Goal: Task Accomplishment & Management: Manage account settings

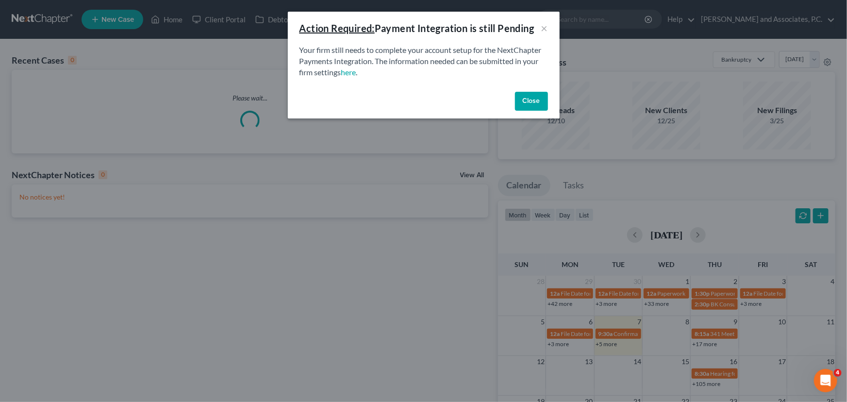
click at [531, 102] on button "Close" at bounding box center [531, 101] width 33 height 19
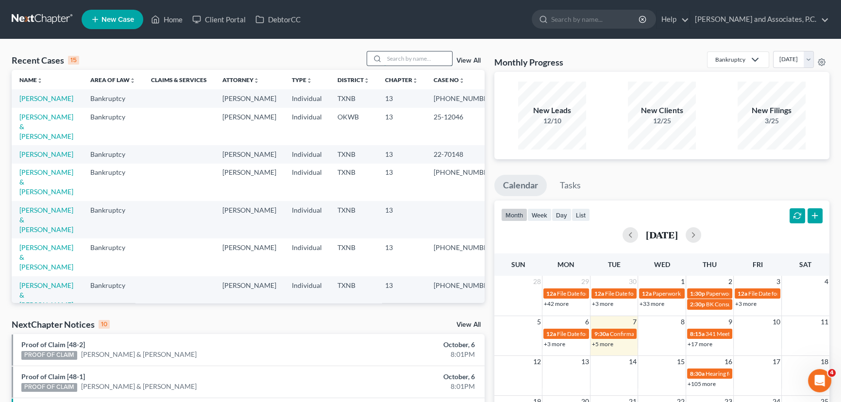
click at [395, 58] on input "search" at bounding box center [418, 58] width 68 height 14
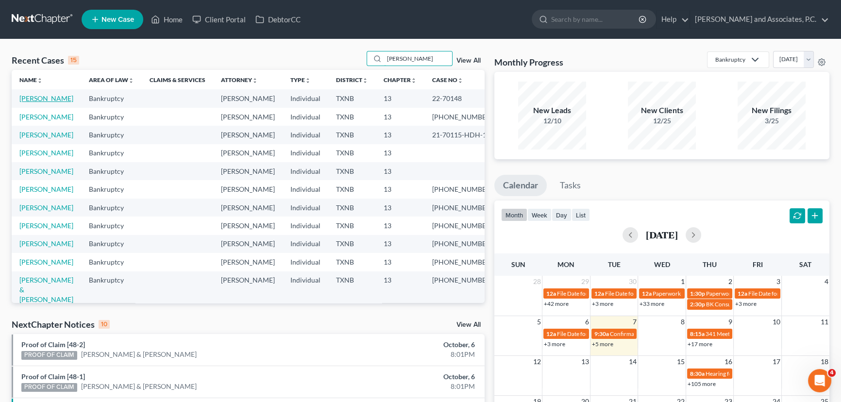
type input "[PERSON_NAME]"
click at [49, 100] on link "[PERSON_NAME]" at bounding box center [46, 98] width 54 height 8
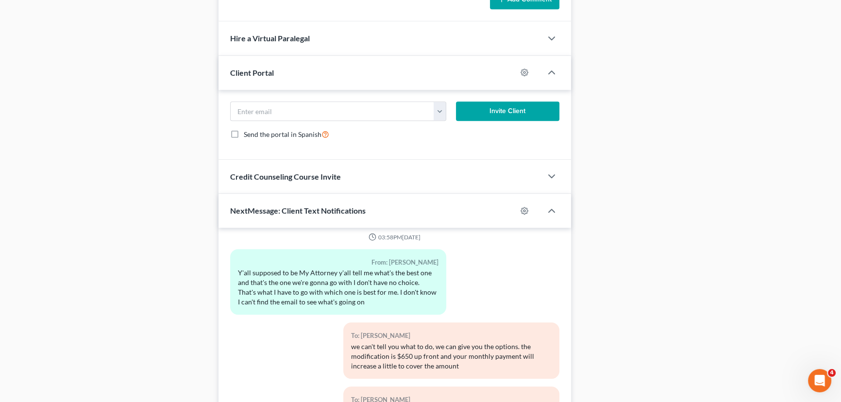
scroll to position [905, 0]
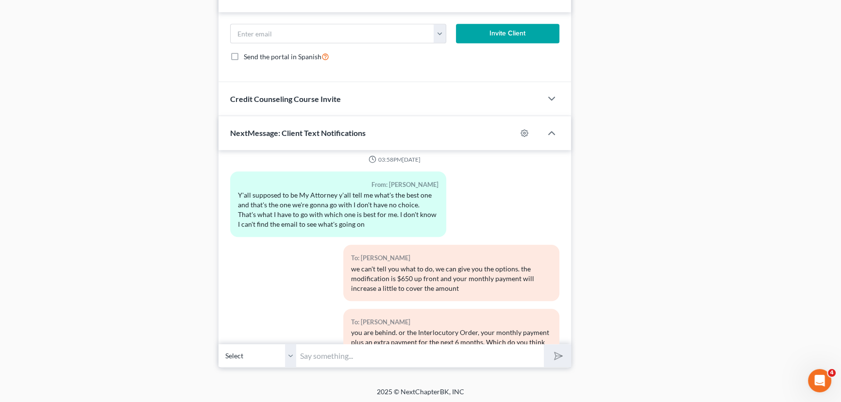
click at [338, 358] on input "text" at bounding box center [420, 356] width 248 height 24
type input "M"
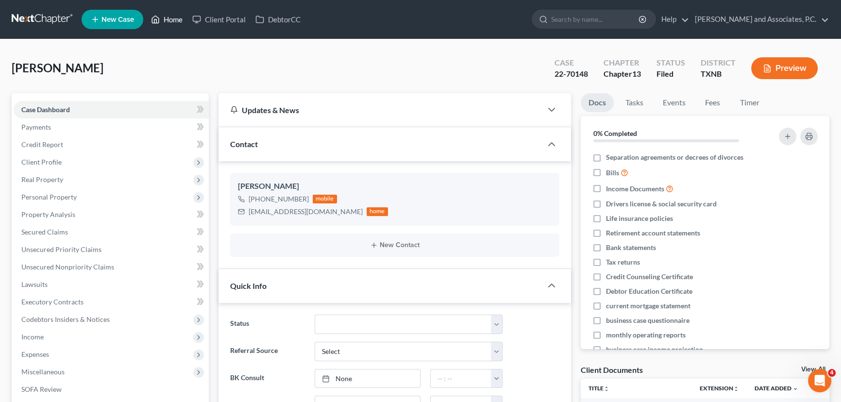
click at [174, 19] on link "Home" at bounding box center [166, 19] width 41 height 17
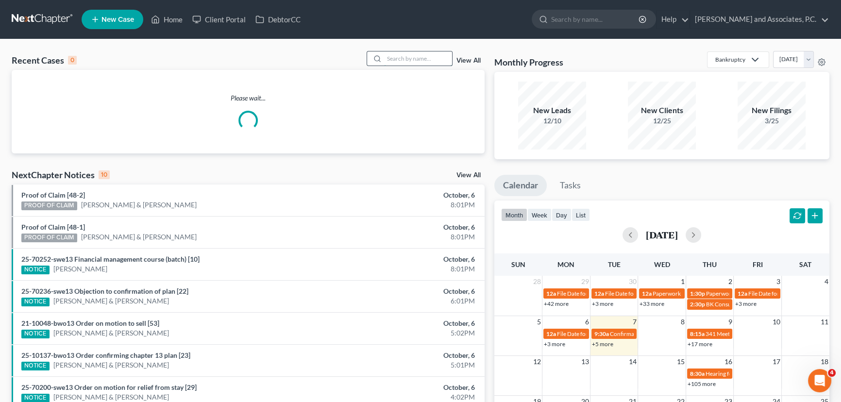
click at [413, 59] on input "search" at bounding box center [418, 58] width 68 height 14
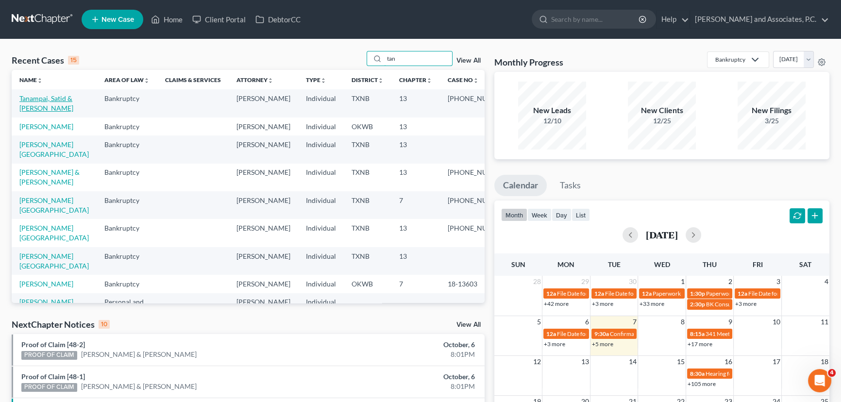
type input "tan"
click at [36, 98] on link "Tanampai, Satid & Lindsey" at bounding box center [46, 103] width 54 height 18
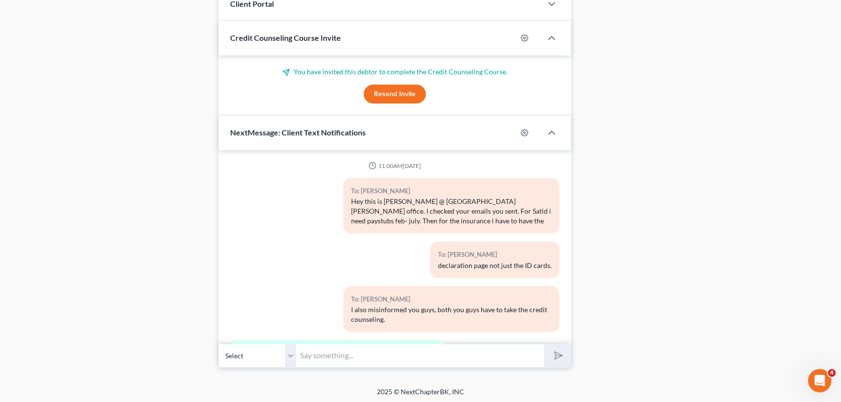
scroll to position [8163, 0]
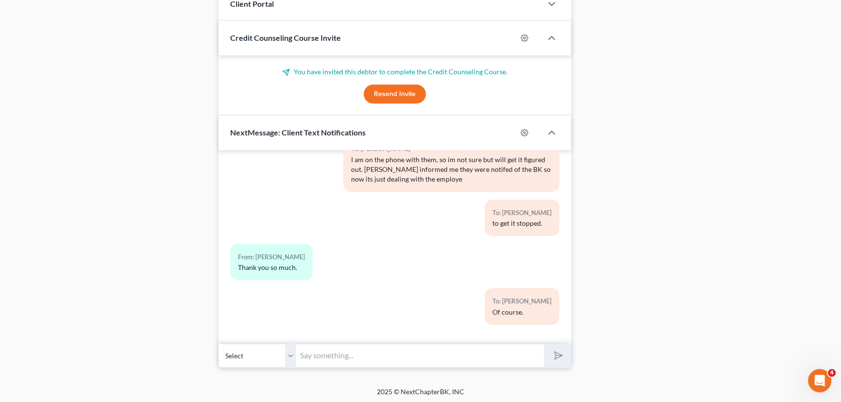
click at [291, 359] on select "Select +1 (940) 232-2124 - Lindsey Tanampai +1 (760) 774-4977 - Satid Tanampai" at bounding box center [258, 356] width 78 height 24
click at [291, 360] on select "Select +1 (940) 232-2124 - Lindsey Tanampai +1 (760) 774-4977 - Satid Tanampai" at bounding box center [258, 356] width 78 height 24
click at [313, 347] on input "text" at bounding box center [420, 356] width 248 height 24
type input "Lindsey, i received a email back from your employer and it stated that they hav…"
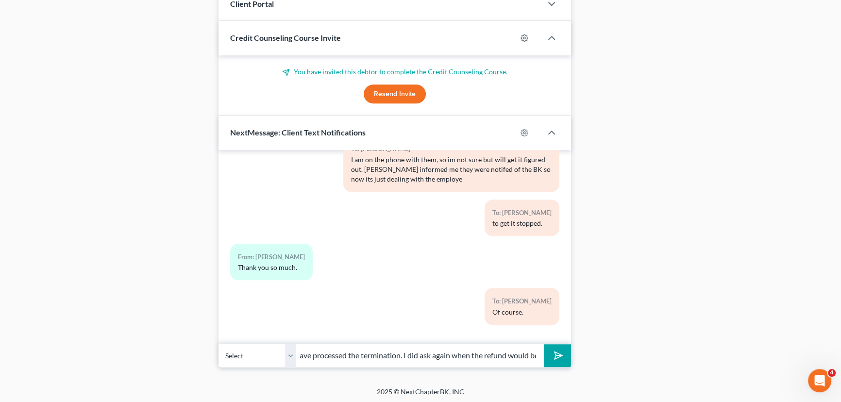
click at [544, 344] on button "submit" at bounding box center [557, 355] width 27 height 23
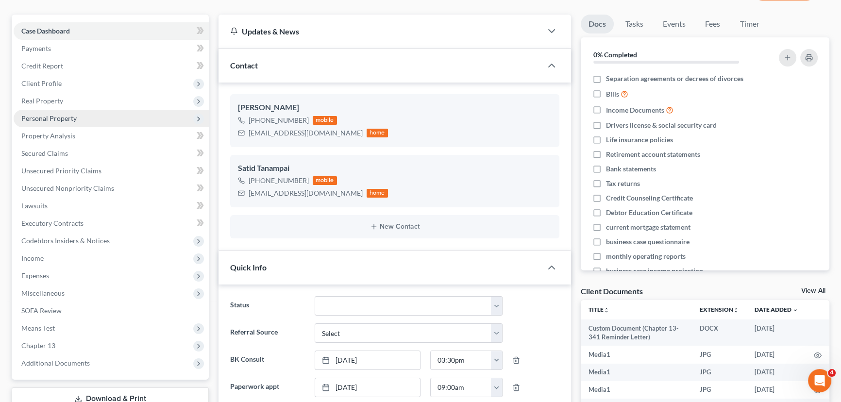
scroll to position [0, 0]
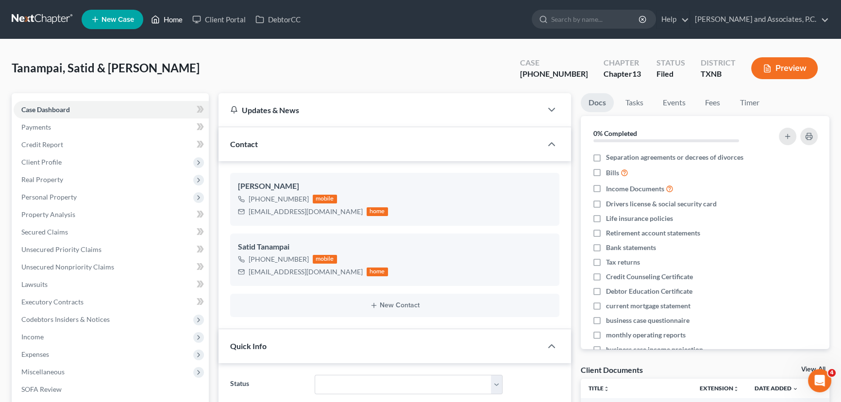
click at [169, 20] on link "Home" at bounding box center [166, 19] width 41 height 17
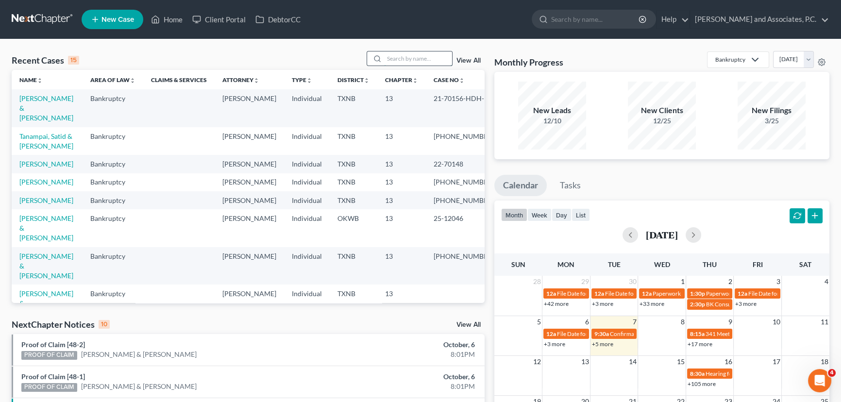
click at [408, 52] on input "search" at bounding box center [418, 58] width 68 height 14
click at [431, 57] on input "search" at bounding box center [418, 58] width 68 height 14
click at [396, 55] on input "search" at bounding box center [418, 58] width 68 height 14
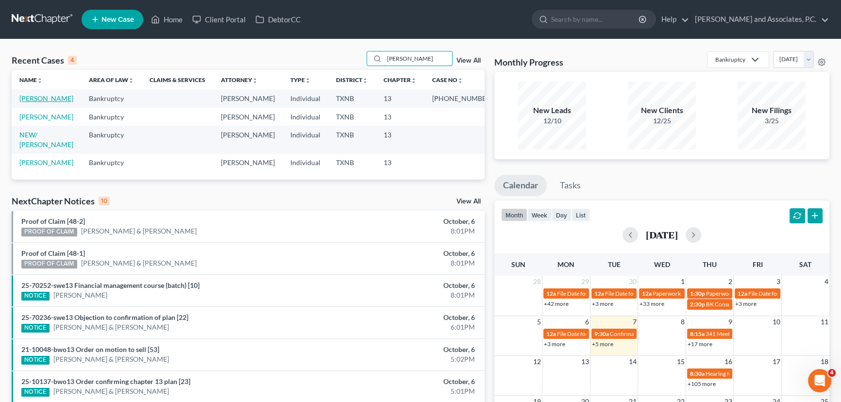
type input "mcbride"
click at [60, 99] on link "McBride, Shanna" at bounding box center [46, 98] width 54 height 8
select select "3"
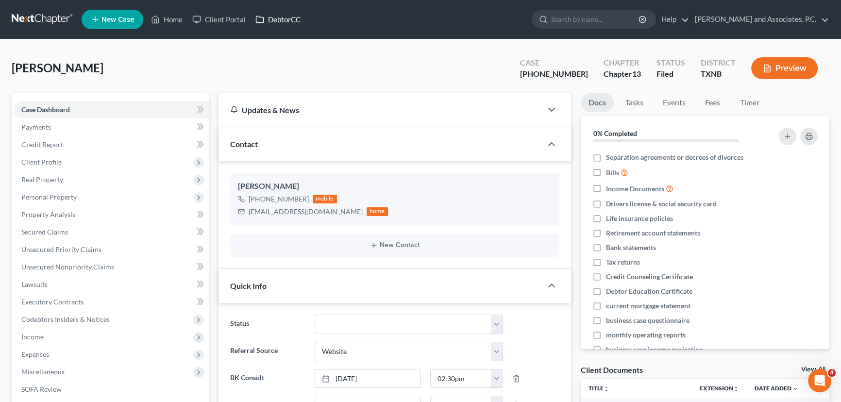
click at [280, 16] on link "DebtorCC" at bounding box center [278, 19] width 55 height 17
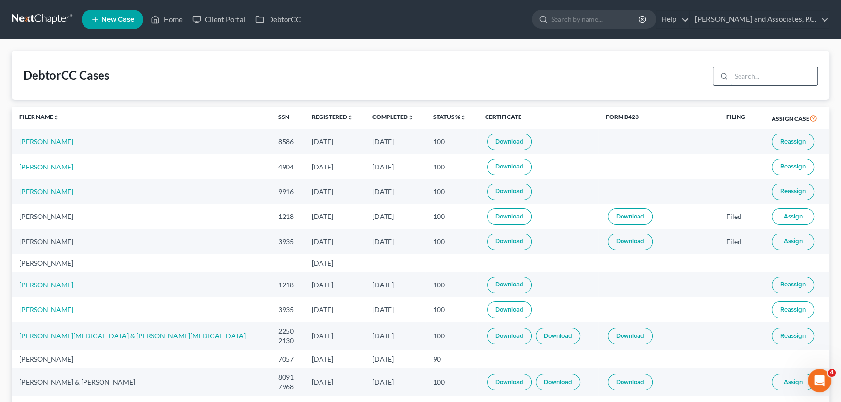
click at [750, 78] on input "search" at bounding box center [774, 76] width 86 height 18
type input "mcbride"
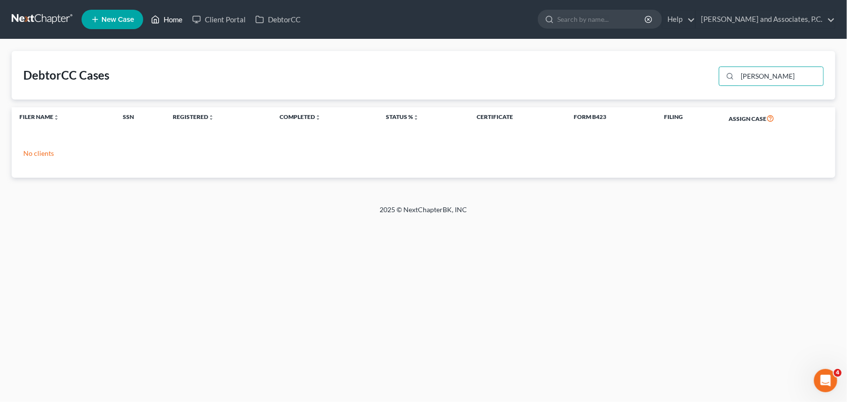
click at [170, 19] on link "Home" at bounding box center [166, 19] width 41 height 17
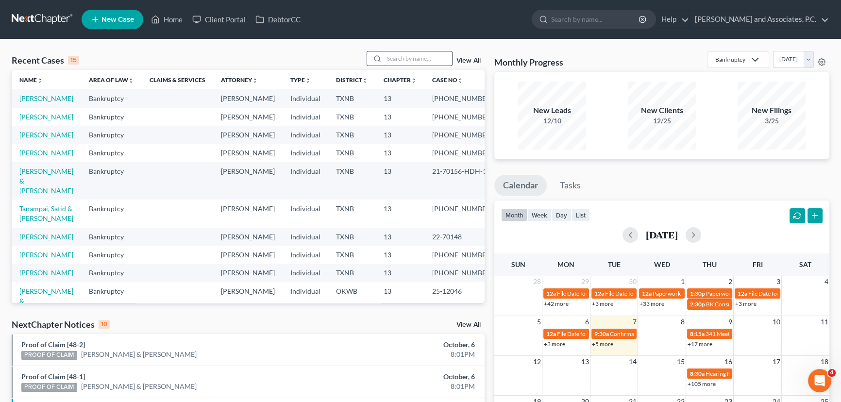
click at [387, 58] on input "search" at bounding box center [418, 58] width 68 height 14
click at [417, 56] on input "search" at bounding box center [418, 58] width 68 height 14
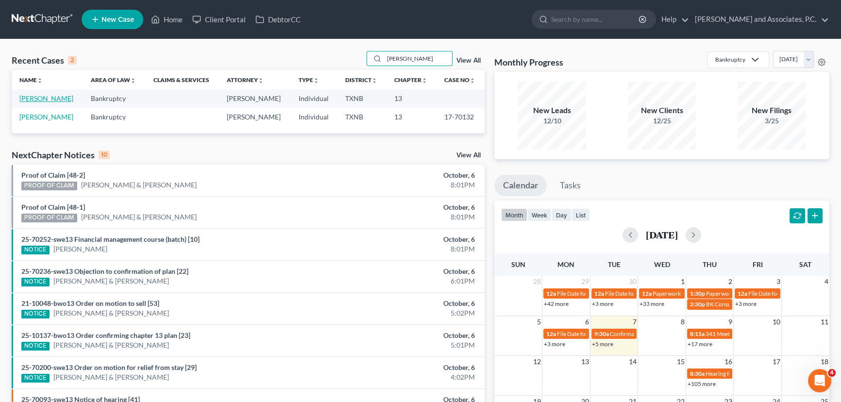
type input "harrel"
click at [34, 97] on link "[PERSON_NAME]" at bounding box center [46, 98] width 54 height 8
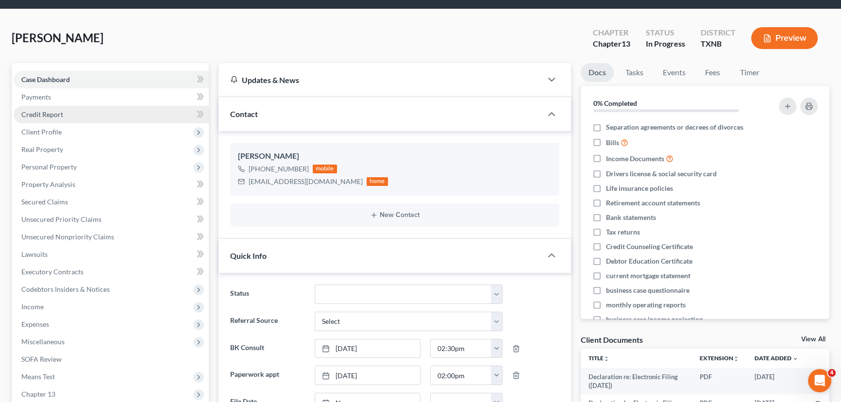
scroll to position [44, 0]
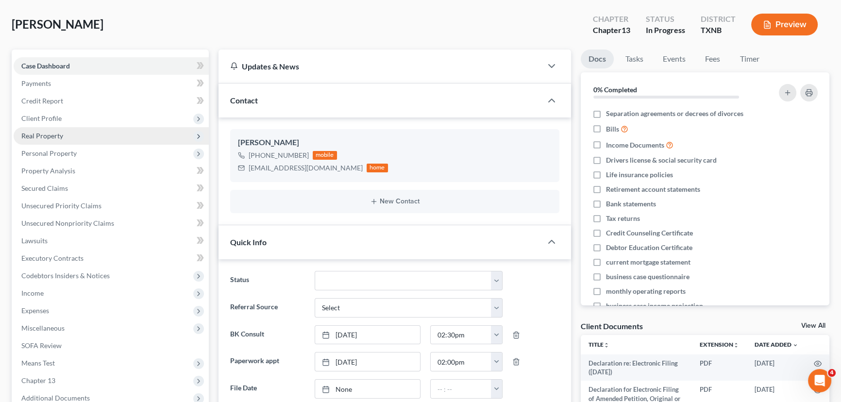
click at [80, 142] on span "Real Property" at bounding box center [111, 135] width 195 height 17
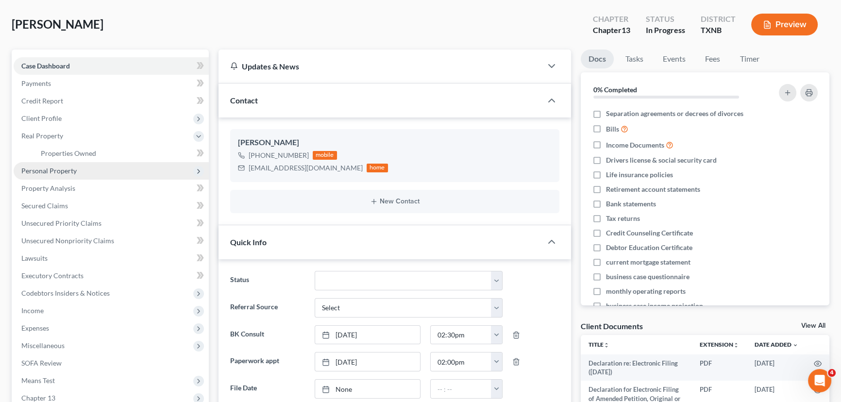
click at [55, 175] on span "Personal Property" at bounding box center [111, 170] width 195 height 17
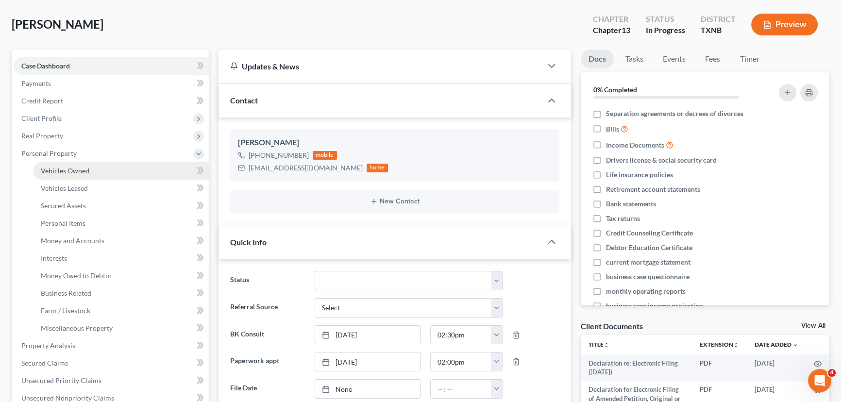
click at [64, 171] on span "Vehicles Owned" at bounding box center [65, 171] width 49 height 8
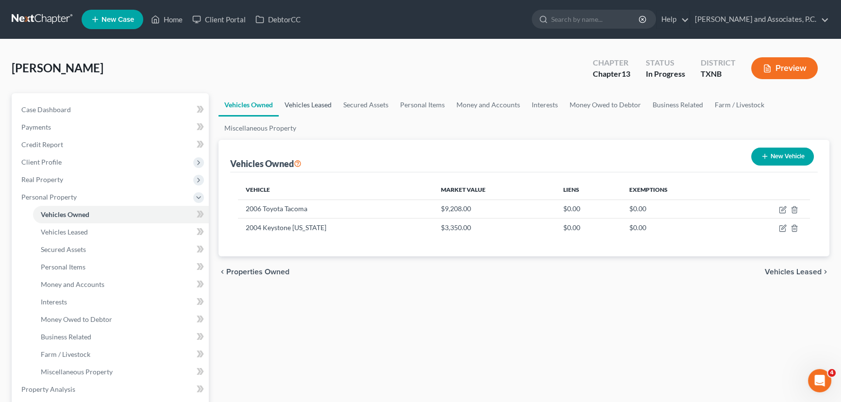
click at [320, 105] on link "Vehicles Leased" at bounding box center [308, 104] width 59 height 23
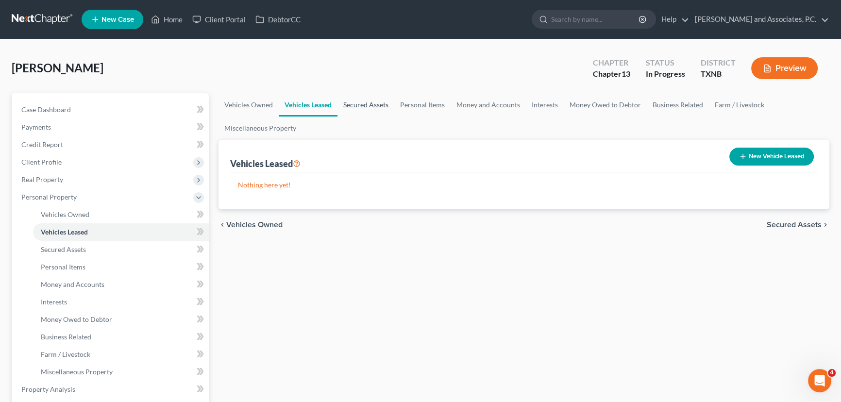
click at [365, 105] on link "Secured Assets" at bounding box center [366, 104] width 57 height 23
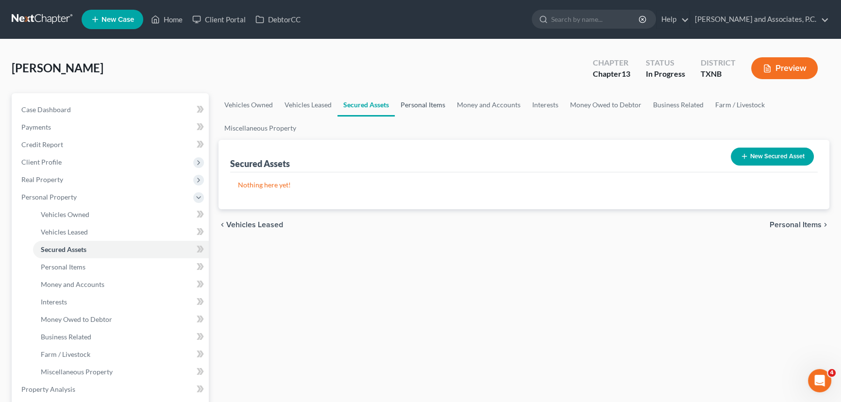
click at [421, 107] on link "Personal Items" at bounding box center [423, 104] width 56 height 23
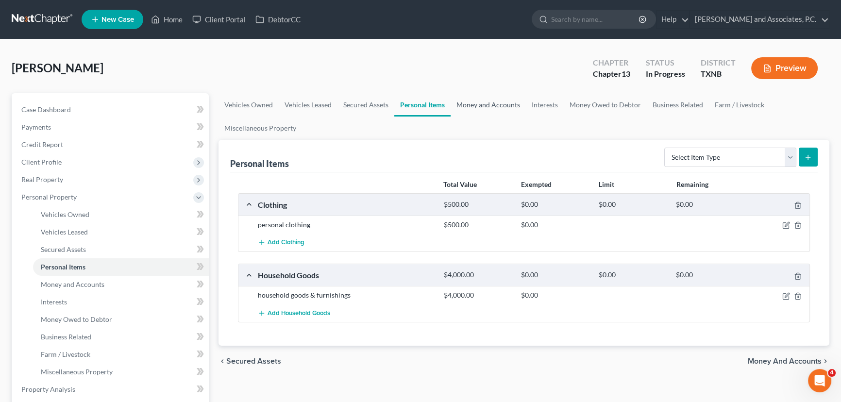
click at [475, 111] on link "Money and Accounts" at bounding box center [488, 104] width 75 height 23
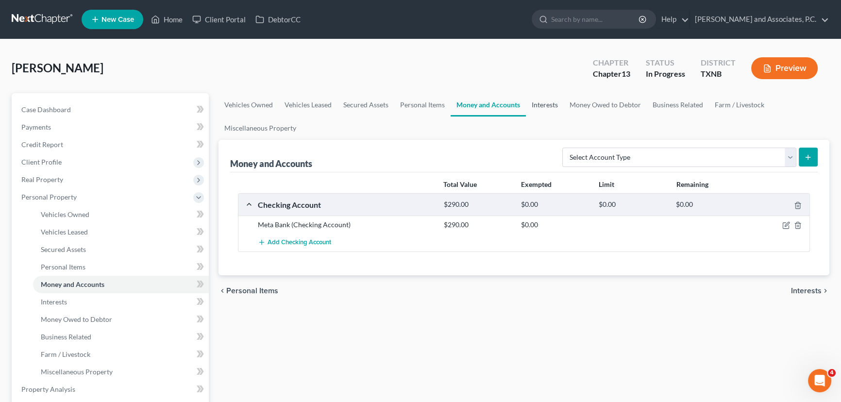
click at [542, 102] on link "Interests" at bounding box center [545, 104] width 38 height 23
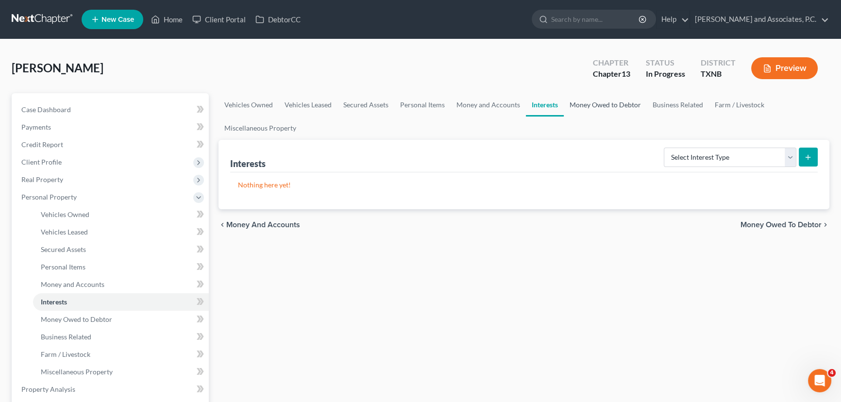
click at [602, 107] on link "Money Owed to Debtor" at bounding box center [605, 104] width 83 height 23
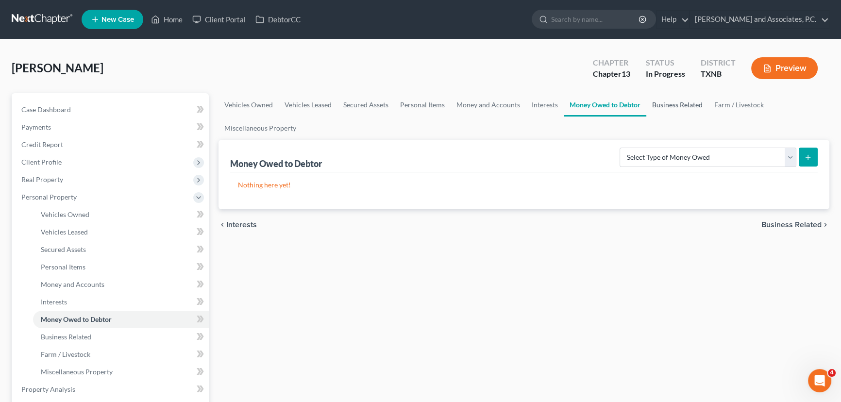
click at [677, 106] on link "Business Related" at bounding box center [677, 104] width 62 height 23
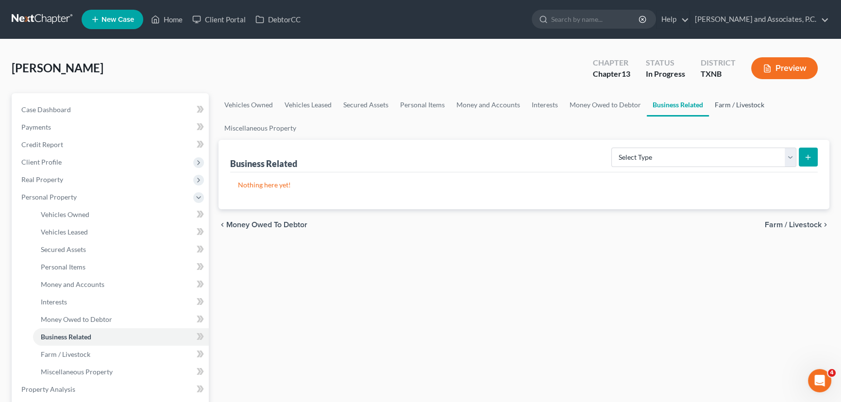
click at [744, 103] on link "Farm / Livestock" at bounding box center [739, 104] width 61 height 23
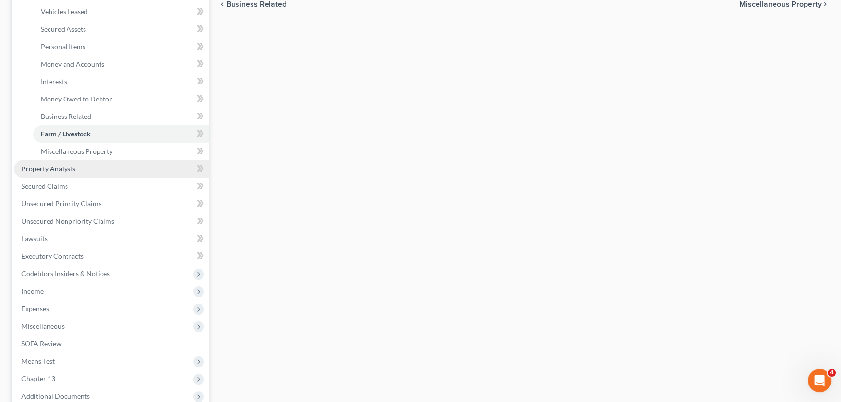
click at [84, 162] on link "Property Analysis" at bounding box center [111, 168] width 195 height 17
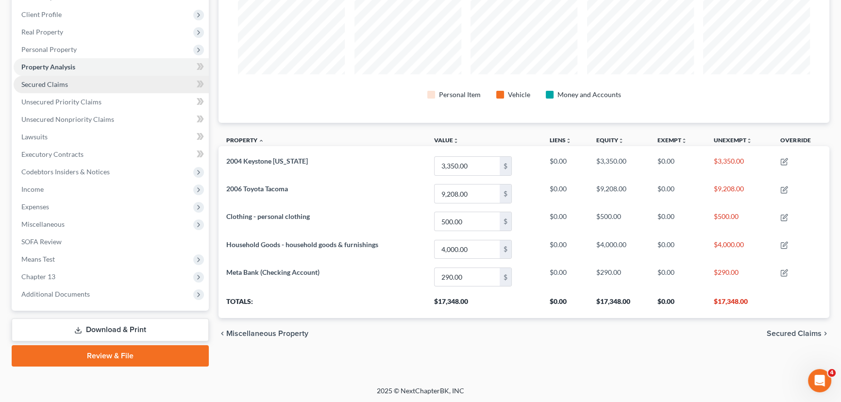
click at [88, 89] on link "Secured Claims" at bounding box center [111, 84] width 195 height 17
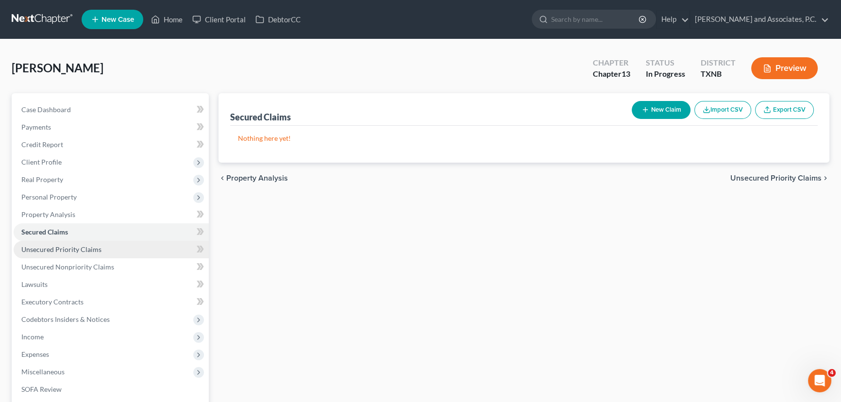
click at [74, 248] on span "Unsecured Priority Claims" at bounding box center [61, 249] width 80 height 8
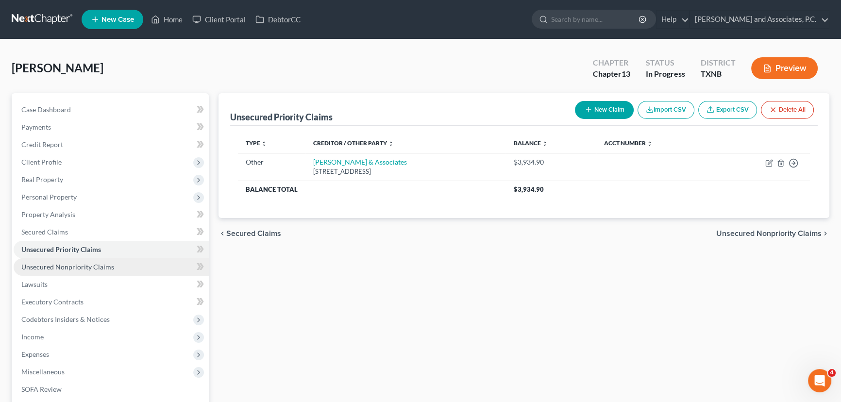
click at [80, 266] on span "Unsecured Nonpriority Claims" at bounding box center [67, 267] width 93 height 8
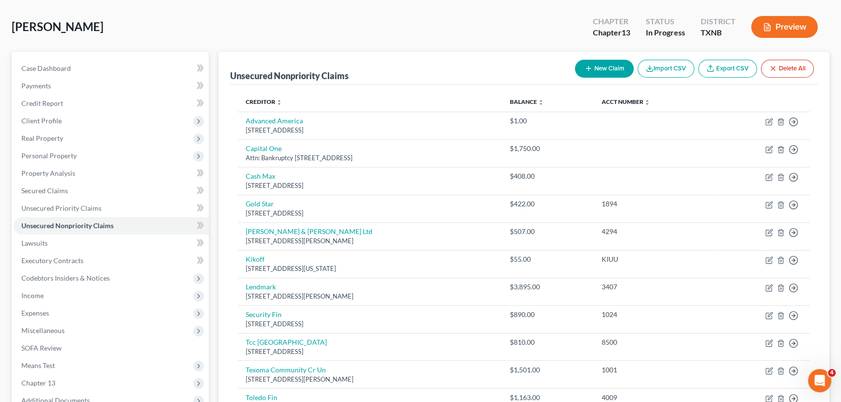
scroll to position [38, 0]
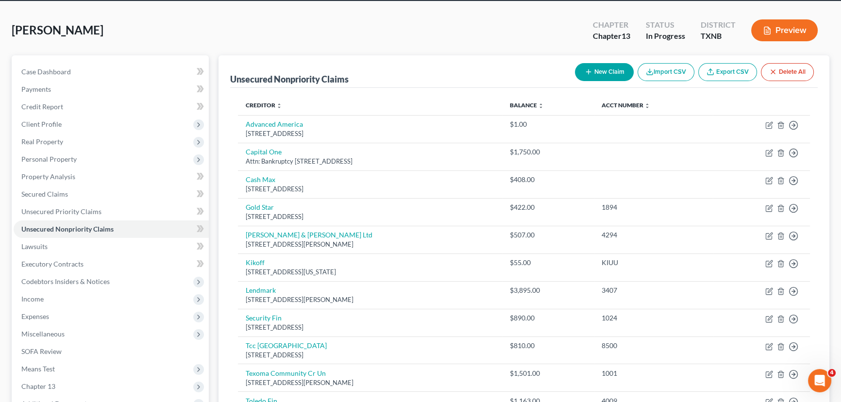
click at [578, 71] on button "New Claim" at bounding box center [604, 72] width 59 height 18
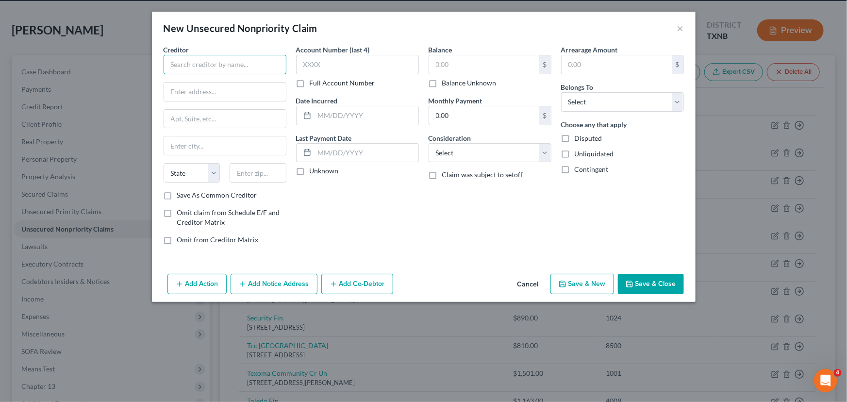
click at [250, 67] on input "text" at bounding box center [225, 64] width 123 height 19
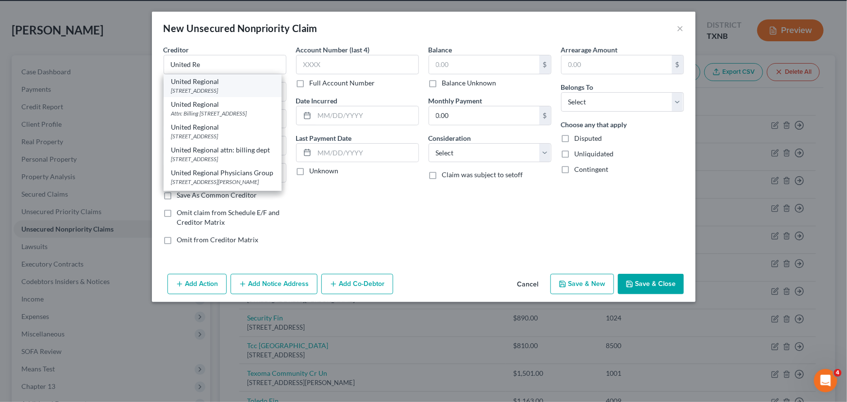
click at [243, 89] on div "1600 Eleventh St, Wichita Falls, TX 76301" at bounding box center [222, 90] width 102 height 8
type input "United Regional"
type input "1600 Eleventh St"
type input "Wichita Falls"
select select "45"
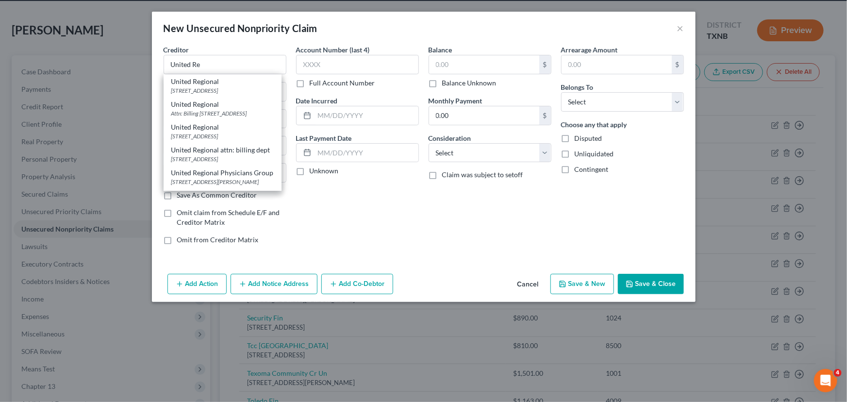
type input "76301"
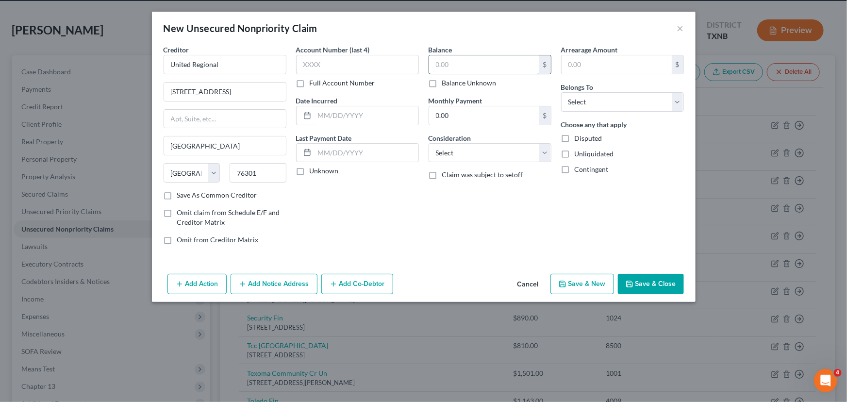
click at [439, 65] on input "text" at bounding box center [484, 64] width 110 height 18
type input "1.00"
click at [615, 102] on select "Select Debtor 1 Only Debtor 2 Only Debtor 1 And Debtor 2 Only At Least One Of T…" at bounding box center [622, 101] width 123 height 19
select select "0"
click at [561, 92] on select "Select Debtor 1 Only Debtor 2 Only Debtor 1 And Debtor 2 Only At Least One Of T…" at bounding box center [622, 101] width 123 height 19
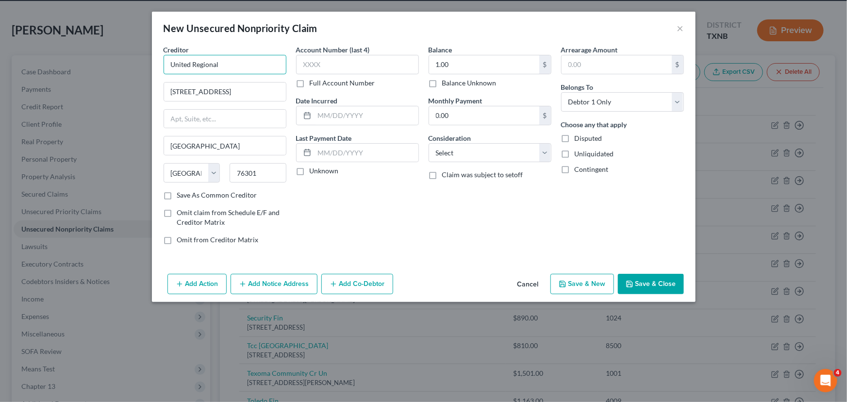
click at [236, 68] on input "United Regional" at bounding box center [225, 64] width 123 height 19
click at [646, 282] on button "Save & Close" at bounding box center [651, 284] width 66 height 20
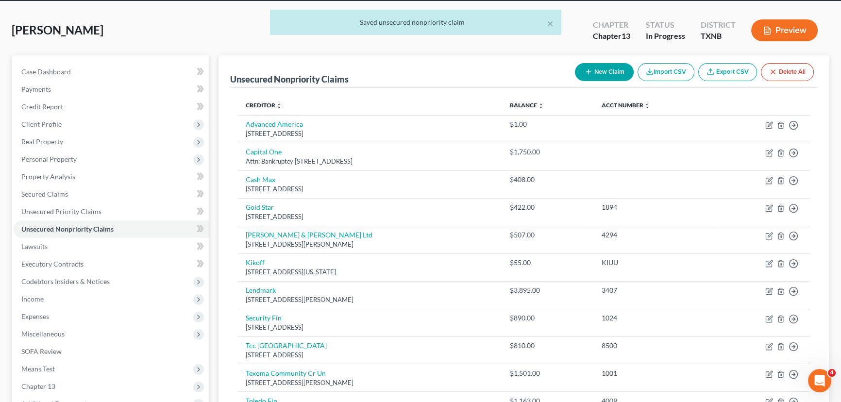
click at [616, 73] on button "New Claim" at bounding box center [604, 72] width 59 height 18
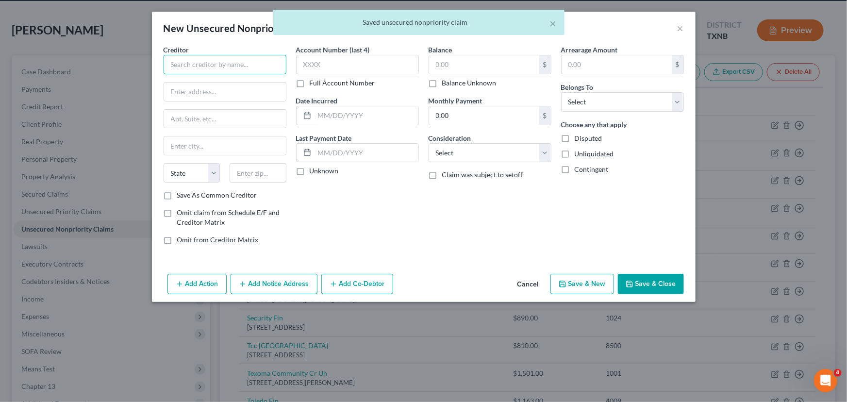
click at [246, 68] on input "text" at bounding box center [225, 64] width 123 height 19
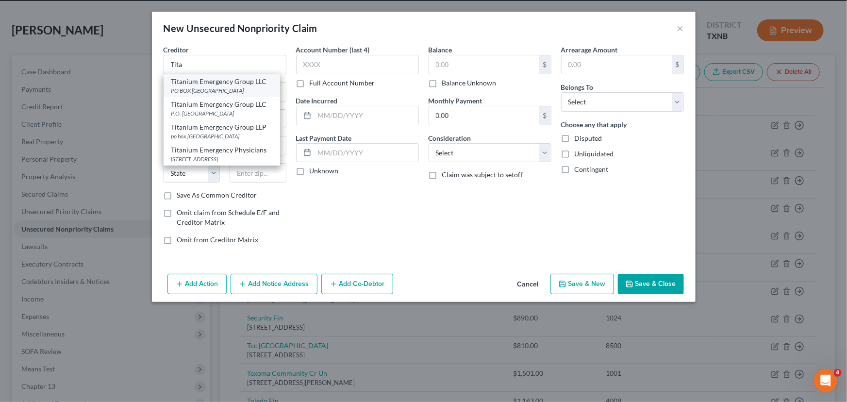
click at [240, 85] on div "Titanium Emergency Group LLC" at bounding box center [221, 82] width 101 height 10
type input "Titanium Emergency Group LLC"
type input "PO BOX 23419"
type input "Jacksonville"
select select "9"
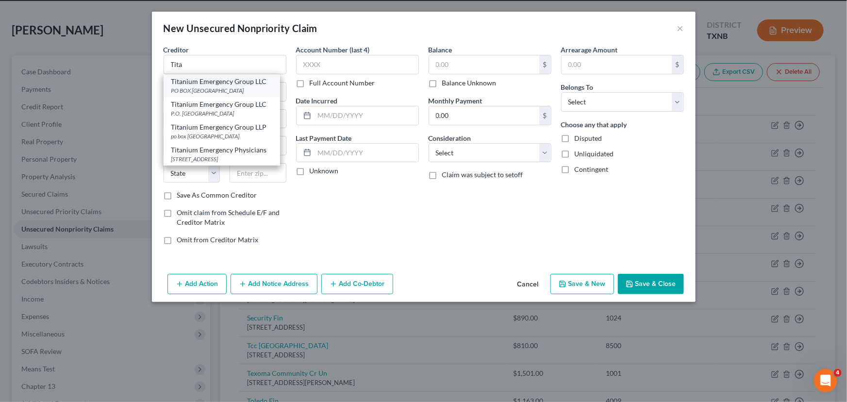
type input "32241"
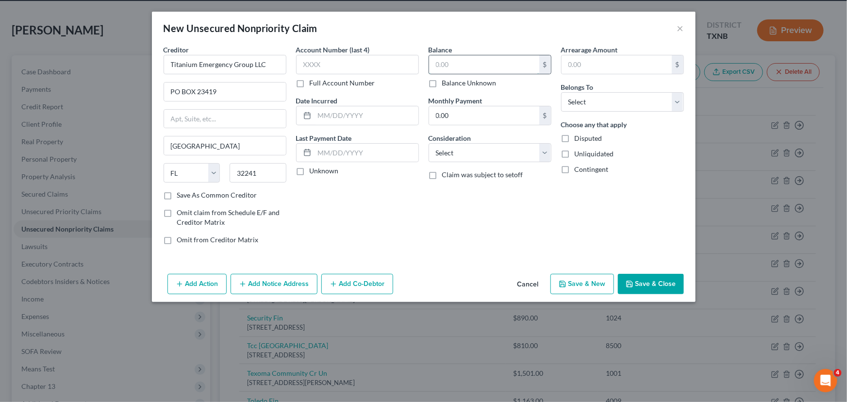
click at [449, 67] on input "text" at bounding box center [484, 64] width 110 height 18
type input "1.00"
drag, startPoint x: 600, startPoint y: 99, endPoint x: 599, endPoint y: 110, distance: 10.7
click at [600, 99] on select "Select Debtor 1 Only Debtor 2 Only Debtor 1 And Debtor 2 Only At Least One Of T…" at bounding box center [622, 101] width 123 height 19
select select "0"
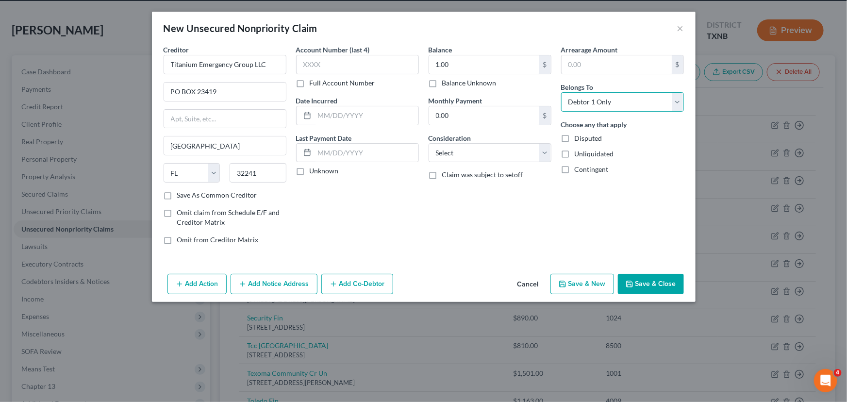
click at [561, 92] on select "Select Debtor 1 Only Debtor 2 Only Debtor 1 And Debtor 2 Only At Least One Of T…" at bounding box center [622, 101] width 123 height 19
click at [643, 285] on button "Save & Close" at bounding box center [651, 284] width 66 height 20
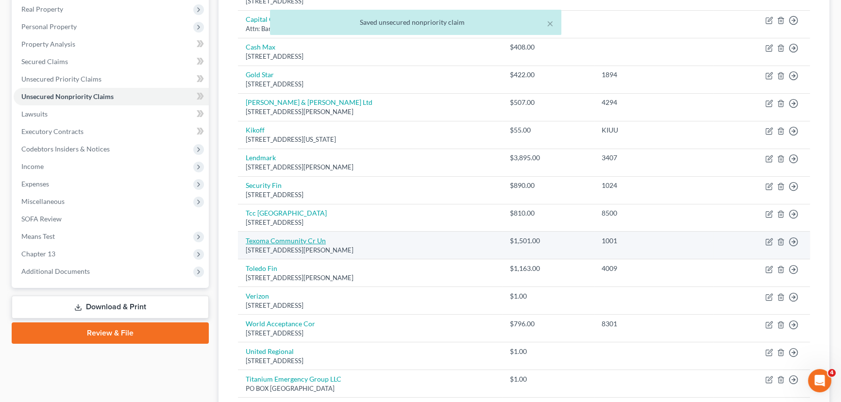
scroll to position [170, 0]
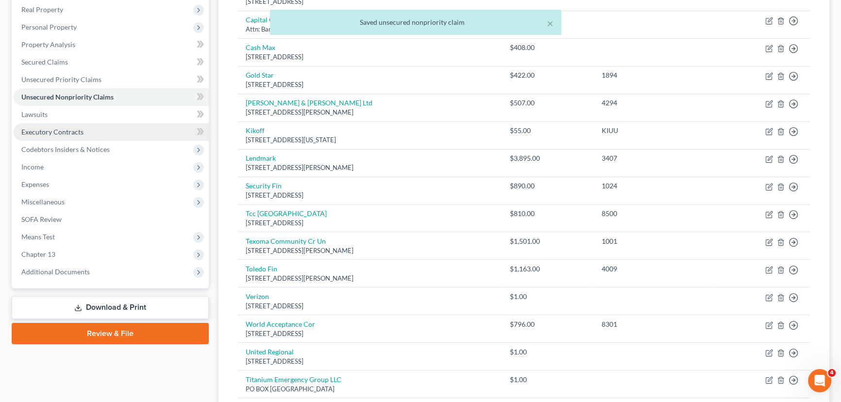
click at [70, 135] on span "Executory Contracts" at bounding box center [52, 132] width 62 height 8
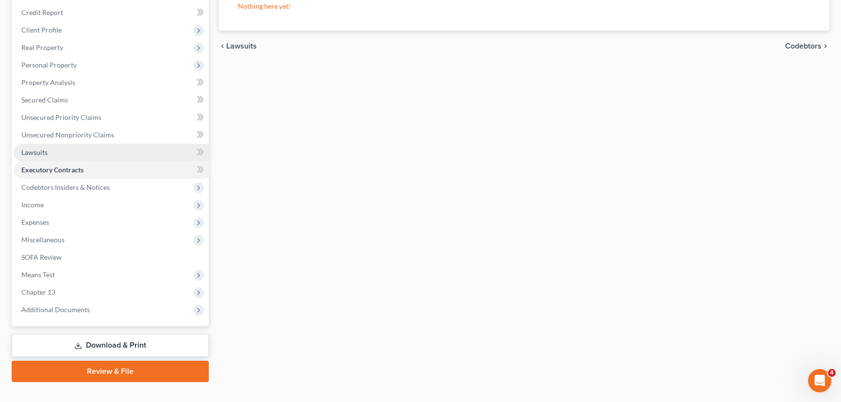
click at [69, 156] on link "Lawsuits" at bounding box center [111, 152] width 195 height 17
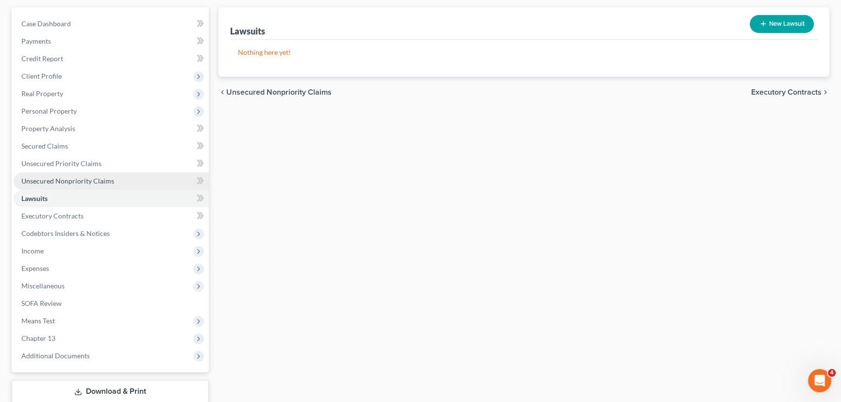
scroll to position [88, 0]
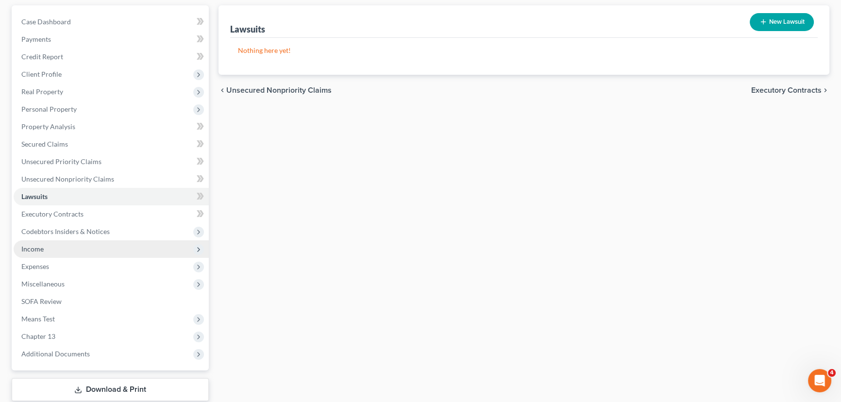
click at [57, 243] on span "Income" at bounding box center [111, 248] width 195 height 17
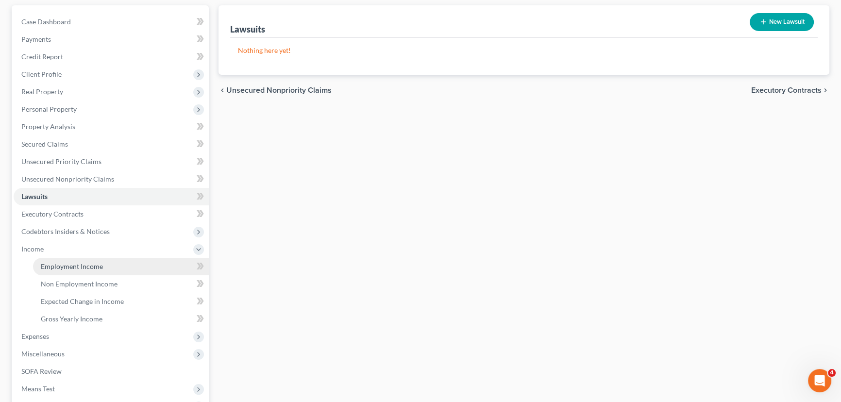
drag, startPoint x: 53, startPoint y: 264, endPoint x: 53, endPoint y: 259, distance: 5.4
click at [53, 265] on span "Employment Income" at bounding box center [72, 266] width 62 height 8
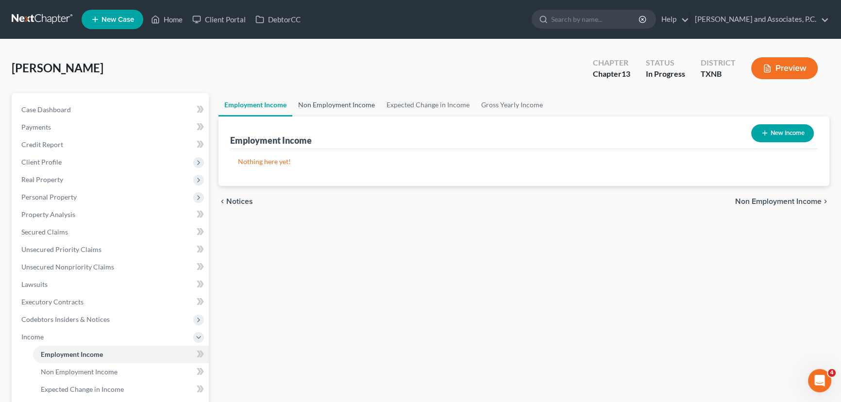
click at [346, 103] on link "Non Employment Income" at bounding box center [336, 104] width 88 height 23
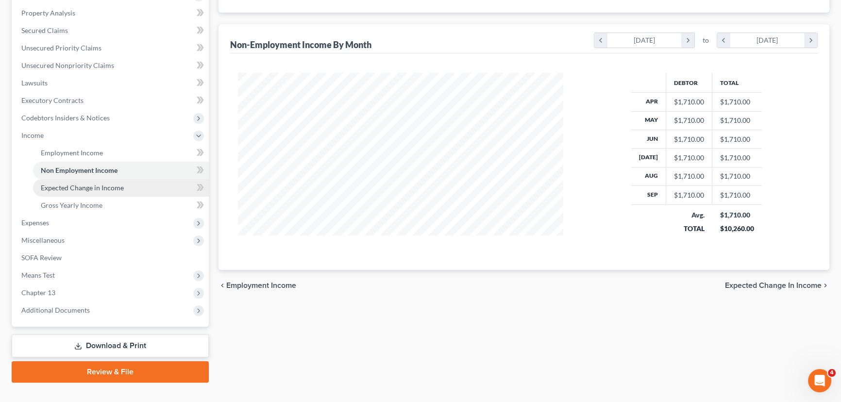
scroll to position [218, 0]
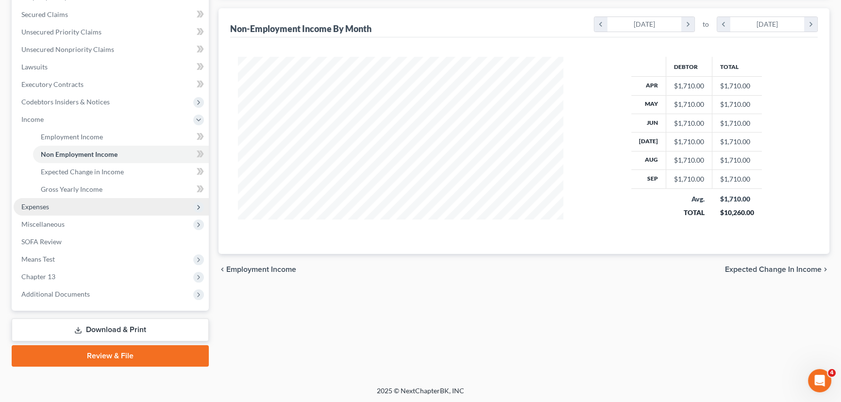
click at [62, 204] on span "Expenses" at bounding box center [111, 206] width 195 height 17
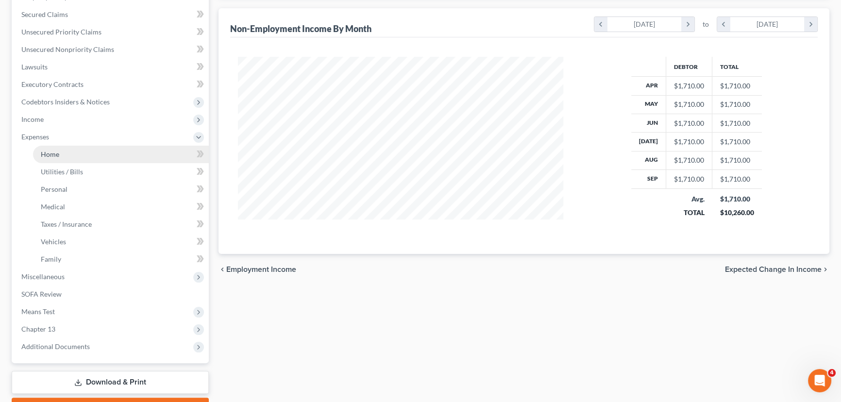
click at [61, 155] on link "Home" at bounding box center [121, 154] width 176 height 17
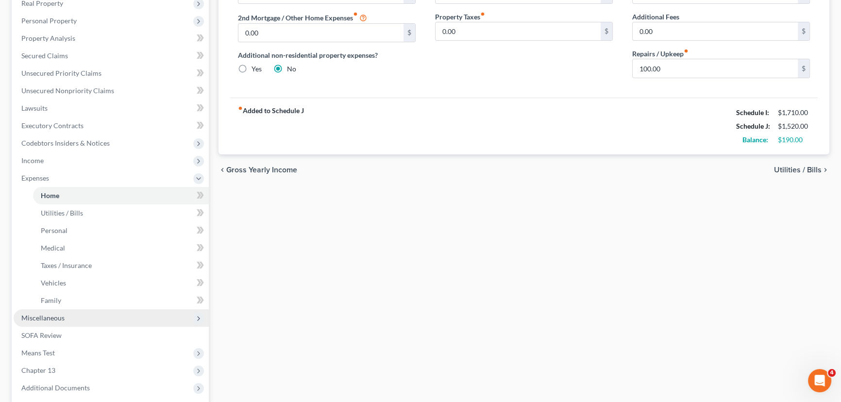
click at [70, 320] on span "Miscellaneous" at bounding box center [111, 317] width 195 height 17
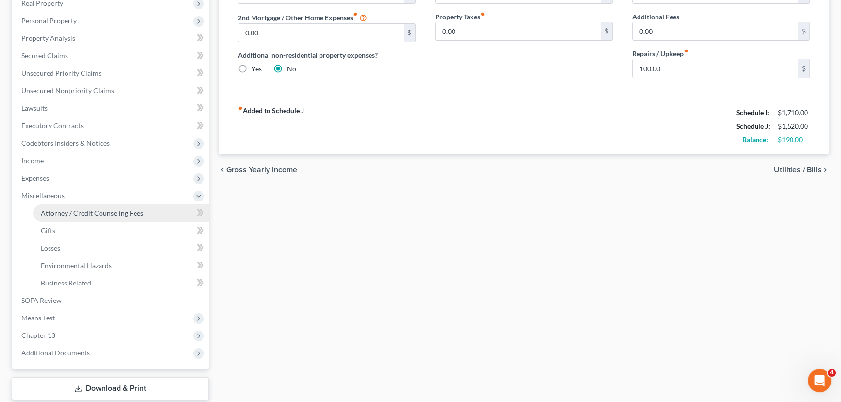
click at [87, 209] on span "Attorney / Credit Counseling Fees" at bounding box center [92, 213] width 102 height 8
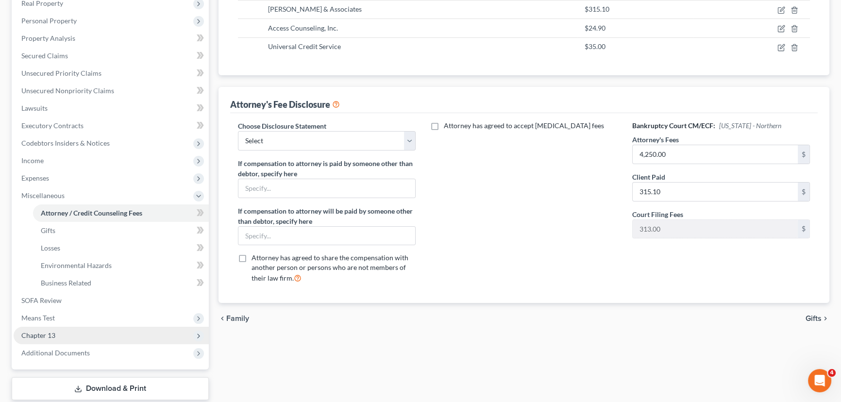
click at [33, 332] on span "Chapter 13" at bounding box center [38, 335] width 34 height 8
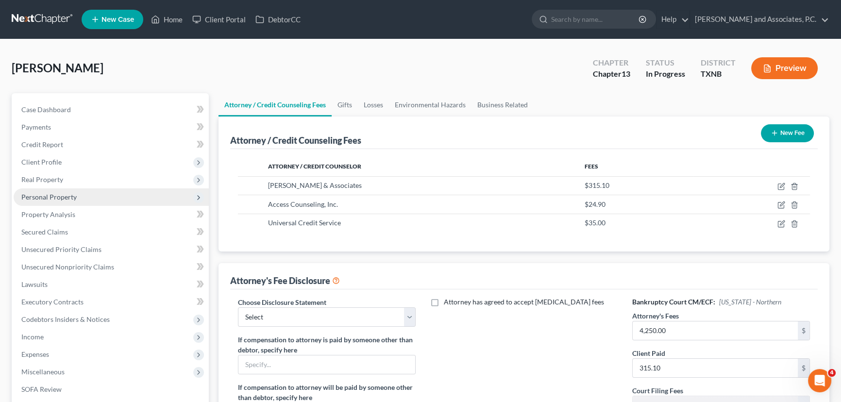
click at [71, 194] on span "Personal Property" at bounding box center [48, 197] width 55 height 8
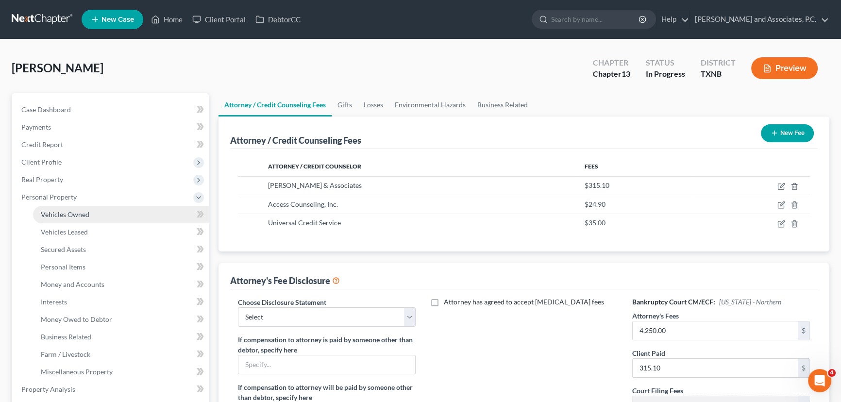
click at [63, 211] on span "Vehicles Owned" at bounding box center [65, 214] width 49 height 8
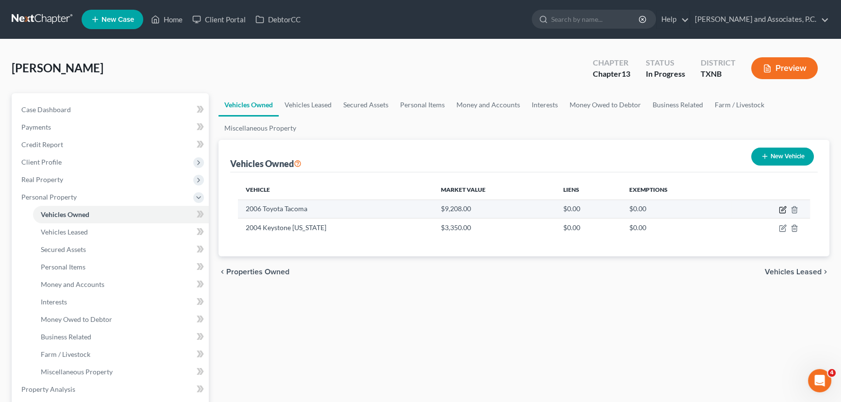
click at [780, 208] on icon "button" at bounding box center [783, 210] width 8 height 8
select select "0"
select select "20"
select select "3"
select select "0"
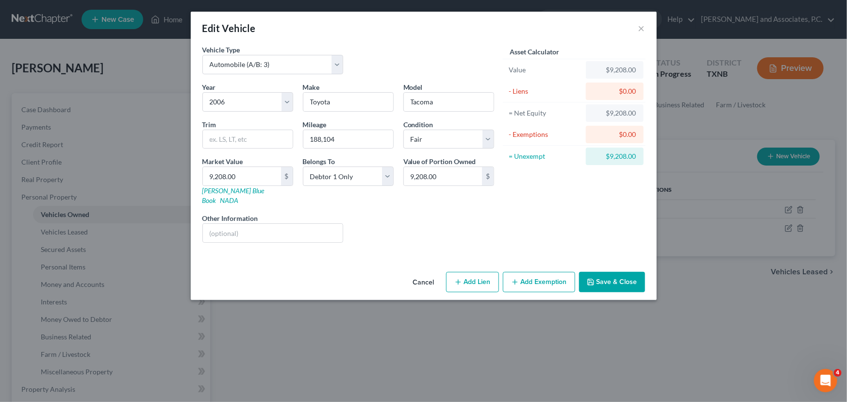
click at [519, 278] on icon "button" at bounding box center [515, 282] width 8 height 8
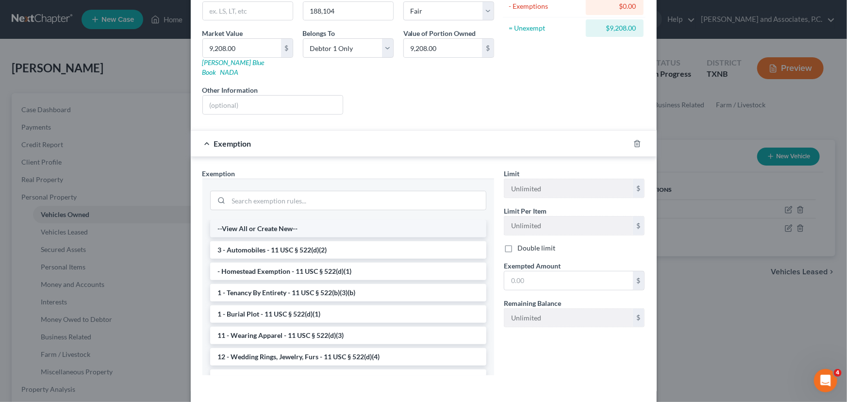
scroll to position [132, 0]
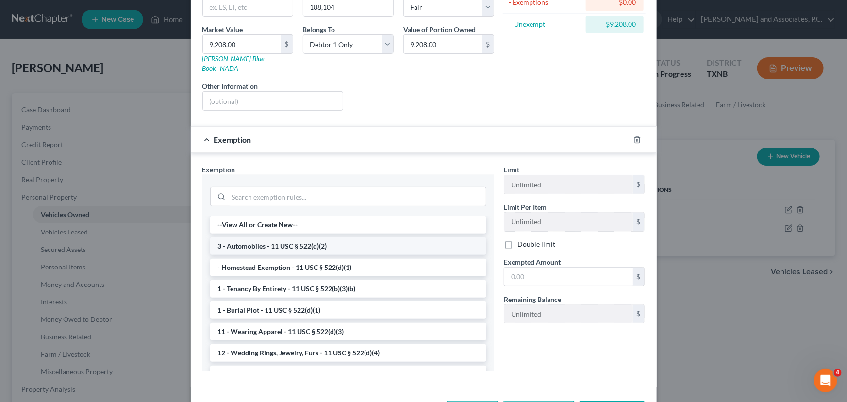
click at [344, 238] on li "3 - Automobiles - 11 USC § 522(d)(2)" at bounding box center [348, 245] width 276 height 17
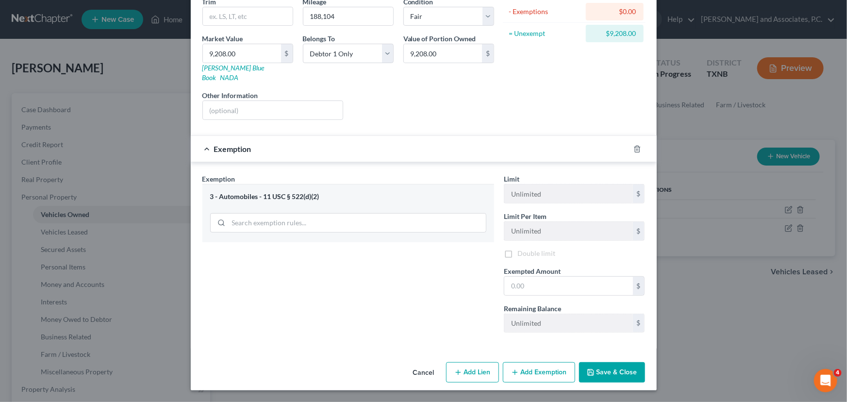
scroll to position [112, 0]
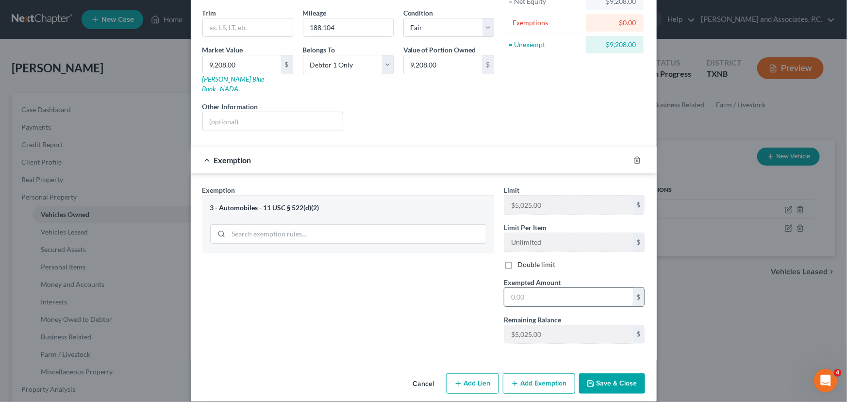
click at [542, 291] on input "text" at bounding box center [569, 297] width 129 height 18
click at [355, 312] on div "Exemption Set must be selected for CA. Exemption * 3 - Automobiles - 11 USC § 5…" at bounding box center [349, 268] width 302 height 167
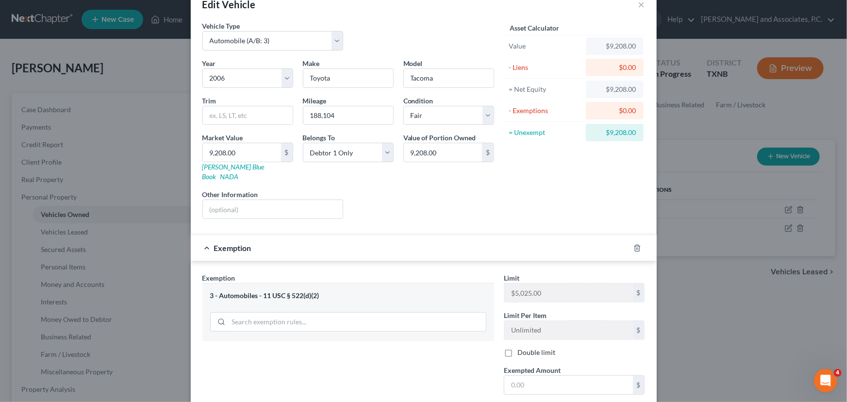
scroll to position [0, 0]
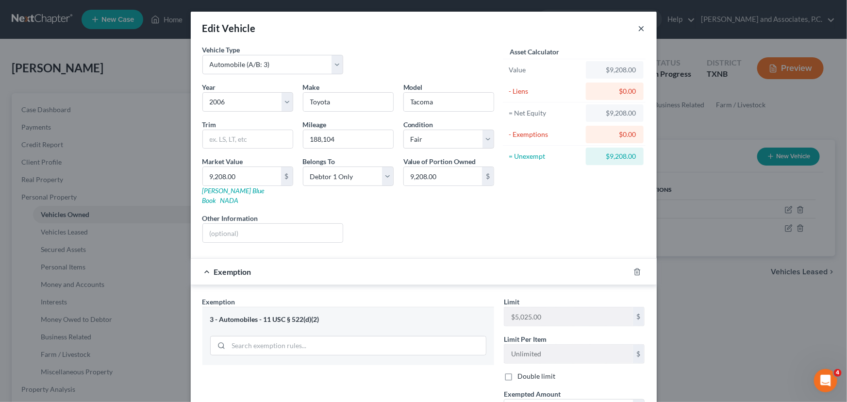
click at [641, 29] on button "×" at bounding box center [642, 28] width 7 height 12
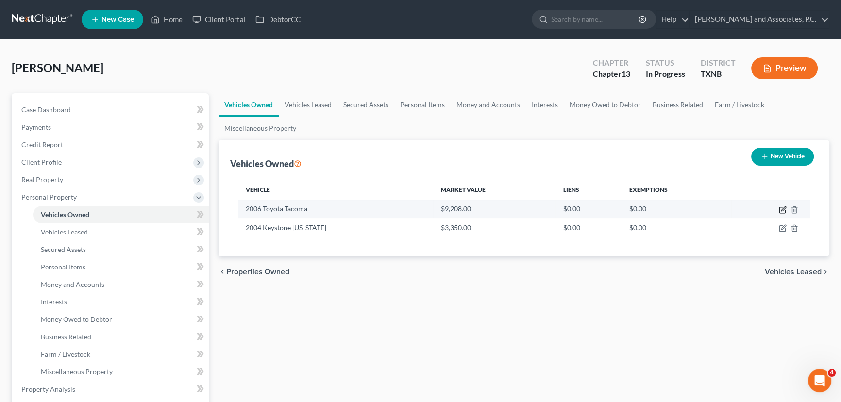
click at [782, 208] on icon "button" at bounding box center [783, 210] width 8 height 8
select select "0"
select select "20"
select select "3"
select select "0"
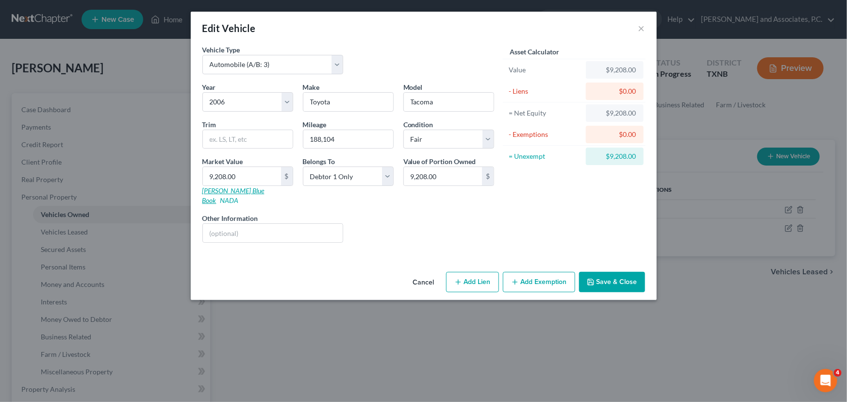
click at [233, 193] on link "Kelly Blue Book" at bounding box center [234, 195] width 62 height 18
click at [217, 194] on link "Kelly Blue Book" at bounding box center [234, 195] width 62 height 18
type input "8"
type input "8.00"
type input "87"
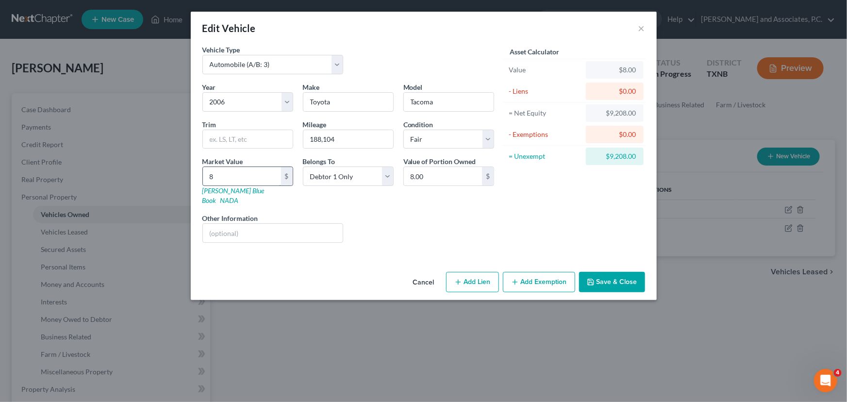
type input "87.00"
type input "8"
type input "8.00"
type input "80"
type input "80.00"
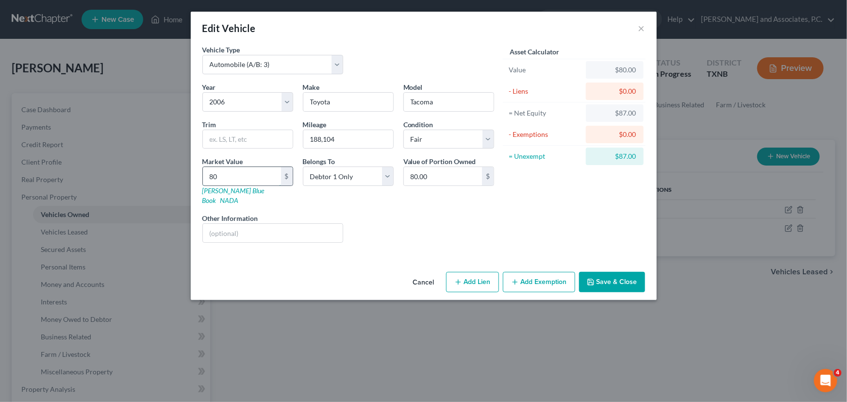
type input "807"
type input "807.00"
type input "8074"
type input "8,074.00"
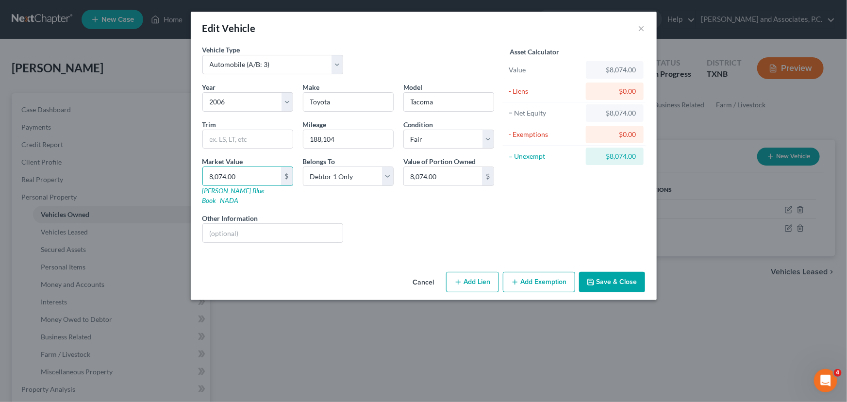
click at [597, 272] on button "Save & Close" at bounding box center [612, 282] width 66 height 20
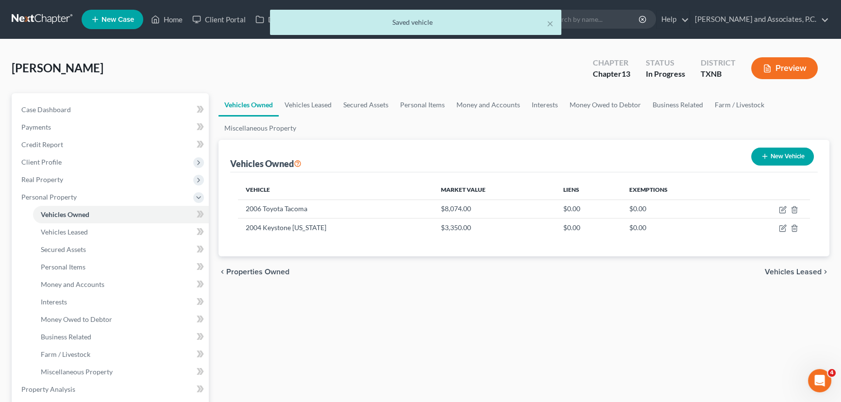
click at [446, 309] on div "Vehicles Owned Vehicles Leased Secured Assets Personal Items Money and Accounts…" at bounding box center [524, 391] width 621 height 596
click at [780, 209] on icon "button" at bounding box center [783, 210] width 8 height 8
select select "0"
select select "20"
select select "3"
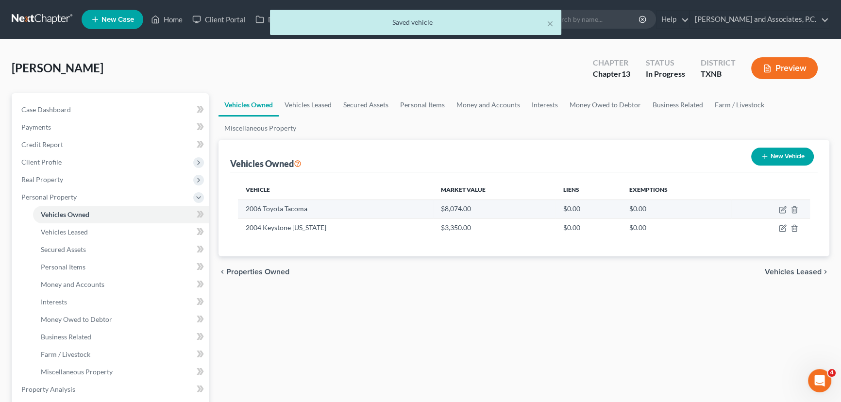
select select "0"
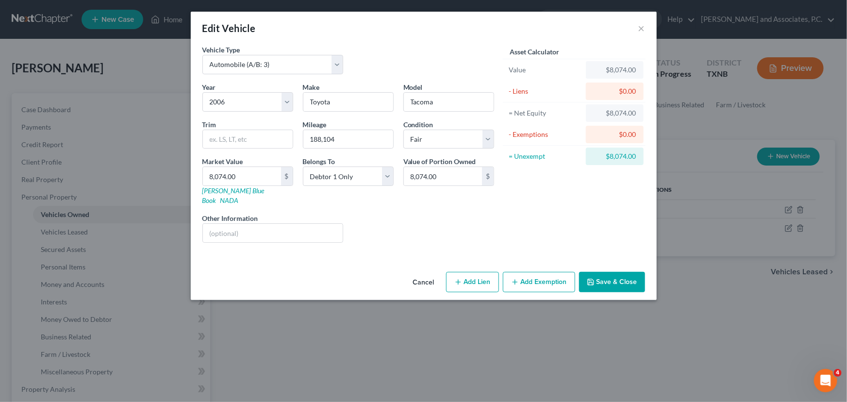
click at [541, 272] on button "Add Exemption" at bounding box center [539, 282] width 72 height 20
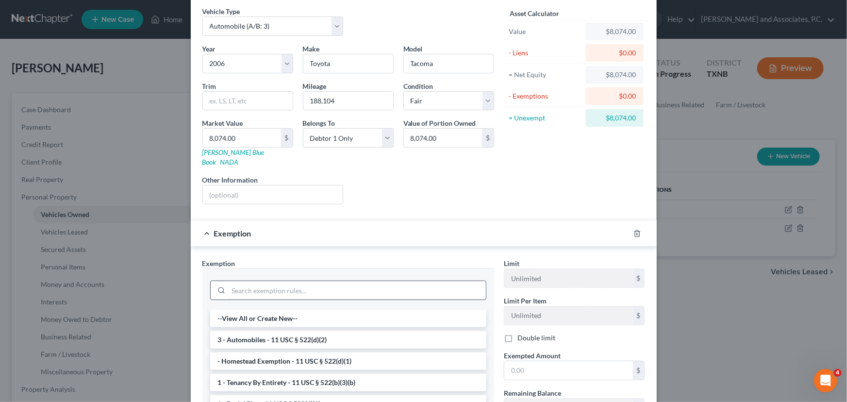
scroll to position [88, 0]
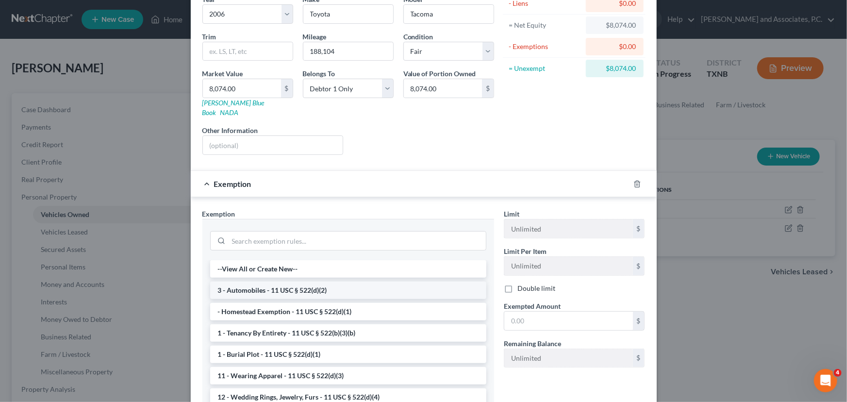
click at [257, 284] on li "3 - Automobiles - 11 USC § 522(d)(2)" at bounding box center [348, 290] width 276 height 17
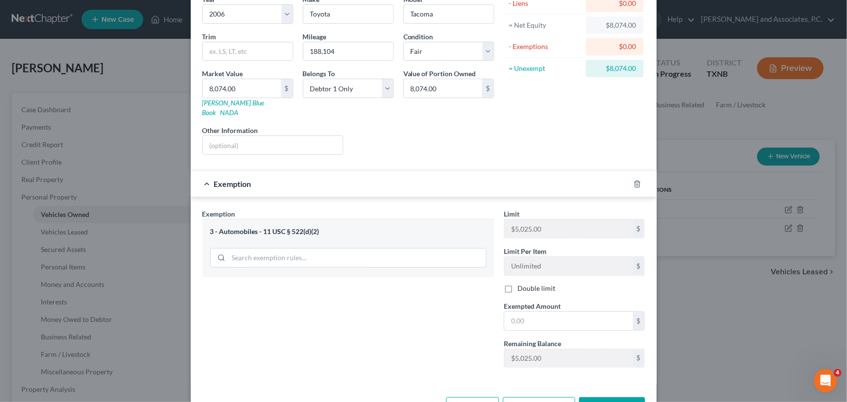
click at [294, 375] on div at bounding box center [424, 375] width 453 height 0
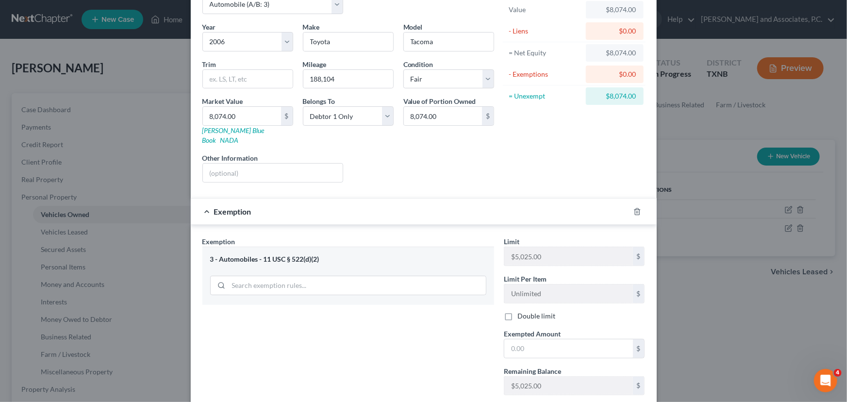
scroll to position [0, 0]
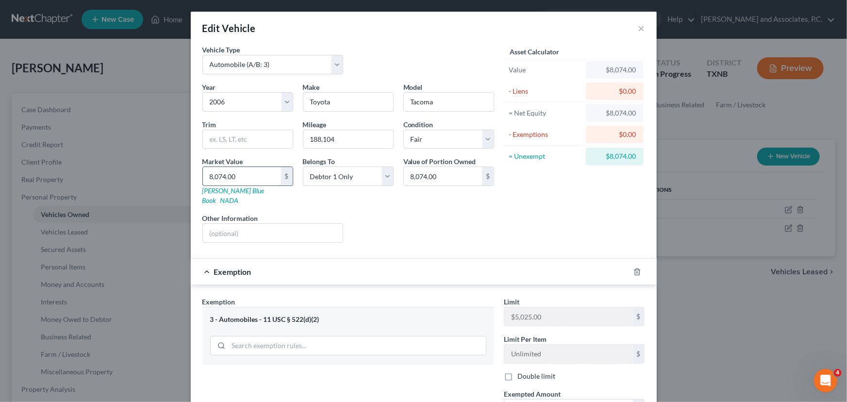
click at [254, 172] on input "8,074.00" at bounding box center [242, 176] width 78 height 18
type input "7"
type input "7.00"
type input "71"
type input "71.00"
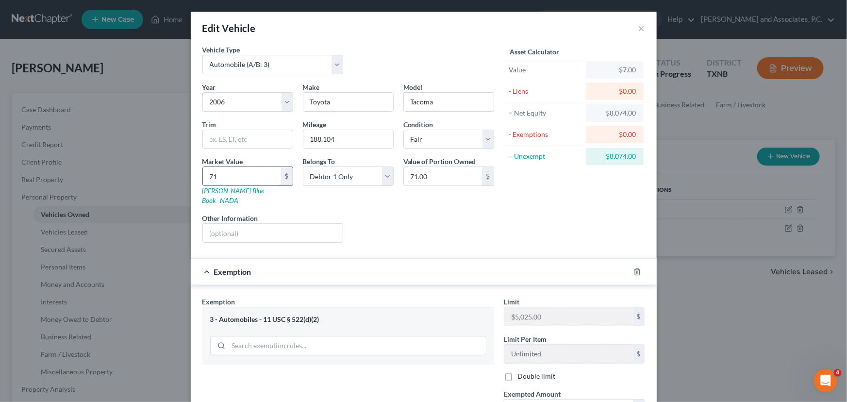
type input "711"
type input "711.00"
type input "7119"
type input "7,119.00"
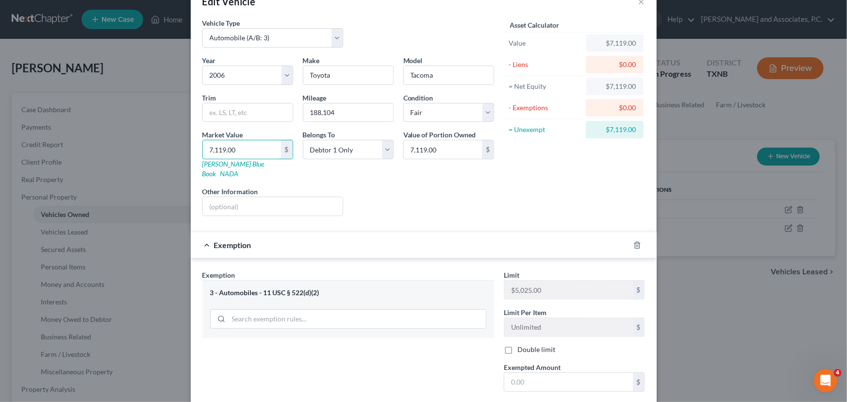
scroll to position [112, 0]
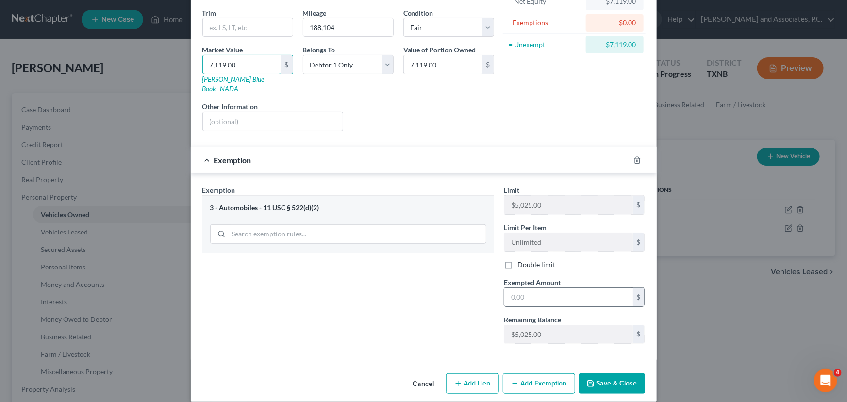
type input "7,119.00"
click at [540, 288] on input "text" at bounding box center [569, 297] width 129 height 18
type input "5,025.00"
click at [619, 376] on button "Save & Close" at bounding box center [612, 383] width 66 height 20
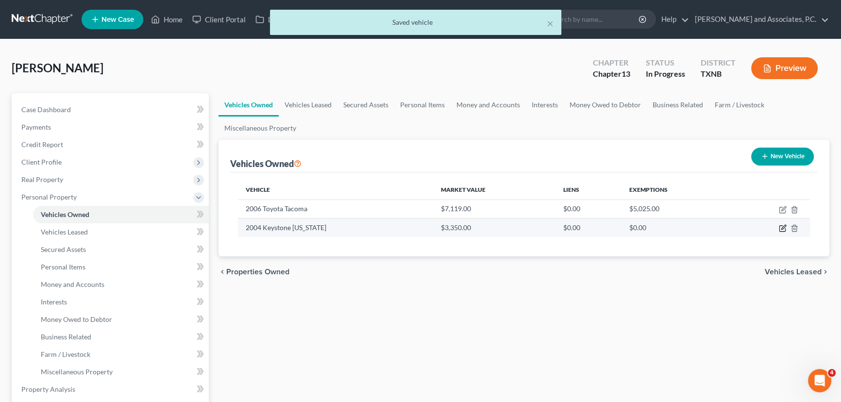
click at [781, 225] on icon "button" at bounding box center [783, 228] width 8 height 8
select select "5"
select select "22"
select select "2"
select select "0"
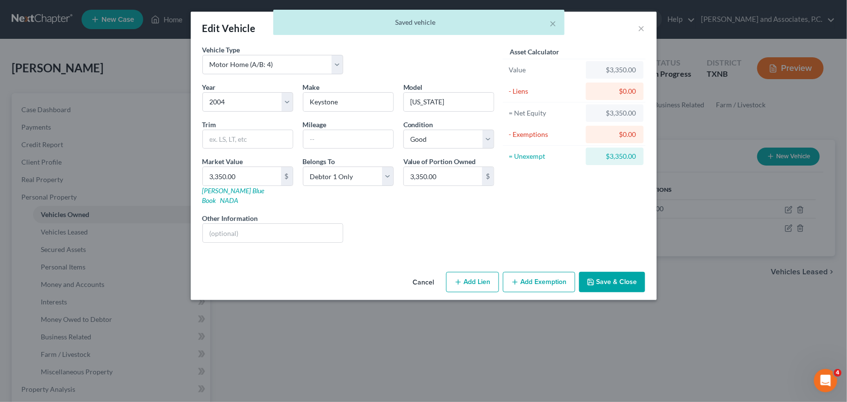
click at [531, 272] on button "Add Exemption" at bounding box center [539, 282] width 72 height 20
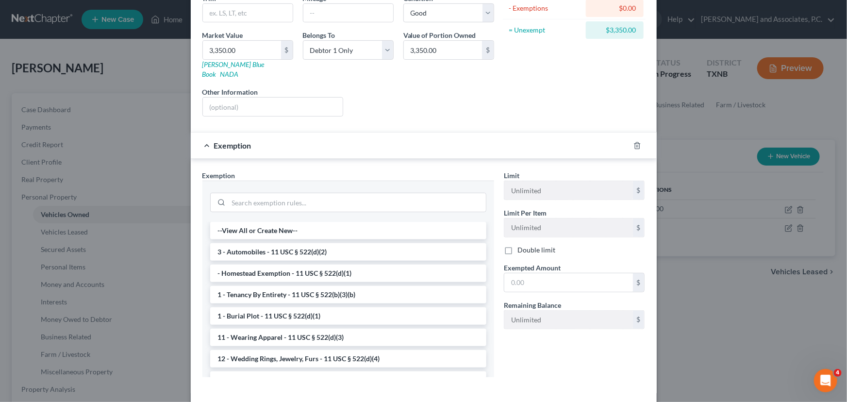
scroll to position [160, 0]
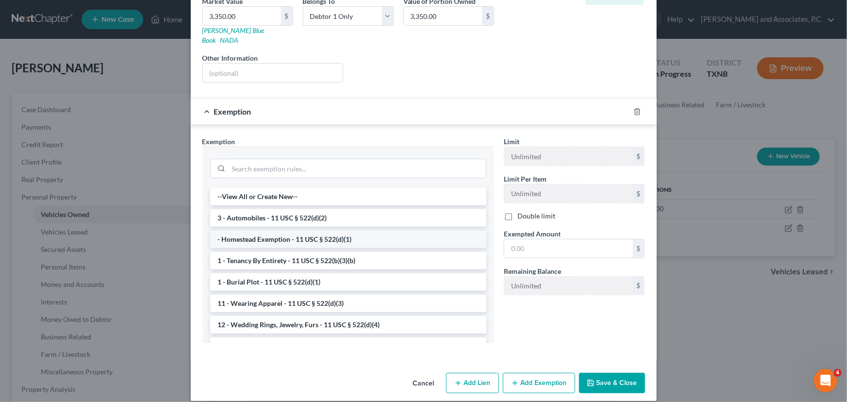
click at [321, 231] on li "- Homestead Exemption - 11 USC § 522(d)(1)" at bounding box center [348, 239] width 276 height 17
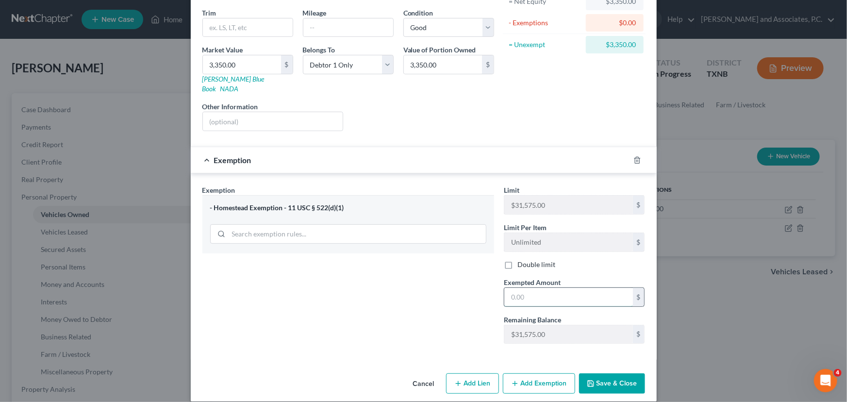
click at [554, 288] on input "text" at bounding box center [569, 297] width 129 height 18
type input "3,350.00"
click at [624, 373] on button "Save & Close" at bounding box center [612, 383] width 66 height 20
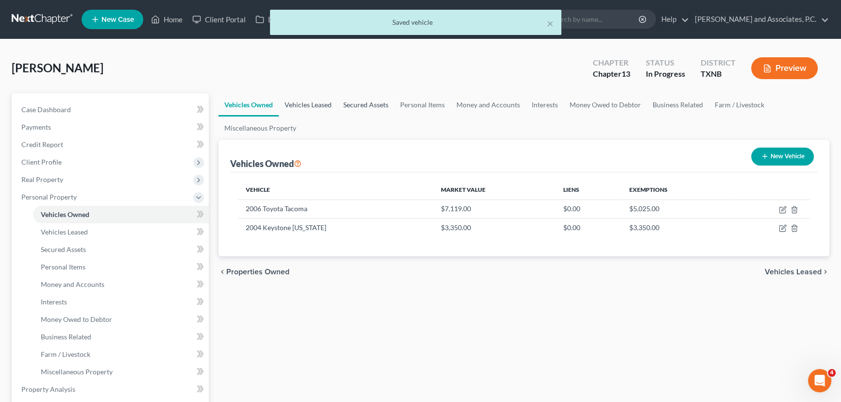
drag, startPoint x: 305, startPoint y: 101, endPoint x: 339, endPoint y: 93, distance: 34.6
click at [305, 101] on link "Vehicles Leased" at bounding box center [308, 104] width 59 height 23
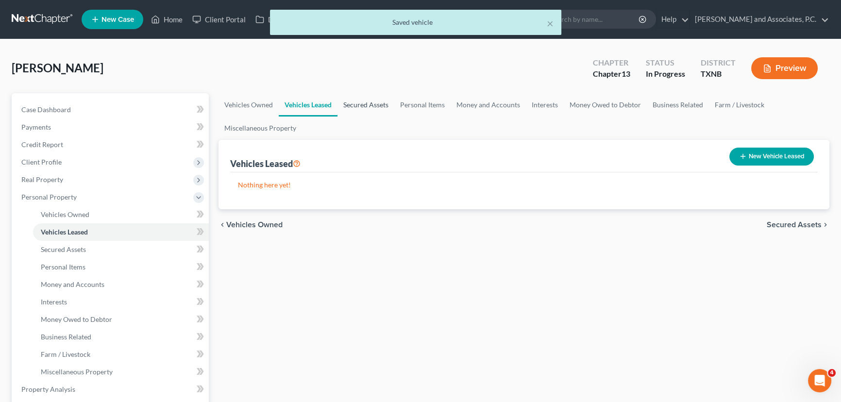
click at [366, 101] on link "Secured Assets" at bounding box center [366, 104] width 57 height 23
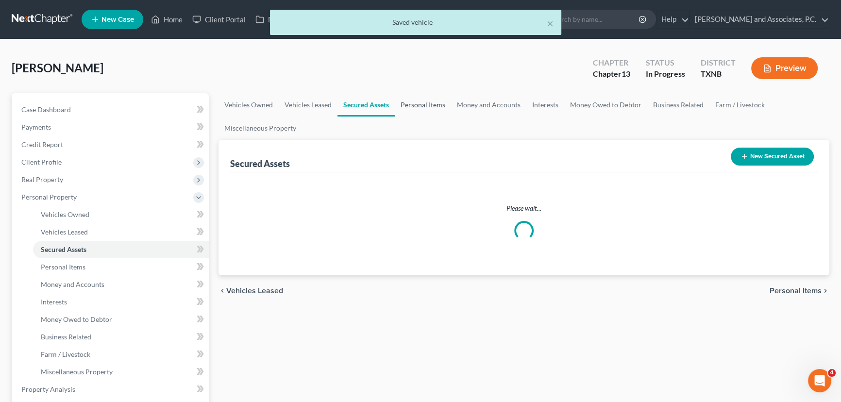
click at [416, 101] on link "Personal Items" at bounding box center [423, 104] width 56 height 23
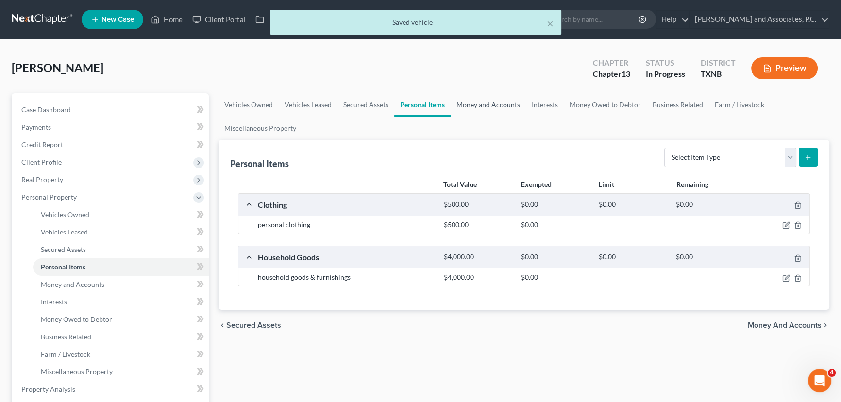
click at [477, 106] on link "Money and Accounts" at bounding box center [488, 104] width 75 height 23
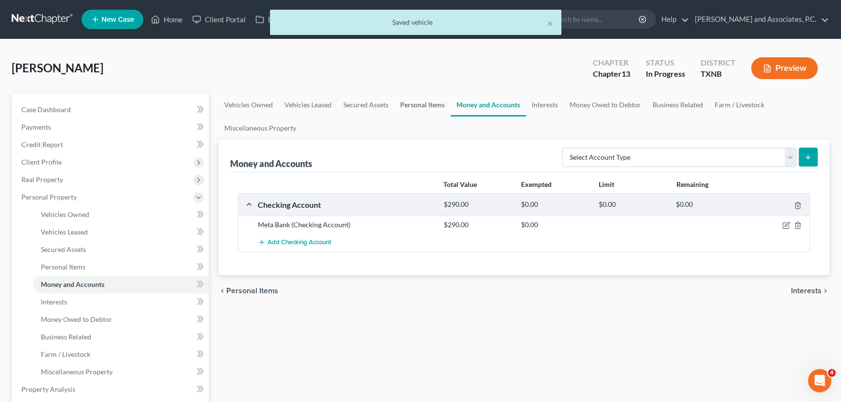
click at [418, 102] on link "Personal Items" at bounding box center [422, 104] width 56 height 23
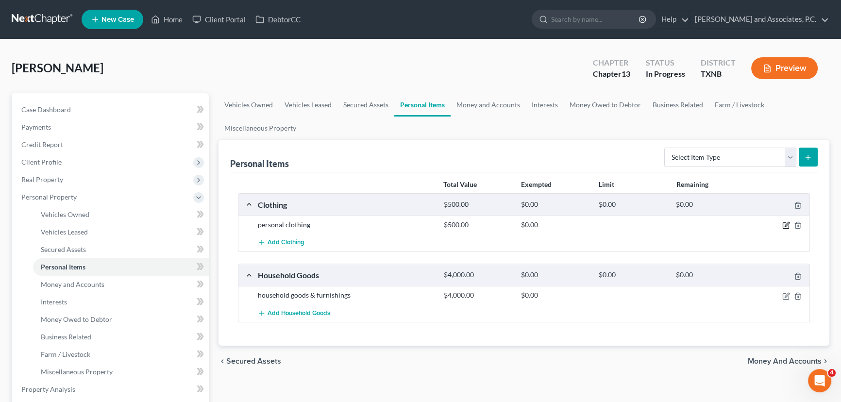
click at [785, 226] on icon "button" at bounding box center [787, 224] width 4 height 4
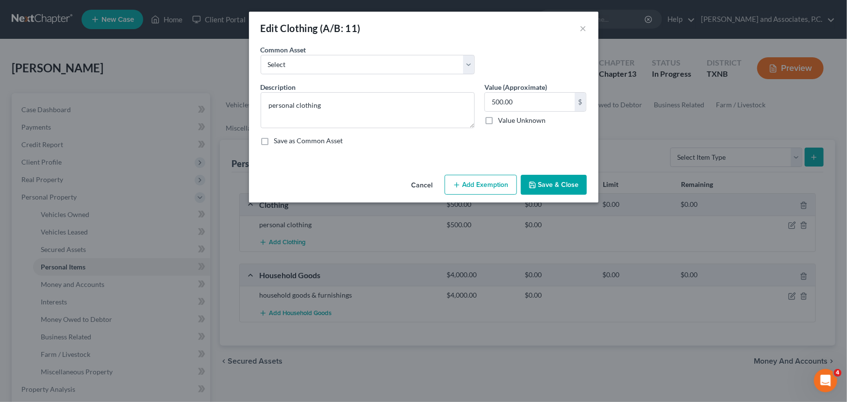
click at [496, 181] on button "Add Exemption" at bounding box center [481, 185] width 72 height 20
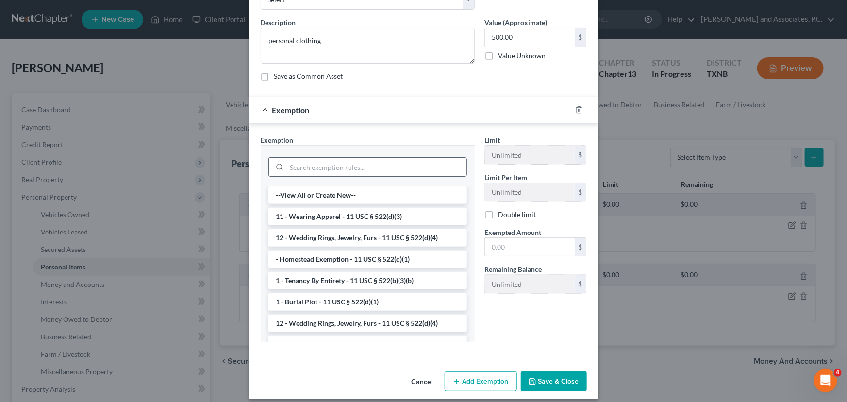
scroll to position [73, 0]
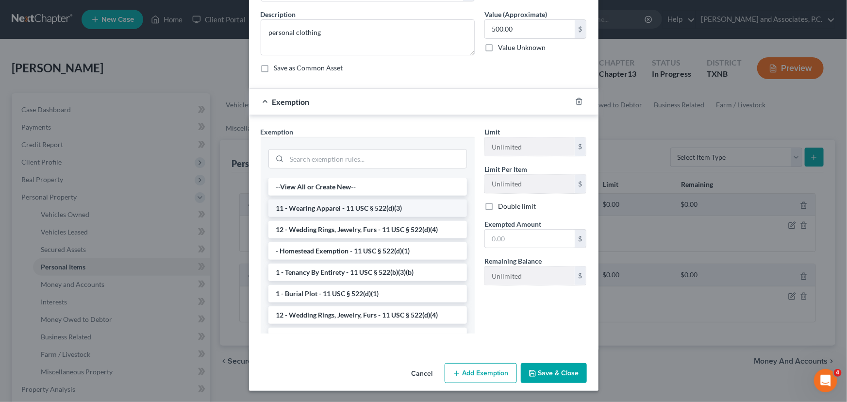
click at [375, 212] on li "11 - Wearing Apparel - 11 USC § 522(d)(3)" at bounding box center [368, 208] width 199 height 17
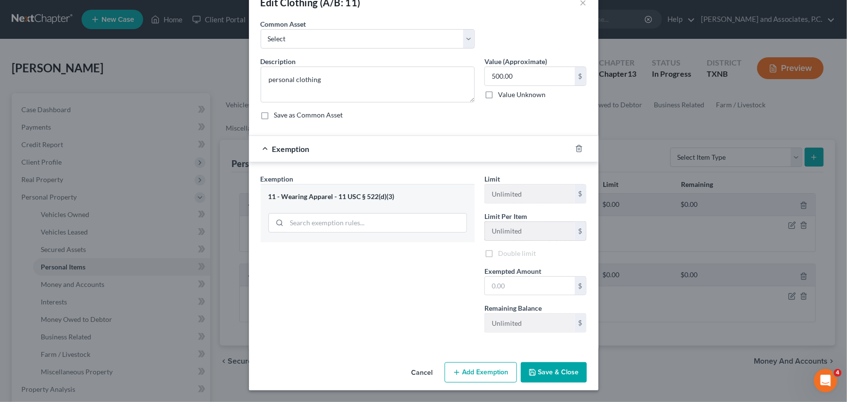
scroll to position [24, 0]
click at [526, 287] on input "text" at bounding box center [530, 287] width 90 height 18
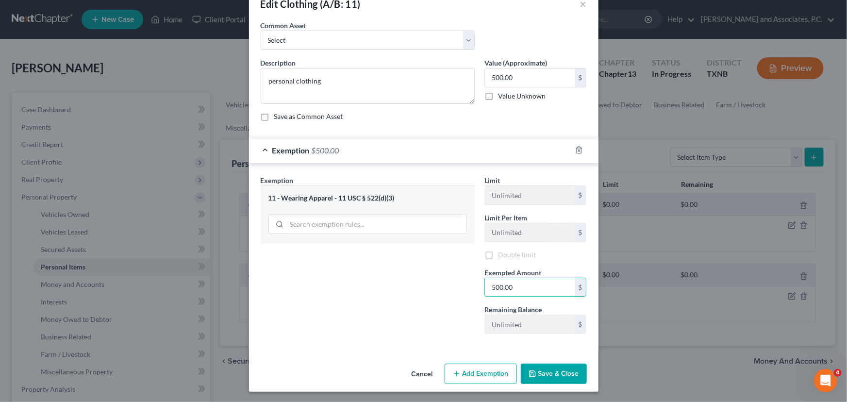
type input "500.00"
click at [547, 375] on button "Save & Close" at bounding box center [554, 374] width 66 height 20
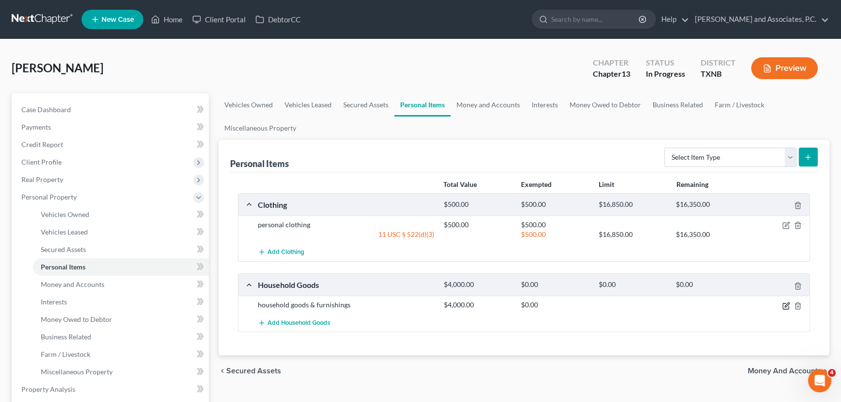
click at [783, 305] on icon "button" at bounding box center [786, 306] width 6 height 6
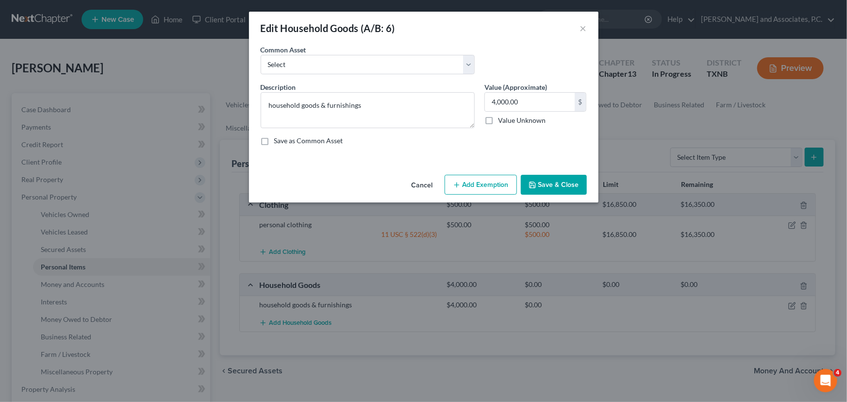
click at [466, 185] on button "Add Exemption" at bounding box center [481, 185] width 72 height 20
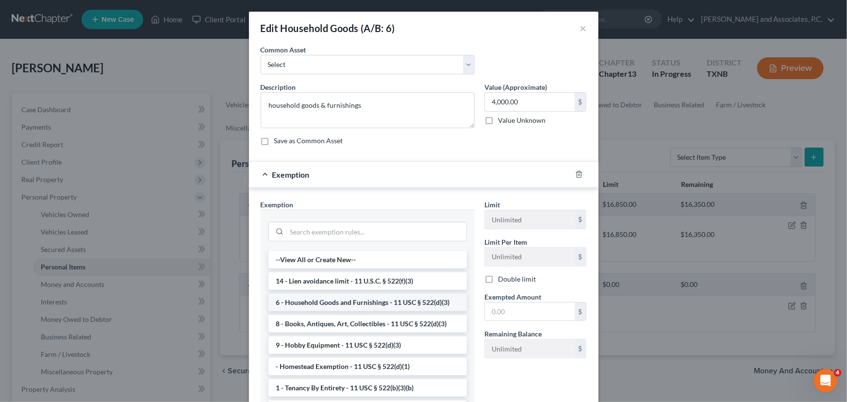
click at [346, 306] on li "6 - Household Goods and Furnishings - 11 USC § 522(d)(3)" at bounding box center [368, 302] width 199 height 17
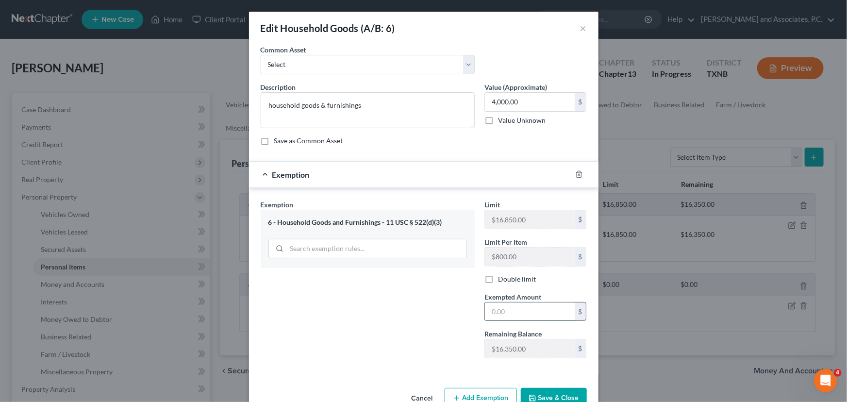
click at [511, 312] on input "text" at bounding box center [530, 312] width 90 height 18
type input "4,000.00"
click at [563, 395] on button "Save & Close" at bounding box center [554, 398] width 66 height 20
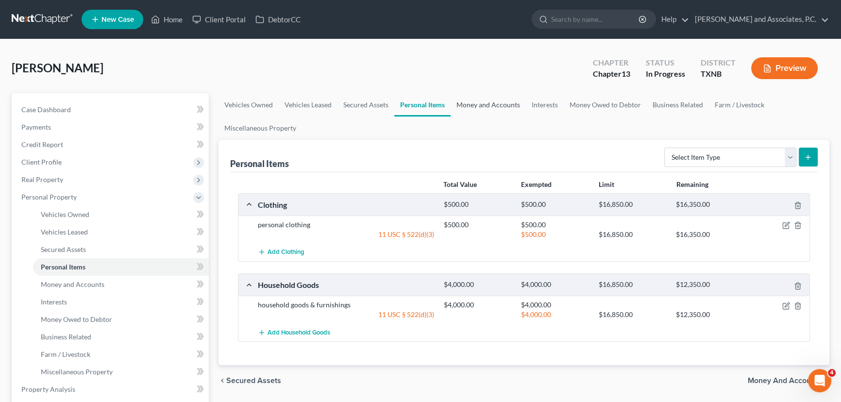
click at [479, 112] on link "Money and Accounts" at bounding box center [488, 104] width 75 height 23
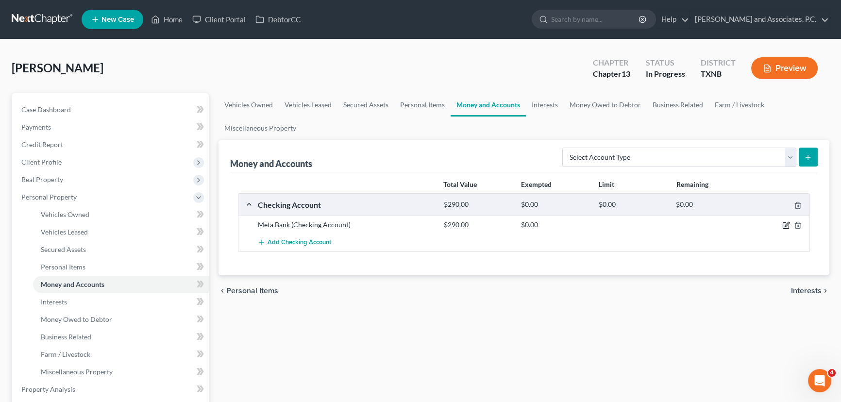
click at [786, 225] on icon "button" at bounding box center [787, 224] width 4 height 4
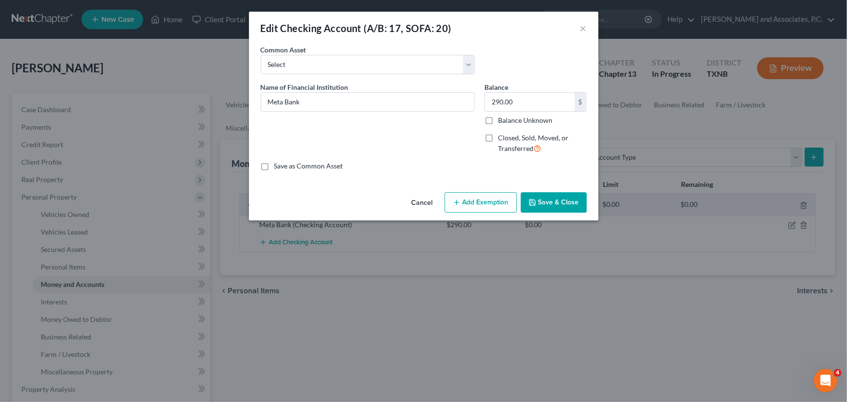
click at [492, 199] on button "Add Exemption" at bounding box center [481, 202] width 72 height 20
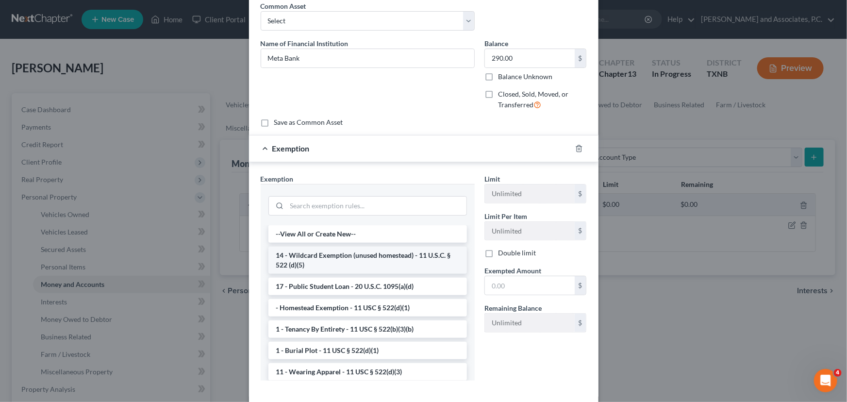
click at [349, 260] on li "14 - Wildcard Exemption (unused homestead) - 11 U.S.C. § 522 (d)(5)" at bounding box center [368, 260] width 199 height 27
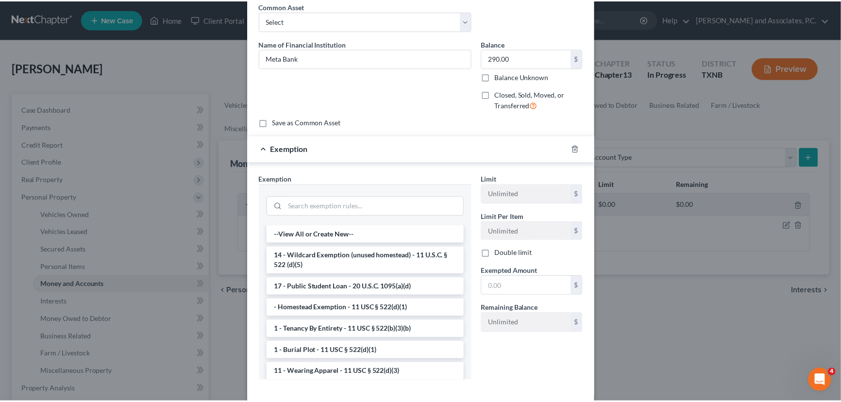
scroll to position [43, 0]
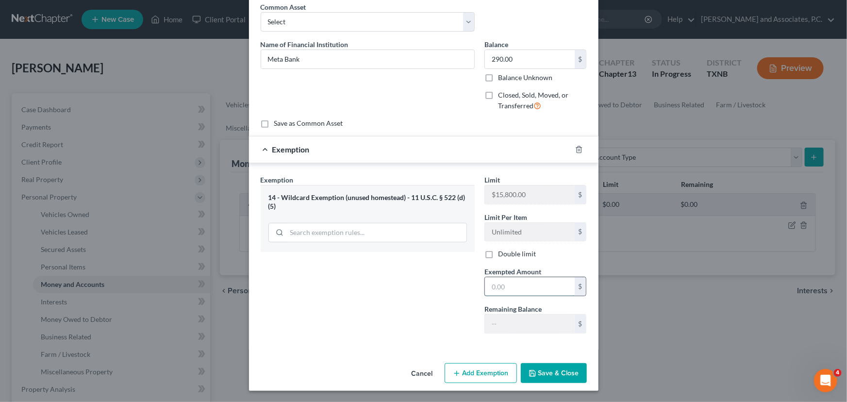
click at [531, 285] on input "text" at bounding box center [530, 286] width 90 height 18
type input "290.00"
click at [553, 372] on button "Save & Close" at bounding box center [554, 373] width 66 height 20
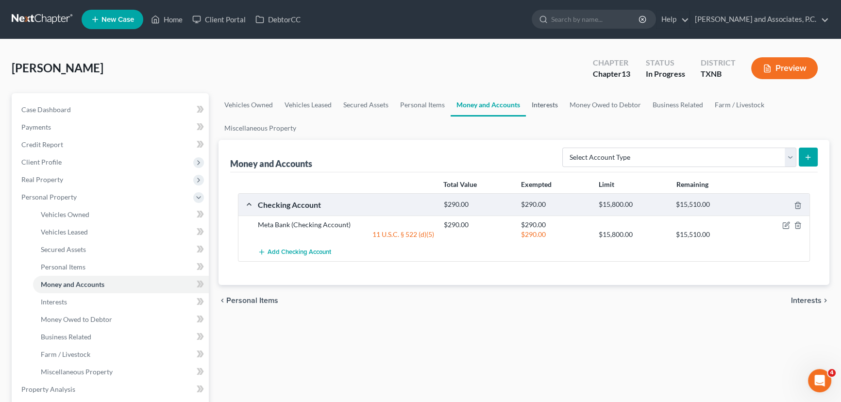
click at [557, 109] on link "Interests" at bounding box center [545, 104] width 38 height 23
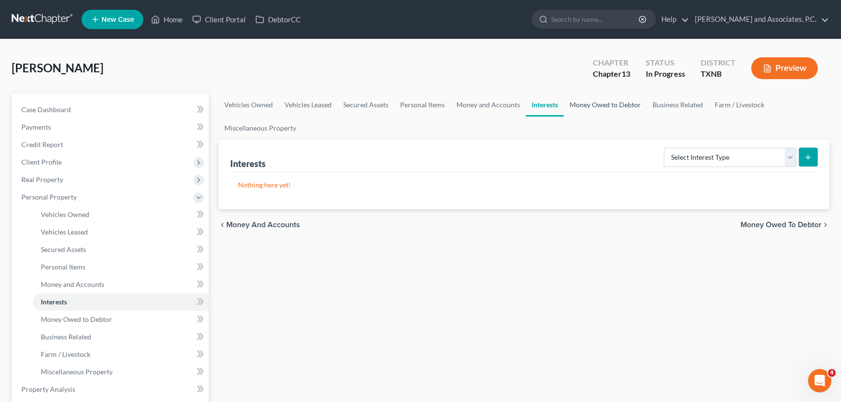
click at [597, 102] on link "Money Owed to Debtor" at bounding box center [605, 104] width 83 height 23
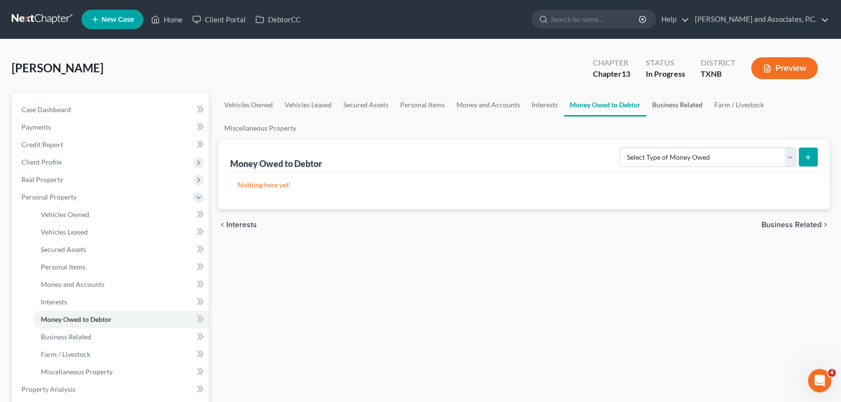
click at [671, 106] on link "Business Related" at bounding box center [677, 104] width 62 height 23
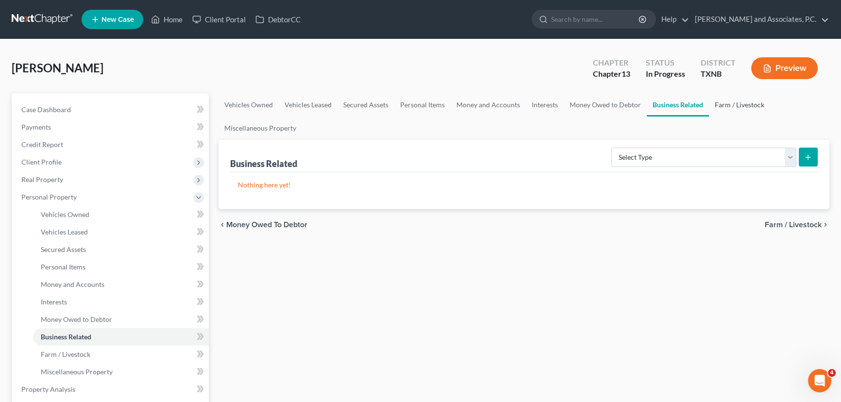
click at [751, 108] on link "Farm / Livestock" at bounding box center [739, 104] width 61 height 23
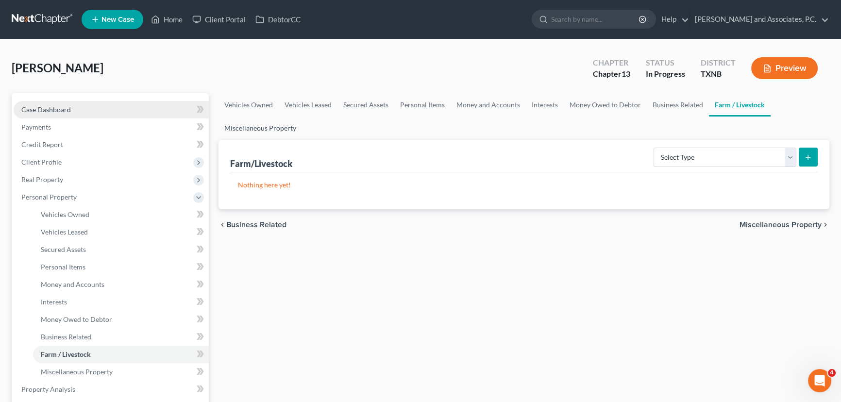
click at [286, 131] on link "Miscellaneous Property" at bounding box center [261, 128] width 84 height 23
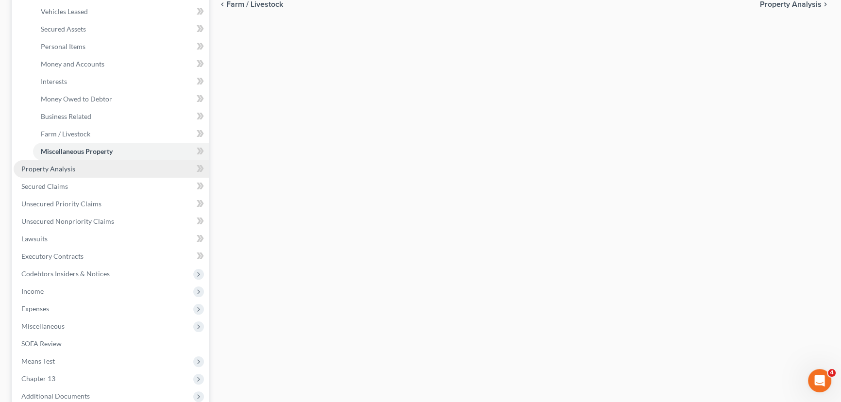
click at [54, 167] on span "Property Analysis" at bounding box center [48, 169] width 54 height 8
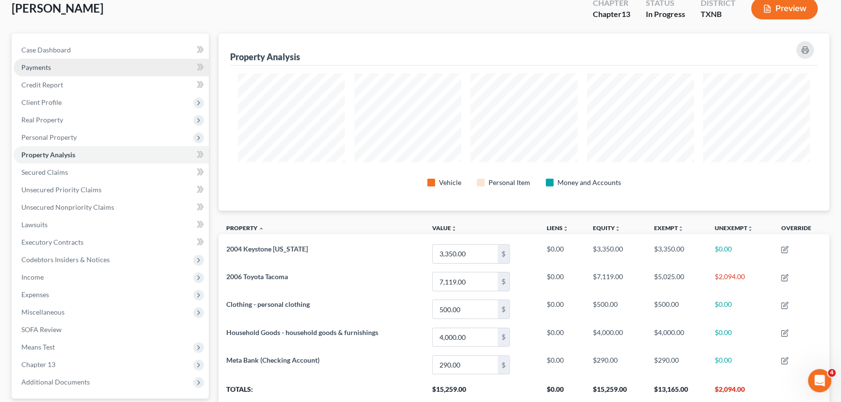
scroll to position [59, 0]
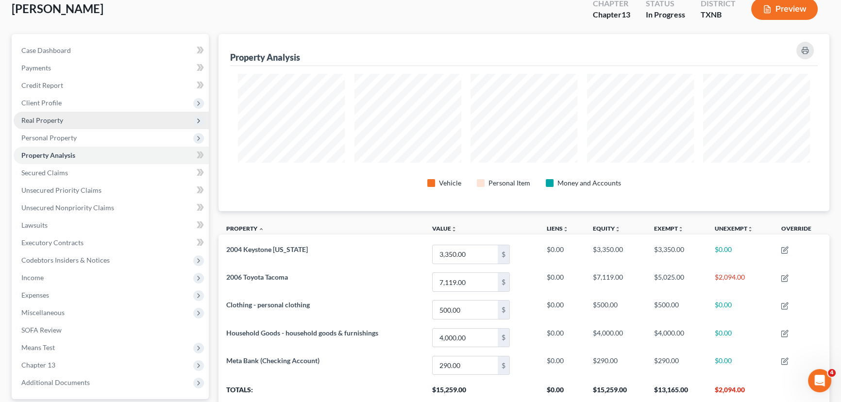
click at [56, 122] on span "Real Property" at bounding box center [42, 120] width 42 height 8
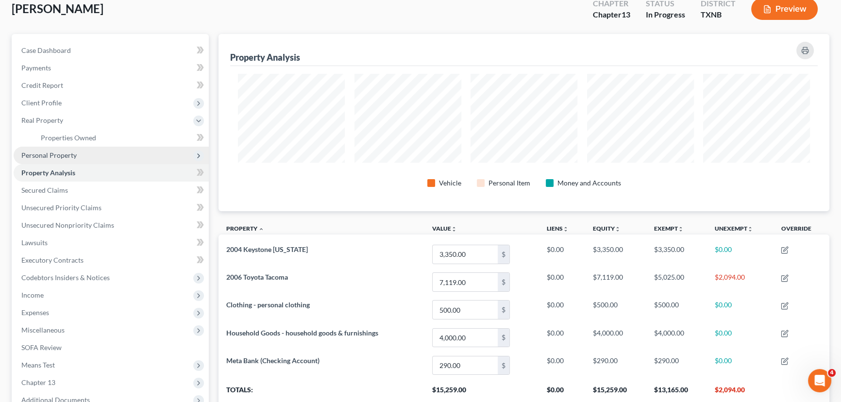
click at [60, 152] on span "Personal Property" at bounding box center [48, 155] width 55 height 8
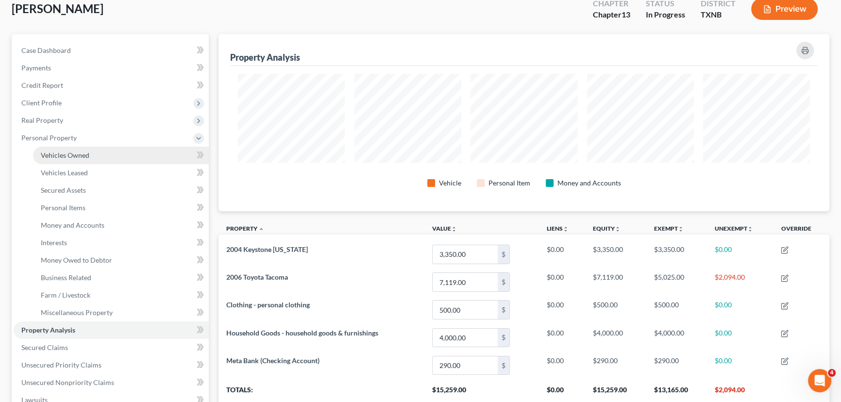
click at [83, 156] on span "Vehicles Owned" at bounding box center [65, 155] width 49 height 8
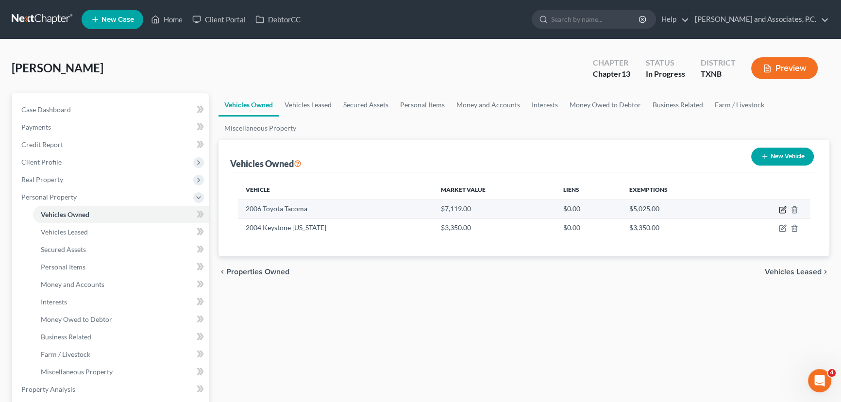
click at [785, 208] on icon "button" at bounding box center [783, 208] width 4 height 4
select select "0"
select select "20"
select select "3"
select select "0"
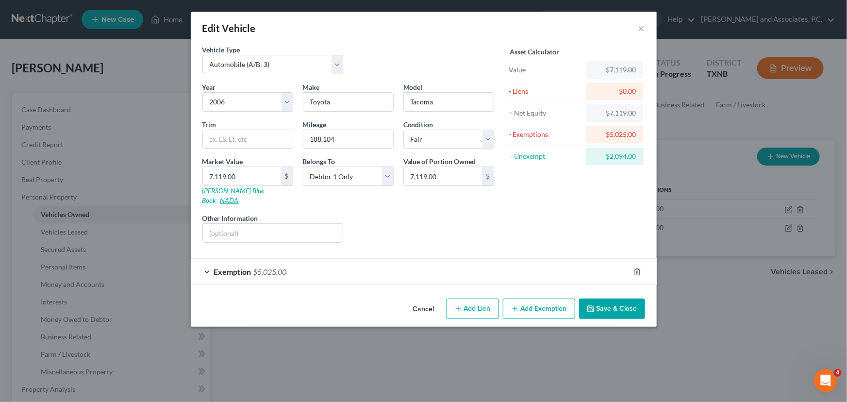
click at [239, 196] on link "NADA" at bounding box center [229, 200] width 18 height 8
click at [239, 174] on input "7,119.00" at bounding box center [242, 176] width 78 height 18
type input "4"
type input "4.00"
type input "49"
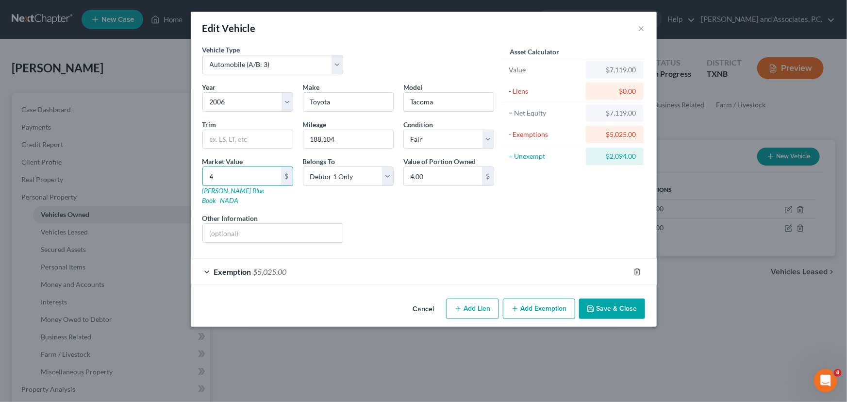
type input "49.00"
type input "490"
type input "490.00"
type input "4900"
type input "4,900.00"
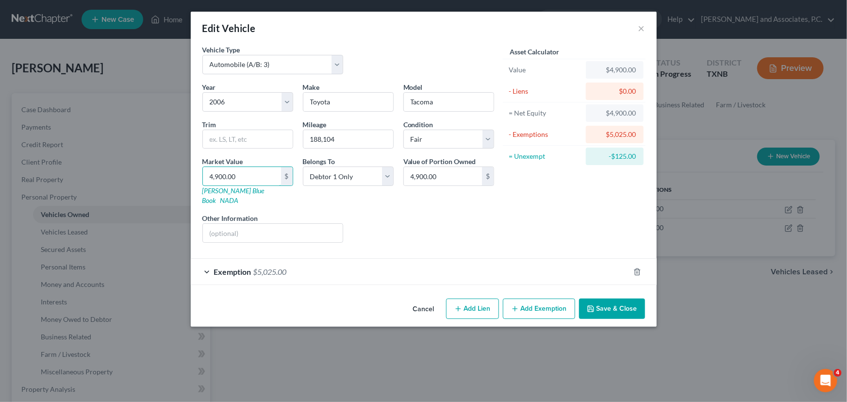
type input "4,900.00"
click at [361, 259] on div "Exemption $5,025.00" at bounding box center [410, 272] width 439 height 26
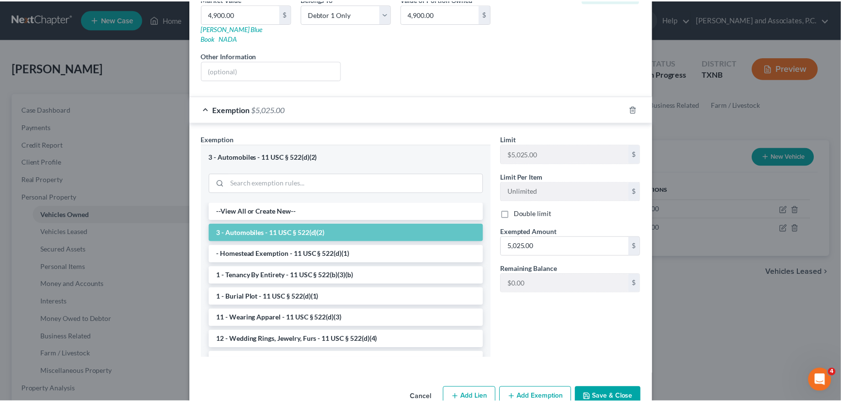
scroll to position [177, 0]
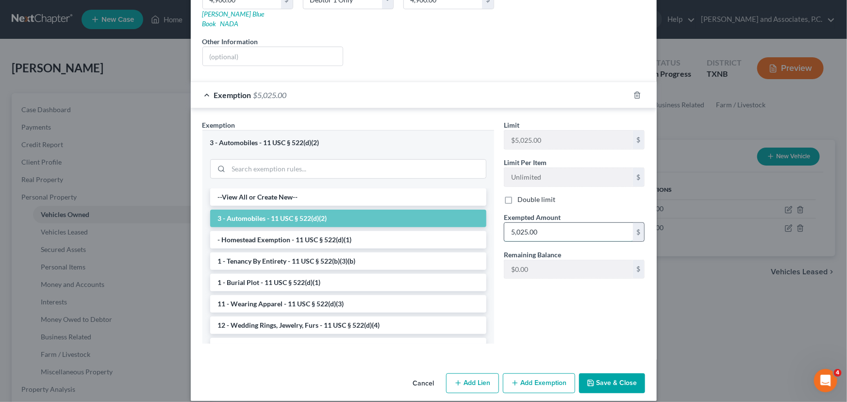
click at [573, 223] on input "5,025.00" at bounding box center [569, 232] width 129 height 18
type input "4,900.00"
click at [606, 373] on button "Save & Close" at bounding box center [612, 383] width 66 height 20
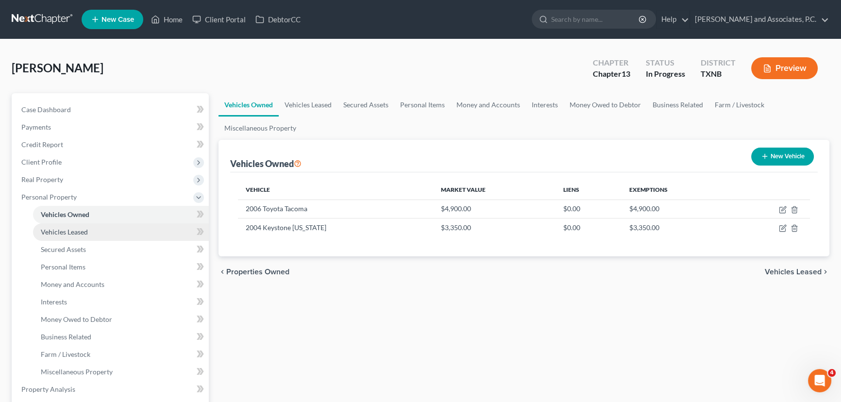
scroll to position [0, 0]
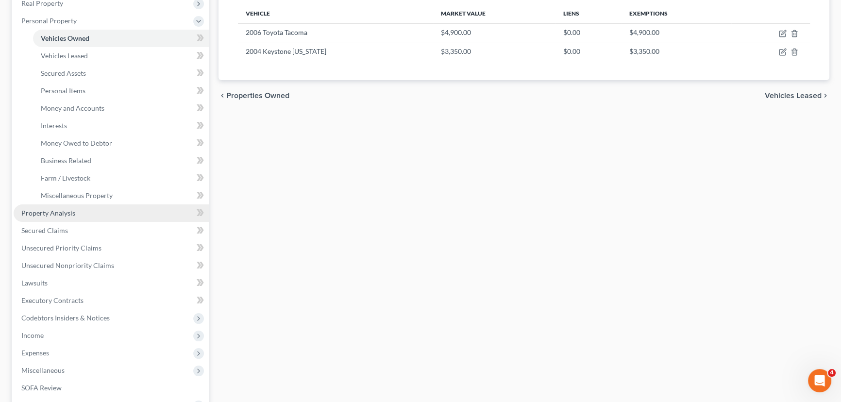
click at [81, 211] on link "Property Analysis" at bounding box center [111, 212] width 195 height 17
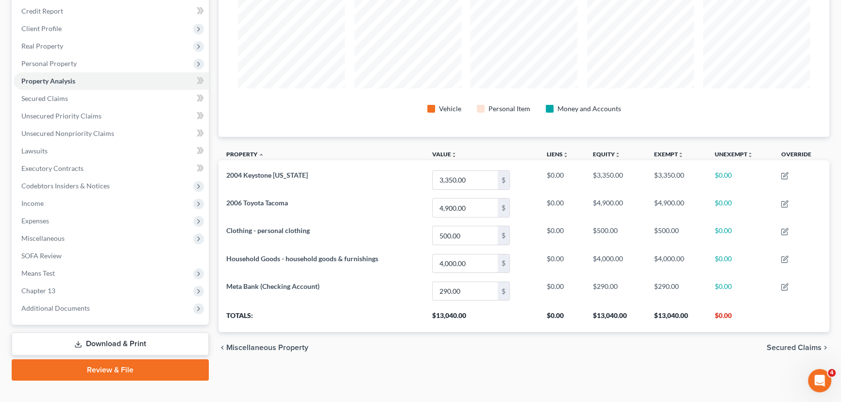
scroll to position [148, 0]
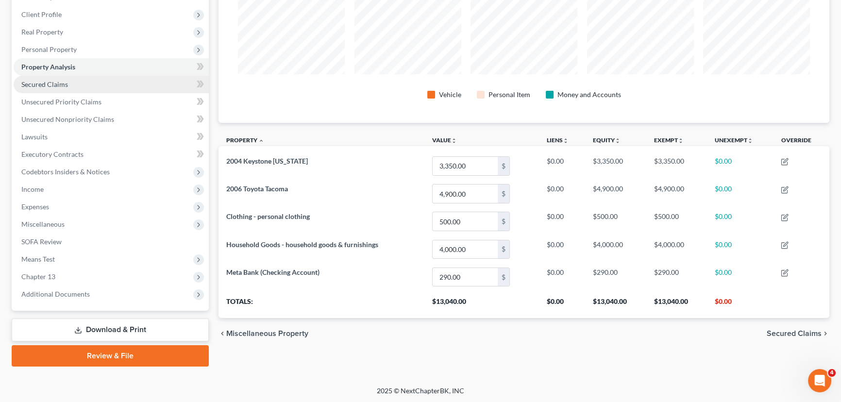
click at [87, 84] on link "Secured Claims" at bounding box center [111, 84] width 195 height 17
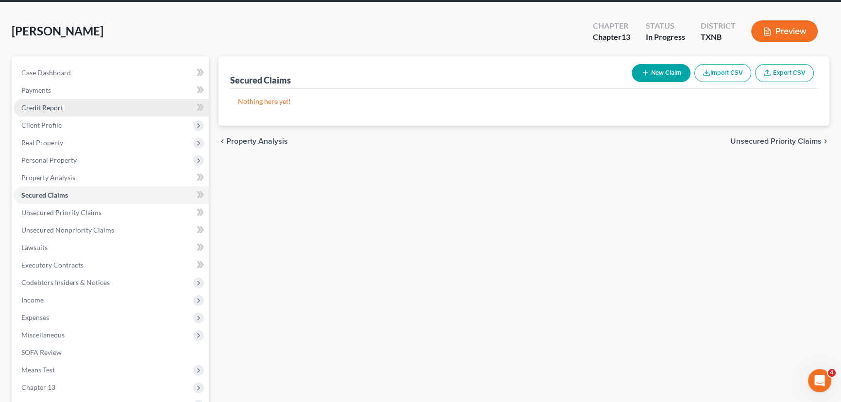
scroll to position [88, 0]
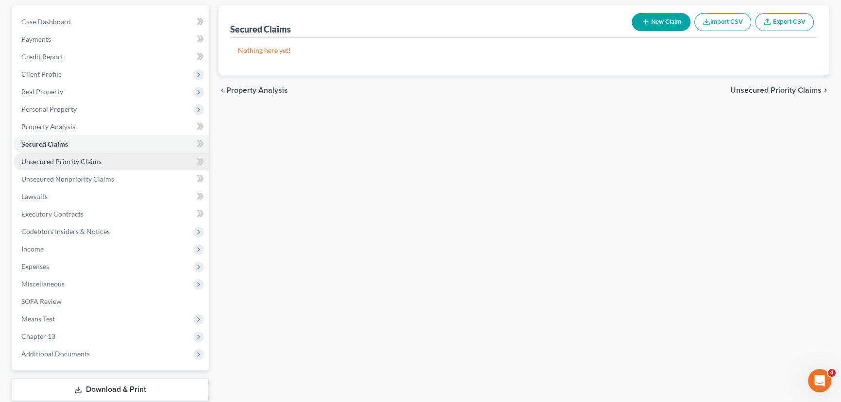
click at [68, 160] on span "Unsecured Priority Claims" at bounding box center [61, 161] width 80 height 8
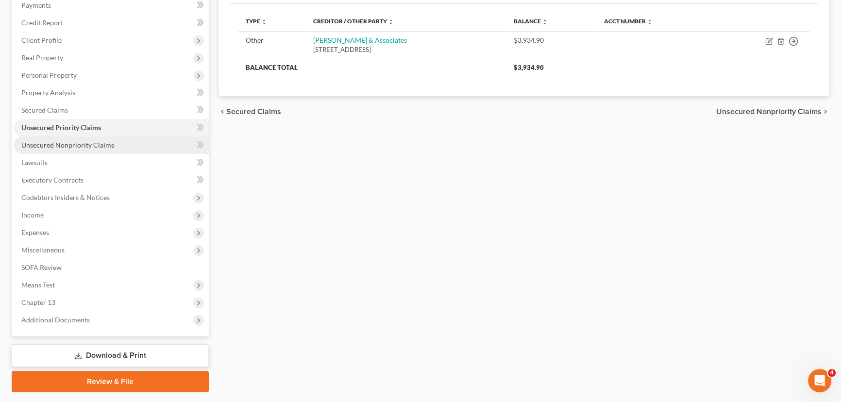
scroll to position [148, 0]
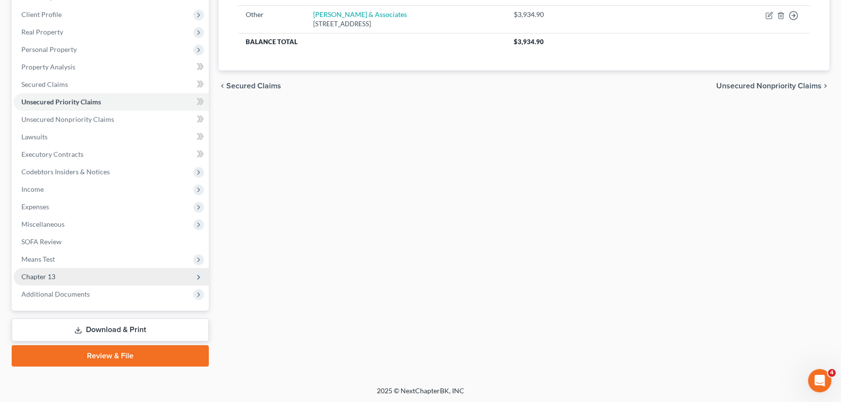
click at [76, 277] on span "Chapter 13" at bounding box center [111, 276] width 195 height 17
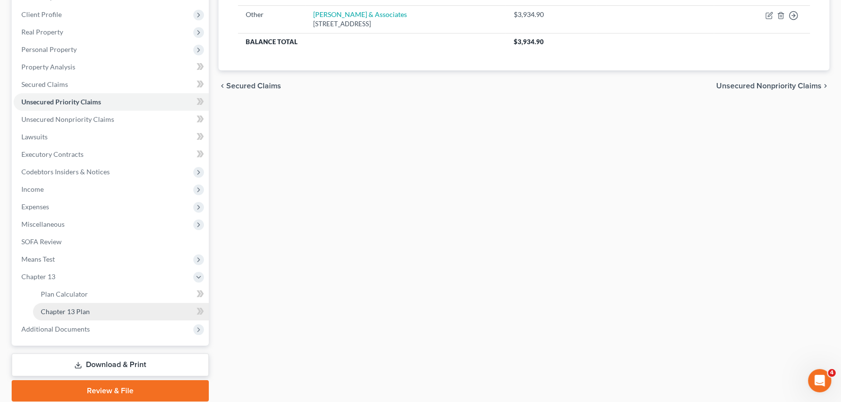
click at [68, 313] on span "Chapter 13 Plan" at bounding box center [65, 311] width 49 height 8
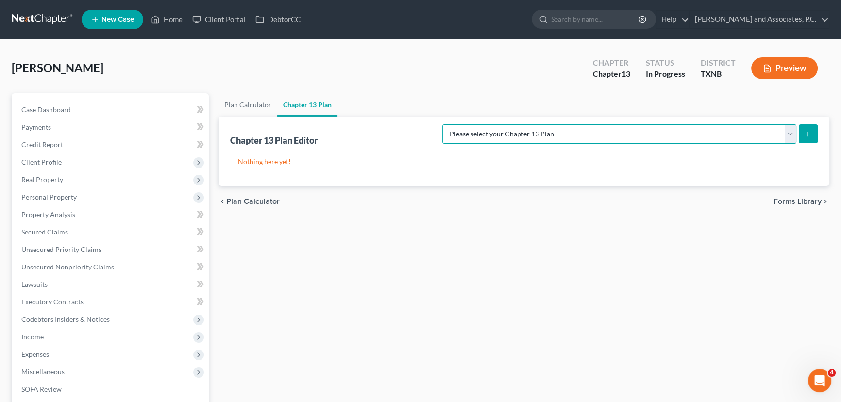
drag, startPoint x: 698, startPoint y: 131, endPoint x: 698, endPoint y: 141, distance: 10.2
click at [698, 131] on select "Please select your Chapter 13 Plan AUTHORIZATION FOR ADEQUATE PROTECTION DISBUR…" at bounding box center [619, 133] width 354 height 19
select select "5"
click at [453, 124] on select "Please select your Chapter 13 Plan AUTHORIZATION FOR ADEQUATE PROTECTION DISBUR…" at bounding box center [619, 133] width 354 height 19
click at [808, 132] on line "submit" at bounding box center [808, 134] width 0 height 4
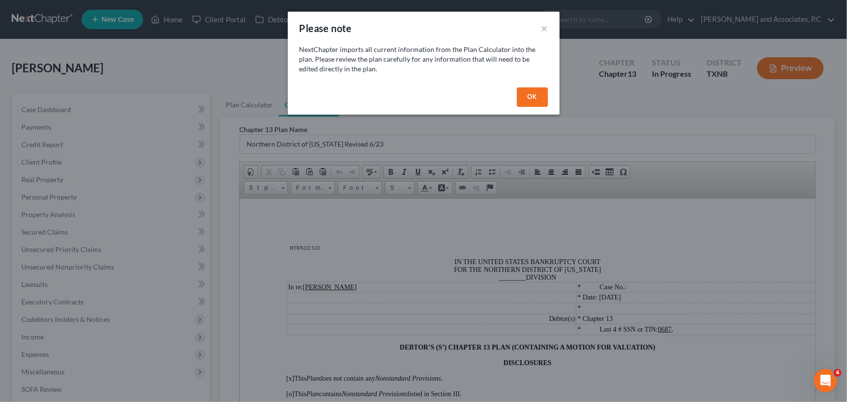
click at [539, 100] on button "OK" at bounding box center [532, 96] width 31 height 19
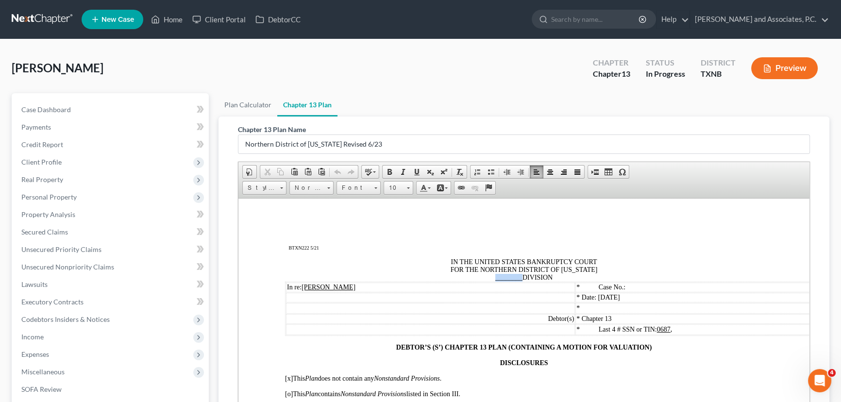
drag, startPoint x: 519, startPoint y: 281, endPoint x: 492, endPoint y: 279, distance: 27.2
click at [492, 279] on span "IN THE UNITED STATES BANKRUPTCY COURT FOR THE NORTHERN DISTRICT OF TEXAS ______…" at bounding box center [524, 269] width 147 height 23
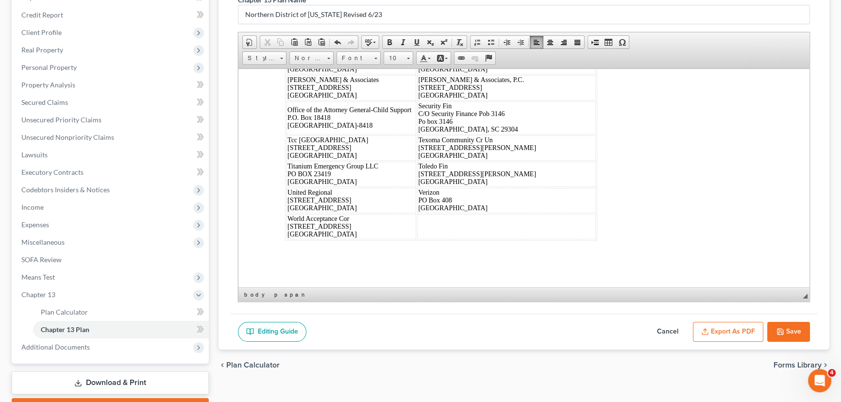
scroll to position [6250, 0]
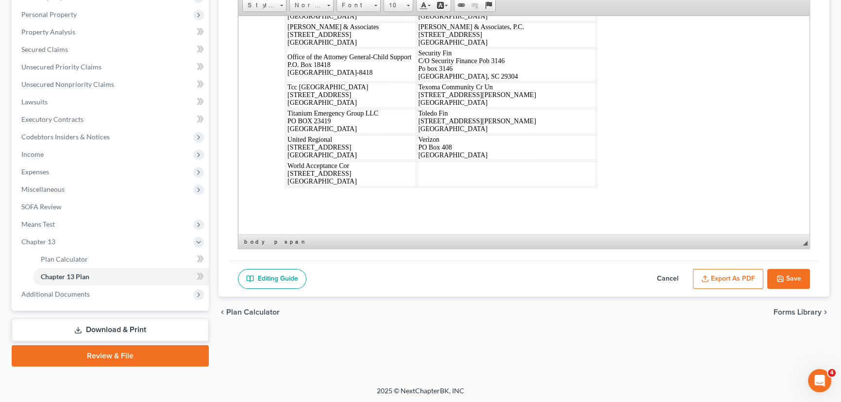
drag, startPoint x: 288, startPoint y: 45, endPoint x: 668, endPoint y: 341, distance: 481.3
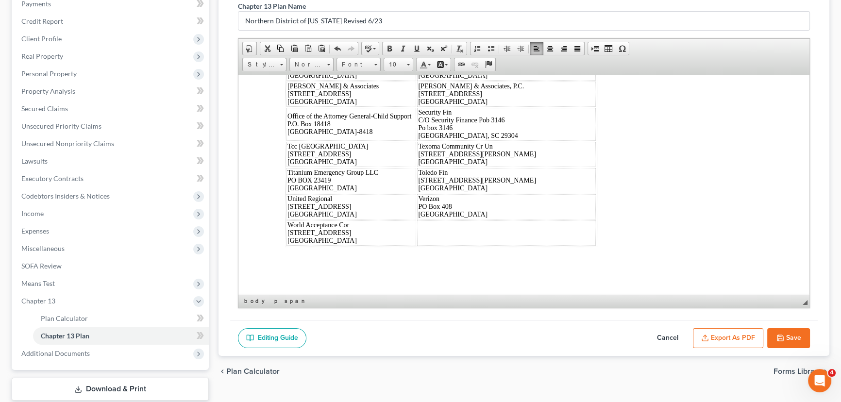
scroll to position [50, 0]
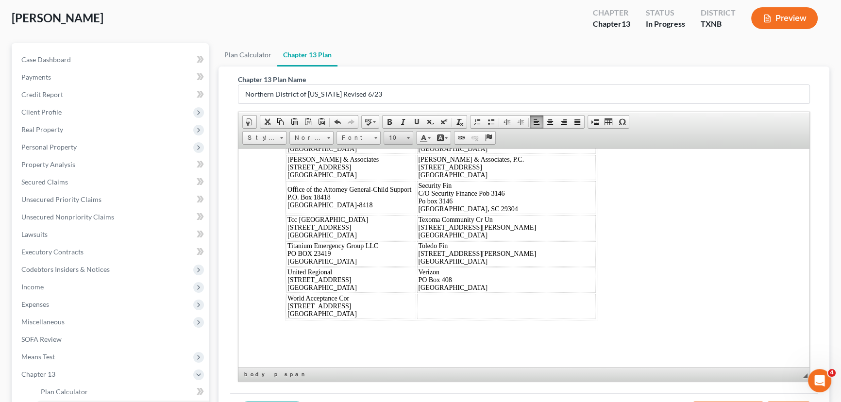
click at [396, 135] on span "10" at bounding box center [393, 138] width 19 height 13
drag, startPoint x: 408, startPoint y: 157, endPoint x: 695, endPoint y: 239, distance: 299.0
click at [408, 157] on link "16" at bounding box center [412, 152] width 55 height 13
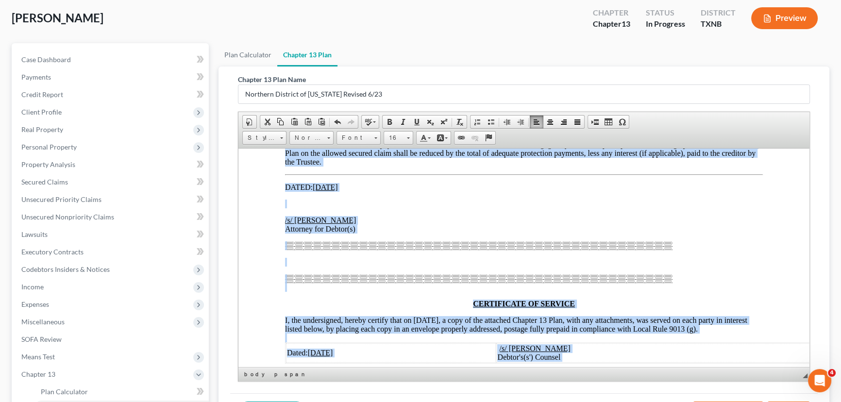
scroll to position [6828, 0]
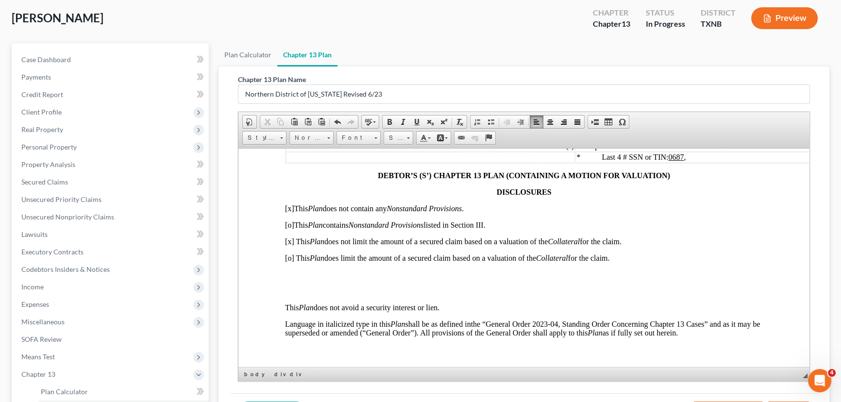
scroll to position [132, 0]
click at [292, 261] on span "[o] This Plan does limit the amount of a secured claim based on a valuation of …" at bounding box center [447, 257] width 324 height 8
drag, startPoint x: 266, startPoint y: 250, endPoint x: 279, endPoint y: 243, distance: 14.1
click at [292, 245] on span "[x] This Plan does not limit the amount of a secured claim based on a valuation…" at bounding box center [453, 240] width 337 height 8
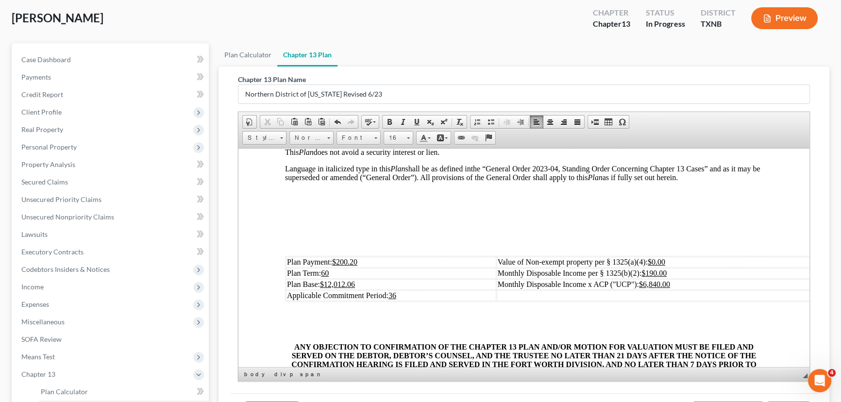
scroll to position [309, 0]
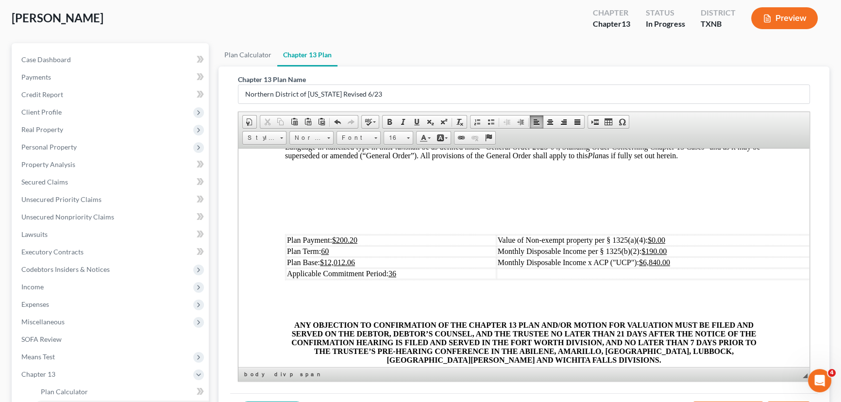
click at [360, 245] on td "Plan Payment: $200.20" at bounding box center [391, 240] width 210 height 11
click at [342, 256] on td "Plan Term: 60" at bounding box center [391, 251] width 210 height 11
click at [375, 268] on td "Plan Base: $12,012.06" at bounding box center [391, 262] width 210 height 11
click at [687, 256] on td "Monthly Disposable Income per § 1325(b)(2): $190.00" at bounding box center [662, 251] width 330 height 11
click at [689, 268] on td "Monthly Disposable Income x ACP ("UCP"): $6,840.00" at bounding box center [662, 262] width 330 height 11
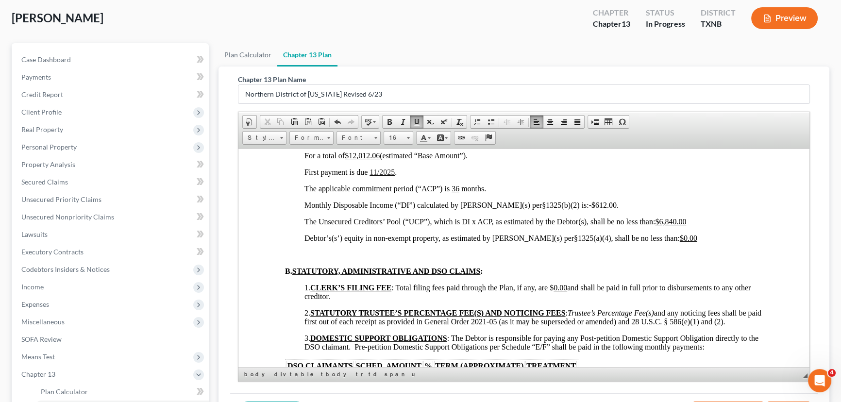
scroll to position [706, 0]
click at [329, 142] on span "$200.20 per month, months 1 to 60 ." at bounding box center [355, 138] width 103 height 8
drag, startPoint x: 381, startPoint y: 177, endPoint x: 351, endPoint y: 177, distance: 30.1
click at [351, 159] on span "For a total of $12,012.06 (estimated “Base Amount”)." at bounding box center [385, 155] width 163 height 8
click at [379, 175] on span "11/2025" at bounding box center [382, 171] width 25 height 8
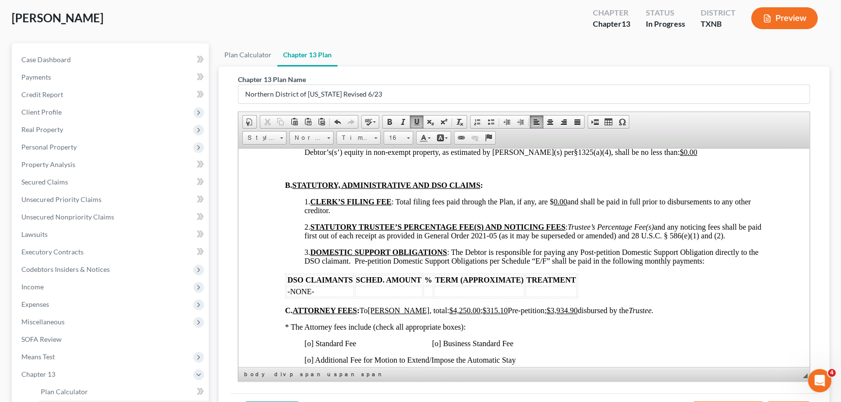
scroll to position [750, 0]
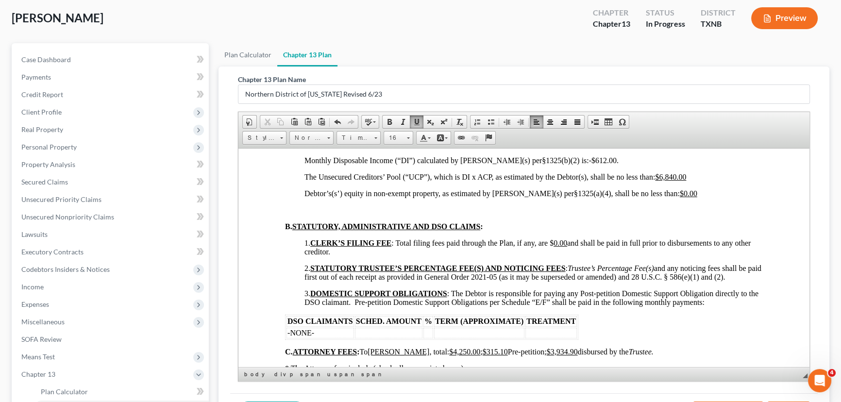
click at [589, 164] on span "-$612.00" at bounding box center [603, 160] width 28 height 8
click at [589, 164] on span "$612.00" at bounding box center [601, 160] width 25 height 8
drag, startPoint x: 700, startPoint y: 203, endPoint x: 661, endPoint y: 202, distance: 38.9
click at [661, 181] on p "The Unsecured Creditors’ Pool (“UCP”), which is DI x ACP, as estimated by the D…" at bounding box center [533, 176] width 458 height 9
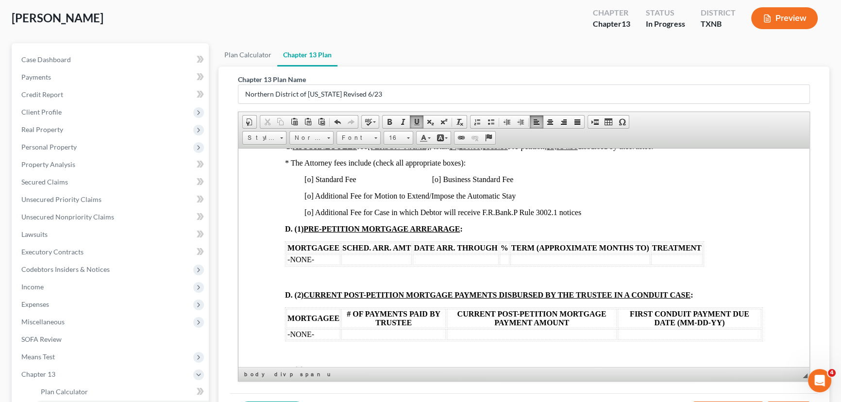
scroll to position [971, 0]
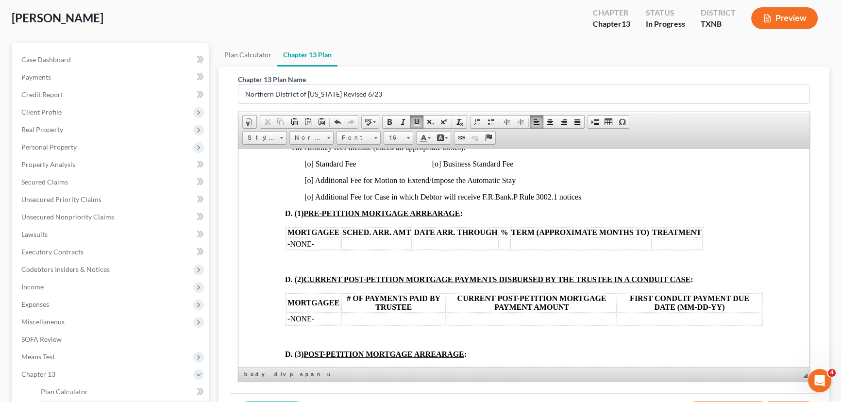
click at [310, 168] on span "[o] Standard Fee [o] Business Standard Fee" at bounding box center [408, 163] width 209 height 8
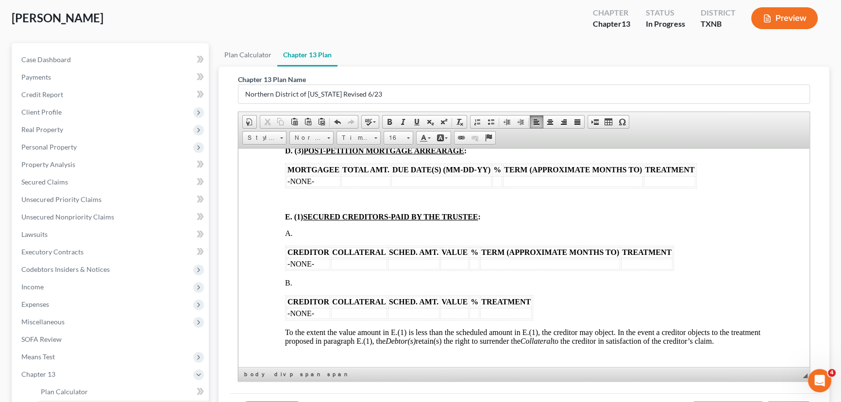
scroll to position [1236, 0]
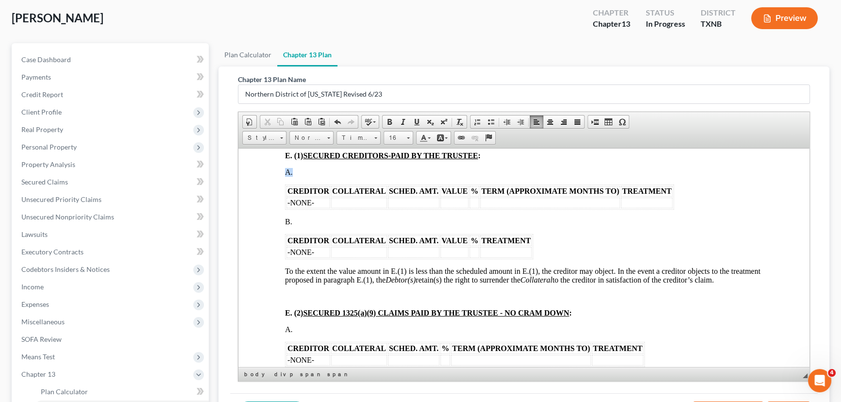
drag, startPoint x: 684, startPoint y: 237, endPoint x: 285, endPoint y: 213, distance: 400.4
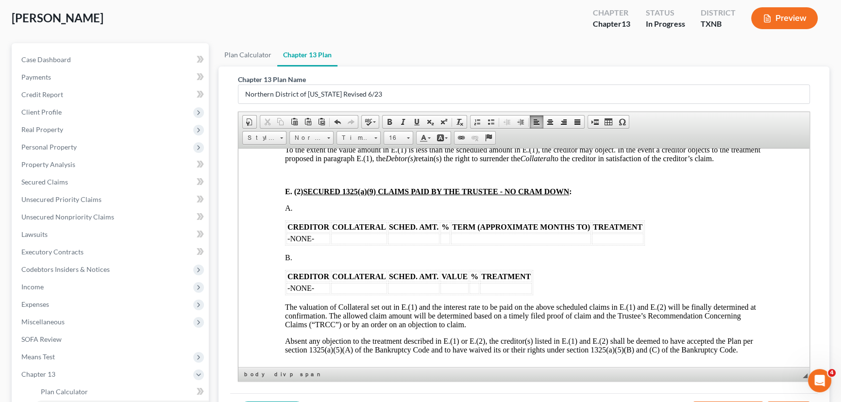
scroll to position [1324, 0]
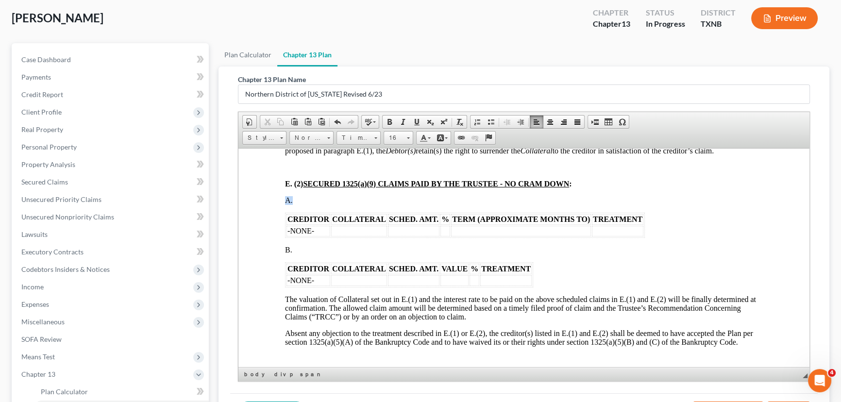
drag, startPoint x: 658, startPoint y: 270, endPoint x: 282, endPoint y: 247, distance: 377.0
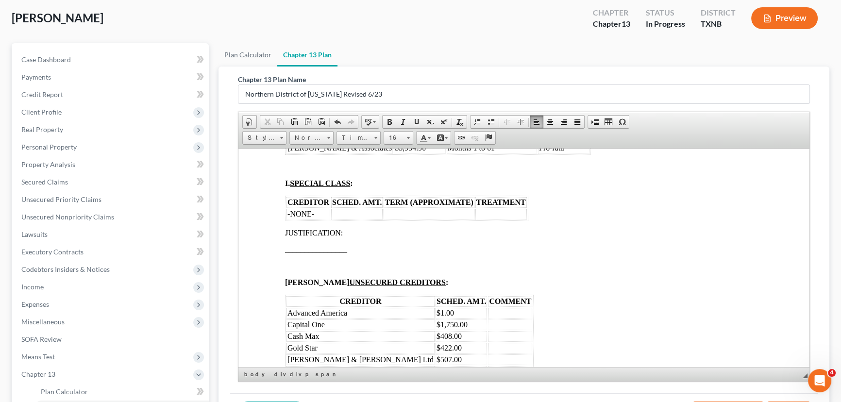
scroll to position [1766, 0]
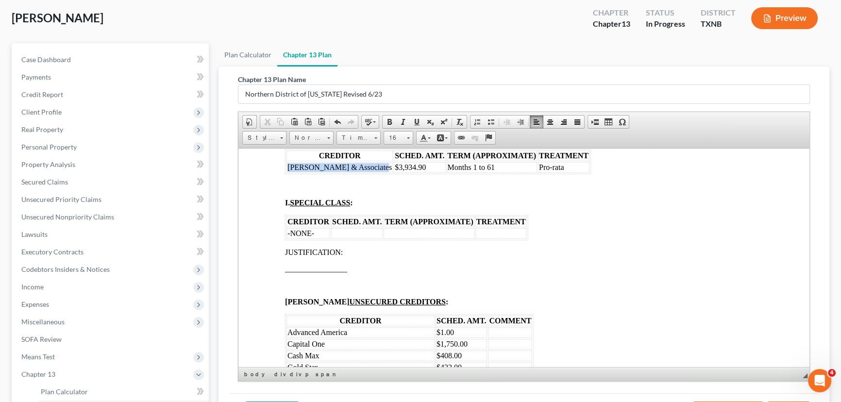
drag, startPoint x: 373, startPoint y: 223, endPoint x: 287, endPoint y: 222, distance: 86.0
click at [287, 171] on span "[PERSON_NAME] & Associates" at bounding box center [339, 167] width 104 height 8
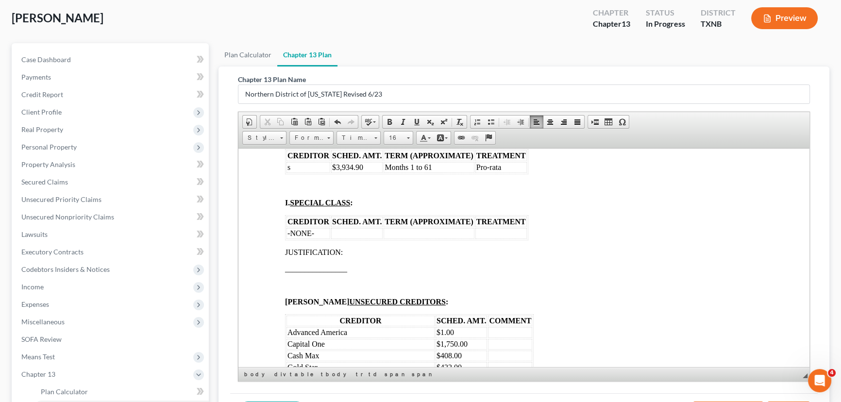
click at [297, 172] on td "s" at bounding box center [309, 167] width 44 height 11
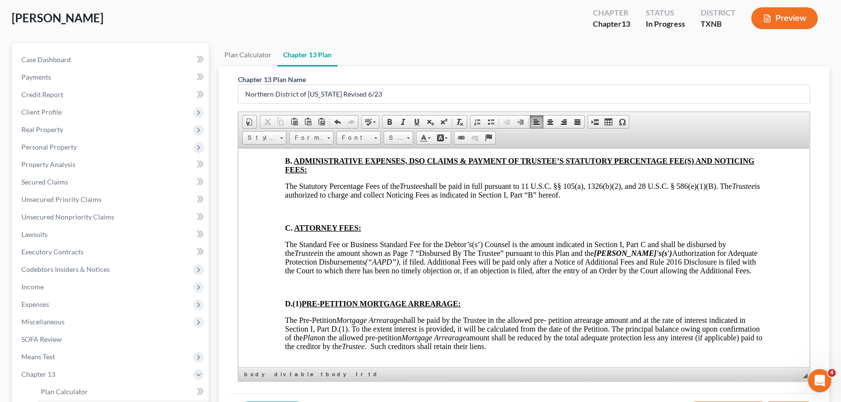
scroll to position [2340, 0]
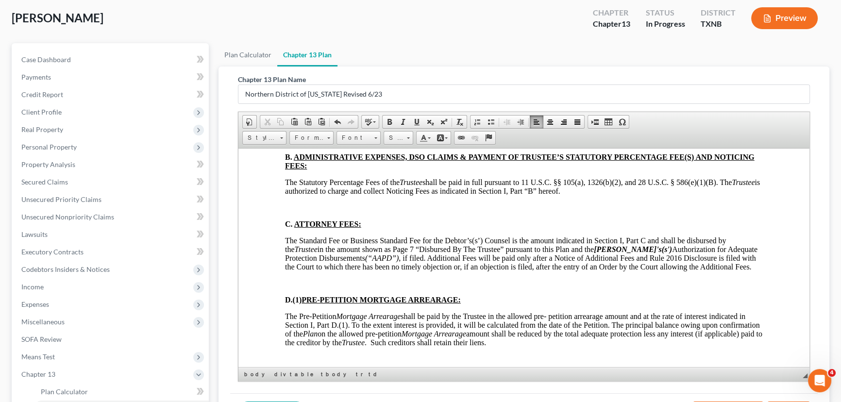
click at [298, 145] on p at bounding box center [524, 140] width 478 height 9
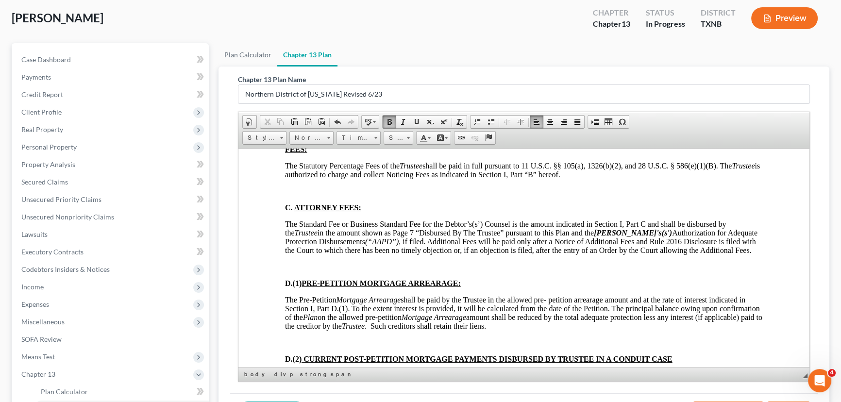
click at [293, 195] on p at bounding box center [524, 190] width 478 height 9
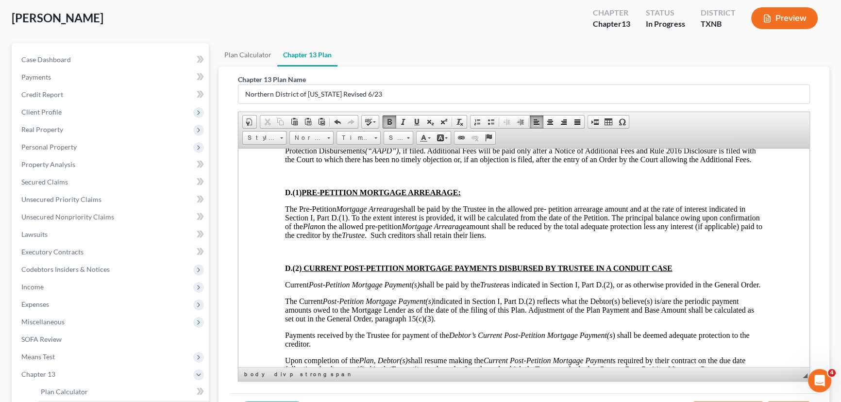
scroll to position [2428, 0]
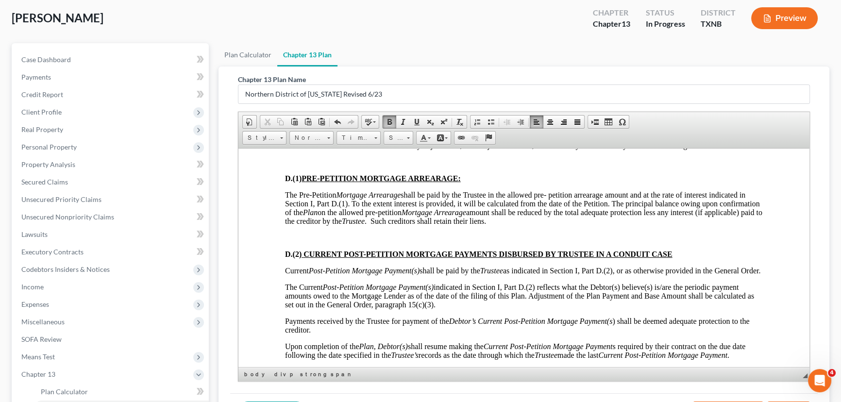
click at [287, 166] on p at bounding box center [524, 161] width 478 height 9
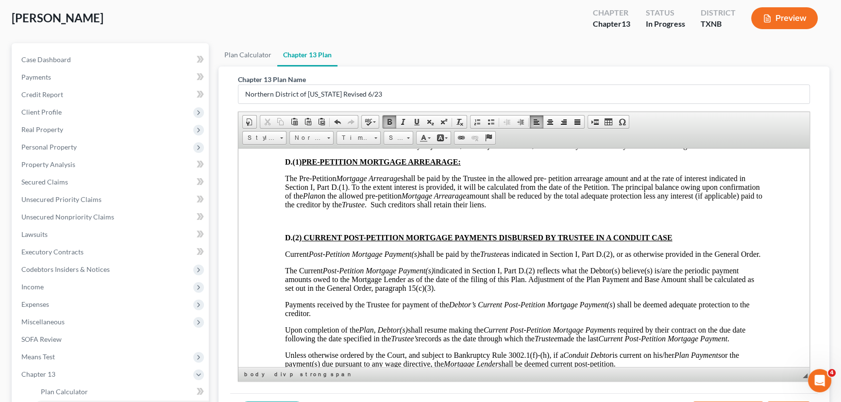
click at [292, 225] on p at bounding box center [524, 221] width 478 height 9
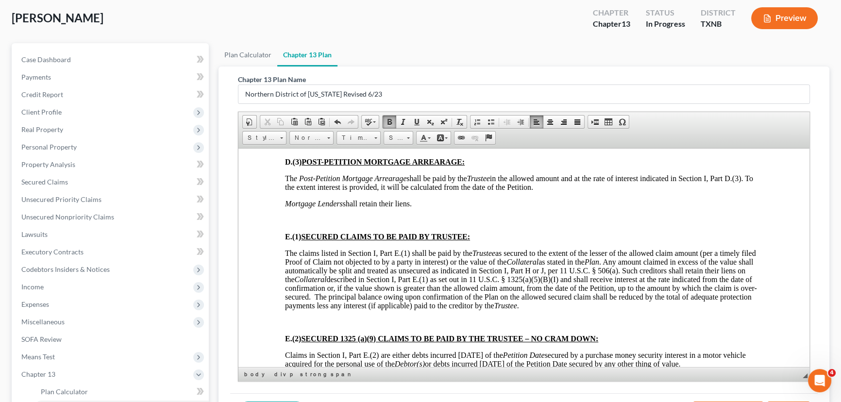
scroll to position [2649, 0]
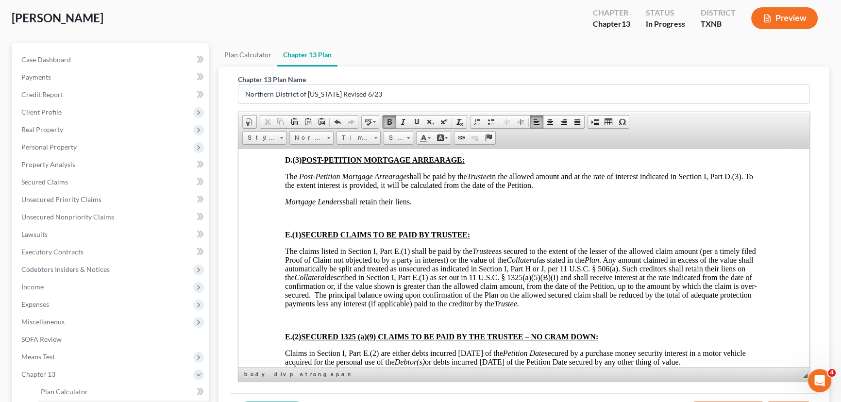
click at [287, 148] on p at bounding box center [524, 143] width 478 height 9
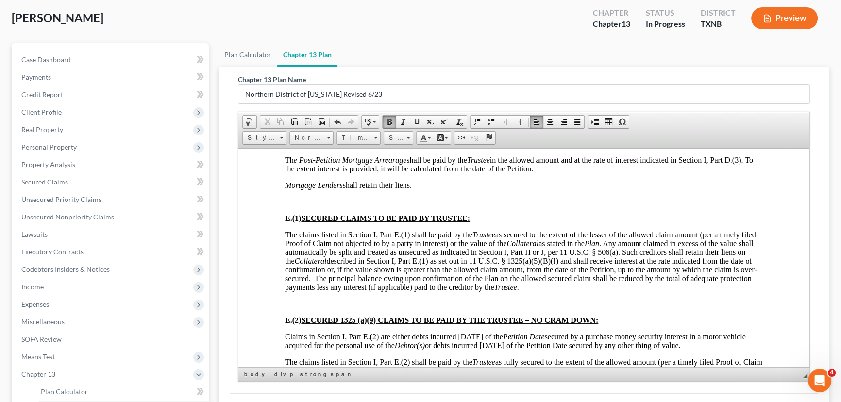
click at [291, 206] on p at bounding box center [524, 201] width 478 height 9
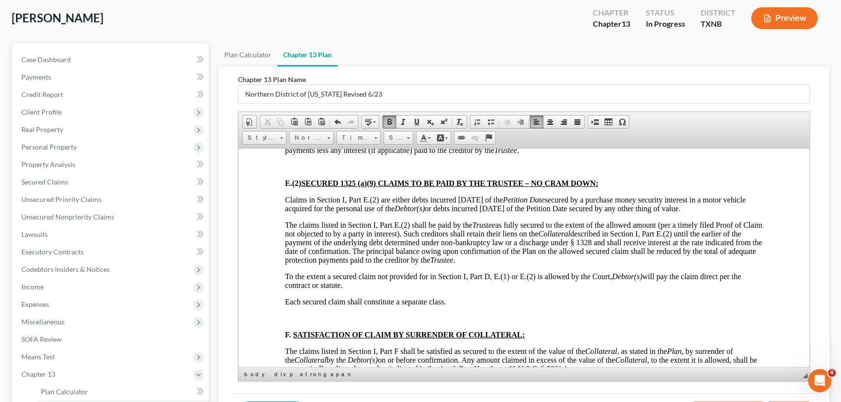
scroll to position [2825, 0]
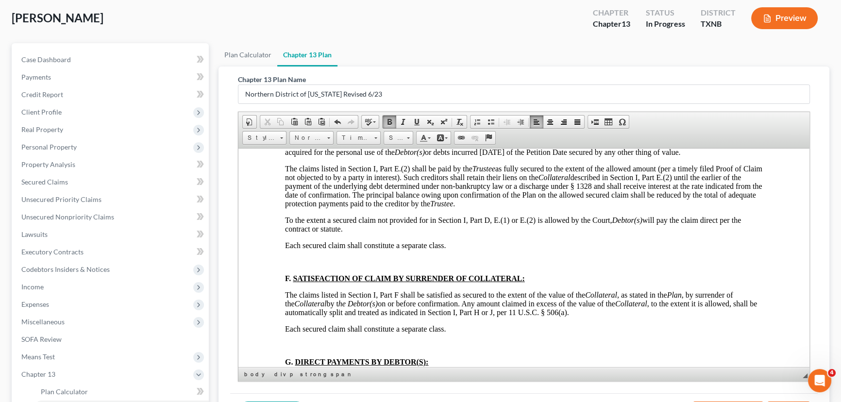
click at [288, 115] on p at bounding box center [524, 110] width 478 height 9
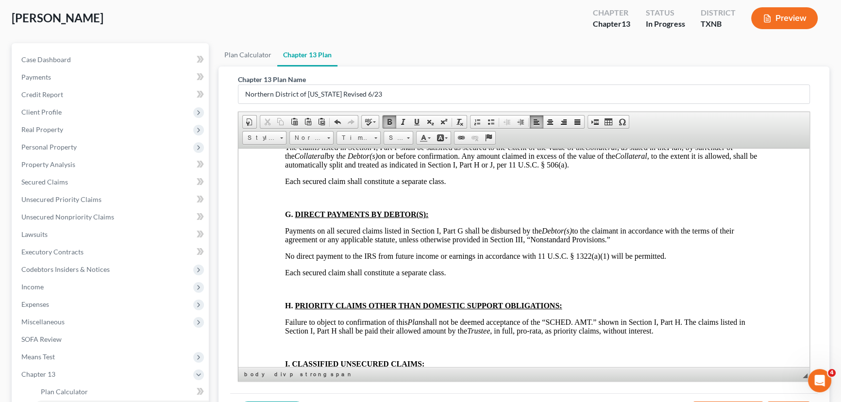
scroll to position [3002, 0]
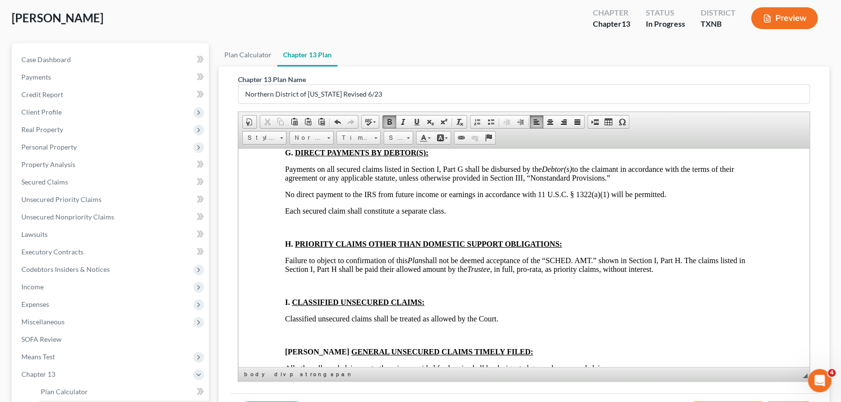
click at [288, 140] on p at bounding box center [524, 136] width 478 height 9
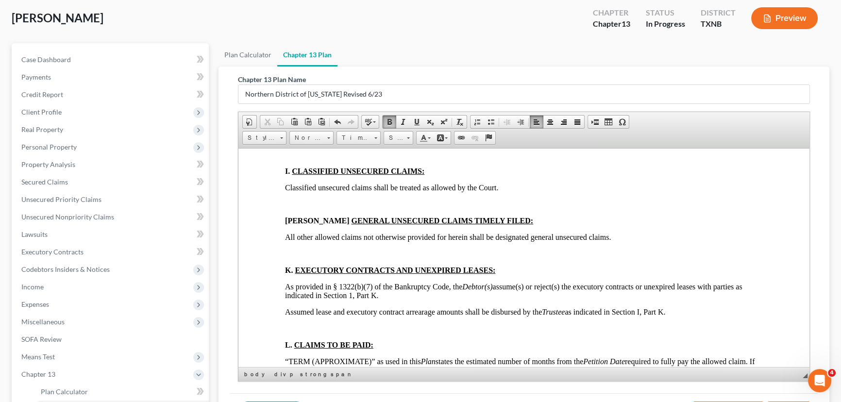
scroll to position [3134, 0]
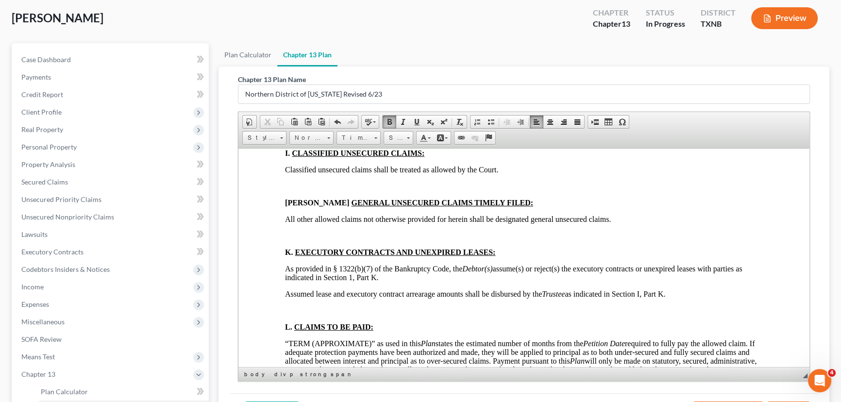
click at [289, 208] on div "DEBTOR’S (S’) CHAPTER 13 PLAN (CONTAINING A MOTION FOR VALUATION) DISCLOSURES […" at bounding box center [524, 381] width 478 height 6426
click at [289, 83] on p at bounding box center [524, 78] width 478 height 9
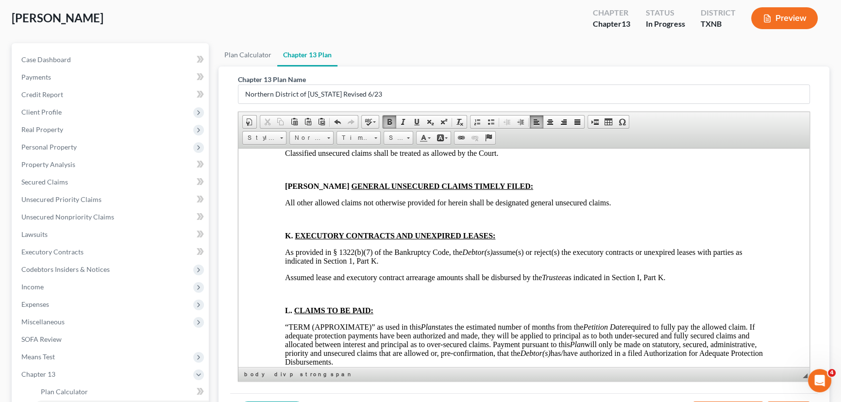
click at [290, 124] on p at bounding box center [524, 120] width 478 height 9
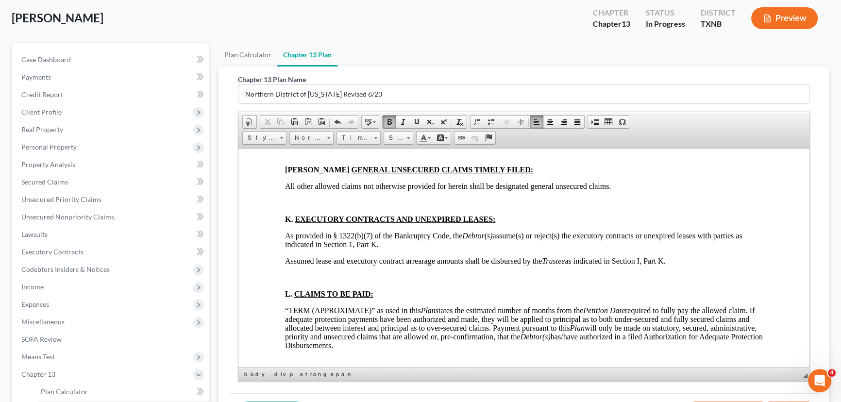
click at [288, 157] on p at bounding box center [524, 153] width 478 height 9
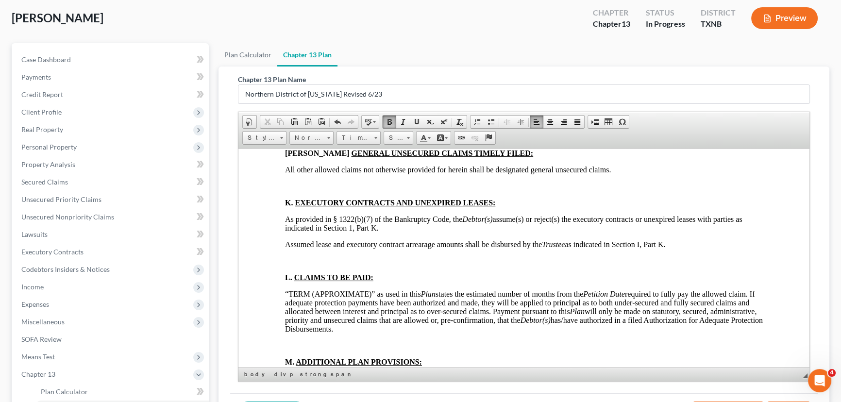
scroll to position [3223, 0]
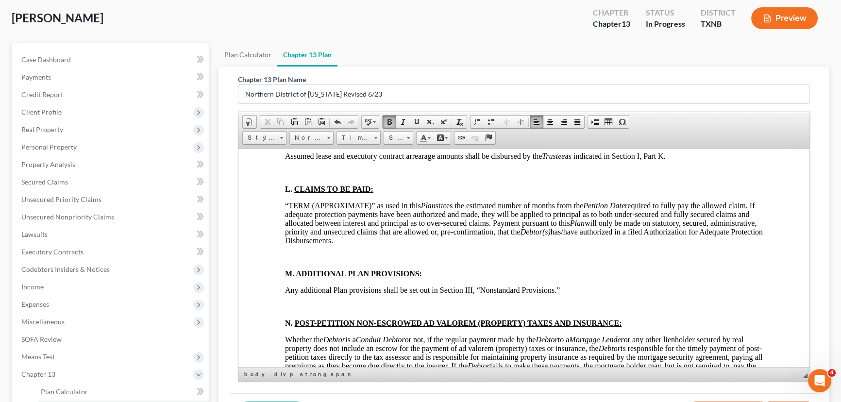
click at [290, 102] on p at bounding box center [524, 97] width 478 height 9
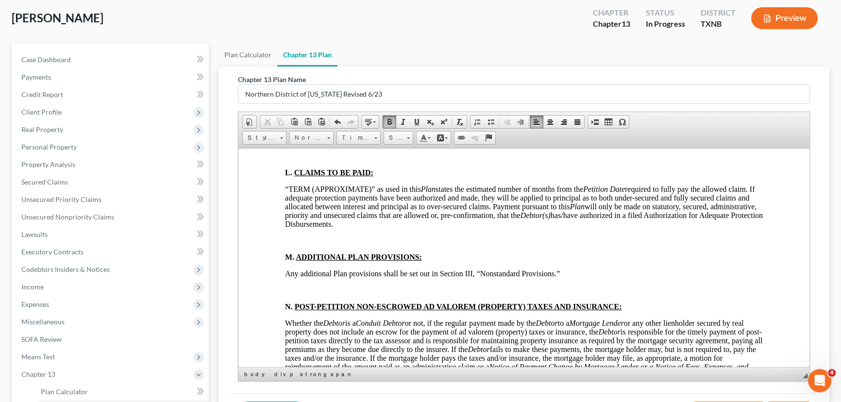
click at [287, 160] on p at bounding box center [524, 156] width 478 height 9
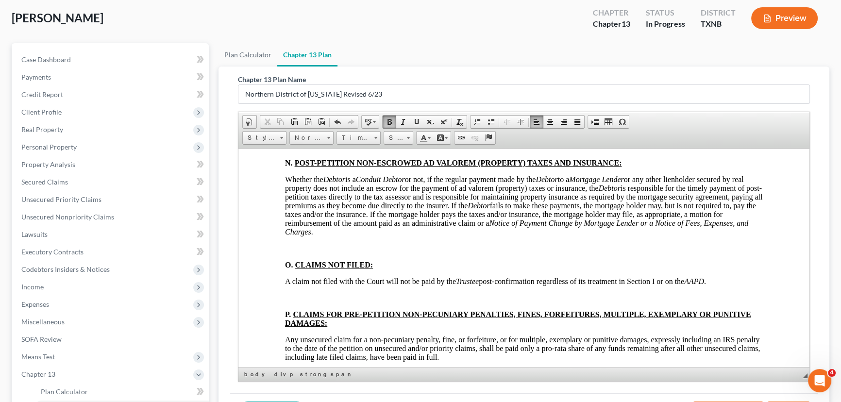
scroll to position [3399, 0]
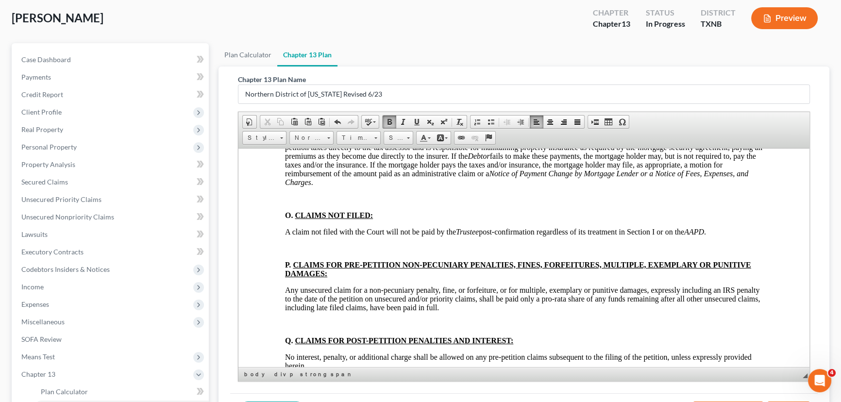
click at [294, 173] on div "DEBTOR’S (S’) CHAPTER 13 PLAN (CONTAINING A MOTION FOR VALUATION) DISCLOSURES […" at bounding box center [524, 74] width 478 height 6343
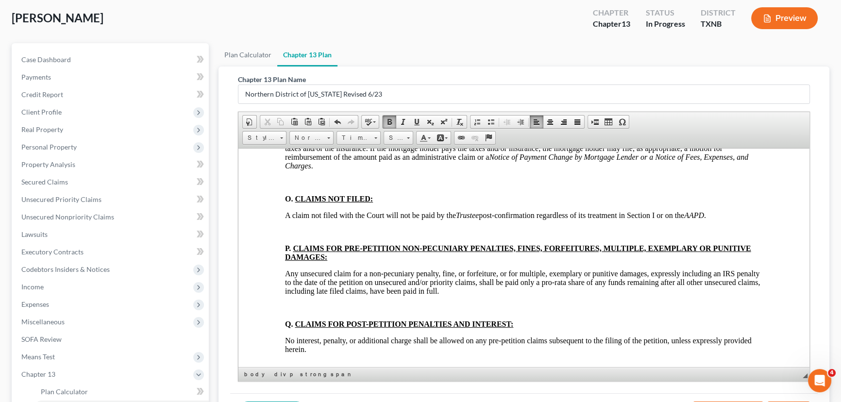
click at [287, 84] on p at bounding box center [524, 80] width 478 height 9
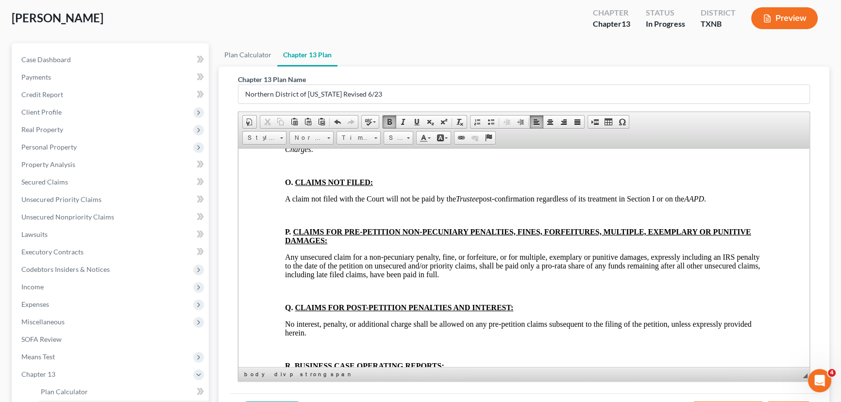
click at [286, 170] on p at bounding box center [524, 165] width 478 height 9
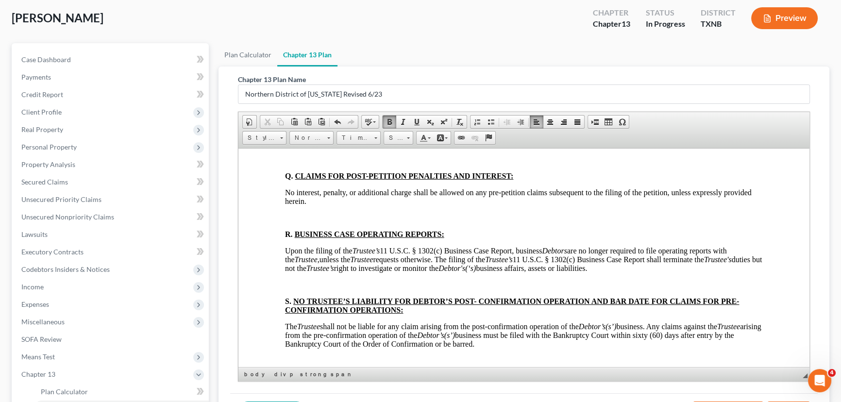
scroll to position [3531, 0]
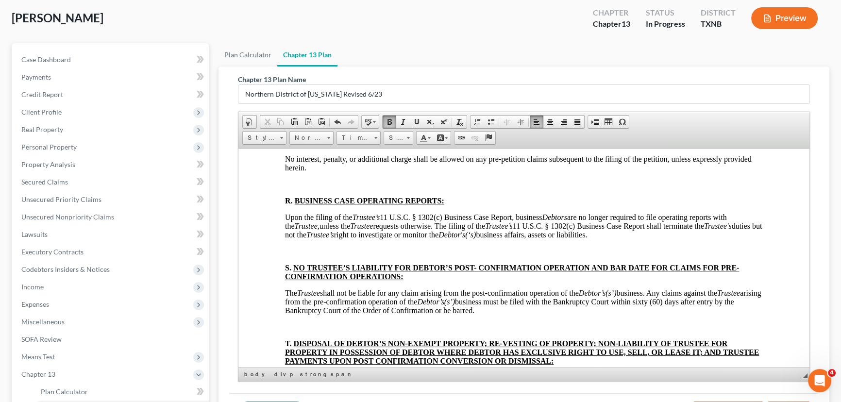
click at [288, 130] on p at bounding box center [524, 125] width 478 height 9
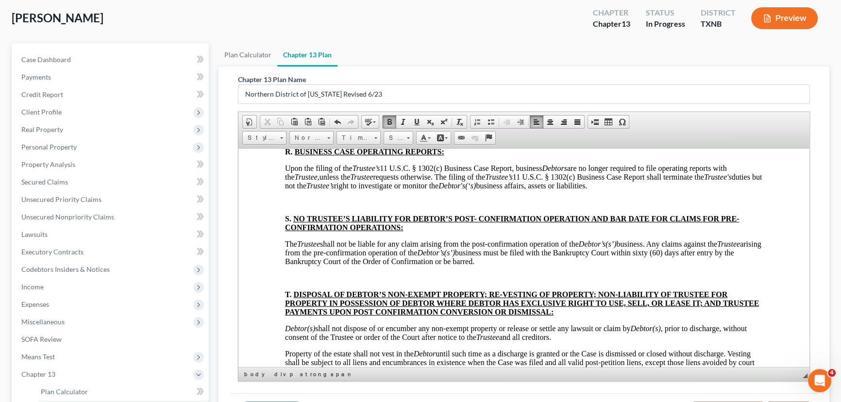
scroll to position [3620, 0]
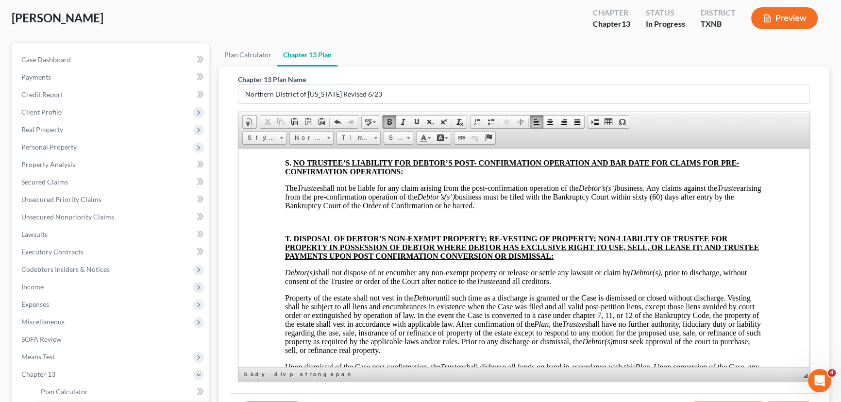
click at [292, 84] on p at bounding box center [524, 79] width 478 height 9
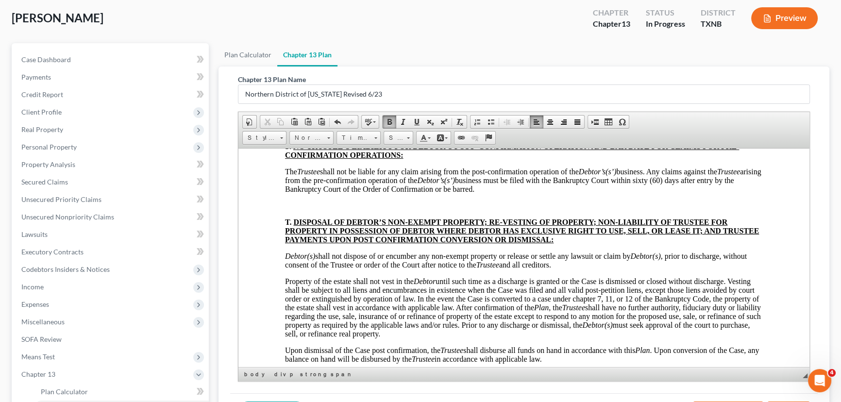
click at [288, 134] on p at bounding box center [524, 129] width 478 height 9
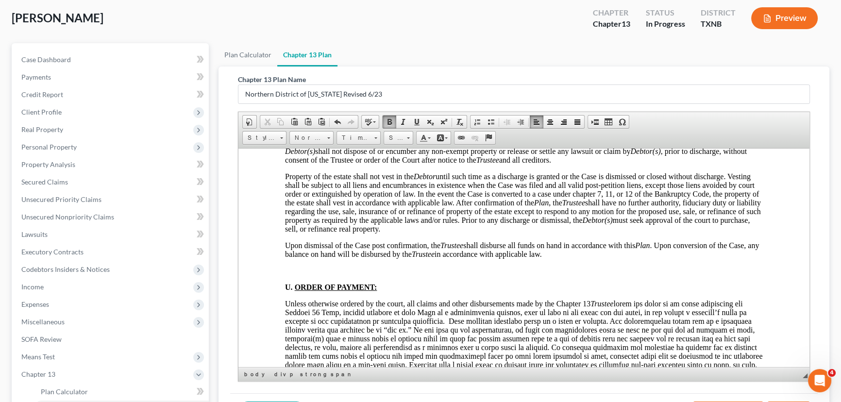
click at [292, 105] on p at bounding box center [524, 100] width 478 height 9
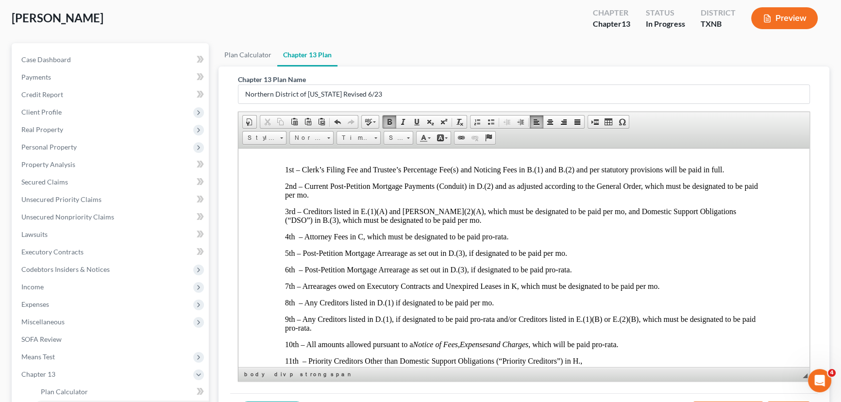
scroll to position [3929, 0]
click at [292, 38] on p at bounding box center [524, 33] width 478 height 9
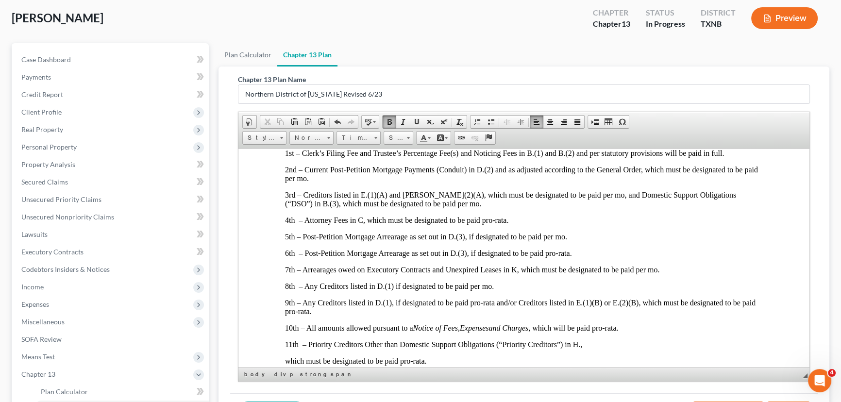
click at [291, 141] on p at bounding box center [524, 136] width 478 height 9
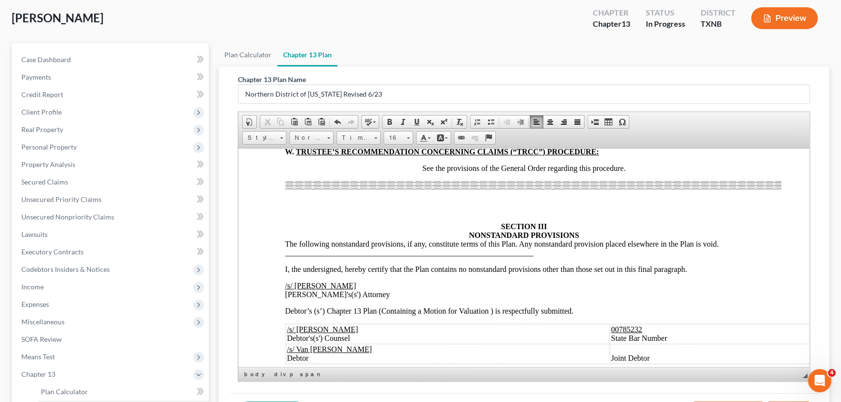
scroll to position [4326, 0]
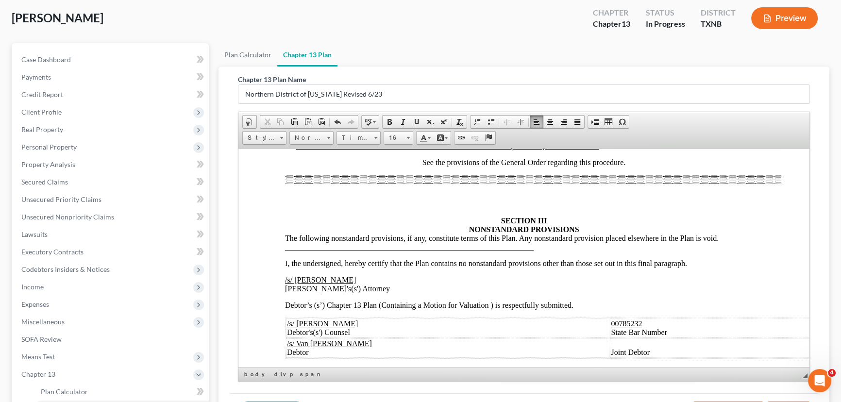
click at [295, 84] on p at bounding box center [524, 79] width 478 height 9
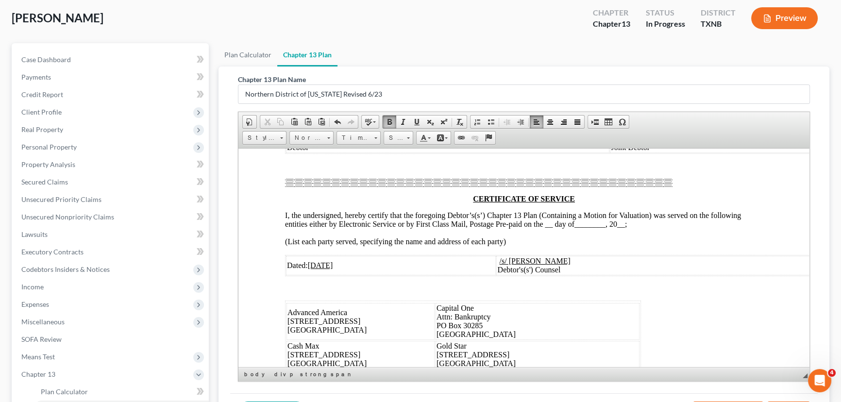
scroll to position [4503, 0]
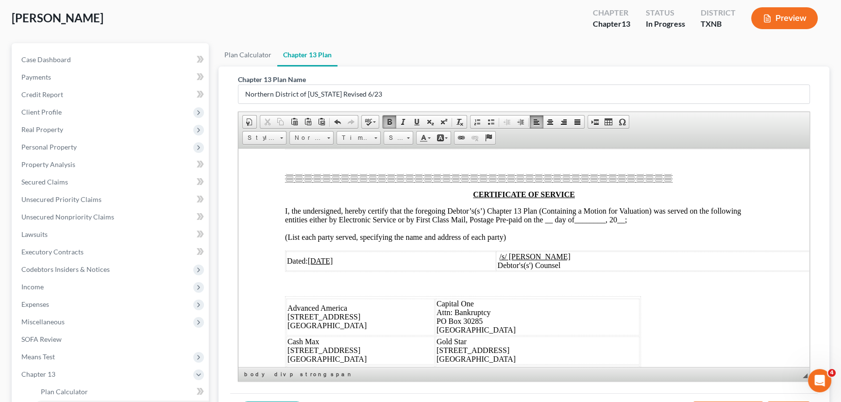
click at [508, 7] on div at bounding box center [524, 2] width 478 height 9
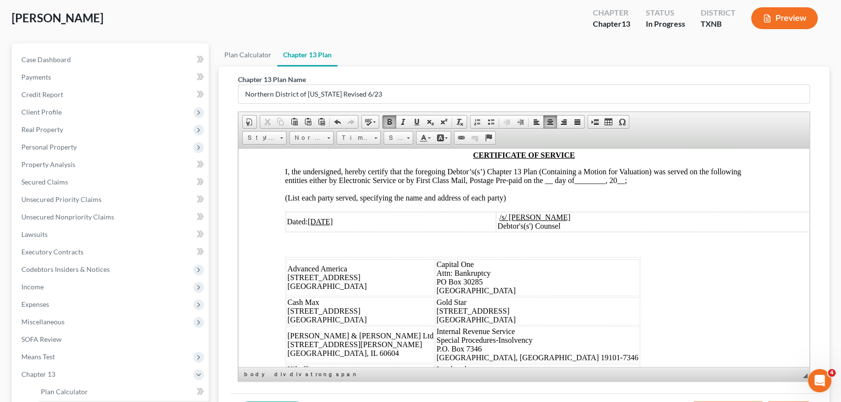
scroll to position [4547, 0]
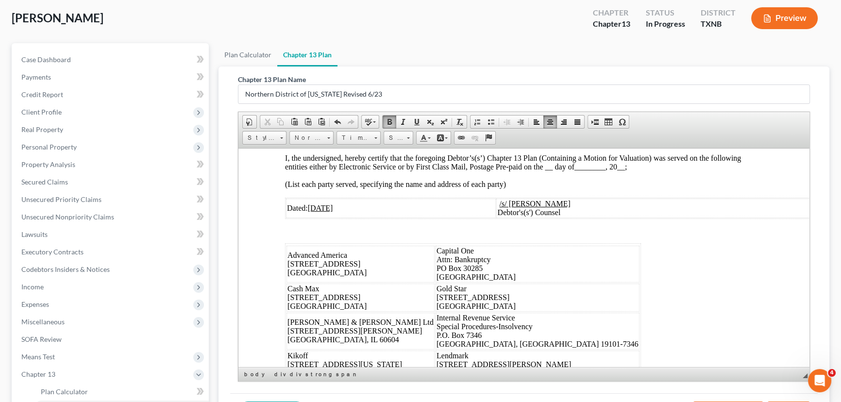
drag, startPoint x: 630, startPoint y: 272, endPoint x: 591, endPoint y: 266, distance: 39.8
click at [610, 95] on td "Joint Debtor" at bounding box center [718, 85] width 216 height 19
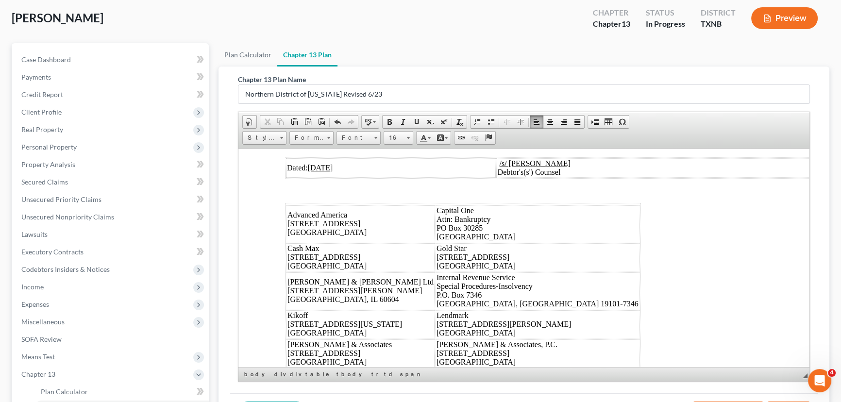
scroll to position [4724, 0]
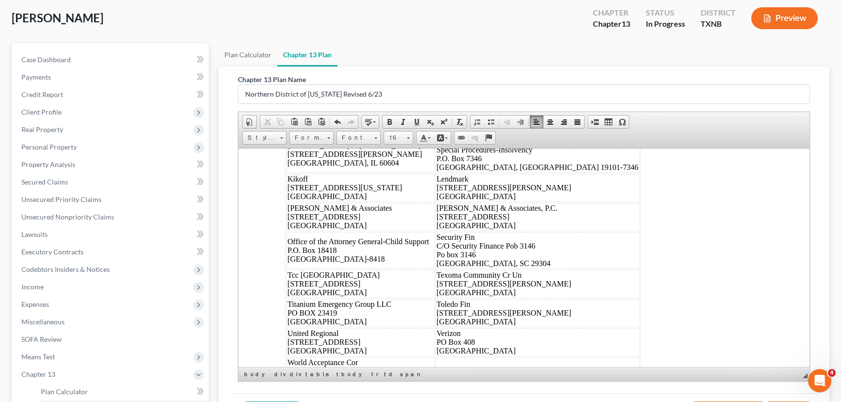
drag, startPoint x: 553, startPoint y: 174, endPoint x: 545, endPoint y: 176, distance: 8.5
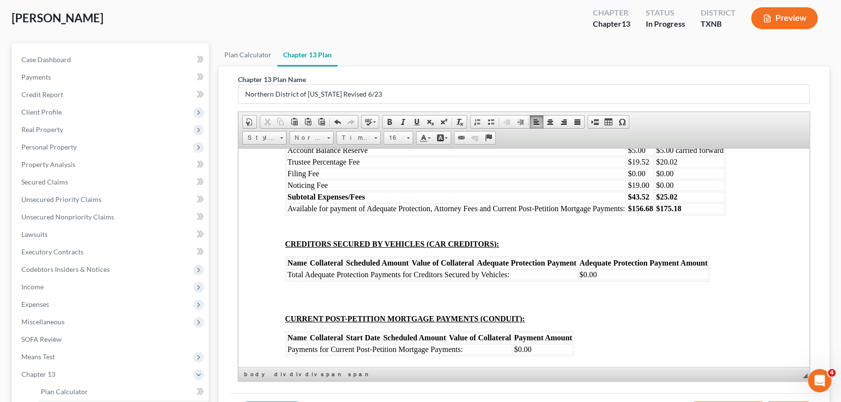
scroll to position [5165, 0]
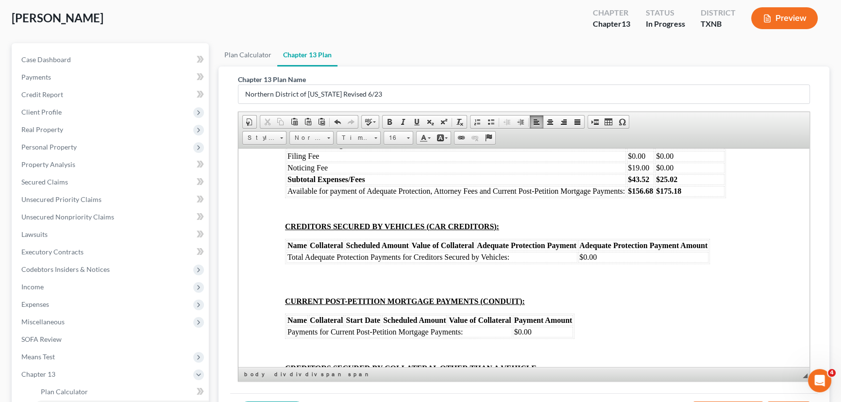
drag, startPoint x: 518, startPoint y: 206, endPoint x: 485, endPoint y: 205, distance: 32.6
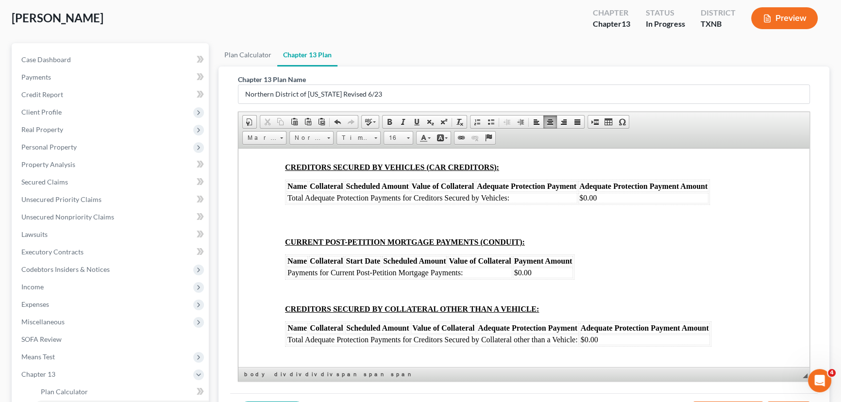
scroll to position [5253, 0]
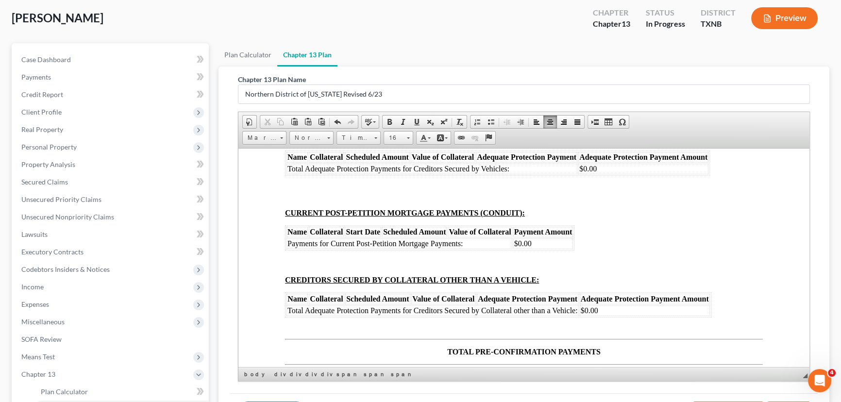
drag, startPoint x: 684, startPoint y: 229, endPoint x: 660, endPoint y: 229, distance: 23.8
click at [660, 26] on td "$200.20" at bounding box center [689, 21] width 69 height 11
drag, startPoint x: 680, startPoint y: 263, endPoint x: 660, endPoint y: 264, distance: 19.4
click at [660, 61] on td "$20.02" at bounding box center [689, 56] width 69 height 11
drag, startPoint x: 650, startPoint y: 264, endPoint x: 632, endPoint y: 263, distance: 18.0
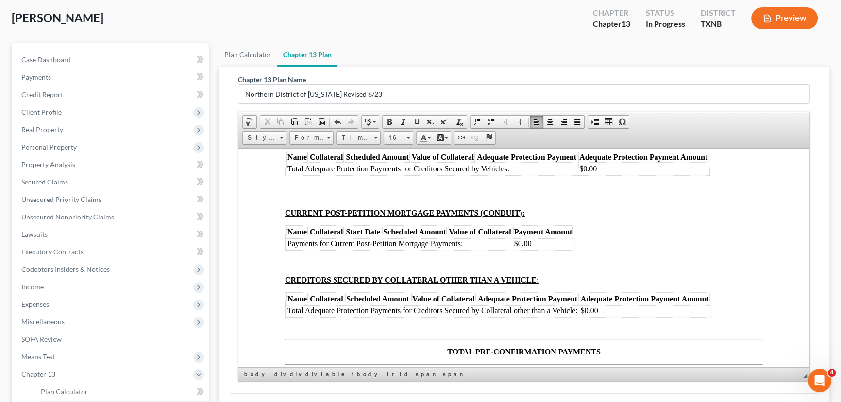
click at [632, 61] on td "$19.52" at bounding box center [640, 56] width 27 height 11
drag, startPoint x: 648, startPoint y: 299, endPoint x: 631, endPoint y: 299, distance: 17.5
click at [631, 95] on strong "$43.52" at bounding box center [638, 90] width 21 height 8
click at [694, 96] on td "$25.02" at bounding box center [689, 90] width 69 height 11
click at [652, 106] on strong "$156.68" at bounding box center [640, 102] width 25 height 8
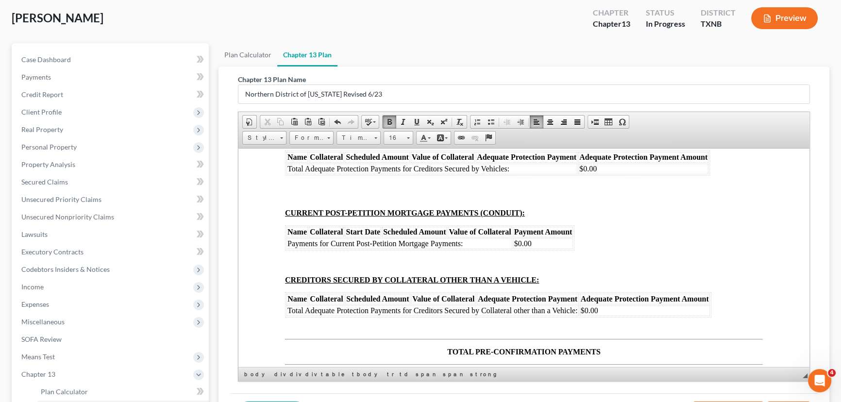
click at [694, 108] on td "$175.18" at bounding box center [689, 102] width 69 height 11
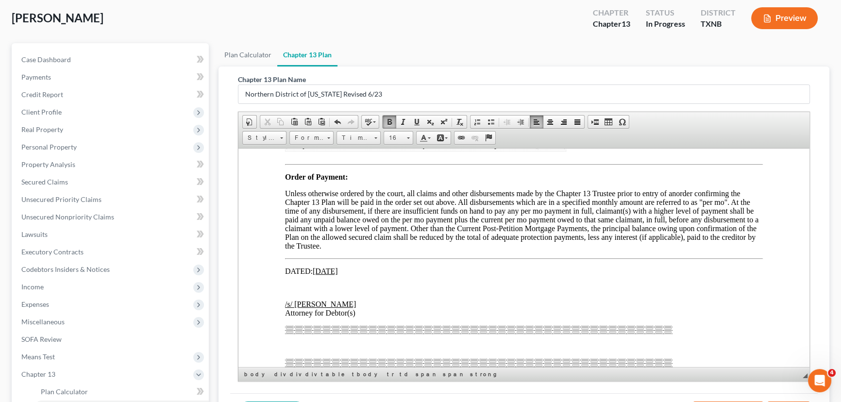
scroll to position [5651, 0]
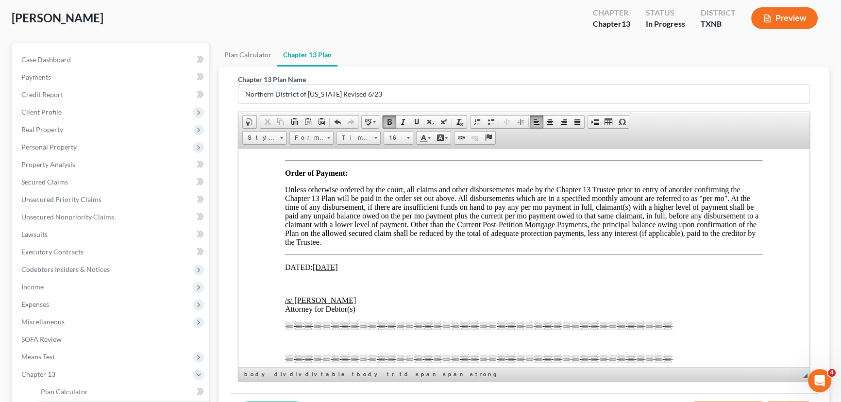
drag, startPoint x: 561, startPoint y: 349, endPoint x: 542, endPoint y: 351, distance: 19.0
click at [542, 133] on span "$175.18" at bounding box center [551, 128] width 25 height 8
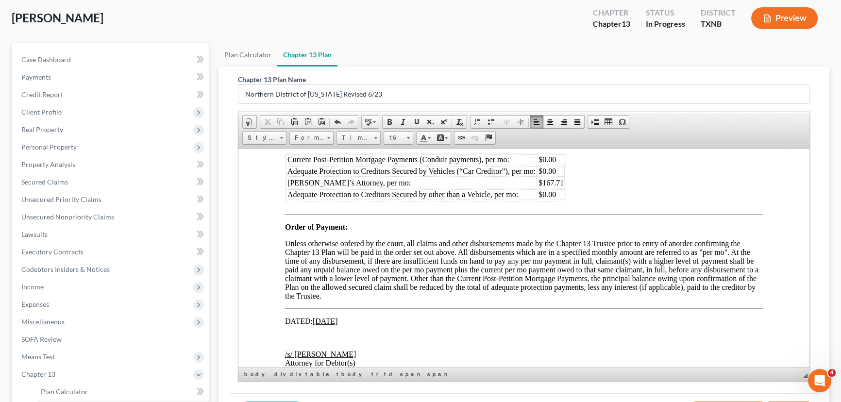
scroll to position [5607, 0]
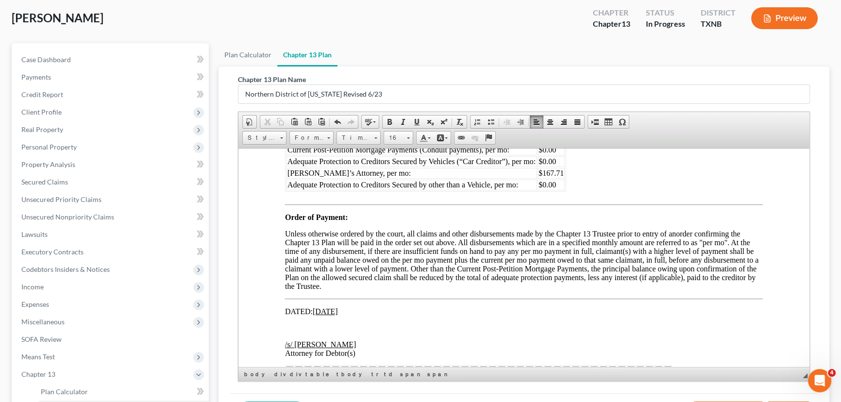
drag, startPoint x: 563, startPoint y: 309, endPoint x: 544, endPoint y: 311, distance: 19.0
click at [544, 95] on span "$156.68" at bounding box center [551, 91] width 25 height 8
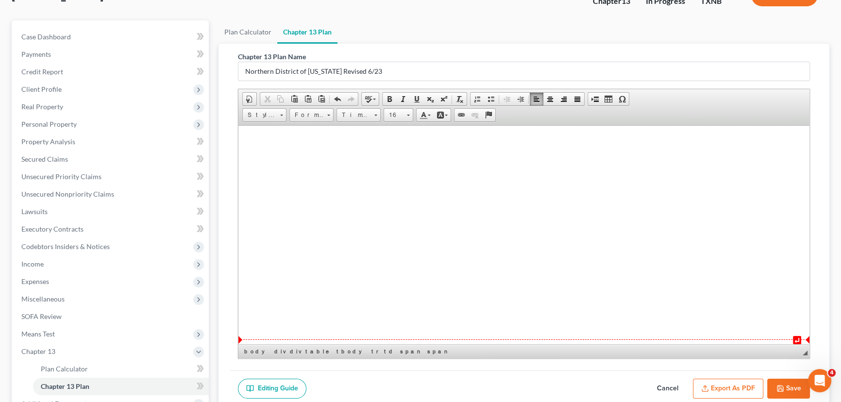
scroll to position [94, 0]
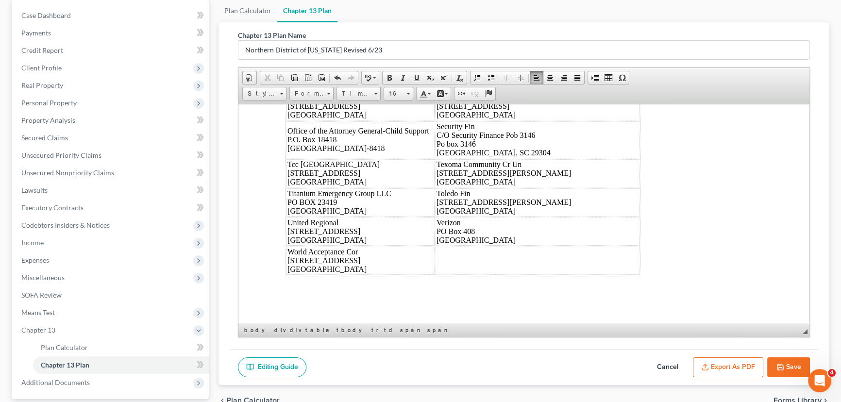
click at [792, 363] on button "Save" at bounding box center [788, 367] width 43 height 20
select select "5"
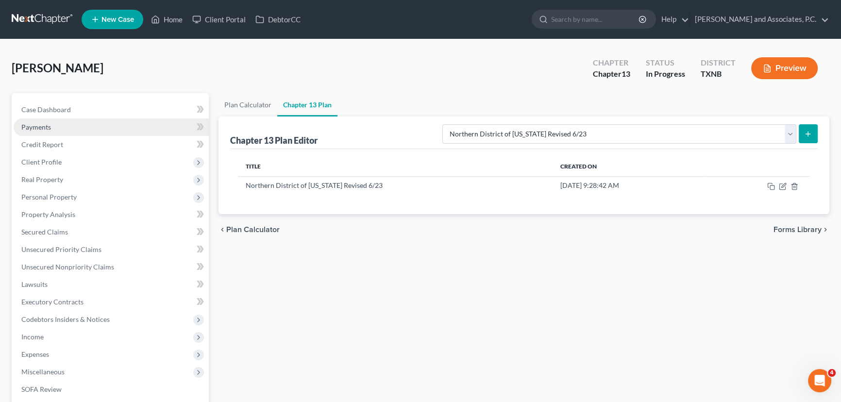
scroll to position [0, 0]
click at [95, 113] on link "Case Dashboard" at bounding box center [111, 109] width 195 height 17
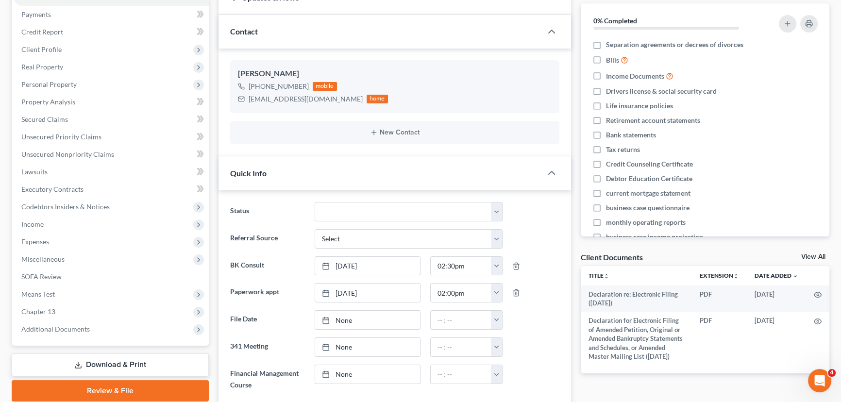
scroll to position [132, 0]
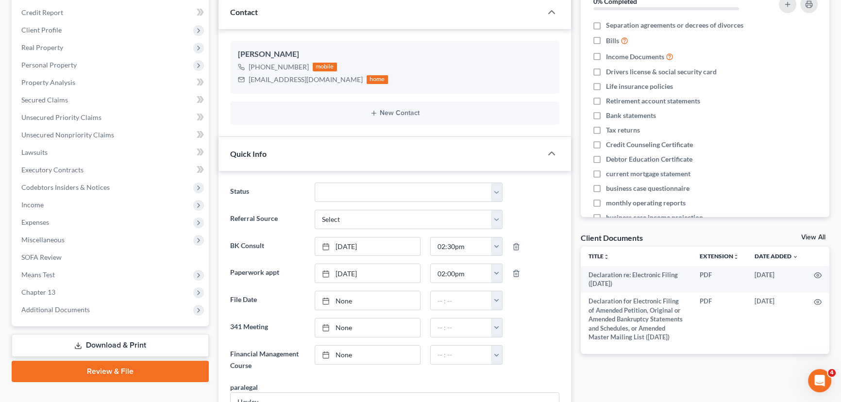
click at [811, 237] on link "View All" at bounding box center [813, 237] width 24 height 7
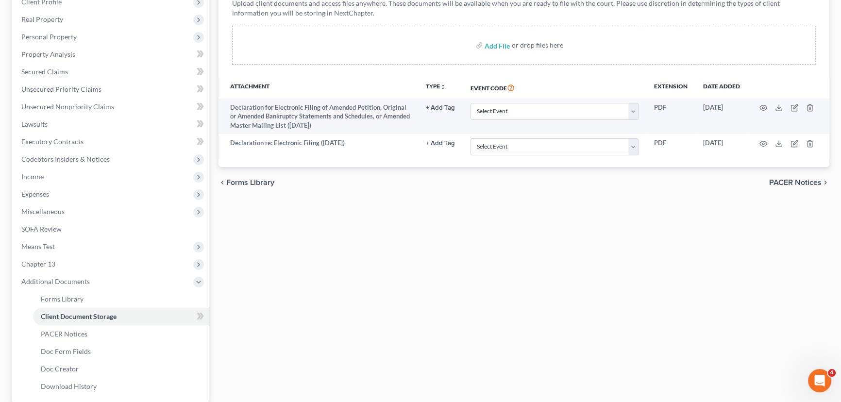
scroll to position [88, 0]
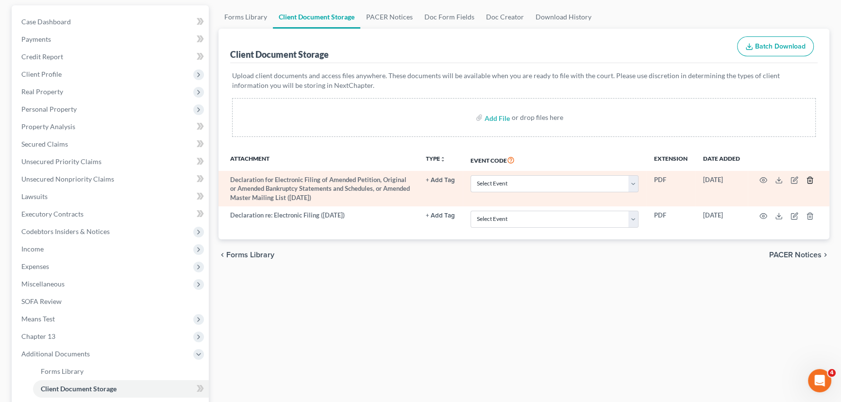
click at [810, 180] on icon "button" at bounding box center [810, 180] width 8 height 8
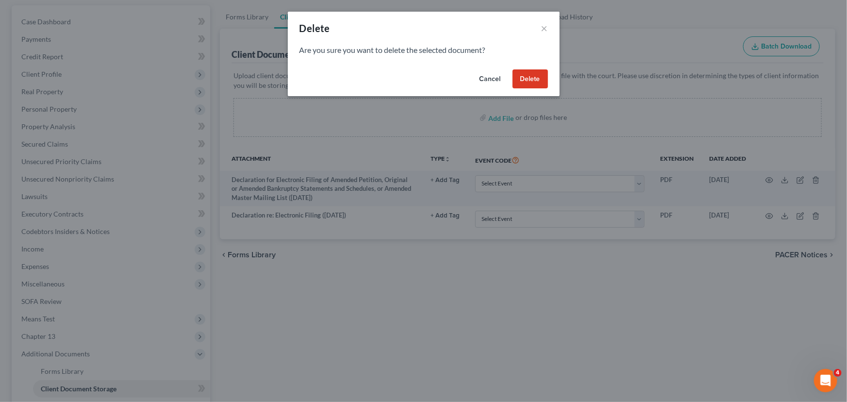
click at [543, 77] on button "Delete" at bounding box center [530, 78] width 35 height 19
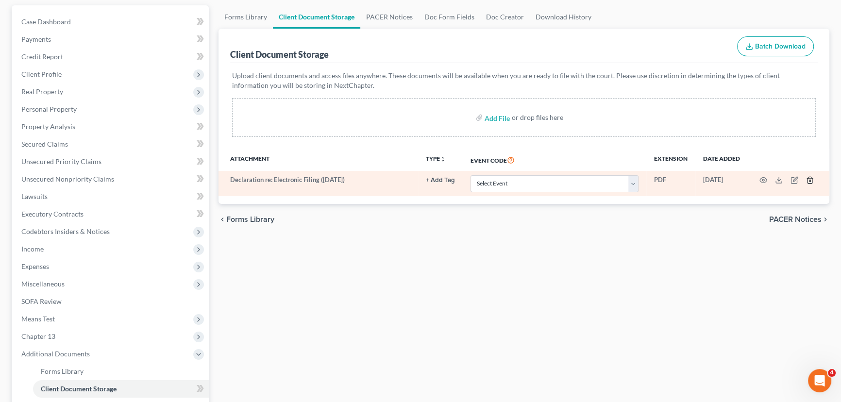
click at [809, 178] on icon "button" at bounding box center [810, 180] width 8 height 8
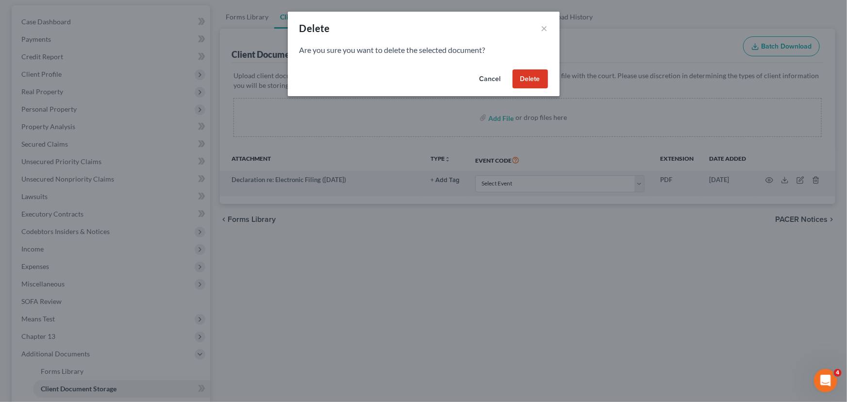
click at [526, 80] on button "Delete" at bounding box center [530, 78] width 35 height 19
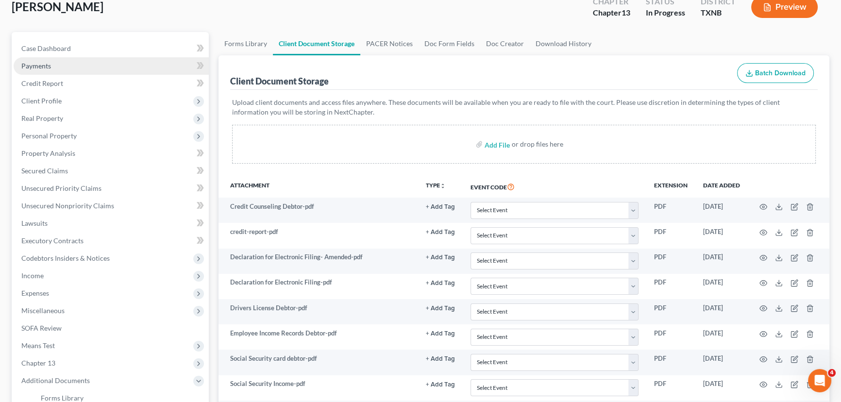
scroll to position [0, 0]
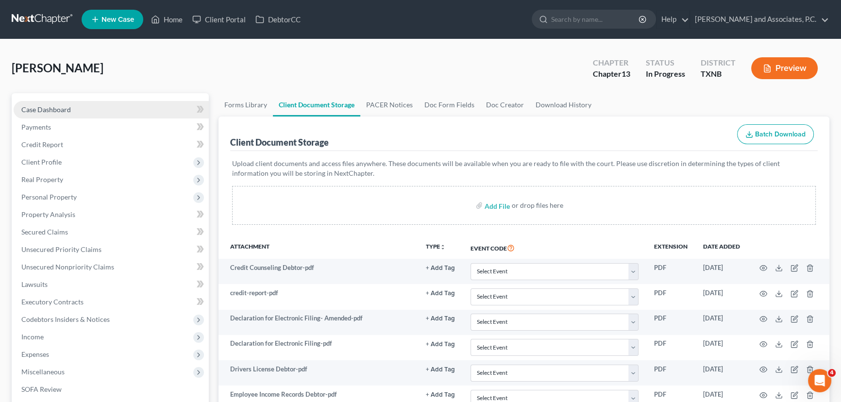
click at [104, 107] on link "Case Dashboard" at bounding box center [111, 109] width 195 height 17
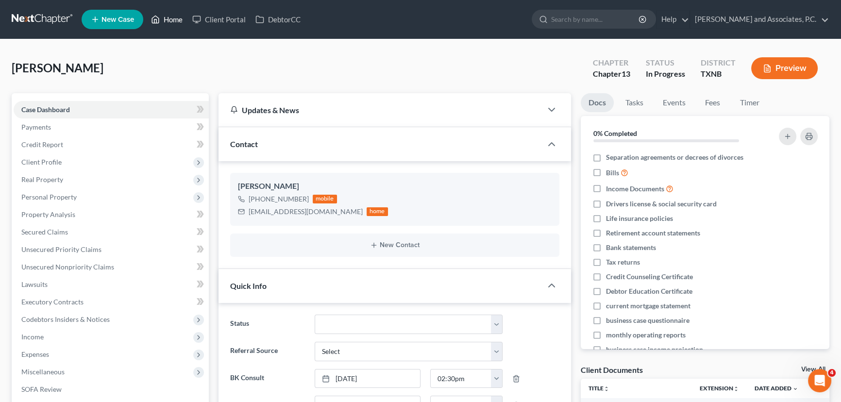
drag, startPoint x: 173, startPoint y: 16, endPoint x: 191, endPoint y: 0, distance: 23.8
click at [173, 16] on link "Home" at bounding box center [166, 19] width 41 height 17
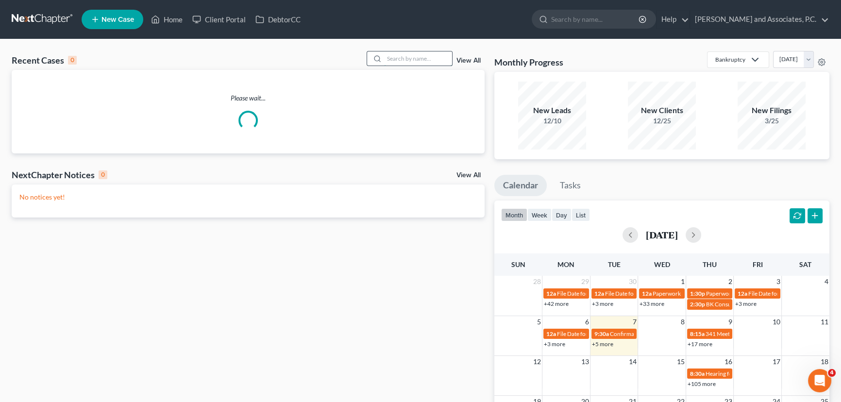
click at [409, 61] on input "search" at bounding box center [418, 58] width 68 height 14
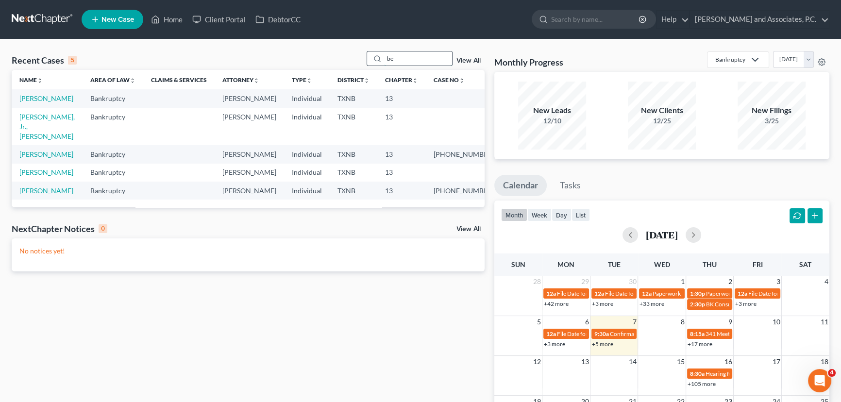
type input "b"
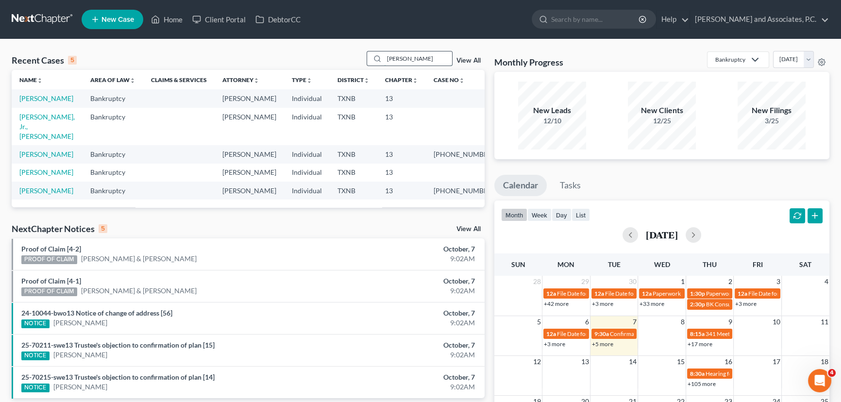
type input "medina"
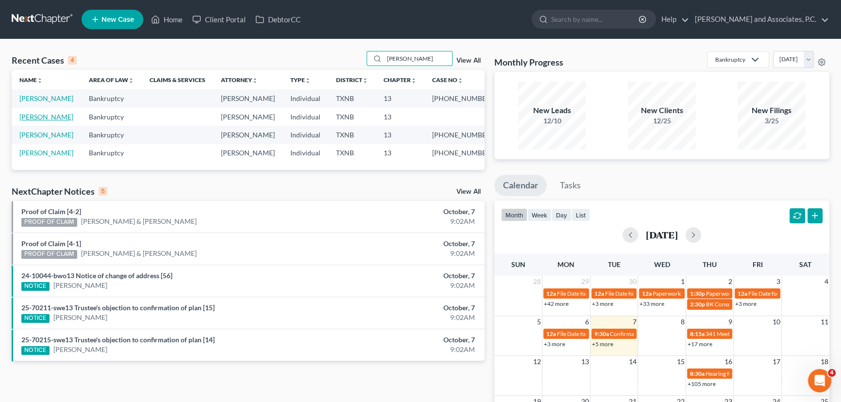
click at [52, 116] on link "Medina, Manuel" at bounding box center [46, 117] width 54 height 8
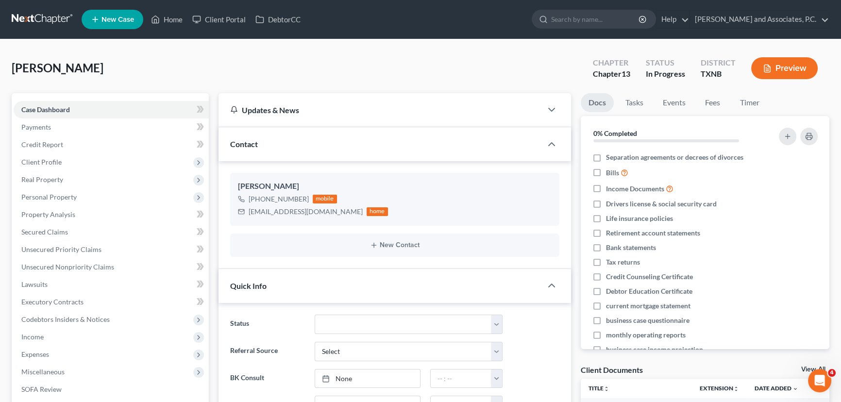
scroll to position [3293, 0]
click at [165, 24] on link "Home" at bounding box center [166, 19] width 41 height 17
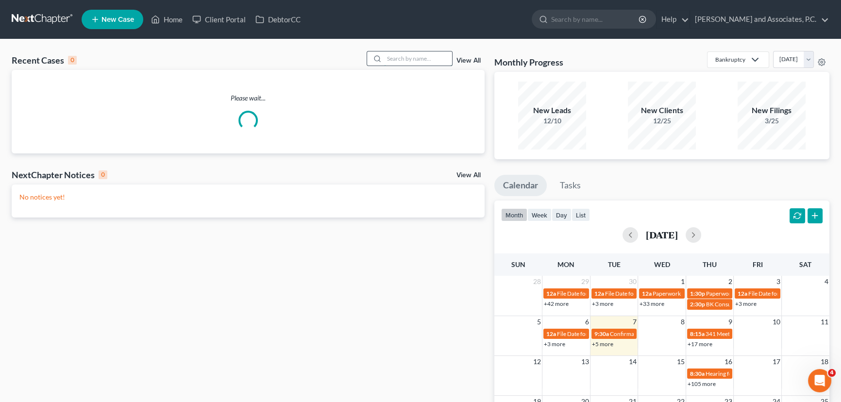
click at [427, 57] on input "search" at bounding box center [418, 58] width 68 height 14
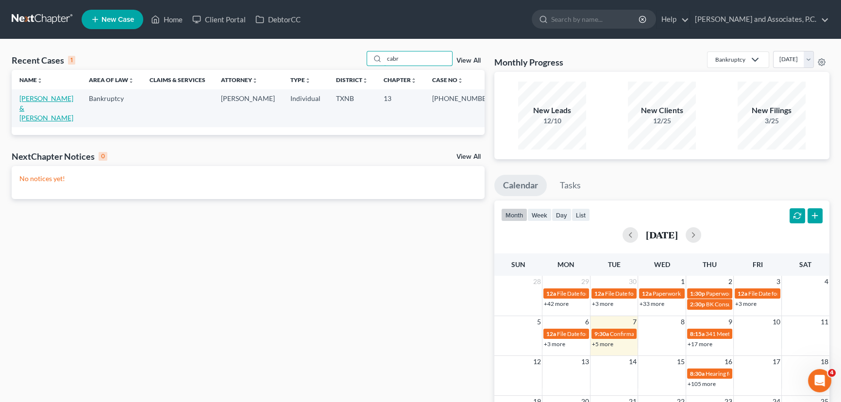
type input "cabr"
click at [66, 99] on link "Cabrera, Viviano & Dianne" at bounding box center [46, 108] width 54 height 28
select select "3"
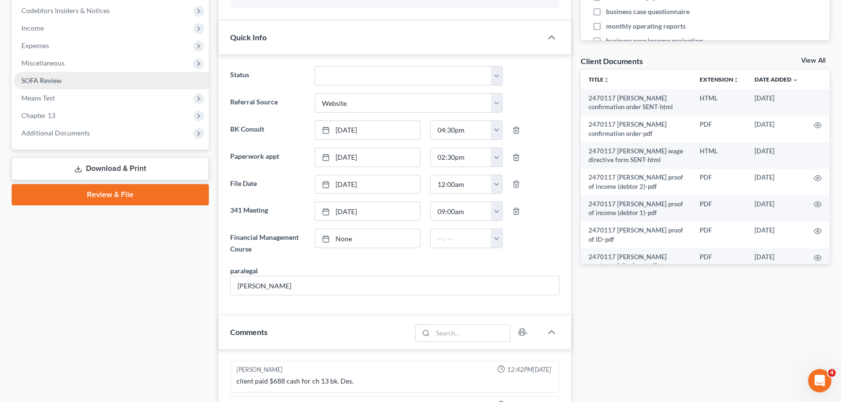
scroll to position [170, 0]
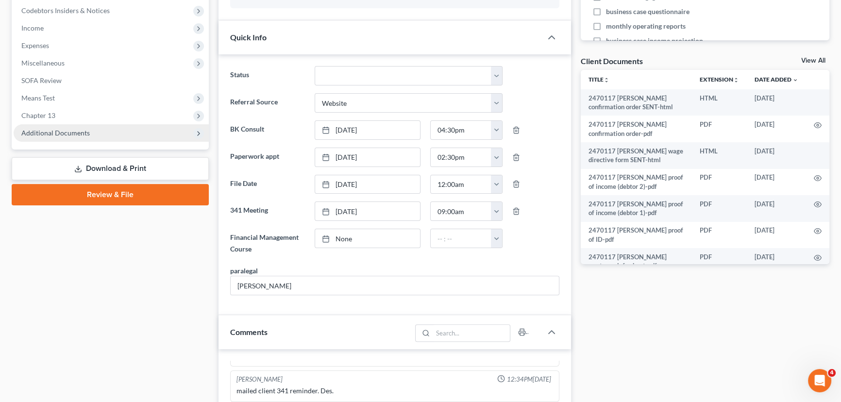
click at [72, 129] on span "Additional Documents" at bounding box center [55, 133] width 68 height 8
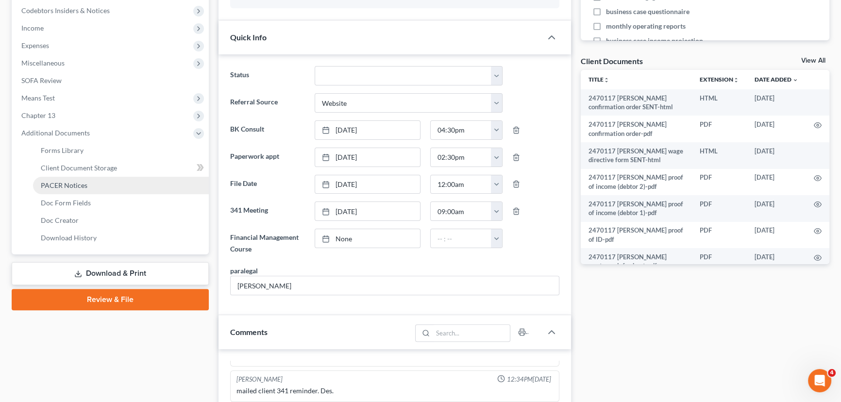
click at [51, 188] on span "PACER Notices" at bounding box center [64, 185] width 47 height 8
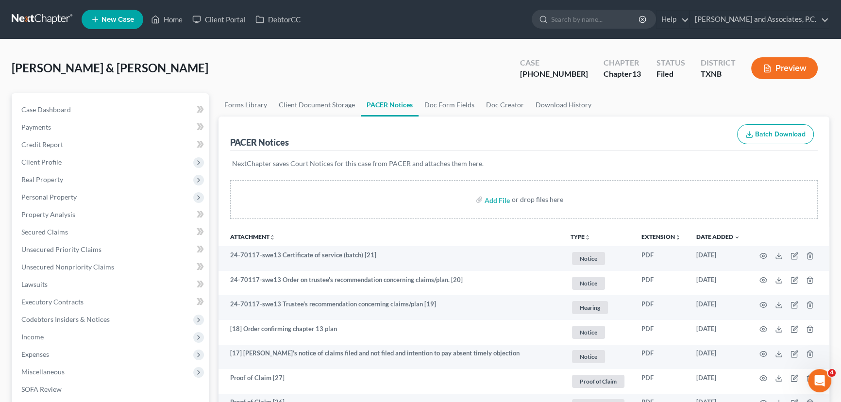
scroll to position [88, 0]
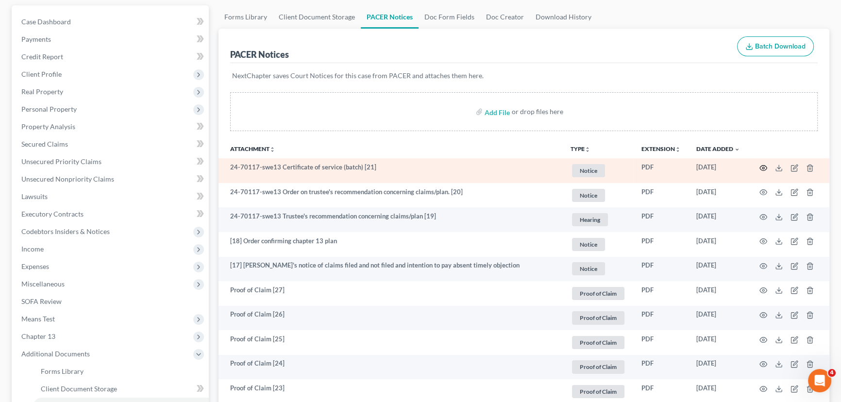
click at [764, 166] on icon "button" at bounding box center [764, 168] width 8 height 8
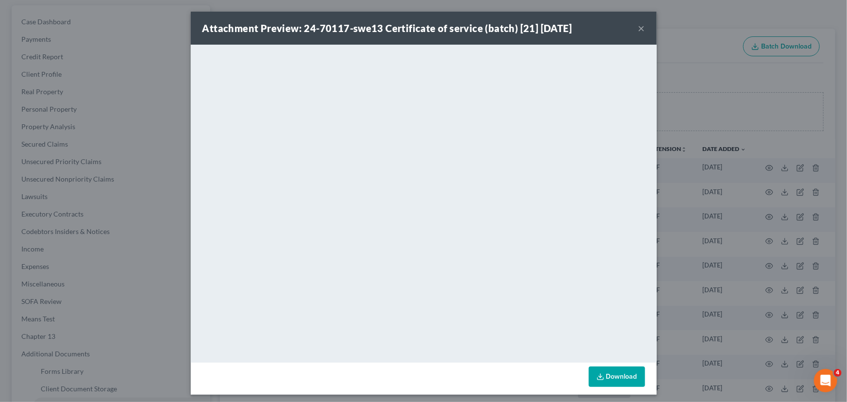
click at [639, 26] on button "×" at bounding box center [642, 28] width 7 height 12
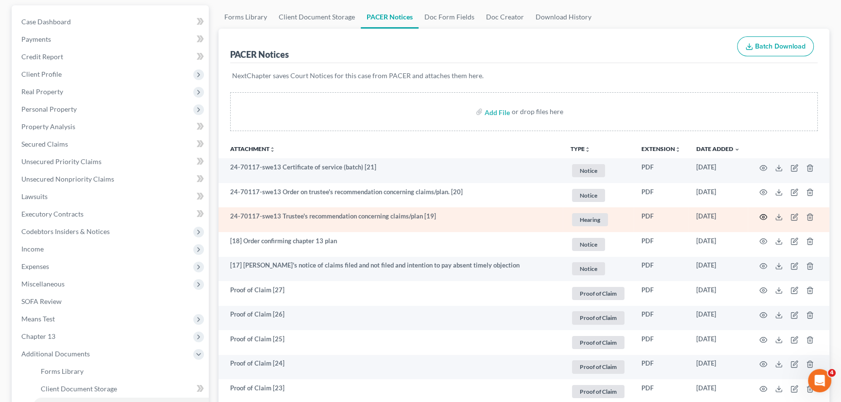
click at [761, 216] on icon "button" at bounding box center [764, 217] width 8 height 8
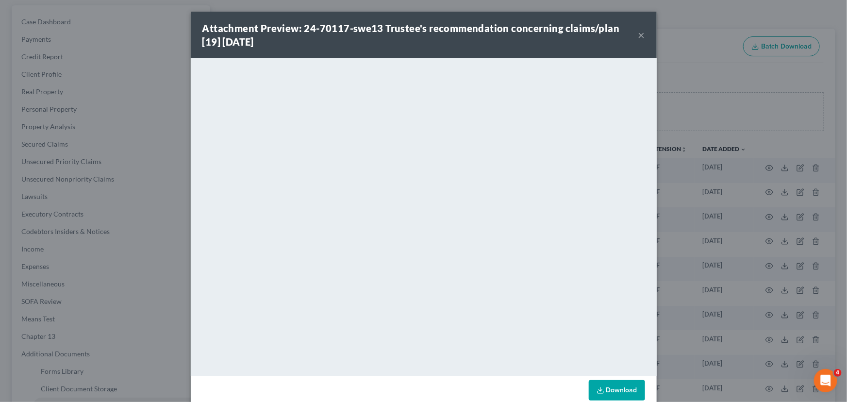
click at [639, 34] on button "×" at bounding box center [642, 35] width 7 height 12
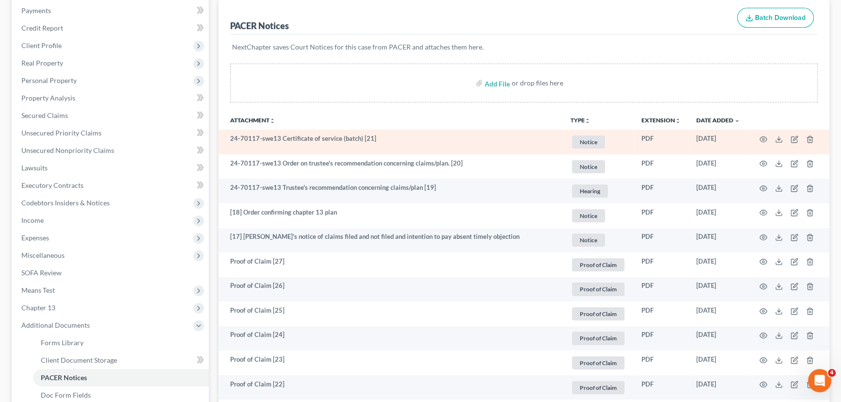
scroll to position [132, 0]
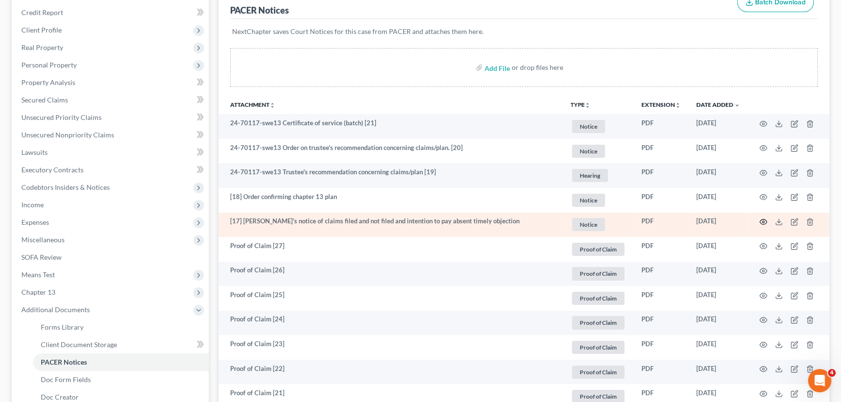
click at [762, 222] on icon "button" at bounding box center [764, 222] width 8 height 8
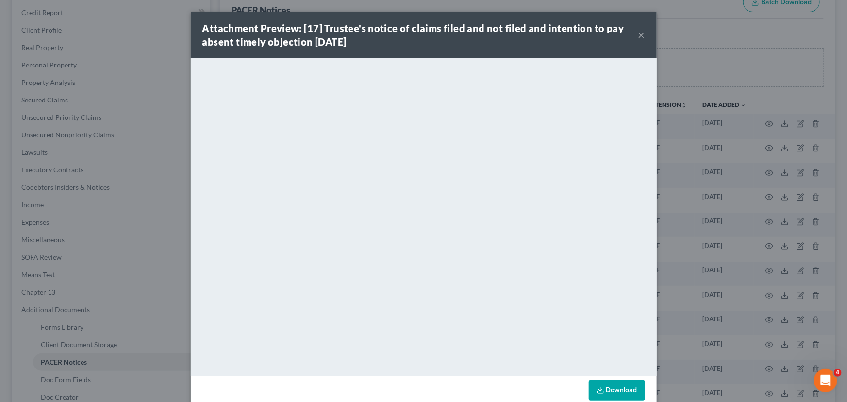
click at [639, 39] on button "×" at bounding box center [642, 35] width 7 height 12
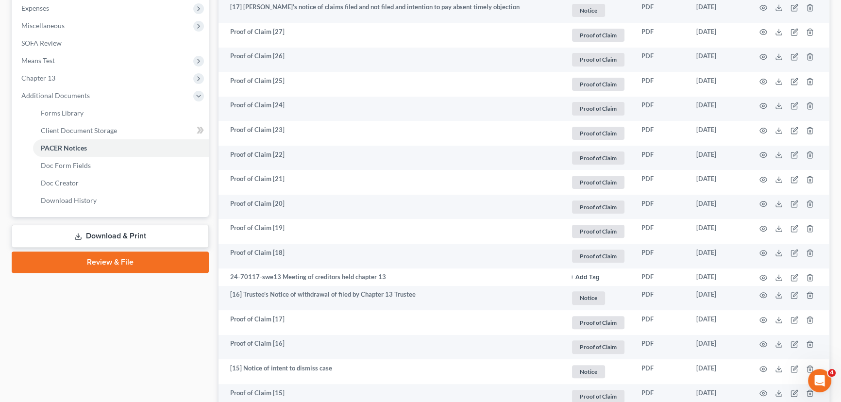
scroll to position [353, 0]
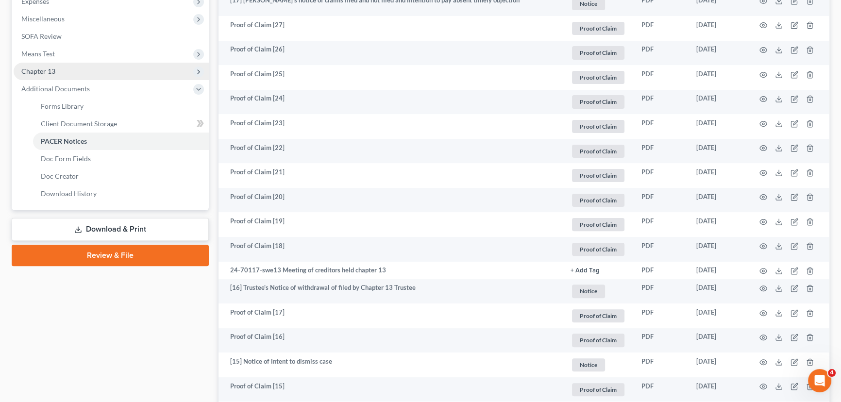
click at [83, 68] on span "Chapter 13" at bounding box center [111, 71] width 195 height 17
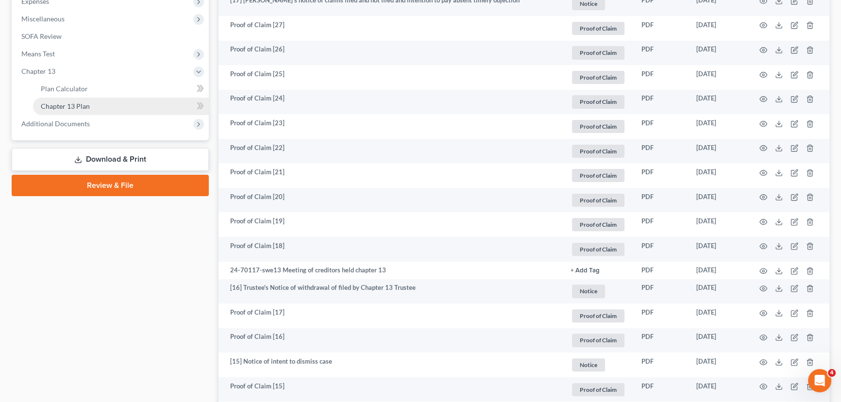
click at [86, 102] on span "Chapter 13 Plan" at bounding box center [65, 106] width 49 height 8
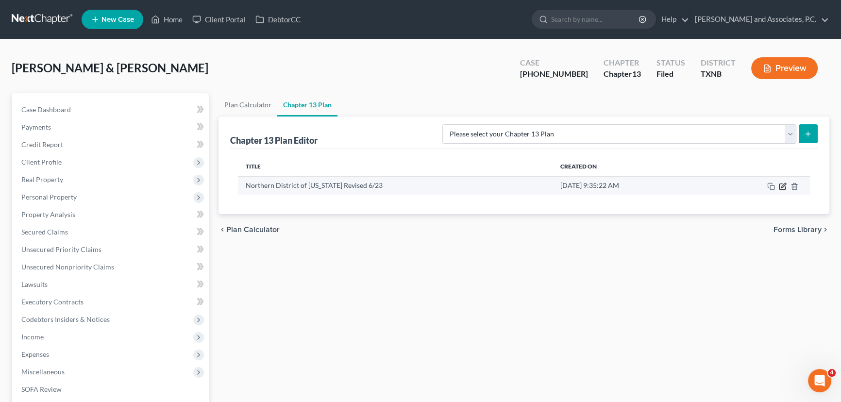
click at [782, 186] on icon "button" at bounding box center [783, 185] width 4 height 4
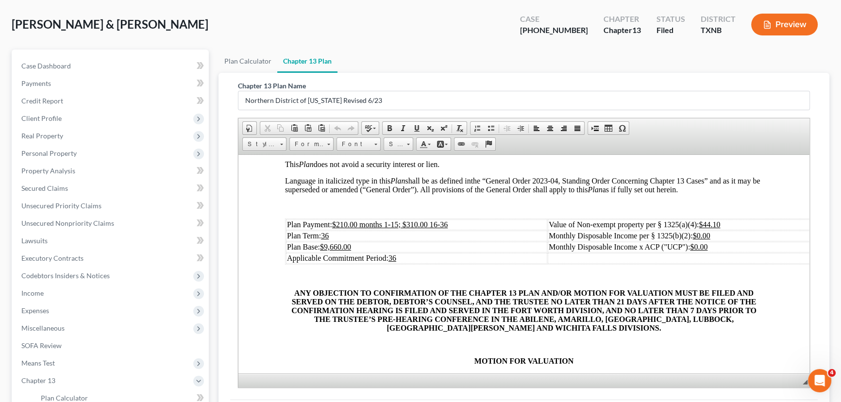
scroll to position [183, 0]
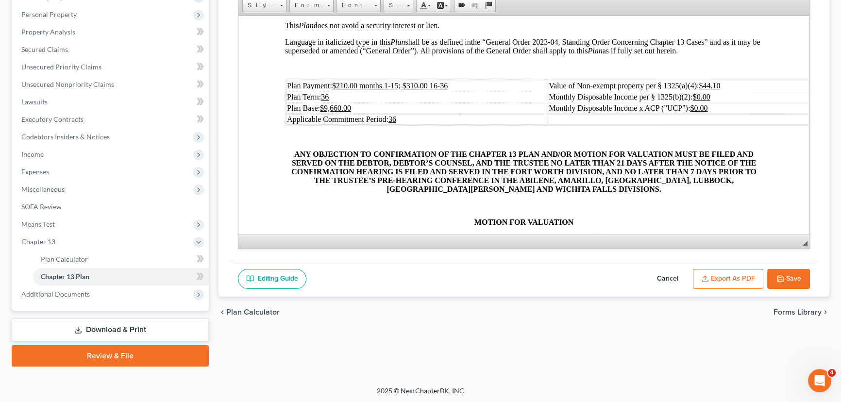
click at [786, 277] on button "Save" at bounding box center [788, 279] width 43 height 20
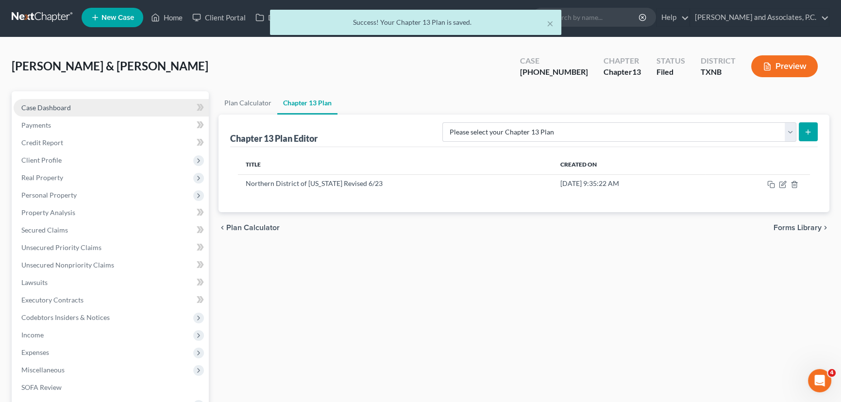
scroll to position [0, 0]
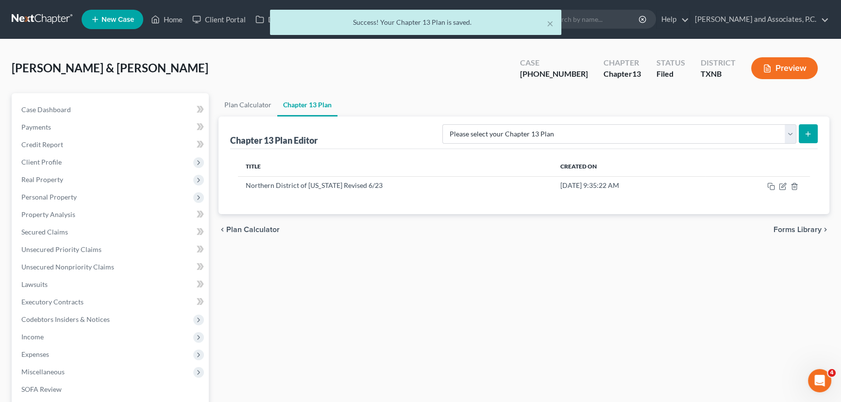
click at [161, 14] on div "× Success! Your Chapter 13 Plan is saved." at bounding box center [415, 25] width 841 height 30
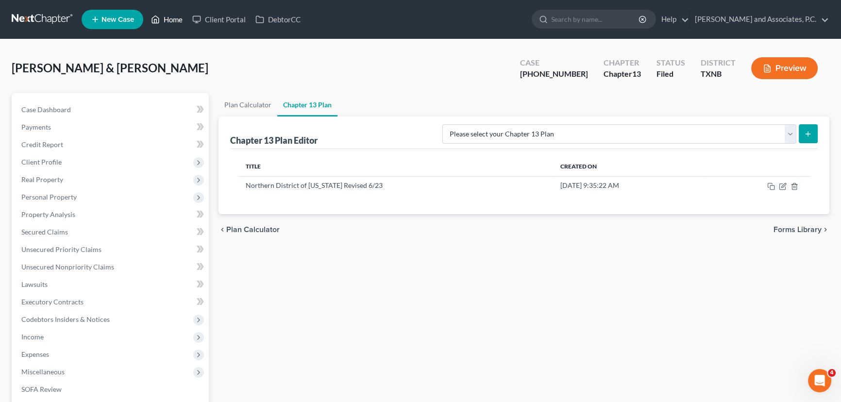
click at [172, 20] on link "Home" at bounding box center [166, 19] width 41 height 17
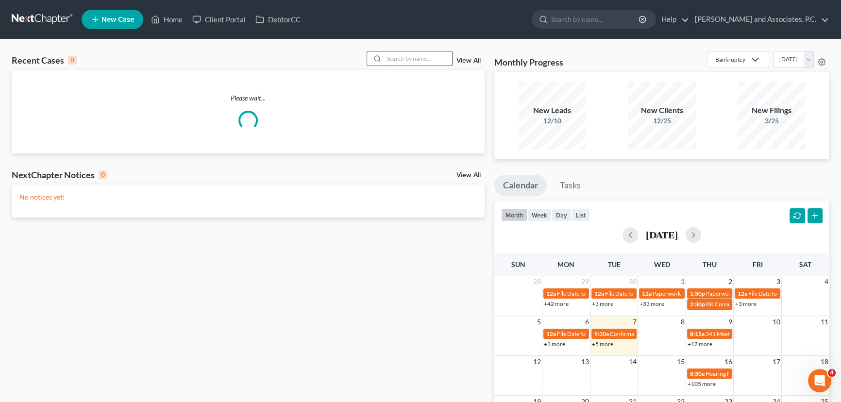
click at [406, 61] on input "search" at bounding box center [418, 58] width 68 height 14
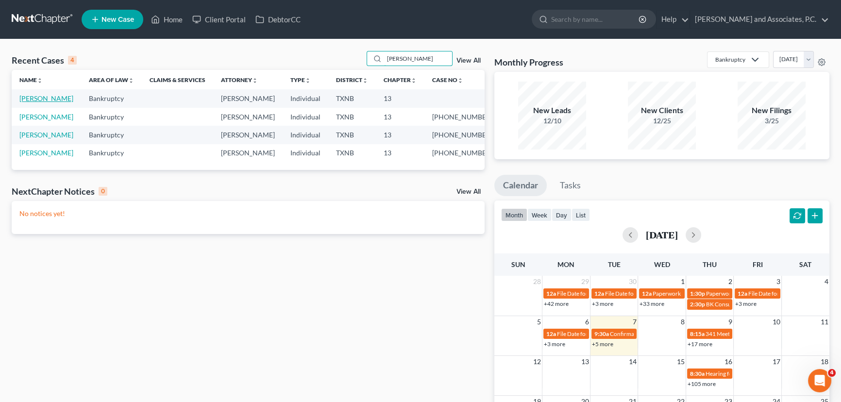
type input "medina"
click at [36, 100] on link "Medina, Manuel" at bounding box center [46, 98] width 54 height 8
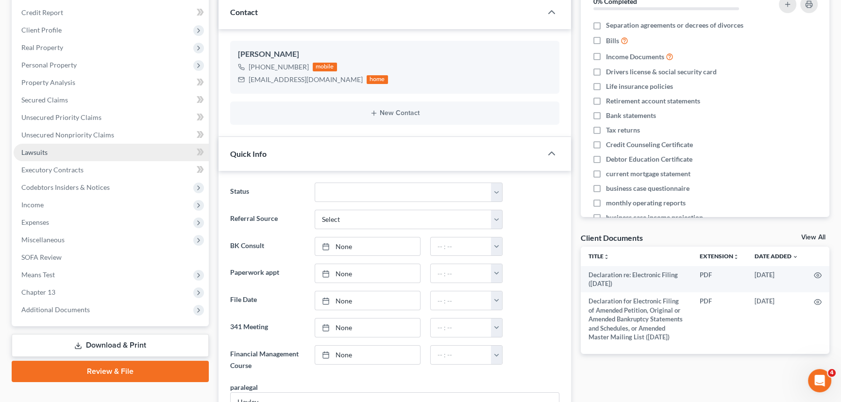
scroll to position [88, 0]
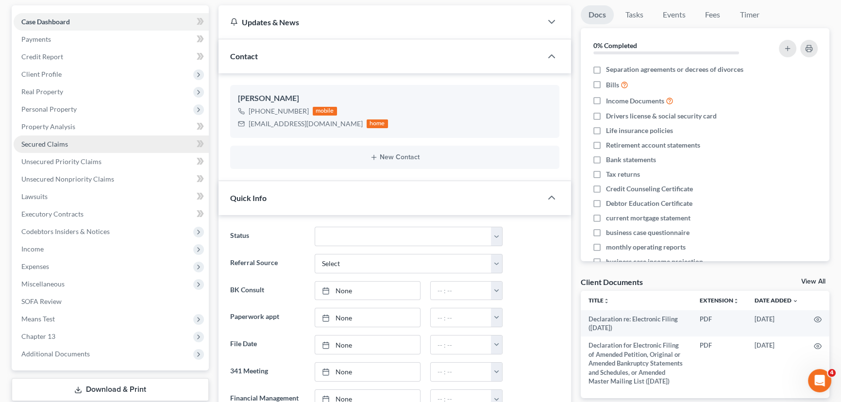
click at [55, 145] on span "Secured Claims" at bounding box center [44, 144] width 47 height 8
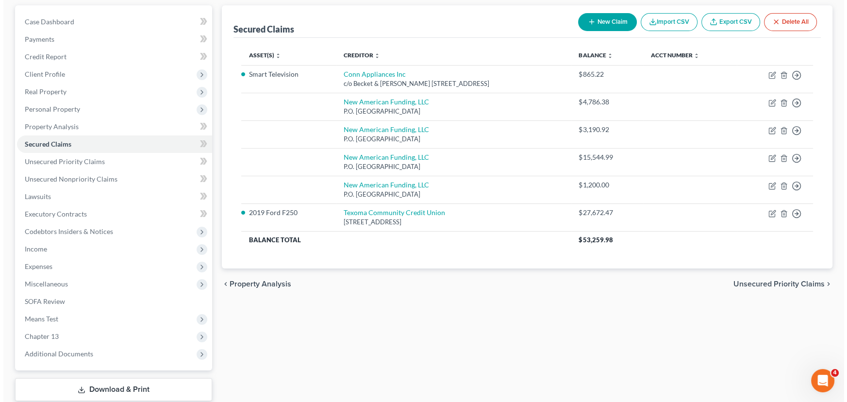
scroll to position [69, 0]
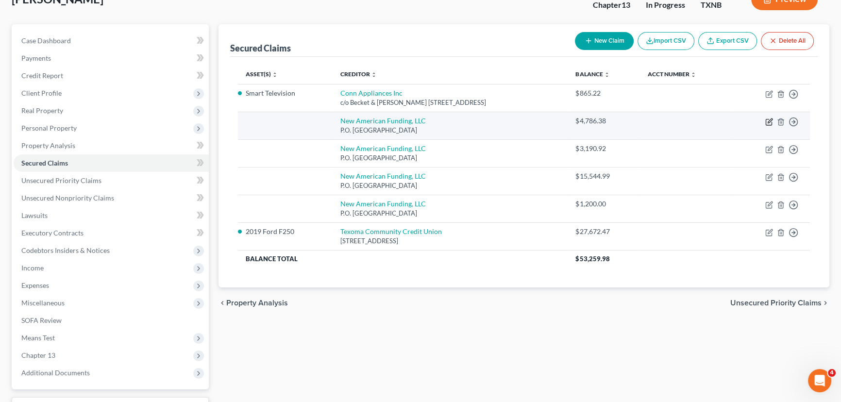
click at [767, 121] on icon "button" at bounding box center [769, 122] width 8 height 8
select select "45"
select select "0"
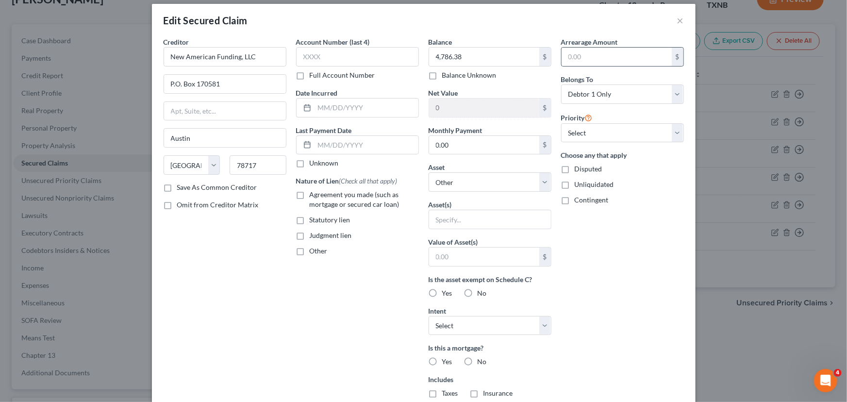
scroll to position [0, 0]
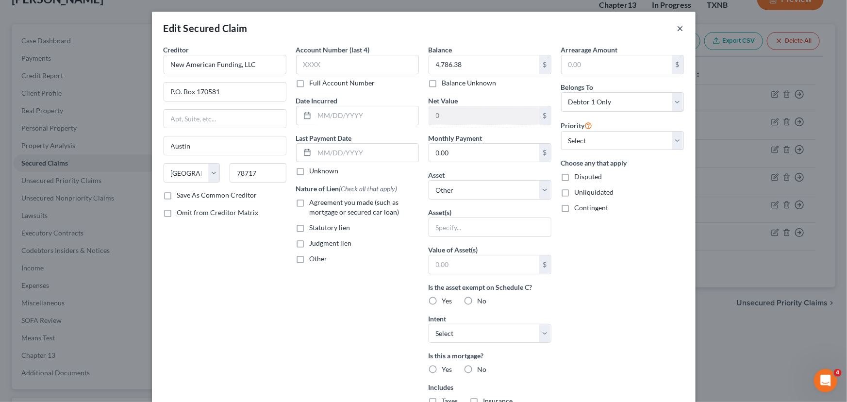
click at [679, 28] on button "×" at bounding box center [680, 28] width 7 height 12
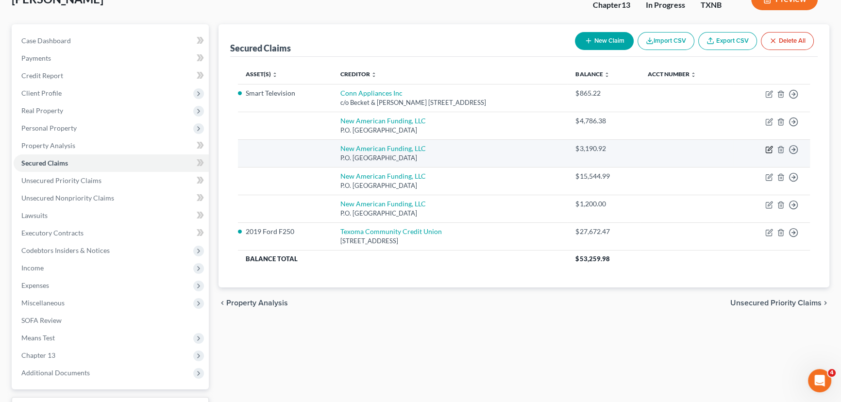
click at [767, 151] on icon "button" at bounding box center [769, 150] width 6 height 6
select select "45"
select select "0"
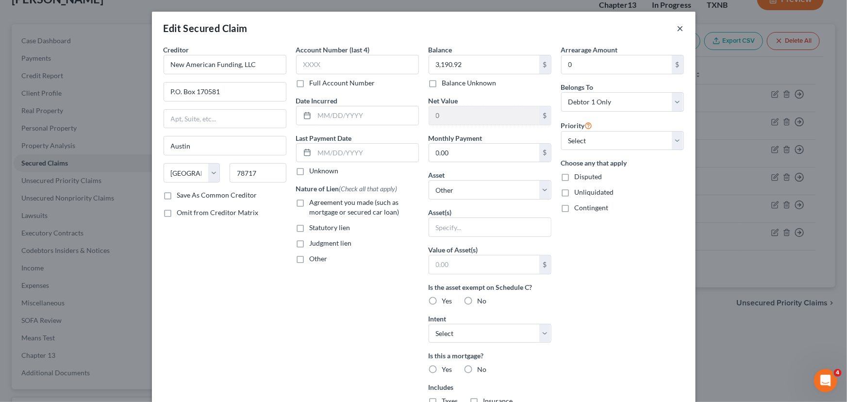
click at [679, 30] on button "×" at bounding box center [680, 28] width 7 height 12
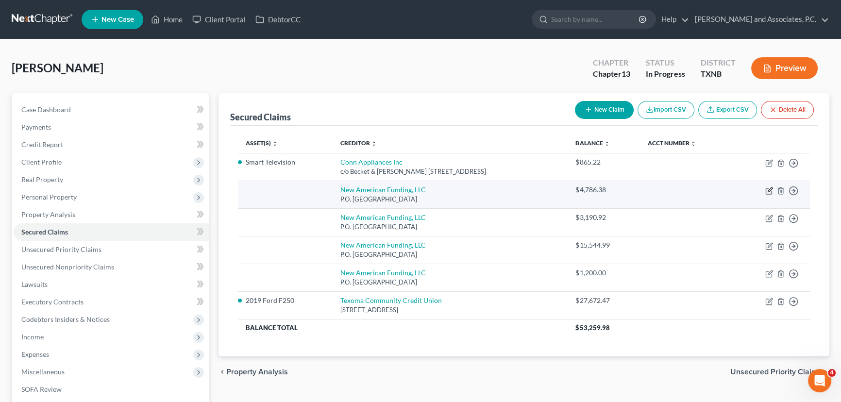
click at [770, 192] on icon "button" at bounding box center [769, 191] width 8 height 8
select select "45"
select select "0"
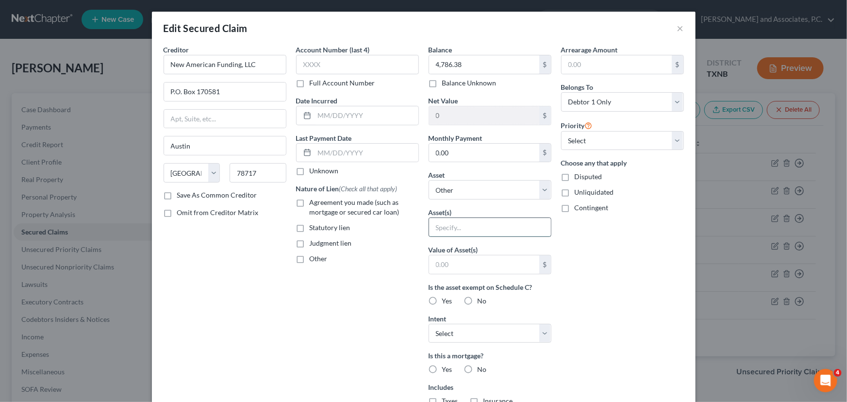
click at [495, 228] on input "text" at bounding box center [490, 227] width 122 height 18
click at [494, 199] on select "Select Other Multiple Assets Household Goods - household goods & furnishings - …" at bounding box center [490, 189] width 123 height 19
select select "12"
click at [429, 180] on select "Select Other Multiple Assets Household Goods - household goods & furnishings - …" at bounding box center [490, 189] width 123 height 19
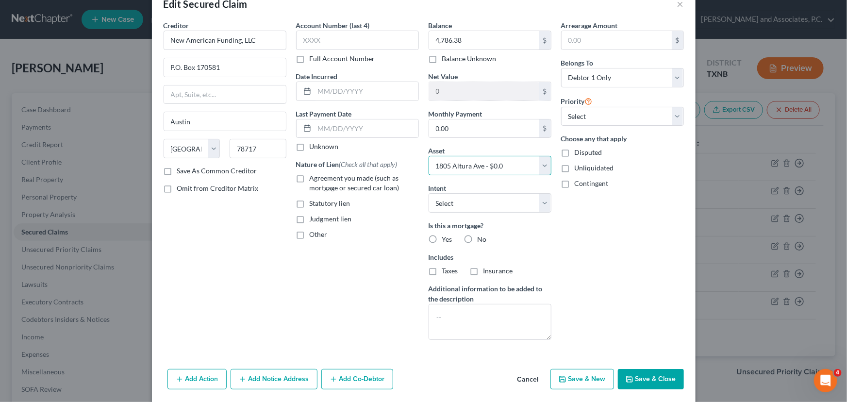
scroll to position [44, 0]
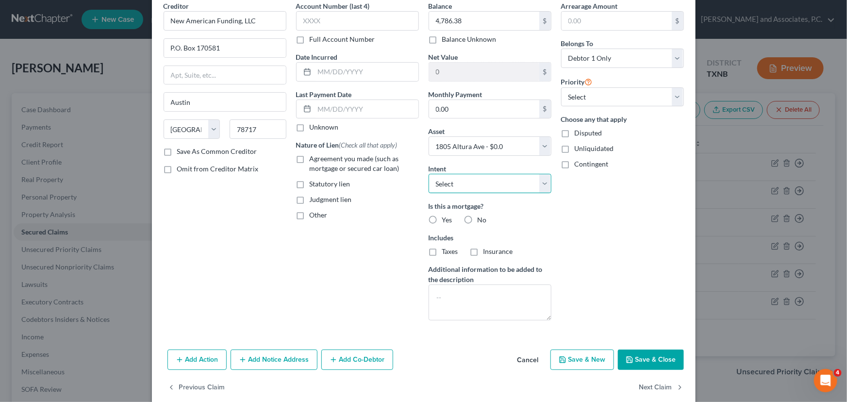
click at [491, 183] on select "Select Surrender Redeem Reaffirm Avoid Other" at bounding box center [490, 183] width 123 height 19
click at [636, 358] on button "Save & Close" at bounding box center [651, 360] width 66 height 20
select select
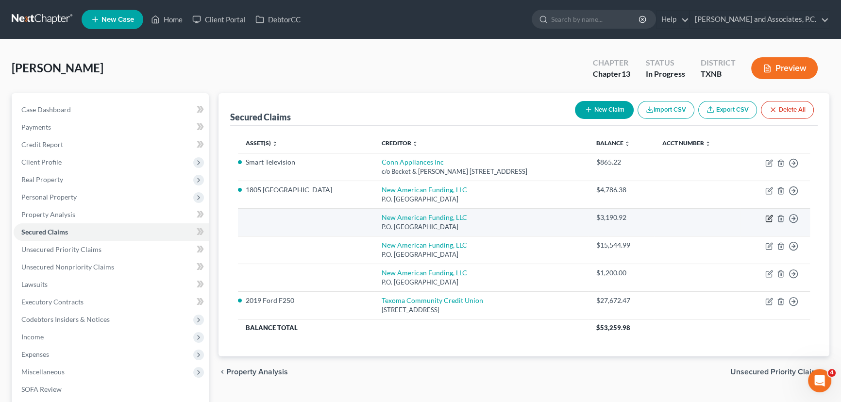
click at [768, 216] on icon "button" at bounding box center [769, 219] width 8 height 8
select select "45"
select select "0"
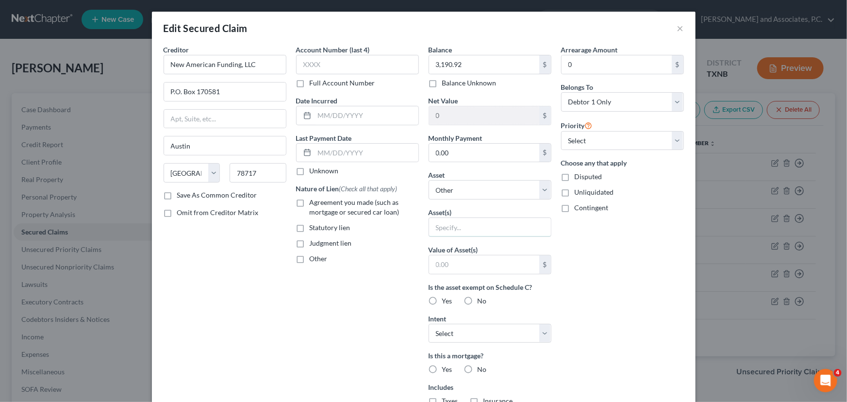
drag, startPoint x: 468, startPoint y: 226, endPoint x: 469, endPoint y: 206, distance: 20.4
click at [468, 226] on input "text" at bounding box center [490, 227] width 122 height 18
click at [470, 195] on select "Select Other Multiple Assets Household Goods - household goods & furnishings - …" at bounding box center [490, 189] width 123 height 19
select select "12"
click at [429, 180] on select "Select Other Multiple Assets Household Goods - household goods & furnishings - …" at bounding box center [490, 189] width 123 height 19
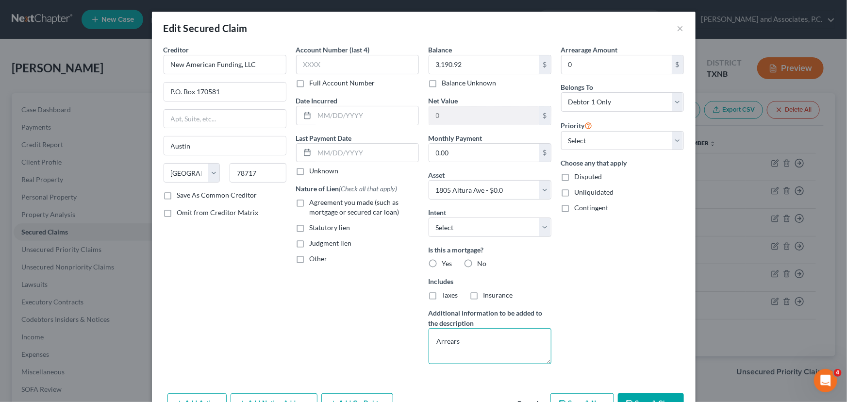
click at [473, 340] on textarea "Arrears" at bounding box center [490, 346] width 123 height 36
drag, startPoint x: 473, startPoint y: 340, endPoint x: 435, endPoint y: 344, distance: 38.0
click at [435, 344] on textarea "Arrears" at bounding box center [490, 346] width 123 height 36
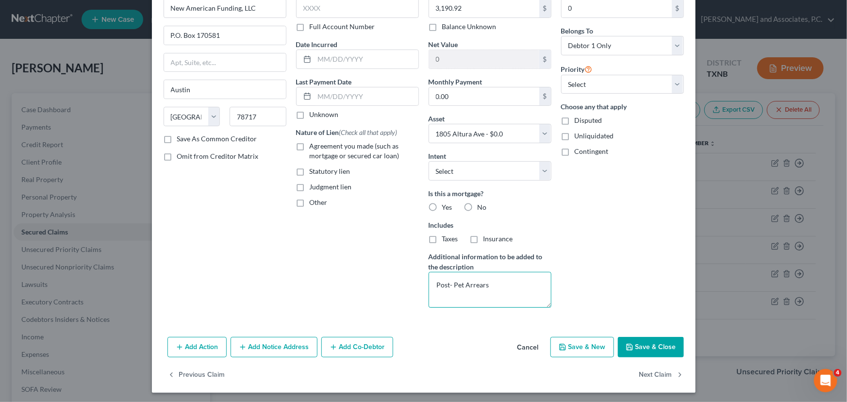
scroll to position [58, 0]
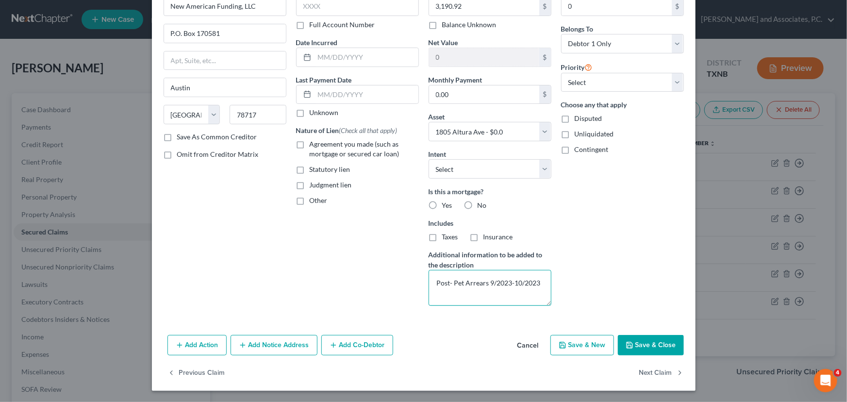
type textarea "Post- Pet Arrears 9/2023-10/2023"
click at [629, 339] on button "Save & Close" at bounding box center [651, 345] width 66 height 20
select select
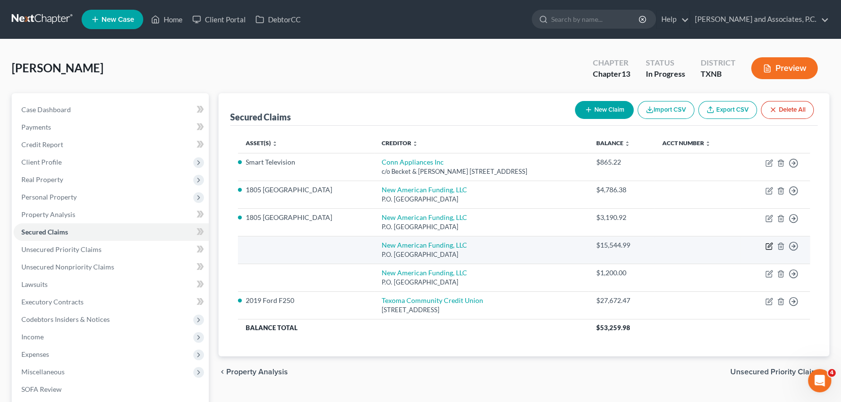
click at [767, 244] on icon "button" at bounding box center [769, 246] width 8 height 8
select select "45"
select select "0"
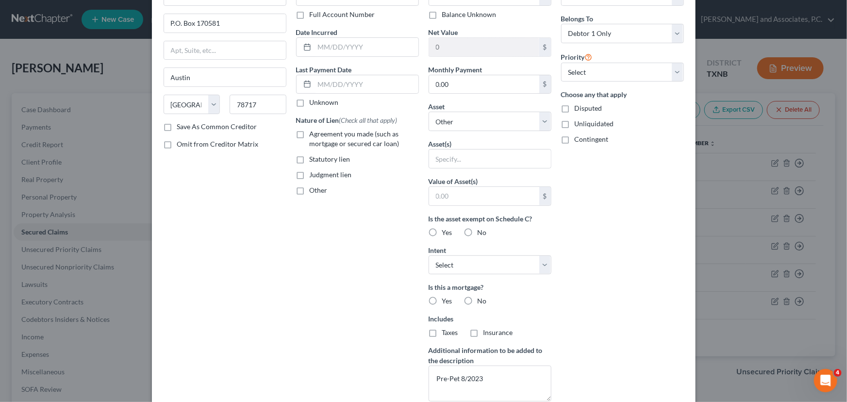
scroll to position [132, 0]
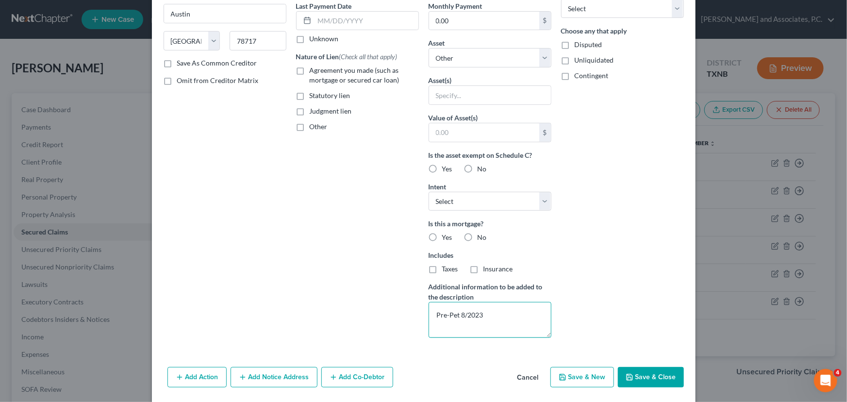
click at [497, 314] on textarea "Pre-Pet 8/2023" at bounding box center [490, 320] width 123 height 36
click at [487, 134] on input "text" at bounding box center [484, 132] width 110 height 18
click at [490, 101] on input "text" at bounding box center [490, 95] width 122 height 18
click at [488, 63] on select "Select Other Multiple Assets Household Goods - household goods & furnishings - …" at bounding box center [490, 57] width 123 height 19
select select "12"
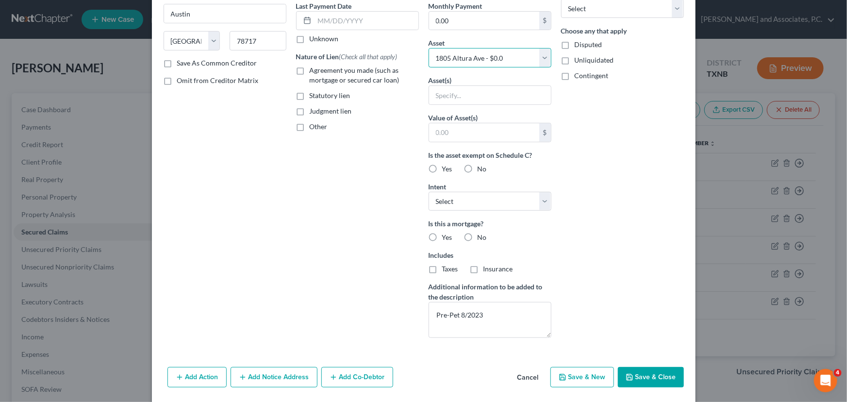
click at [429, 68] on select "Select Other Multiple Assets Household Goods - household goods & furnishings - …" at bounding box center [490, 57] width 123 height 19
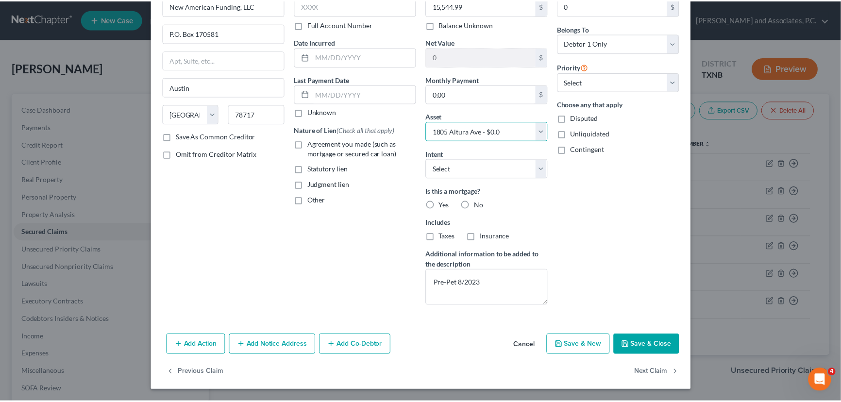
scroll to position [58, 0]
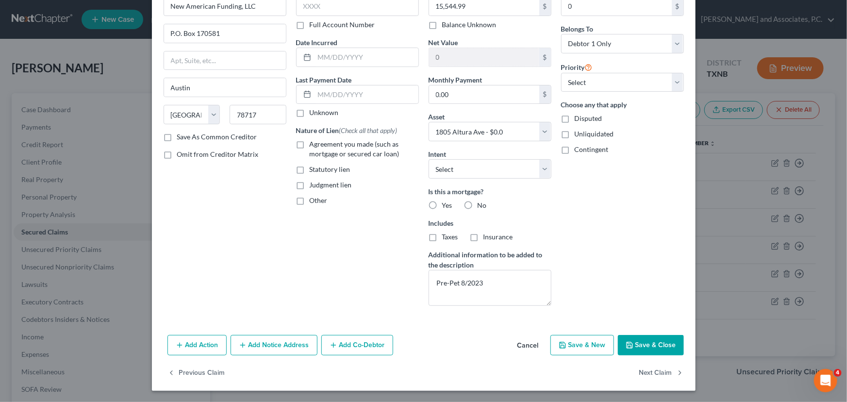
click at [652, 340] on button "Save & Close" at bounding box center [651, 345] width 66 height 20
select select
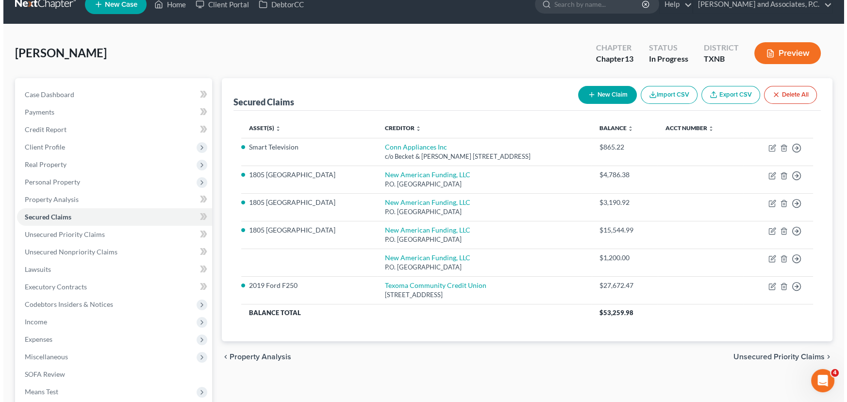
scroll to position [0, 0]
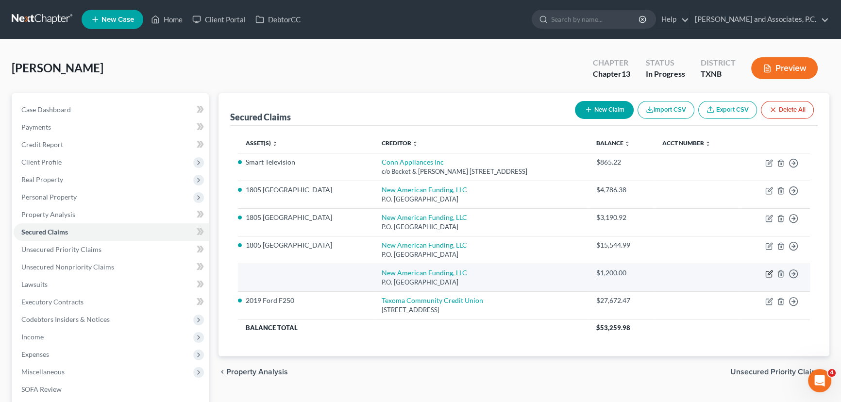
click at [767, 273] on icon "button" at bounding box center [769, 274] width 8 height 8
select select "45"
select select "0"
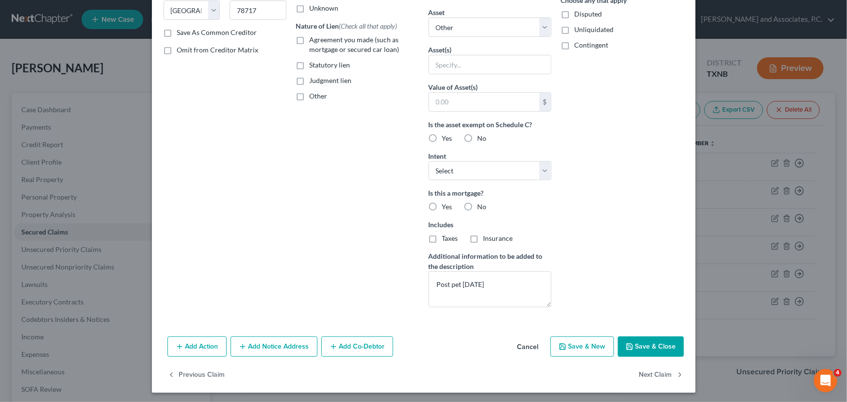
scroll to position [164, 0]
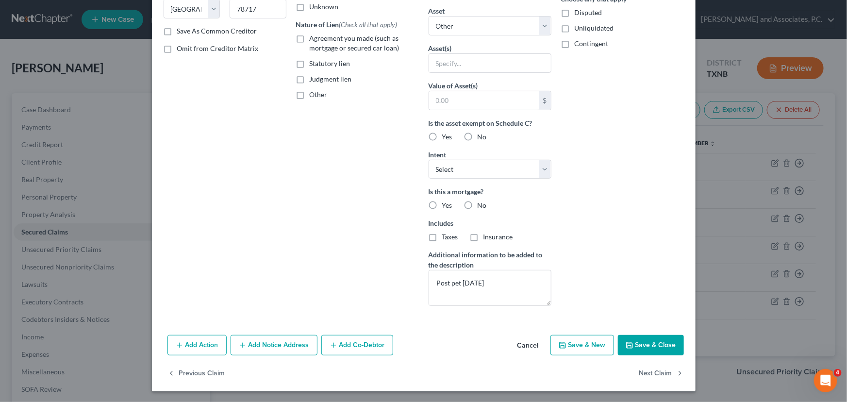
click at [647, 344] on button "Save & Close" at bounding box center [651, 345] width 66 height 20
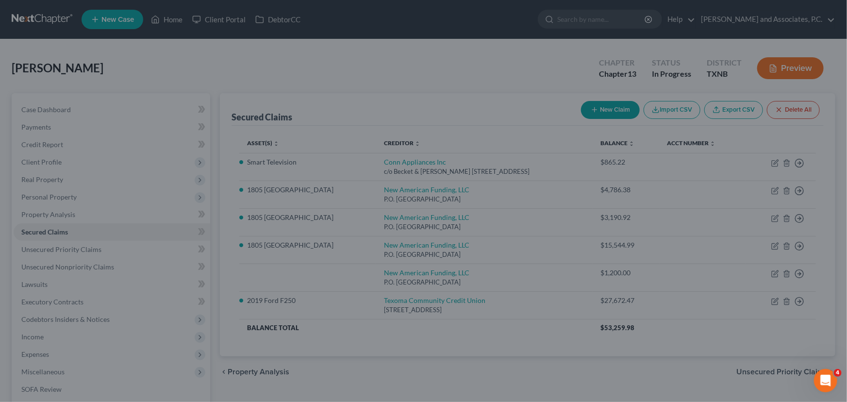
select select
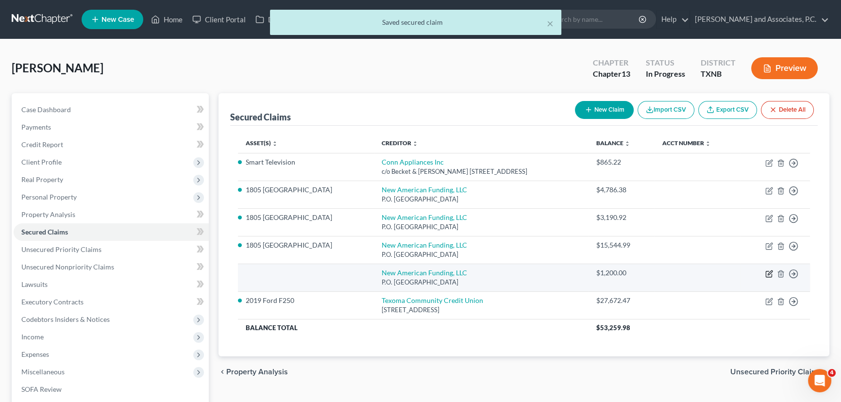
click at [766, 273] on icon "button" at bounding box center [769, 274] width 8 height 8
select select "45"
select select "0"
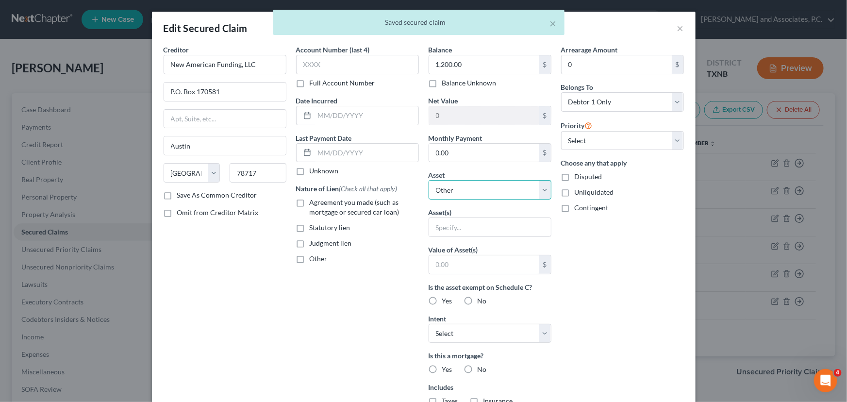
click at [461, 189] on select "Select Other Multiple Assets Household Goods - household goods & furnishings - …" at bounding box center [490, 189] width 123 height 19
select select "12"
click at [429, 180] on select "Select Other Multiple Assets Household Goods - household goods & furnishings - …" at bounding box center [490, 189] width 123 height 19
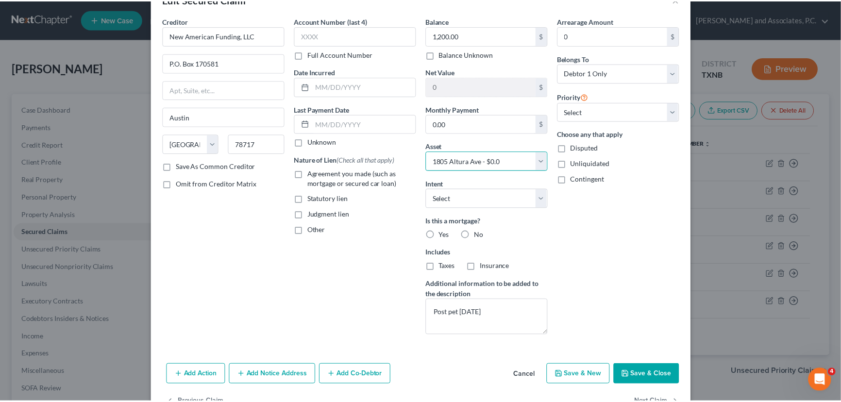
scroll to position [58, 0]
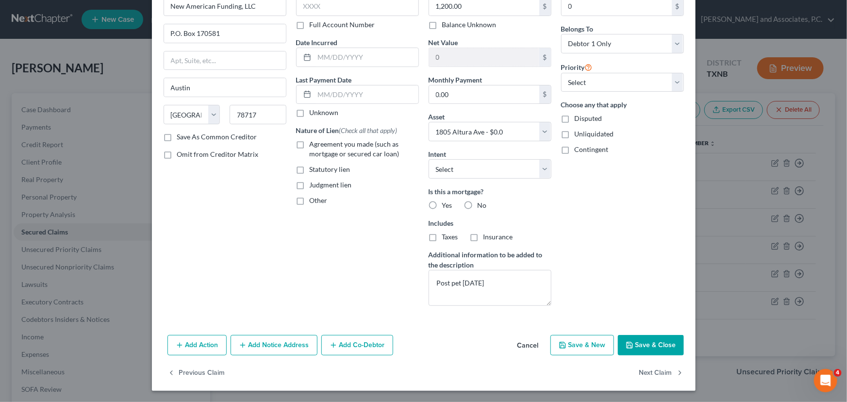
click at [646, 341] on button "Save & Close" at bounding box center [651, 345] width 66 height 20
select select
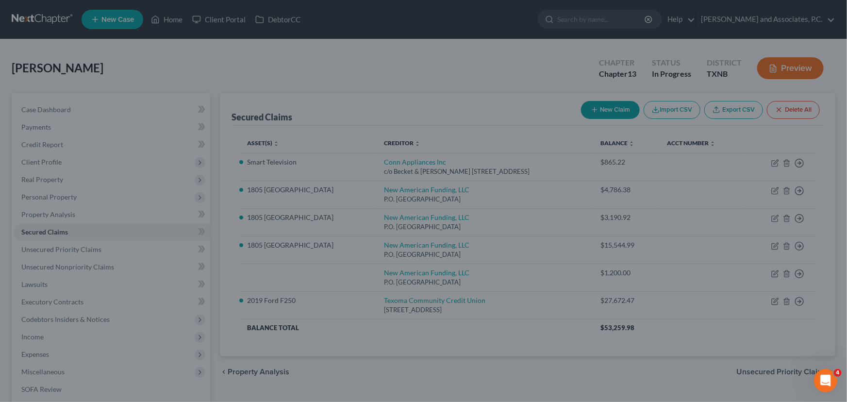
type input "-1,200.00"
select select "12"
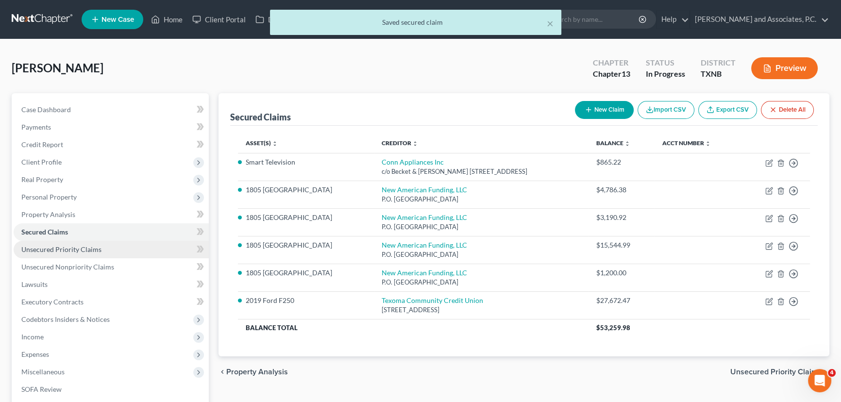
click at [93, 247] on span "Unsecured Priority Claims" at bounding box center [61, 249] width 80 height 8
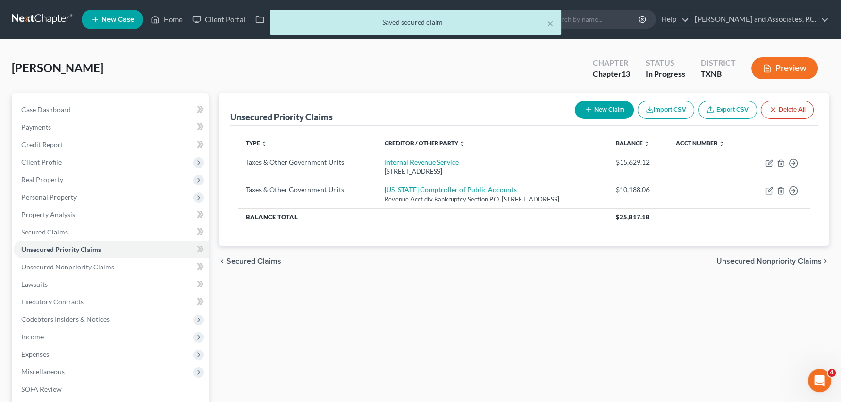
click at [367, 248] on div "chevron_left Secured Claims Unsecured Nonpriority Claims chevron_right" at bounding box center [524, 261] width 611 height 31
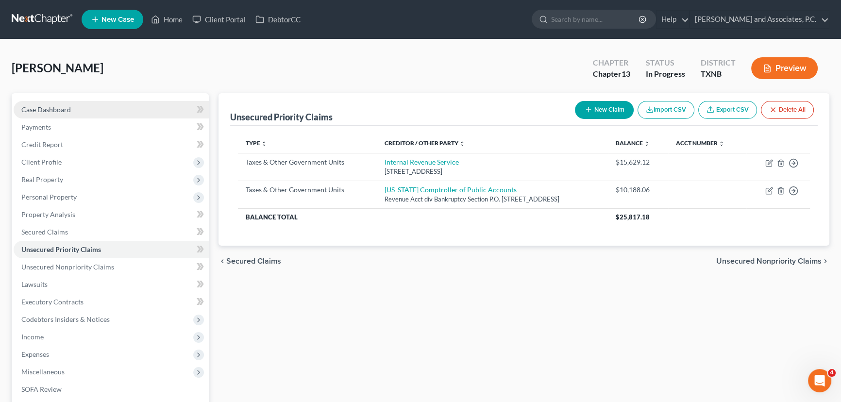
click at [86, 112] on link "Case Dashboard" at bounding box center [111, 109] width 195 height 17
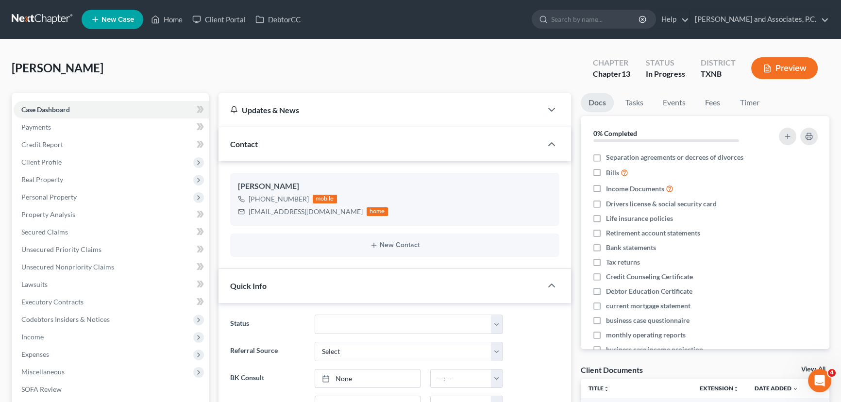
scroll to position [3293, 0]
click at [175, 22] on link "Home" at bounding box center [166, 19] width 41 height 17
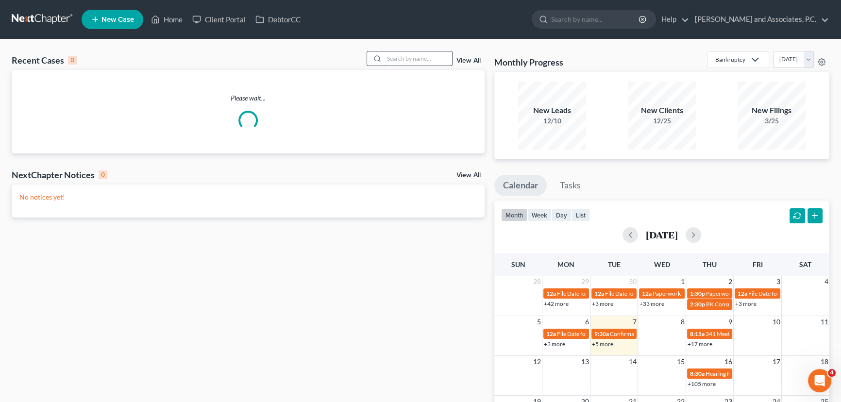
click at [419, 56] on input "search" at bounding box center [418, 58] width 68 height 14
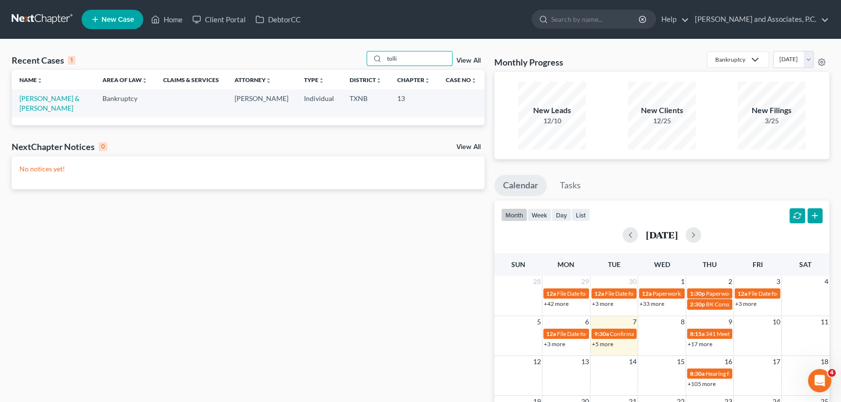
type input "tolli"
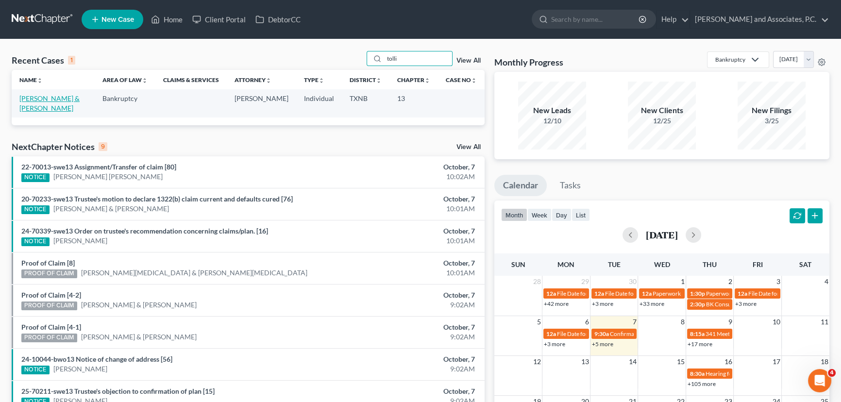
click at [34, 95] on link "[PERSON_NAME] & [PERSON_NAME]" at bounding box center [49, 103] width 60 height 18
select select "6"
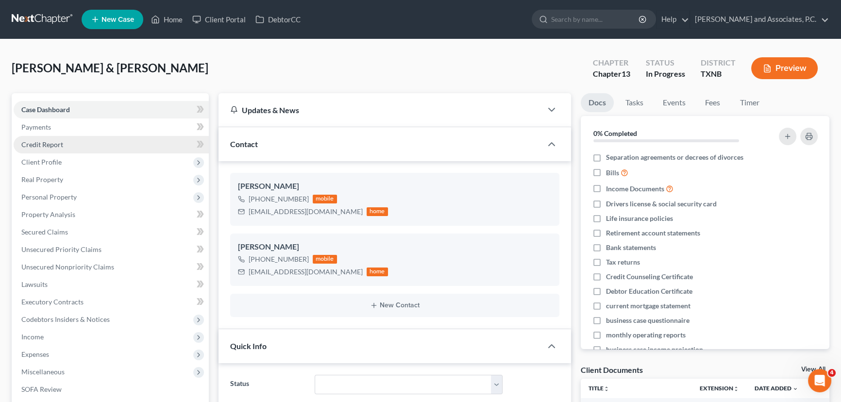
click at [67, 141] on link "Credit Report" at bounding box center [111, 144] width 195 height 17
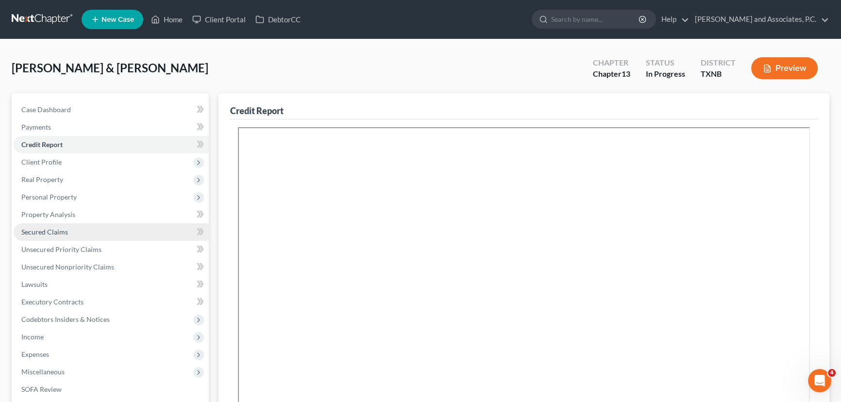
click at [45, 232] on span "Secured Claims" at bounding box center [44, 232] width 47 height 8
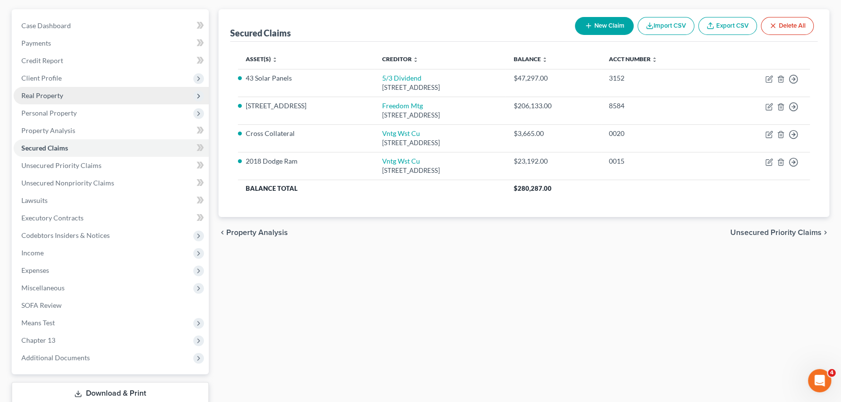
scroll to position [88, 0]
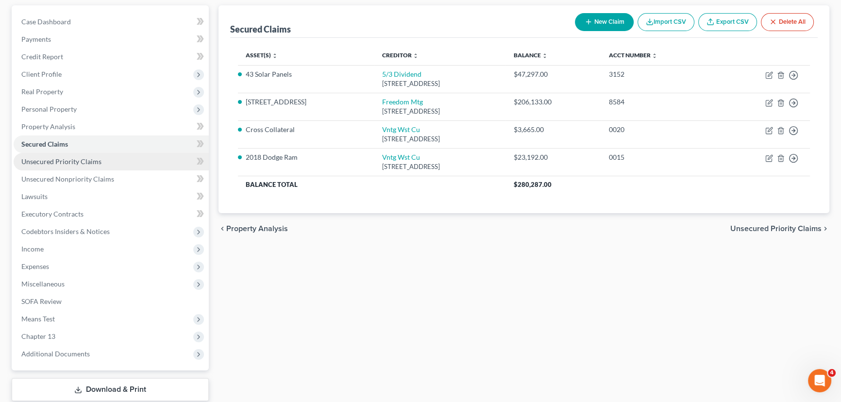
click at [75, 163] on span "Unsecured Priority Claims" at bounding box center [61, 161] width 80 height 8
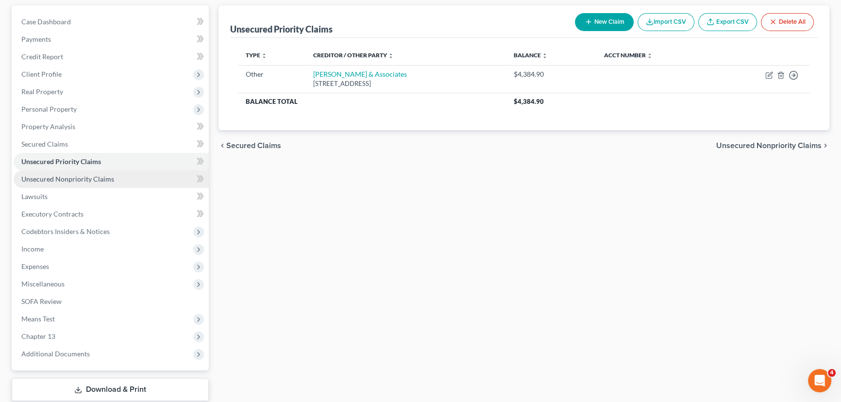
click at [102, 179] on span "Unsecured Nonpriority Claims" at bounding box center [67, 179] width 93 height 8
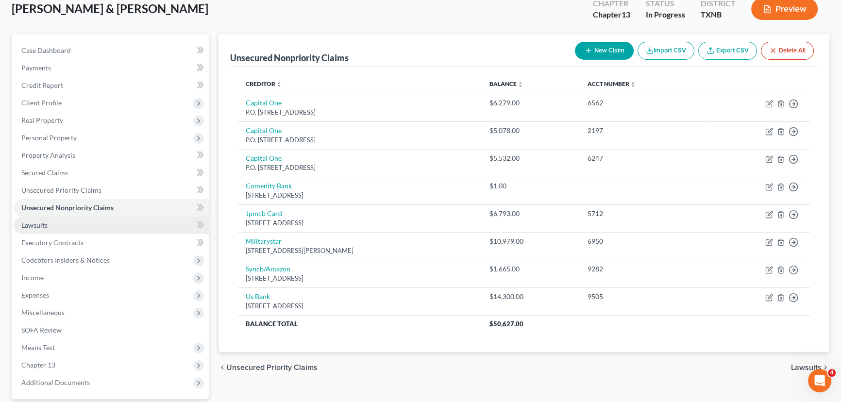
click at [40, 227] on span "Lawsuits" at bounding box center [34, 225] width 26 height 8
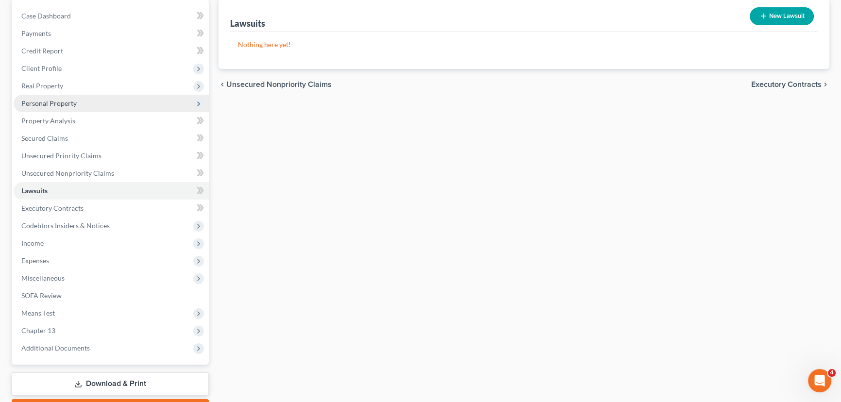
scroll to position [132, 0]
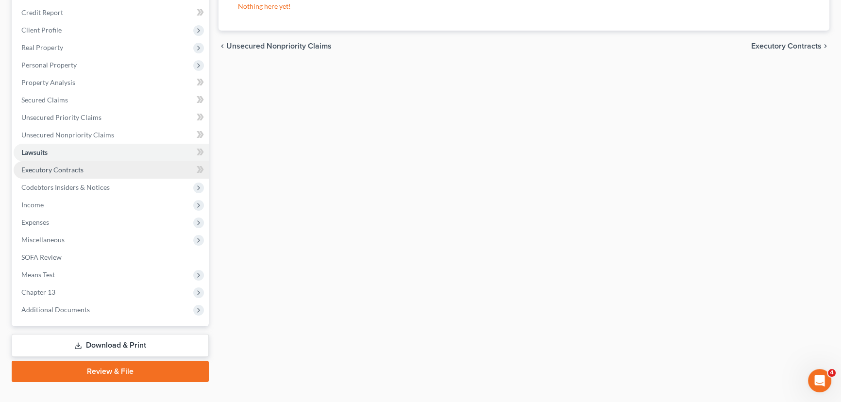
click at [48, 169] on span "Executory Contracts" at bounding box center [52, 170] width 62 height 8
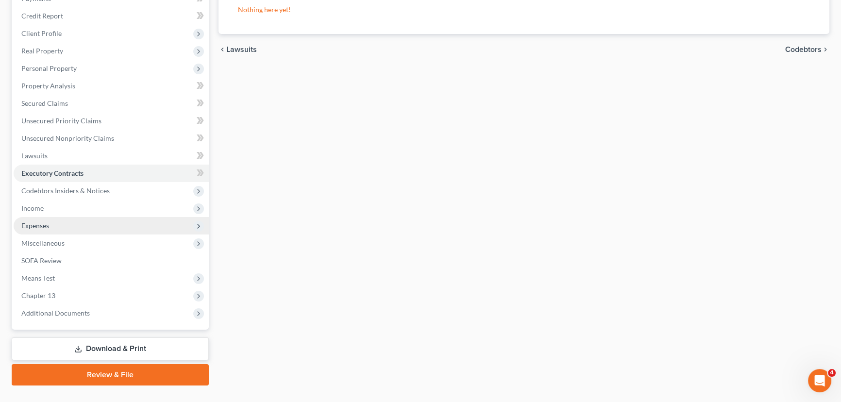
scroll to position [132, 0]
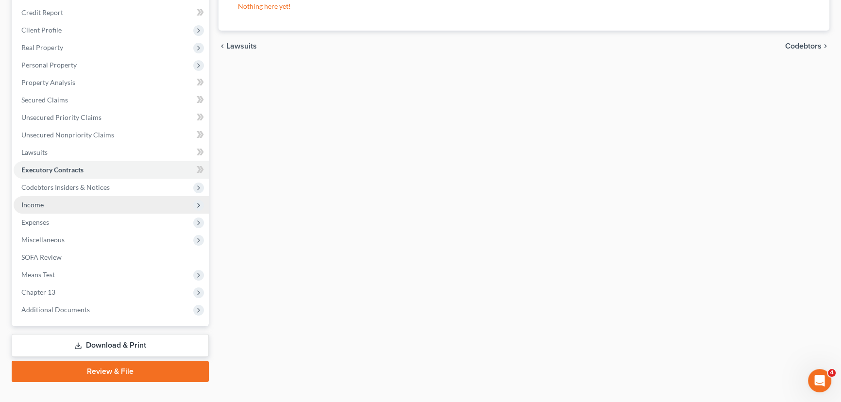
drag, startPoint x: 62, startPoint y: 206, endPoint x: 71, endPoint y: 209, distance: 9.8
click at [62, 206] on span "Income" at bounding box center [111, 204] width 195 height 17
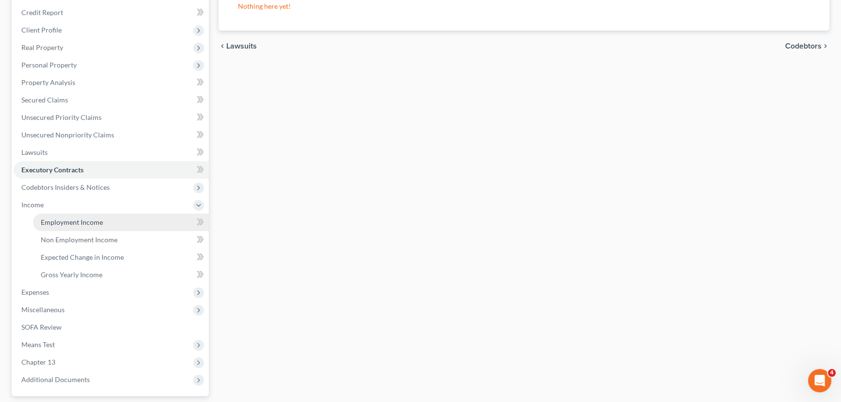
click at [74, 218] on span "Employment Income" at bounding box center [72, 222] width 62 height 8
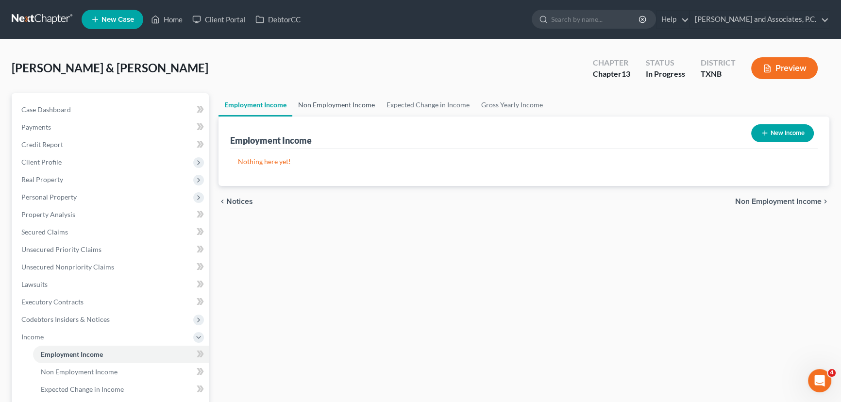
click at [343, 102] on link "Non Employment Income" at bounding box center [336, 104] width 88 height 23
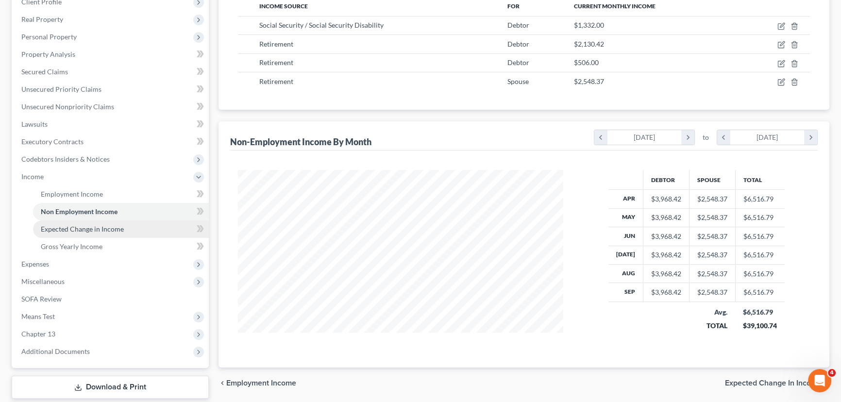
scroll to position [176, 0]
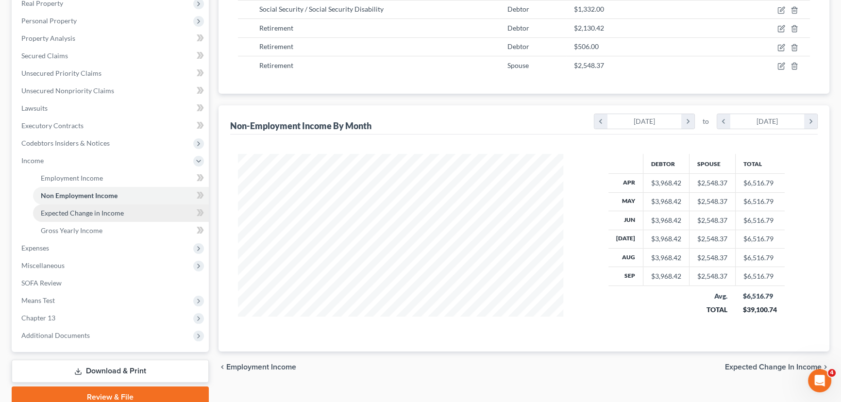
click at [64, 217] on link "Expected Change in Income" at bounding box center [121, 212] width 176 height 17
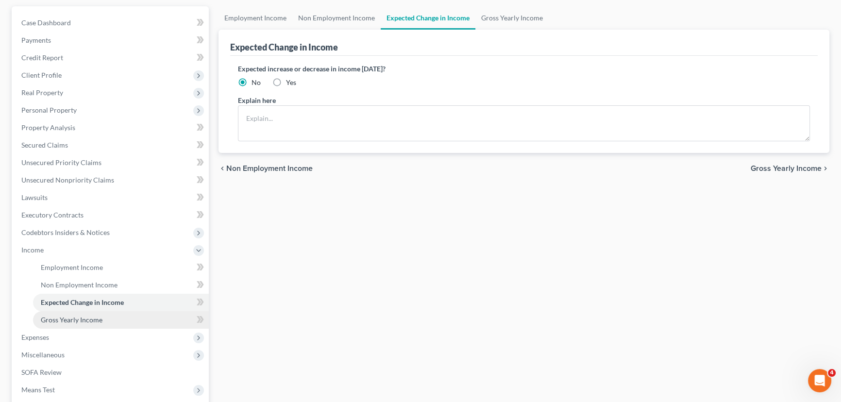
scroll to position [218, 0]
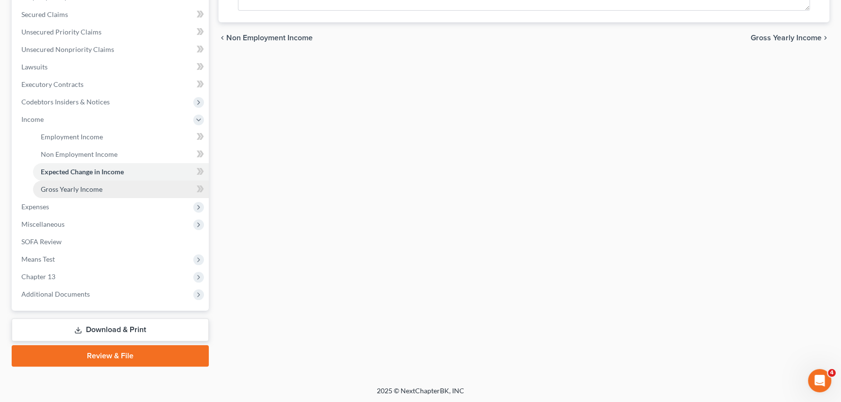
click at [100, 192] on span "Gross Yearly Income" at bounding box center [72, 189] width 62 height 8
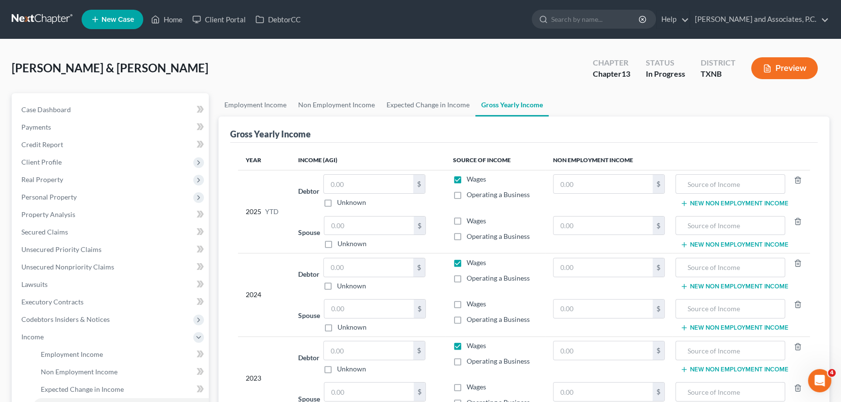
click at [319, 66] on div "Tolliver, RQ & Gabriele Upgraded Chapter Chapter 13 Status In Progress District…" at bounding box center [421, 72] width 818 height 42
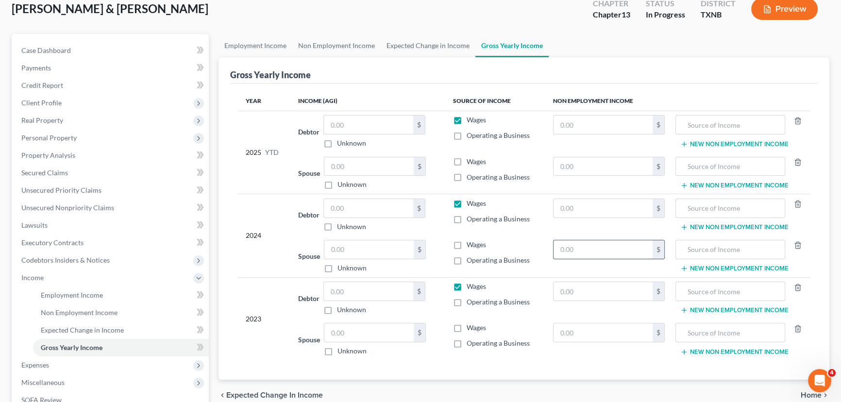
scroll to position [44, 0]
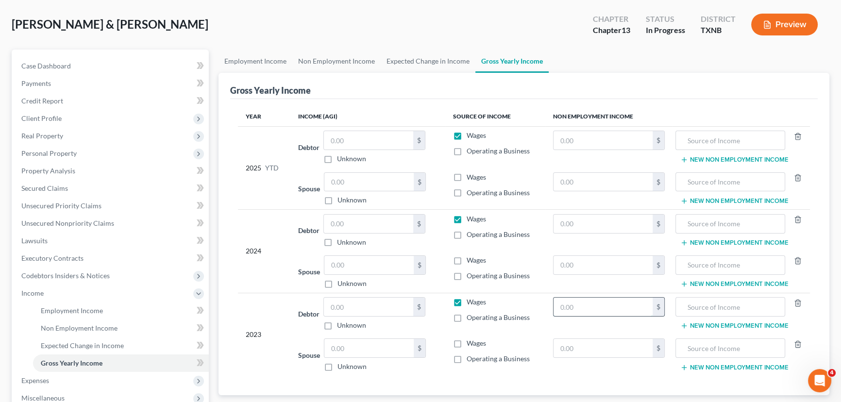
click at [567, 298] on input "text" at bounding box center [603, 307] width 99 height 18
click at [576, 305] on input "text" at bounding box center [603, 307] width 99 height 18
type input "59,308.00"
type input "Pension/ retirement"
click at [697, 324] on button "New Non Employment Income" at bounding box center [734, 326] width 108 height 8
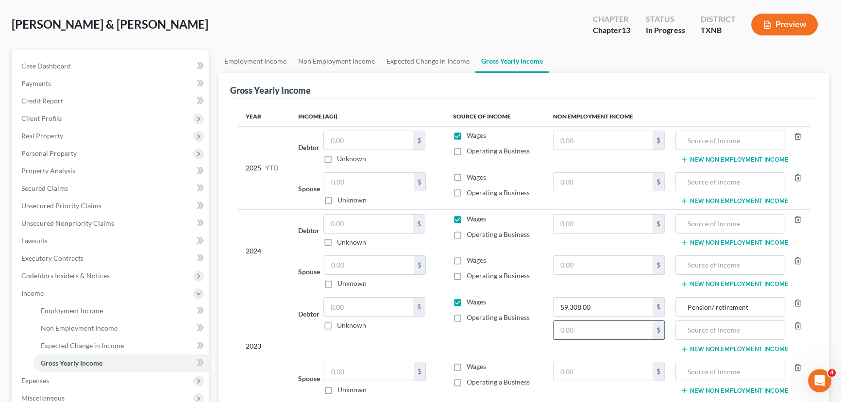
click at [582, 325] on input "text" at bounding box center [603, 330] width 99 height 18
type input "0"
type input "58,308.00"
click at [573, 331] on input "0" at bounding box center [603, 330] width 99 height 18
type input "14,626.00"
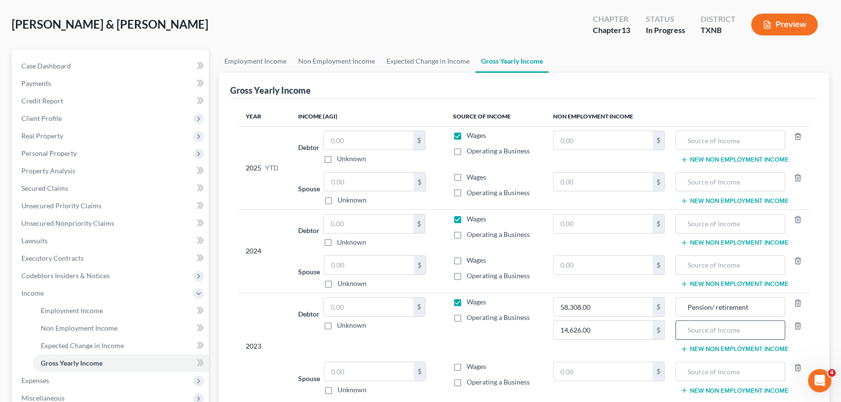
click at [684, 327] on input "text" at bounding box center [730, 330] width 99 height 18
type input "Social Security/ Social Security Disability"
click at [605, 265] on input "text" at bounding box center [603, 265] width 99 height 18
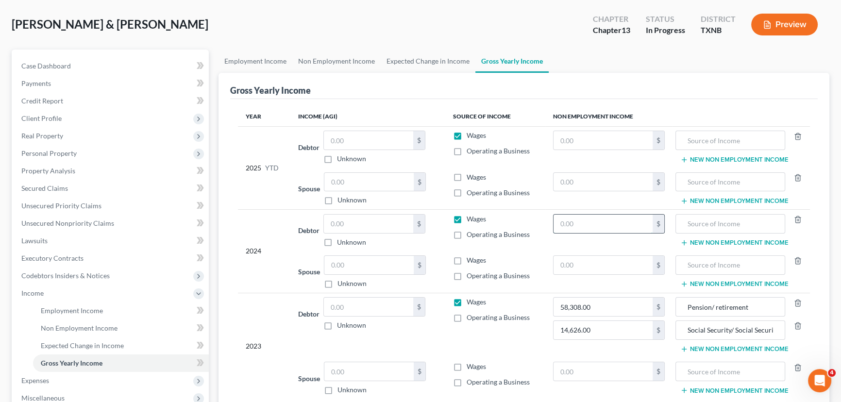
click at [583, 224] on input "text" at bounding box center [603, 224] width 99 height 18
type input "59,549.00"
type input "Pension/ Retirement"
click at [694, 242] on button "New Non Employment Income" at bounding box center [734, 243] width 108 height 8
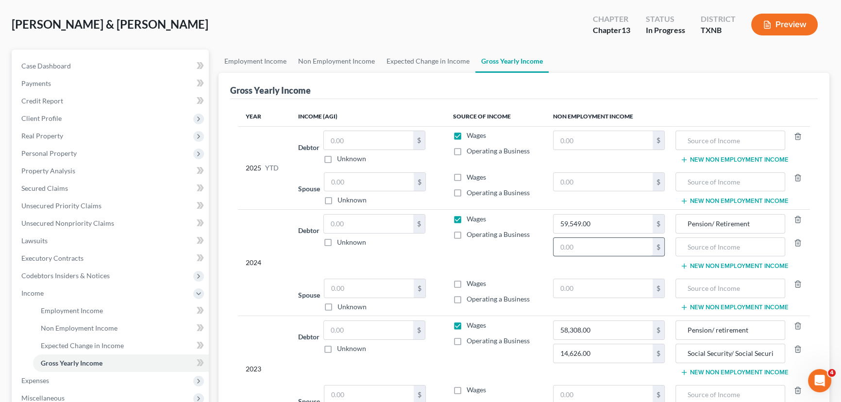
click at [585, 245] on input "text" at bounding box center [603, 247] width 99 height 18
type input "15,093.00"
type input "S"
type input "Pension/ Retirement"
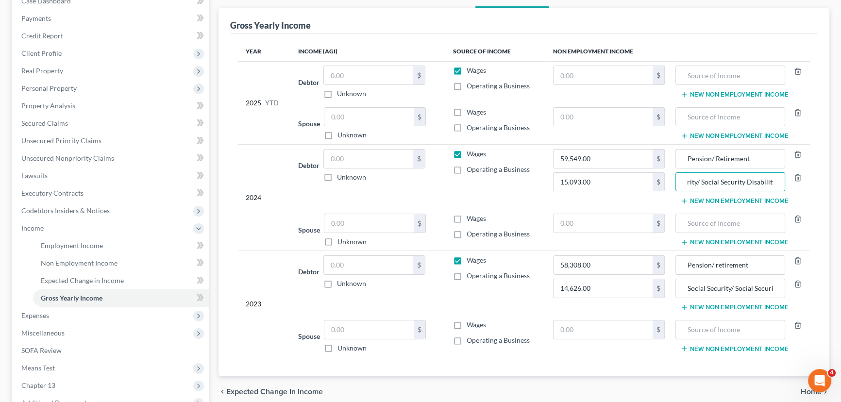
scroll to position [88, 0]
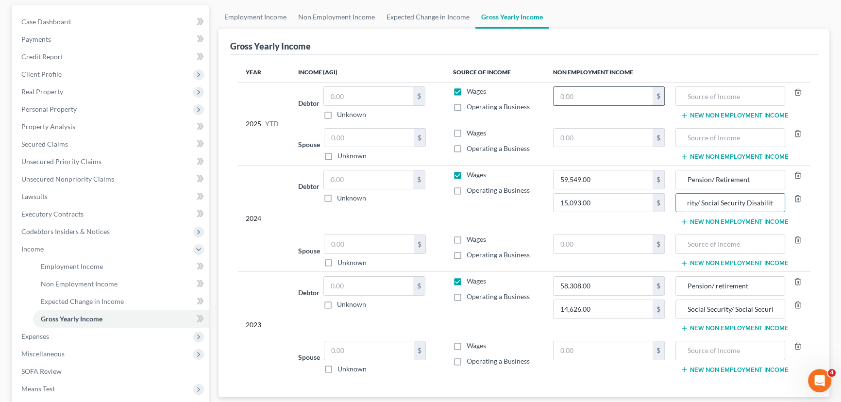
type input "Social Security/ Social Security Disability"
click at [561, 98] on input "text" at bounding box center [603, 96] width 99 height 18
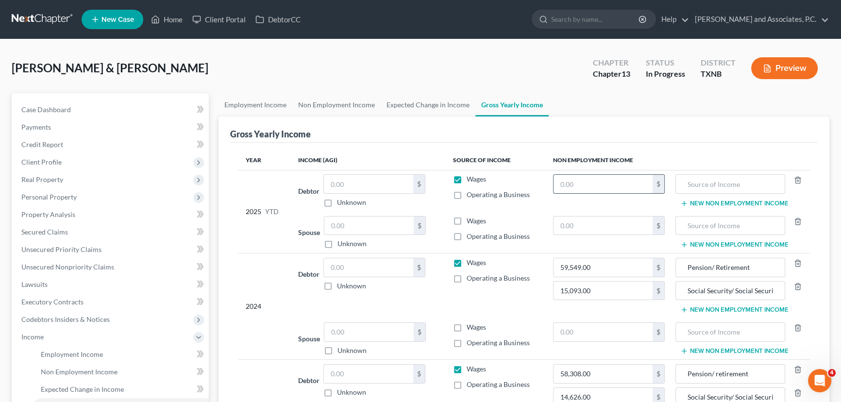
scroll to position [0, 0]
click at [321, 106] on link "Non Employment Income" at bounding box center [336, 104] width 88 height 23
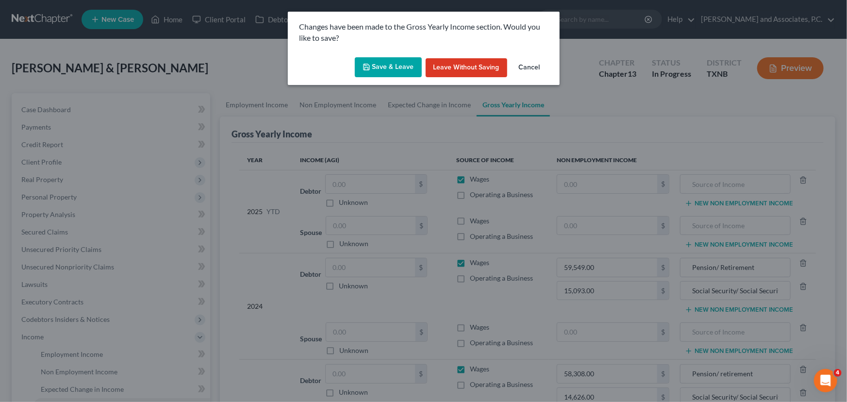
click at [389, 68] on button "Save & Leave" at bounding box center [388, 67] width 67 height 20
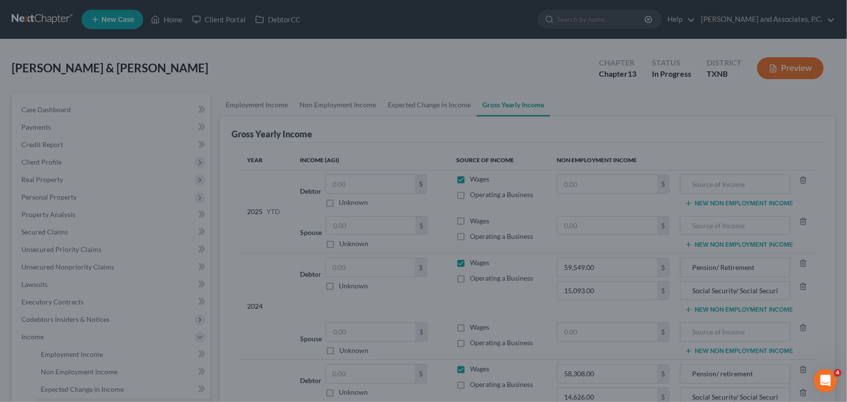
type input "15,093.00"
type input "Social Security/ Social Security Disability"
type input "14,626.00"
type input "Social Security/ Social Security Disability"
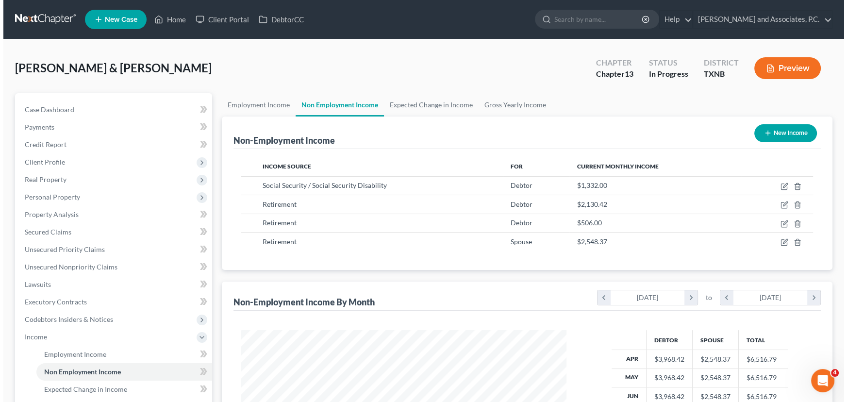
scroll to position [174, 345]
click at [507, 107] on link "Gross Yearly Income" at bounding box center [511, 104] width 73 height 23
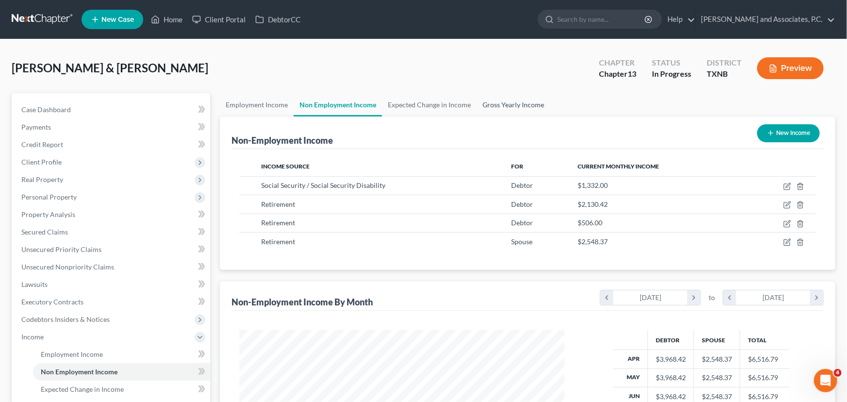
scroll to position [174, 348]
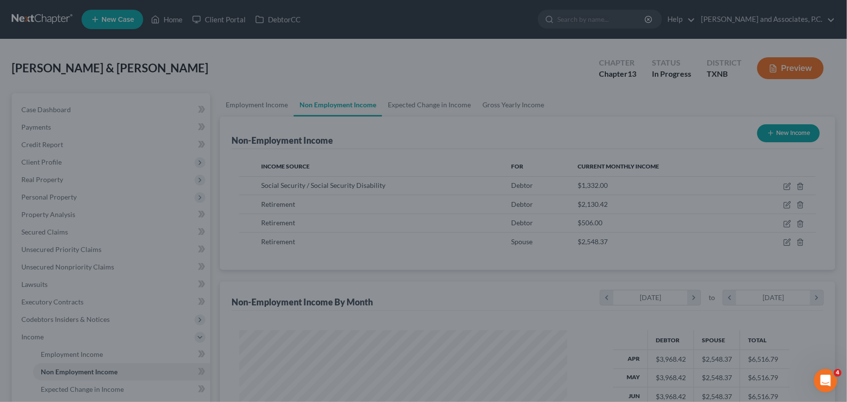
click at [517, 103] on div at bounding box center [423, 201] width 847 height 402
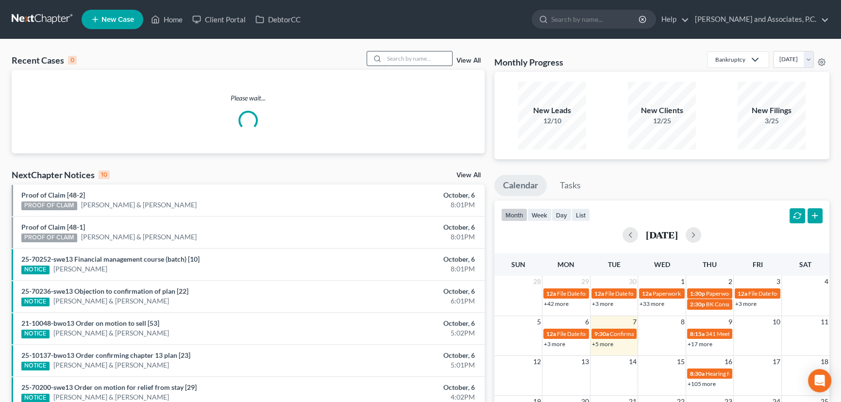
click at [405, 61] on input "search" at bounding box center [418, 58] width 68 height 14
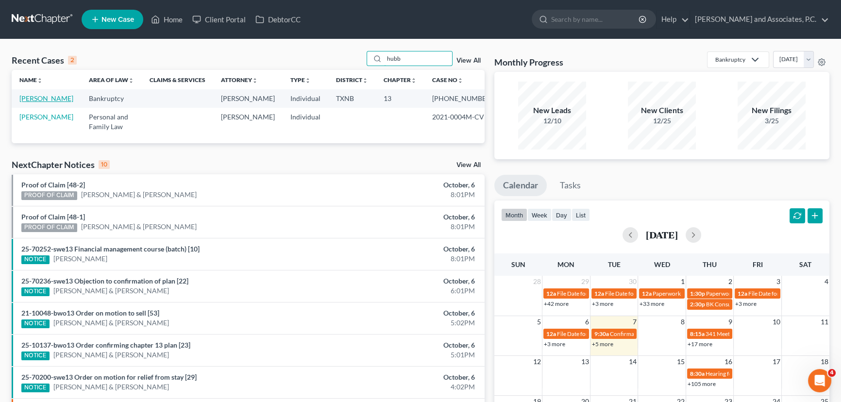
type input "hubb"
click at [24, 98] on link "[PERSON_NAME]" at bounding box center [46, 98] width 54 height 8
select select "5"
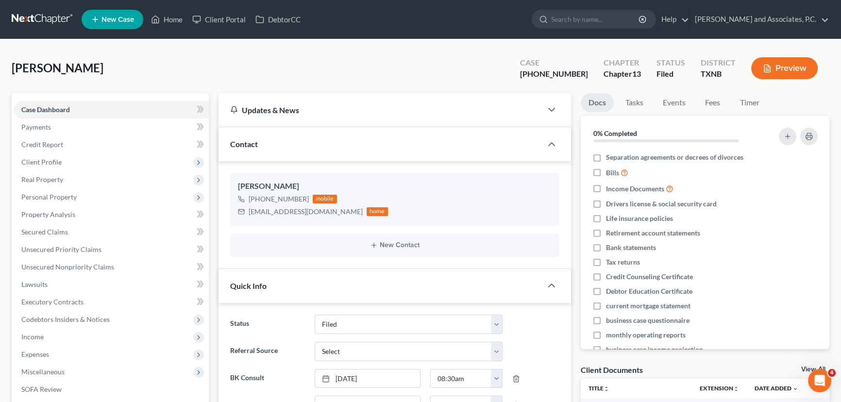
scroll to position [269, 0]
click at [71, 160] on span "Client Profile" at bounding box center [111, 161] width 195 height 17
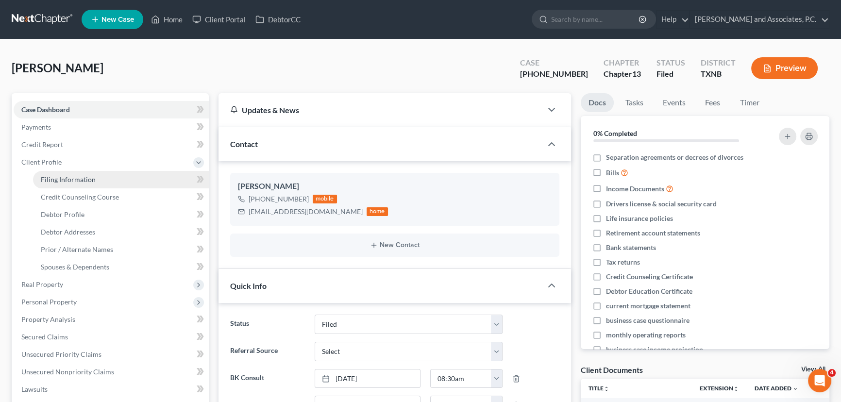
click at [69, 176] on span "Filing Information" at bounding box center [68, 179] width 55 height 8
select select "1"
select select "0"
select select "3"
select select "45"
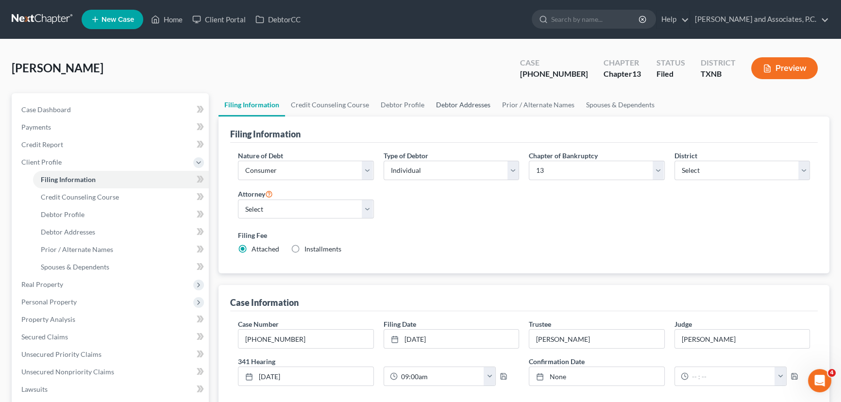
click at [454, 106] on link "Debtor Addresses" at bounding box center [463, 104] width 66 height 23
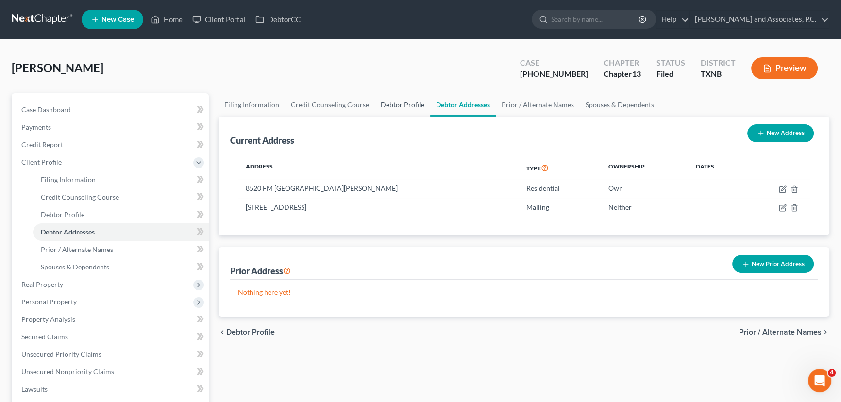
click at [408, 106] on link "Debtor Profile" at bounding box center [402, 104] width 55 height 23
select select "0"
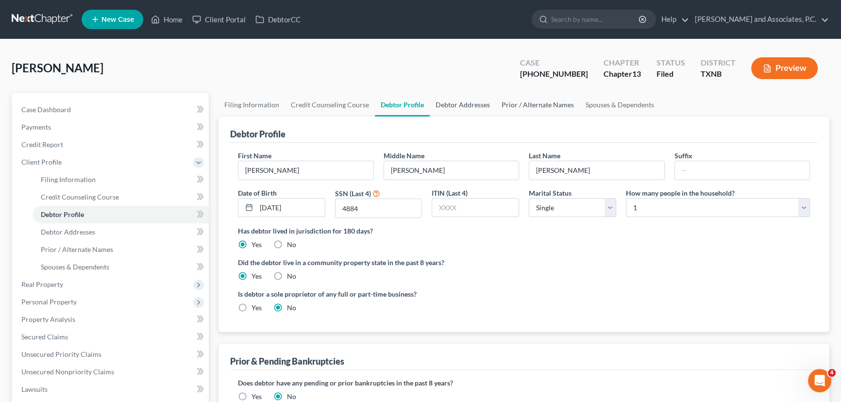
drag, startPoint x: 461, startPoint y: 104, endPoint x: 491, endPoint y: 107, distance: 30.7
click at [461, 104] on link "Debtor Addresses" at bounding box center [463, 104] width 66 height 23
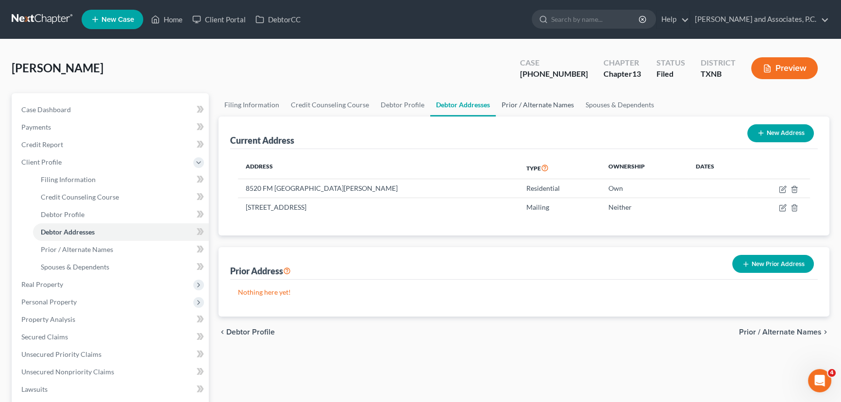
click at [521, 104] on link "Prior / Alternate Names" at bounding box center [538, 104] width 84 height 23
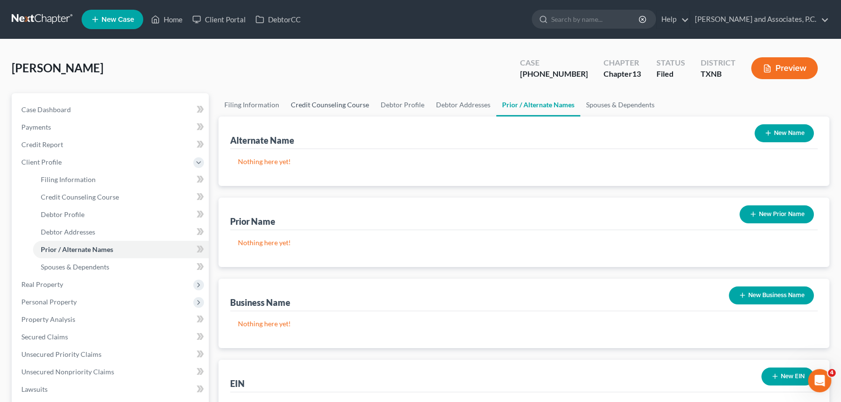
click at [336, 108] on link "Credit Counseling Course" at bounding box center [330, 104] width 90 height 23
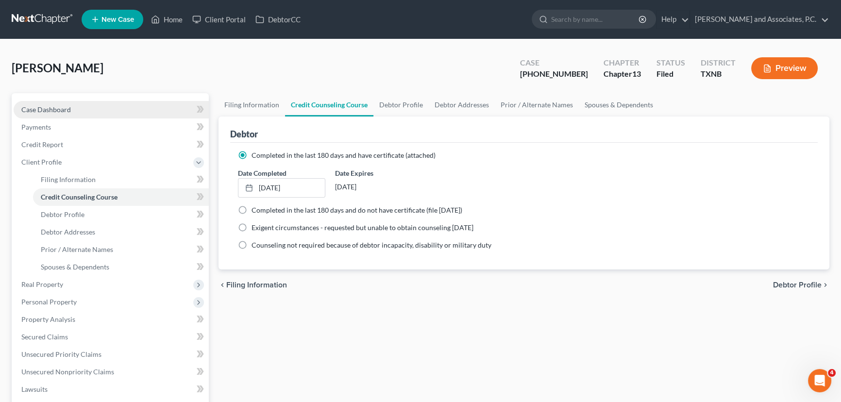
click at [125, 113] on link "Case Dashboard" at bounding box center [111, 109] width 195 height 17
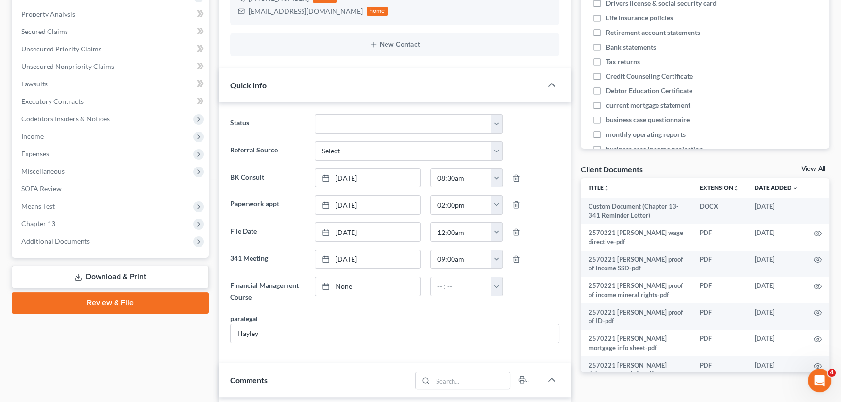
scroll to position [265, 0]
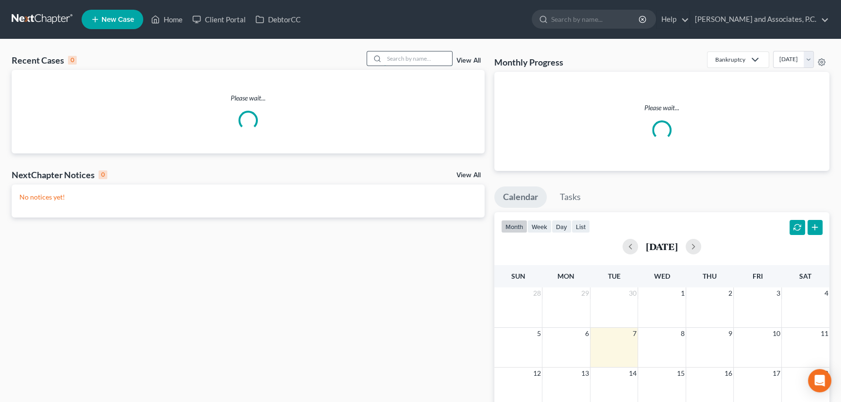
click at [391, 61] on input "search" at bounding box center [418, 58] width 68 height 14
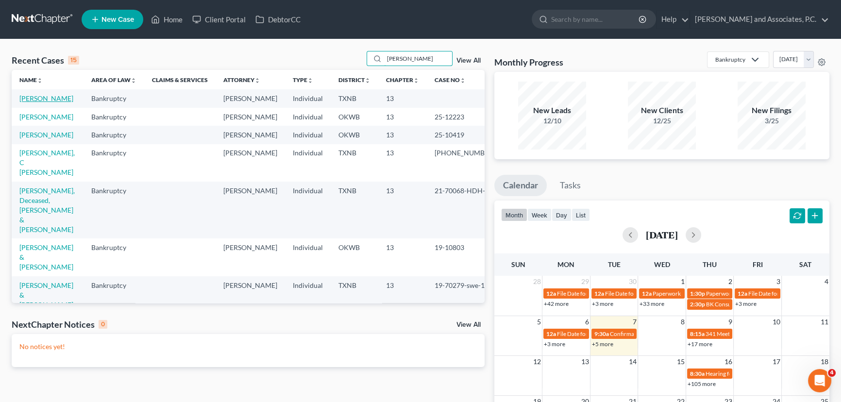
type input "[PERSON_NAME]"
click at [41, 99] on link "[PERSON_NAME]" at bounding box center [46, 98] width 54 height 8
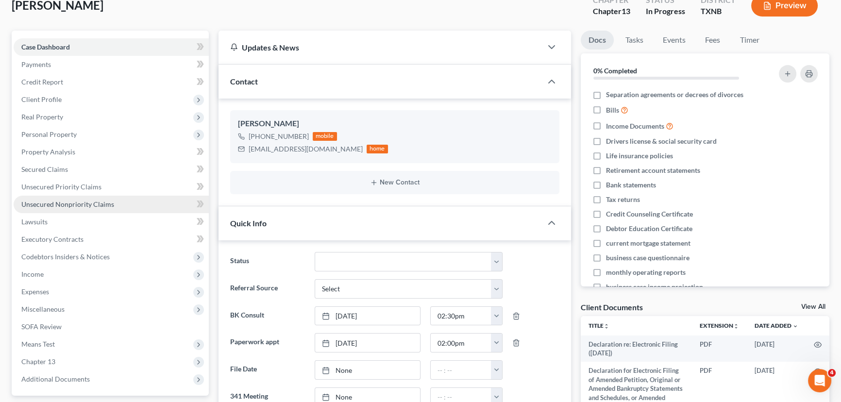
scroll to position [88, 0]
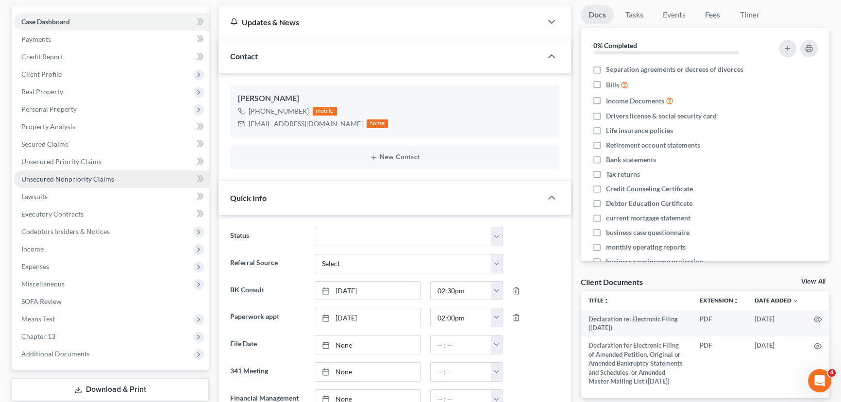
click at [45, 175] on span "Unsecured Nonpriority Claims" at bounding box center [67, 179] width 93 height 8
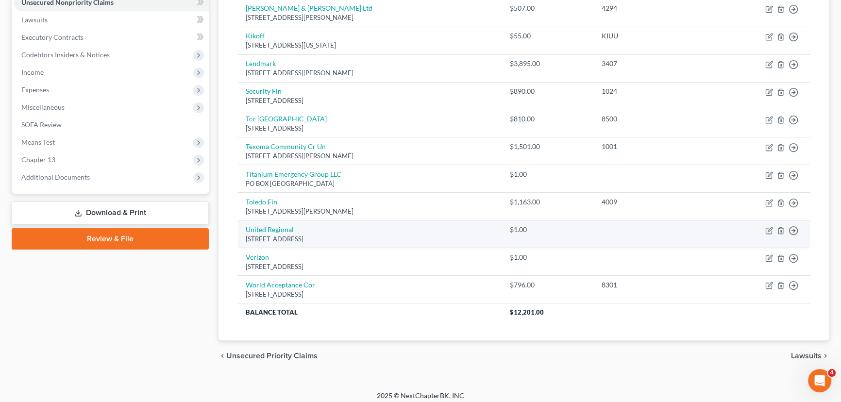
scroll to position [270, 0]
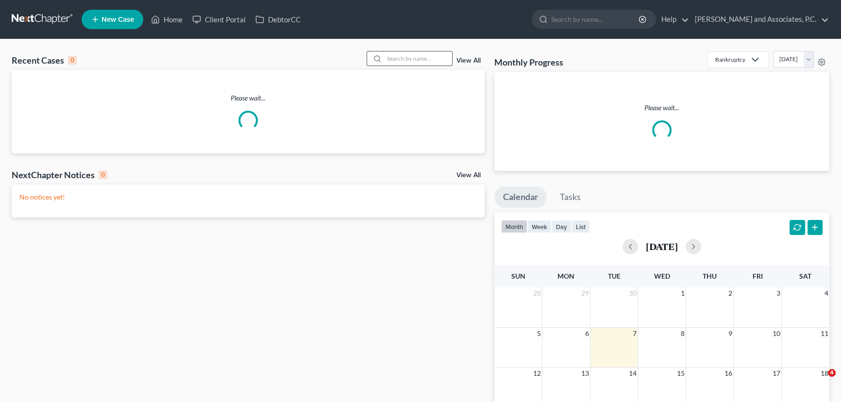
click at [422, 64] on input "search" at bounding box center [418, 58] width 68 height 14
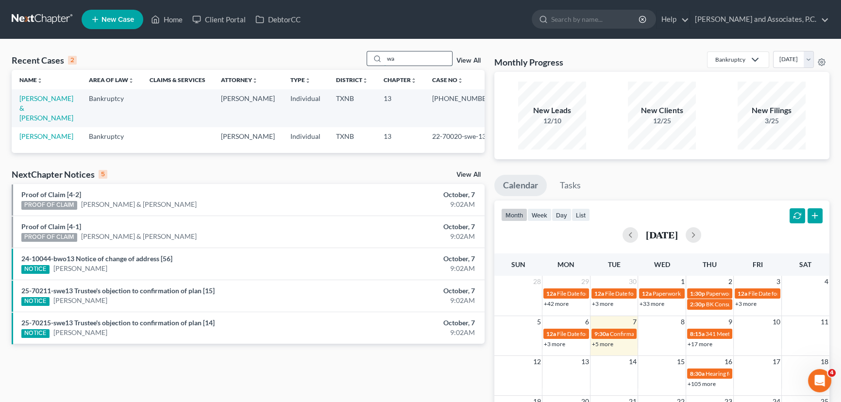
type input "w"
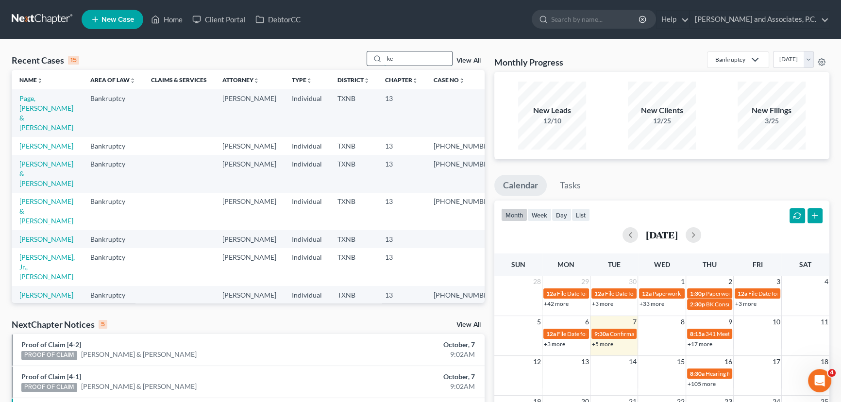
type input "k"
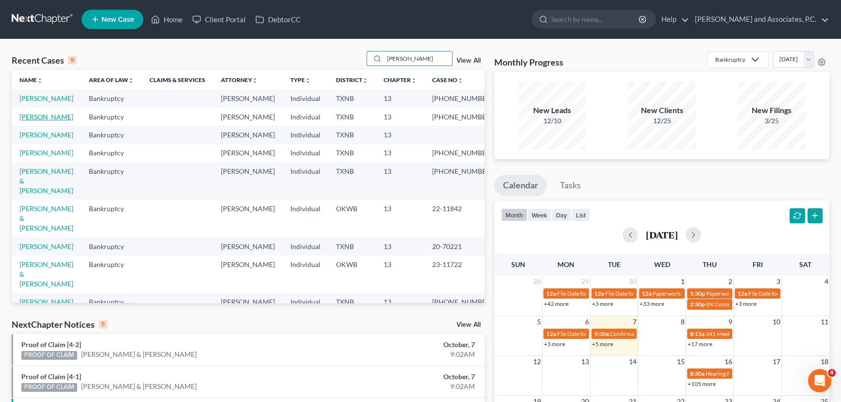
type input "timothy"
click at [55, 121] on link "[PERSON_NAME]" at bounding box center [46, 117] width 54 height 8
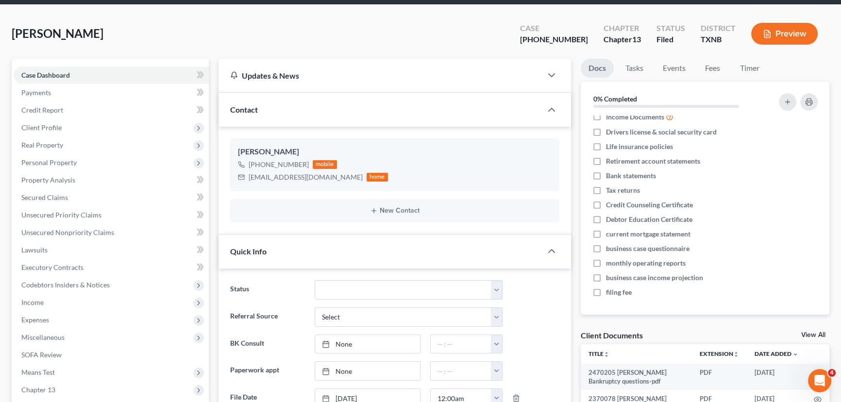
scroll to position [88, 0]
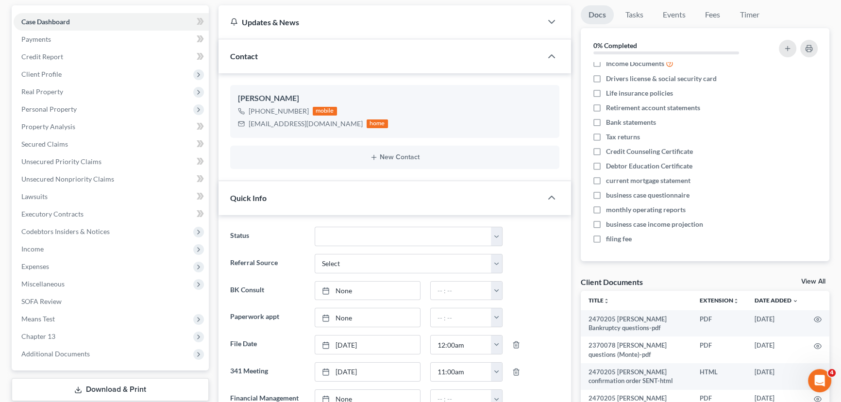
click at [809, 278] on link "View All" at bounding box center [813, 281] width 24 height 7
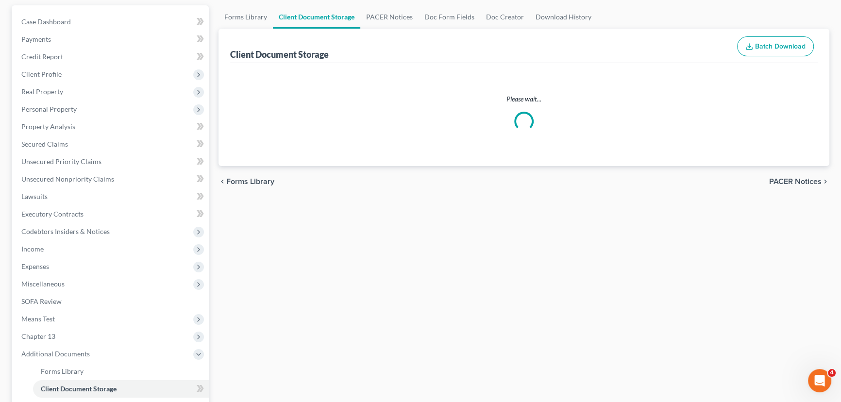
scroll to position [8, 0]
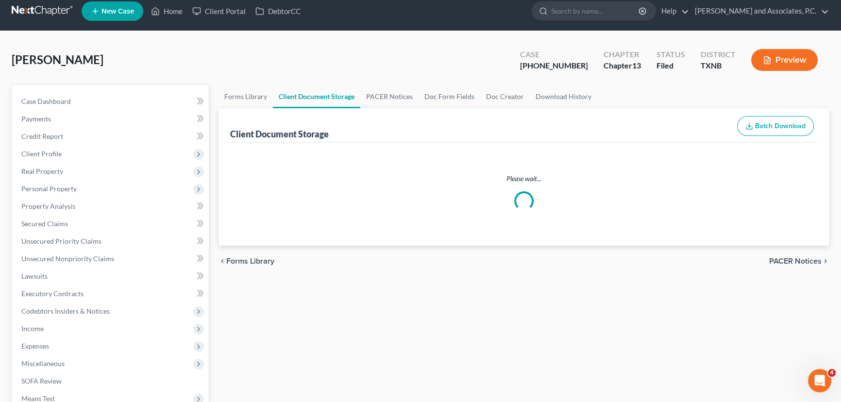
select select "18"
select select "21"
select select "10"
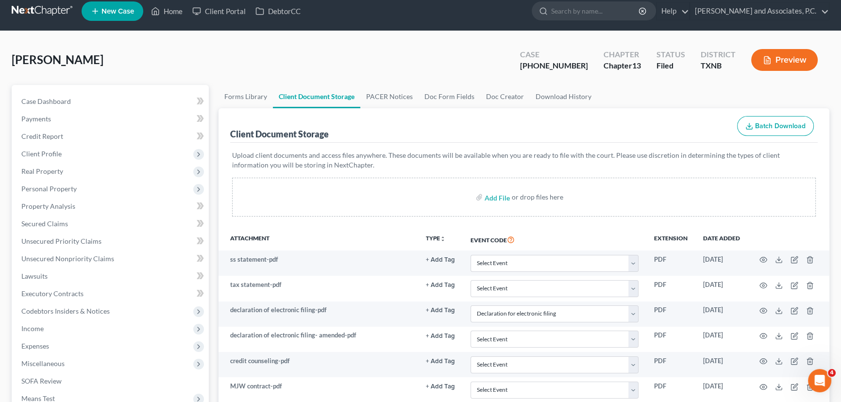
scroll to position [0, 0]
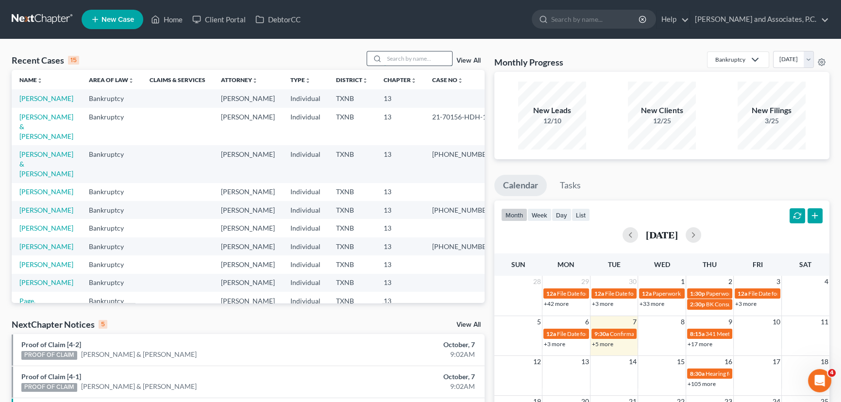
click at [403, 56] on input "search" at bounding box center [418, 58] width 68 height 14
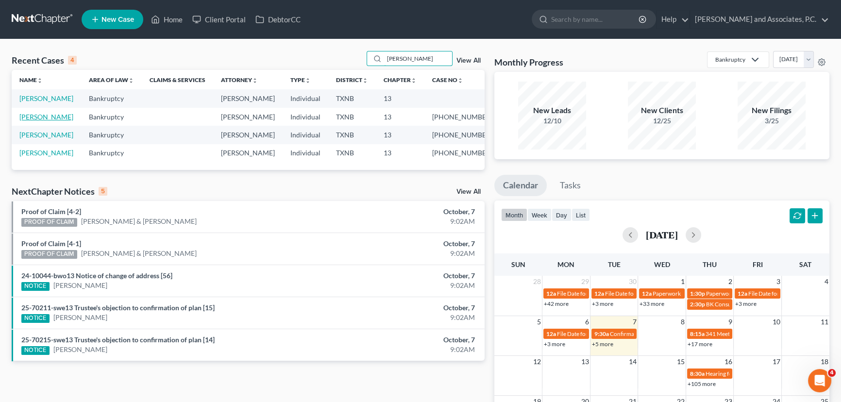
type input "[PERSON_NAME]"
click at [42, 118] on link "[PERSON_NAME]" at bounding box center [46, 117] width 54 height 8
select select "5"
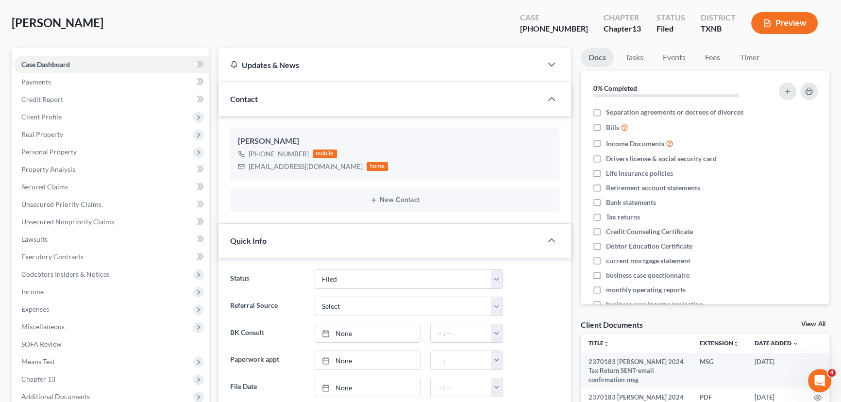
scroll to position [44, 0]
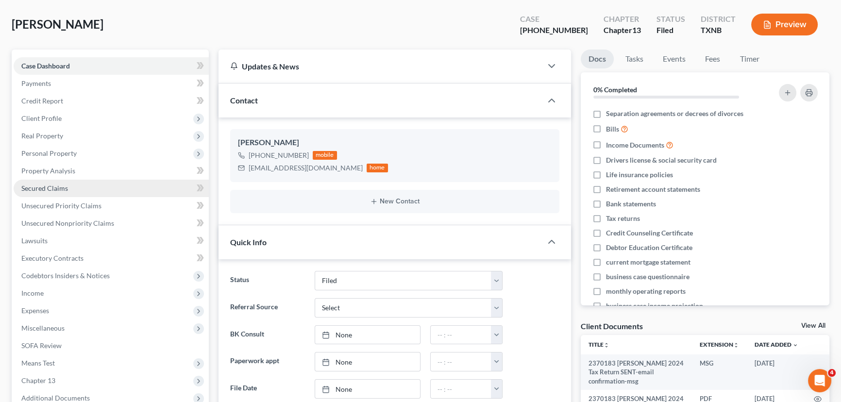
click at [53, 190] on span "Secured Claims" at bounding box center [44, 188] width 47 height 8
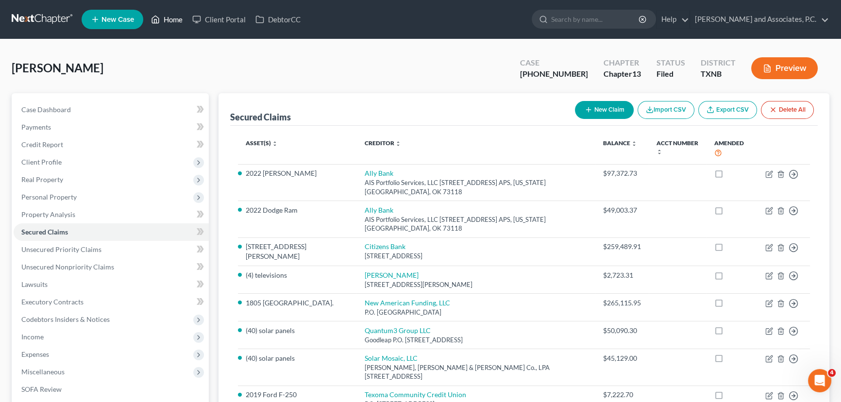
click at [169, 21] on link "Home" at bounding box center [166, 19] width 41 height 17
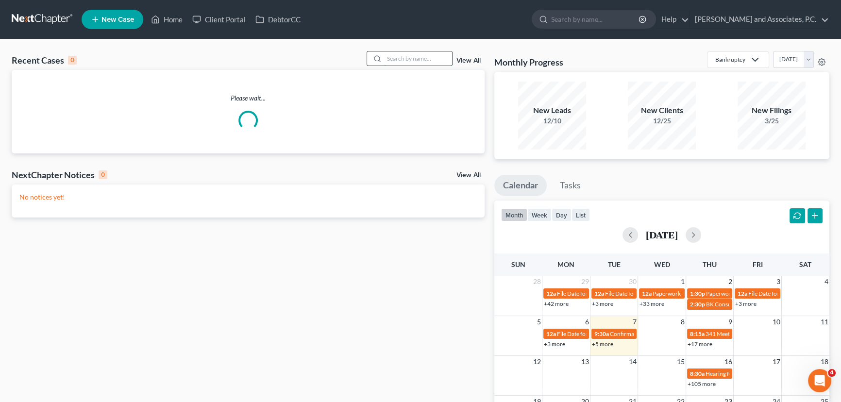
click at [414, 60] on input "search" at bounding box center [418, 58] width 68 height 14
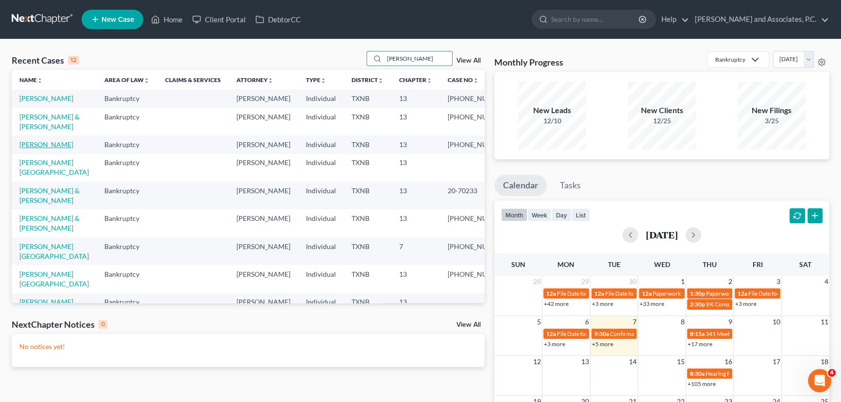
type input "britt"
click at [30, 149] on link "[PERSON_NAME]" at bounding box center [46, 144] width 54 height 8
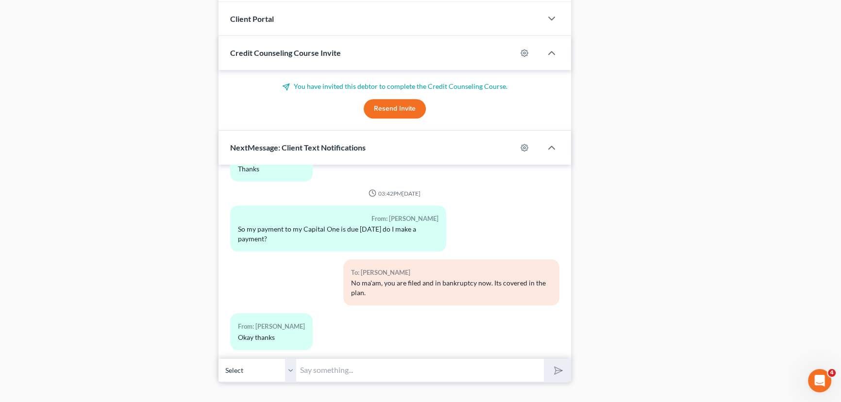
scroll to position [884, 0]
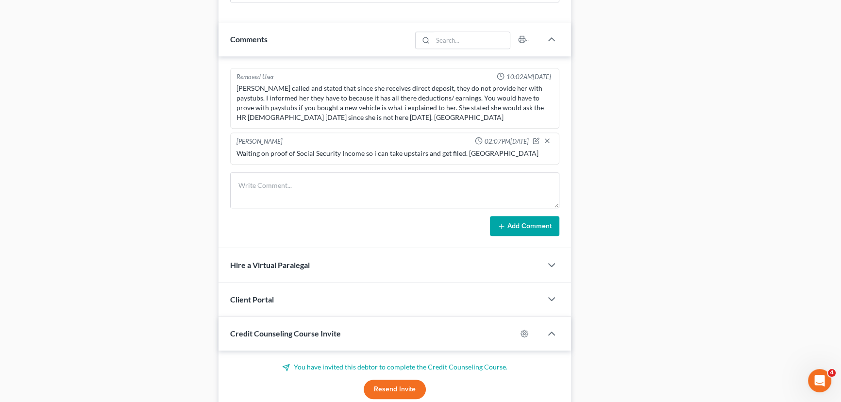
scroll to position [619, 0]
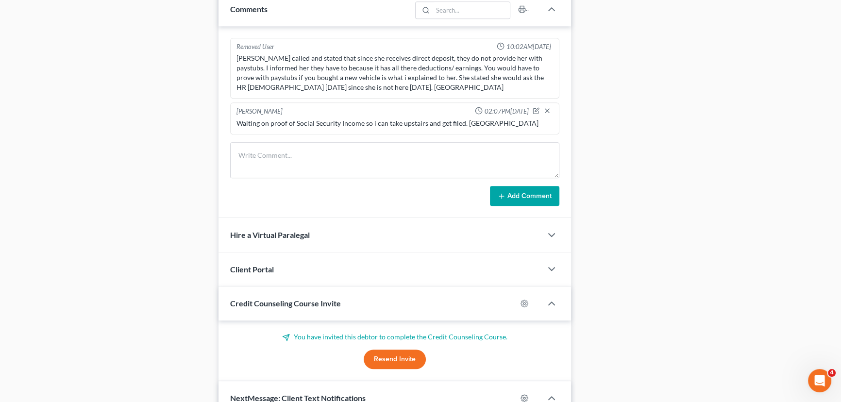
click at [120, 118] on div "Case Dashboard Payments Invoices Payments Payments Credit Report Client Profile" at bounding box center [110, 53] width 207 height 1159
click at [262, 153] on textarea at bounding box center [394, 160] width 329 height 36
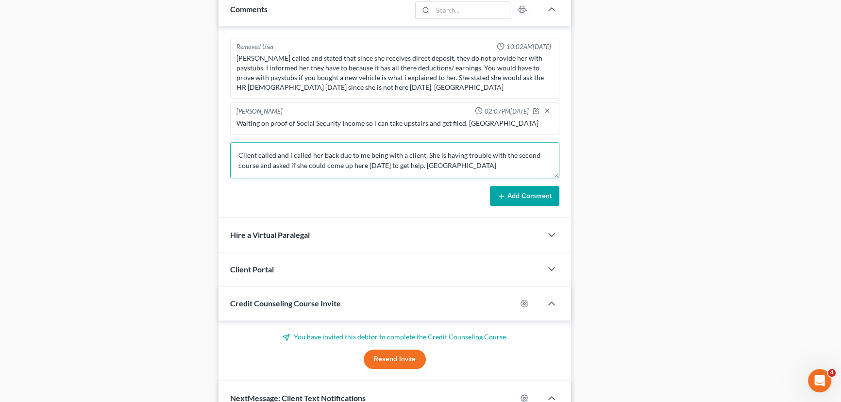
type textarea "Client called and i called her back due to me being with a client. She is havin…"
click at [528, 193] on button "Add Comment" at bounding box center [524, 196] width 69 height 20
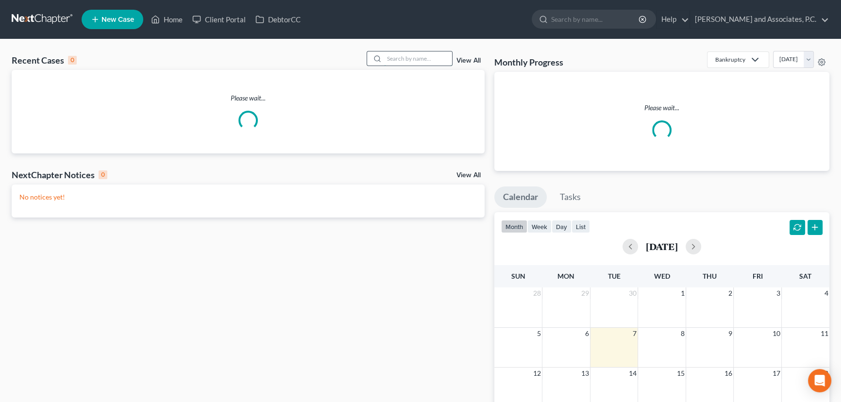
click at [397, 56] on input "search" at bounding box center [418, 58] width 68 height 14
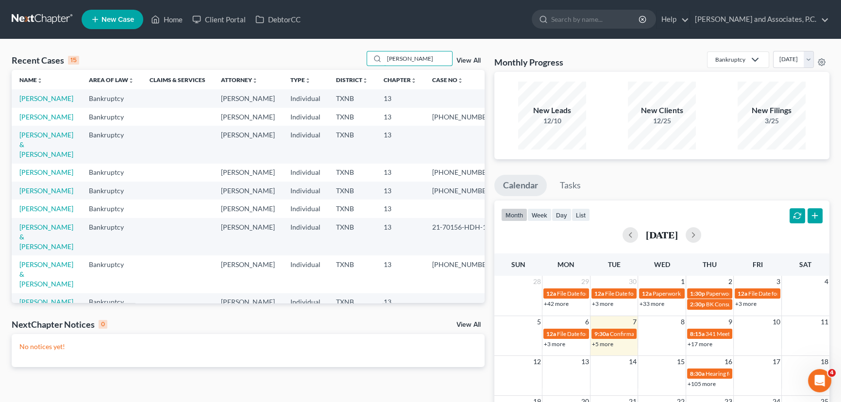
type input "[PERSON_NAME]"
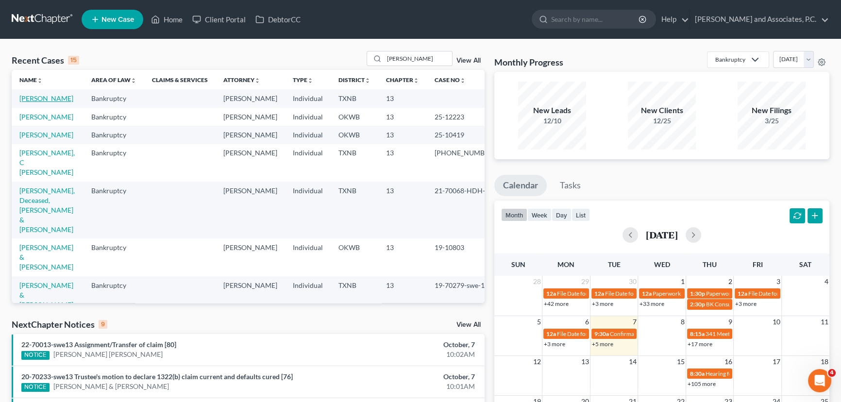
click at [39, 99] on link "[PERSON_NAME]" at bounding box center [46, 98] width 54 height 8
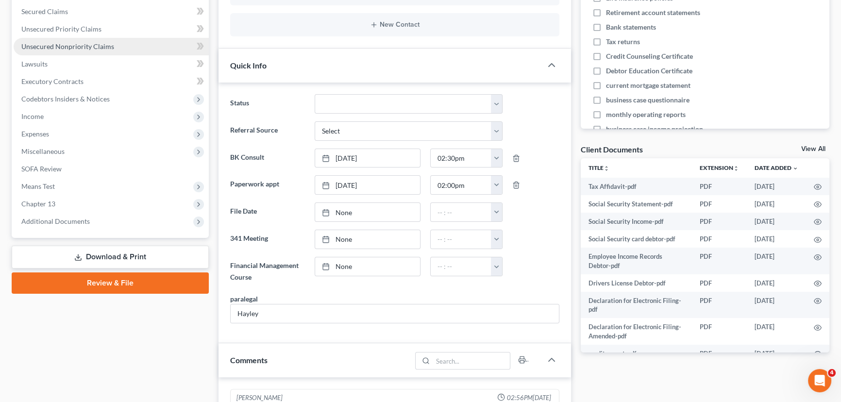
scroll to position [176, 0]
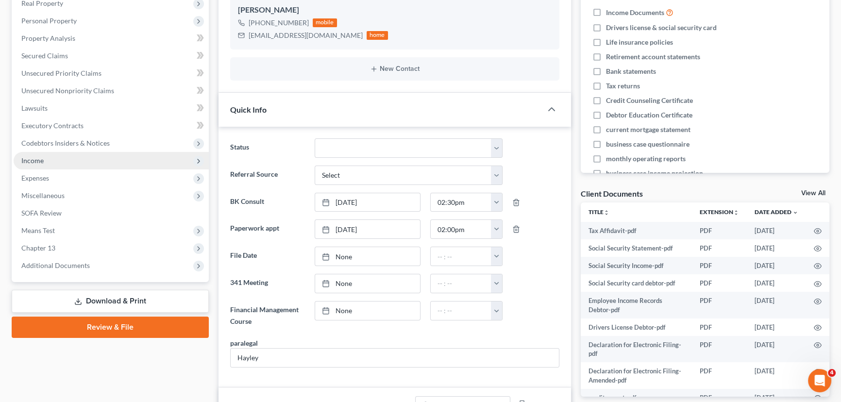
click at [56, 160] on span "Income" at bounding box center [111, 160] width 195 height 17
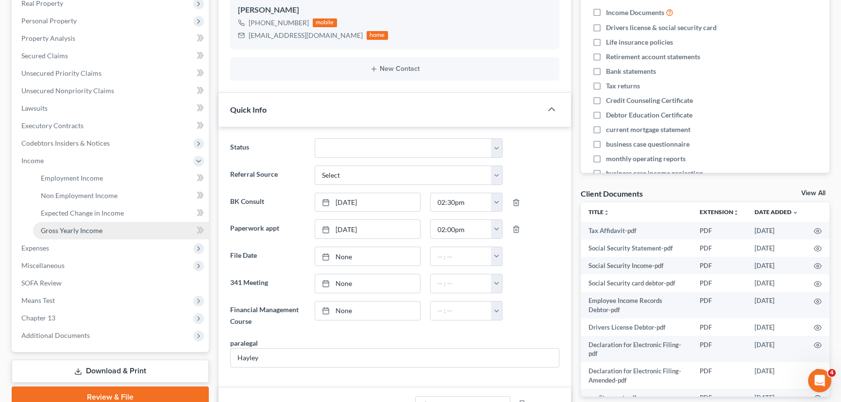
click at [63, 229] on span "Gross Yearly Income" at bounding box center [72, 230] width 62 height 8
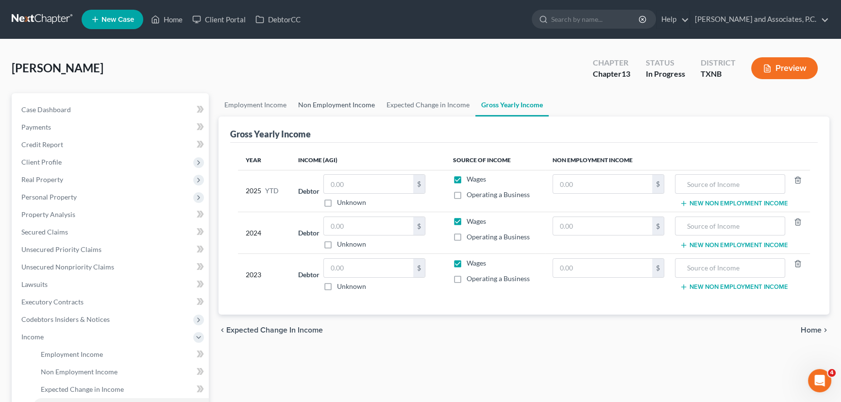
click at [313, 100] on link "Non Employment Income" at bounding box center [336, 104] width 88 height 23
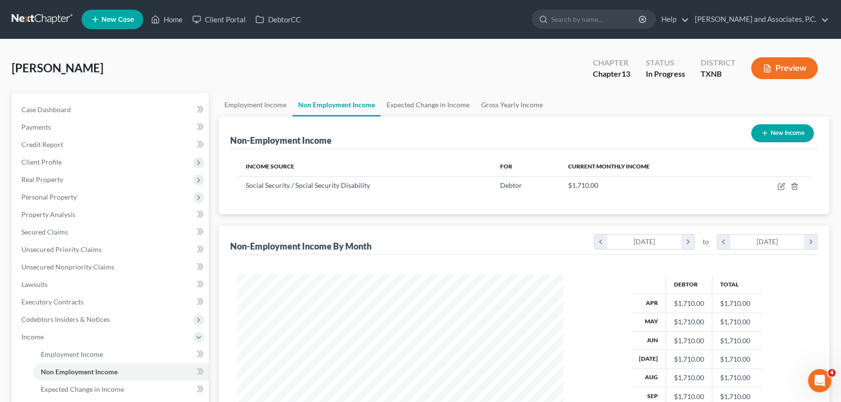
scroll to position [174, 345]
click at [502, 109] on link "Gross Yearly Income" at bounding box center [511, 104] width 73 height 23
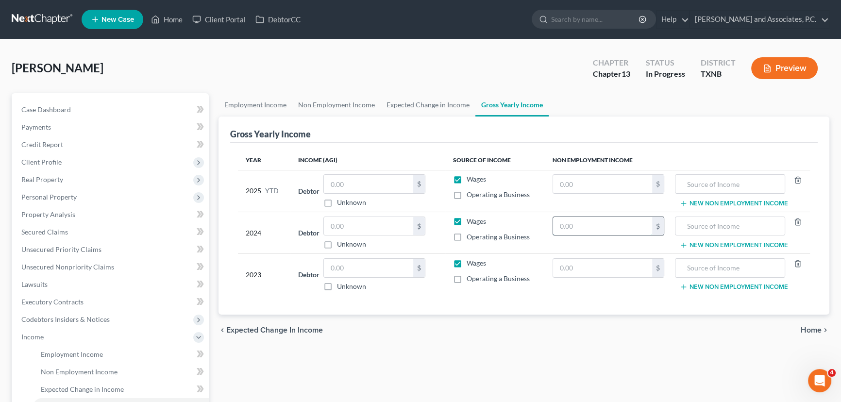
click at [567, 226] on input "text" at bounding box center [602, 226] width 99 height 18
type input "20,520.00"
click at [700, 228] on input "text" at bounding box center [729, 226] width 99 height 18
click at [741, 226] on input "So" at bounding box center [729, 226] width 99 height 18
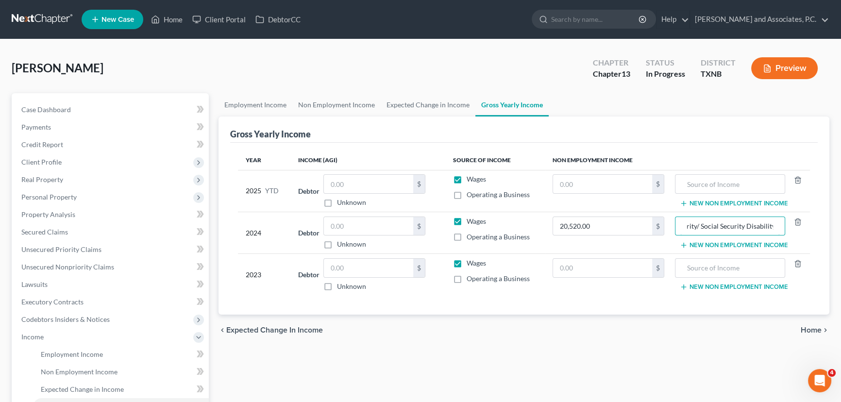
type input "Social Security/ Social Security Disability"
click at [621, 263] on input "text" at bounding box center [602, 268] width 99 height 18
type input "20,520.00"
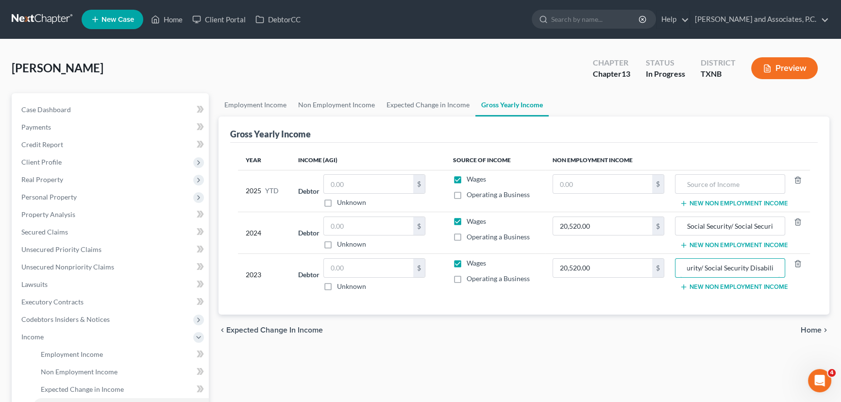
scroll to position [0, 6]
type input "Social Security/ Social Security Disability"
click at [607, 182] on input "text" at bounding box center [602, 184] width 99 height 18
type input "15,390.00"
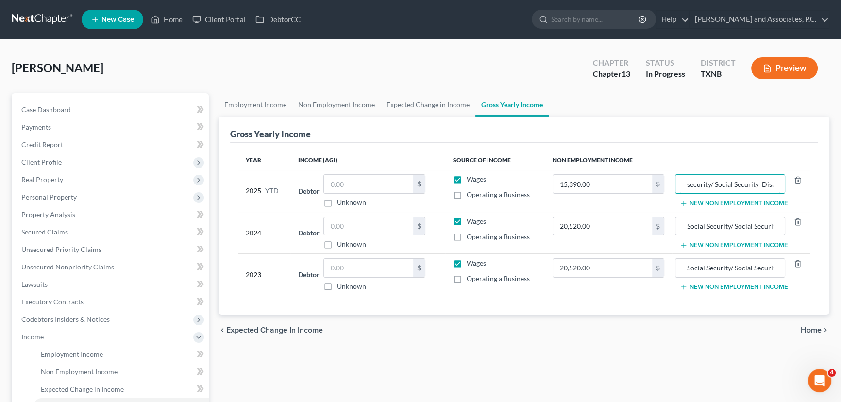
scroll to position [0, 6]
type input "Social security/ Social Security Disability"
click at [111, 161] on span "Client Profile" at bounding box center [111, 161] width 195 height 17
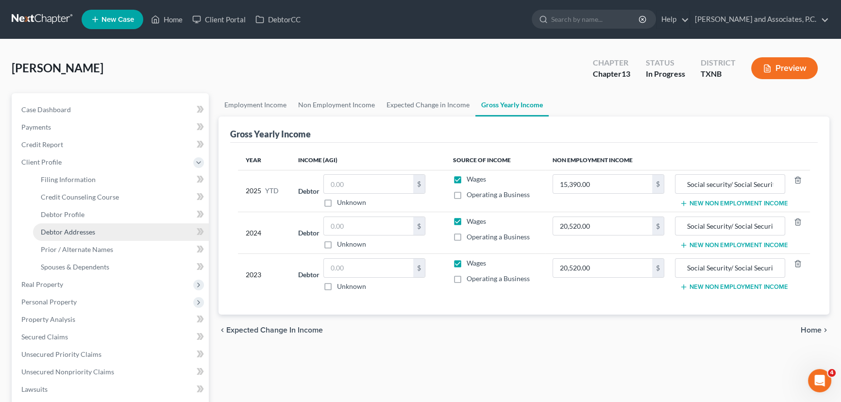
click at [131, 225] on link "Debtor Addresses" at bounding box center [121, 231] width 176 height 17
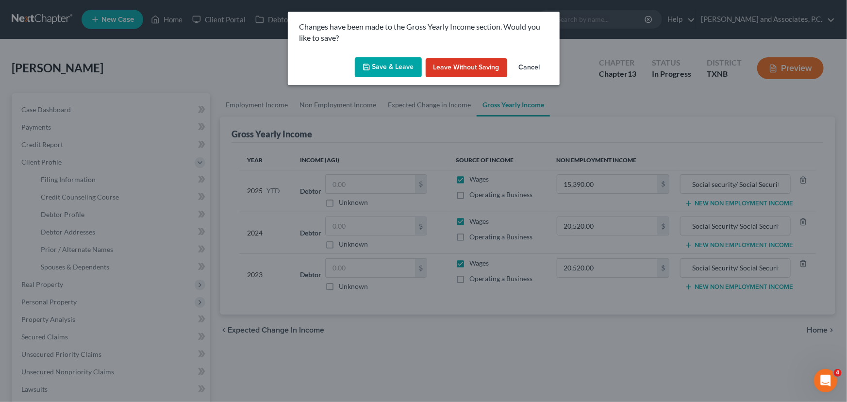
click at [382, 68] on button "Save & Leave" at bounding box center [388, 67] width 67 height 20
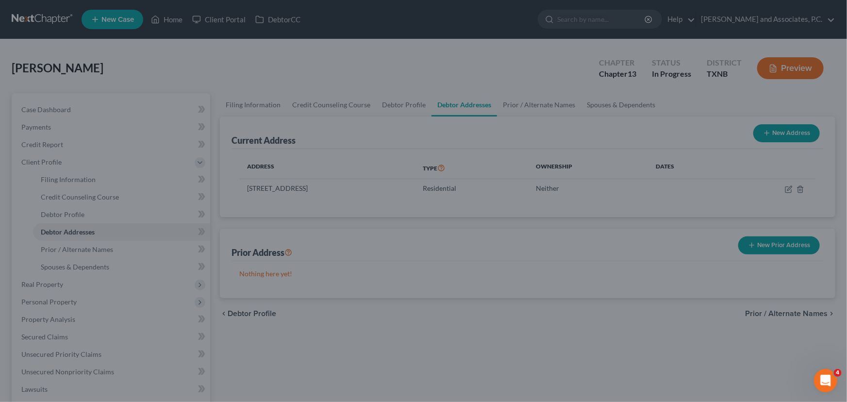
click at [300, 116] on div at bounding box center [423, 201] width 847 height 402
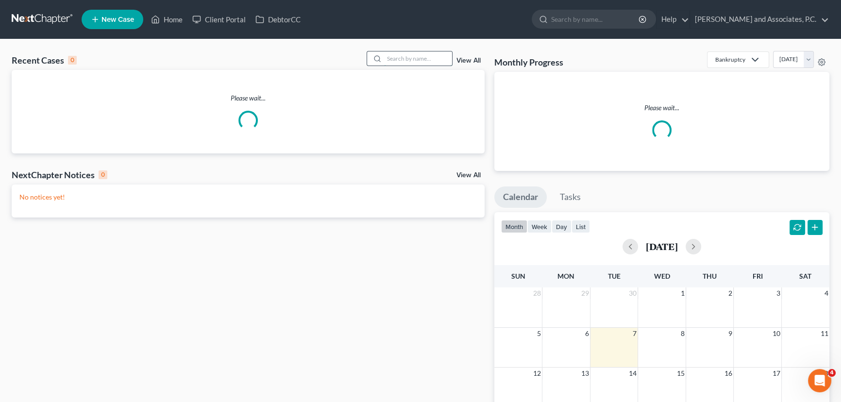
click at [417, 52] on input "search" at bounding box center [418, 58] width 68 height 14
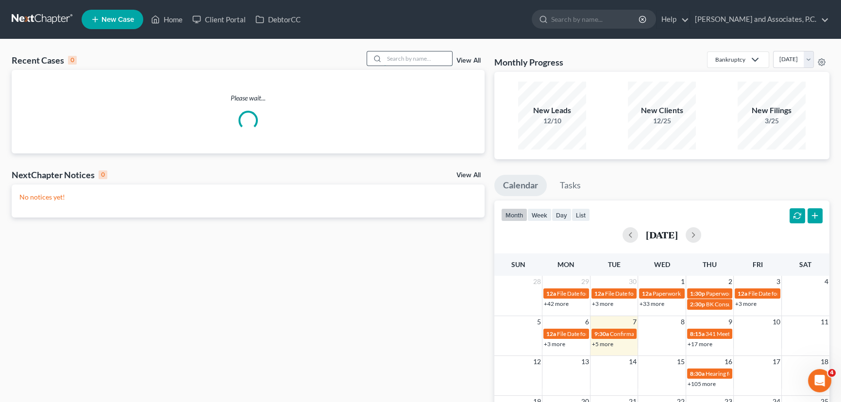
click at [413, 62] on input "search" at bounding box center [418, 58] width 68 height 14
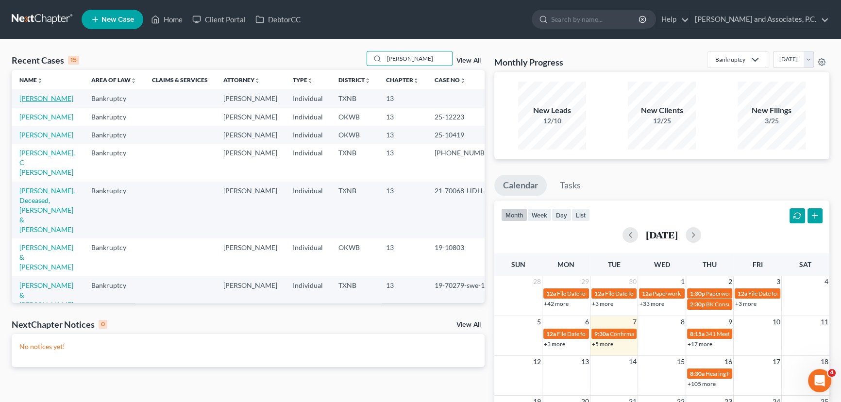
type input "[PERSON_NAME]"
click at [48, 100] on link "[PERSON_NAME]" at bounding box center [46, 98] width 54 height 8
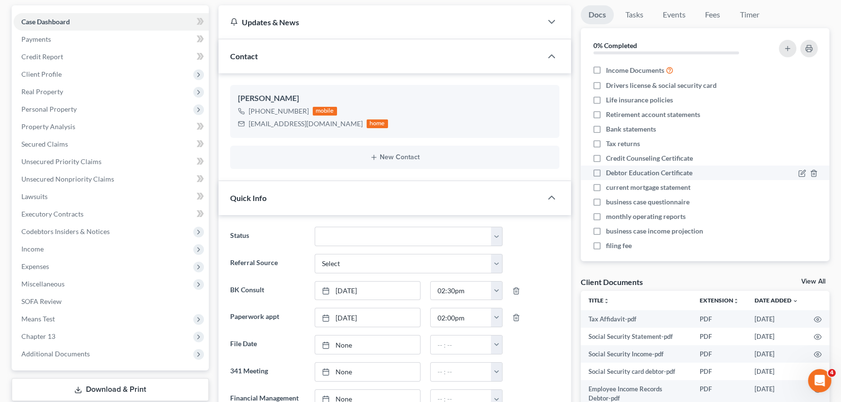
scroll to position [37, 0]
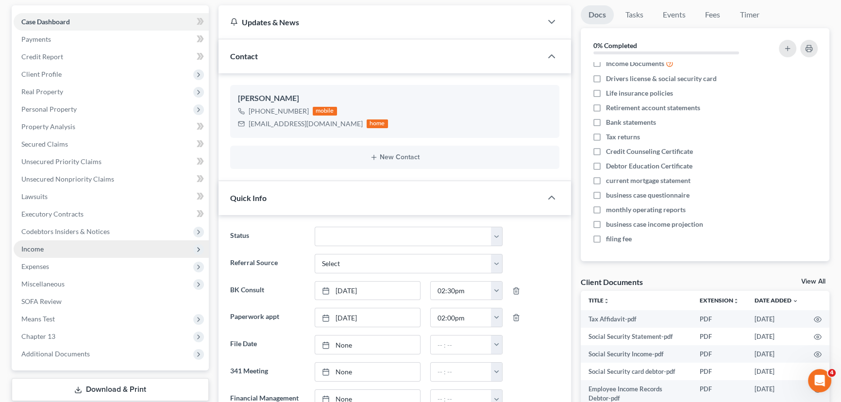
click at [43, 248] on span "Income" at bounding box center [32, 249] width 22 height 8
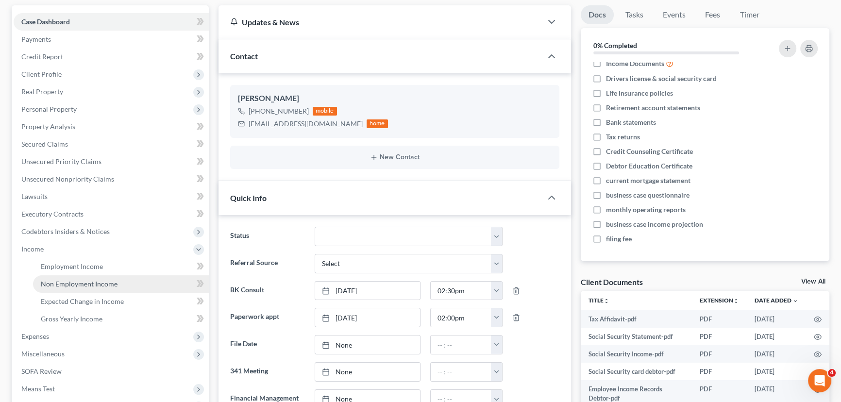
click at [68, 283] on span "Non Employment Income" at bounding box center [79, 284] width 77 height 8
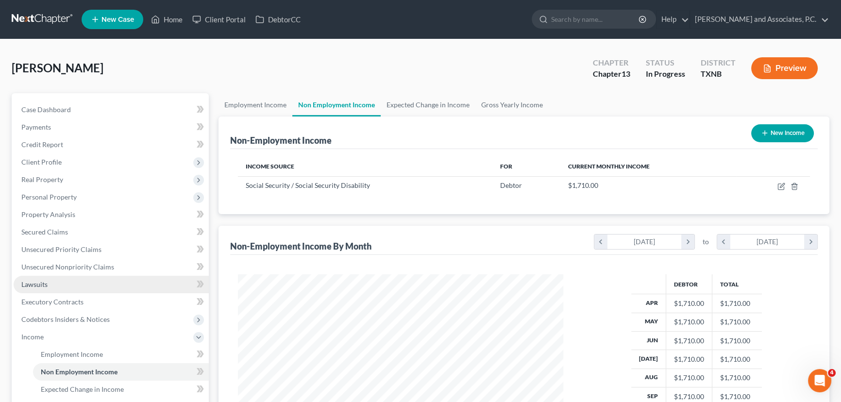
scroll to position [174, 345]
click at [499, 102] on link "Gross Yearly Income" at bounding box center [511, 104] width 73 height 23
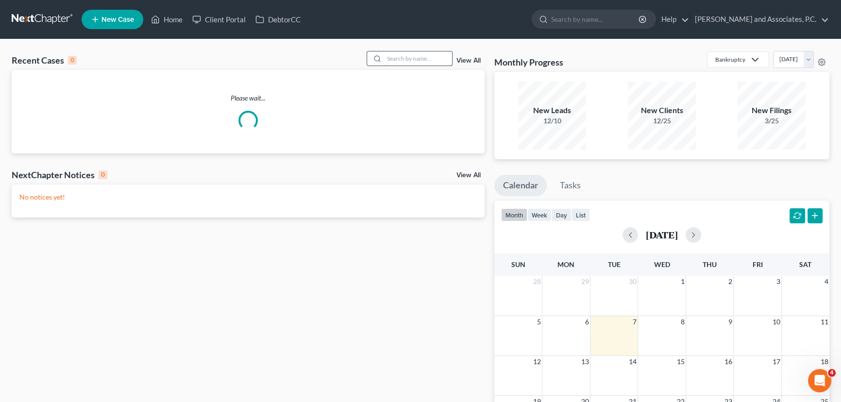
click at [422, 61] on input "search" at bounding box center [418, 58] width 68 height 14
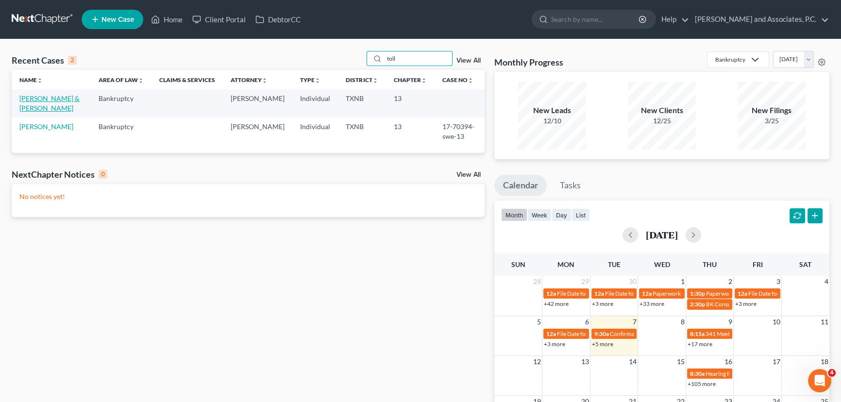
type input "toll"
click at [41, 102] on link "[PERSON_NAME] & [PERSON_NAME]" at bounding box center [49, 103] width 60 height 18
select select "6"
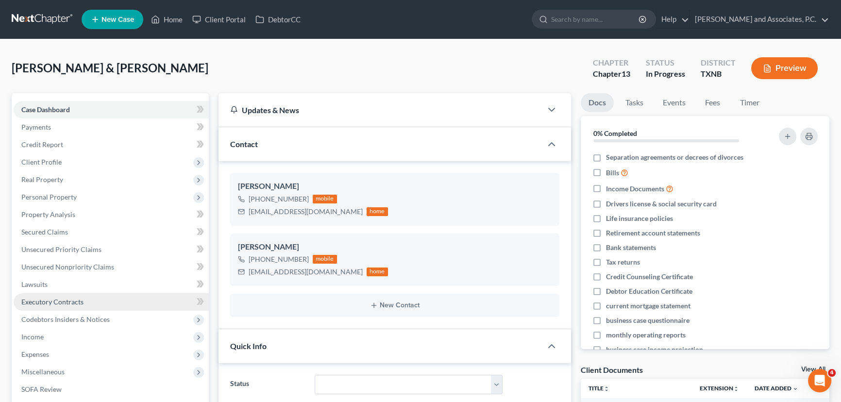
scroll to position [143, 0]
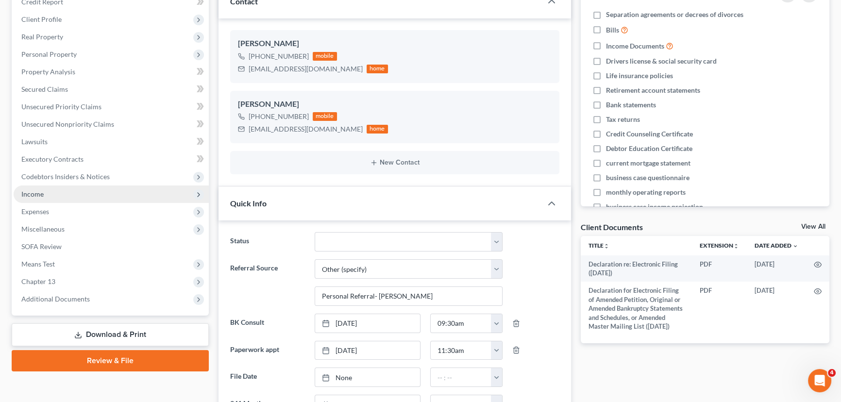
click at [65, 191] on span "Income" at bounding box center [111, 194] width 195 height 17
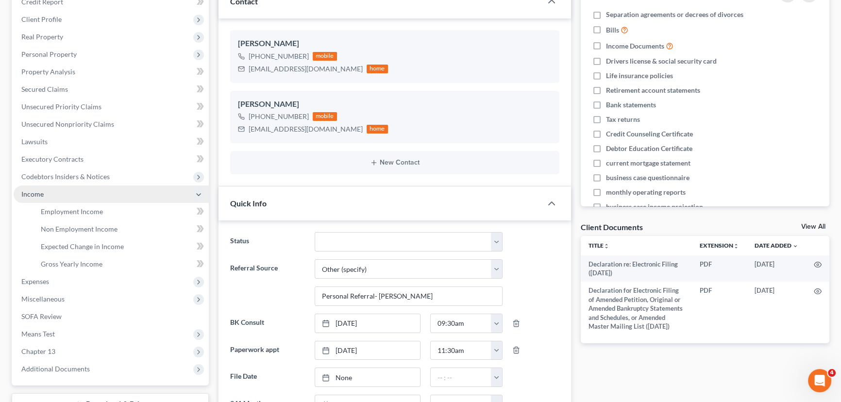
scroll to position [201, 0]
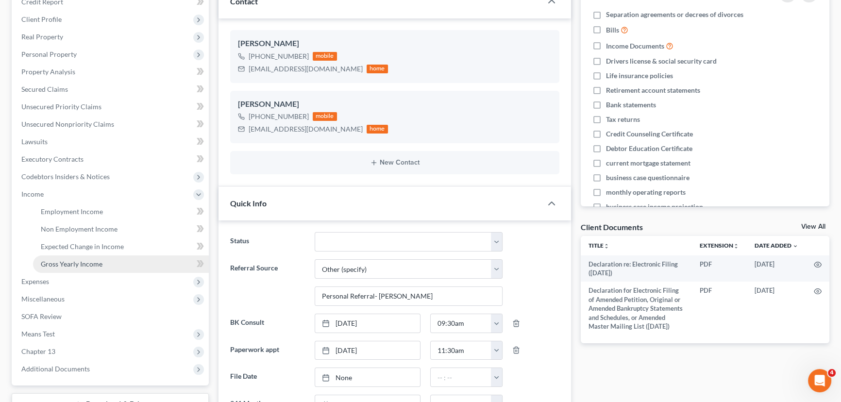
click at [60, 263] on span "Gross Yearly Income" at bounding box center [72, 264] width 62 height 8
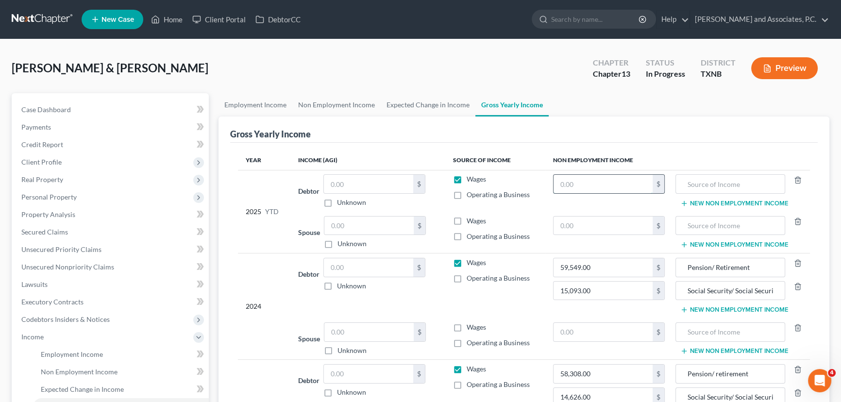
click at [576, 186] on input "text" at bounding box center [603, 184] width 99 height 18
click at [576, 186] on input "0" at bounding box center [603, 184] width 99 height 18
click at [563, 182] on input "023,727.78" at bounding box center [603, 184] width 99 height 18
type input "23,727.78"
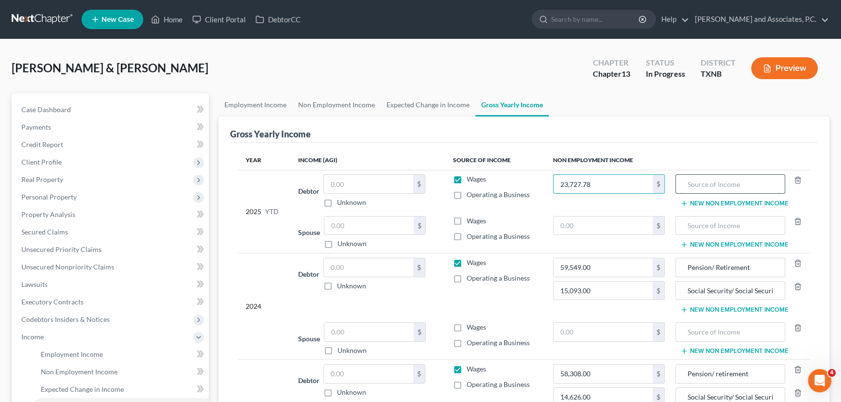
click at [709, 184] on input "text" at bounding box center [730, 184] width 99 height 18
type input "Pension/ Retirement"
click at [704, 203] on button "New Non Employment Income" at bounding box center [734, 204] width 108 height 8
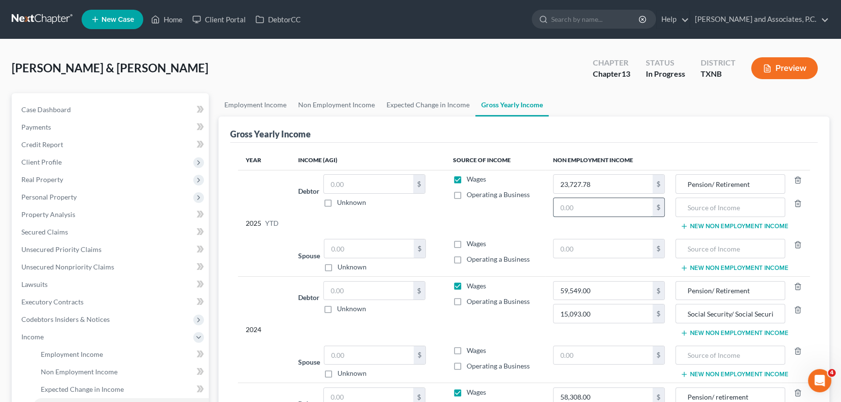
click at [629, 205] on input "text" at bounding box center [603, 207] width 99 height 18
type input "11,988.00"
type input "Social Security/ Social Security Disability"
click at [565, 249] on input "text" at bounding box center [603, 248] width 99 height 18
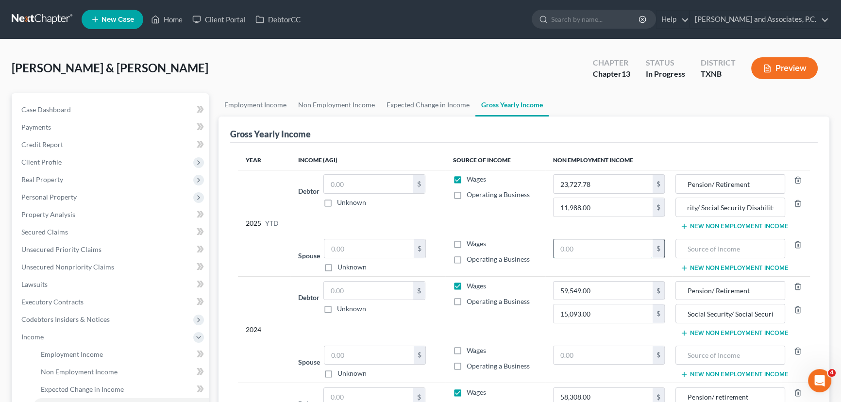
scroll to position [0, 0]
type input "22,935.33"
type input "Retirement"
click at [260, 102] on link "Employment Income" at bounding box center [256, 104] width 74 height 23
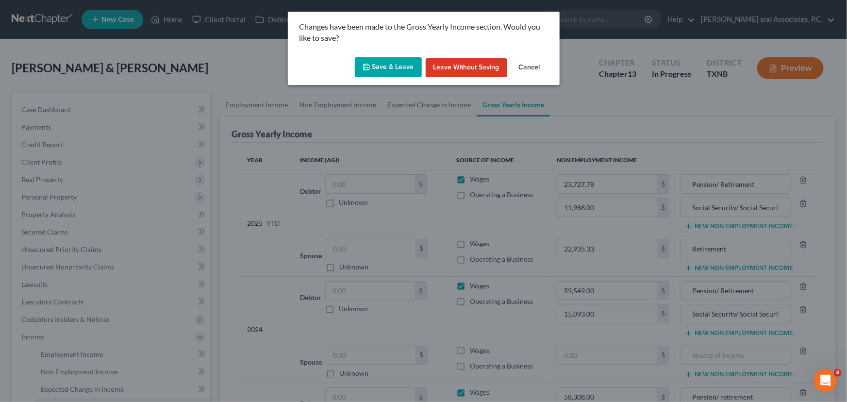
click at [404, 73] on button "Save & Leave" at bounding box center [388, 67] width 67 height 20
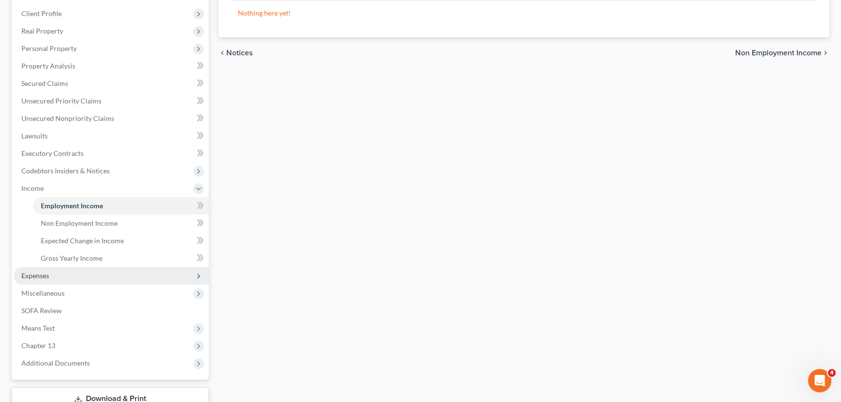
scroll to position [176, 0]
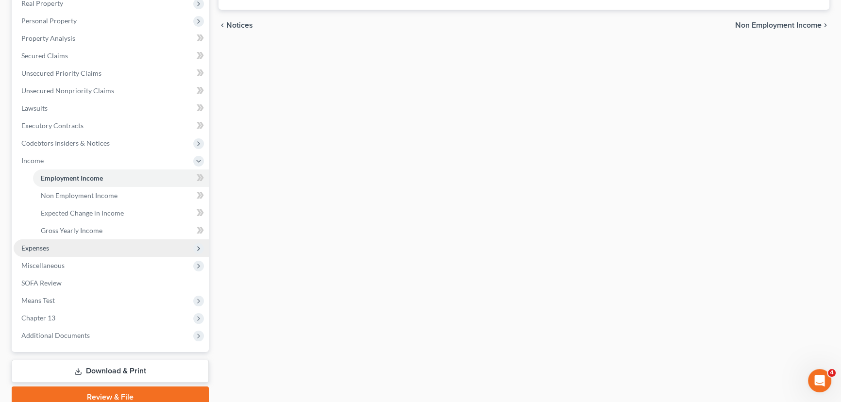
click at [66, 241] on span "Expenses" at bounding box center [111, 247] width 195 height 17
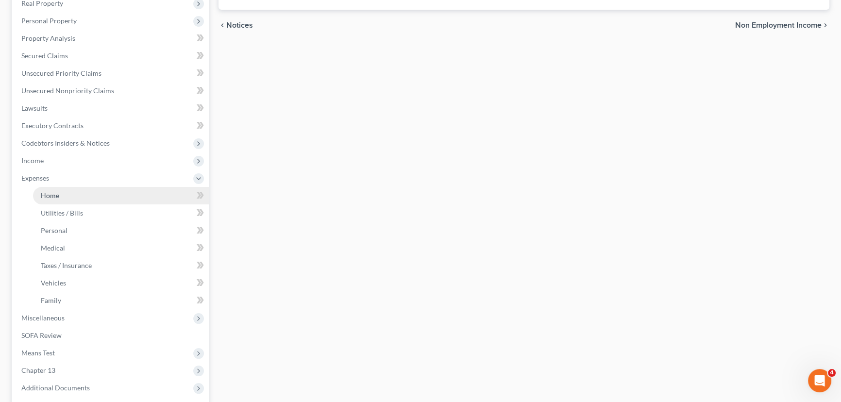
click at [69, 201] on link "Home" at bounding box center [121, 195] width 176 height 17
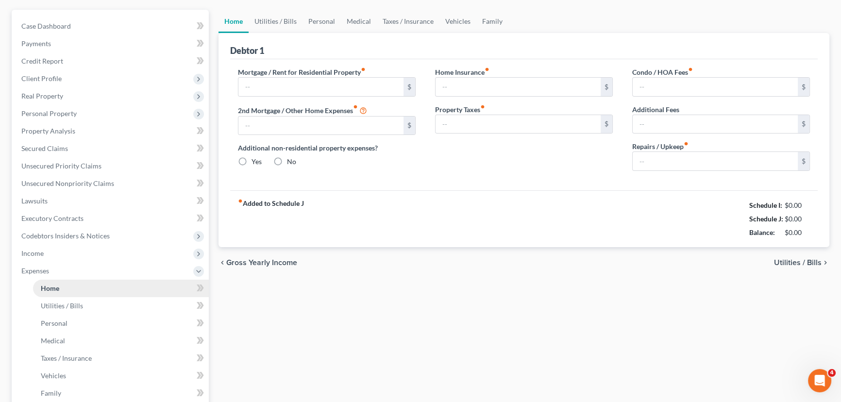
type input "1,789.00"
type input "0.00"
radio input "true"
type input "0.00"
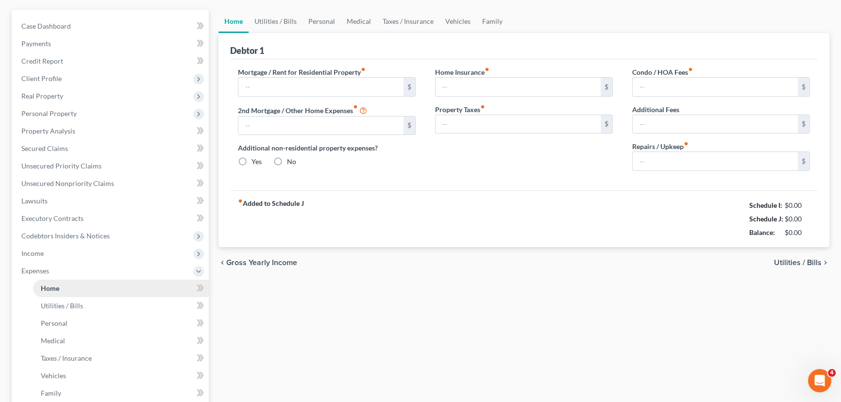
type input "0.00"
type input "100.00"
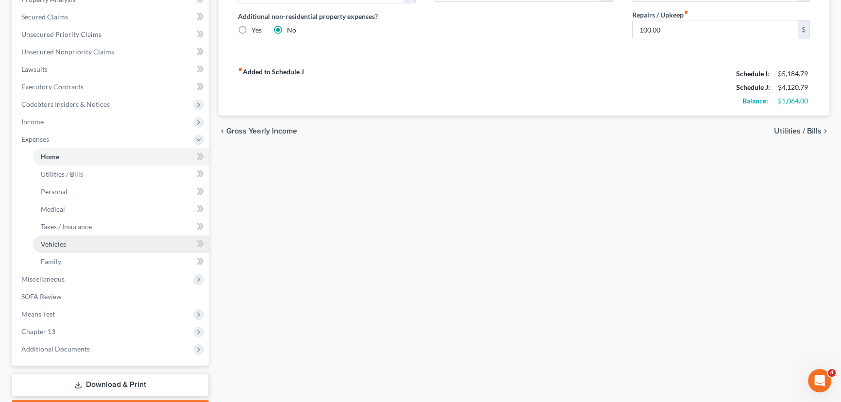
scroll to position [220, 0]
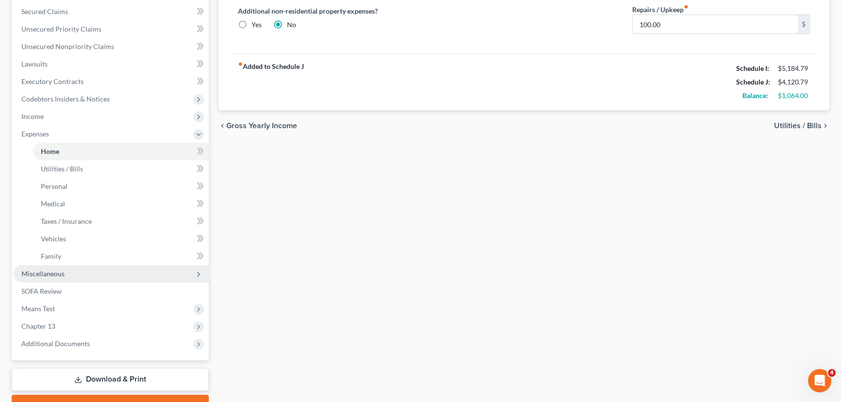
click at [52, 270] on span "Miscellaneous" at bounding box center [42, 274] width 43 height 8
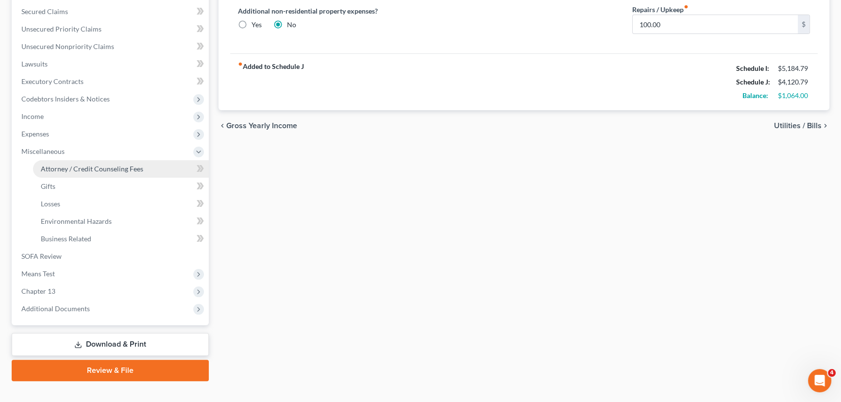
click at [88, 168] on span "Attorney / Credit Counseling Fees" at bounding box center [92, 169] width 102 height 8
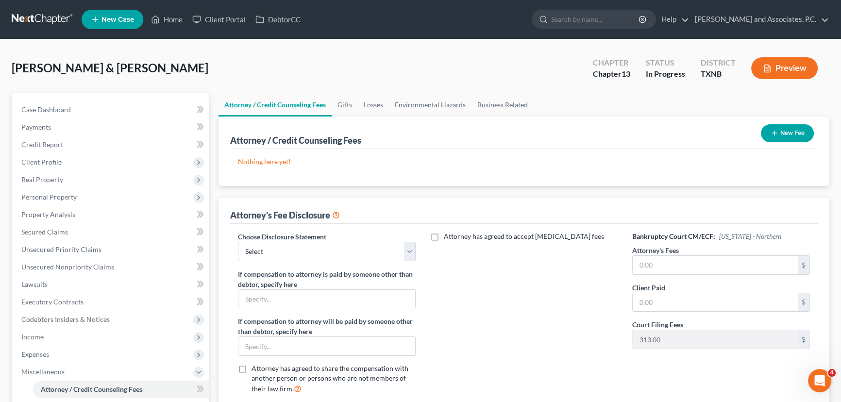
click at [767, 134] on button "New Fee" at bounding box center [787, 133] width 53 height 18
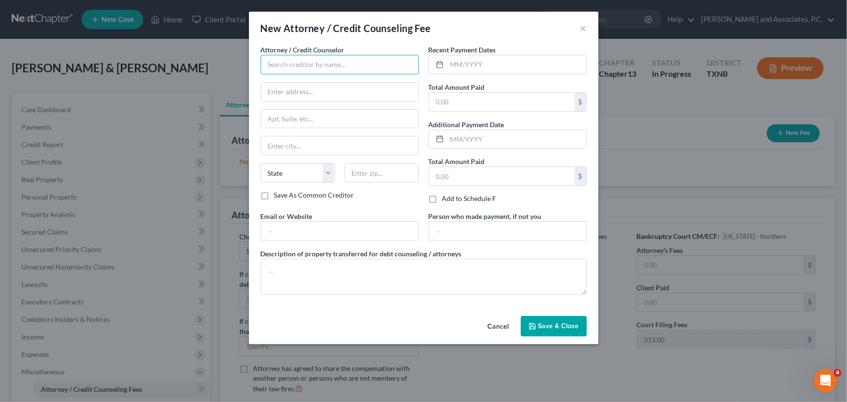
click at [322, 59] on input "text" at bounding box center [340, 64] width 158 height 19
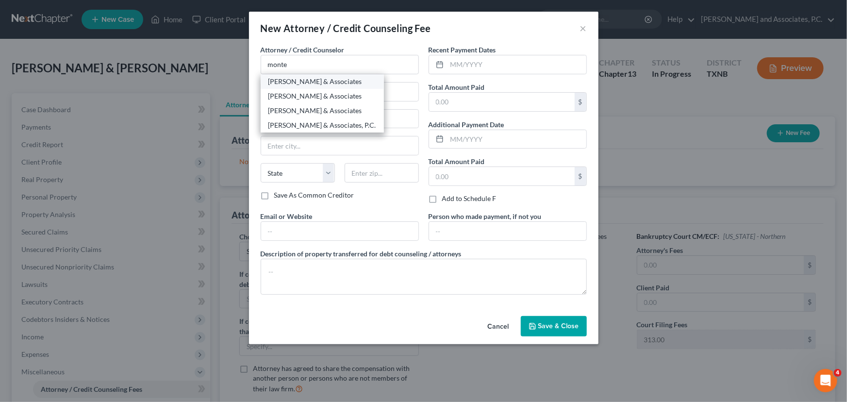
click at [321, 83] on div "[PERSON_NAME] & Associates" at bounding box center [323, 82] width 108 height 10
type input "[PERSON_NAME] & Associates"
type input "1106 Brook Ave"
type input "Wichita Falls"
select select "45"
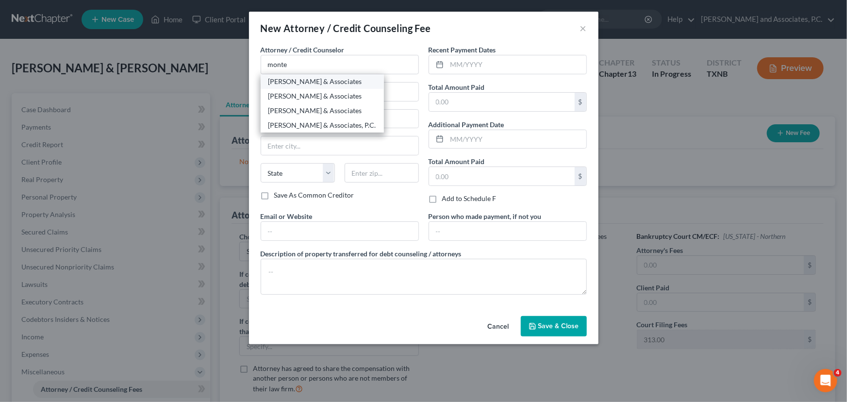
type input "76301"
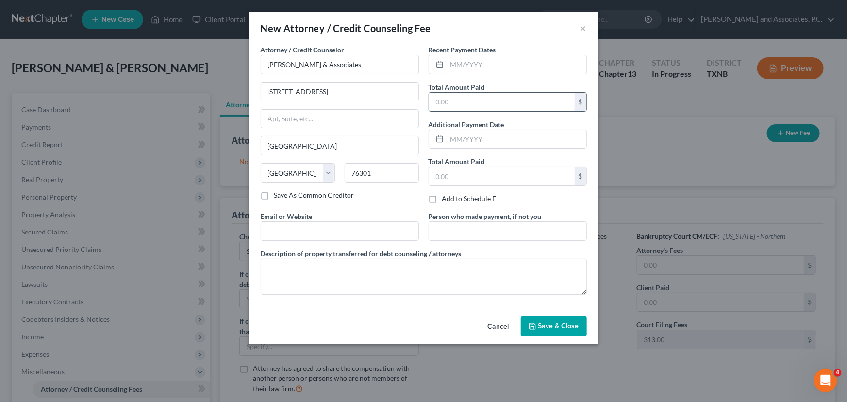
click at [466, 101] on input "text" at bounding box center [502, 102] width 146 height 18
type input "4,384.90"
click at [548, 325] on span "Save & Close" at bounding box center [559, 326] width 41 height 8
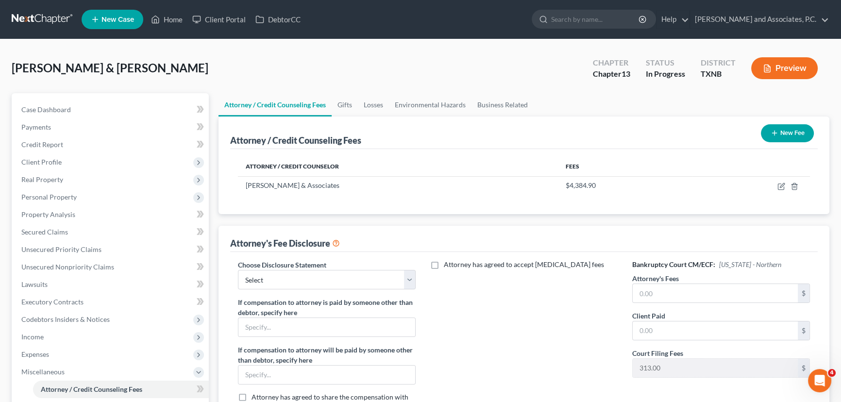
click at [780, 135] on button "New Fee" at bounding box center [787, 133] width 53 height 18
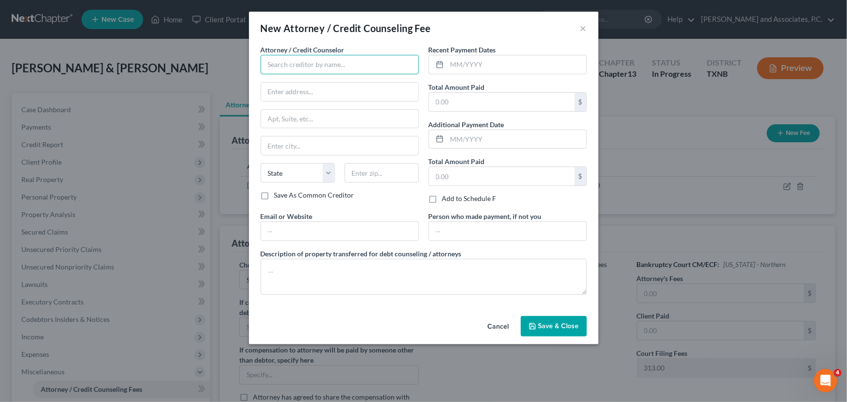
click at [282, 67] on input "text" at bounding box center [340, 64] width 158 height 19
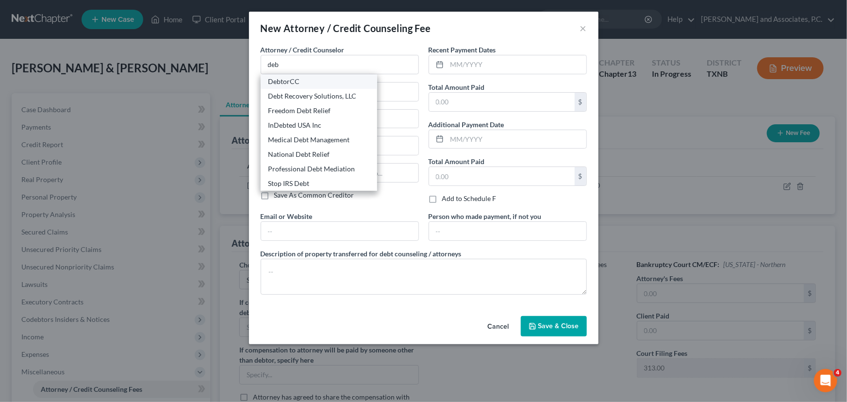
click at [281, 80] on div "DebtorCC" at bounding box center [319, 82] width 101 height 10
type input "DebtorCC"
type input "378 Summitt Avenue"
type input "Jersey City"
select select "33"
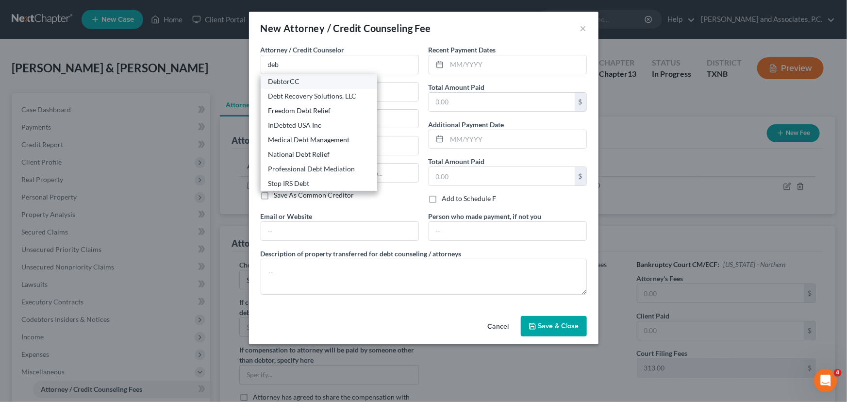
type input "07306"
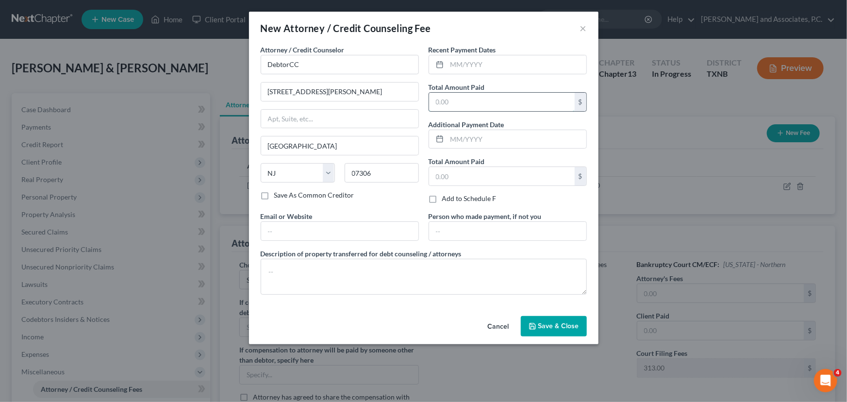
click at [456, 98] on input "text" at bounding box center [502, 102] width 146 height 18
type input "24.90"
click at [561, 331] on button "Save & Close" at bounding box center [554, 326] width 66 height 20
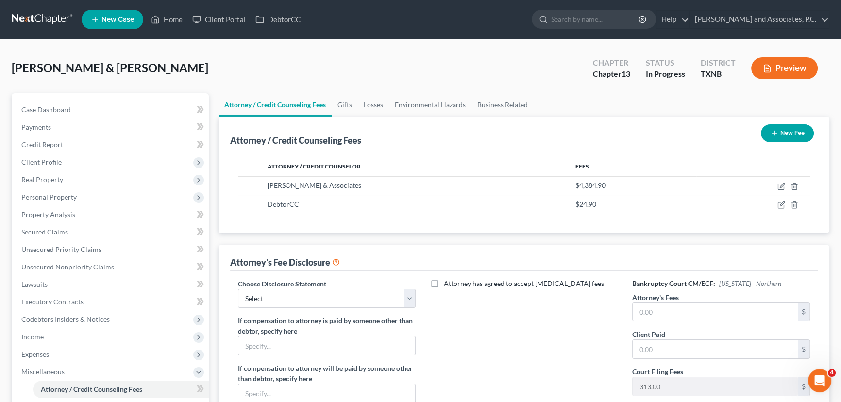
click at [775, 128] on button "New Fee" at bounding box center [787, 133] width 53 height 18
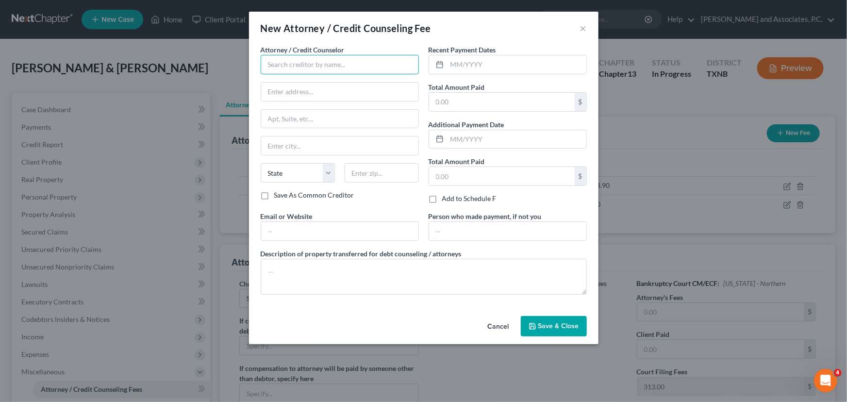
click at [326, 73] on input "text" at bounding box center [340, 64] width 158 height 19
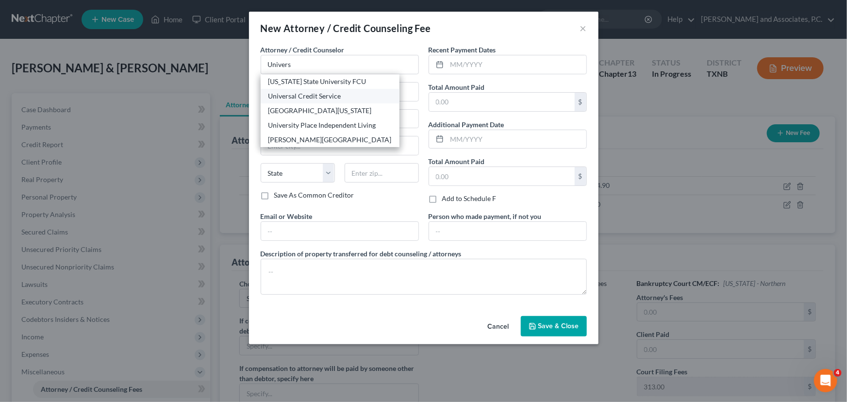
click at [321, 94] on div "Universal Credit Service" at bounding box center [330, 96] width 123 height 10
type input "Universal Credit Service"
type input "370 Reed Road, Suite 100"
type input "Broomall"
select select "39"
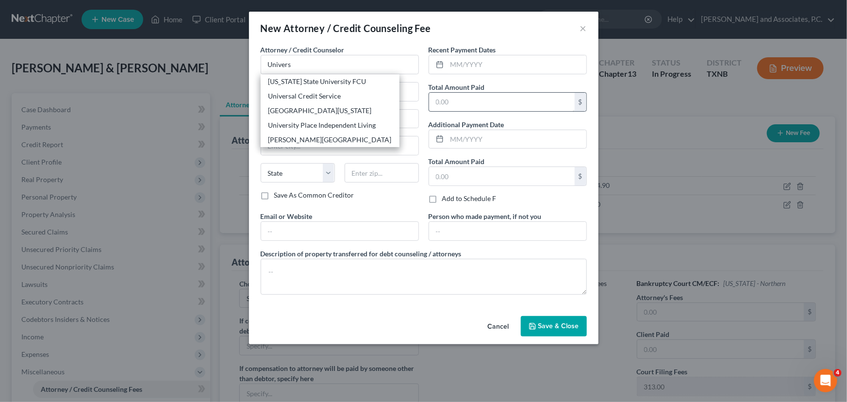
type input "19008"
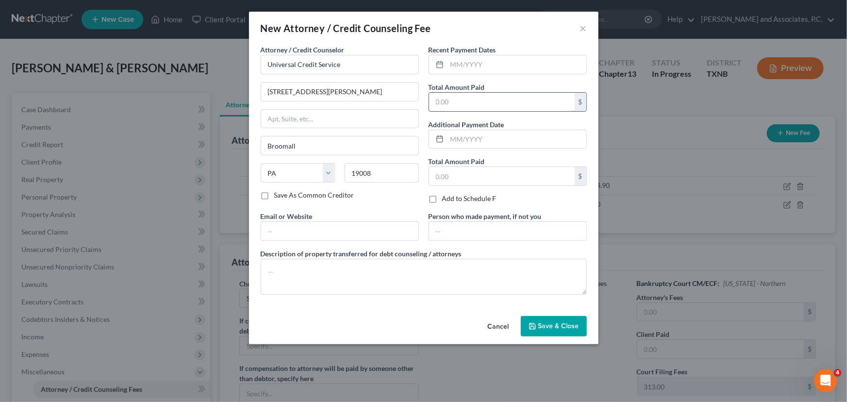
click at [473, 101] on input "text" at bounding box center [502, 102] width 146 height 18
type input "55.00"
click at [547, 324] on span "Save & Close" at bounding box center [559, 326] width 41 height 8
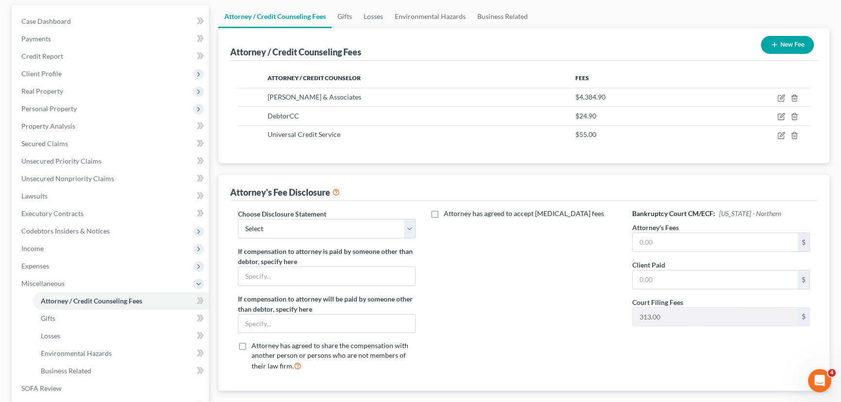
scroll to position [88, 0]
click at [660, 243] on input "text" at bounding box center [715, 243] width 165 height 18
type input "4,700.00"
click at [652, 275] on input "text" at bounding box center [715, 280] width 165 height 18
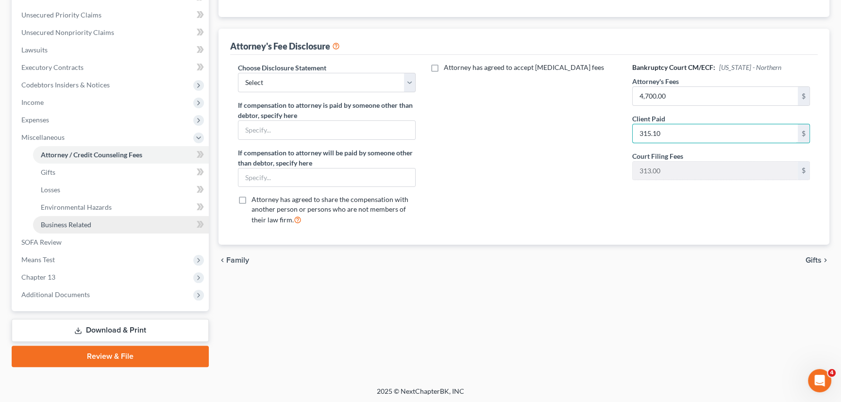
scroll to position [235, 0]
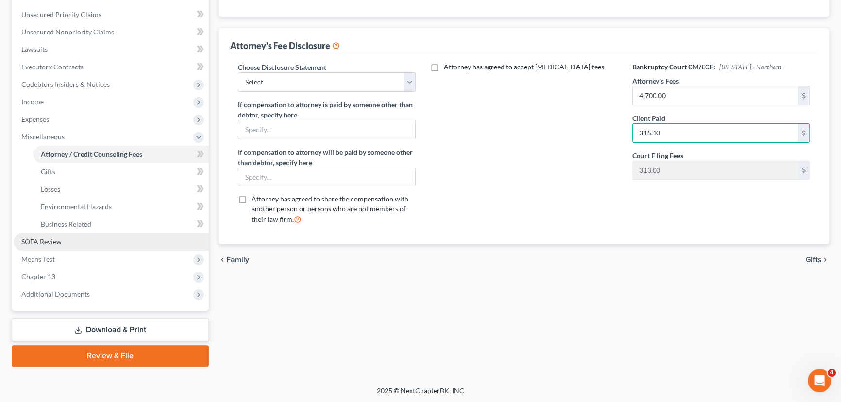
type input "315.10"
click at [52, 247] on link "SOFA Review" at bounding box center [111, 241] width 195 height 17
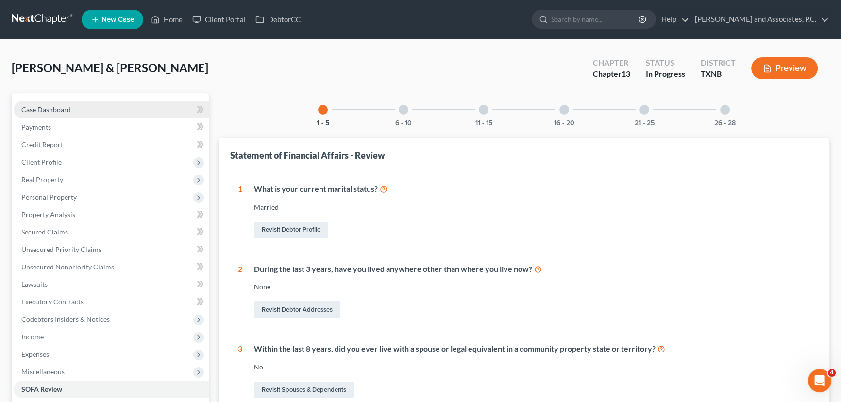
click at [104, 110] on link "Case Dashboard" at bounding box center [111, 109] width 195 height 17
select select "7"
select select "6"
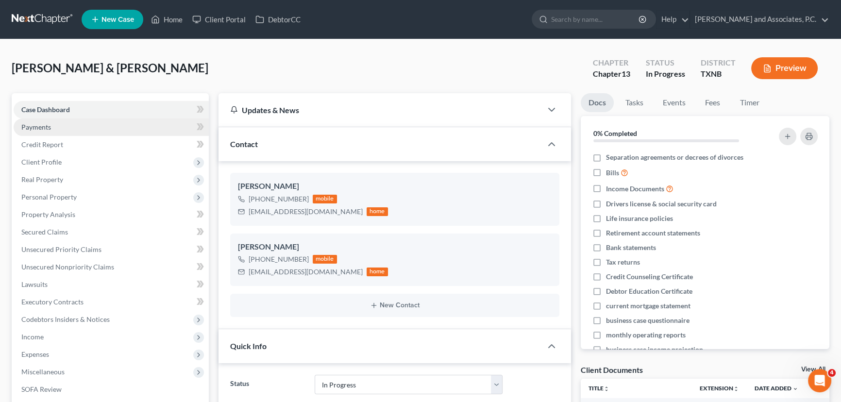
click at [96, 130] on link "Payments" at bounding box center [111, 126] width 195 height 17
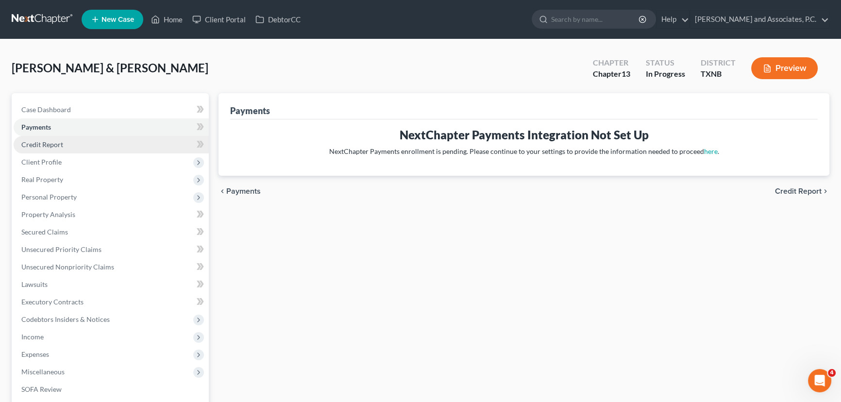
click at [78, 145] on link "Credit Report" at bounding box center [111, 144] width 195 height 17
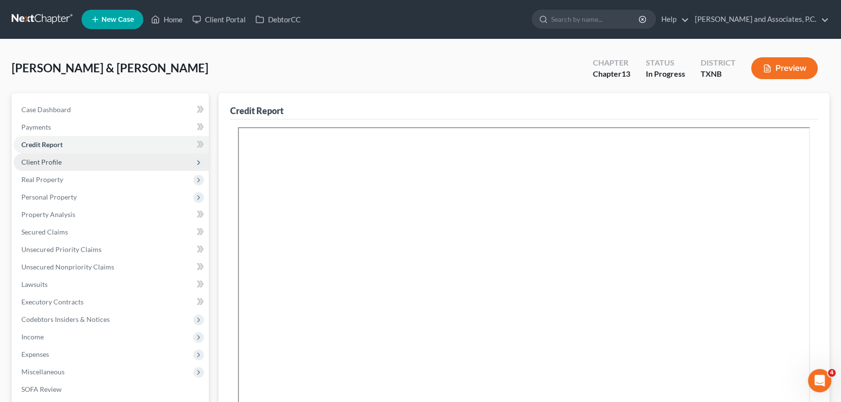
click at [73, 160] on span "Client Profile" at bounding box center [111, 161] width 195 height 17
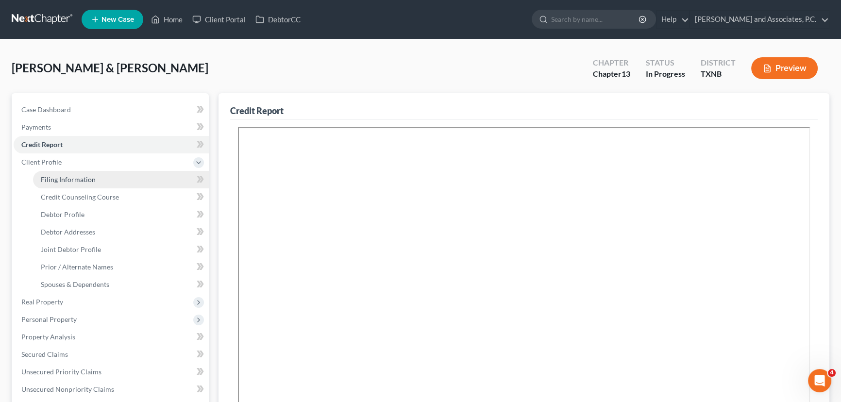
click at [58, 178] on span "Filing Information" at bounding box center [68, 179] width 55 height 8
select select "1"
select select "3"
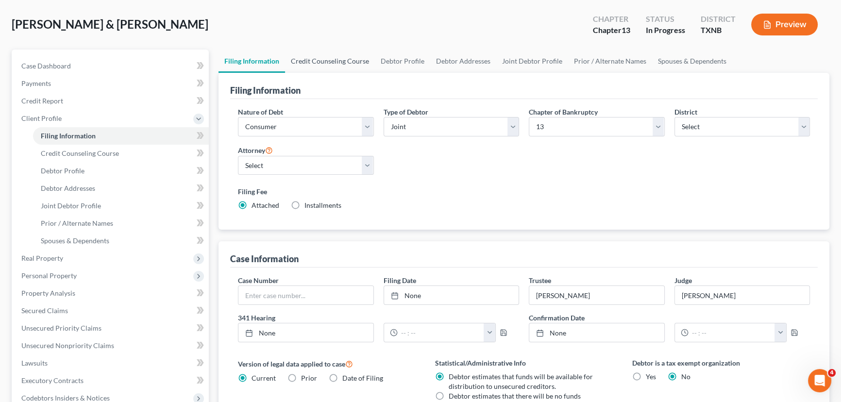
click at [322, 61] on link "Credit Counseling Course" at bounding box center [330, 61] width 90 height 23
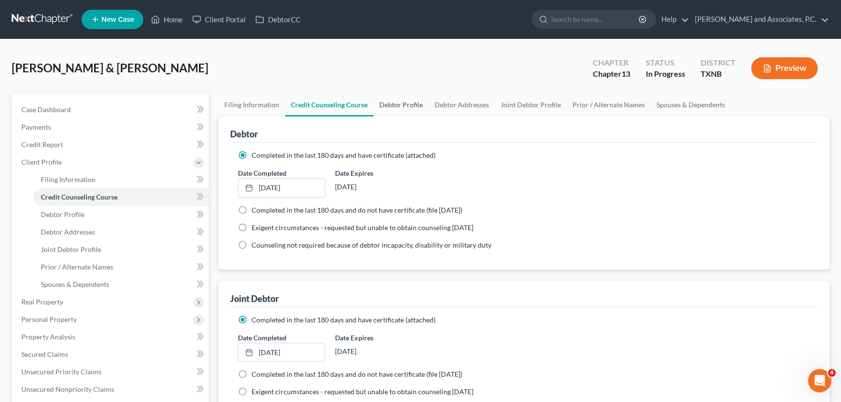
drag, startPoint x: 390, startPoint y: 109, endPoint x: 430, endPoint y: 114, distance: 39.6
click at [391, 110] on link "Debtor Profile" at bounding box center [400, 104] width 55 height 23
select select "1"
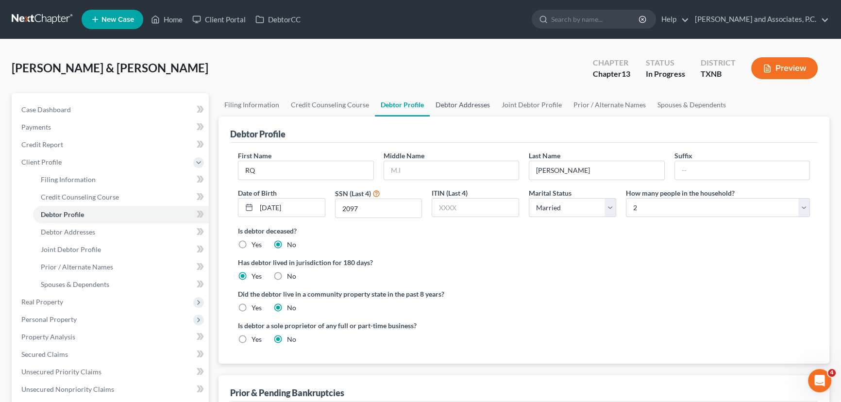
click at [457, 105] on link "Debtor Addresses" at bounding box center [463, 104] width 66 height 23
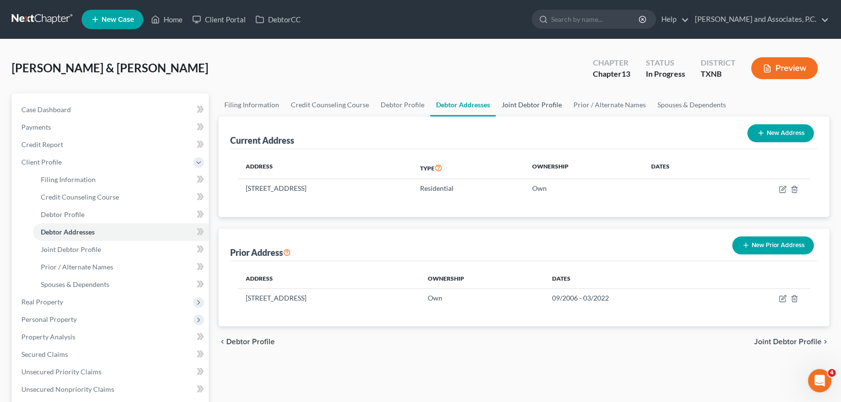
click at [544, 103] on link "Joint Debtor Profile" at bounding box center [532, 104] width 72 height 23
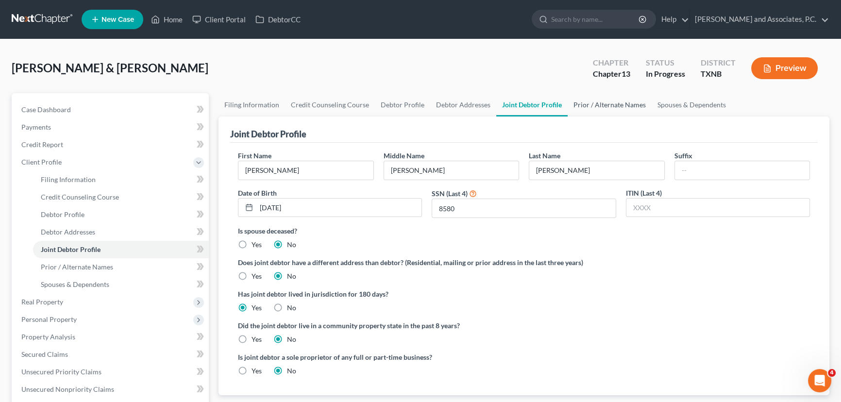
click at [589, 103] on link "Prior / Alternate Names" at bounding box center [610, 104] width 84 height 23
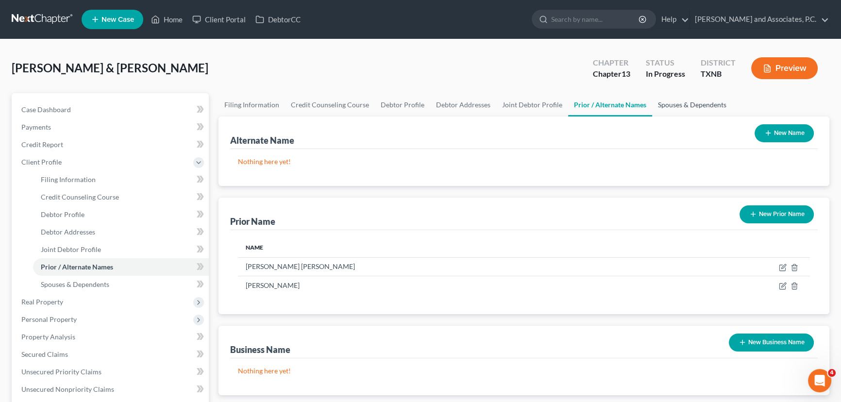
click at [661, 102] on link "Spouses & Dependents" at bounding box center [692, 104] width 80 height 23
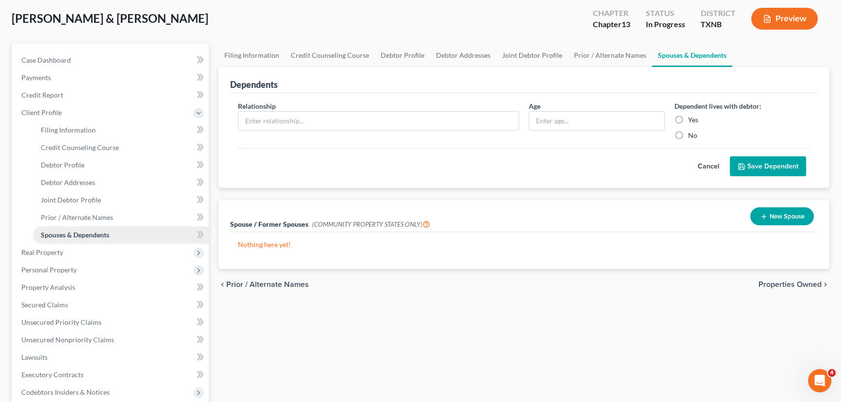
scroll to position [132, 0]
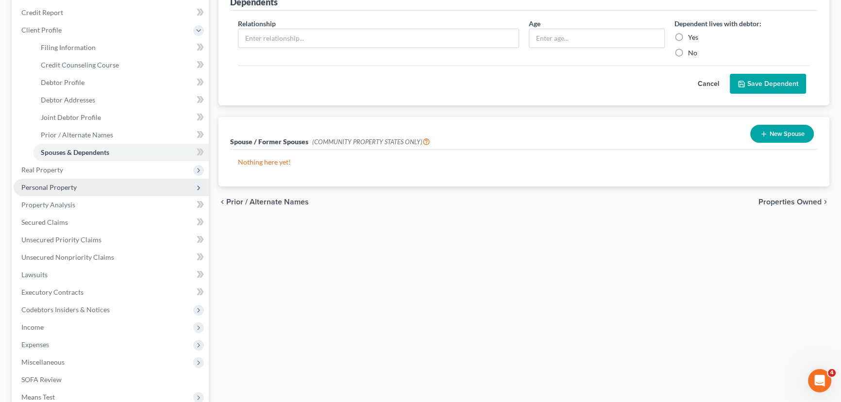
click at [73, 186] on span "Personal Property" at bounding box center [48, 187] width 55 height 8
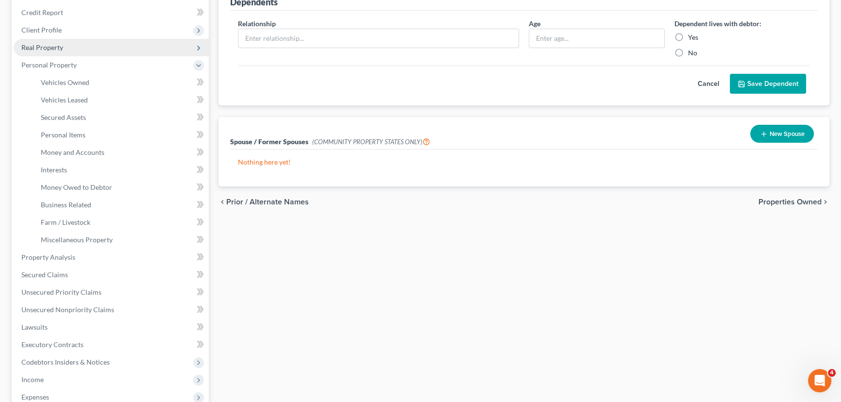
click at [78, 50] on span "Real Property" at bounding box center [111, 47] width 195 height 17
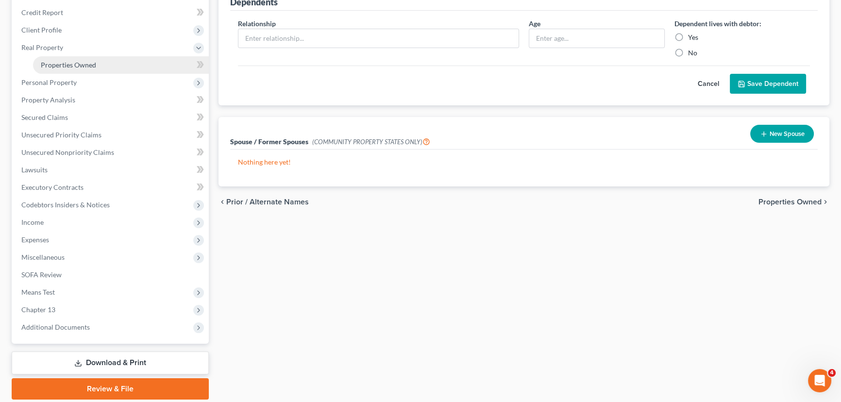
click at [78, 64] on span "Properties Owned" at bounding box center [68, 65] width 55 height 8
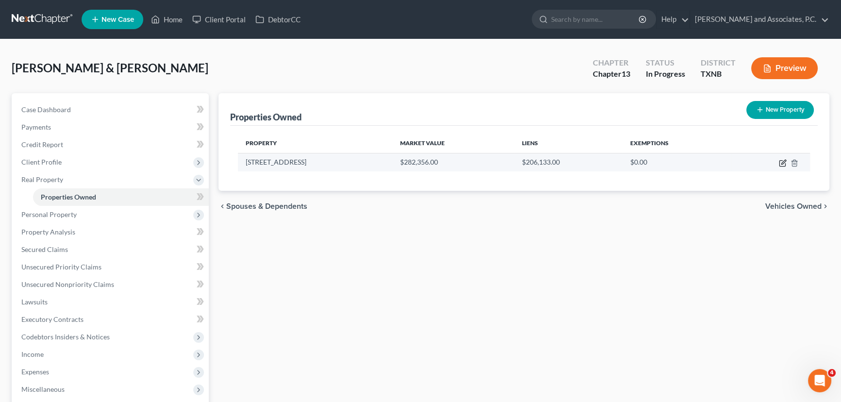
click at [784, 160] on icon "button" at bounding box center [783, 162] width 4 height 4
select select "45"
select select "2"
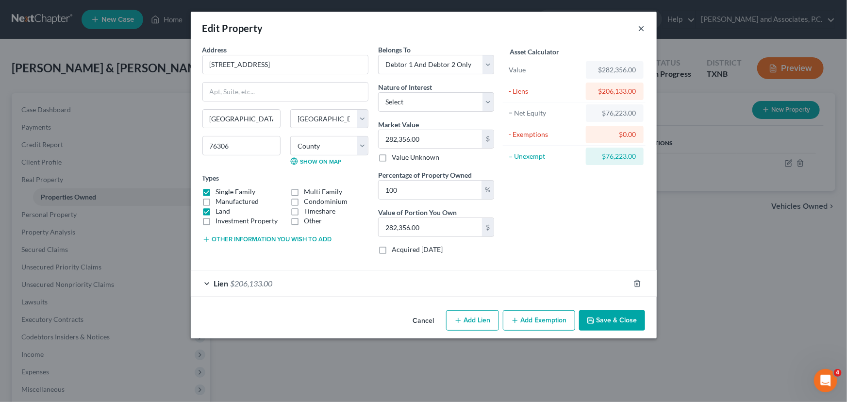
click at [640, 26] on button "×" at bounding box center [642, 28] width 7 height 12
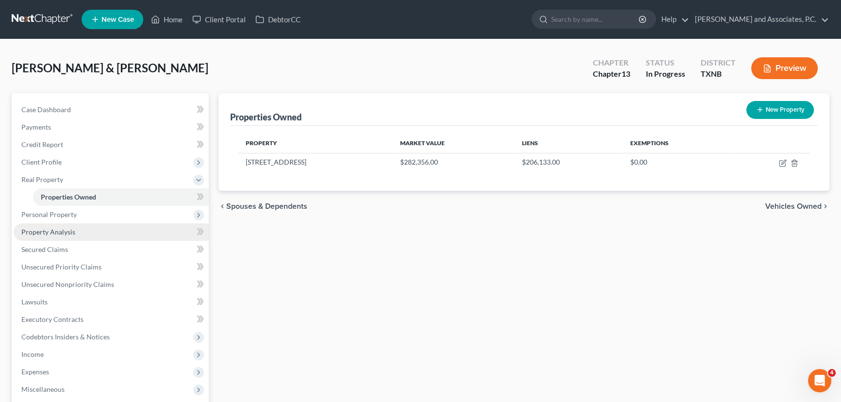
click at [47, 230] on span "Property Analysis" at bounding box center [48, 232] width 54 height 8
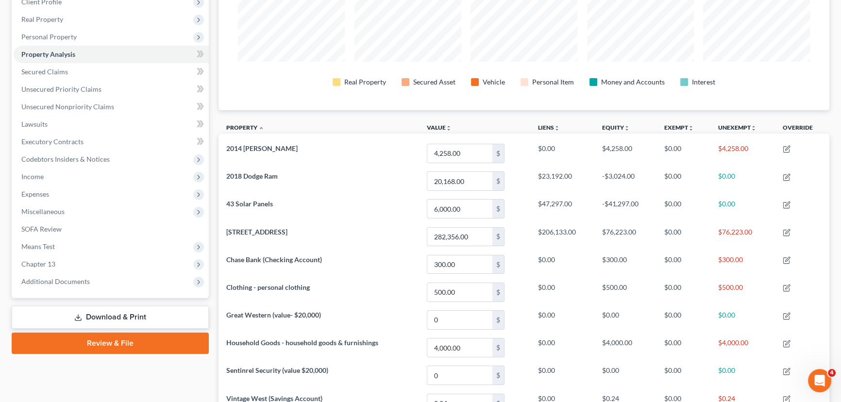
scroll to position [132, 0]
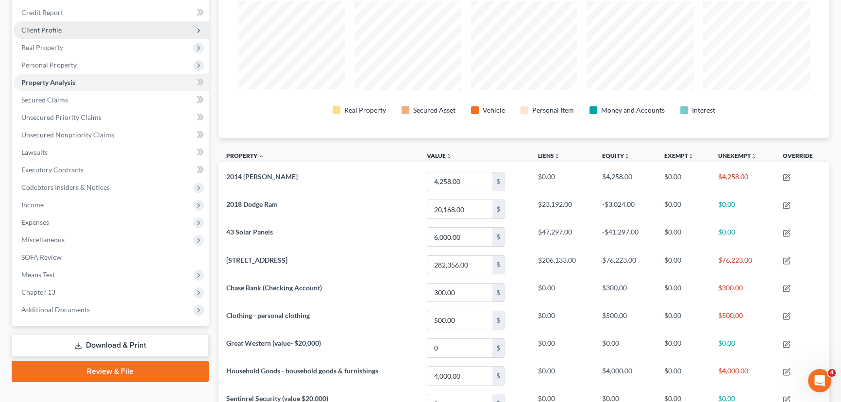
click at [93, 31] on span "Client Profile" at bounding box center [111, 29] width 195 height 17
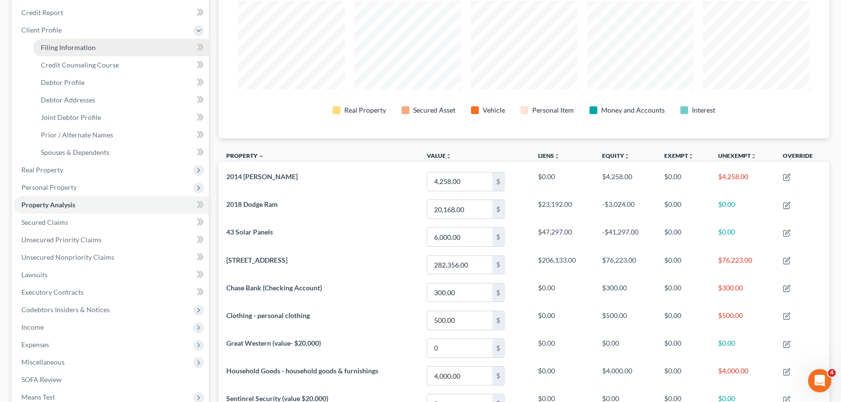
click at [90, 47] on span "Filing Information" at bounding box center [68, 47] width 55 height 8
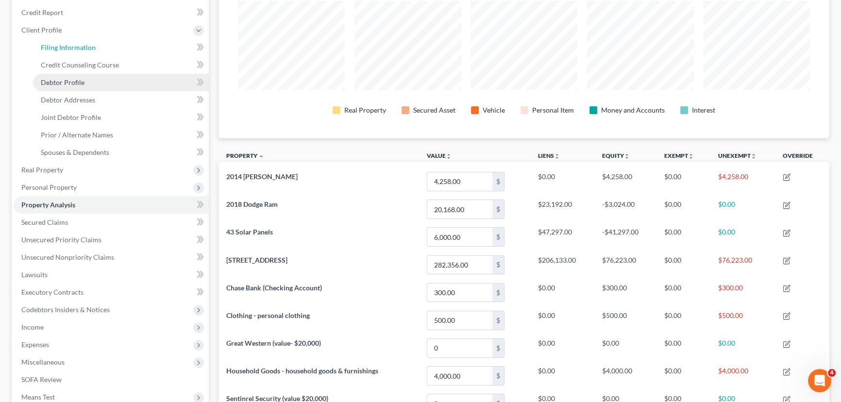
select select "1"
select select "3"
select select "78"
select select "0"
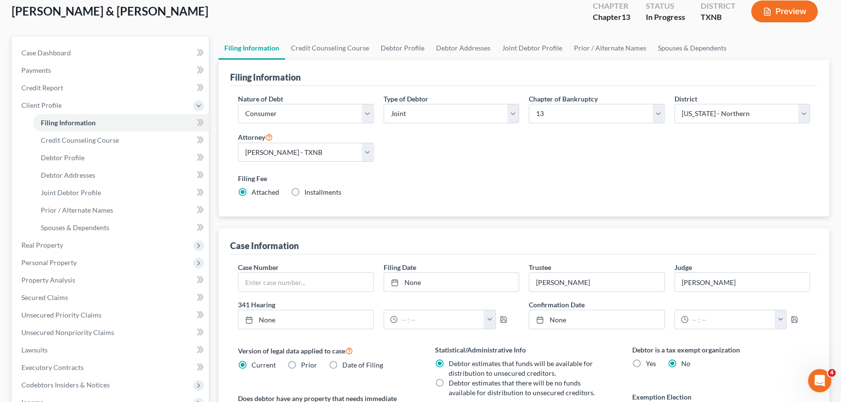
scroll to position [220, 0]
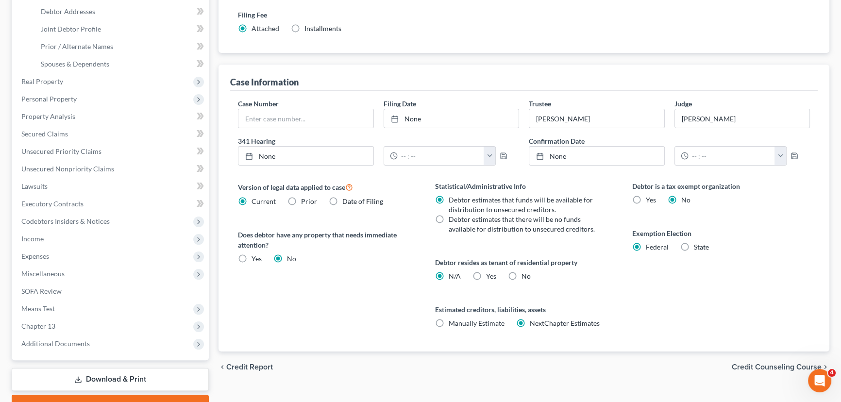
click at [694, 243] on label "State" at bounding box center [701, 247] width 15 height 10
click at [698, 243] on input "State" at bounding box center [701, 245] width 6 height 6
radio input "true"
radio input "false"
select select "45"
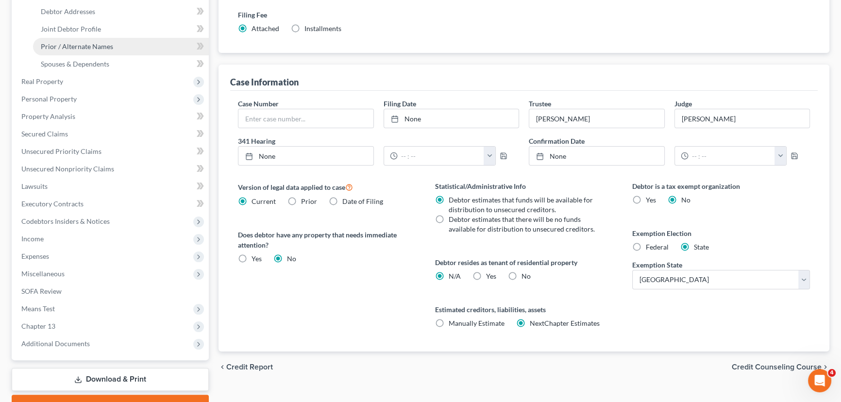
scroll to position [176, 0]
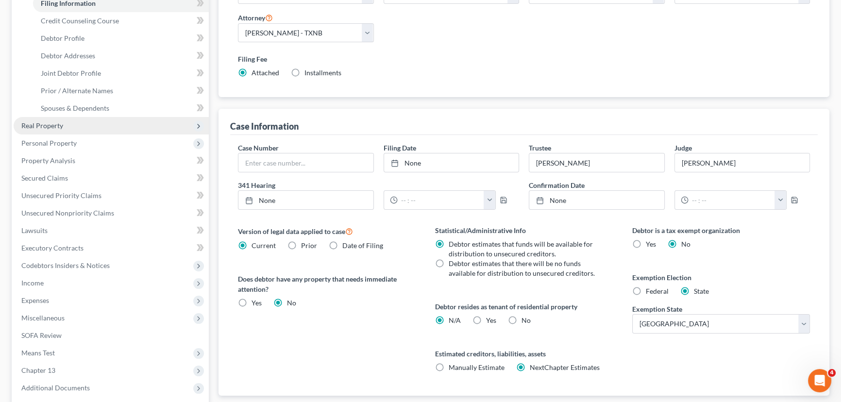
click at [88, 124] on span "Real Property" at bounding box center [111, 125] width 195 height 17
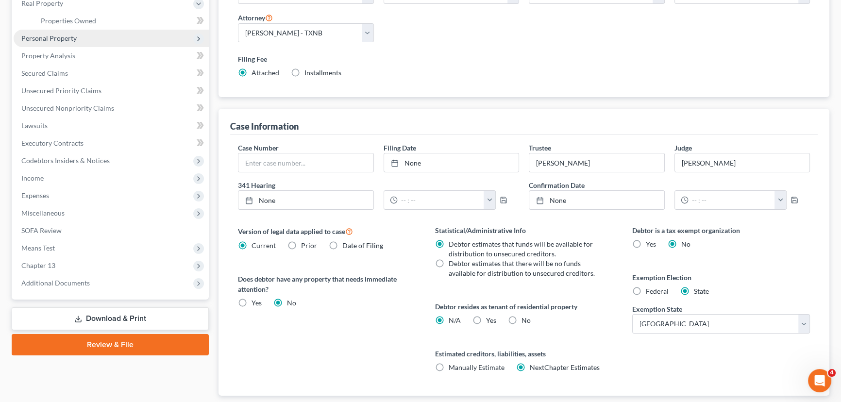
click at [70, 34] on span "Personal Property" at bounding box center [48, 38] width 55 height 8
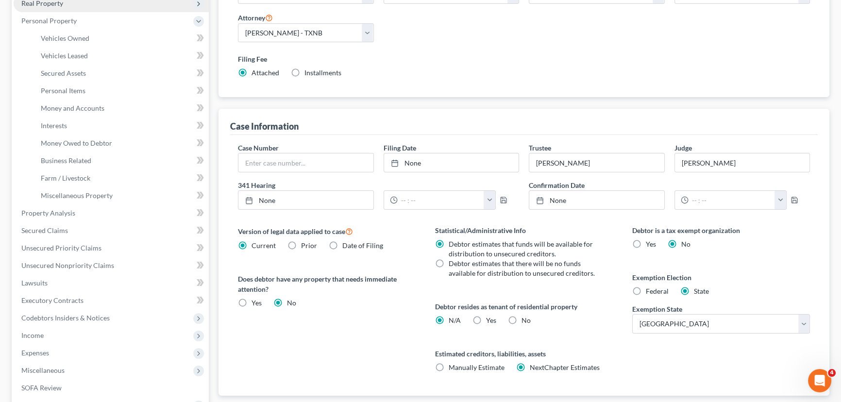
click at [85, 6] on span "Real Property" at bounding box center [111, 3] width 195 height 17
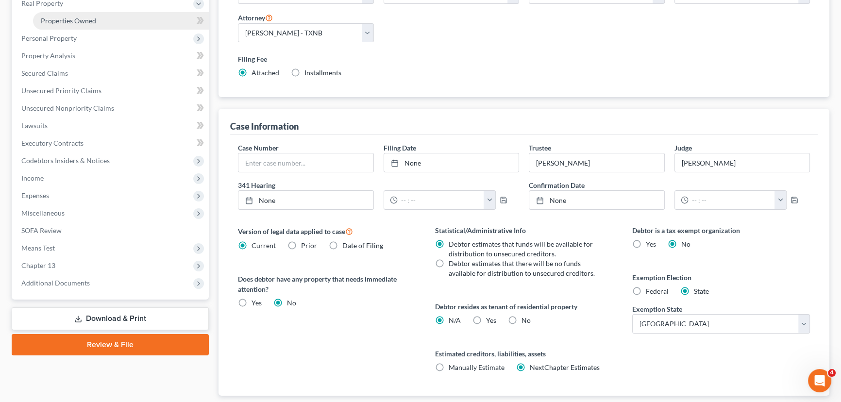
click at [89, 19] on span "Properties Owned" at bounding box center [68, 21] width 55 height 8
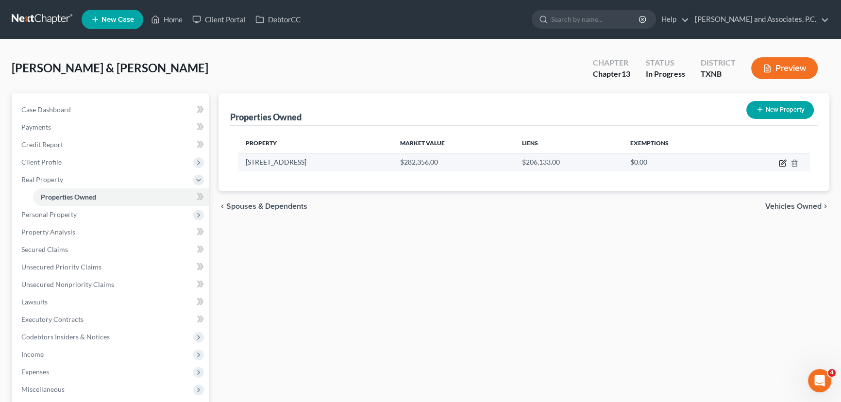
click at [783, 163] on icon "button" at bounding box center [783, 162] width 4 height 4
select select "45"
select select "242"
select select "2"
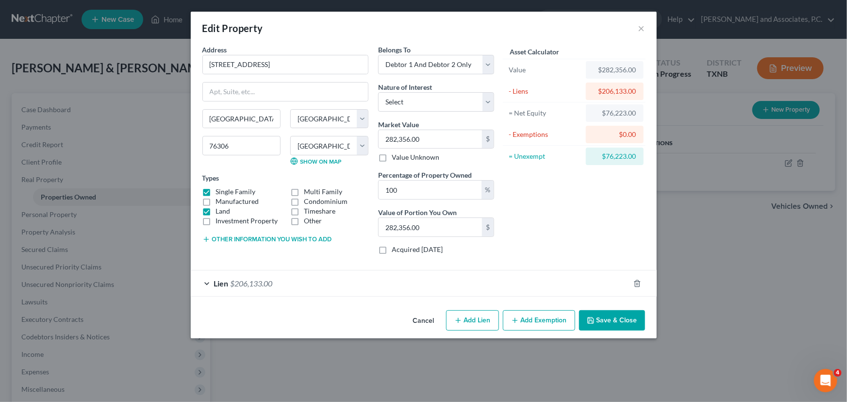
click at [316, 276] on div "Lien $206,133.00" at bounding box center [410, 283] width 439 height 26
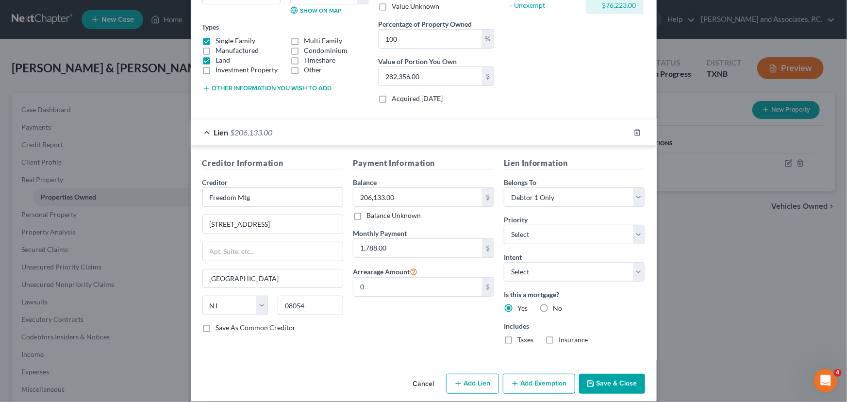
scroll to position [161, 0]
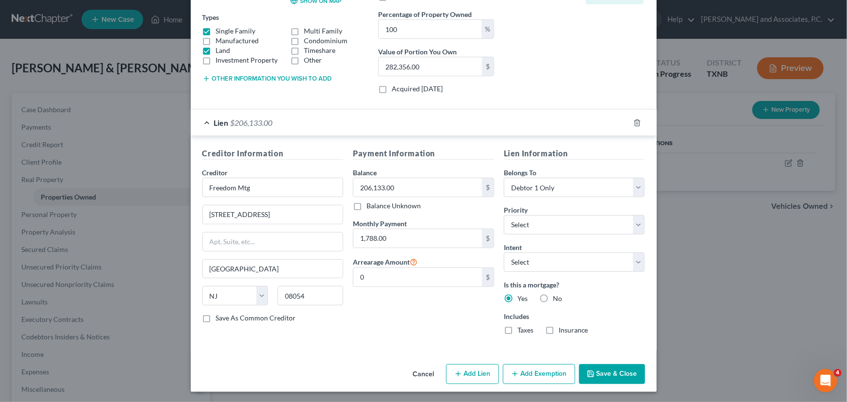
click at [527, 374] on button "Add Exemption" at bounding box center [539, 374] width 72 height 20
select select "2"
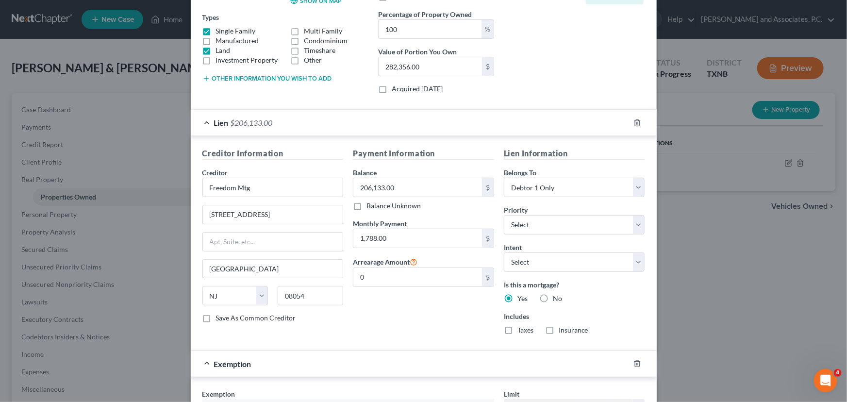
scroll to position [382, 0]
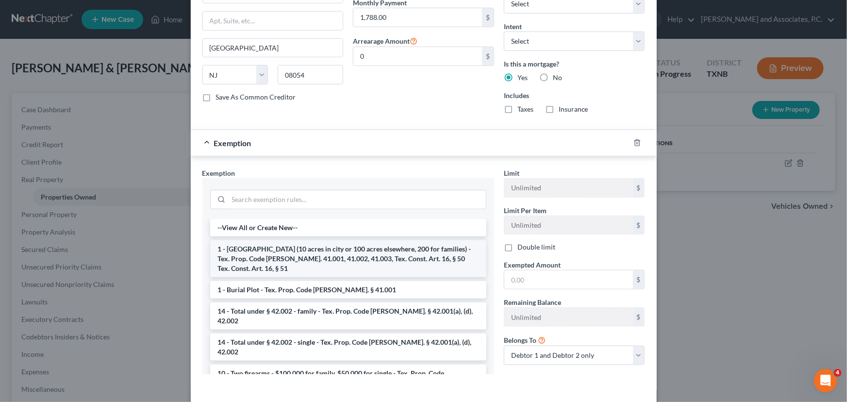
click at [249, 247] on li "1 - Homestead (10 acres in city or 100 acres elsewhere, 200 for families) - Tex…" at bounding box center [348, 258] width 276 height 37
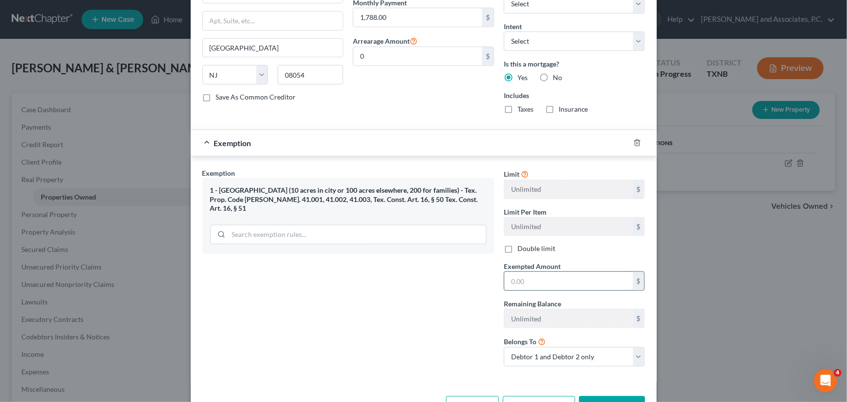
click at [531, 282] on input "text" at bounding box center [569, 281] width 129 height 18
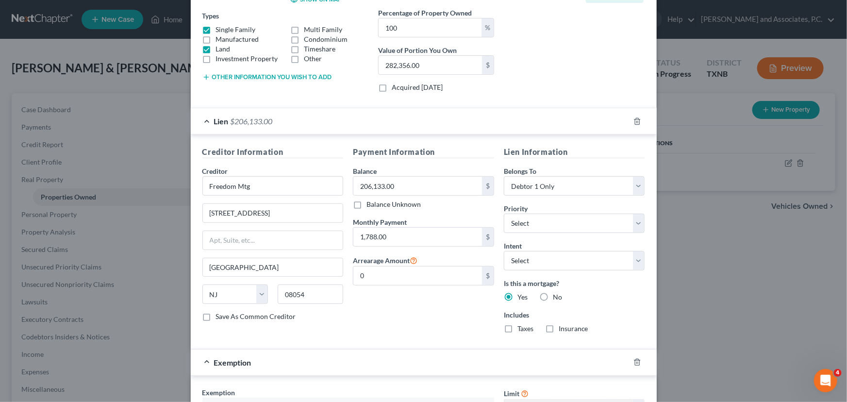
scroll to position [161, 0]
click at [573, 129] on div "Lien $206,133.00" at bounding box center [410, 123] width 439 height 26
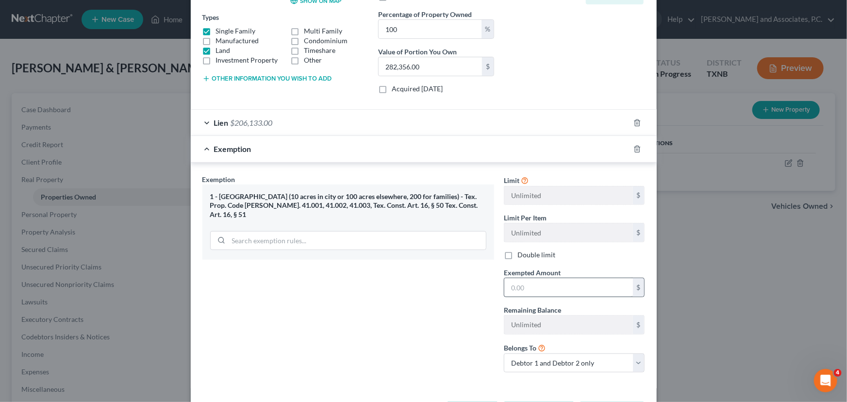
scroll to position [117, 0]
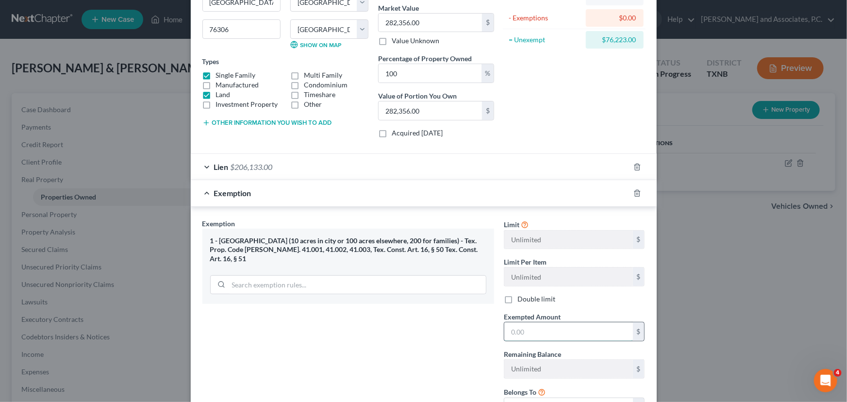
click at [529, 333] on input "text" at bounding box center [569, 331] width 129 height 18
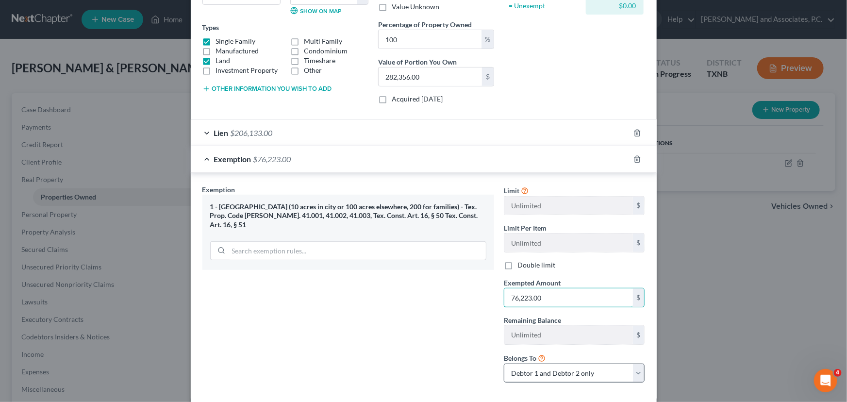
scroll to position [199, 0]
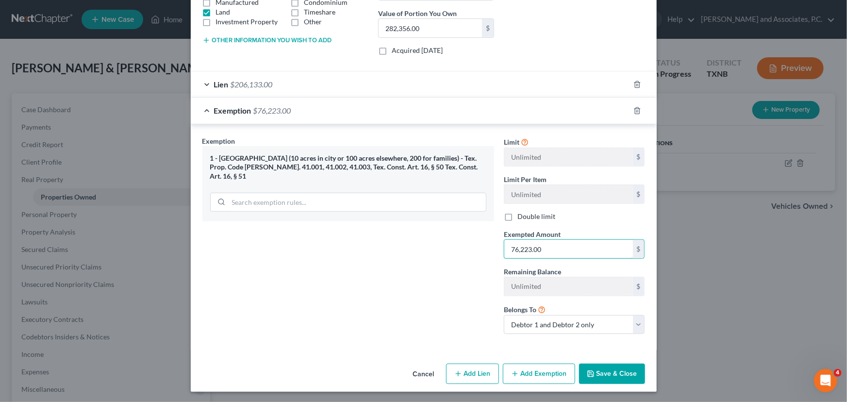
type input "76,223.00"
click at [610, 370] on button "Save & Close" at bounding box center [612, 374] width 66 height 20
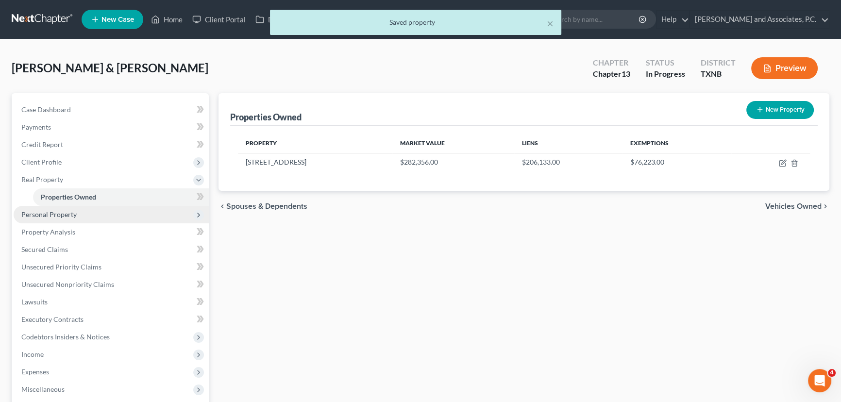
click at [83, 213] on span "Personal Property" at bounding box center [111, 214] width 195 height 17
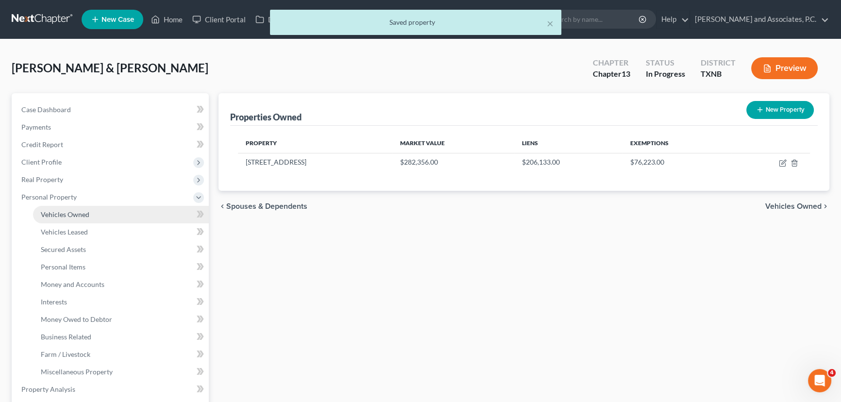
click at [65, 214] on span "Vehicles Owned" at bounding box center [65, 214] width 49 height 8
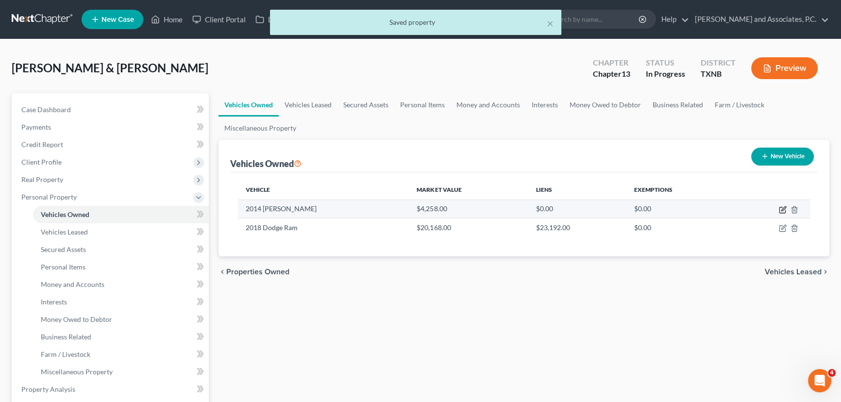
click at [783, 209] on icon "button" at bounding box center [783, 208] width 4 height 4
select select "0"
select select "12"
select select "2"
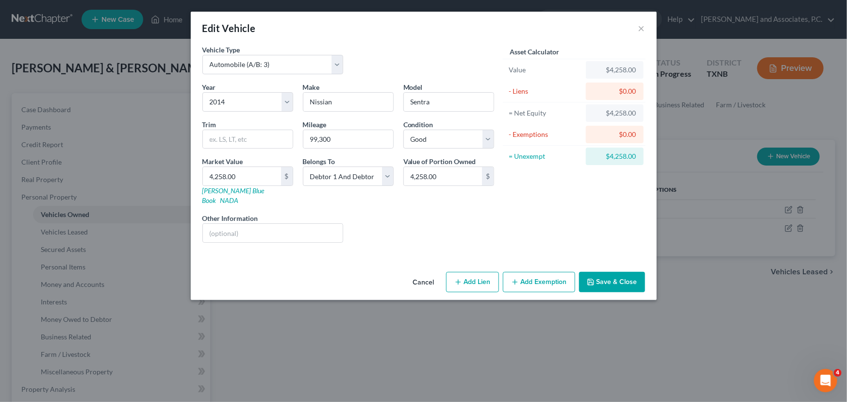
click at [623, 274] on button "Save & Close" at bounding box center [612, 282] width 66 height 20
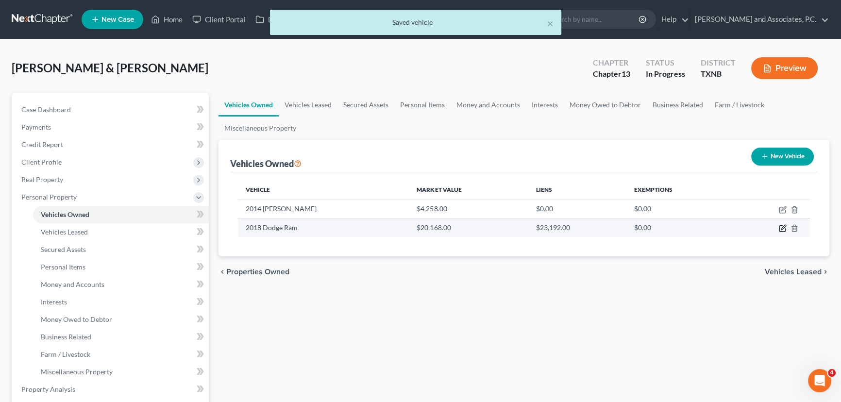
click at [782, 228] on icon "button" at bounding box center [783, 228] width 8 height 8
select select "0"
select select "8"
select select "1"
select select "2"
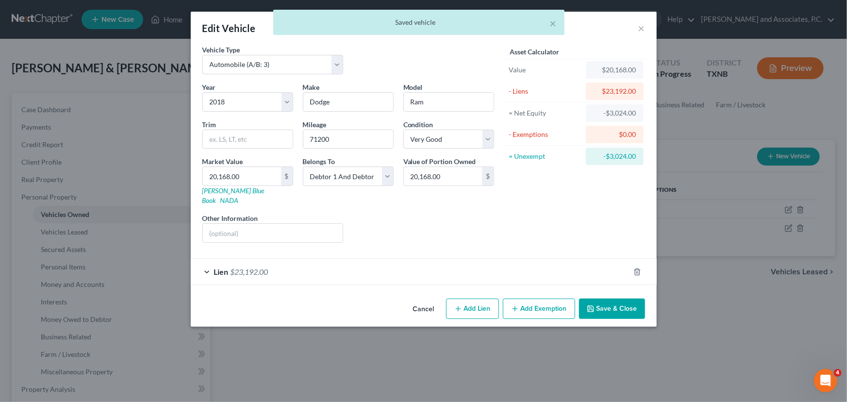
click at [626, 299] on button "Save & Close" at bounding box center [612, 309] width 66 height 20
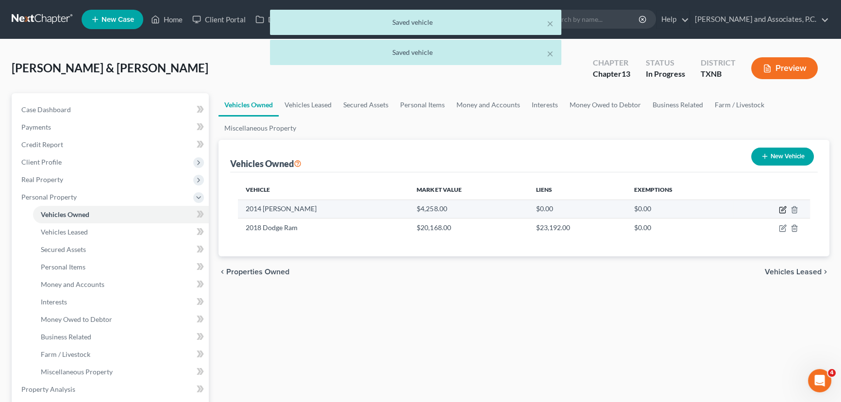
click at [785, 210] on icon "button" at bounding box center [782, 210] width 6 height 6
select select "0"
select select "12"
select select "2"
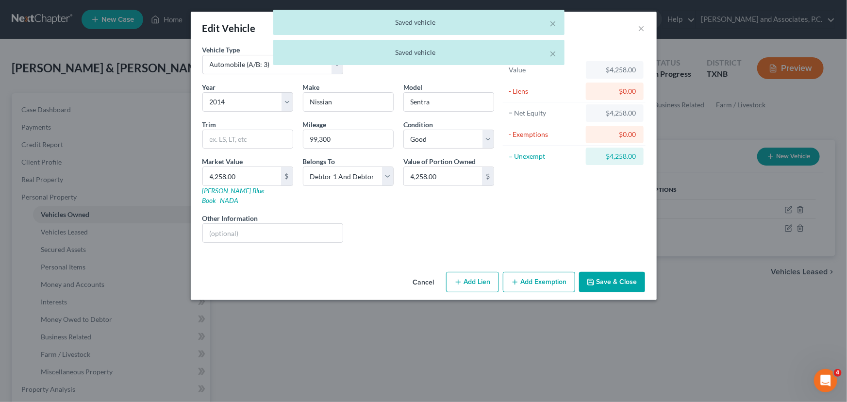
click at [526, 273] on button "Add Exemption" at bounding box center [539, 282] width 72 height 20
select select "2"
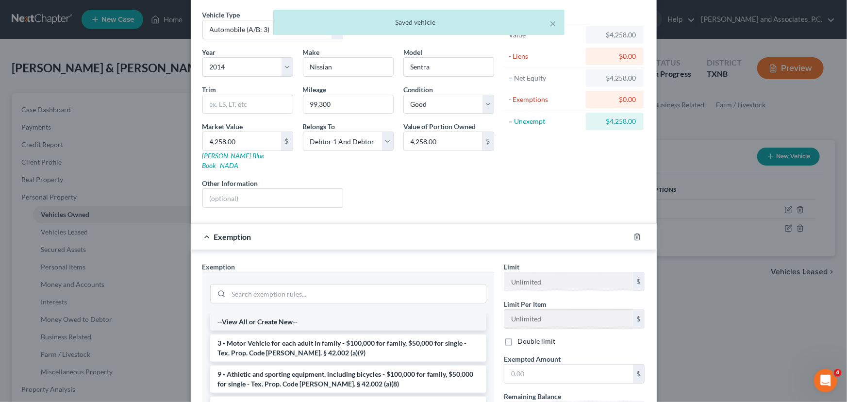
scroll to position [132, 0]
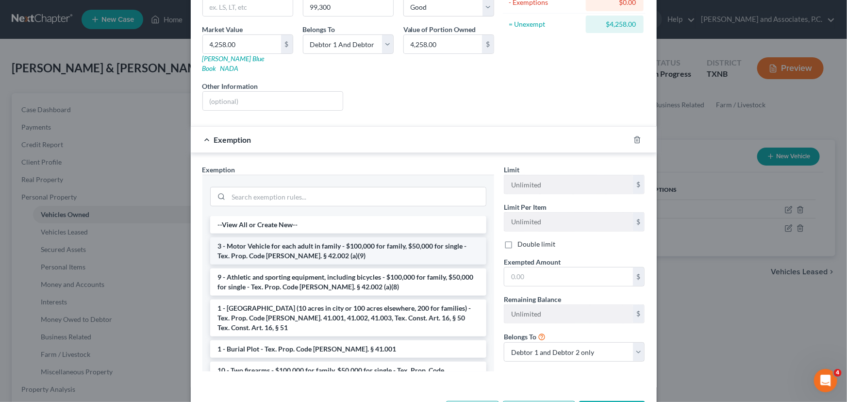
click at [382, 237] on li "3 - Motor Vehicle for each adult in family - $100,000 for family, $50,000 for s…" at bounding box center [348, 250] width 276 height 27
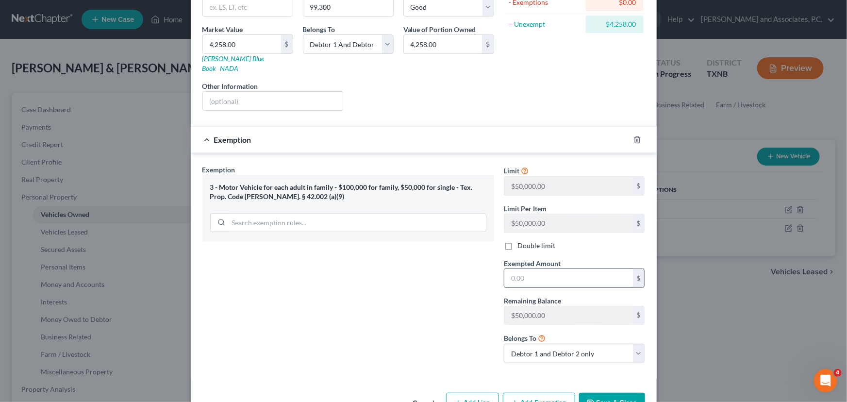
click at [549, 270] on input "text" at bounding box center [569, 278] width 129 height 18
type input "4,258.00"
click at [595, 393] on button "Save & Close" at bounding box center [612, 403] width 66 height 20
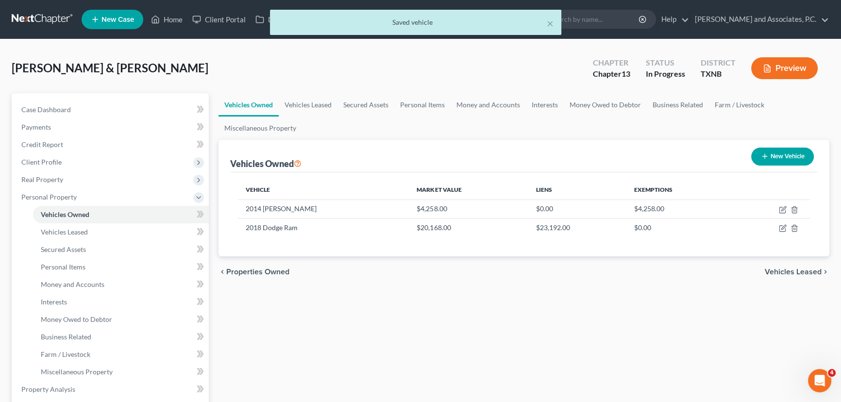
click at [599, 339] on div "Vehicles Owned Vehicles Leased Secured Assets Personal Items Money and Accounts…" at bounding box center [524, 391] width 621 height 596
click at [317, 102] on link "Vehicles Leased" at bounding box center [308, 104] width 59 height 23
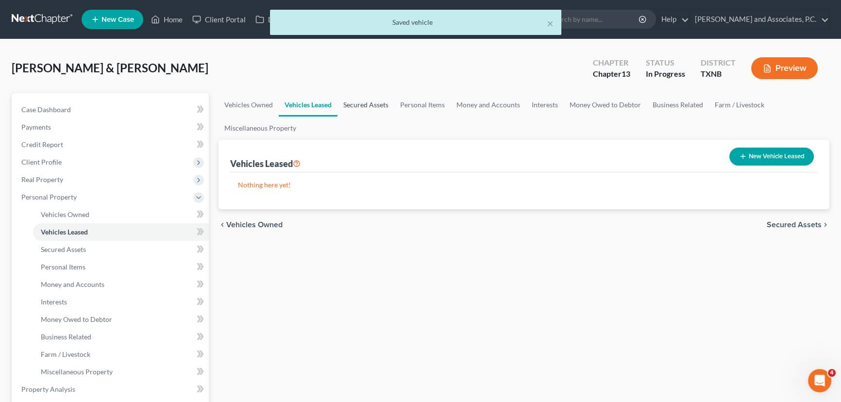
click at [365, 103] on link "Secured Assets" at bounding box center [366, 104] width 57 height 23
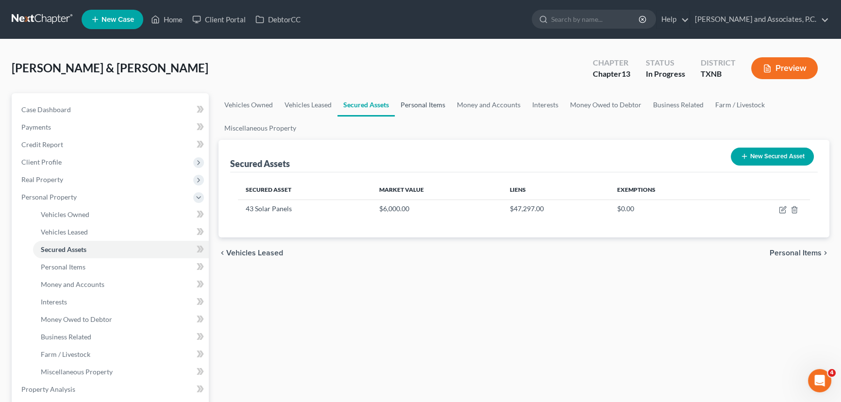
click at [422, 107] on link "Personal Items" at bounding box center [423, 104] width 56 height 23
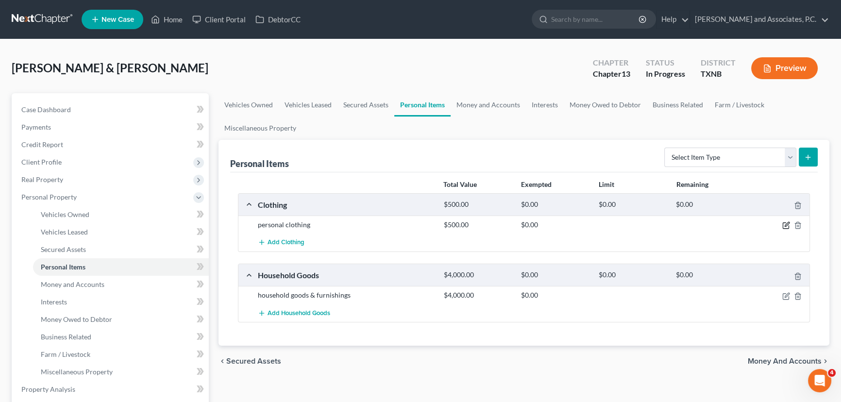
click at [788, 226] on icon "button" at bounding box center [786, 225] width 8 height 8
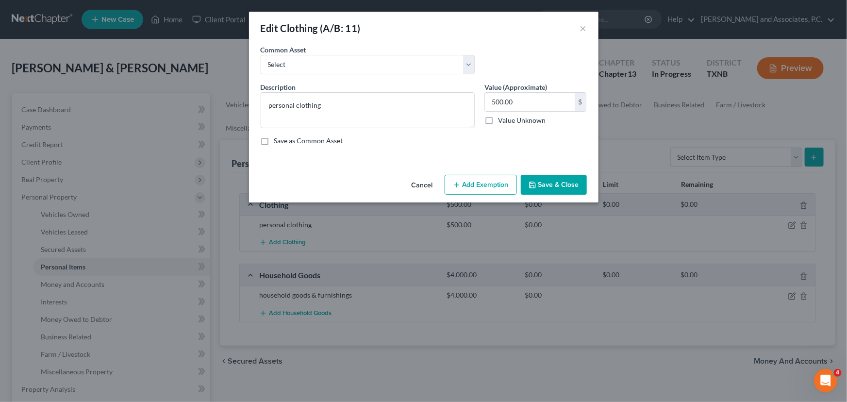
click at [500, 182] on button "Add Exemption" at bounding box center [481, 185] width 72 height 20
select select "2"
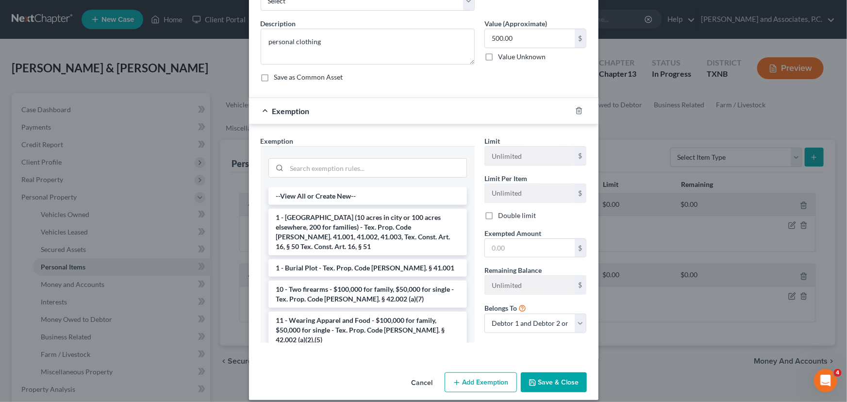
scroll to position [73, 0]
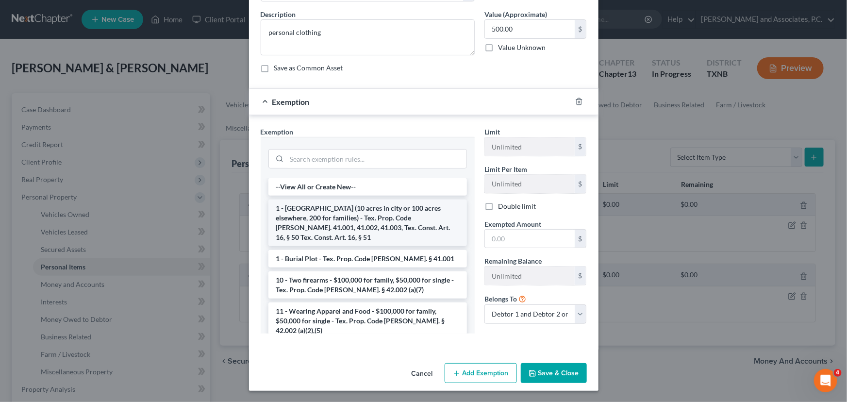
click at [381, 219] on li "1 - Homestead (10 acres in city or 100 acres elsewhere, 200 for families) - Tex…" at bounding box center [368, 223] width 199 height 47
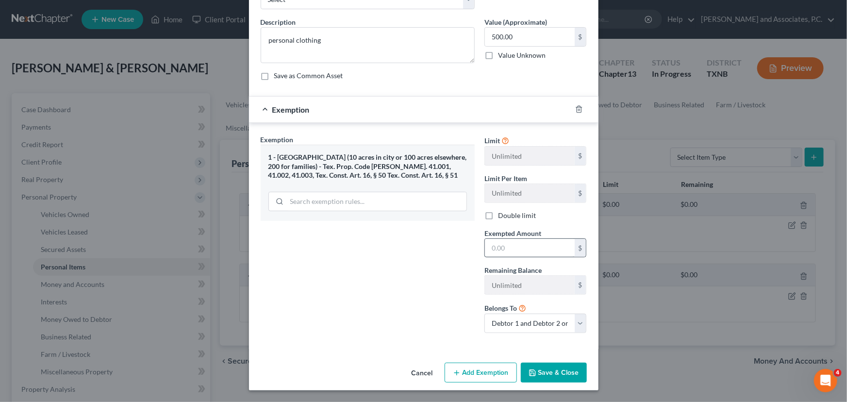
scroll to position [64, 0]
click at [534, 247] on input "text" at bounding box center [530, 249] width 90 height 18
type input "500.00"
click at [540, 374] on button "Save & Close" at bounding box center [554, 374] width 66 height 20
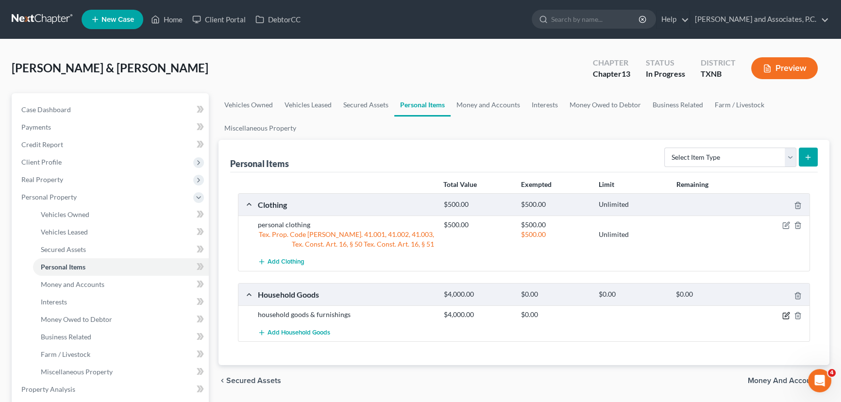
click at [784, 316] on icon "button" at bounding box center [786, 316] width 8 height 8
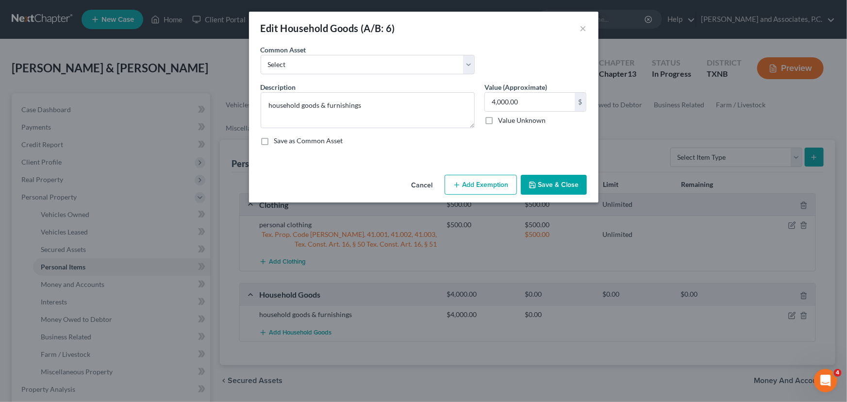
click at [486, 184] on button "Add Exemption" at bounding box center [481, 185] width 72 height 20
select select "2"
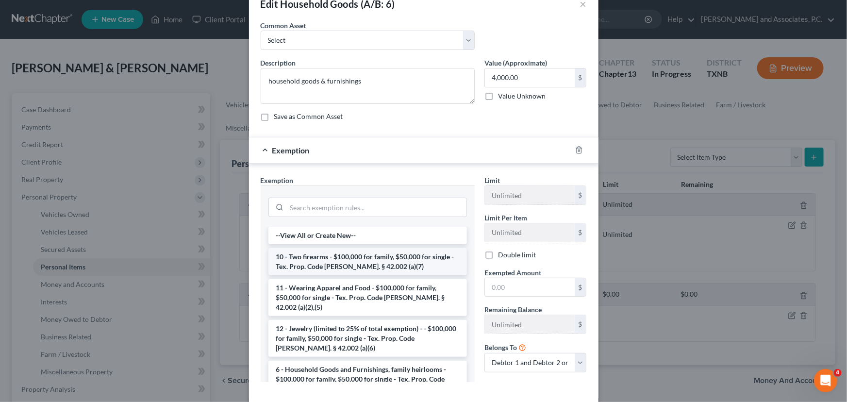
scroll to position [44, 0]
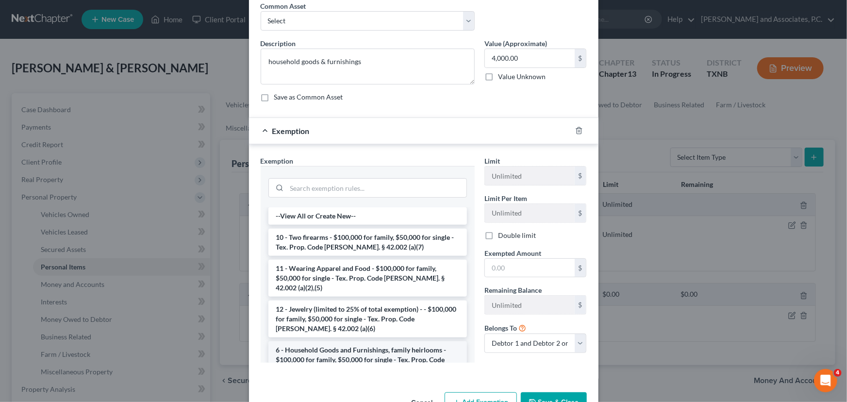
click at [362, 348] on li "6 - Household Goods and Furnishings, family heirlooms - $100,000 for family, $5…" at bounding box center [368, 359] width 199 height 37
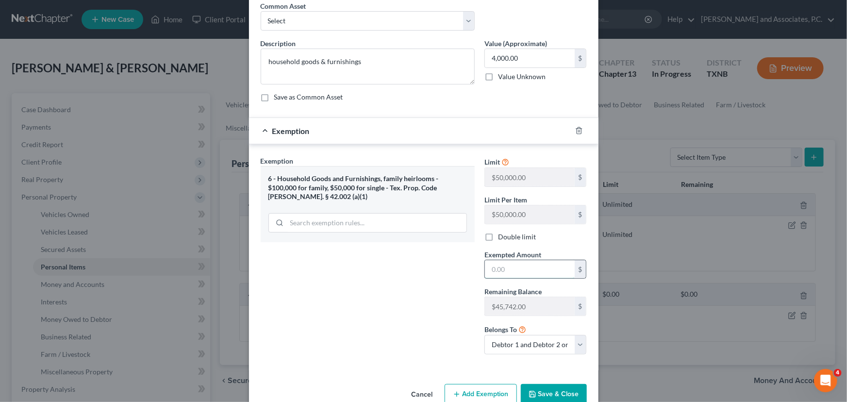
click at [507, 269] on input "text" at bounding box center [530, 269] width 90 height 18
type input "4,000.00"
click at [540, 388] on button "Save & Close" at bounding box center [554, 394] width 66 height 20
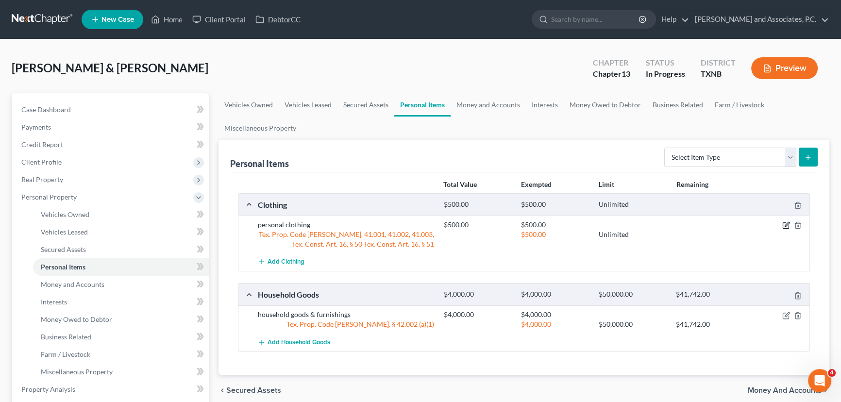
click at [784, 223] on icon "button" at bounding box center [786, 225] width 8 height 8
select select "2"
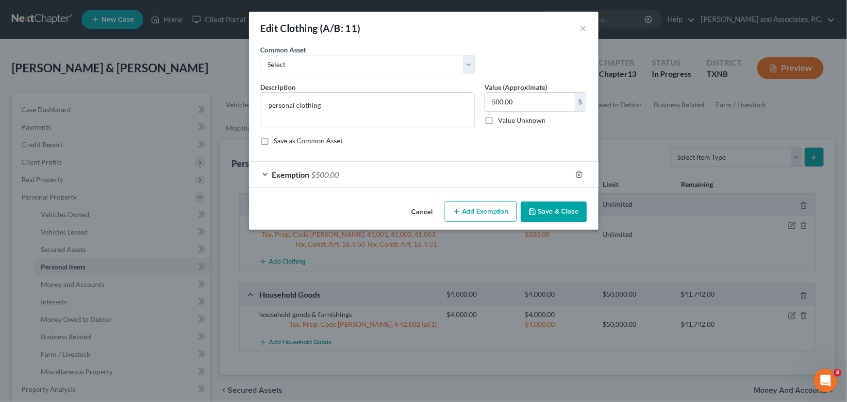
click at [437, 179] on div "Exemption $500.00" at bounding box center [410, 175] width 322 height 26
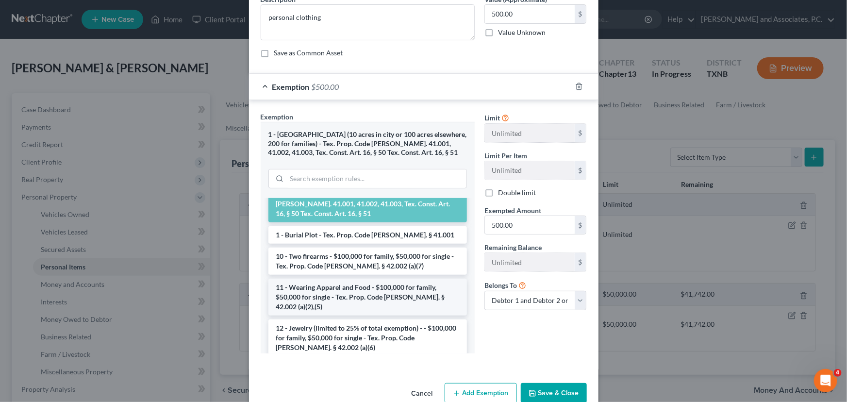
click at [375, 286] on li "11 - Wearing Apparel and Food - $100,000 for family, $50,000 for single - Tex. …" at bounding box center [368, 297] width 199 height 37
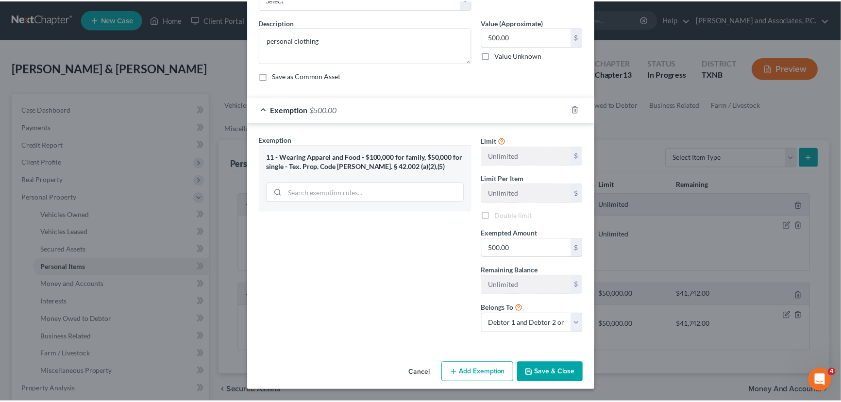
scroll to position [64, 0]
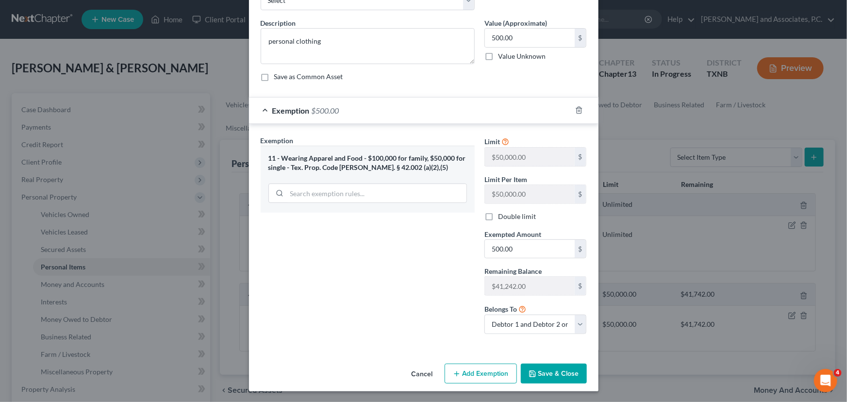
click at [550, 377] on button "Save & Close" at bounding box center [554, 374] width 66 height 20
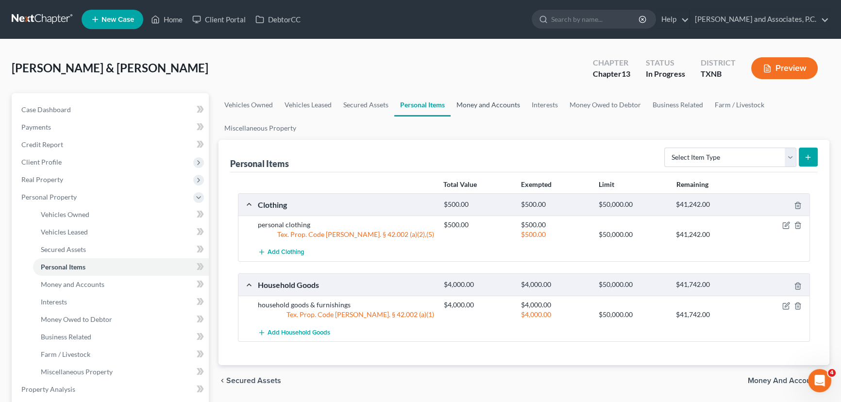
click at [481, 99] on link "Money and Accounts" at bounding box center [488, 104] width 75 height 23
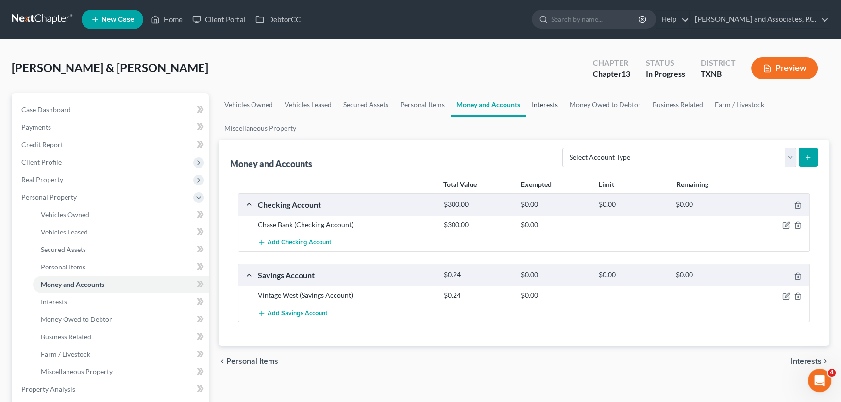
click at [559, 103] on link "Interests" at bounding box center [545, 104] width 38 height 23
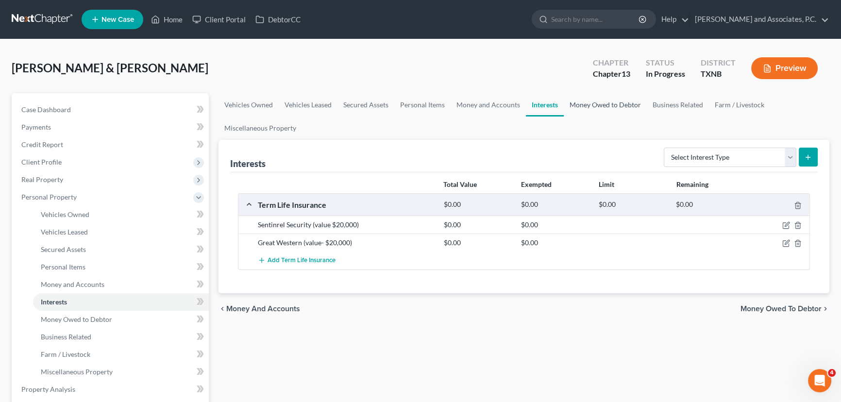
click at [593, 106] on link "Money Owed to Debtor" at bounding box center [605, 104] width 83 height 23
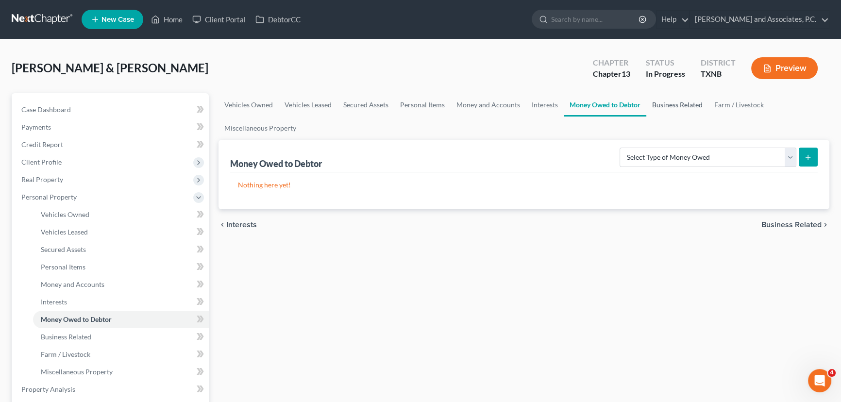
click at [683, 105] on link "Business Related" at bounding box center [677, 104] width 62 height 23
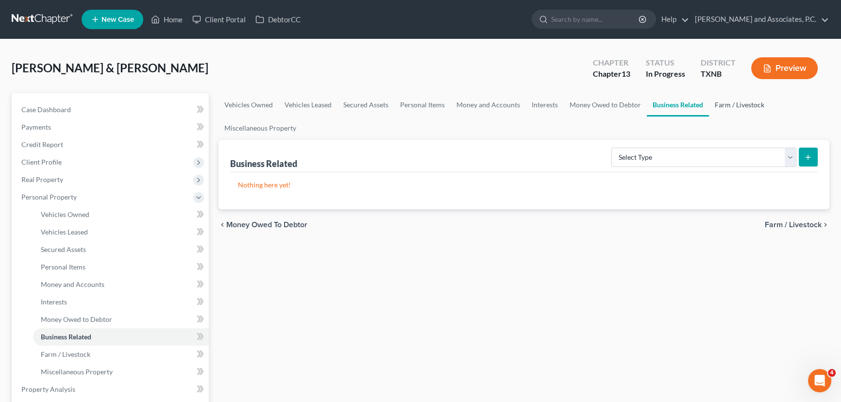
click at [730, 105] on link "Farm / Livestock" at bounding box center [739, 104] width 61 height 23
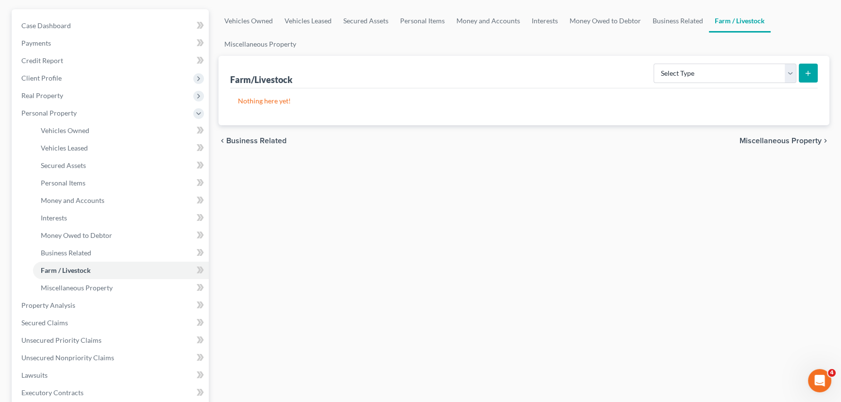
scroll to position [88, 0]
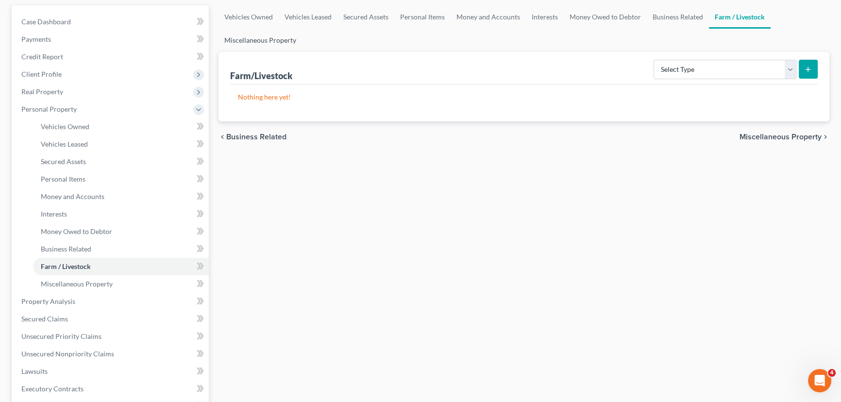
click at [275, 36] on link "Miscellaneous Property" at bounding box center [261, 40] width 84 height 23
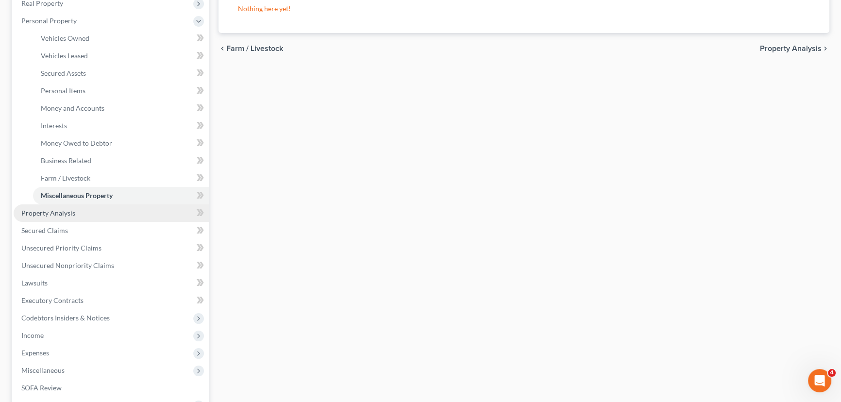
click at [72, 213] on span "Property Analysis" at bounding box center [48, 213] width 54 height 8
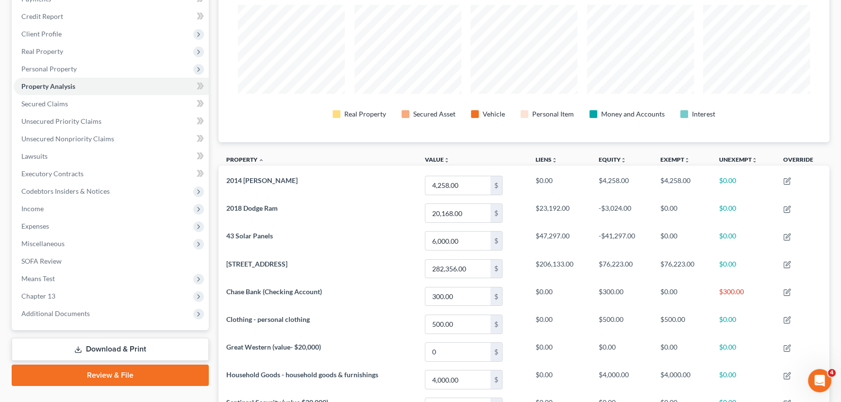
scroll to position [48, 0]
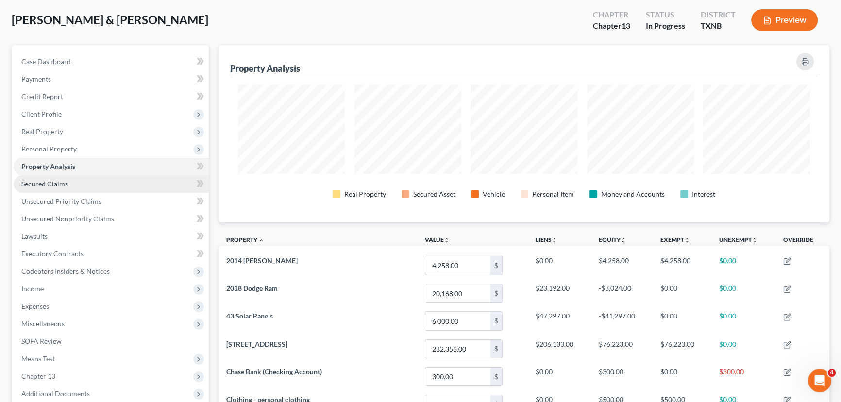
click at [97, 189] on link "Secured Claims" at bounding box center [111, 183] width 195 height 17
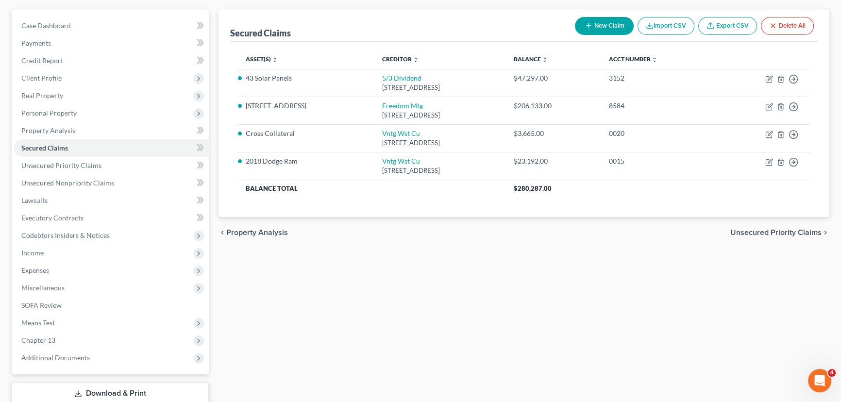
scroll to position [44, 0]
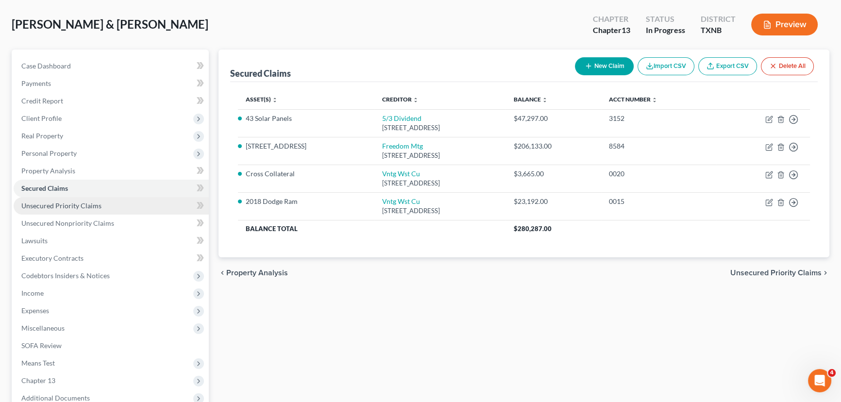
click at [114, 208] on link "Unsecured Priority Claims" at bounding box center [111, 205] width 195 height 17
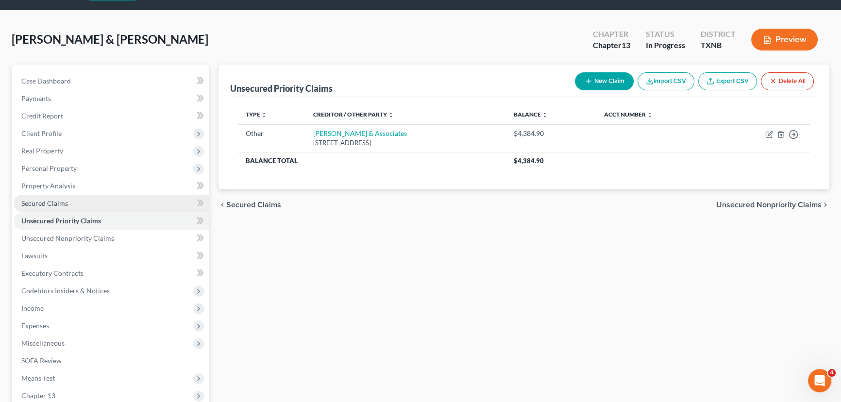
scroll to position [44, 0]
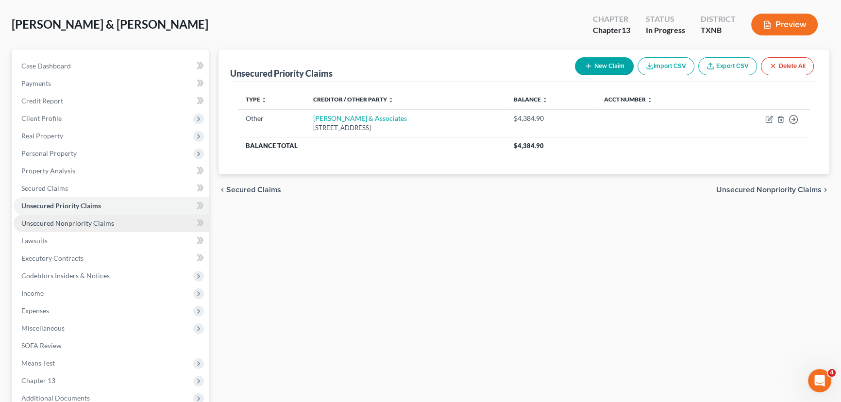
click at [83, 218] on link "Unsecured Nonpriority Claims" at bounding box center [111, 223] width 195 height 17
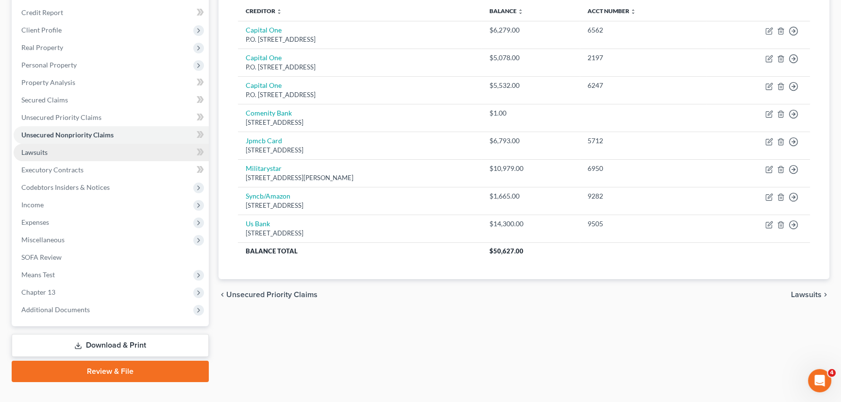
click at [81, 154] on link "Lawsuits" at bounding box center [111, 152] width 195 height 17
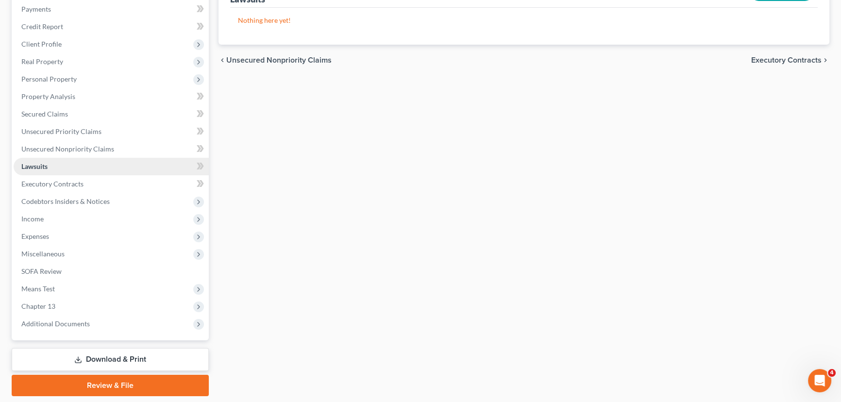
scroll to position [148, 0]
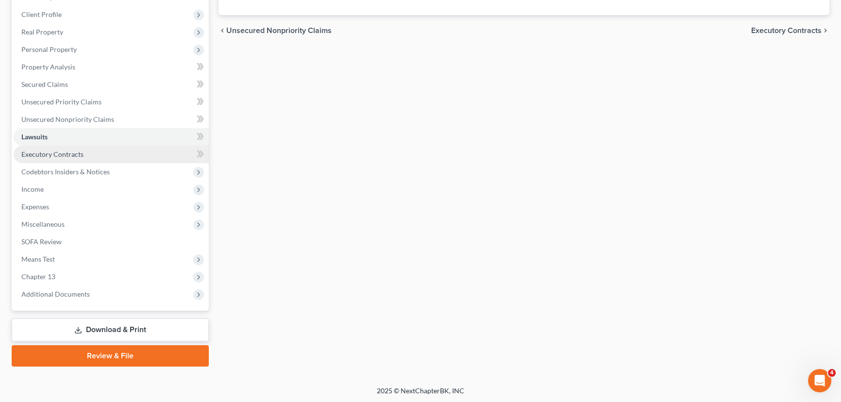
click at [75, 153] on span "Executory Contracts" at bounding box center [52, 154] width 62 height 8
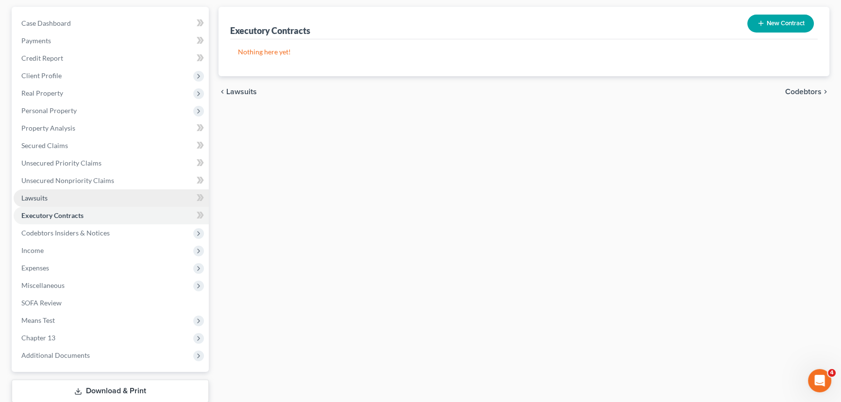
scroll to position [88, 0]
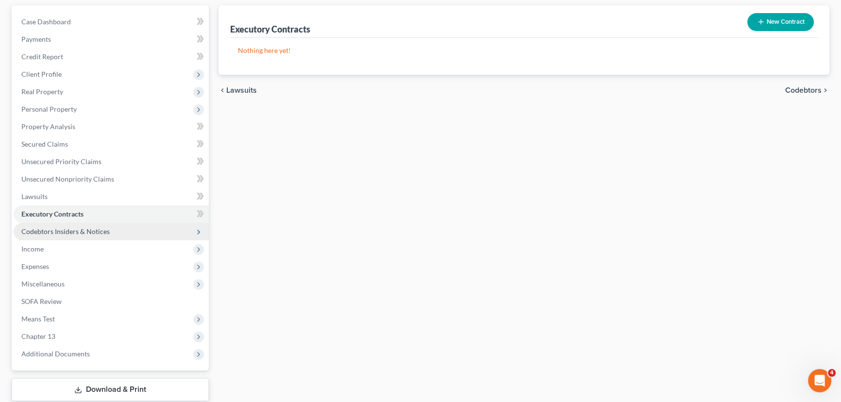
click at [76, 232] on span "Codebtors Insiders & Notices" at bounding box center [65, 231] width 88 height 8
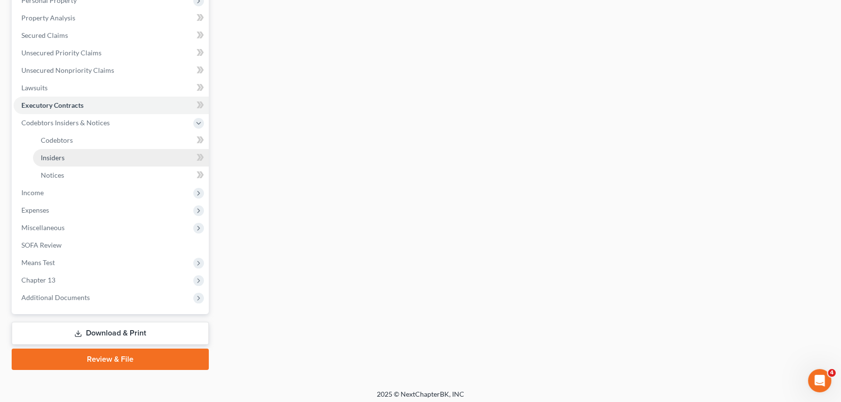
scroll to position [200, 0]
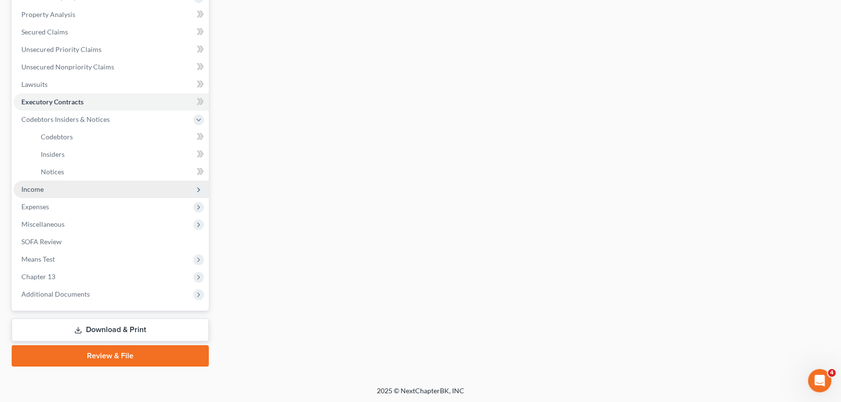
click at [53, 193] on span "Income" at bounding box center [111, 189] width 195 height 17
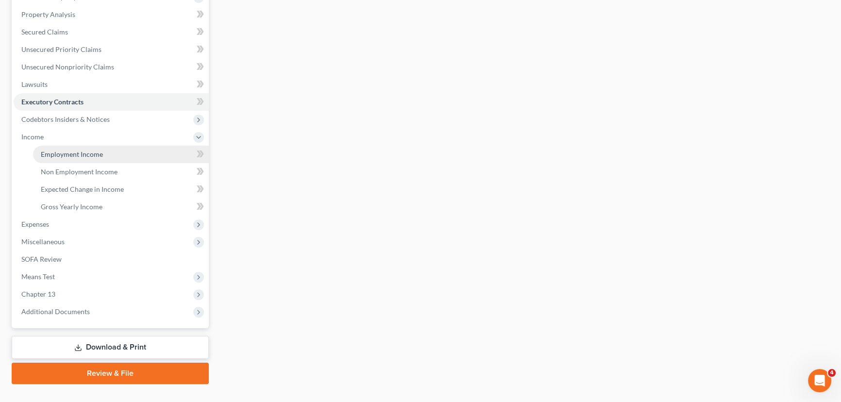
click at [68, 157] on link "Employment Income" at bounding box center [121, 154] width 176 height 17
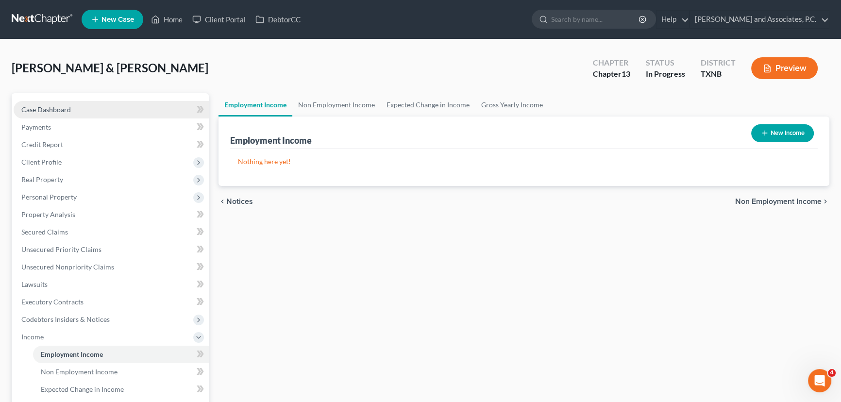
click at [85, 111] on link "Case Dashboard" at bounding box center [111, 109] width 195 height 17
select select "6"
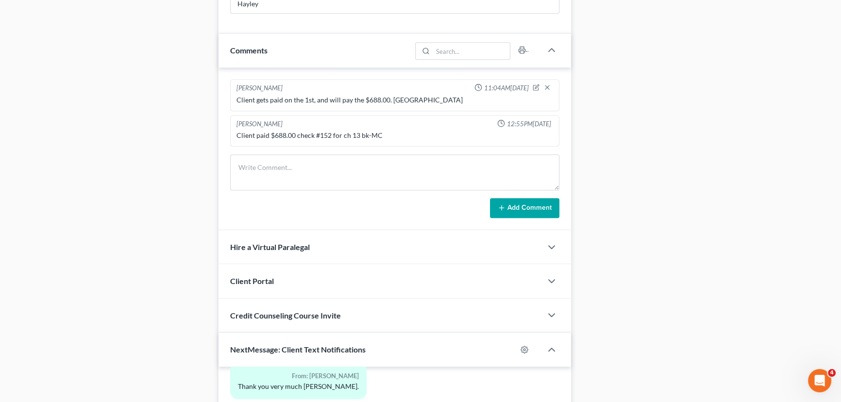
scroll to position [834, 0]
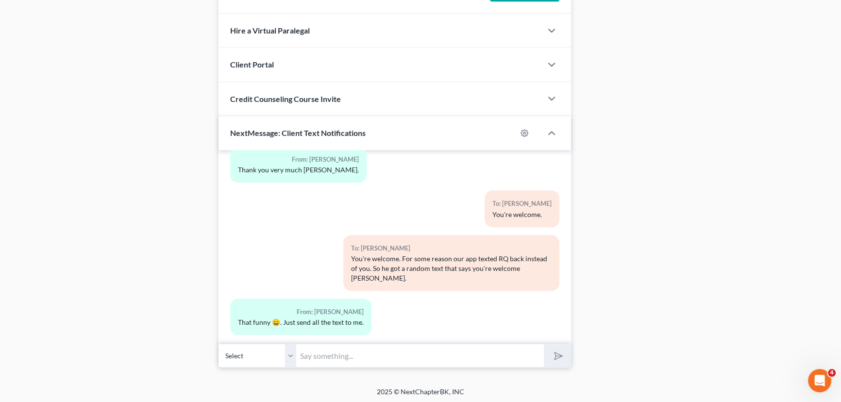
click at [290, 352] on select "Select +1 (520) 271-2318 - RQ Tolliver +1 (520) 227-6585 - Gabriele Tolliver" at bounding box center [258, 356] width 78 height 24
select select "1"
click at [219, 344] on select "Select +1 (520) 271-2318 - RQ Tolliver +1 (520) 227-6585 - Gabriele Tolliver" at bounding box center [258, 356] width 78 height 24
click at [314, 359] on input "text" at bounding box center [420, 356] width 248 height 24
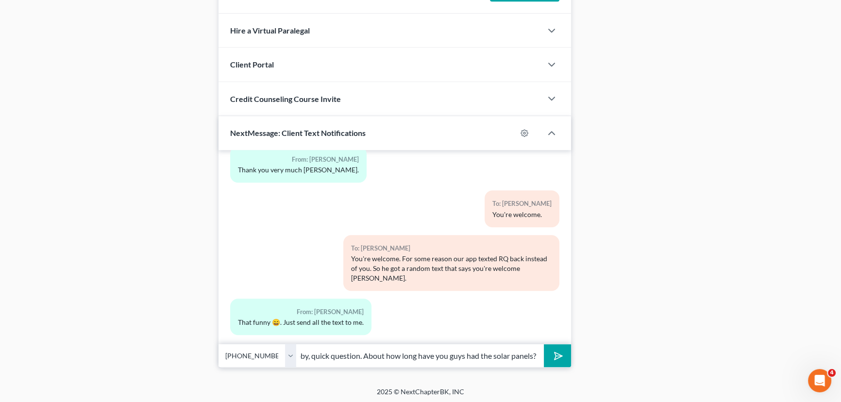
scroll to position [0, 32]
type input "Hey Gabby, quick question. About how long have you guys had the solar panels?"
click at [544, 344] on button "submit" at bounding box center [557, 355] width 27 height 23
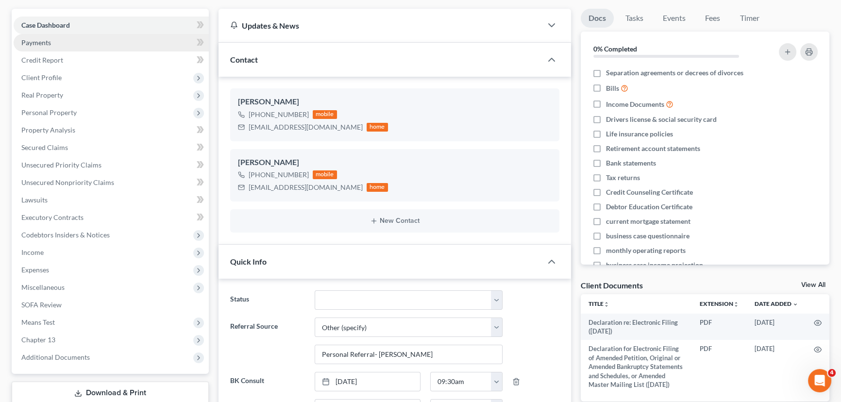
scroll to position [88, 0]
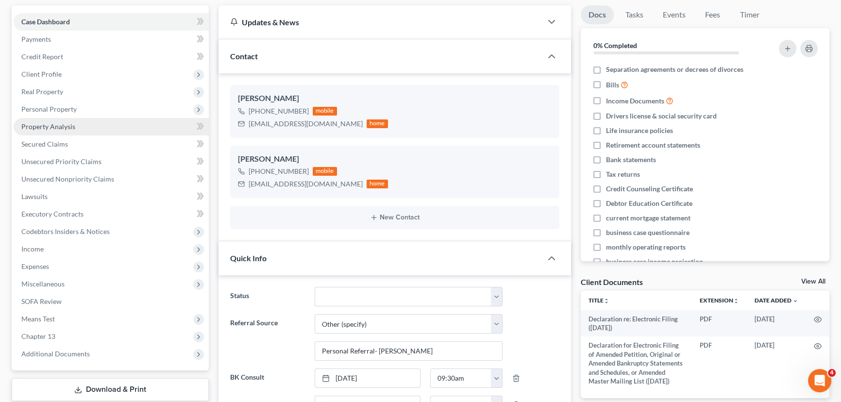
click at [75, 129] on link "Property Analysis" at bounding box center [111, 126] width 195 height 17
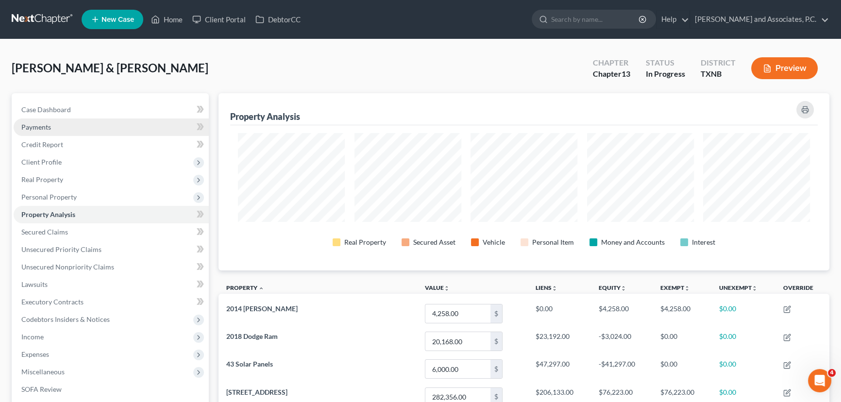
scroll to position [177, 610]
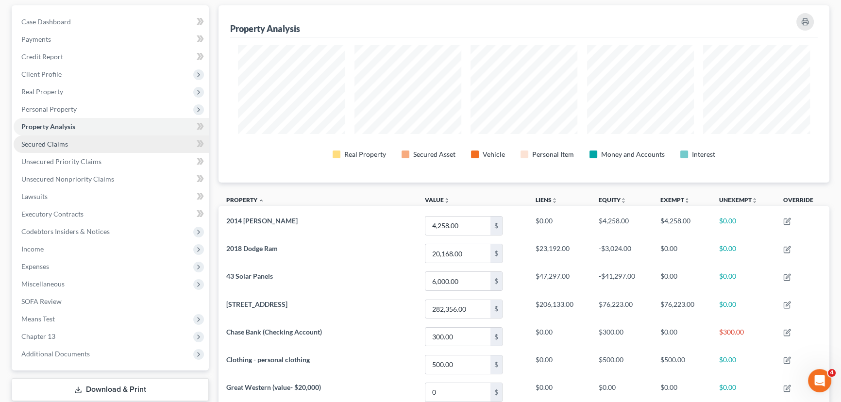
click at [71, 143] on link "Secured Claims" at bounding box center [111, 143] width 195 height 17
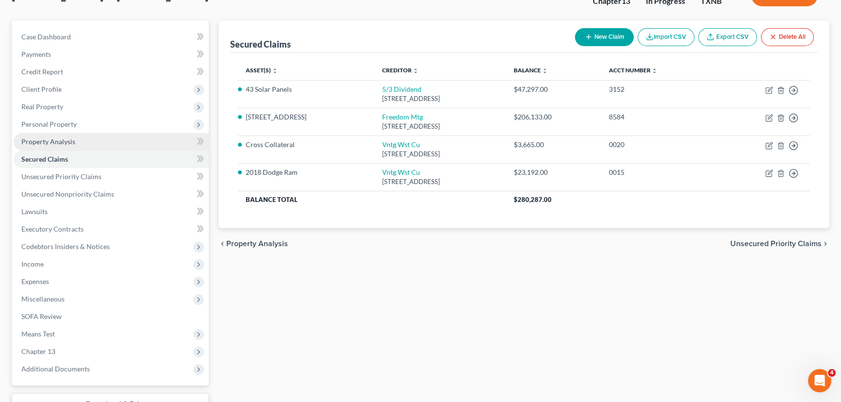
scroll to position [88, 0]
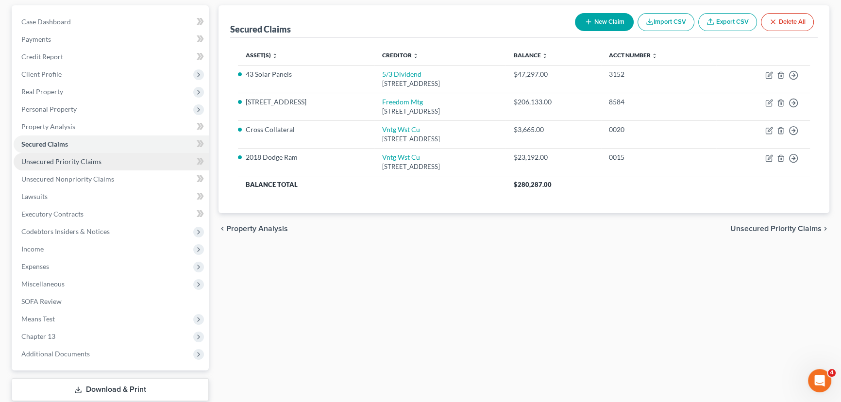
click at [82, 161] on span "Unsecured Priority Claims" at bounding box center [61, 161] width 80 height 8
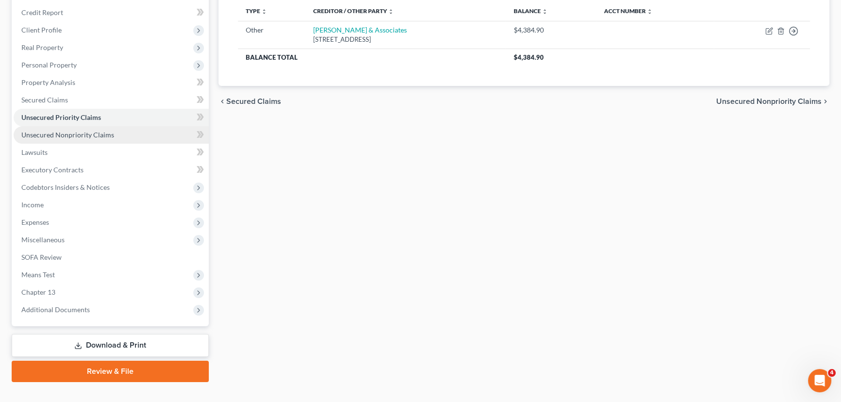
click at [86, 134] on span "Unsecured Nonpriority Claims" at bounding box center [67, 135] width 93 height 8
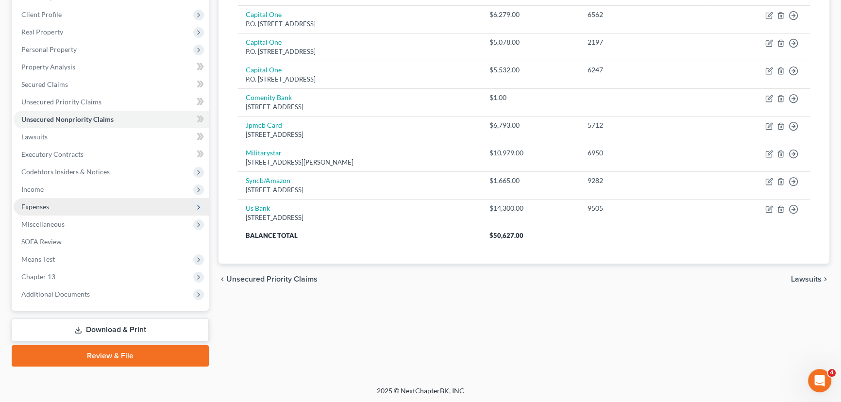
click at [94, 211] on span "Expenses" at bounding box center [111, 206] width 195 height 17
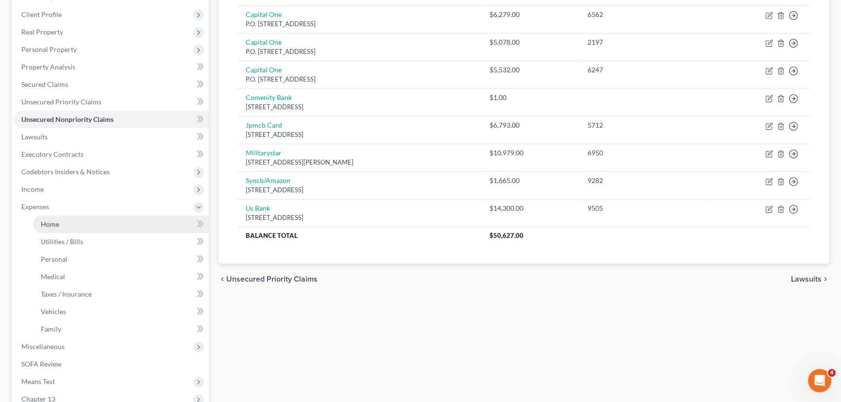
click at [100, 223] on link "Home" at bounding box center [121, 224] width 176 height 17
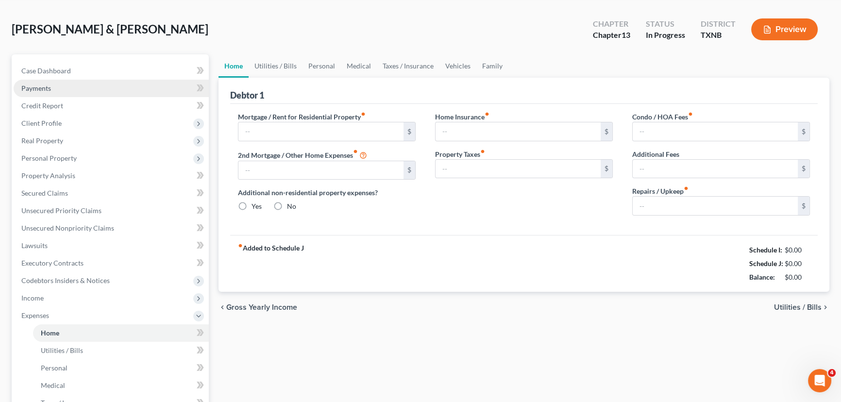
type input "1,789.00"
type input "0.00"
radio input "true"
type input "0.00"
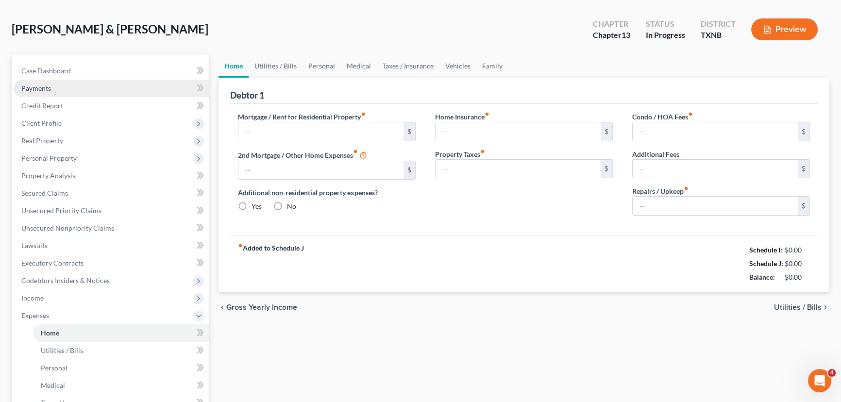
type input "0.00"
type input "100.00"
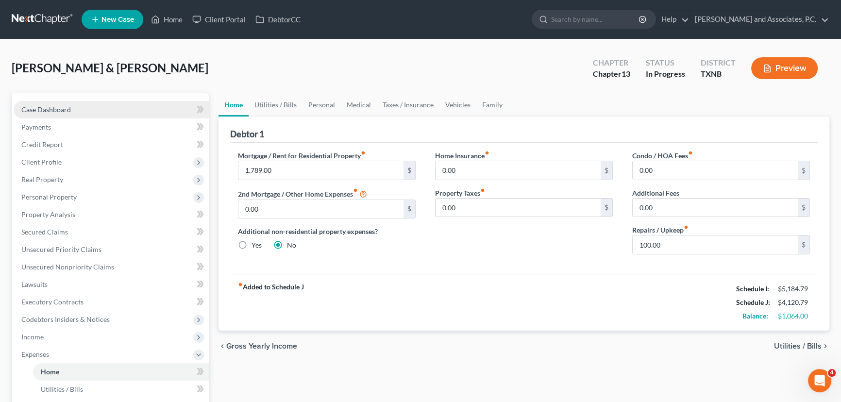
click at [92, 106] on link "Case Dashboard" at bounding box center [111, 109] width 195 height 17
select select "6"
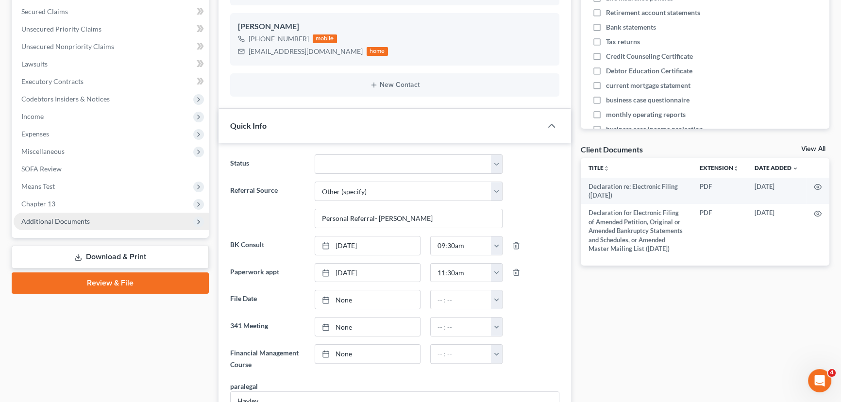
click at [73, 217] on span "Additional Documents" at bounding box center [55, 221] width 68 height 8
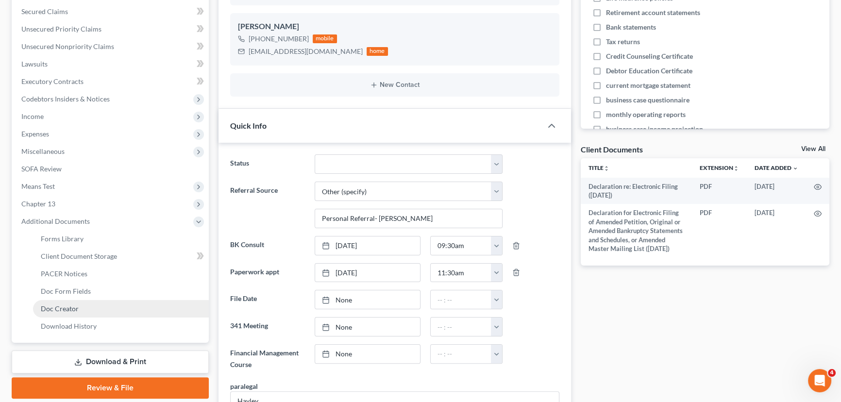
click at [68, 305] on span "Doc Creator" at bounding box center [60, 308] width 38 height 8
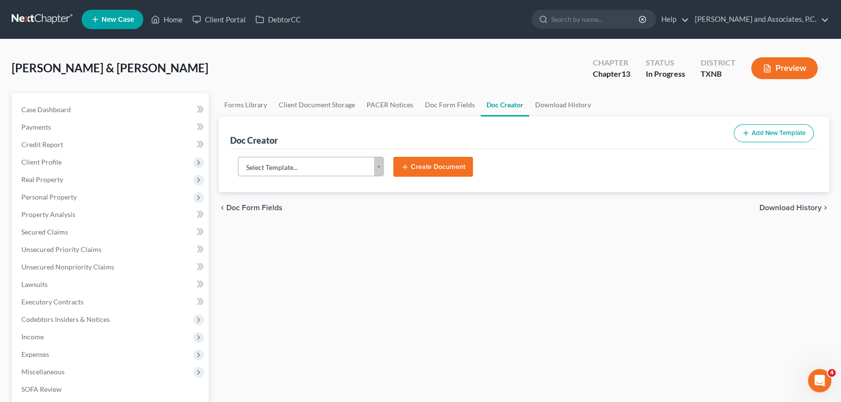
click at [316, 163] on body "Home New Case Client Portal DebtorCC Monte J. White and Associates, P.C. hayley…" at bounding box center [420, 328] width 841 height 656
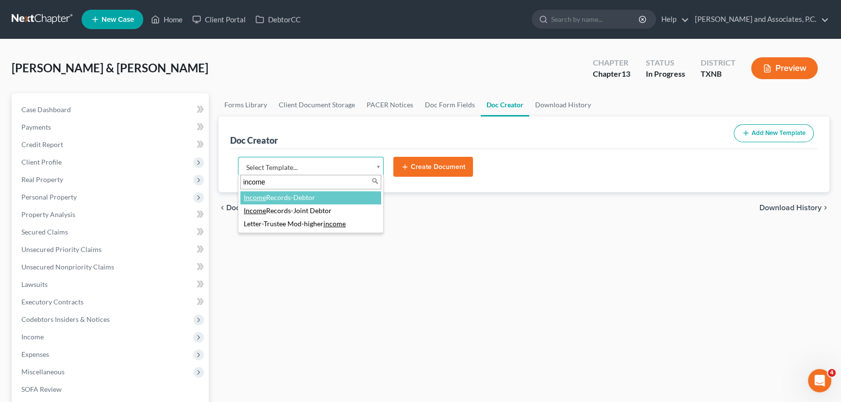
type input "income"
drag, startPoint x: 312, startPoint y: 197, endPoint x: 354, endPoint y: 190, distance: 42.8
select select "77082"
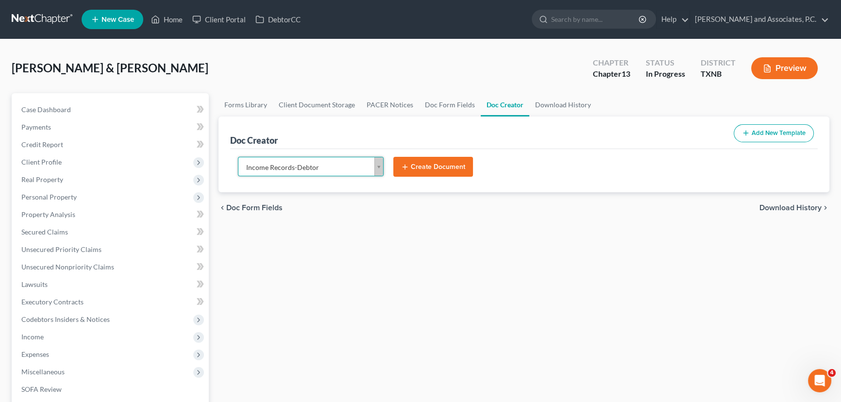
click at [439, 169] on button "Create Document" at bounding box center [433, 167] width 80 height 20
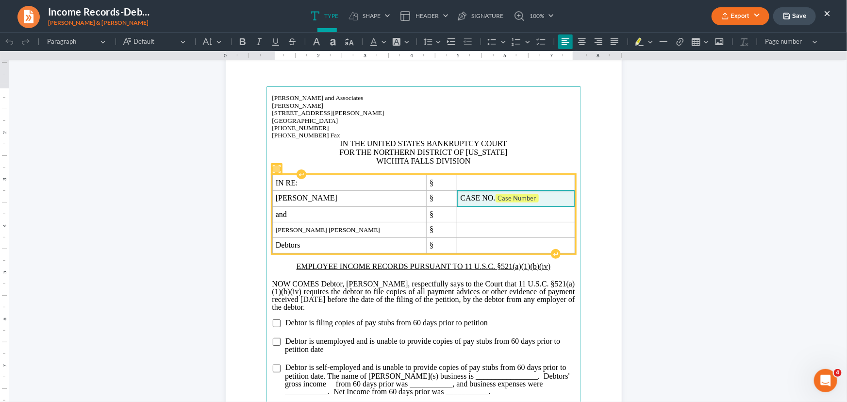
click at [519, 198] on span "CASE NO. Case Number" at bounding box center [516, 198] width 111 height 10
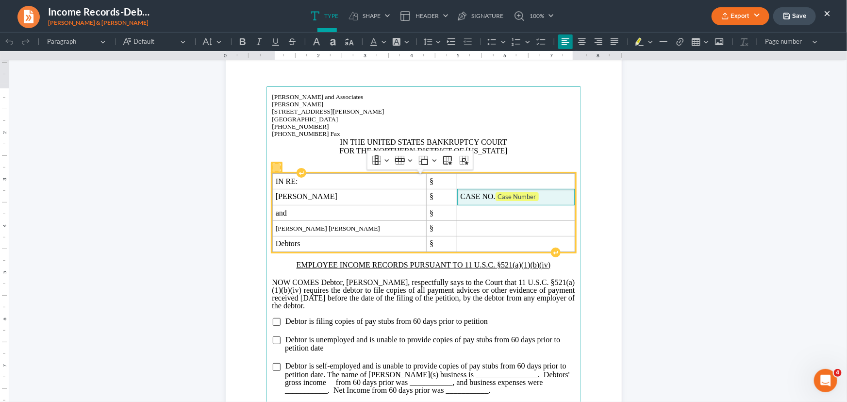
scroll to position [43, 0]
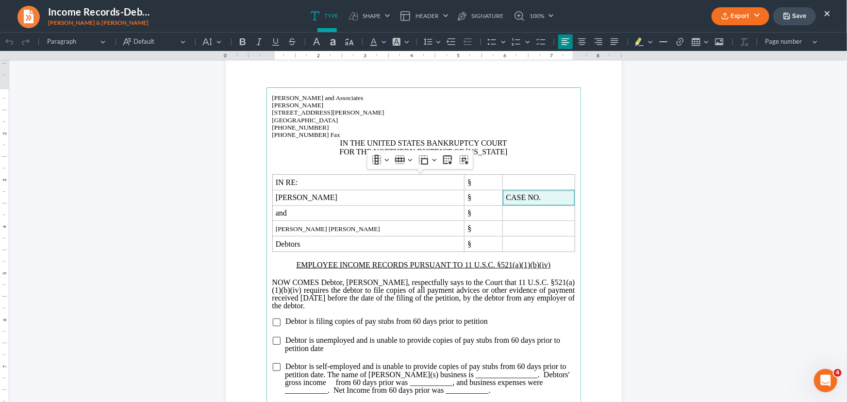
click at [186, 148] on html "1.00 10.00 0 1 1 2 2 3 3 4 4 5 5 6 6 7 7 8 8 9 9 10 10 11 11 Undo (Ctrl+Z) Undo…" at bounding box center [423, 283] width 847 height 588
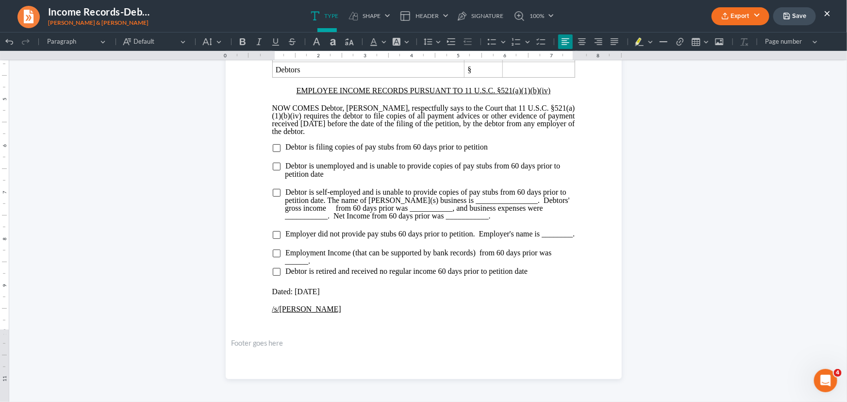
scroll to position [173, 0]
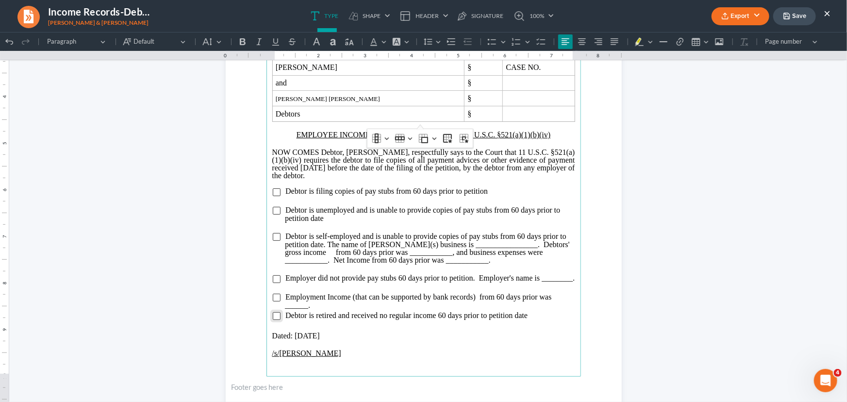
click at [277, 320] on input "Rich Text Editor, page-0-main" at bounding box center [277, 316] width 8 height 8
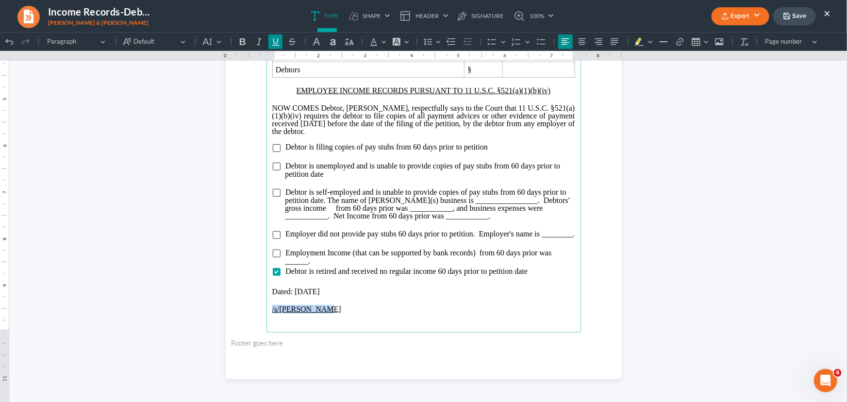
drag, startPoint x: 318, startPoint y: 319, endPoint x: 268, endPoint y: 315, distance: 49.7
click at [268, 315] on main "Monte J. White and Associates Monte J. White 1106 Brook Ave, Hamilton Place Wic…" at bounding box center [424, 123] width 315 height 420
click at [726, 19] on icon "button" at bounding box center [726, 16] width 8 height 8
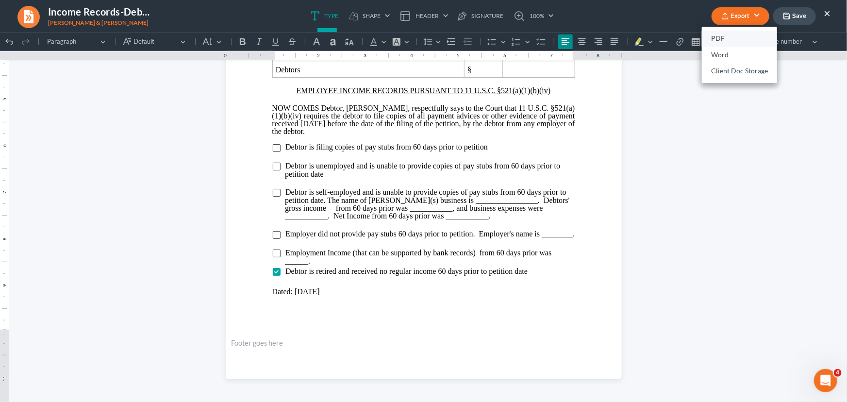
click at [722, 39] on link "PDF" at bounding box center [739, 39] width 75 height 17
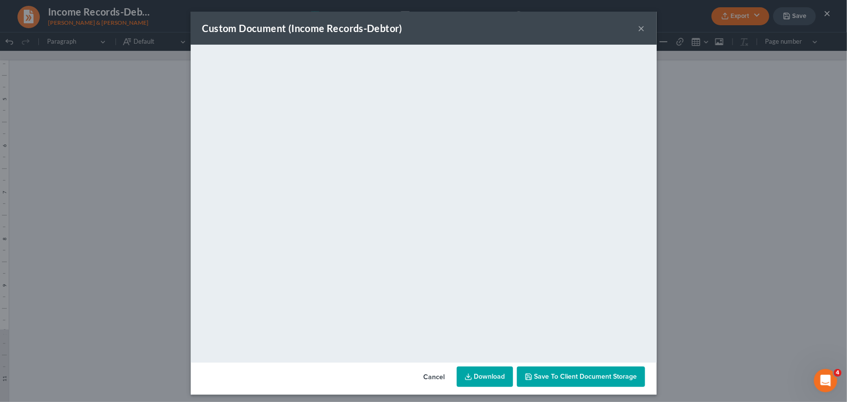
click at [639, 29] on button "×" at bounding box center [642, 28] width 7 height 12
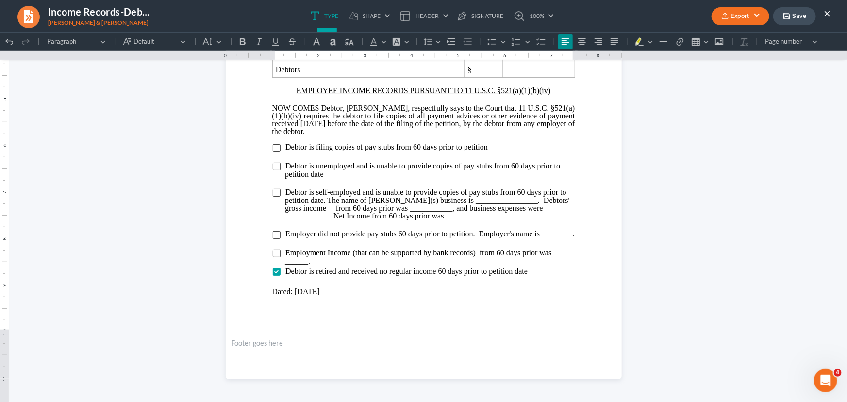
click at [787, 13] on icon "button" at bounding box center [787, 16] width 6 height 6
click at [828, 13] on button "×" at bounding box center [827, 13] width 7 height 12
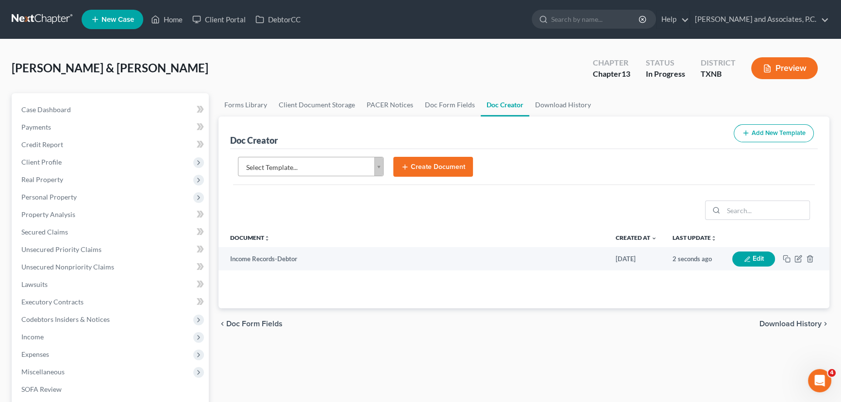
click at [335, 160] on body "Home New Case Client Portal DebtorCC Monte J. White and Associates, P.C. hayley…" at bounding box center [420, 328] width 841 height 656
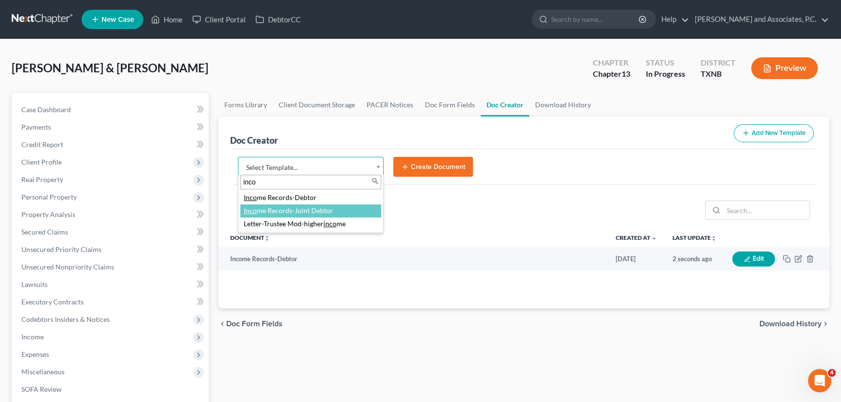
type input "inco"
select select "77083"
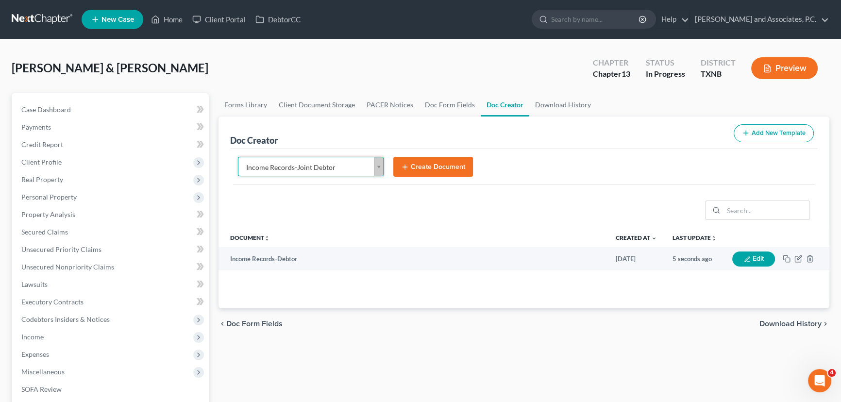
click at [436, 166] on button "Create Document" at bounding box center [433, 167] width 80 height 20
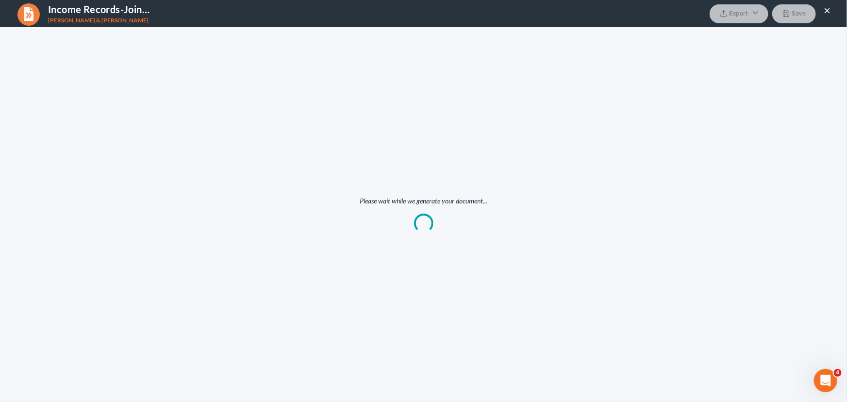
scroll to position [0, 0]
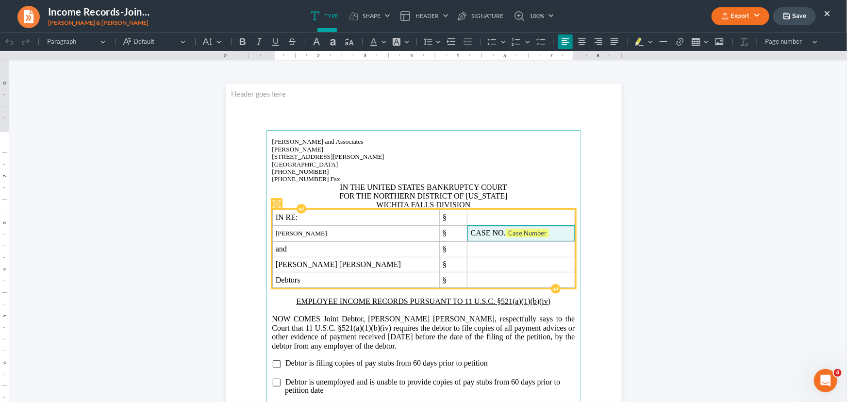
click at [538, 239] on td "CASE NO. Case Number" at bounding box center [521, 233] width 107 height 16
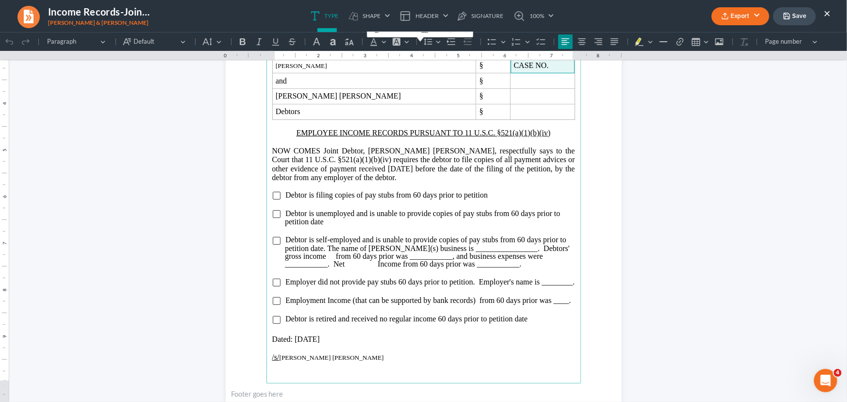
scroll to position [176, 0]
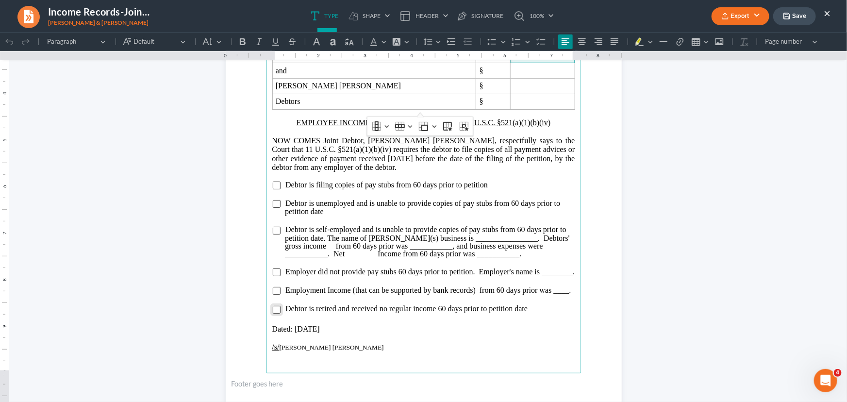
click at [273, 313] on input "Rich Text Editor, page-0-main" at bounding box center [277, 309] width 8 height 8
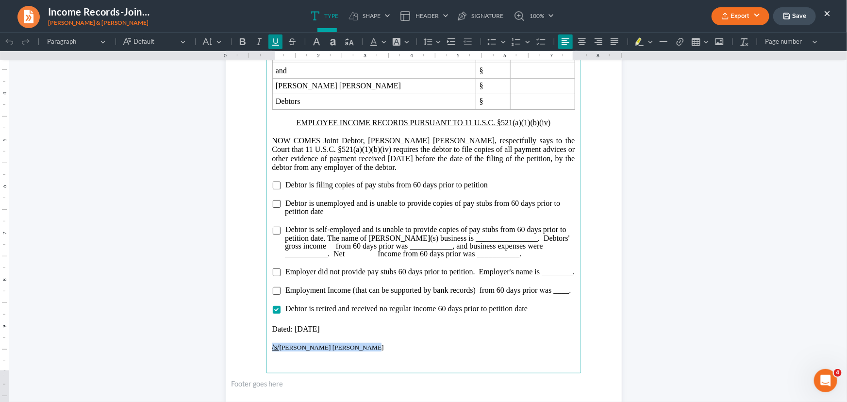
drag, startPoint x: 341, startPoint y: 355, endPoint x: 269, endPoint y: 352, distance: 72.9
click at [272, 351] on p "/s/ Gabriele Brigitte Tolliver" at bounding box center [423, 346] width 303 height 9
click at [735, 15] on button "Export" at bounding box center [741, 16] width 58 height 18
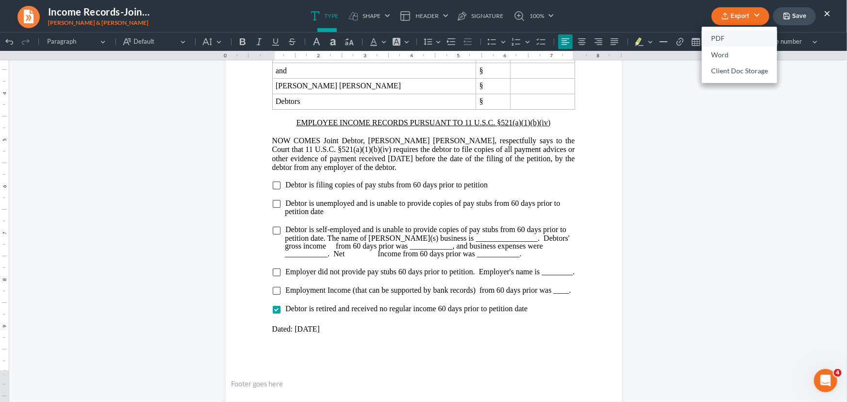
click at [741, 34] on link "PDF" at bounding box center [739, 39] width 75 height 17
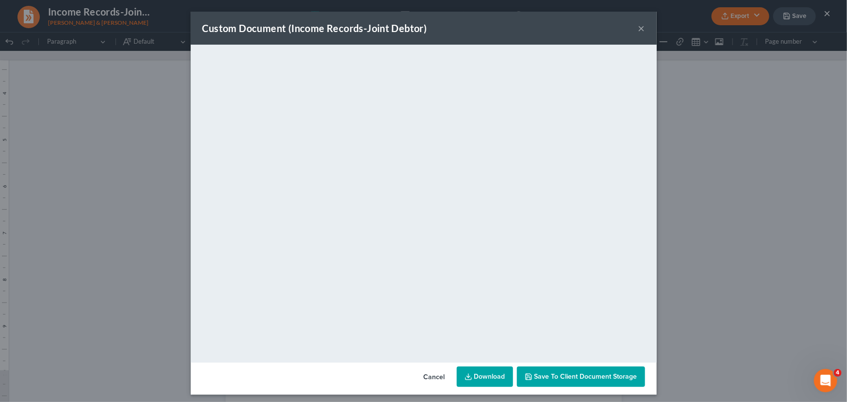
click at [641, 27] on button "×" at bounding box center [642, 28] width 7 height 12
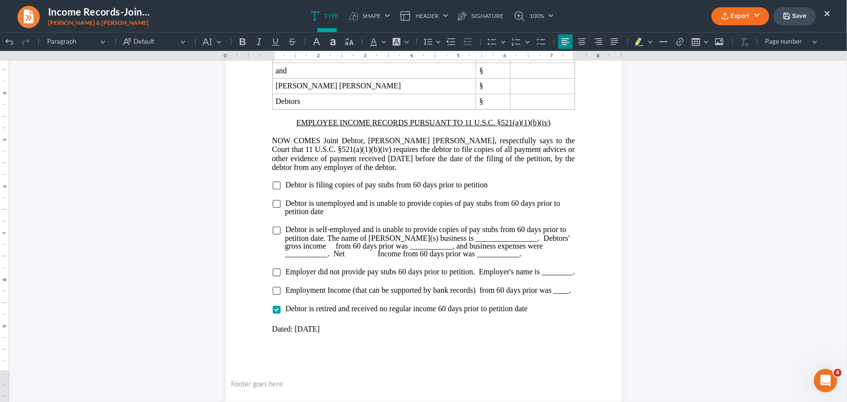
click at [790, 12] on icon "button" at bounding box center [787, 16] width 8 height 8
click at [828, 12] on button "×" at bounding box center [827, 13] width 7 height 12
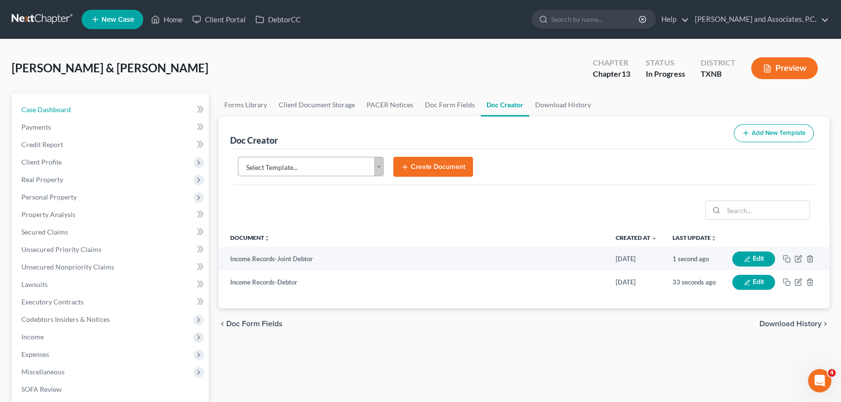
drag, startPoint x: 83, startPoint y: 107, endPoint x: 305, endPoint y: 228, distance: 253.4
click at [83, 107] on link "Case Dashboard" at bounding box center [111, 109] width 195 height 17
select select "6"
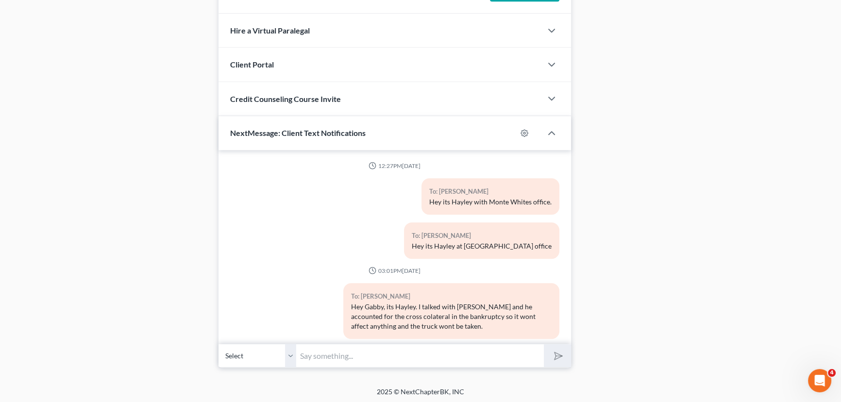
scroll to position [316, 0]
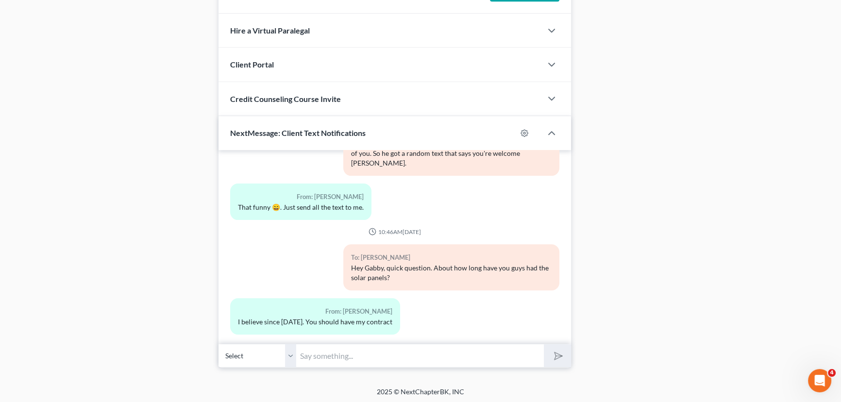
click at [344, 354] on input "text" at bounding box center [420, 356] width 248 height 24
type input "Yes i do, just wanted to make sure i was looking at the correct date."
click at [544, 344] on button "submit" at bounding box center [557, 355] width 27 height 23
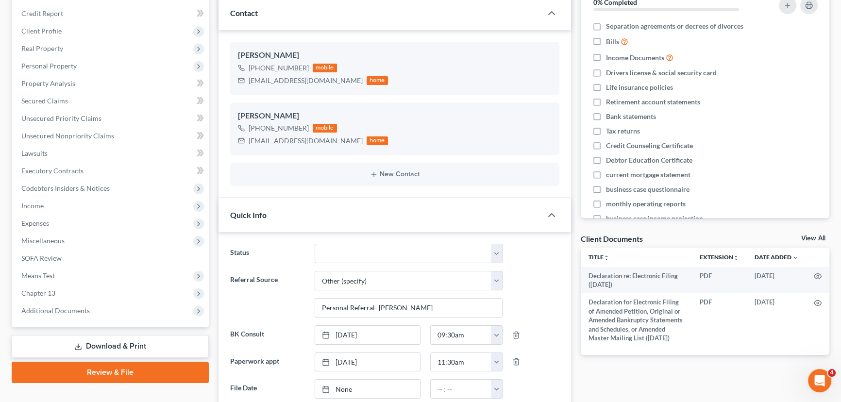
scroll to position [128, 0]
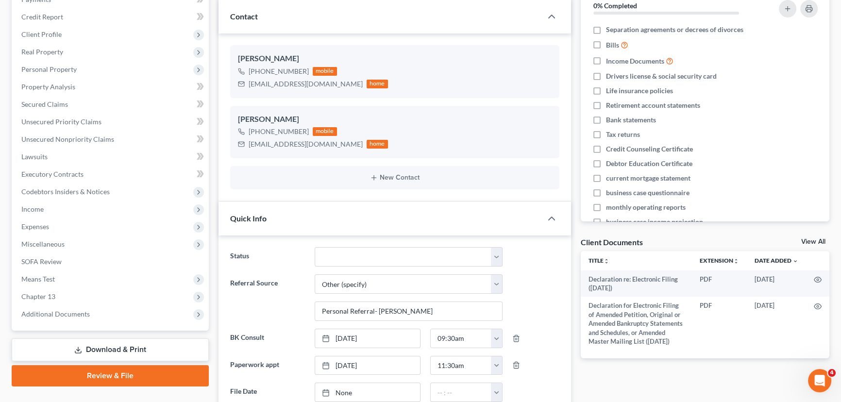
click at [821, 243] on link "View All" at bounding box center [813, 241] width 24 height 7
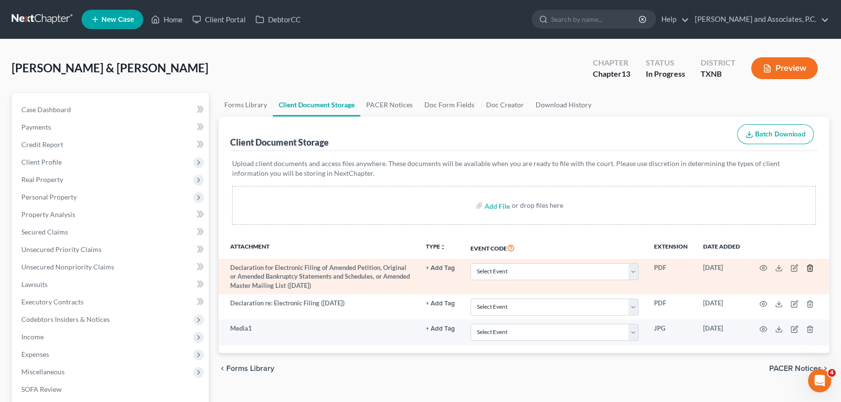
click at [810, 265] on icon "button" at bounding box center [810, 268] width 8 height 8
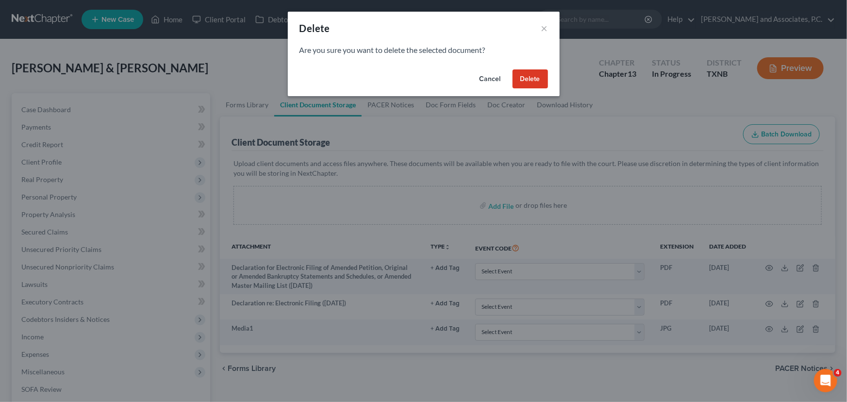
click at [532, 76] on button "Delete" at bounding box center [530, 78] width 35 height 19
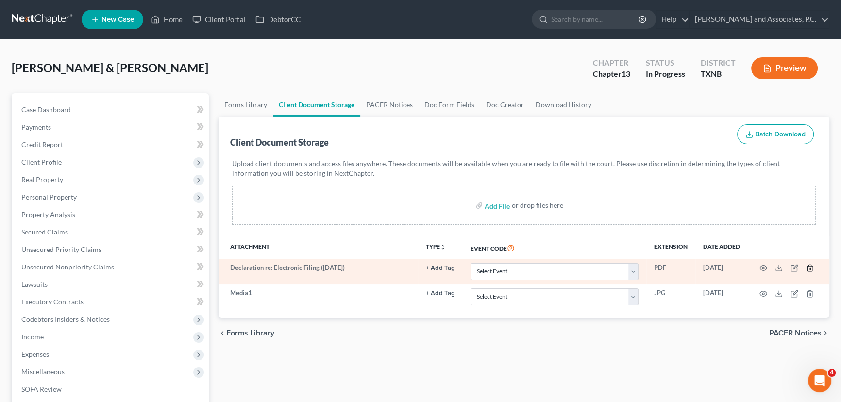
click at [811, 266] on icon "button" at bounding box center [810, 268] width 8 height 8
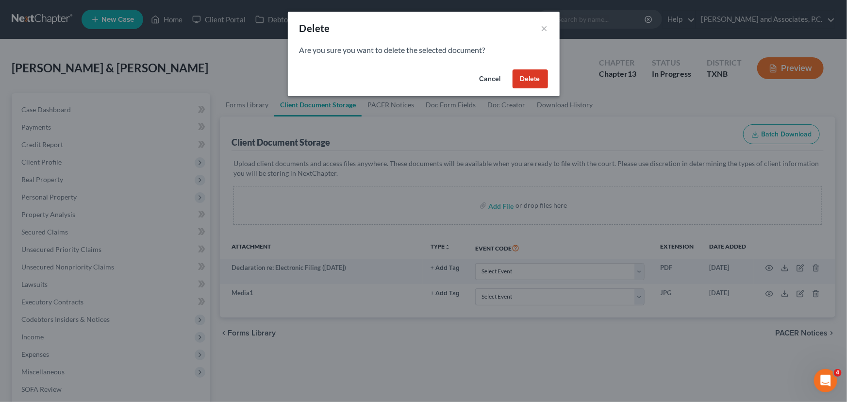
click at [533, 75] on button "Delete" at bounding box center [530, 78] width 35 height 19
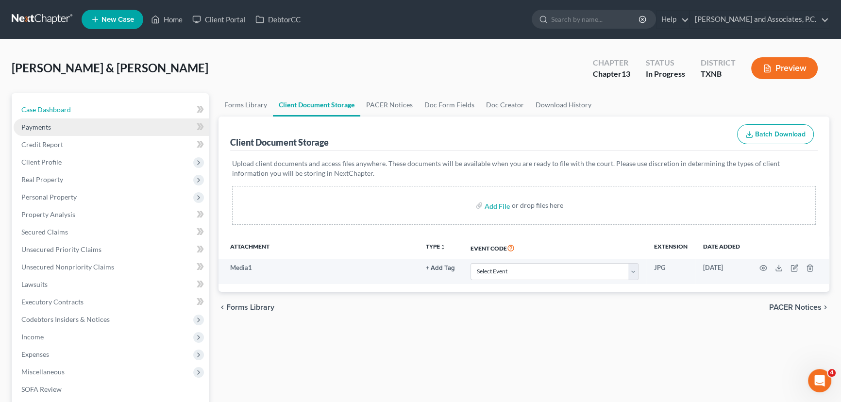
drag, startPoint x: 107, startPoint y: 116, endPoint x: 187, endPoint y: 129, distance: 81.7
click at [106, 116] on link "Case Dashboard" at bounding box center [111, 109] width 195 height 17
select select "6"
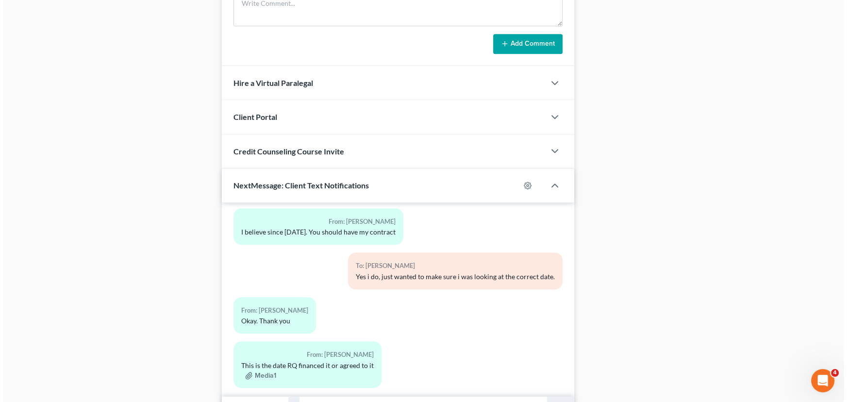
scroll to position [834, 0]
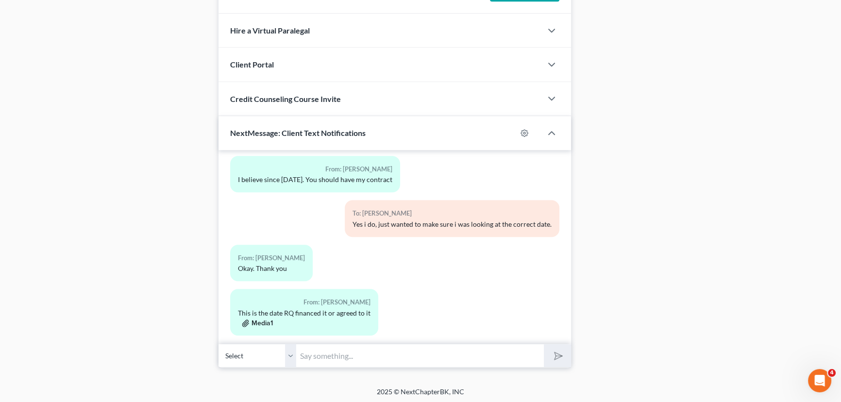
click at [265, 320] on button "Media1" at bounding box center [257, 324] width 31 height 8
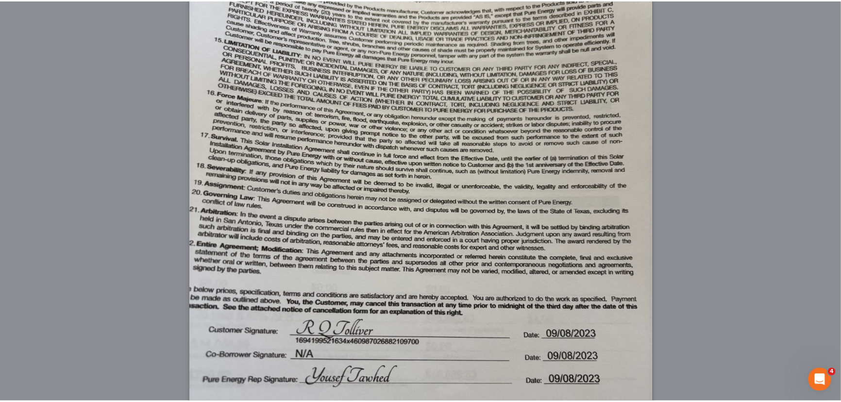
scroll to position [0, 0]
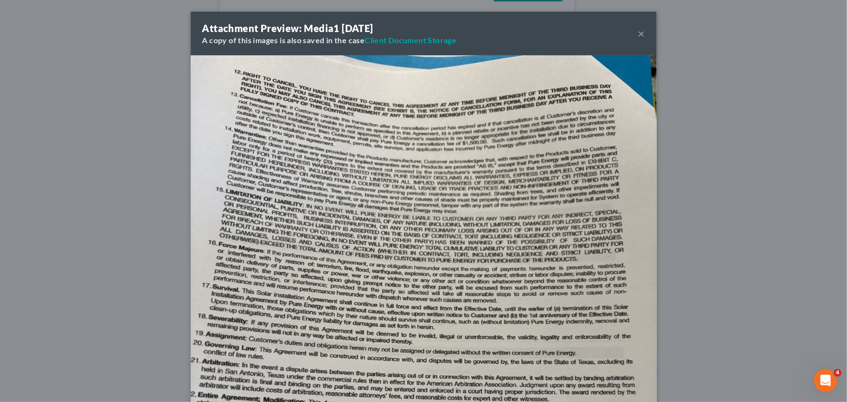
click at [639, 31] on button "×" at bounding box center [642, 34] width 7 height 12
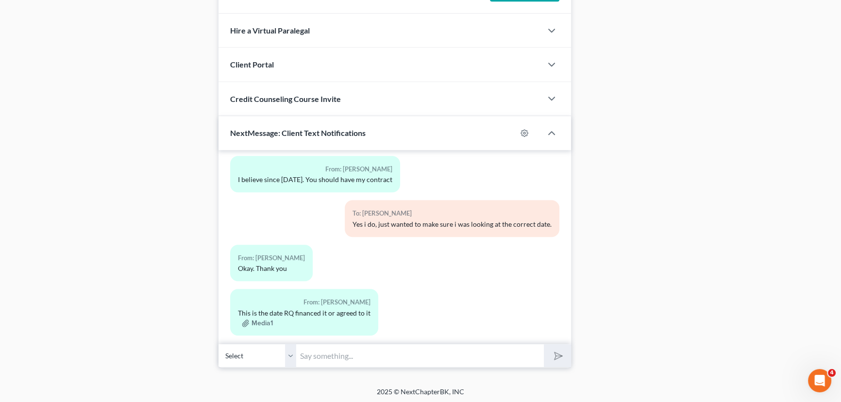
click at [327, 353] on input "text" at bounding box center [420, 356] width 248 height 24
type input "Thank you!!"
click at [544, 344] on button "submit" at bounding box center [557, 355] width 27 height 23
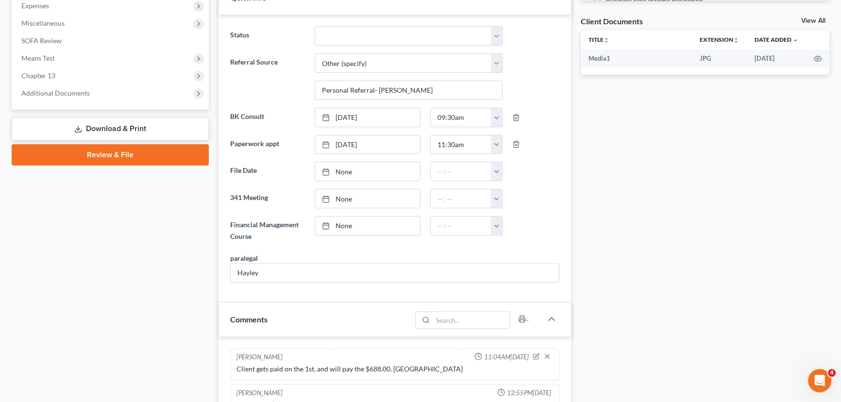
scroll to position [128, 0]
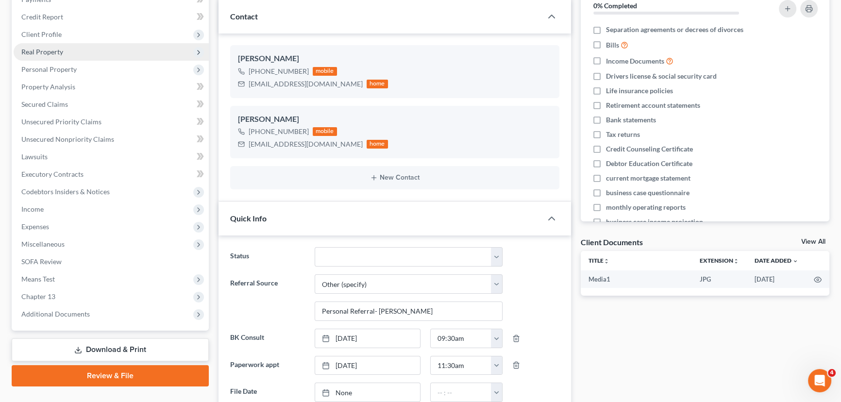
click at [71, 51] on span "Real Property" at bounding box center [111, 51] width 195 height 17
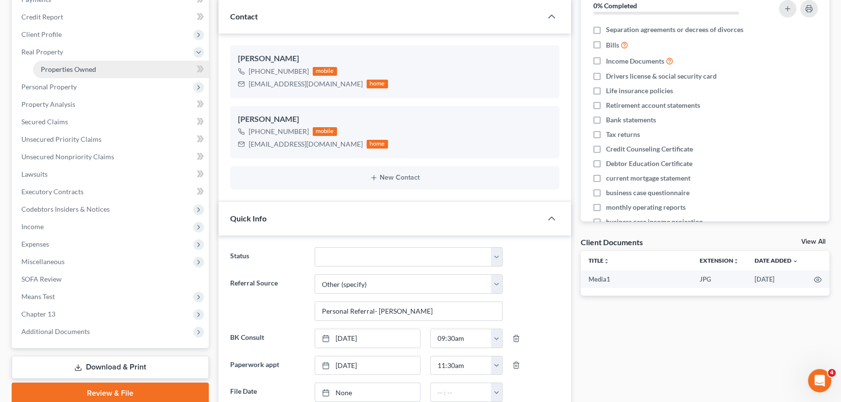
click at [68, 63] on link "Properties Owned" at bounding box center [121, 69] width 176 height 17
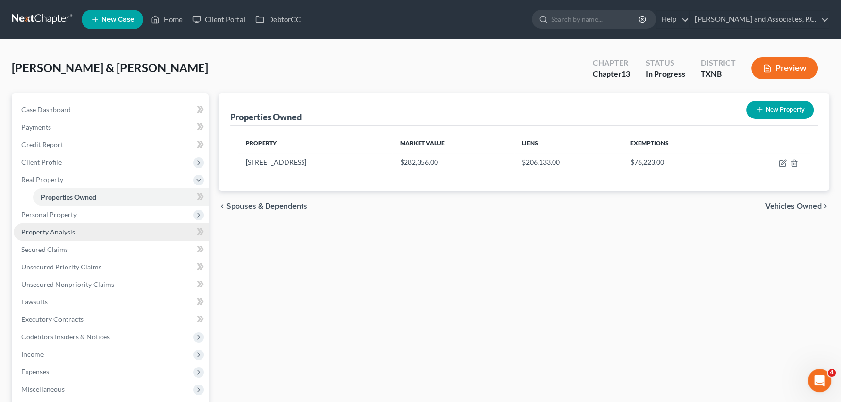
drag, startPoint x: 58, startPoint y: 219, endPoint x: 60, endPoint y: 229, distance: 10.0
click at [58, 219] on span "Personal Property" at bounding box center [111, 214] width 195 height 17
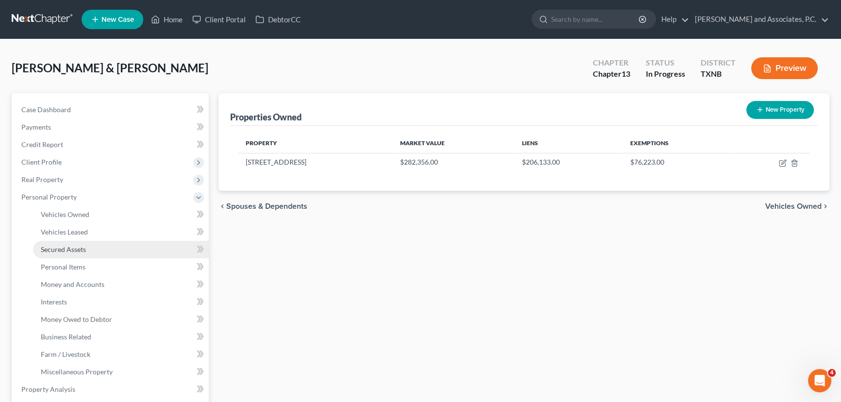
click at [63, 250] on span "Secured Assets" at bounding box center [63, 249] width 45 height 8
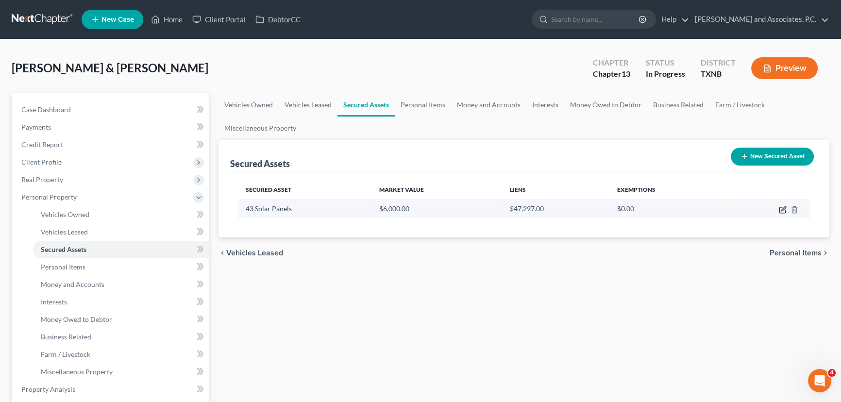
click at [782, 211] on icon "button" at bounding box center [783, 210] width 8 height 8
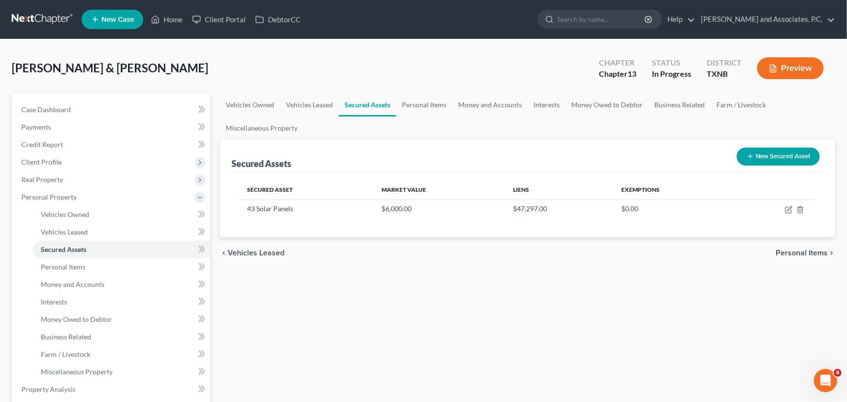
select select "other"
select select "2"
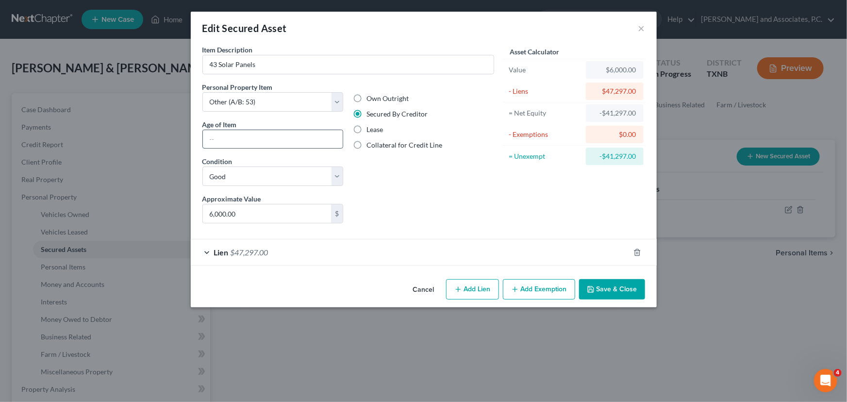
click at [256, 138] on input "text" at bounding box center [273, 139] width 140 height 18
type input "2 years"
click at [612, 287] on button "Save & Close" at bounding box center [612, 289] width 66 height 20
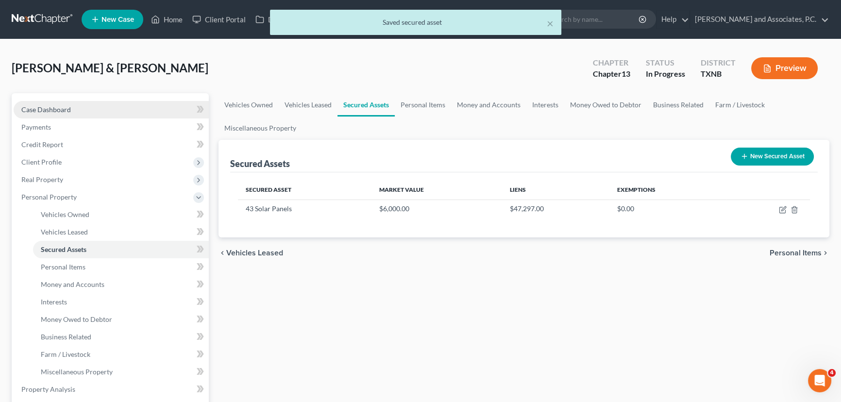
click at [71, 113] on link "Case Dashboard" at bounding box center [111, 109] width 195 height 17
select select "6"
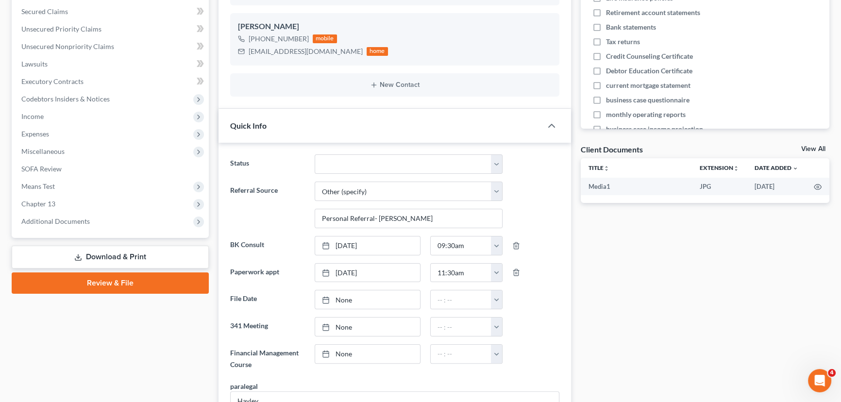
scroll to position [503, 0]
click at [823, 151] on link "View All" at bounding box center [813, 149] width 24 height 7
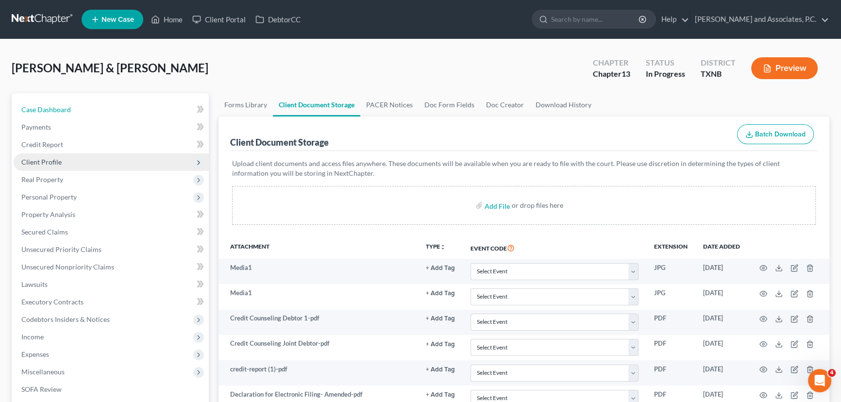
drag, startPoint x: 58, startPoint y: 107, endPoint x: 189, endPoint y: 163, distance: 143.0
click at [58, 107] on span "Case Dashboard" at bounding box center [46, 109] width 50 height 8
select select "6"
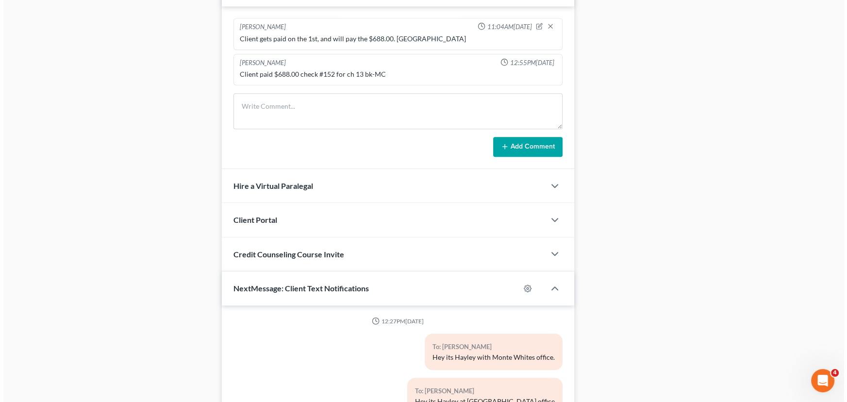
scroll to position [547, 0]
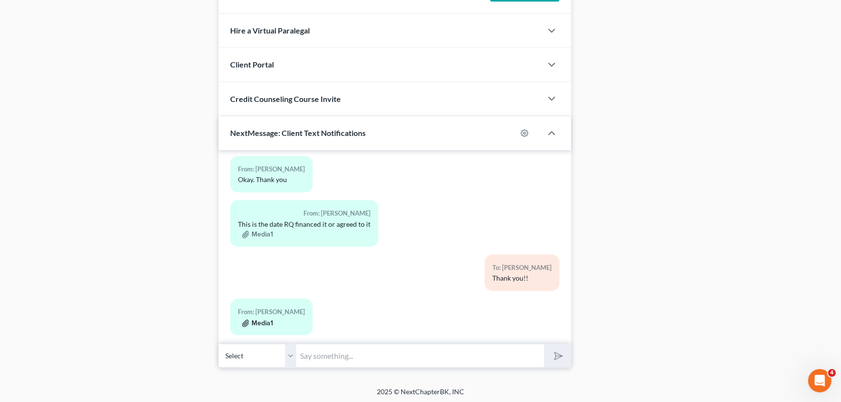
click at [265, 320] on button "Media1" at bounding box center [257, 324] width 31 height 8
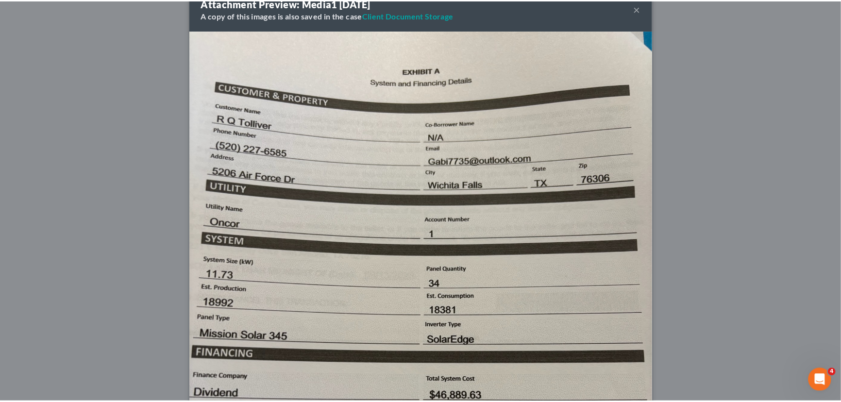
scroll to position [0, 0]
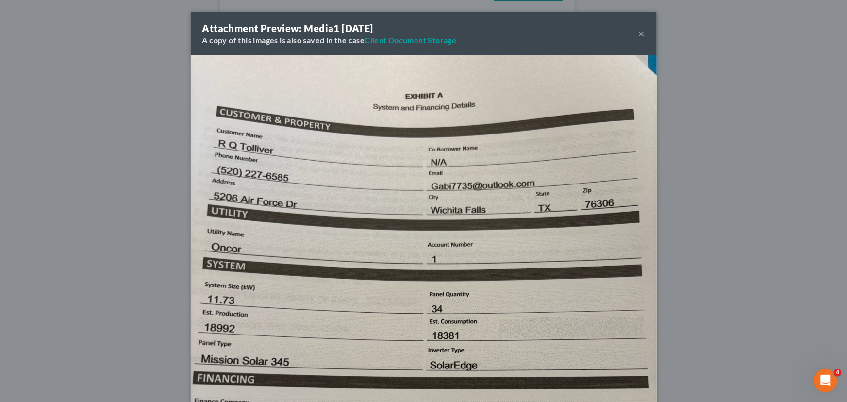
click at [639, 35] on button "×" at bounding box center [642, 34] width 7 height 12
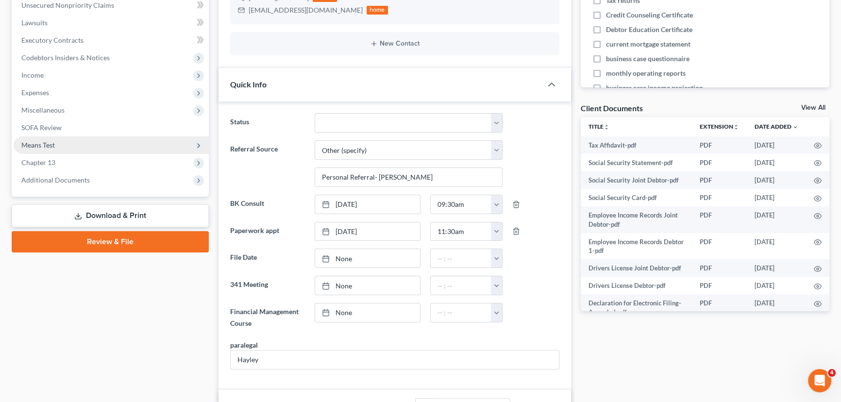
scroll to position [260, 0]
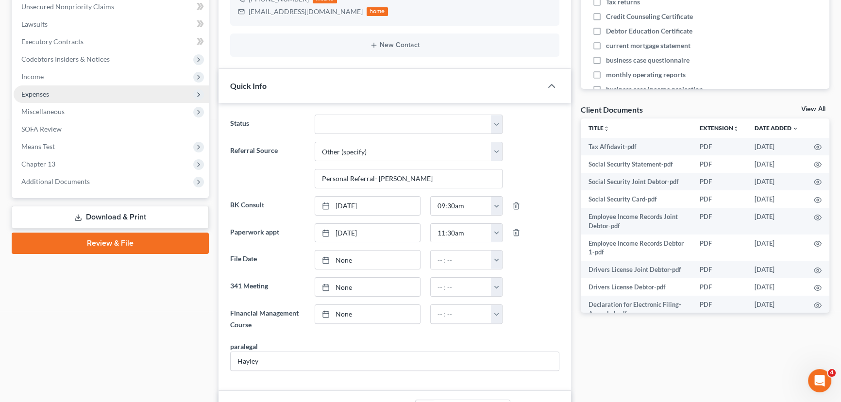
click at [58, 87] on span "Expenses" at bounding box center [111, 93] width 195 height 17
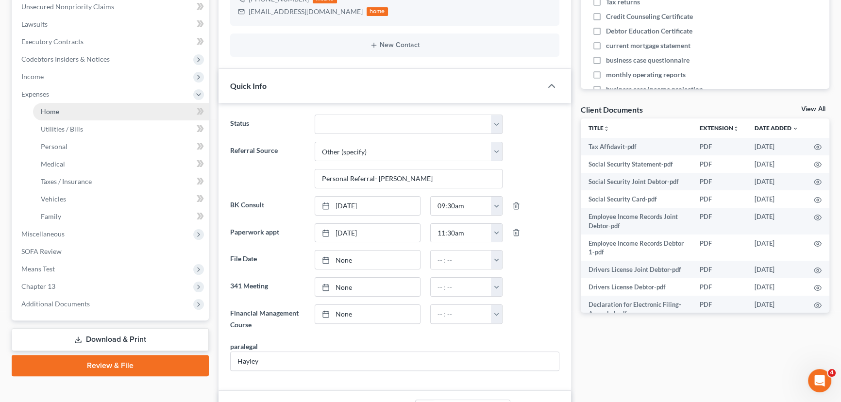
click at [68, 111] on link "Home" at bounding box center [121, 111] width 176 height 17
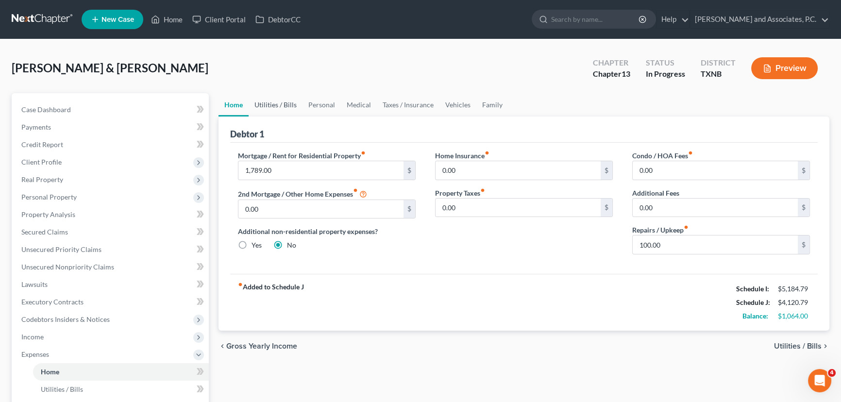
click at [271, 110] on link "Utilities / Bills" at bounding box center [276, 104] width 54 height 23
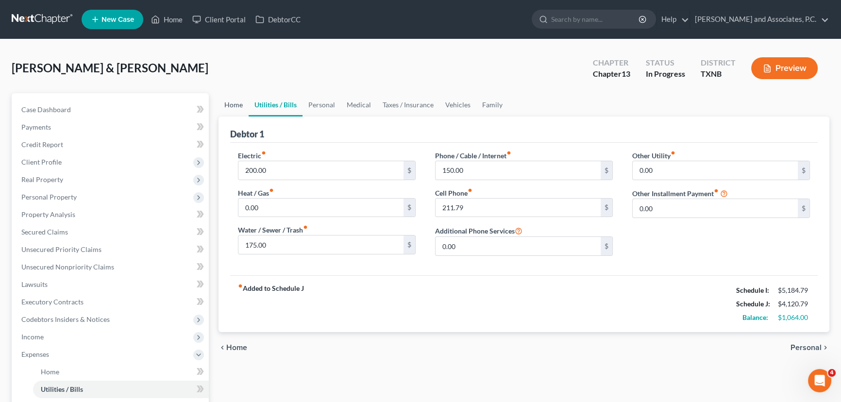
click at [241, 105] on link "Home" at bounding box center [234, 104] width 30 height 23
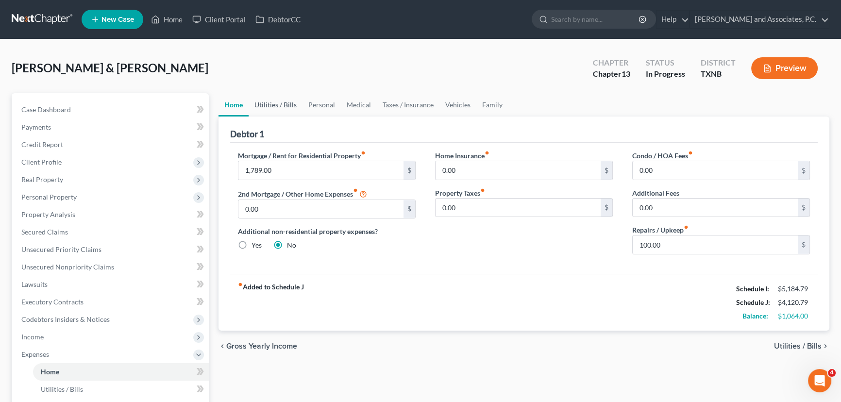
click at [263, 104] on link "Utilities / Bills" at bounding box center [276, 104] width 54 height 23
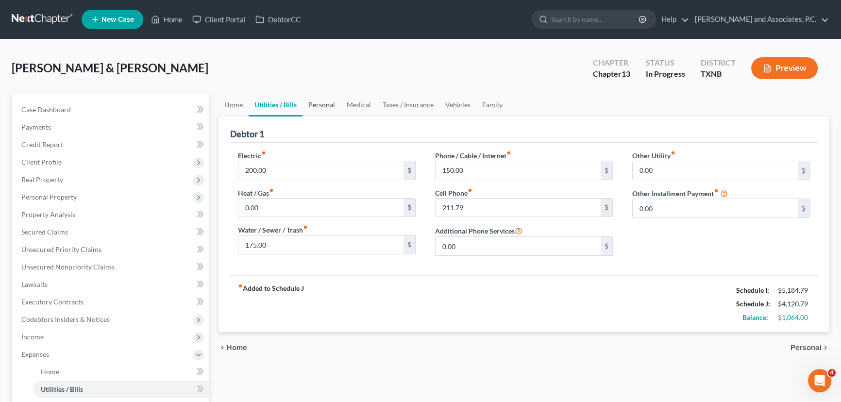
click at [318, 107] on link "Personal" at bounding box center [322, 104] width 38 height 23
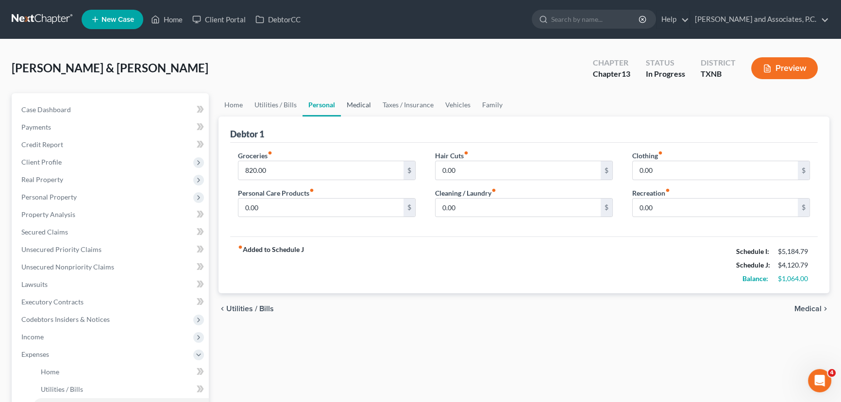
click at [354, 106] on link "Medical" at bounding box center [359, 104] width 36 height 23
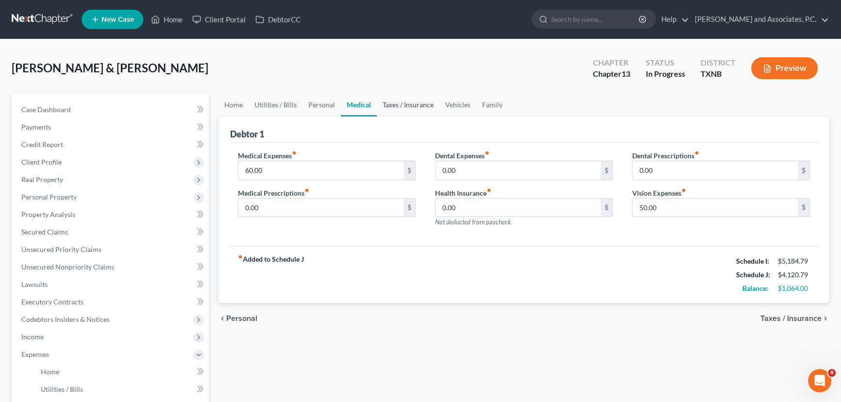
click at [399, 106] on link "Taxes / Insurance" at bounding box center [408, 104] width 63 height 23
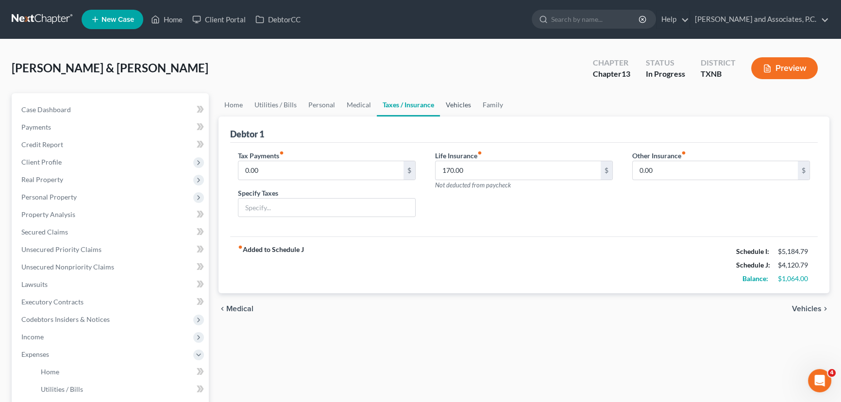
click at [455, 108] on link "Vehicles" at bounding box center [458, 104] width 37 height 23
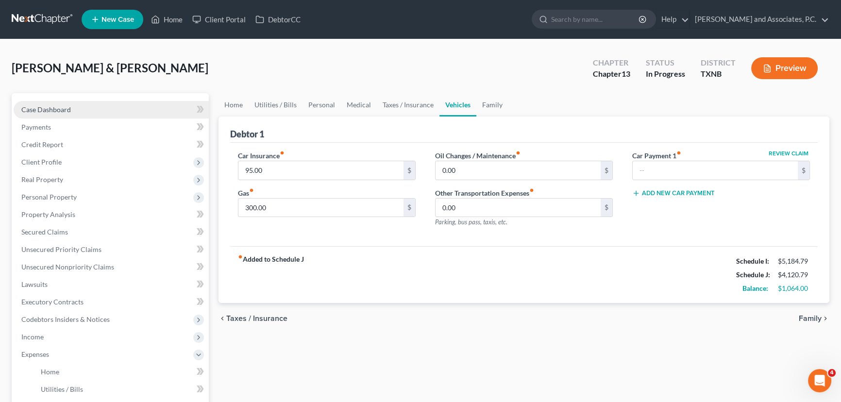
click at [97, 115] on link "Case Dashboard" at bounding box center [111, 109] width 195 height 17
select select "6"
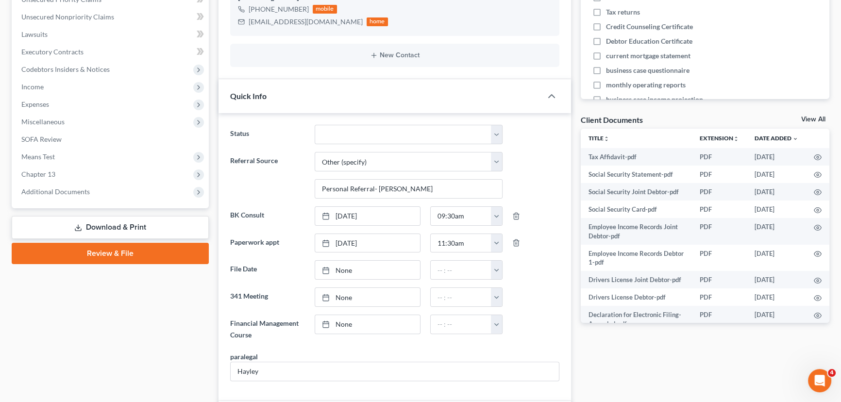
scroll to position [260, 0]
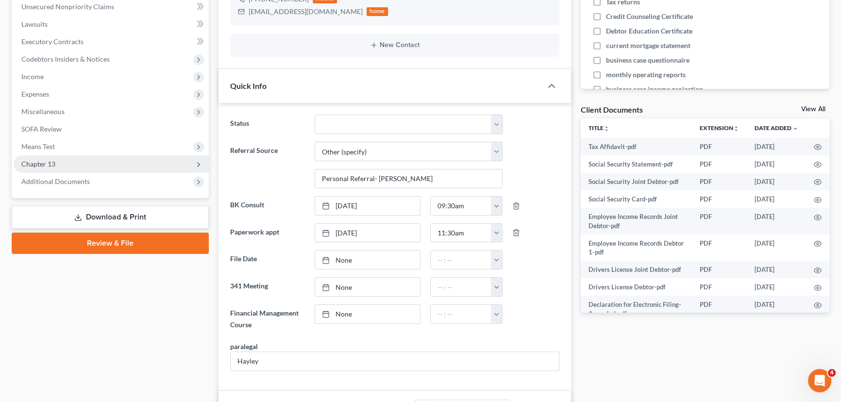
click at [64, 164] on span "Chapter 13" at bounding box center [111, 163] width 195 height 17
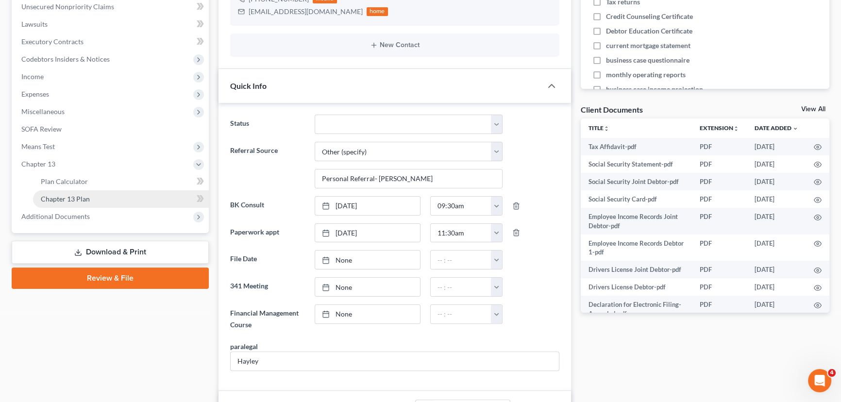
click at [62, 199] on span "Chapter 13 Plan" at bounding box center [65, 199] width 49 height 8
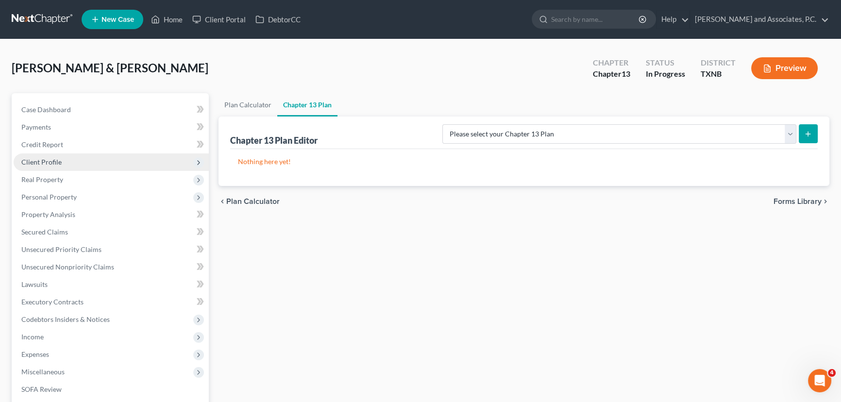
click at [60, 161] on span "Client Profile" at bounding box center [41, 162] width 40 height 8
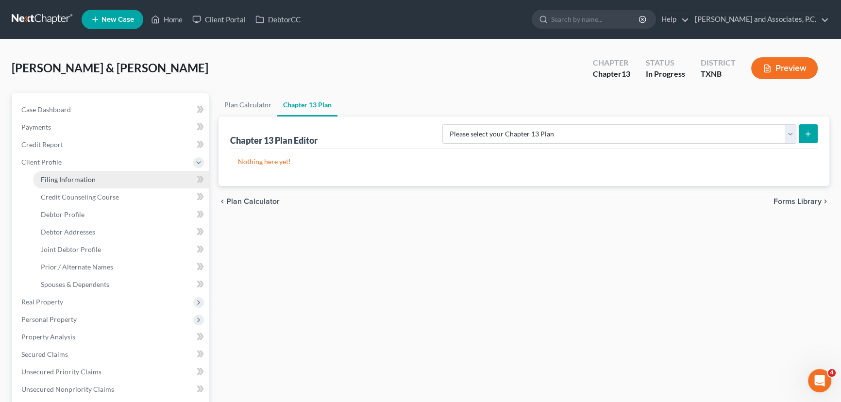
click at [61, 176] on span "Filing Information" at bounding box center [68, 179] width 55 height 8
select select "1"
select select "3"
select select "78"
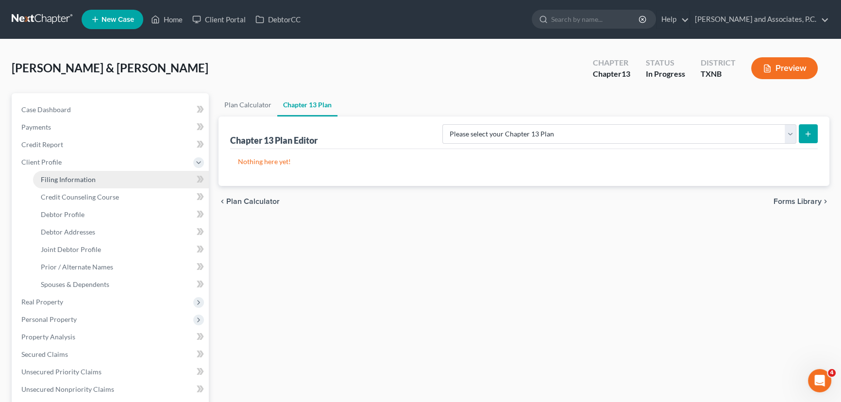
select select "0"
select select "45"
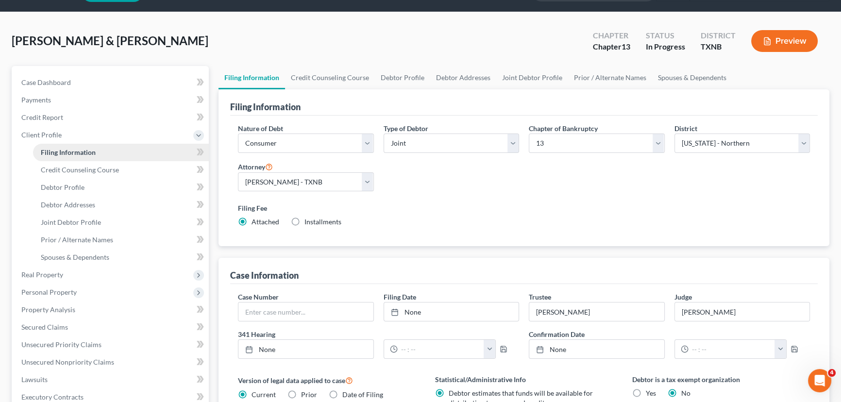
scroll to position [132, 0]
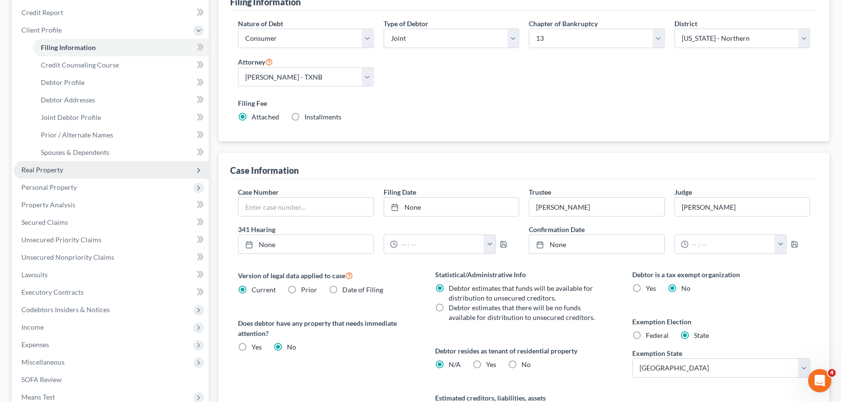
click at [61, 175] on span "Real Property" at bounding box center [111, 169] width 195 height 17
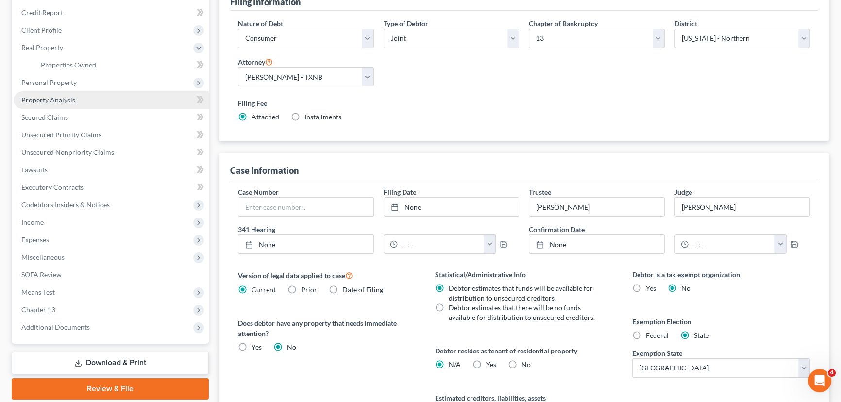
click at [63, 98] on span "Property Analysis" at bounding box center [48, 100] width 54 height 8
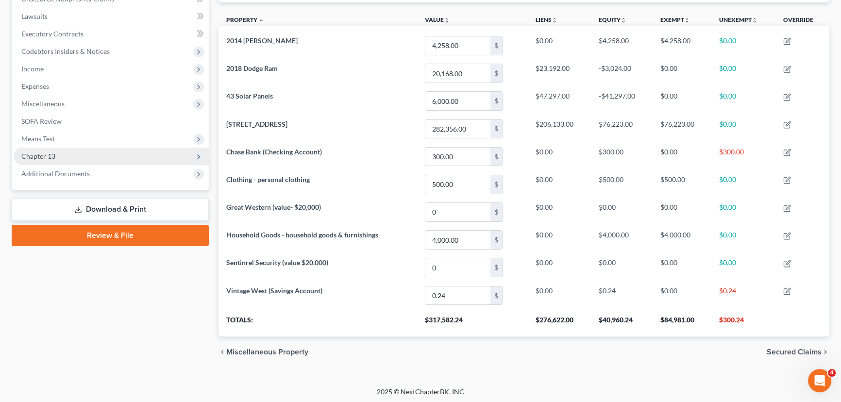
scroll to position [269, 0]
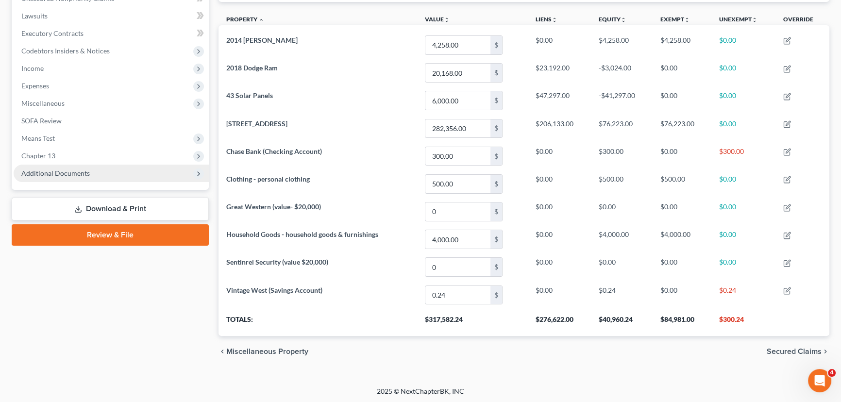
click at [93, 171] on span "Additional Documents" at bounding box center [111, 173] width 195 height 17
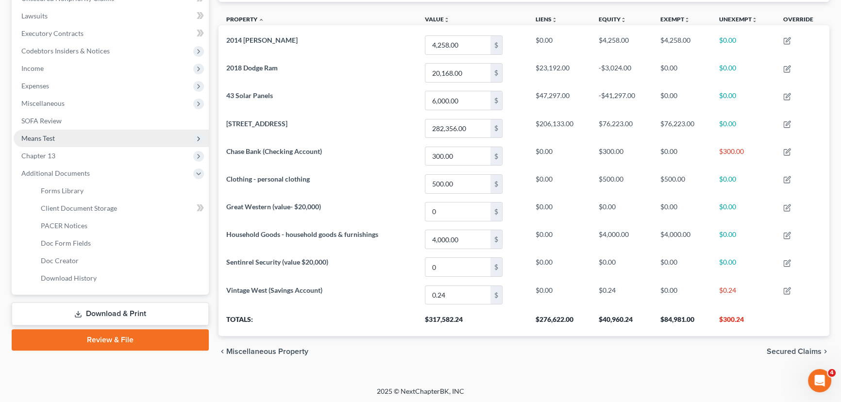
click at [84, 142] on span "Means Test" at bounding box center [111, 138] width 195 height 17
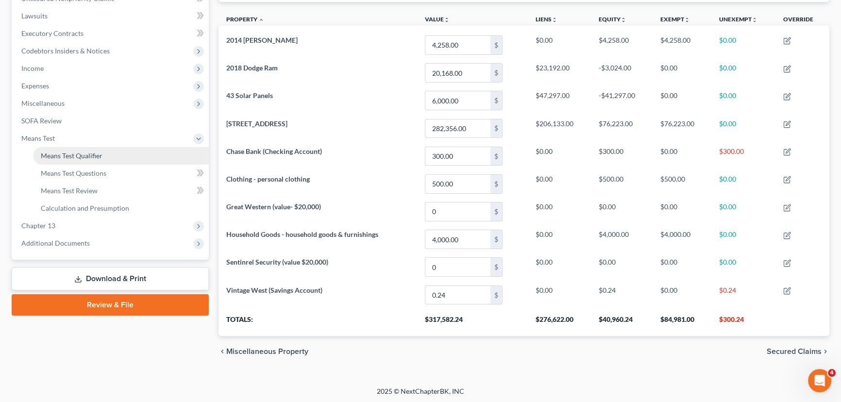
click at [83, 152] on span "Means Test Qualifier" at bounding box center [72, 156] width 62 height 8
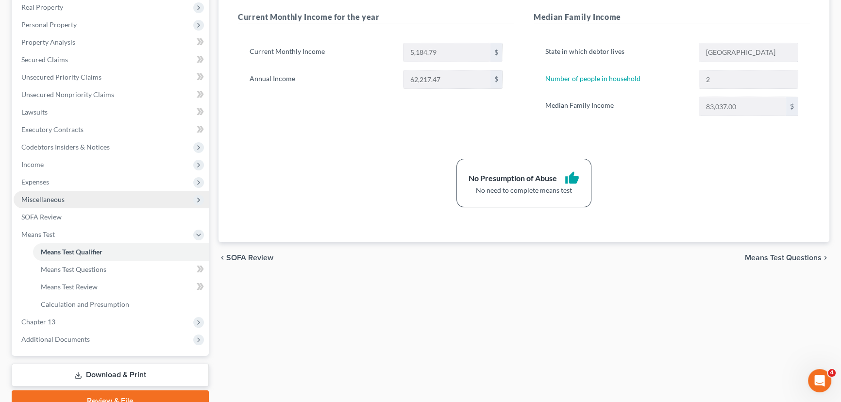
scroll to position [176, 0]
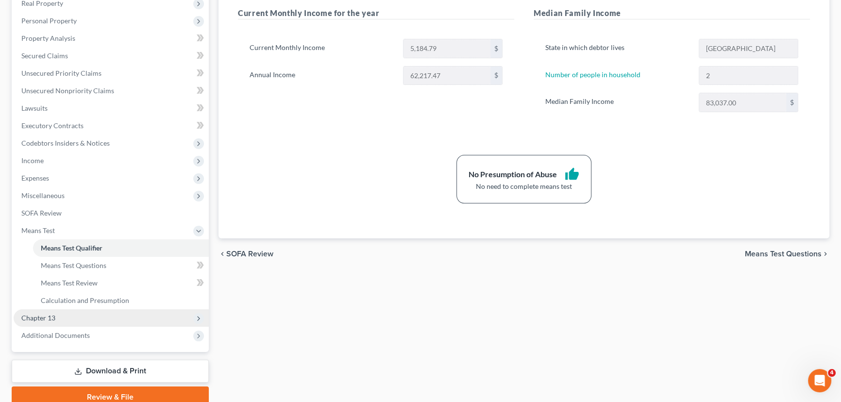
click at [48, 321] on span "Chapter 13" at bounding box center [38, 318] width 34 height 8
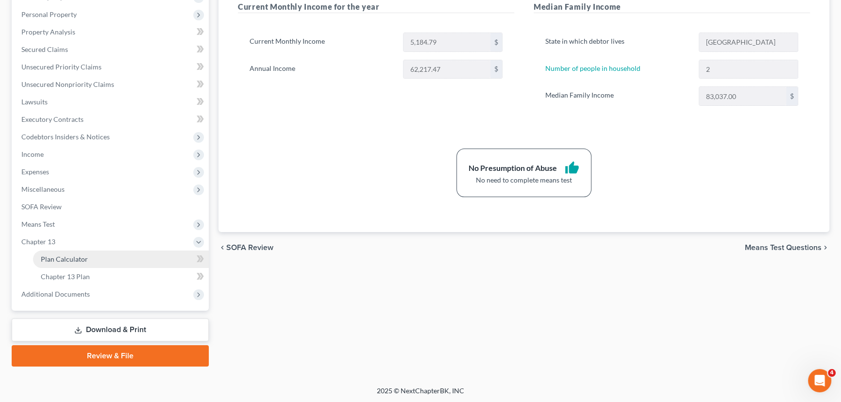
click at [66, 256] on span "Plan Calculator" at bounding box center [64, 259] width 47 height 8
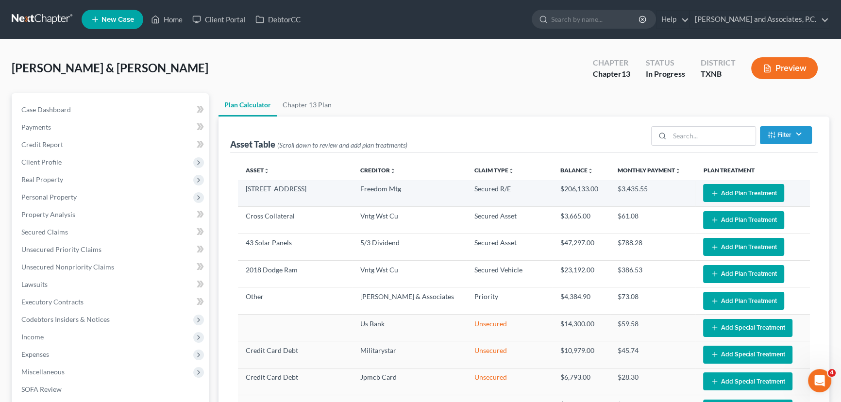
select select "59"
click at [729, 190] on button "Add Plan Treatment" at bounding box center [743, 193] width 81 height 18
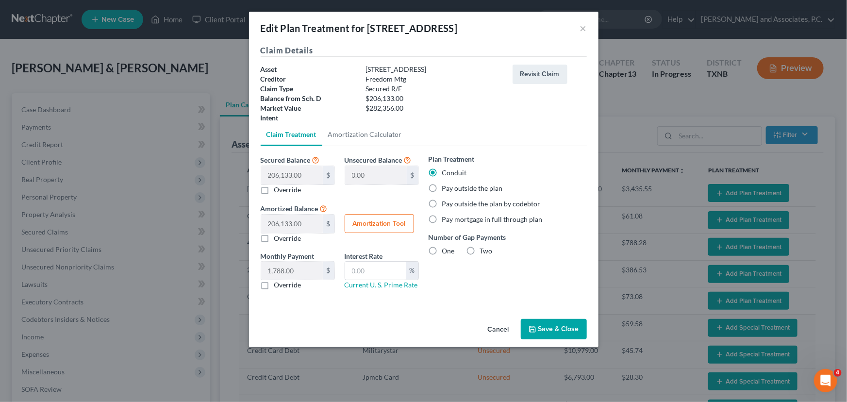
click at [442, 187] on label "Pay outside the plan" at bounding box center [472, 189] width 61 height 10
click at [446, 187] on input "Pay outside the plan" at bounding box center [449, 187] width 6 height 6
radio input "true"
click at [553, 326] on button "Save & Close" at bounding box center [554, 329] width 66 height 20
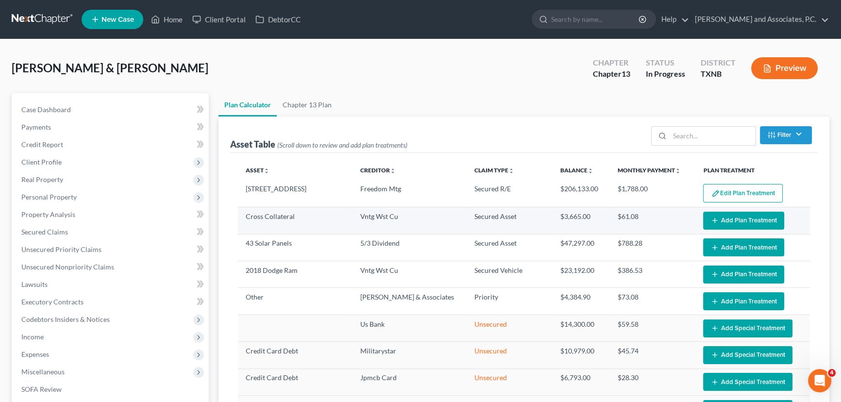
click at [740, 222] on button "Add Plan Treatment" at bounding box center [743, 221] width 81 height 18
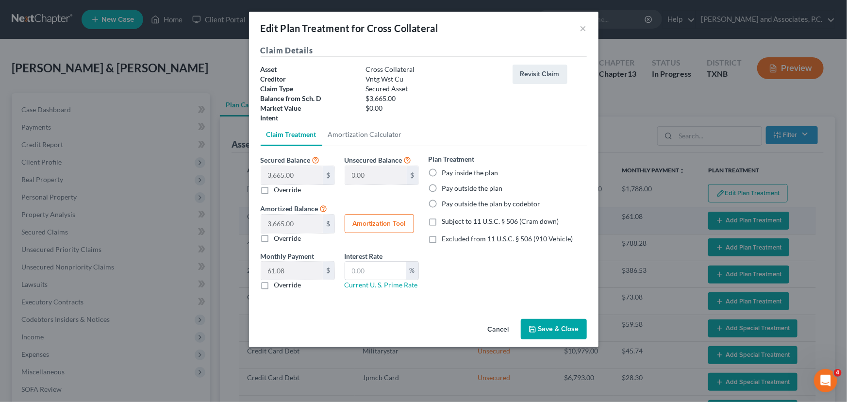
select select "59"
click at [442, 173] on label "Pay inside the plan" at bounding box center [470, 173] width 56 height 10
click at [446, 173] on input "Pay inside the plan" at bounding box center [449, 171] width 6 height 6
radio input "true"
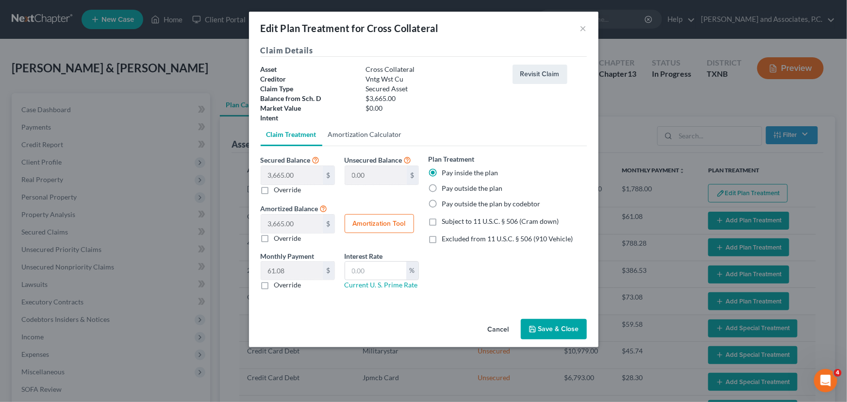
click at [378, 137] on link "Amortization Calculator" at bounding box center [364, 134] width 85 height 23
type input "3,665.00"
type input "60"
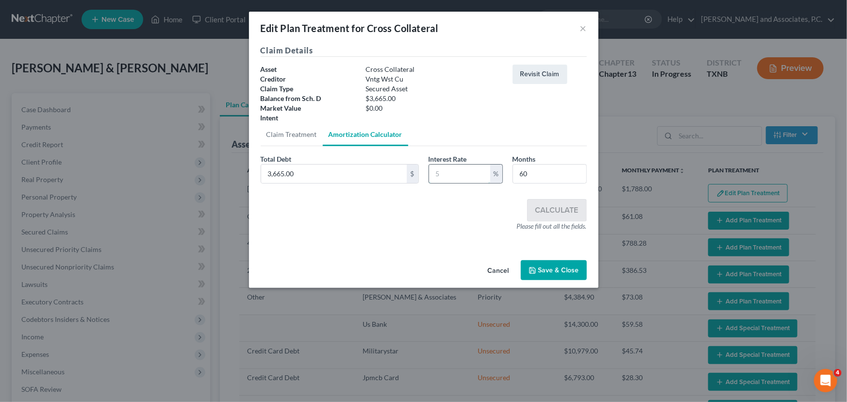
click at [471, 177] on input "text" at bounding box center [459, 174] width 61 height 18
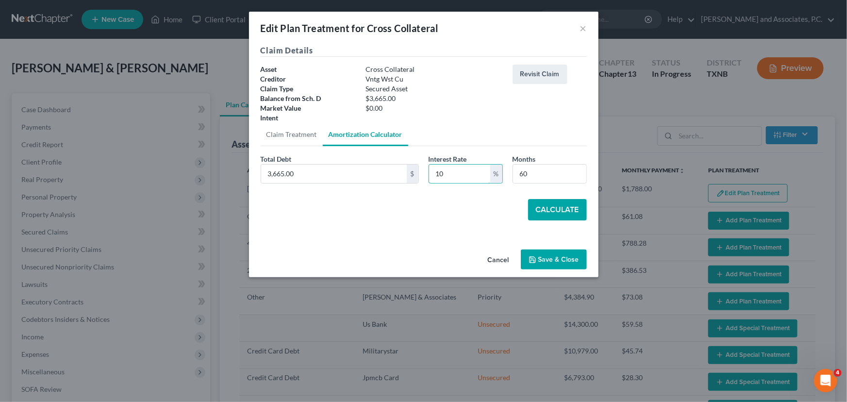
type input "10"
click at [539, 207] on button "Calculate" at bounding box center [557, 209] width 59 height 21
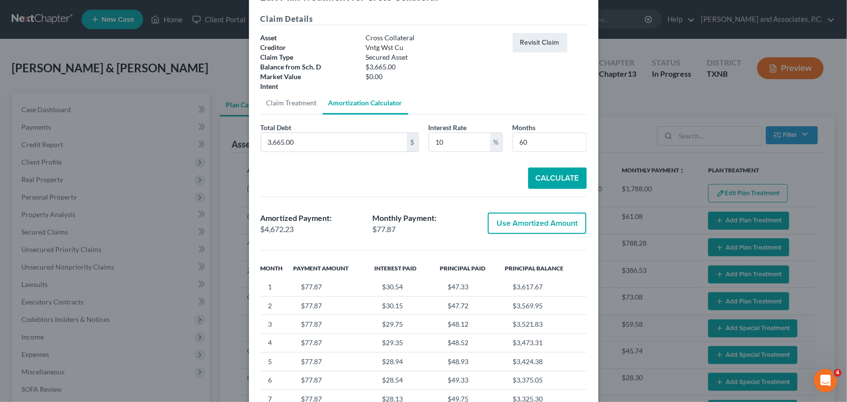
scroll to position [44, 0]
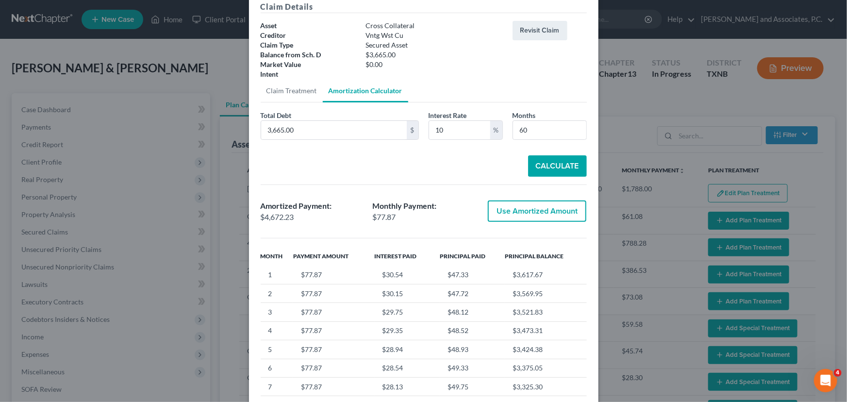
click at [523, 211] on button "Use Amortized Amount" at bounding box center [537, 211] width 99 height 21
type input "4,672.22"
checkbox input "true"
type input "77.87"
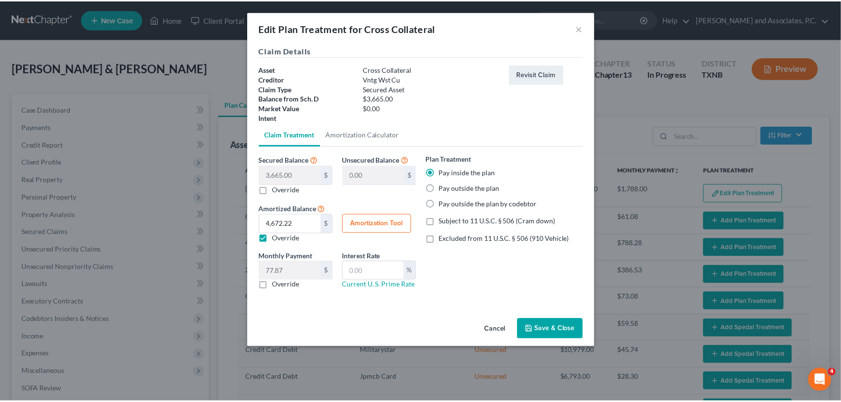
scroll to position [0, 0]
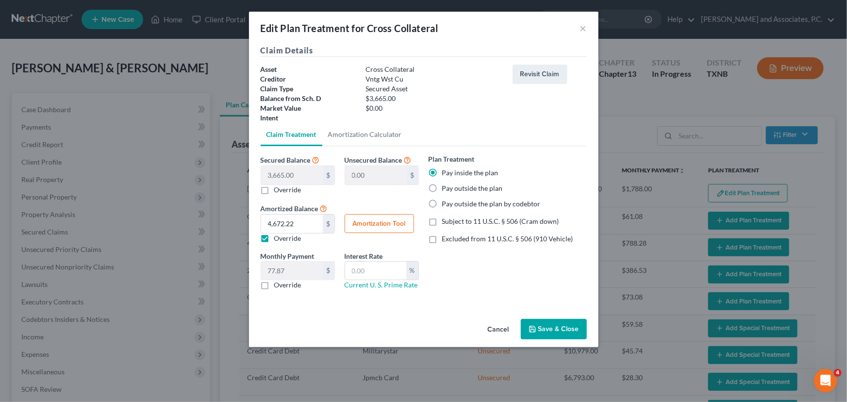
click at [559, 329] on button "Save & Close" at bounding box center [554, 329] width 66 height 20
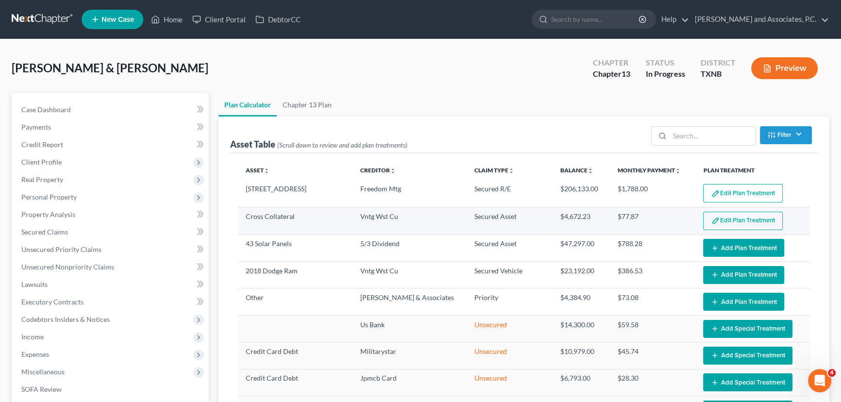
select select "59"
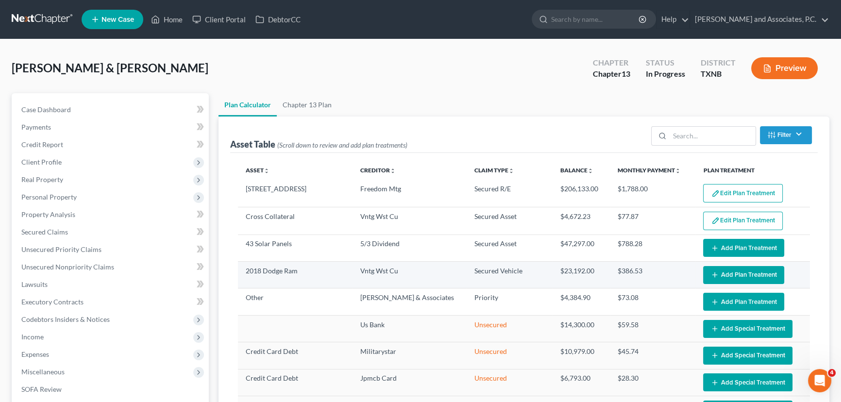
click at [745, 275] on button "Add Plan Treatment" at bounding box center [743, 275] width 81 height 18
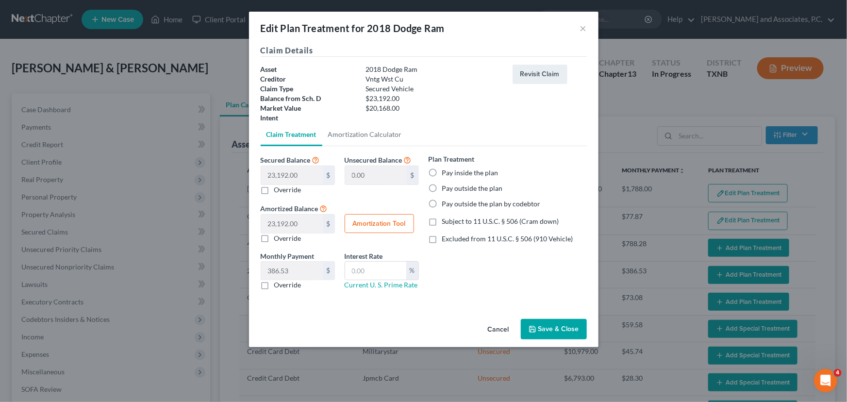
click at [442, 170] on label "Pay inside the plan" at bounding box center [470, 173] width 56 height 10
click at [446, 170] on input "Pay inside the plan" at bounding box center [449, 171] width 6 height 6
radio input "true"
click at [365, 138] on link "Amortization Calculator" at bounding box center [364, 134] width 85 height 23
type input "23,192.00"
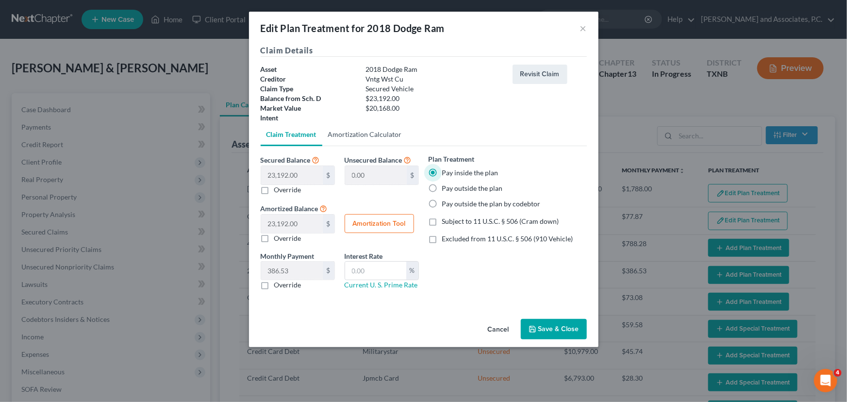
type input "60"
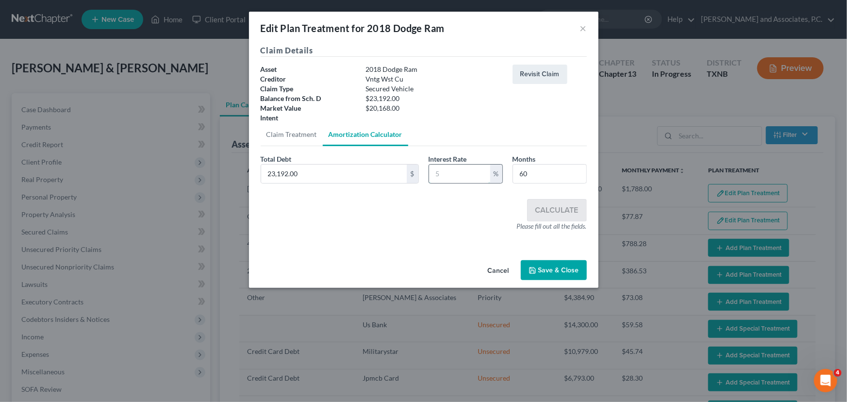
click at [461, 174] on input "text" at bounding box center [459, 174] width 61 height 18
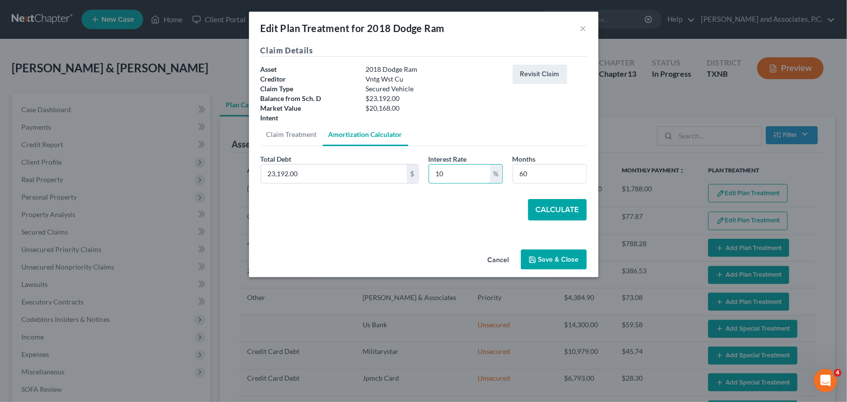
type input "10"
click at [551, 203] on button "Calculate" at bounding box center [557, 209] width 59 height 21
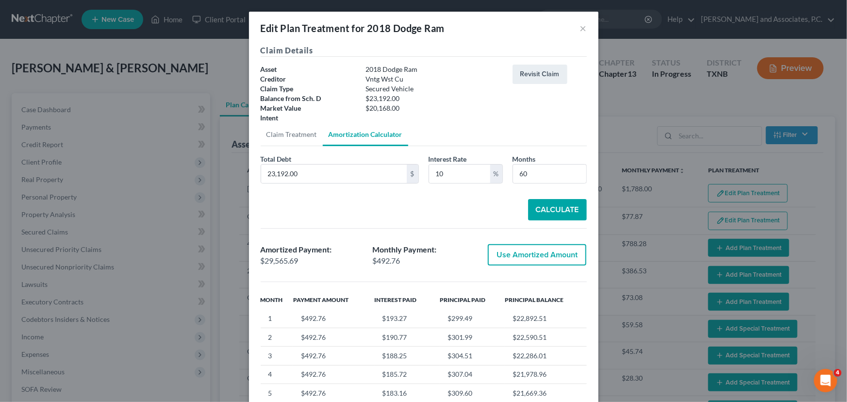
click at [501, 261] on button "Use Amortized Amount" at bounding box center [537, 254] width 99 height 21
type input "29,565.68"
checkbox input "true"
type input "492.76"
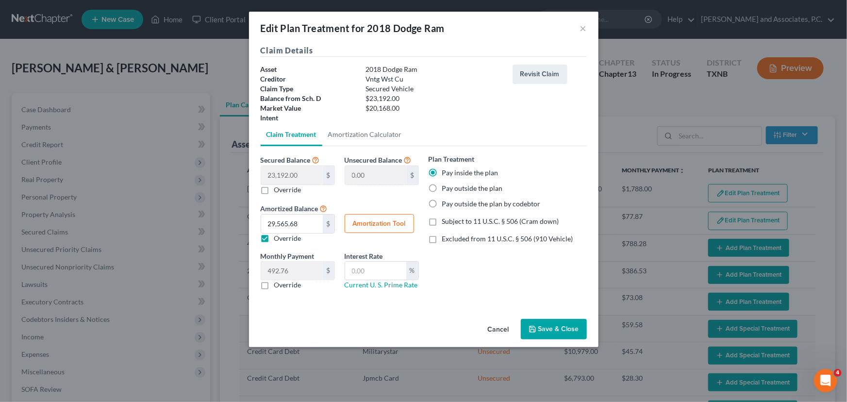
click at [553, 326] on button "Save & Close" at bounding box center [554, 329] width 66 height 20
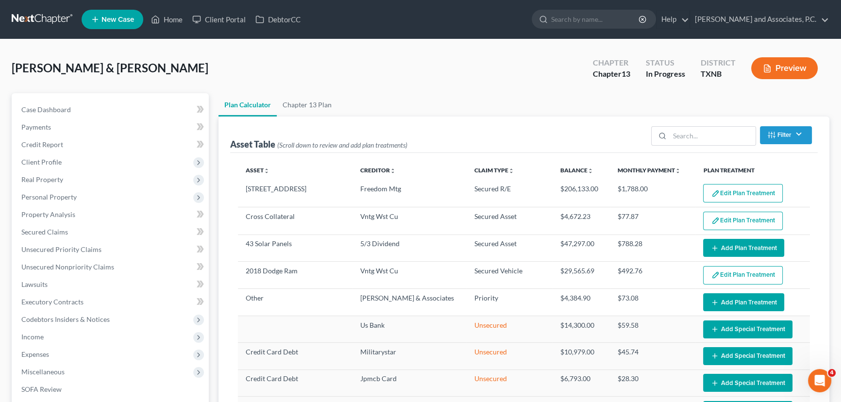
select select "59"
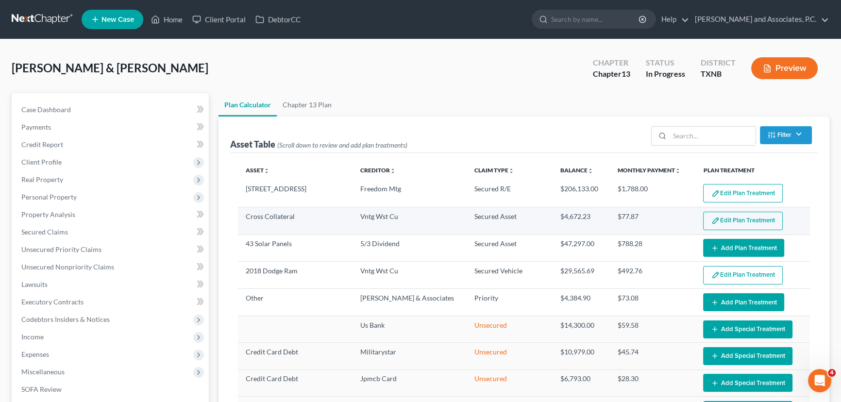
click at [734, 222] on button "Edit Plan Treatment" at bounding box center [743, 221] width 80 height 18
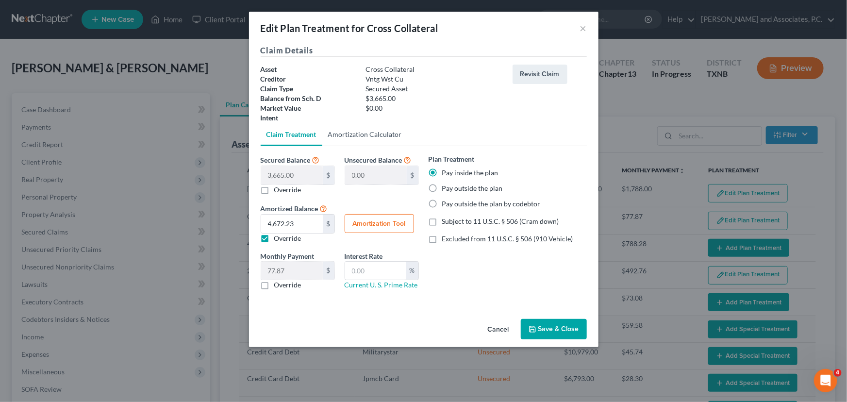
click at [355, 141] on link "Amortization Calculator" at bounding box center [364, 134] width 85 height 23
type input "3,665.00"
type input "60"
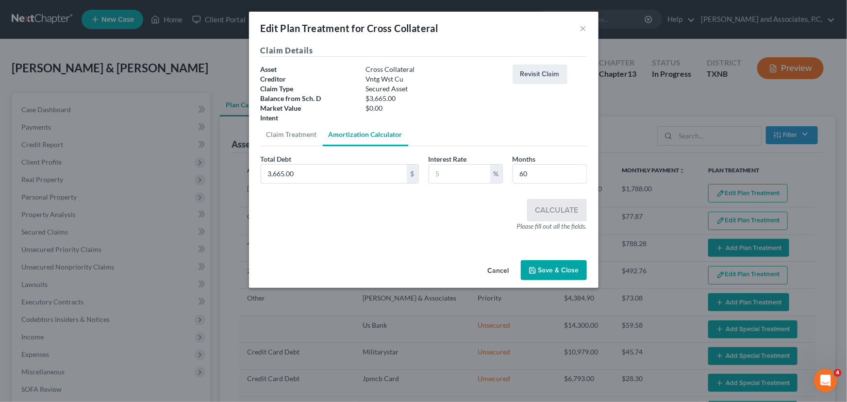
click at [490, 270] on button "Cancel" at bounding box center [498, 270] width 37 height 19
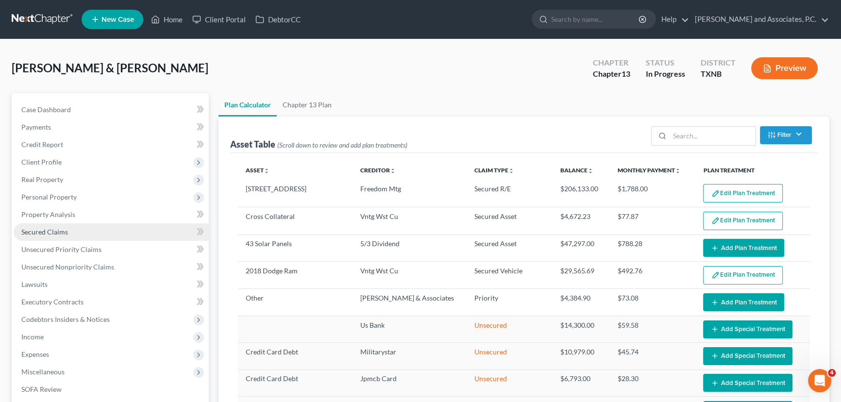
click at [62, 233] on span "Secured Claims" at bounding box center [44, 232] width 47 height 8
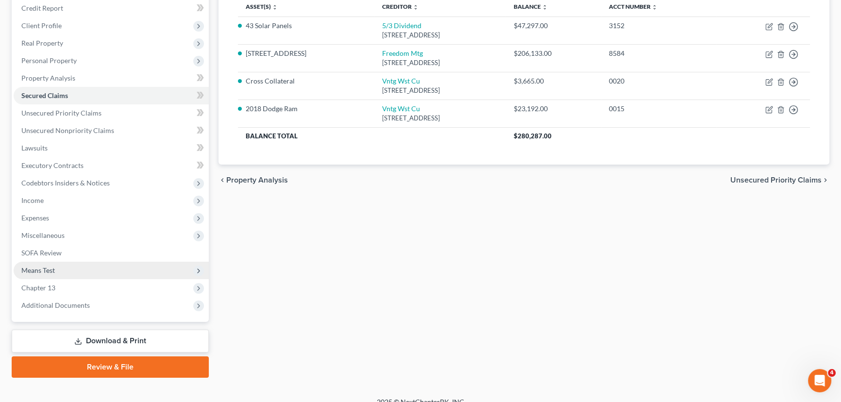
scroll to position [148, 0]
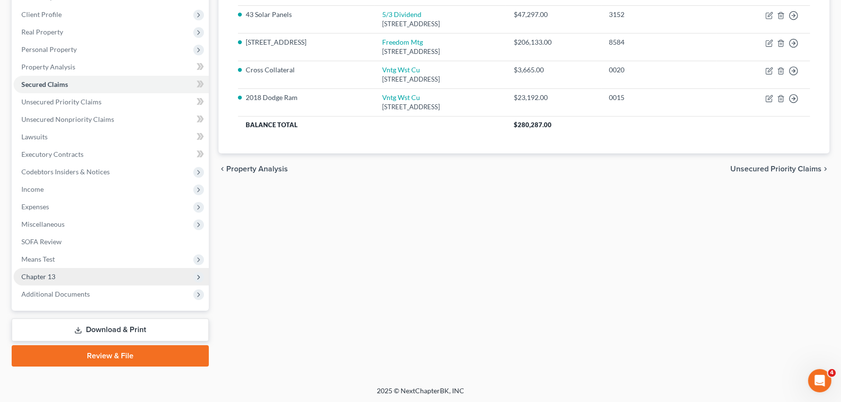
click at [47, 272] on span "Chapter 13" at bounding box center [38, 276] width 34 height 8
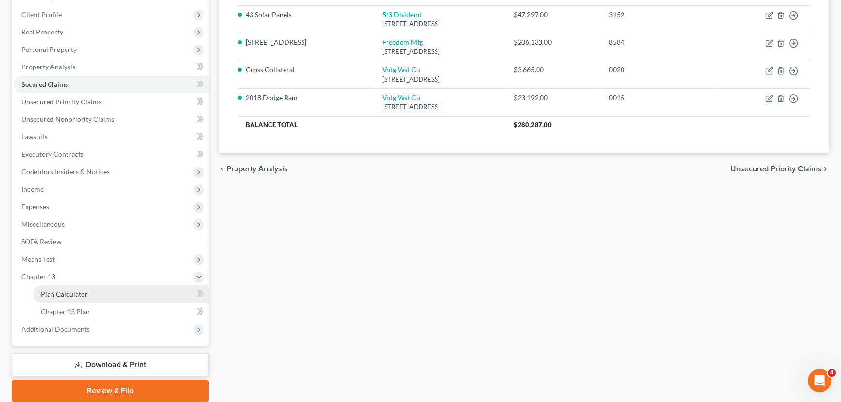
click at [54, 291] on span "Plan Calculator" at bounding box center [64, 294] width 47 height 8
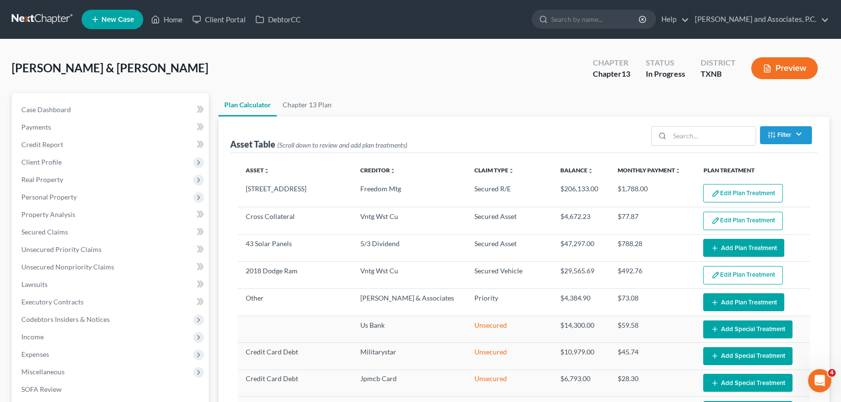
select select "59"
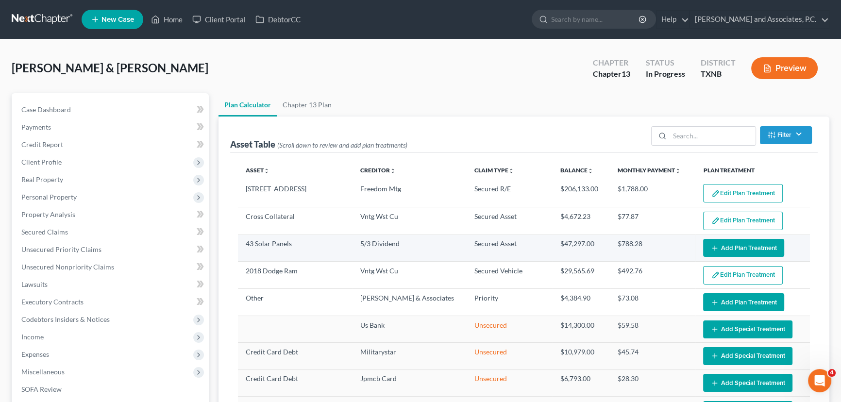
click at [717, 251] on button "Add Plan Treatment" at bounding box center [743, 248] width 81 height 18
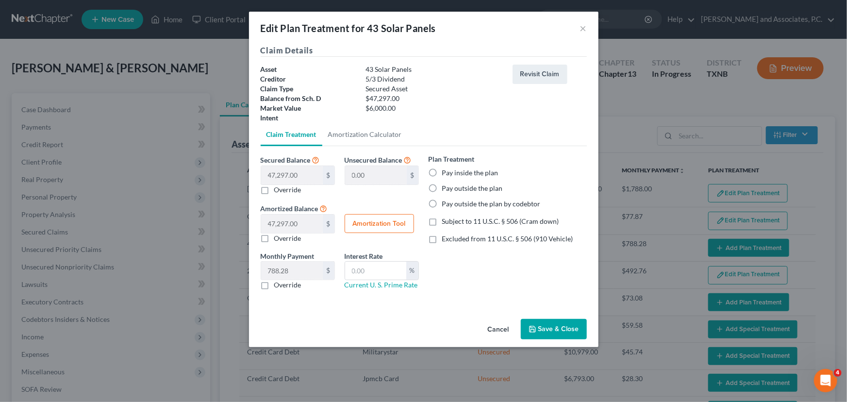
click at [442, 173] on label "Pay inside the plan" at bounding box center [470, 173] width 56 height 10
click at [446, 173] on input "Pay inside the plan" at bounding box center [449, 171] width 6 height 6
radio input "true"
drag, startPoint x: 359, startPoint y: 135, endPoint x: 379, endPoint y: 153, distance: 26.5
click at [359, 135] on link "Amortization Calculator" at bounding box center [364, 134] width 85 height 23
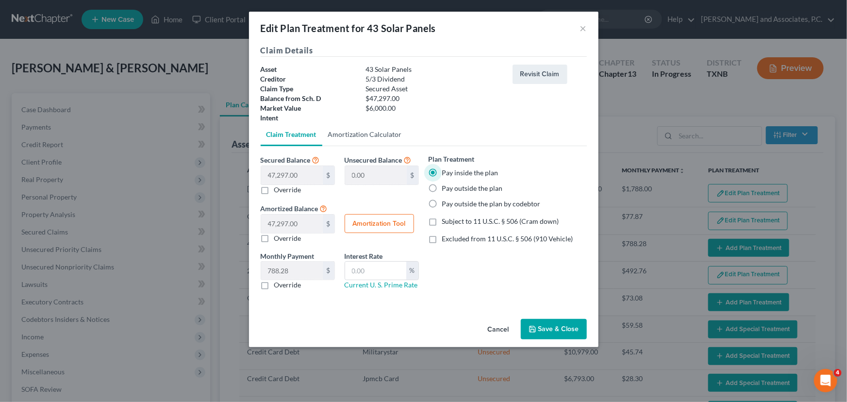
type input "47,297.00"
type input "60"
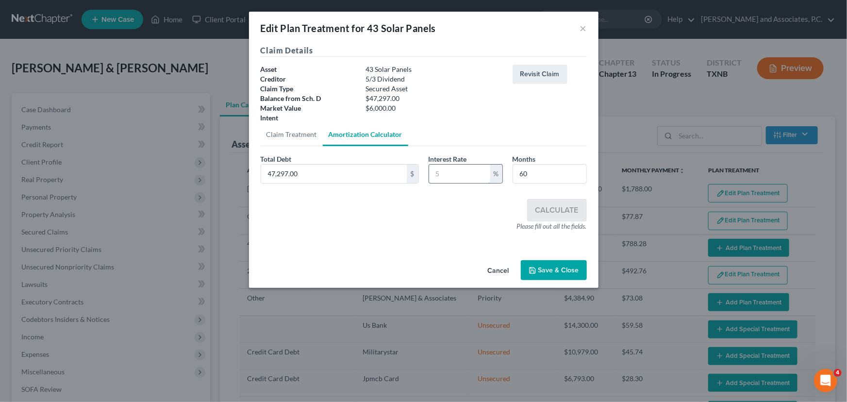
click at [460, 173] on input "text" at bounding box center [459, 174] width 61 height 18
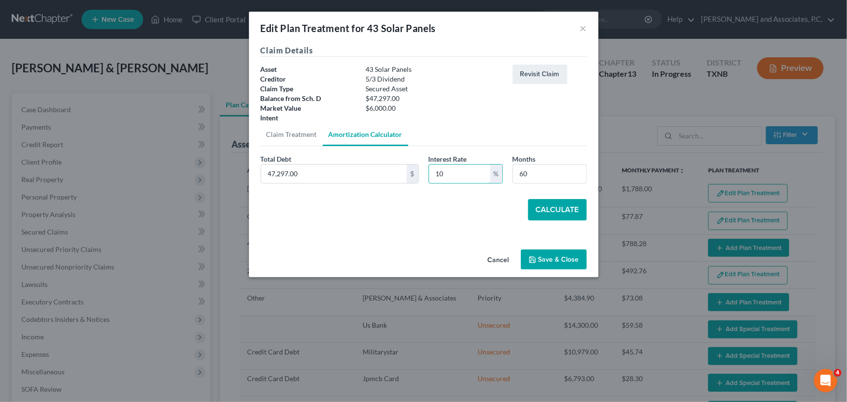
type input "10"
click at [570, 209] on button "Calculate" at bounding box center [557, 209] width 59 height 21
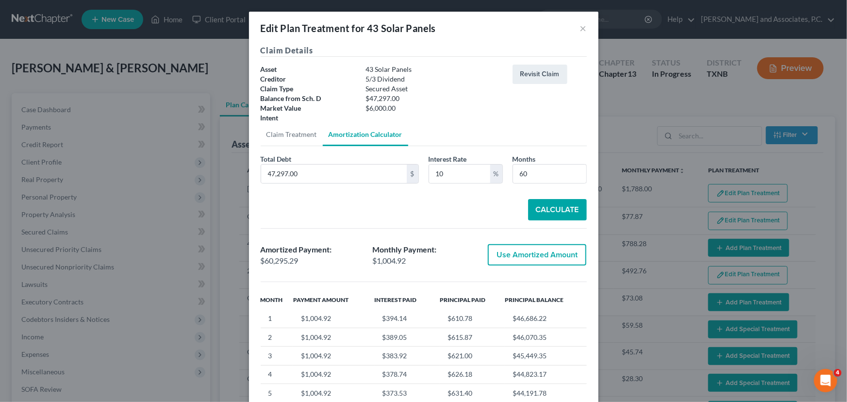
click at [421, 213] on div "Calculate" at bounding box center [424, 209] width 326 height 21
click at [322, 173] on input "47,297.00" at bounding box center [334, 174] width 146 height 18
click at [580, 28] on button "×" at bounding box center [583, 28] width 7 height 12
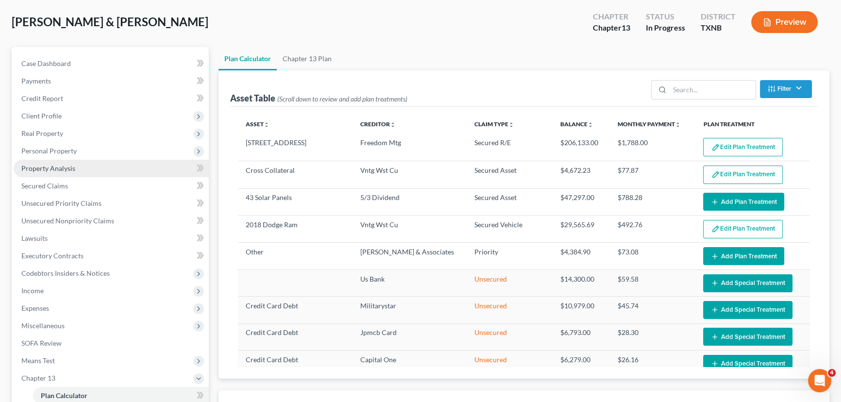
scroll to position [44, 0]
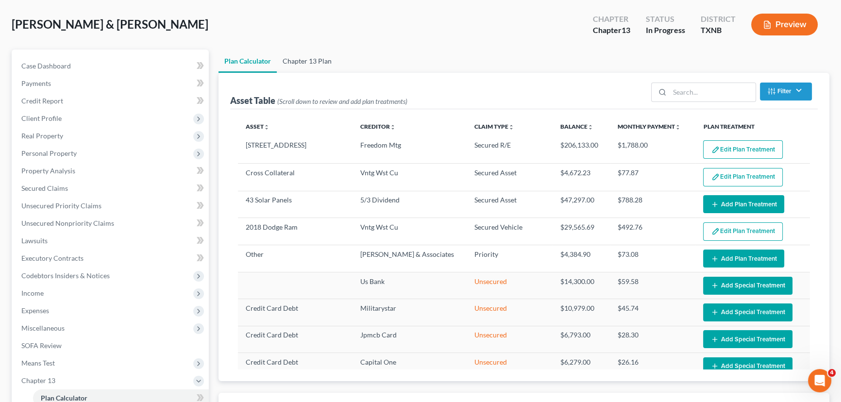
click at [307, 65] on link "Chapter 13 Plan" at bounding box center [307, 61] width 61 height 23
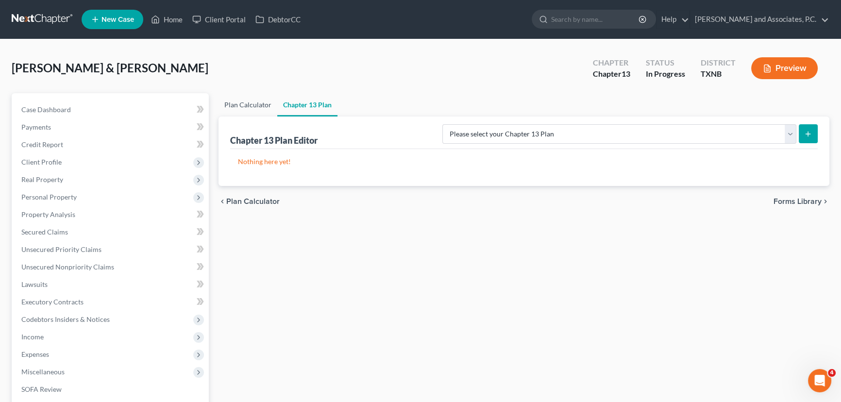
click at [242, 104] on link "Plan Calculator" at bounding box center [248, 104] width 59 height 23
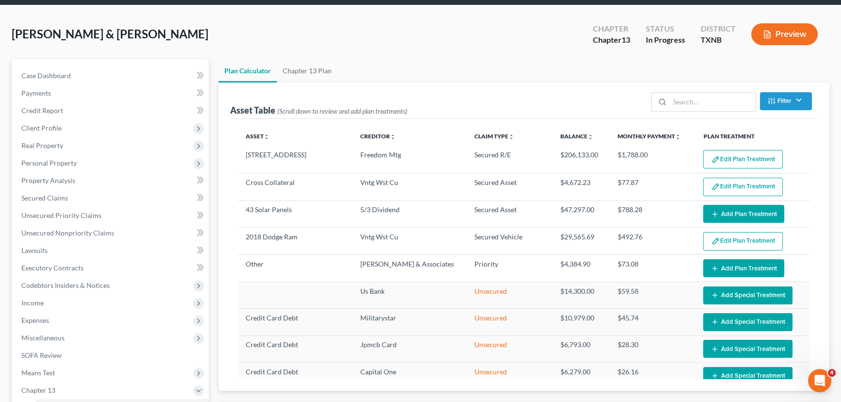
scroll to position [44, 0]
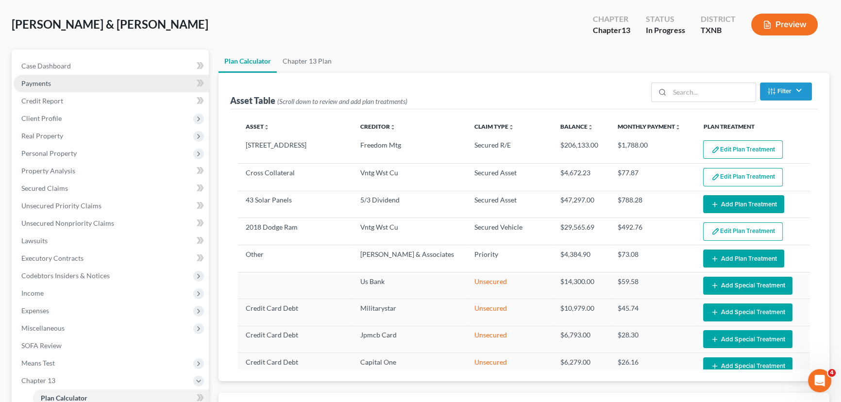
select select "59"
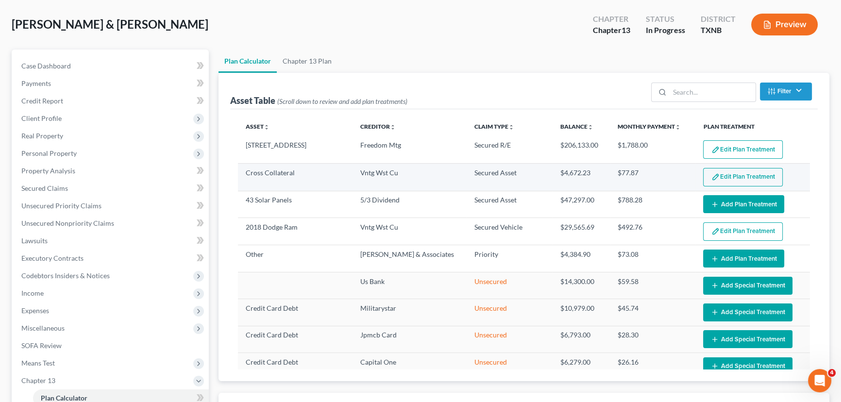
click at [756, 173] on button "Edit Plan Treatment" at bounding box center [743, 177] width 80 height 18
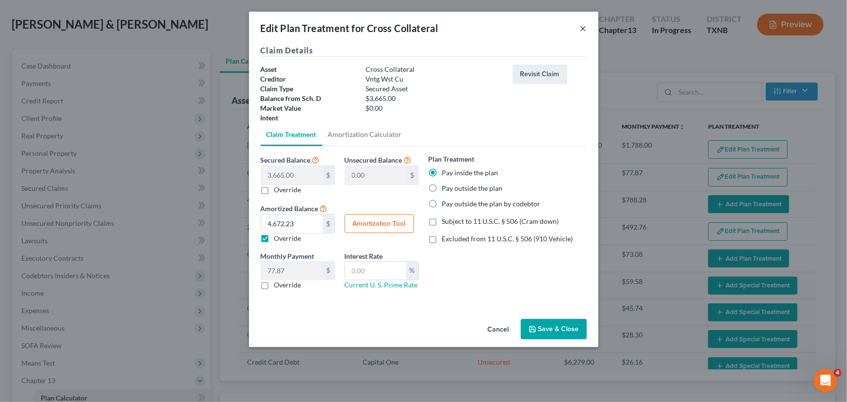
click at [583, 26] on button "×" at bounding box center [583, 28] width 7 height 12
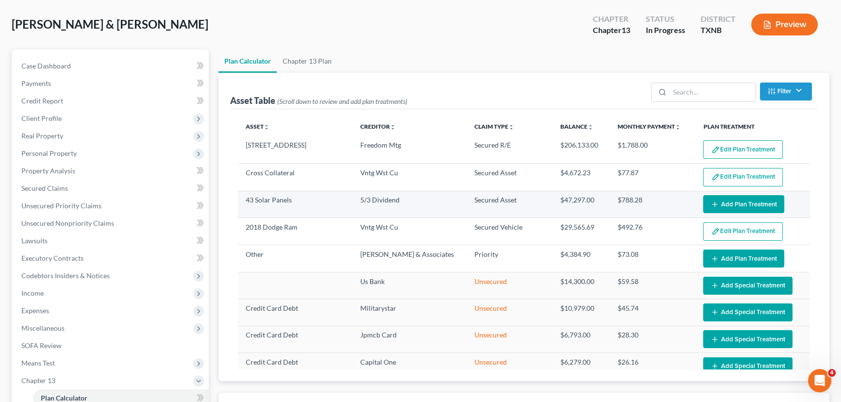
click at [717, 200] on button "Add Plan Treatment" at bounding box center [743, 204] width 81 height 18
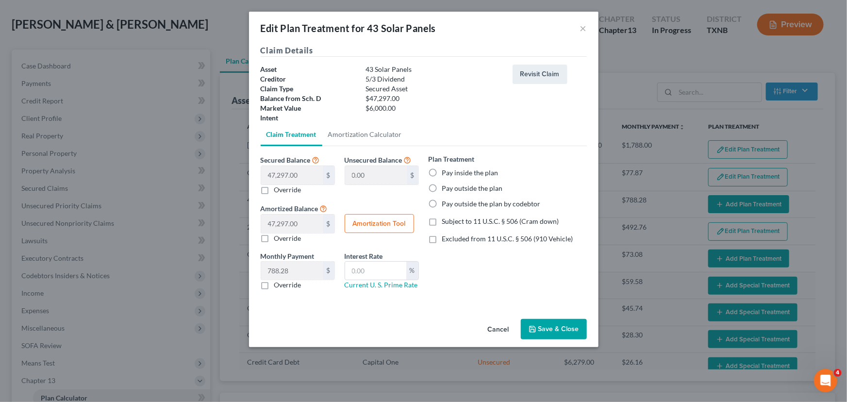
click at [442, 172] on label "Pay inside the plan" at bounding box center [470, 173] width 56 height 10
click at [446, 172] on input "Pay inside the plan" at bounding box center [449, 171] width 6 height 6
radio input "true"
click at [371, 138] on link "Amortization Calculator" at bounding box center [364, 134] width 85 height 23
type input "47,297.00"
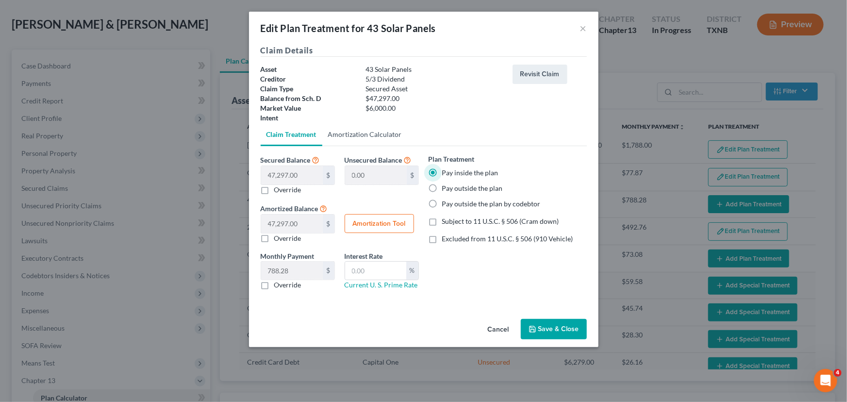
type input "60"
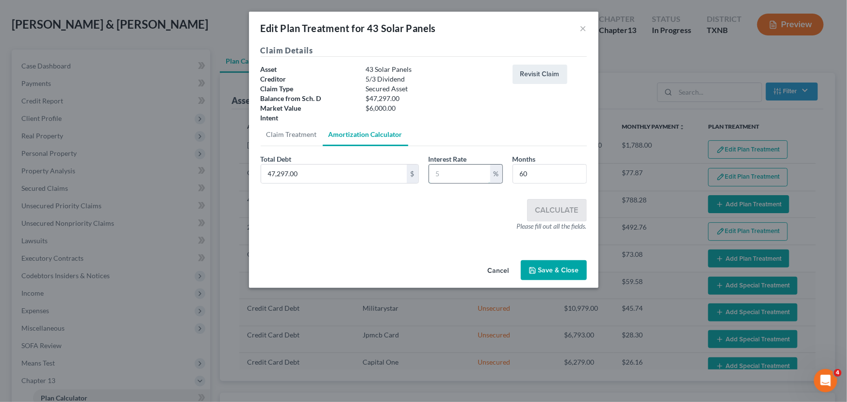
click at [470, 174] on input "text" at bounding box center [459, 174] width 61 height 18
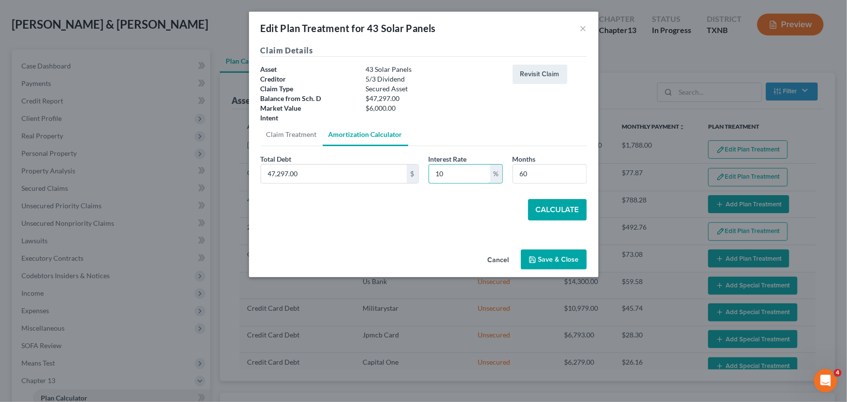
type input "10"
click at [558, 209] on button "Calculate" at bounding box center [557, 209] width 59 height 21
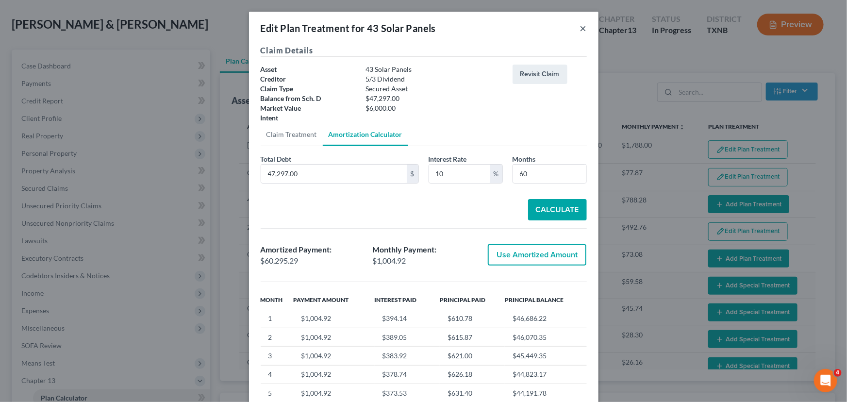
click at [582, 27] on button "×" at bounding box center [583, 28] width 7 height 12
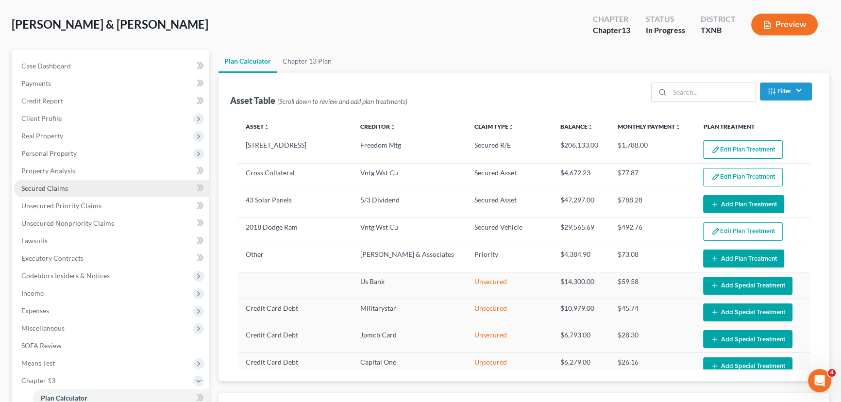
click at [63, 191] on link "Secured Claims" at bounding box center [111, 188] width 195 height 17
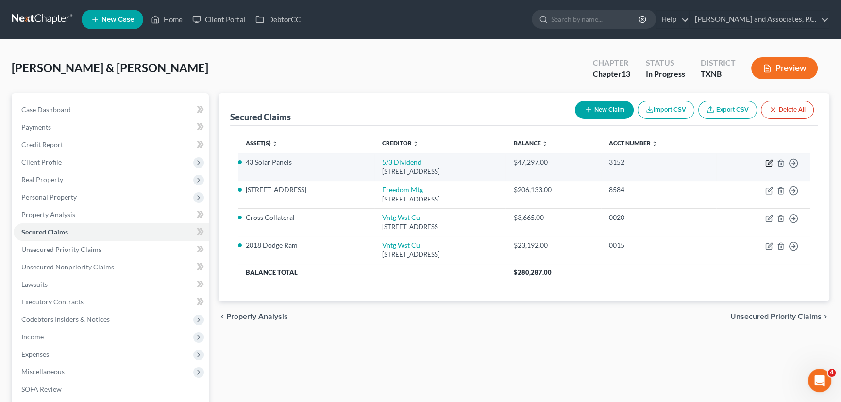
click at [769, 165] on icon "button" at bounding box center [769, 163] width 8 height 8
select select "4"
select select "3"
select select "0"
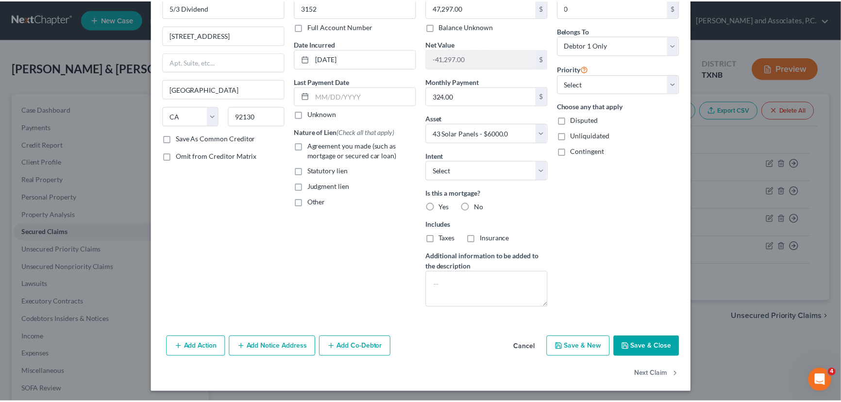
scroll to position [58, 0]
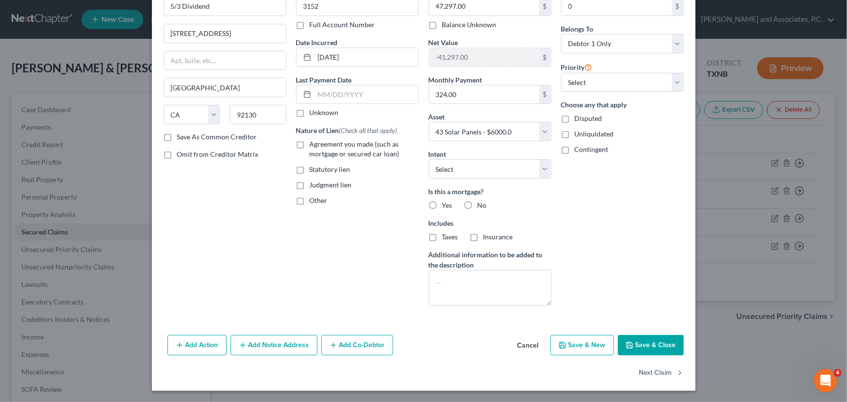
click at [654, 348] on button "Save & Close" at bounding box center [651, 345] width 66 height 20
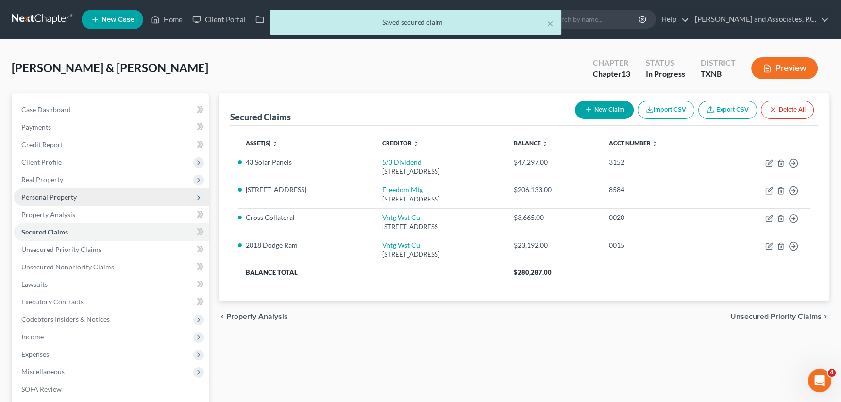
click at [47, 199] on span "Personal Property" at bounding box center [48, 197] width 55 height 8
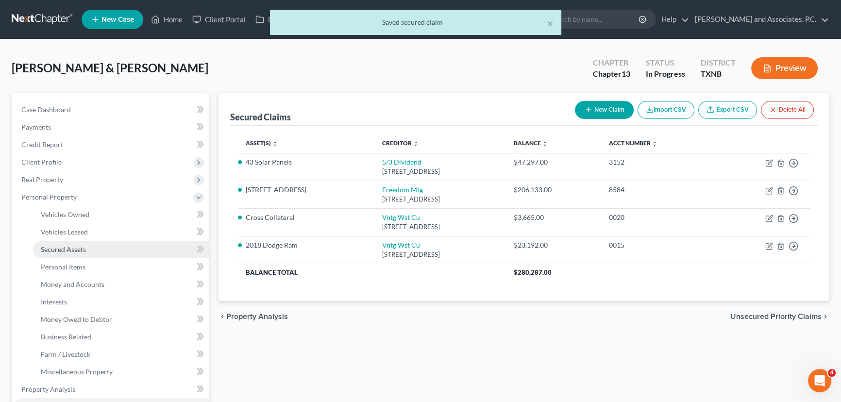
click at [53, 243] on link "Secured Assets" at bounding box center [121, 249] width 176 height 17
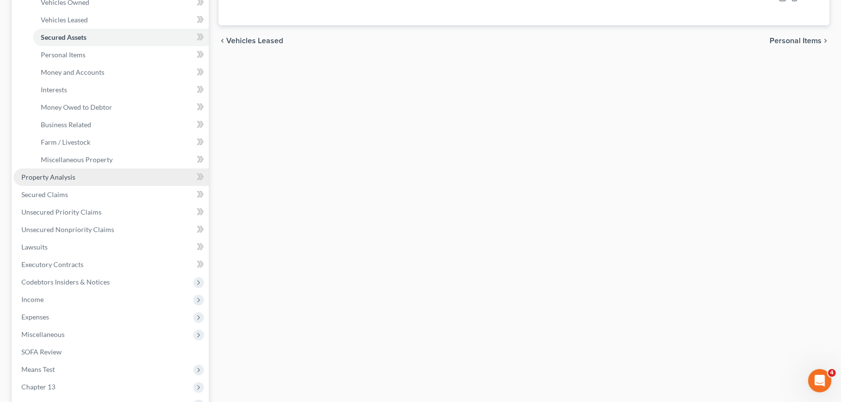
scroll to position [322, 0]
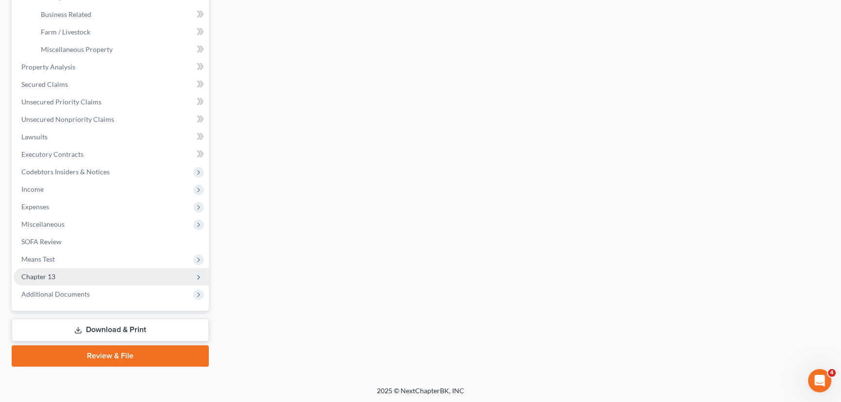
click at [51, 281] on span "Chapter 13" at bounding box center [111, 276] width 195 height 17
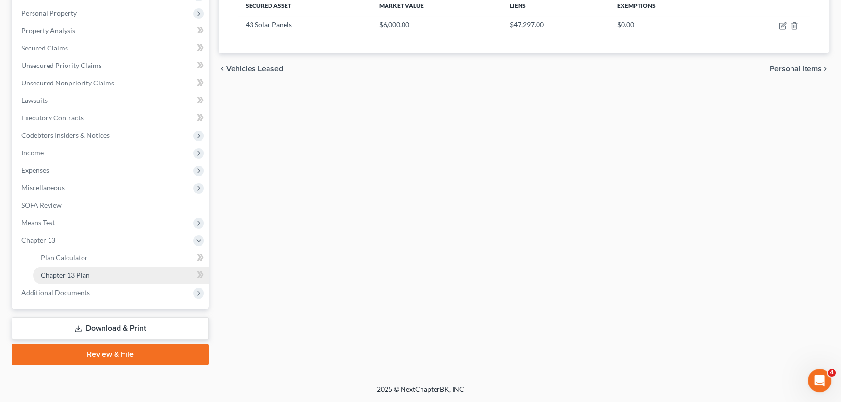
scroll to position [183, 0]
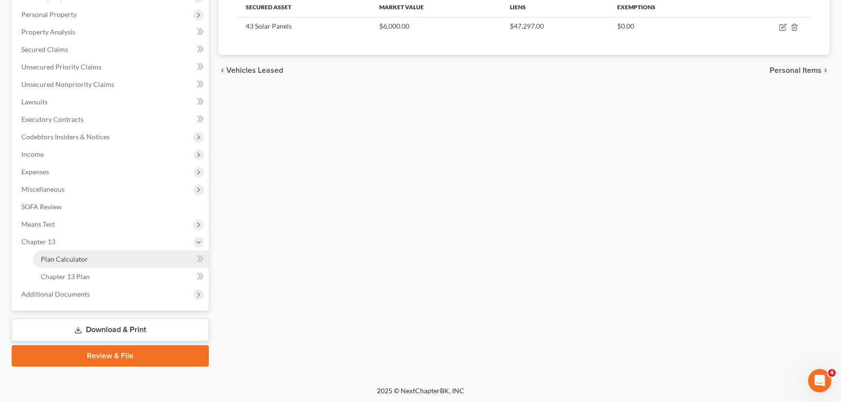
click at [65, 259] on span "Plan Calculator" at bounding box center [64, 259] width 47 height 8
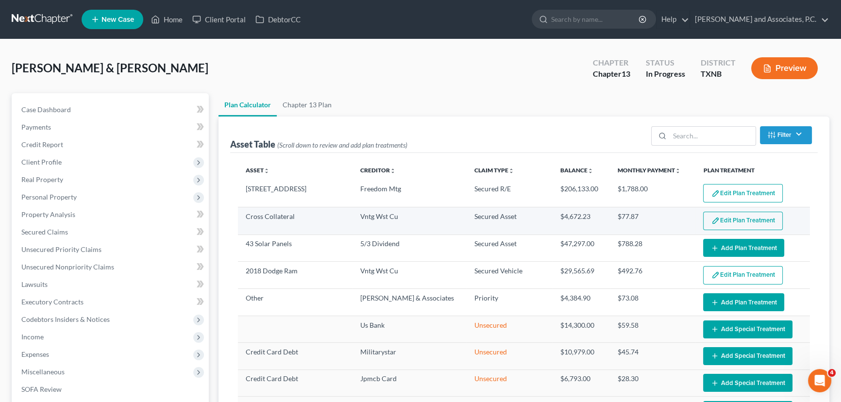
scroll to position [44, 0]
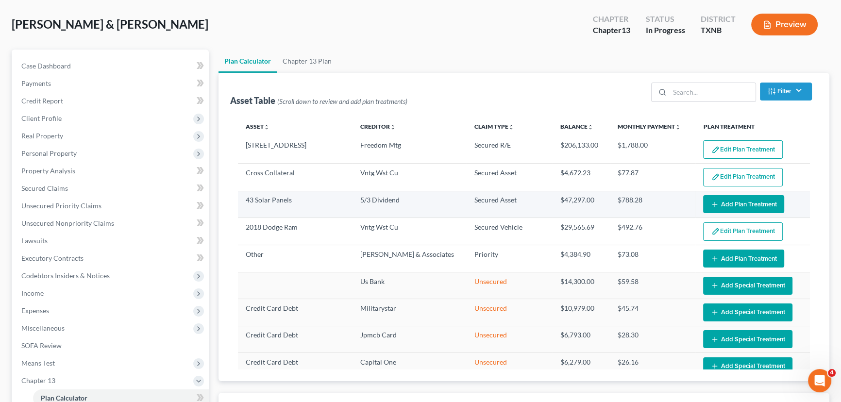
select select "59"
click at [725, 204] on button "Add Plan Treatment" at bounding box center [743, 204] width 81 height 18
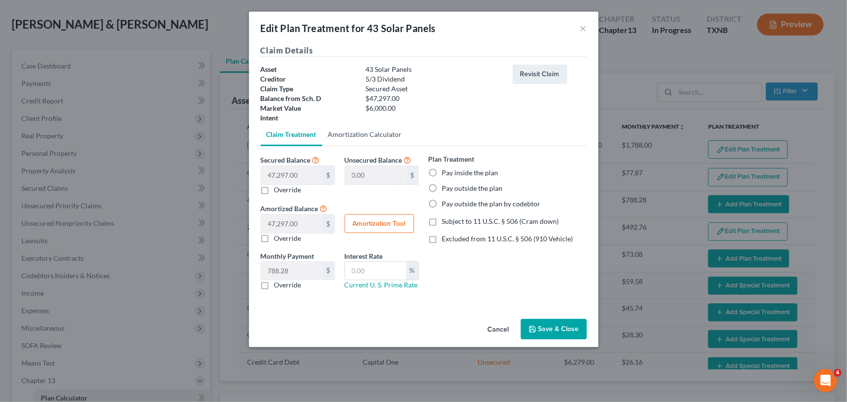
click at [367, 133] on link "Amortization Calculator" at bounding box center [364, 134] width 85 height 23
type input "47,297.00"
type input "60"
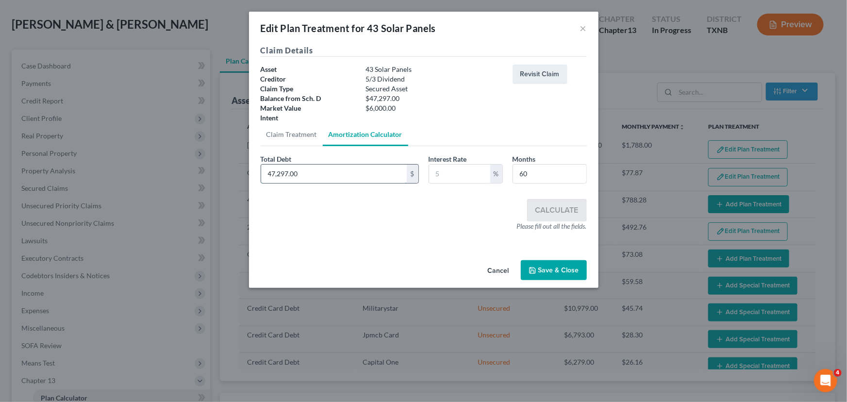
click at [306, 170] on input "47,297.00" at bounding box center [334, 174] width 146 height 18
type input "6,000"
click at [462, 174] on input "text" at bounding box center [459, 174] width 61 height 18
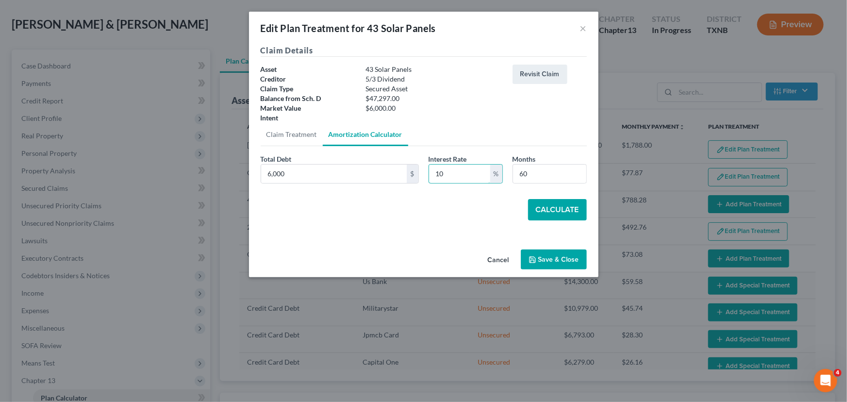
type input "10"
click at [566, 211] on button "Calculate" at bounding box center [557, 209] width 59 height 21
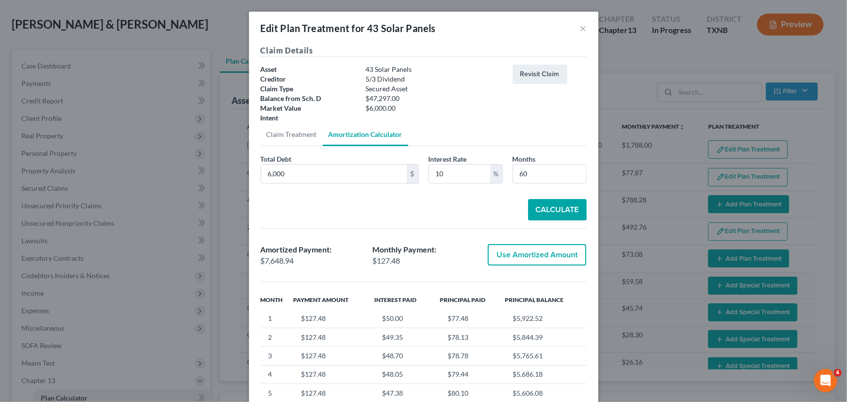
click at [512, 252] on button "Use Amortized Amount" at bounding box center [537, 254] width 99 height 21
type input "7,648.93"
checkbox input "true"
type input "127.48"
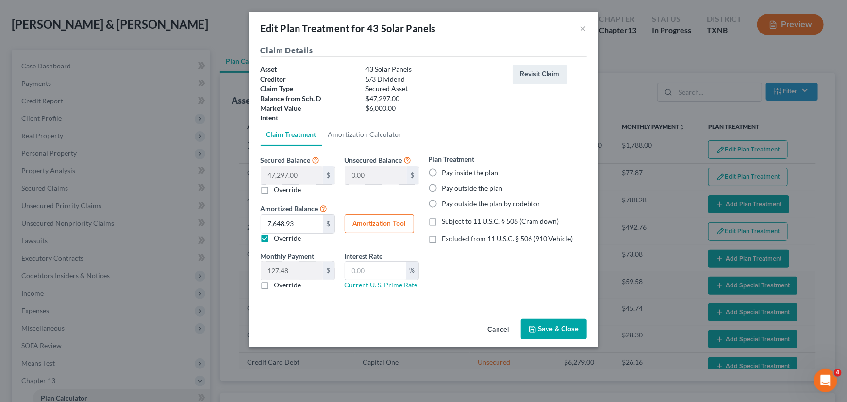
click at [545, 331] on button "Save & Close" at bounding box center [554, 329] width 66 height 20
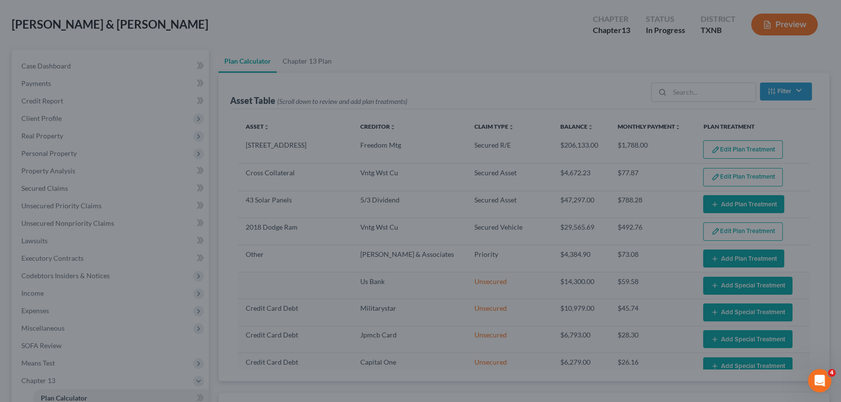
select select "59"
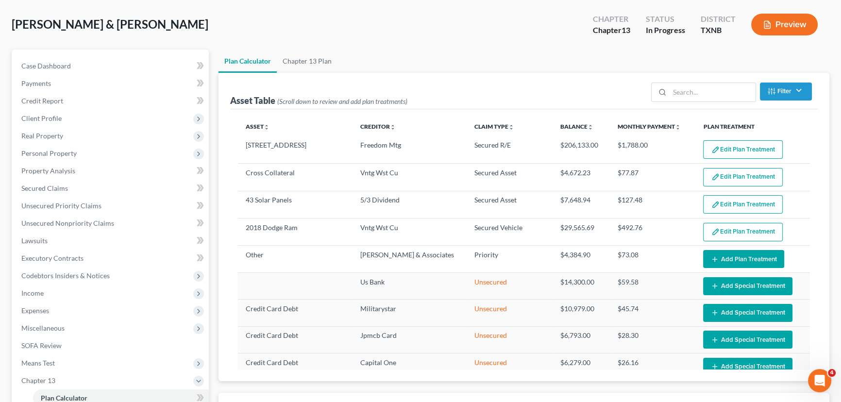
click at [466, 50] on ul "Plan Calculator Chapter 13 Plan" at bounding box center [524, 61] width 611 height 23
drag, startPoint x: 425, startPoint y: 50, endPoint x: 416, endPoint y: 60, distance: 13.8
click at [425, 50] on ul "Plan Calculator Chapter 13 Plan" at bounding box center [524, 61] width 611 height 23
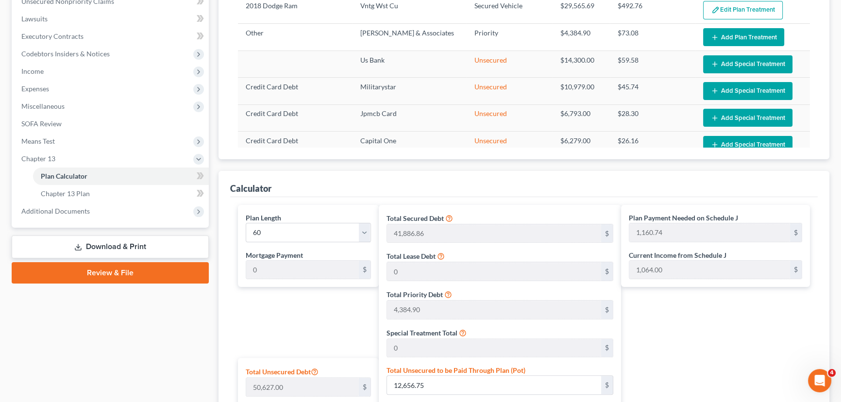
scroll to position [265, 0]
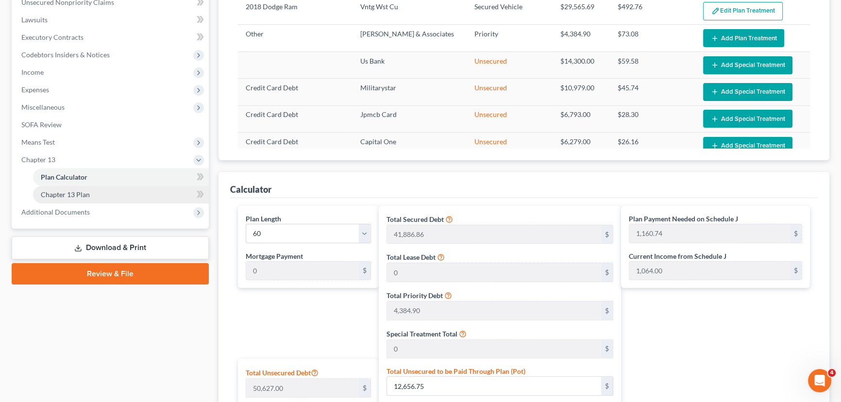
click at [95, 192] on link "Chapter 13 Plan" at bounding box center [121, 194] width 176 height 17
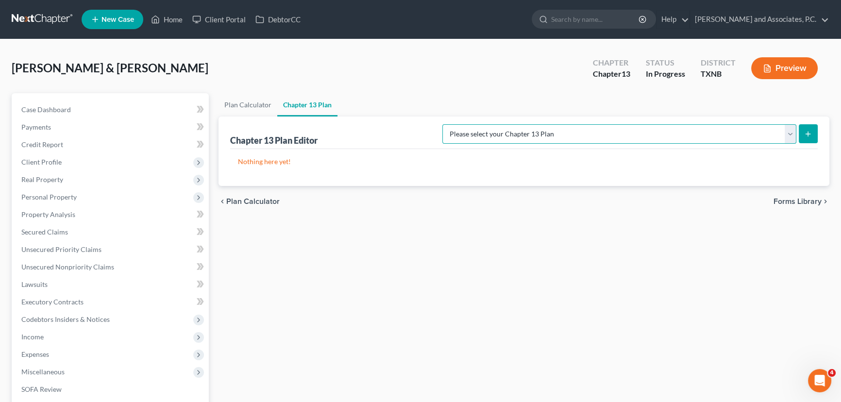
drag, startPoint x: 762, startPoint y: 135, endPoint x: 759, endPoint y: 140, distance: 6.7
click at [762, 135] on select "Please select your Chapter 13 Plan AUTHORIZATION FOR ADEQUATE PROTECTION DISBUR…" at bounding box center [619, 133] width 354 height 19
select select "5"
click at [453, 124] on select "Please select your Chapter 13 Plan AUTHORIZATION FOR ADEQUATE PROTECTION DISBUR…" at bounding box center [619, 133] width 354 height 19
click at [811, 130] on icon "submit" at bounding box center [808, 134] width 8 height 8
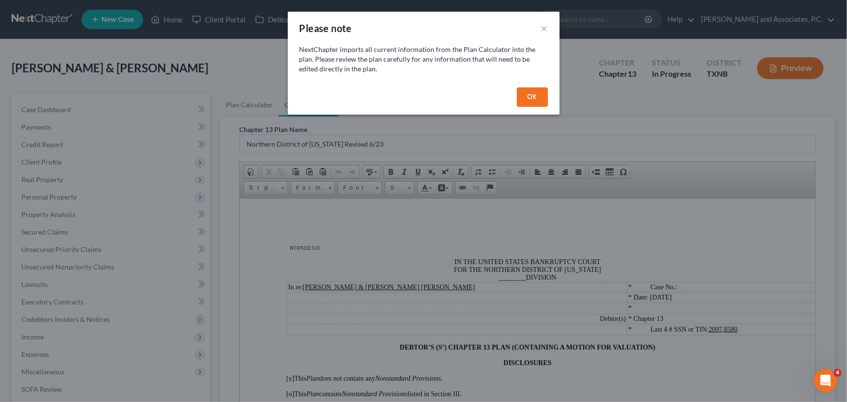
click at [533, 100] on button "OK" at bounding box center [532, 96] width 31 height 19
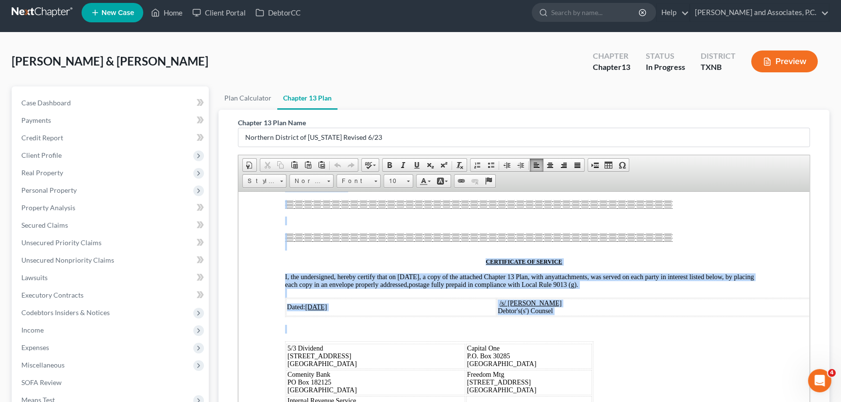
scroll to position [6005, 0]
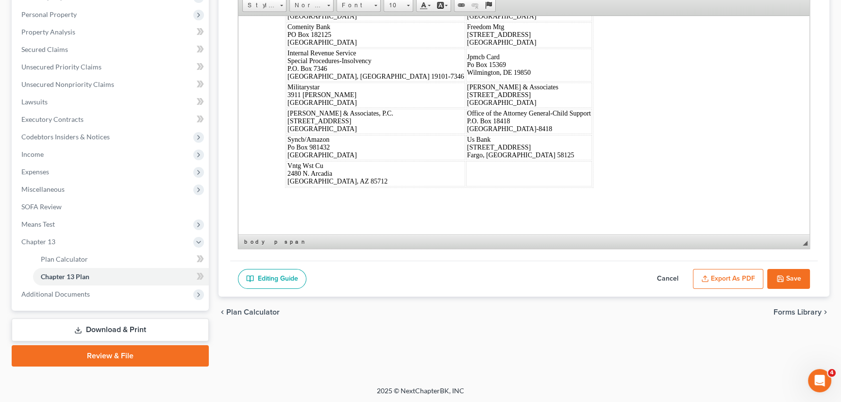
drag, startPoint x: 278, startPoint y: 45, endPoint x: 637, endPoint y: 423, distance: 521.4
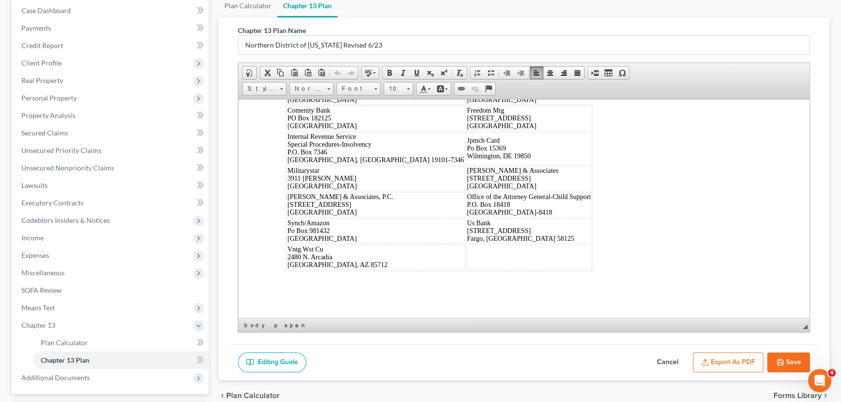
scroll to position [6, 0]
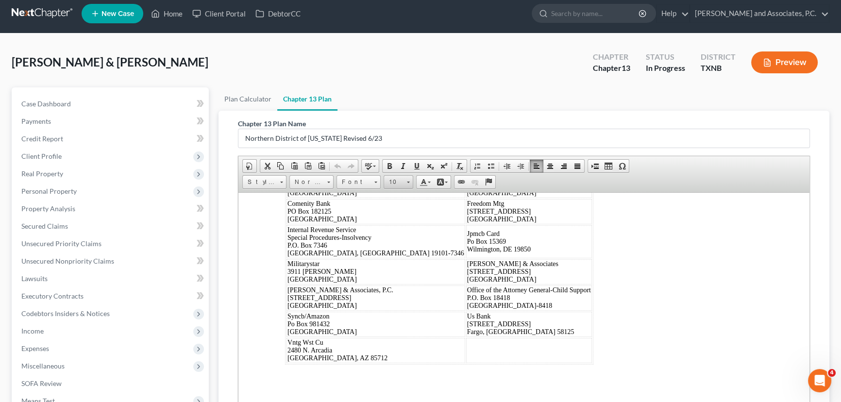
click at [395, 178] on span "10" at bounding box center [393, 182] width 19 height 13
drag, startPoint x: 403, startPoint y: 203, endPoint x: 685, endPoint y: 209, distance: 282.2
click at [403, 203] on link "16" at bounding box center [412, 196] width 55 height 13
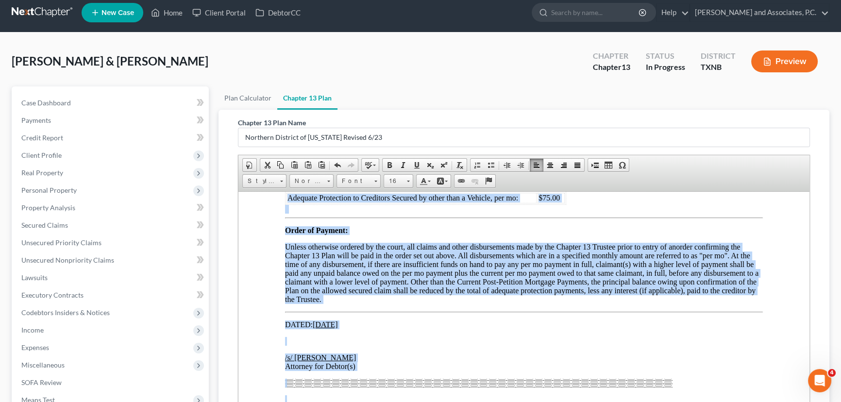
scroll to position [6565, 0]
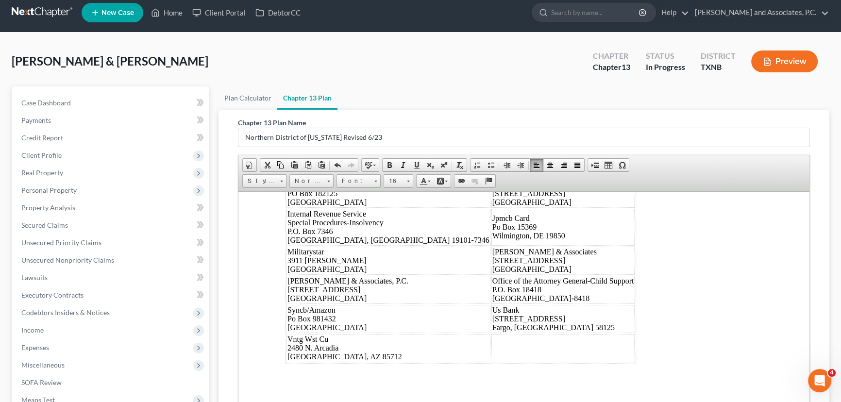
click at [677, 287] on div "Dated: 10/07/2025 /s/ Monte White Debtor's(s') Counsel 5/3 Dividend 3661 Valley…" at bounding box center [524, 232] width 478 height 261
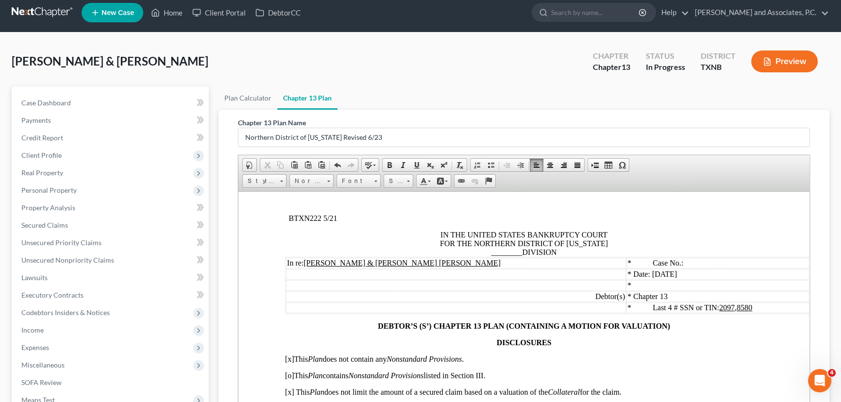
scroll to position [44, 0]
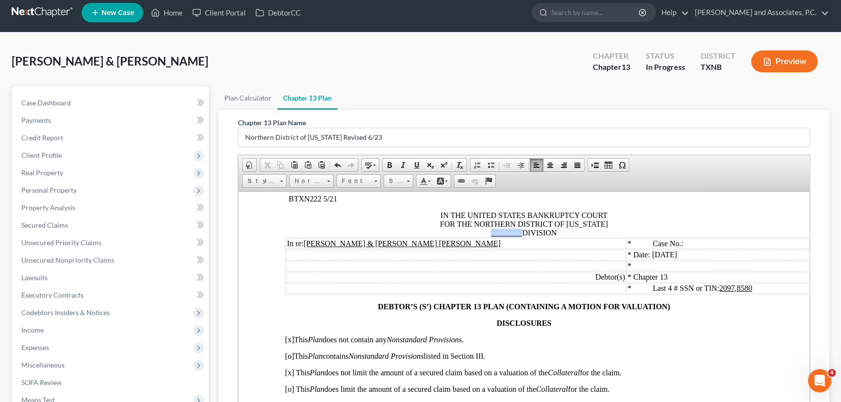
drag, startPoint x: 517, startPoint y: 235, endPoint x: 487, endPoint y: 234, distance: 30.6
click at [487, 234] on span "IN THE UNITED STATES BANKRUPTCY COURT FOR THE NORTHERN DISTRICT OF TEXAS ______…" at bounding box center [524, 224] width 168 height 26
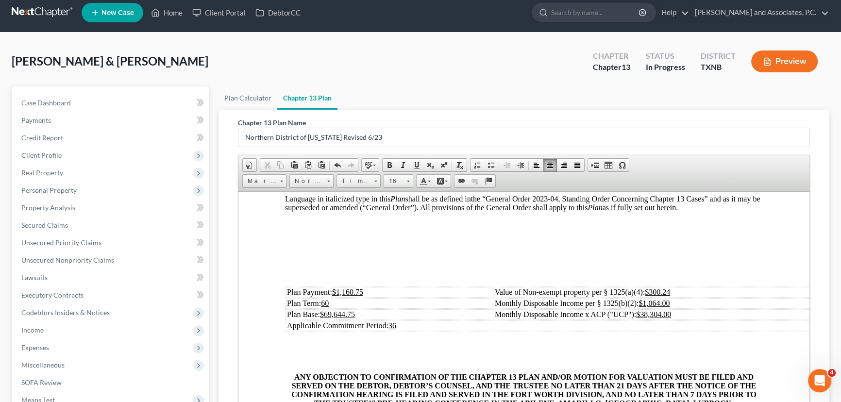
scroll to position [309, 0]
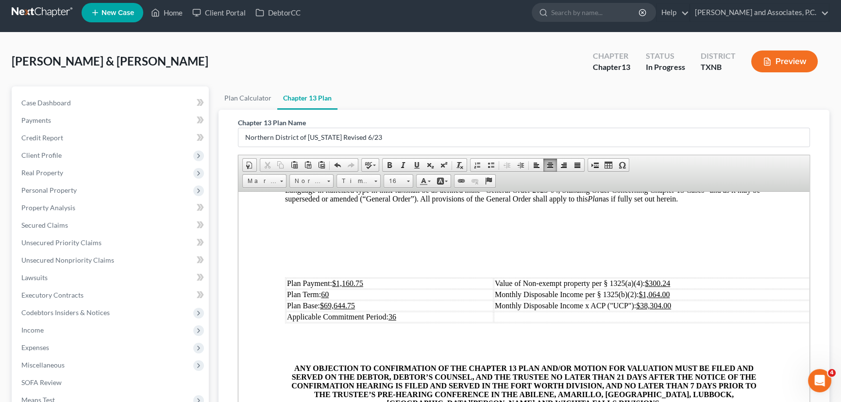
click at [385, 288] on td "Plan Payment: $1,160.75" at bounding box center [389, 283] width 207 height 11
click at [375, 288] on td "Plan Payment: $1," at bounding box center [389, 283] width 207 height 11
click at [682, 300] on td "Monthly Disposable Income per § 1325(b)(2): $1,064.00" at bounding box center [660, 294] width 333 height 11
click at [685, 311] on td "Monthly Disposable Income x ACP ("UCP"): $38,304.00" at bounding box center [660, 305] width 333 height 11
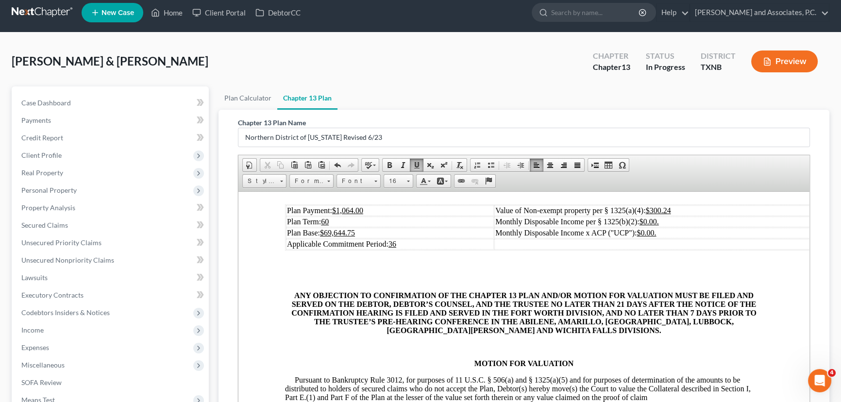
scroll to position [397, 0]
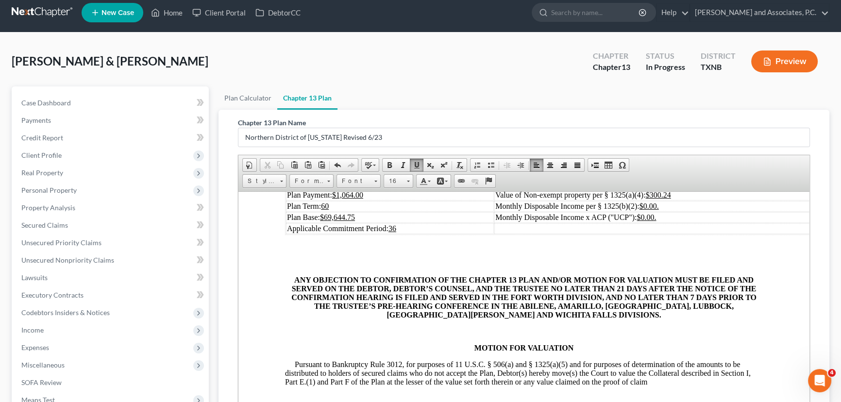
click at [359, 222] on td "Plan Base: $69,644.75" at bounding box center [390, 217] width 208 height 11
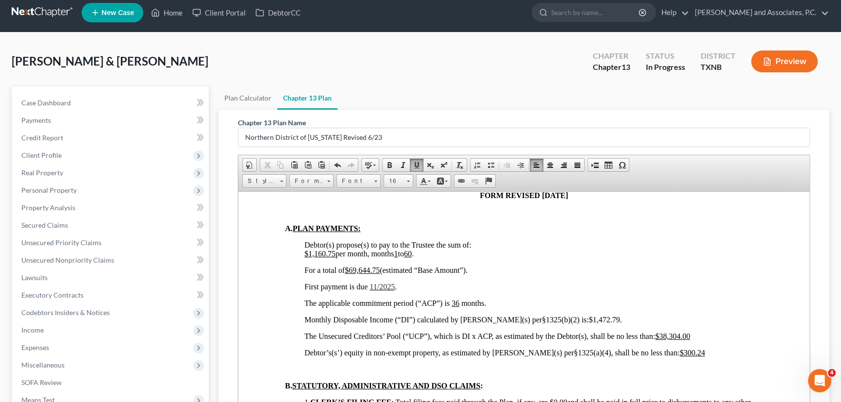
scroll to position [662, 0]
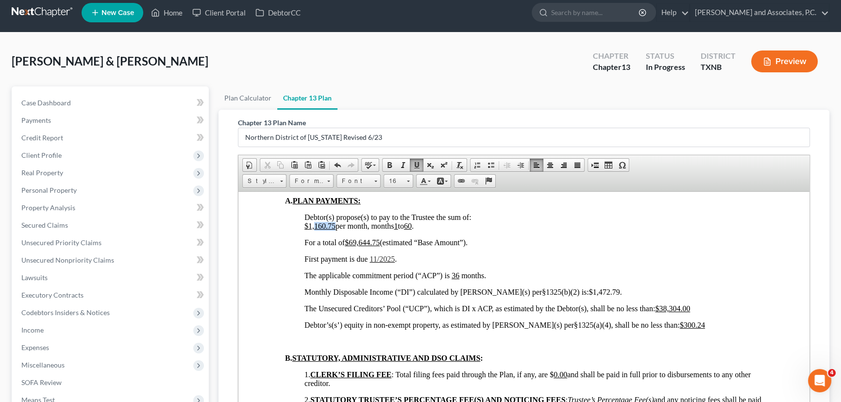
drag, startPoint x: 334, startPoint y: 248, endPoint x: 315, endPoint y: 250, distance: 19.5
click at [315, 230] on u "$1,160.75" at bounding box center [319, 225] width 31 height 8
drag, startPoint x: 380, startPoint y: 266, endPoint x: 355, endPoint y: 267, distance: 25.3
click at [355, 246] on u "$69,644.75" at bounding box center [362, 242] width 35 height 8
click at [379, 263] on span "11/2025" at bounding box center [382, 258] width 25 height 8
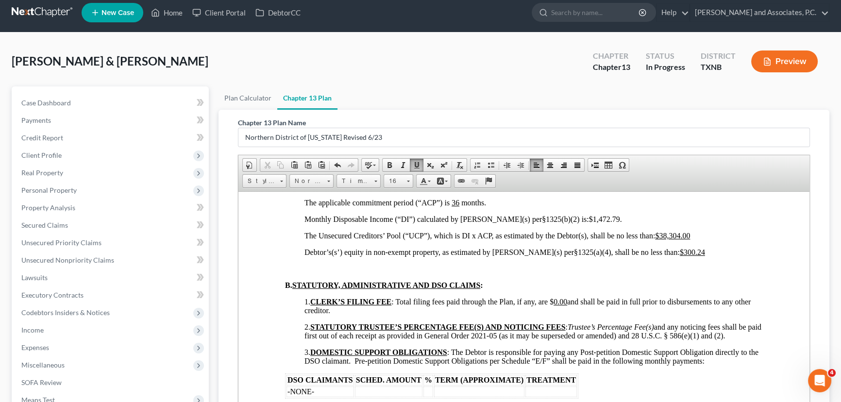
scroll to position [750, 0]
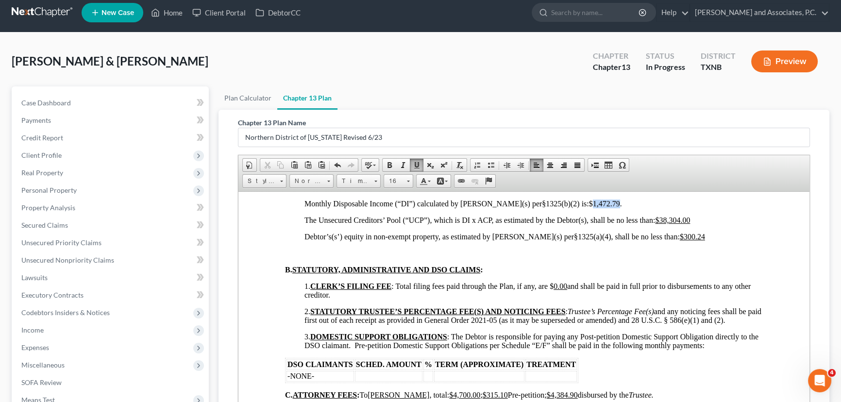
drag, startPoint x: 581, startPoint y: 229, endPoint x: 555, endPoint y: 228, distance: 26.3
click at [589, 207] on span "$1,472.79" at bounding box center [604, 203] width 31 height 8
drag, startPoint x: 696, startPoint y: 244, endPoint x: 662, endPoint y: 246, distance: 33.5
click at [661, 224] on p "The Unsecured Creditors’ Pool (“UCP”), which is DI x ACP, as estimated by the D…" at bounding box center [533, 220] width 458 height 9
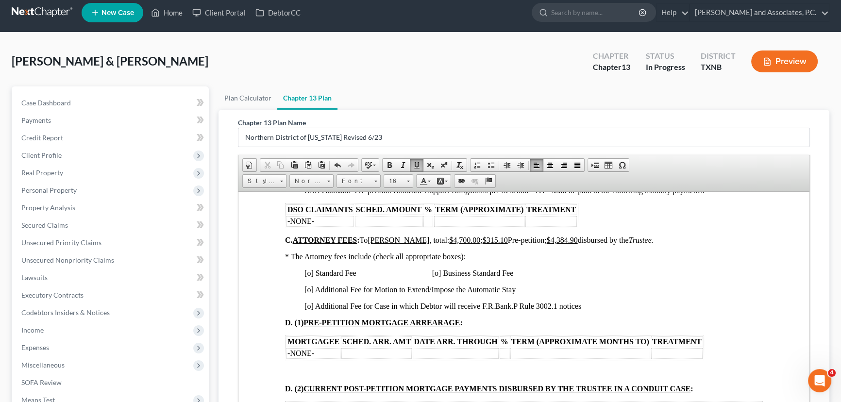
scroll to position [927, 0]
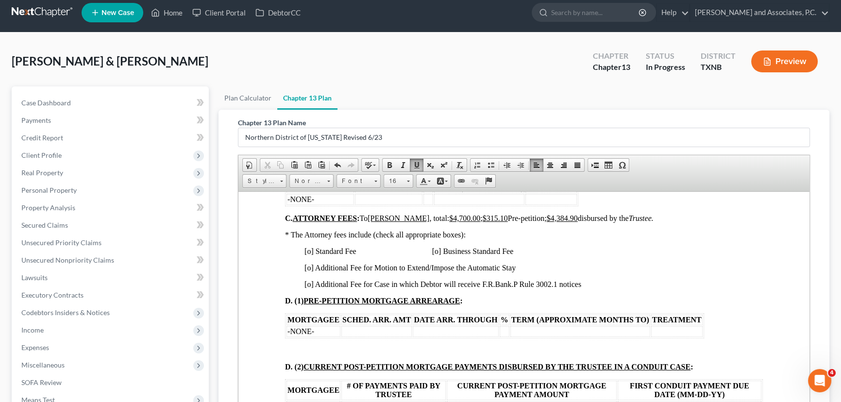
click at [310, 288] on span "[o] Additional Fee for Case in which Debtor will receive F.R.Bank.P Rule 3002.1…" at bounding box center [442, 284] width 277 height 8
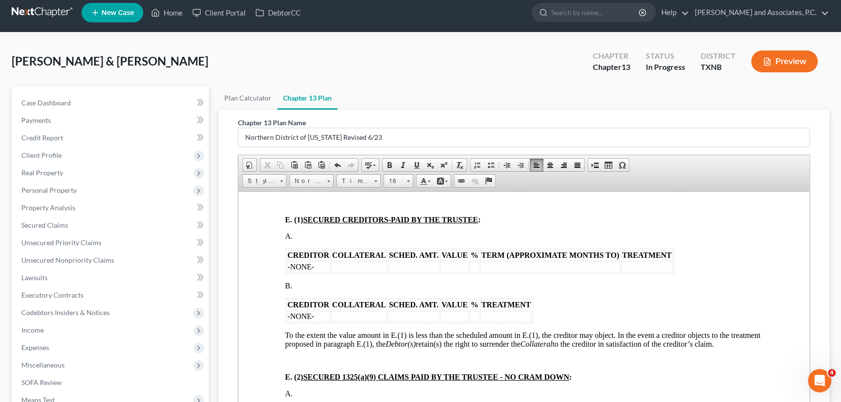
scroll to position [1236, 0]
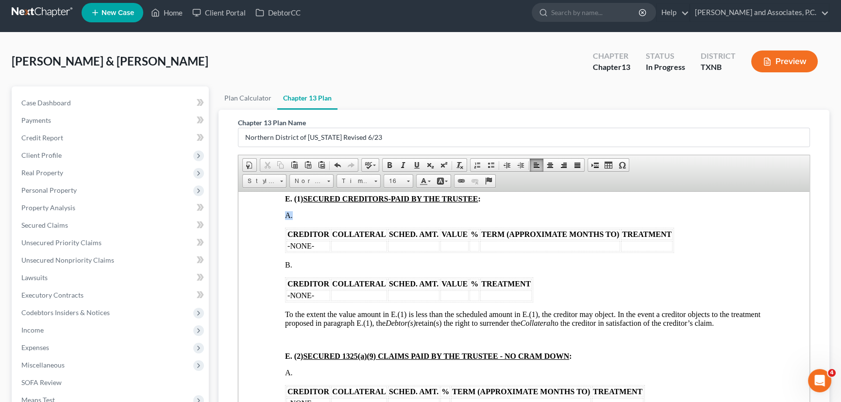
drag, startPoint x: 676, startPoint y: 278, endPoint x: 270, endPoint y: 255, distance: 407.1
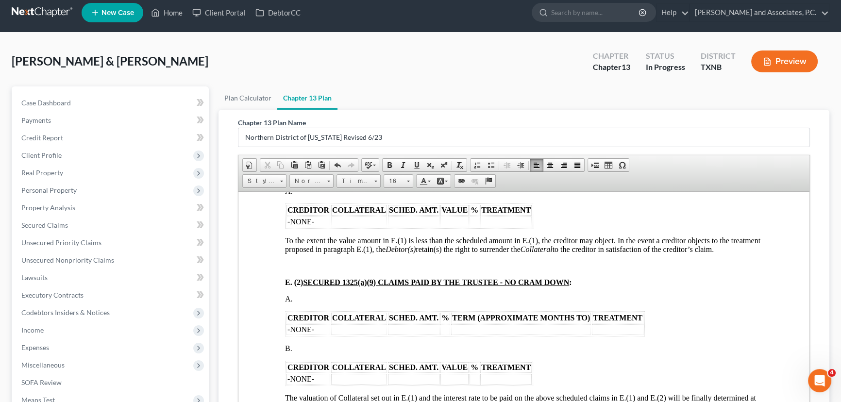
scroll to position [1368, 0]
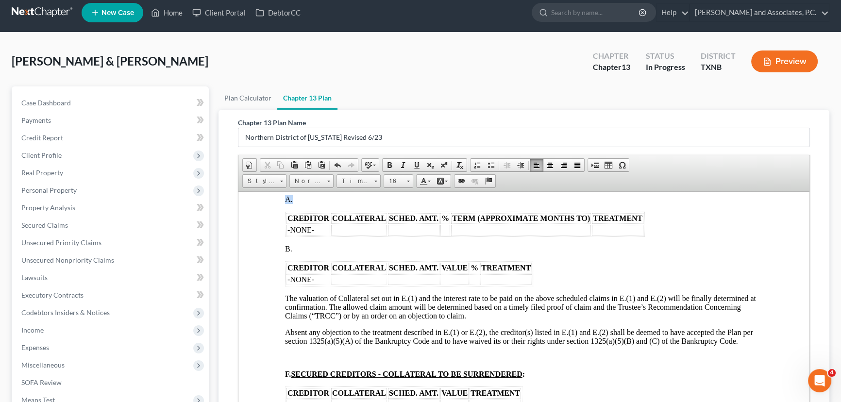
drag, startPoint x: 648, startPoint y: 263, endPoint x: 270, endPoint y: 243, distance: 378.4
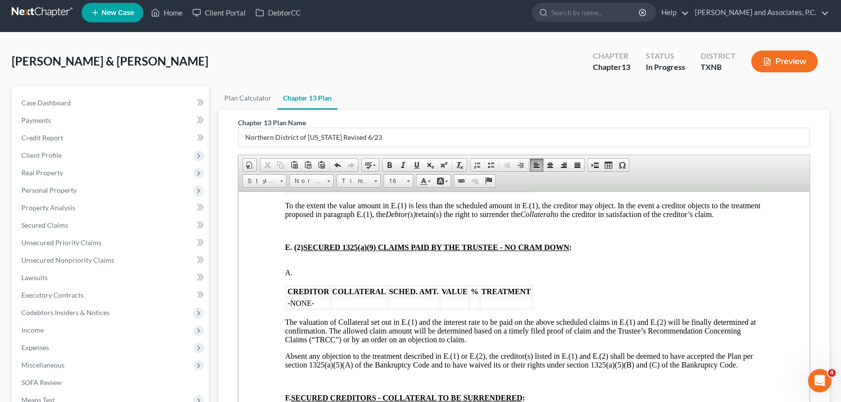
scroll to position [1324, 0]
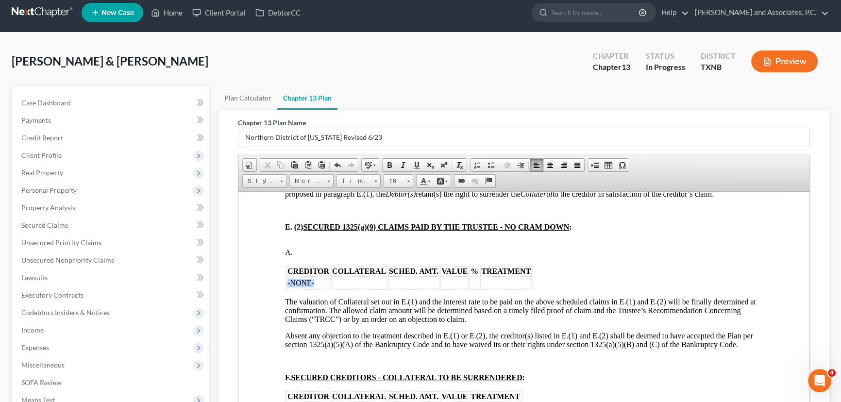
drag, startPoint x: 325, startPoint y: 330, endPoint x: 287, endPoint y: 330, distance: 38.4
click at [287, 288] on td "-NONE-" at bounding box center [309, 282] width 44 height 11
click at [323, 288] on td "-NONE-" at bounding box center [309, 282] width 44 height 11
drag, startPoint x: 307, startPoint y: 330, endPoint x: 287, endPoint y: 331, distance: 19.9
click at [287, 288] on td "-NONE-" at bounding box center [309, 282] width 44 height 11
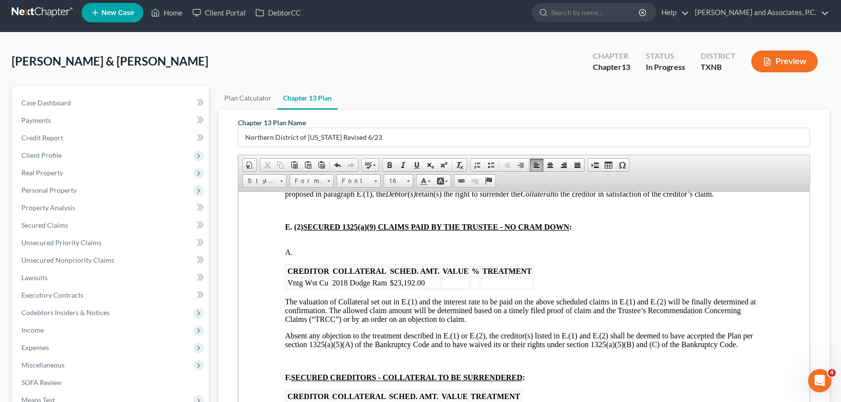
click at [453, 288] on td at bounding box center [455, 282] width 28 height 11
click at [457, 288] on td "$" at bounding box center [455, 282] width 28 height 11
click at [486, 288] on td at bounding box center [484, 282] width 10 height 11
click at [500, 288] on td at bounding box center [522, 282] width 51 height 11
click at [498, 287] on span "492.76" at bounding box center [508, 282] width 21 height 8
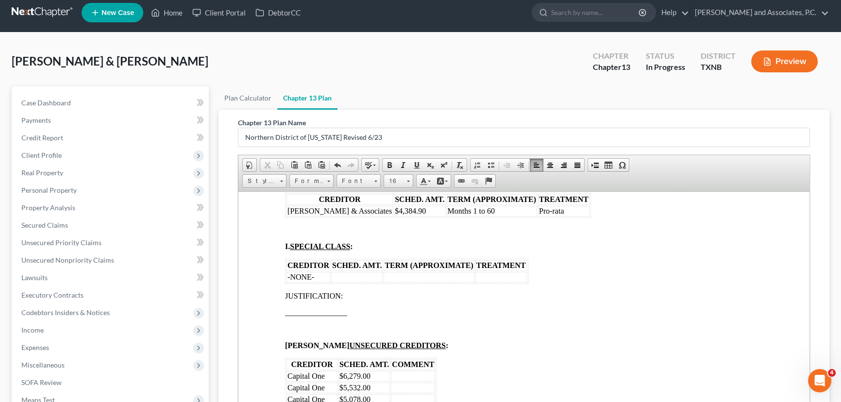
scroll to position [1766, 0]
drag, startPoint x: 339, startPoint y: 269, endPoint x: 294, endPoint y: 268, distance: 45.2
click at [294, 214] on span "[PERSON_NAME] & Associates" at bounding box center [339, 210] width 104 height 8
drag, startPoint x: 311, startPoint y: 270, endPoint x: 288, endPoint y: 269, distance: 22.8
click at [288, 216] on td "Miates" at bounding box center [309, 210] width 44 height 11
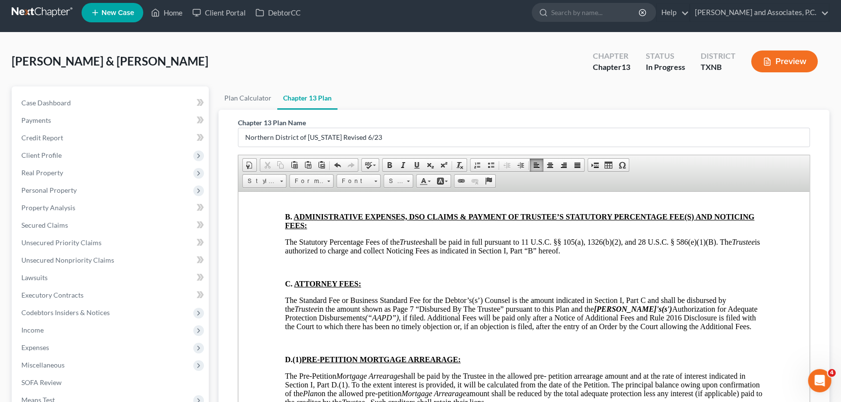
scroll to position [2251, 0]
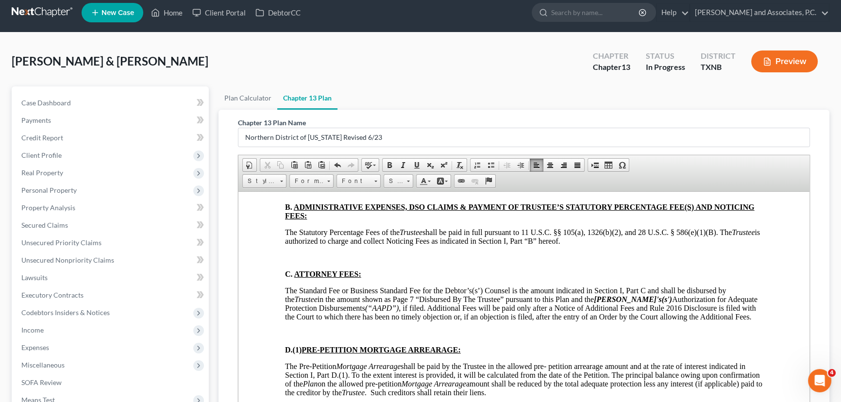
click at [294, 195] on p at bounding box center [524, 190] width 478 height 9
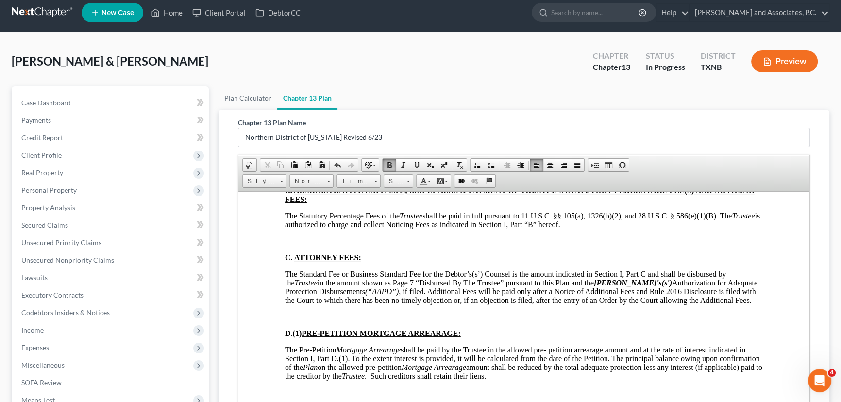
click at [290, 245] on p at bounding box center [524, 240] width 478 height 9
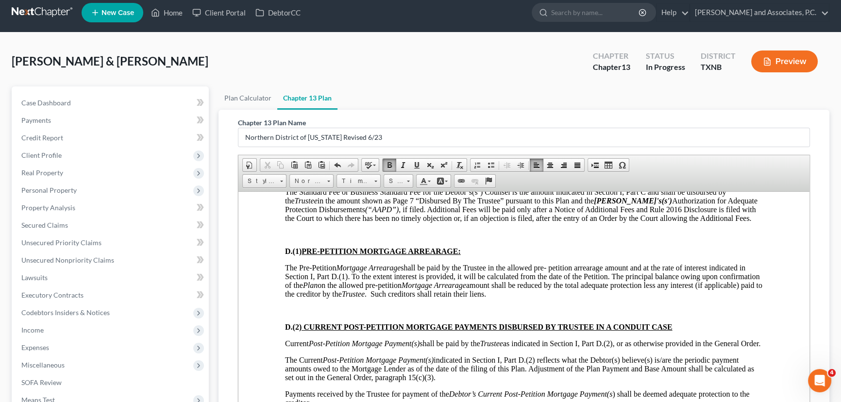
scroll to position [2340, 0]
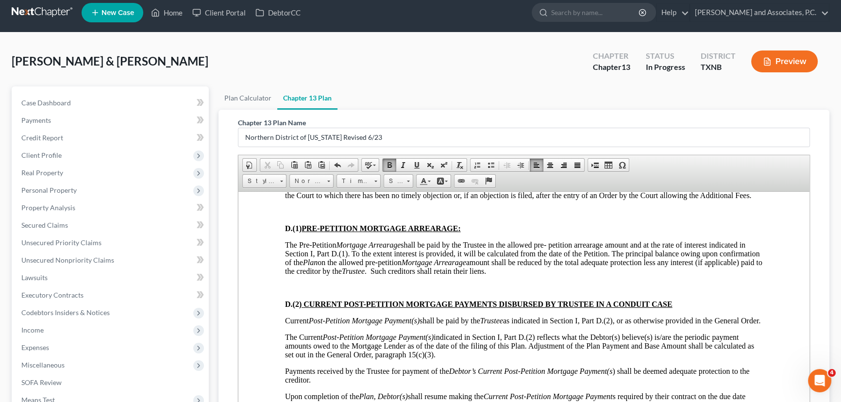
click at [291, 216] on p at bounding box center [524, 211] width 478 height 9
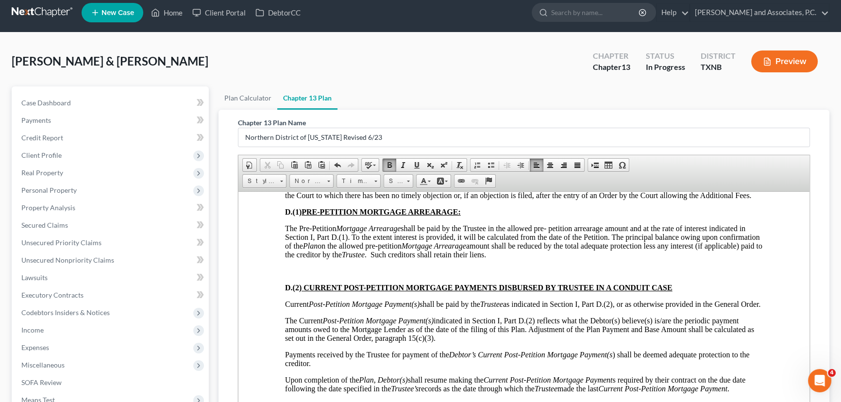
click at [289, 275] on p at bounding box center [524, 271] width 478 height 9
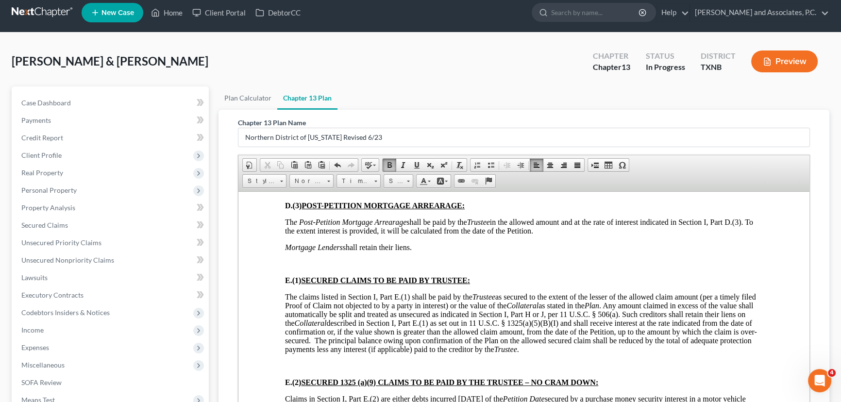
scroll to position [2604, 0]
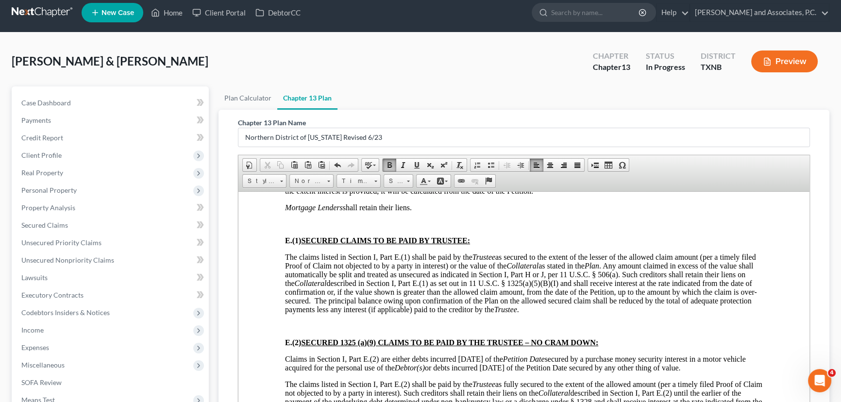
click at [289, 153] on p at bounding box center [524, 149] width 478 height 9
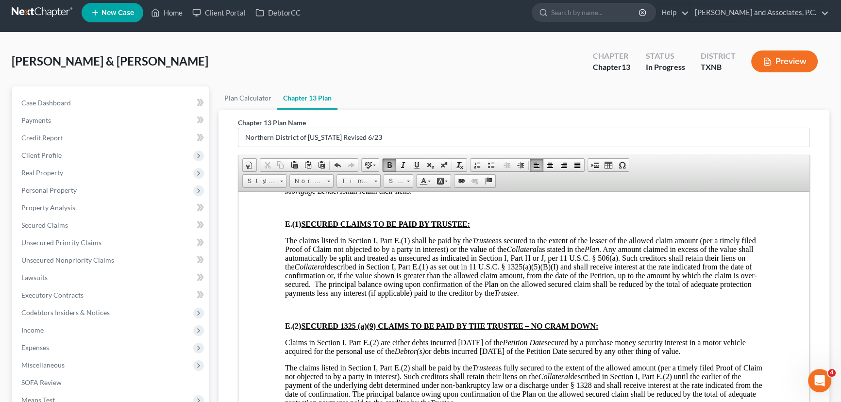
click at [289, 212] on p at bounding box center [524, 207] width 478 height 9
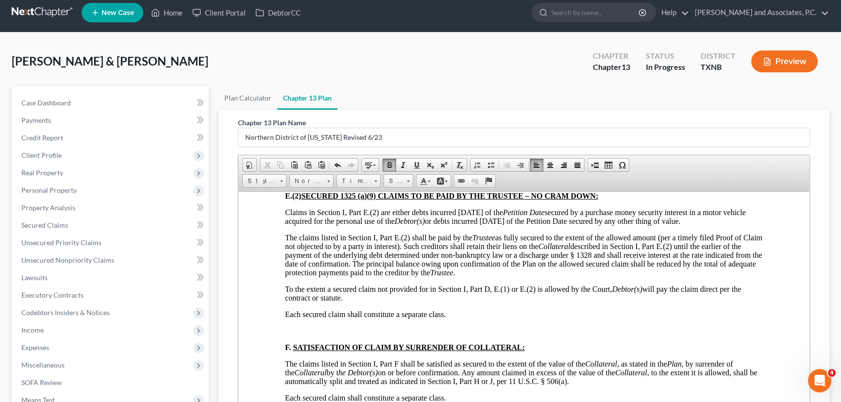
scroll to position [2737, 0]
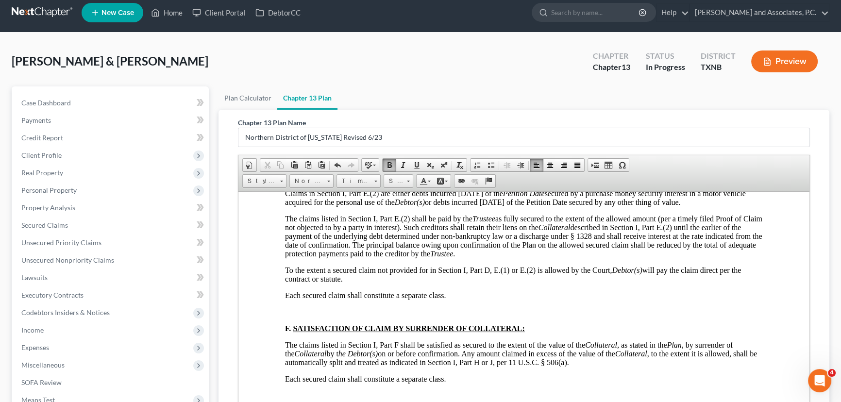
click at [292, 165] on p at bounding box center [524, 160] width 478 height 9
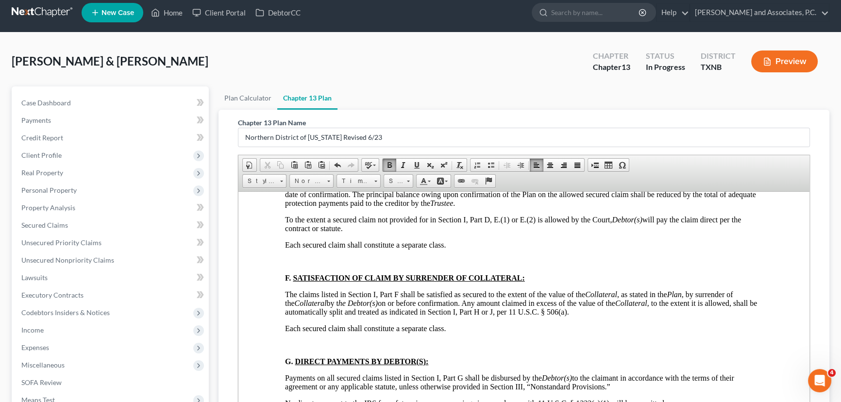
scroll to position [2870, 0]
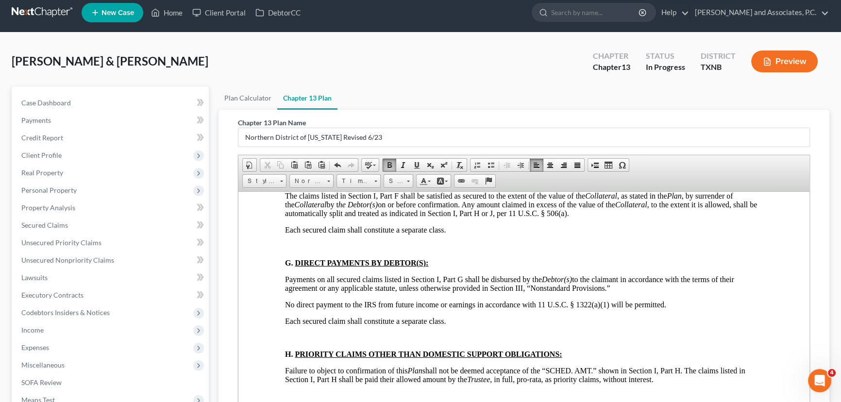
click at [286, 167] on p at bounding box center [524, 162] width 478 height 9
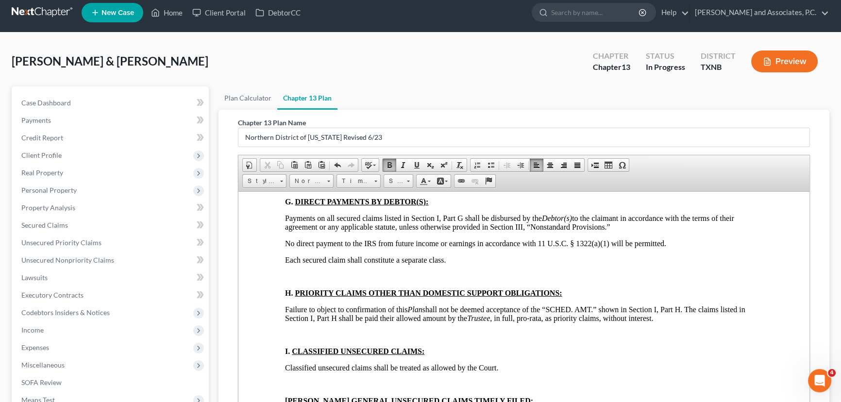
scroll to position [2957, 0]
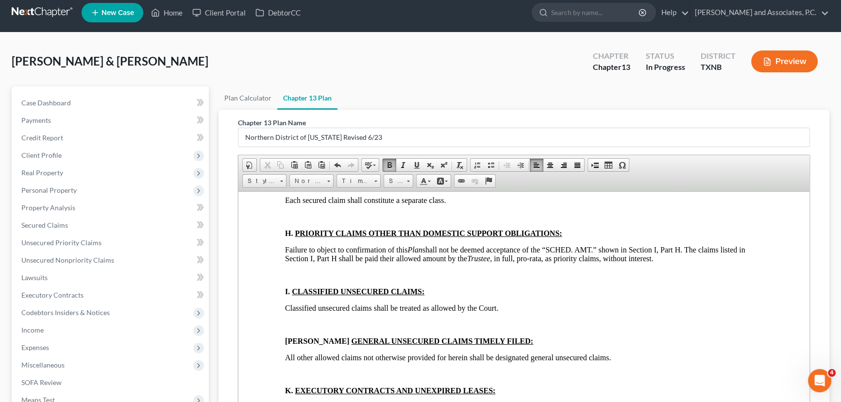
click at [286, 221] on p at bounding box center [524, 216] width 478 height 9
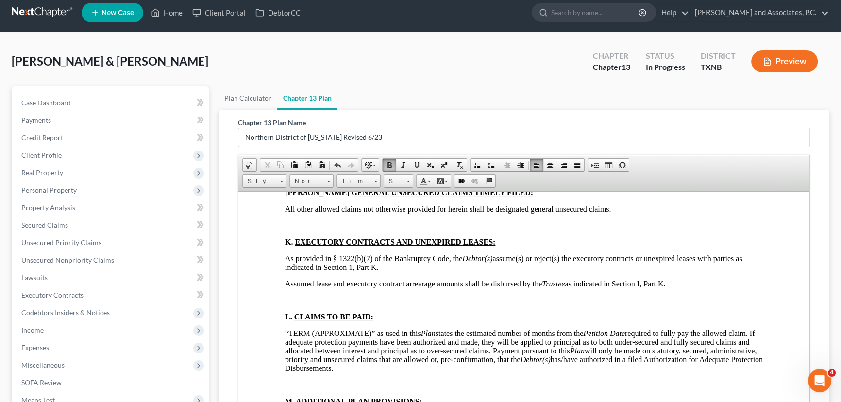
scroll to position [3090, 0]
click at [293, 130] on p at bounding box center [524, 125] width 478 height 9
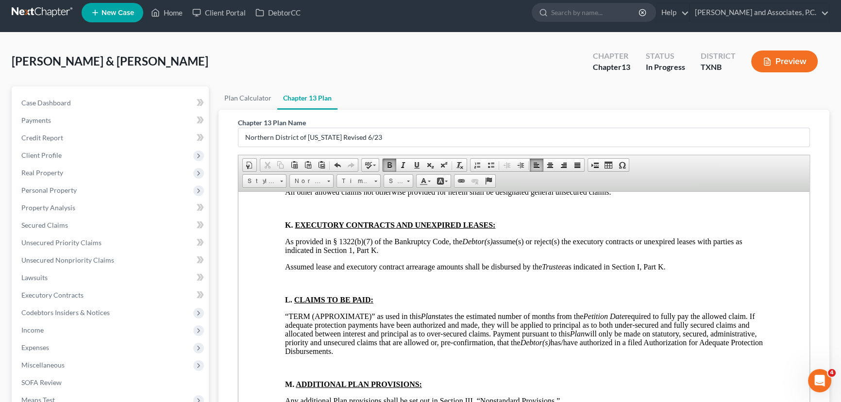
click at [293, 163] on p at bounding box center [524, 158] width 478 height 9
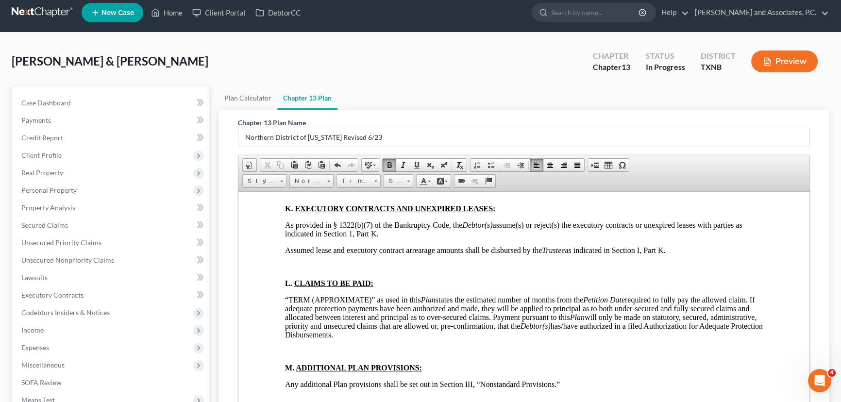
click at [283, 313] on html "BTXN222 5/21 IN THE UNITED STATES BANKRUPTCY COURT FOR THE NORTHERN DISTRICT OF…" at bounding box center [523, 261] width 571 height 6321
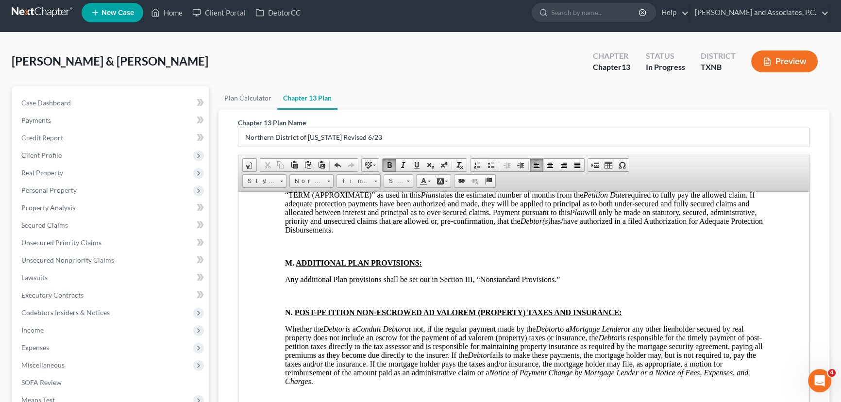
click at [284, 287] on html "BTXN222 5/21 IN THE UNITED STATES BANKRUPTCY COURT FOR THE NORTHERN DISTRICT OF…" at bounding box center [523, 165] width 571 height 6304
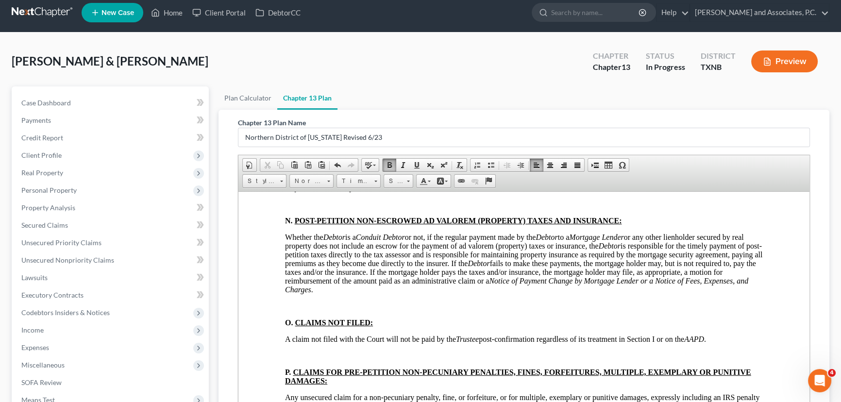
scroll to position [3267, 0]
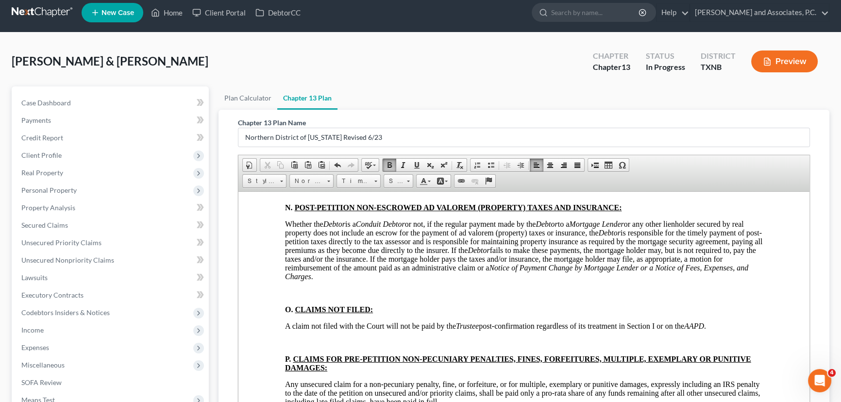
click at [292, 146] on p at bounding box center [524, 141] width 478 height 9
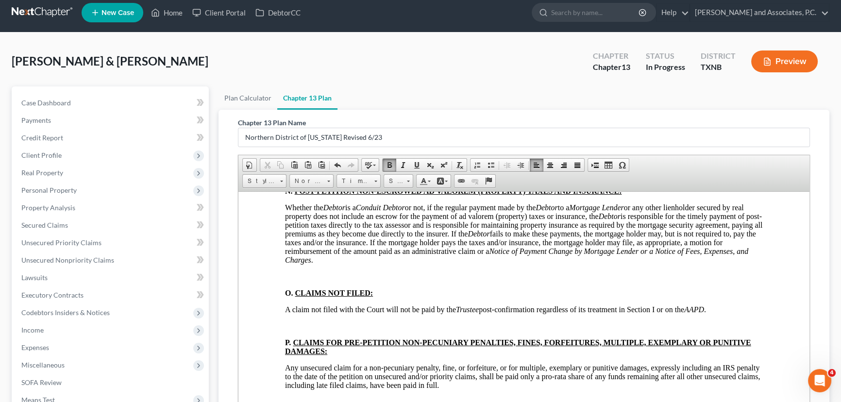
click at [290, 179] on p at bounding box center [524, 174] width 478 height 9
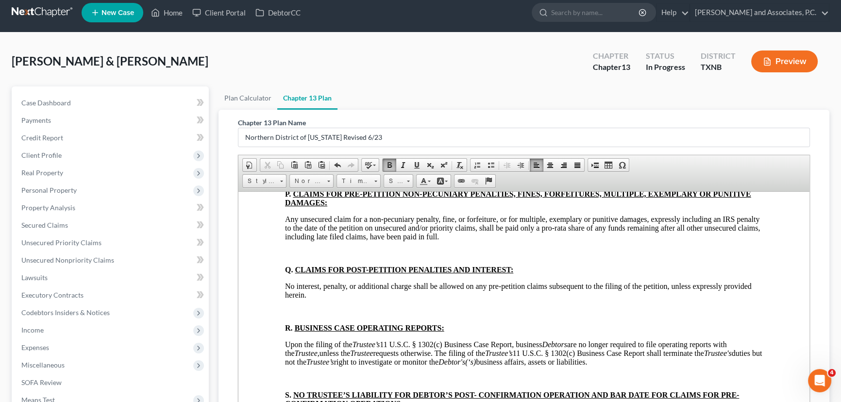
scroll to position [3399, 0]
click at [289, 132] on p at bounding box center [524, 127] width 478 height 9
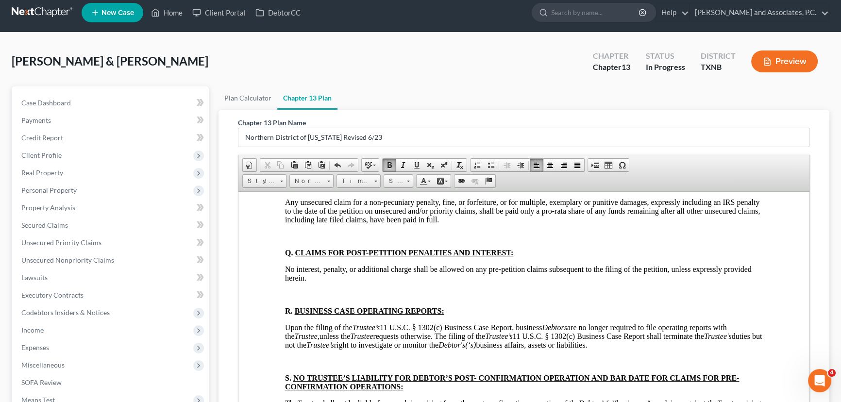
click at [290, 165] on p at bounding box center [524, 160] width 478 height 9
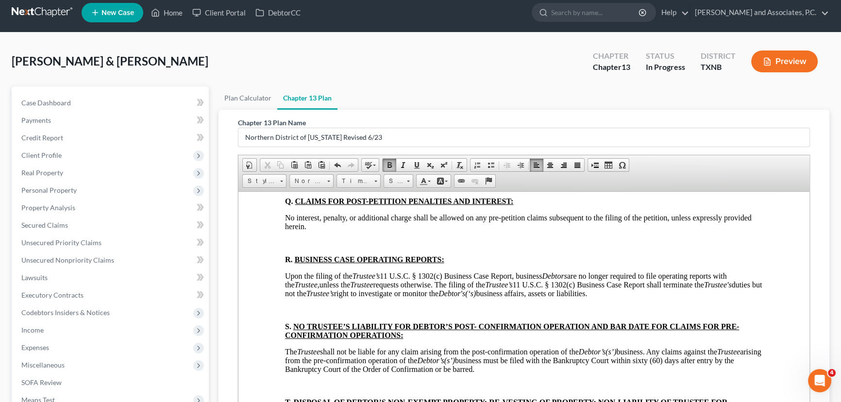
scroll to position [3487, 0]
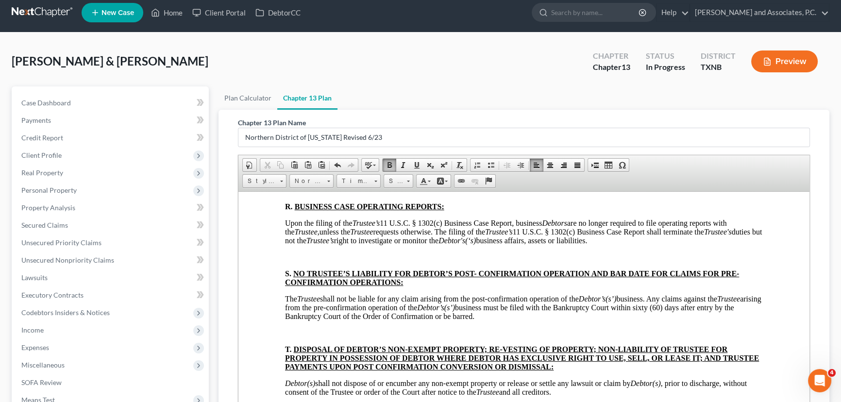
click at [289, 136] on p at bounding box center [524, 131] width 478 height 9
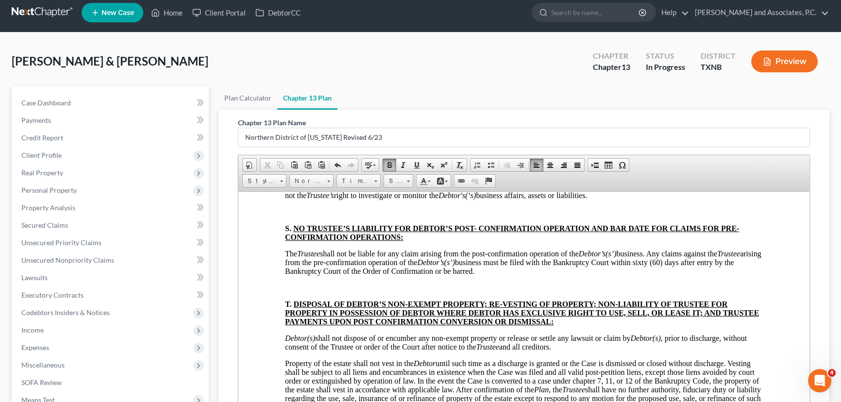
scroll to position [3531, 0]
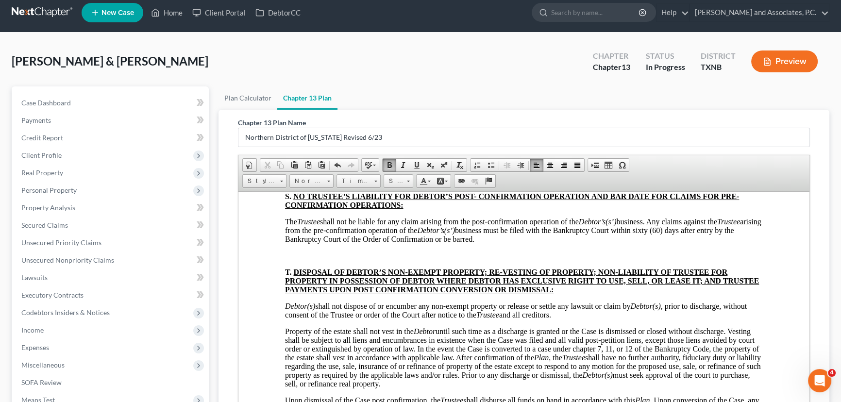
click at [293, 184] on p at bounding box center [524, 179] width 478 height 9
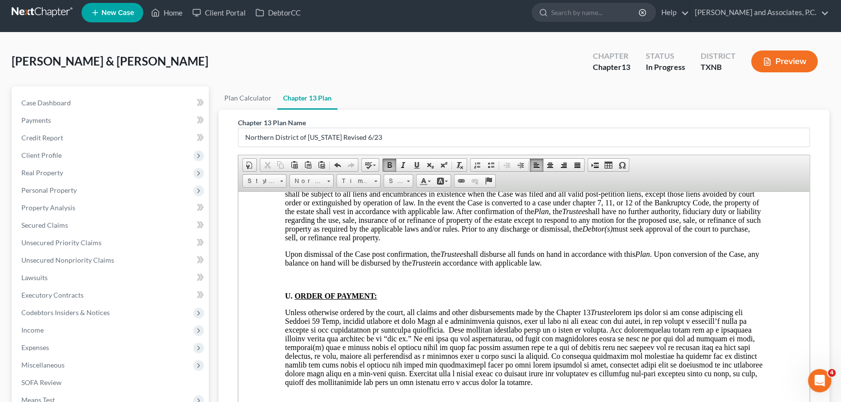
scroll to position [3664, 0]
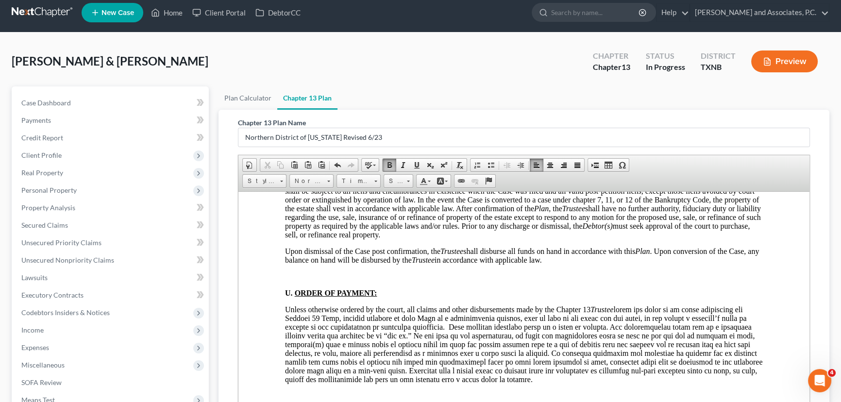
click at [294, 111] on p at bounding box center [524, 106] width 478 height 9
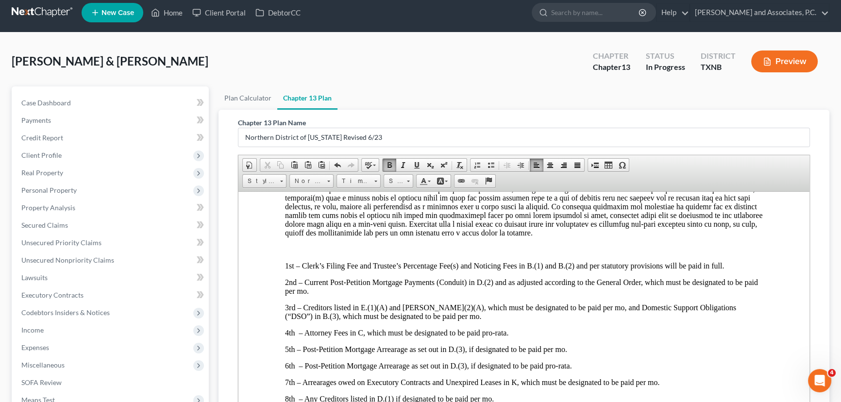
scroll to position [3797, 0]
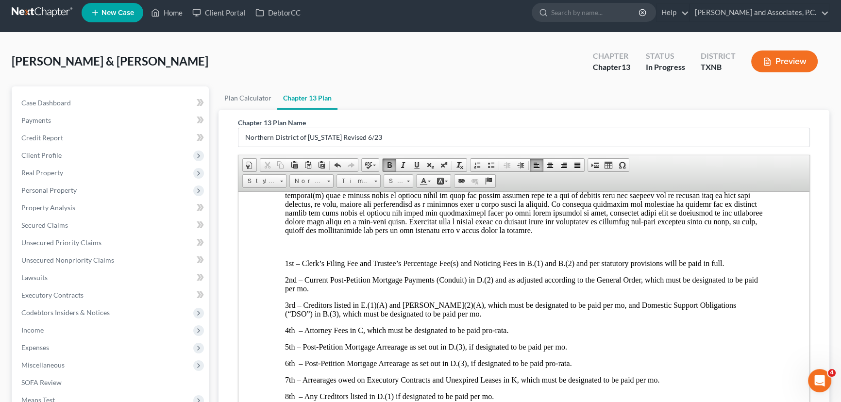
click at [294, 132] on p at bounding box center [524, 127] width 478 height 9
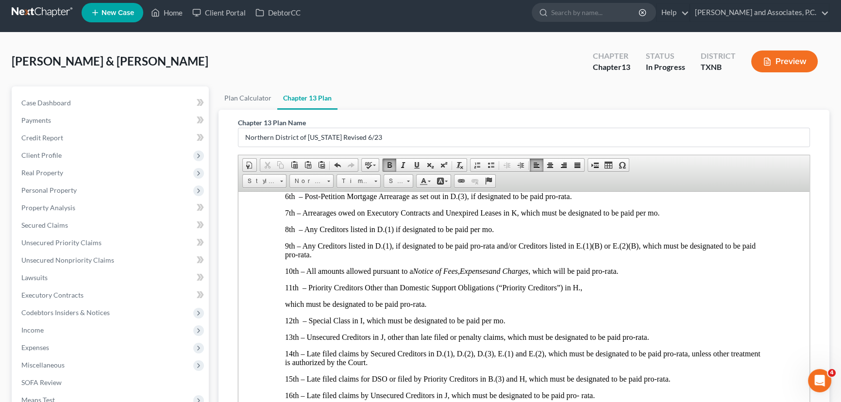
scroll to position [3973, 0]
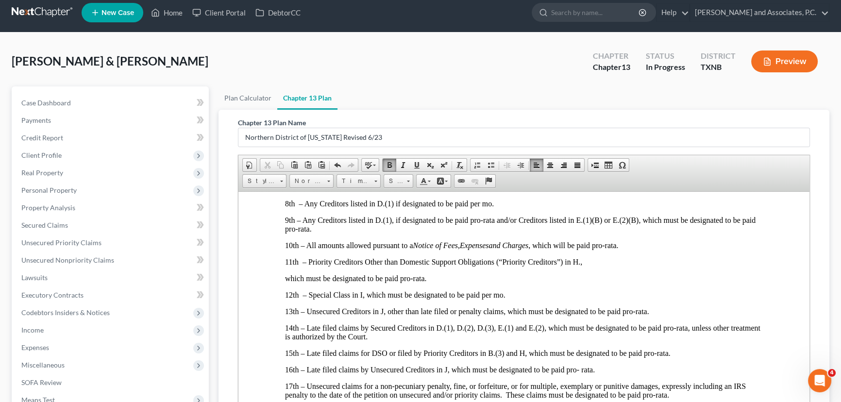
click at [290, 58] on p at bounding box center [524, 54] width 478 height 9
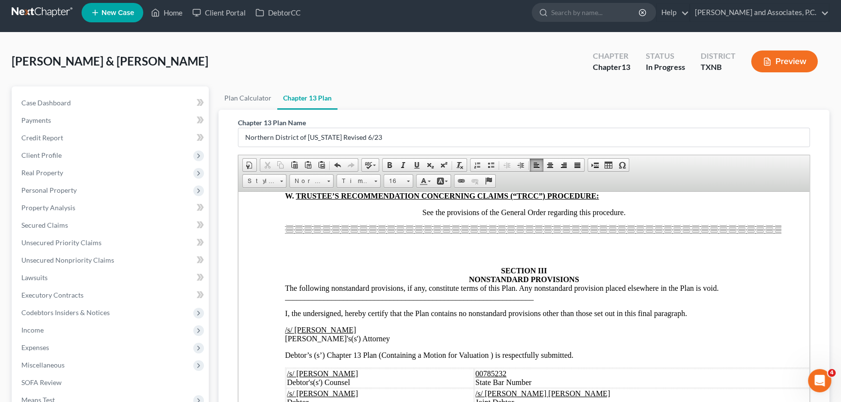
click at [287, 134] on p at bounding box center [524, 129] width 478 height 9
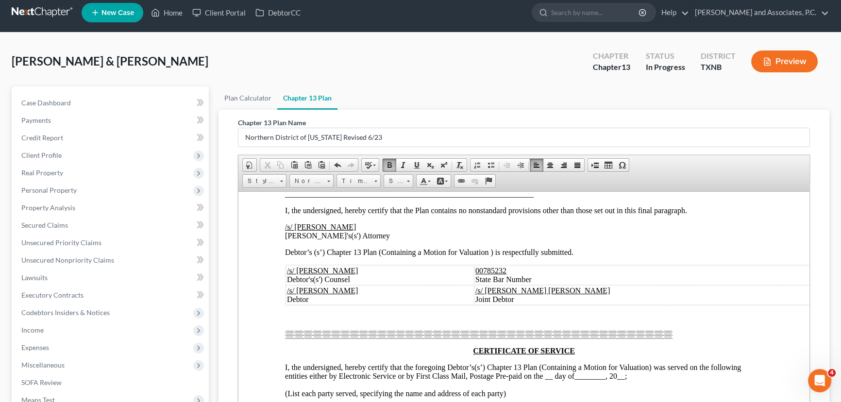
scroll to position [4326, 0]
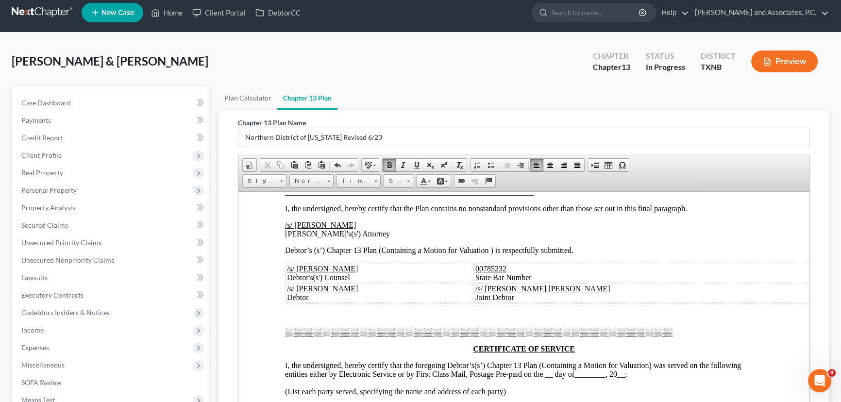
click at [290, 79] on p at bounding box center [524, 74] width 478 height 9
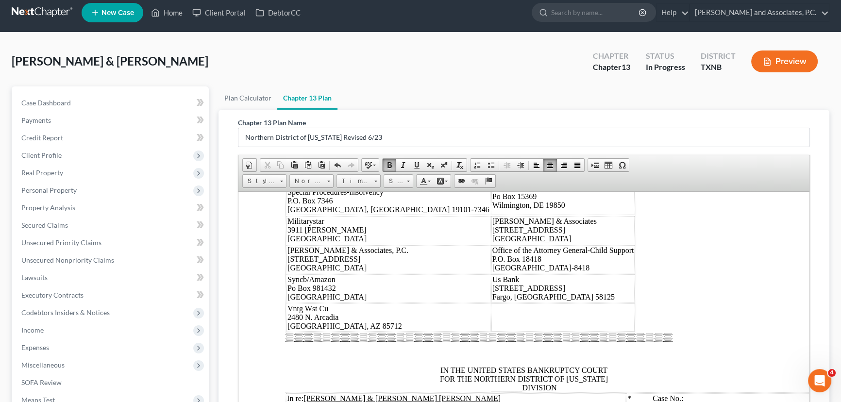
scroll to position [4635, 0]
click at [553, 44] on span "__" at bounding box center [549, 39] width 12 height 8
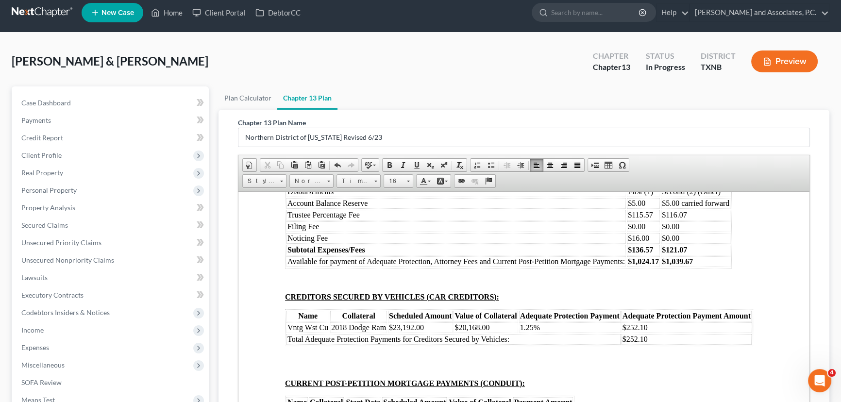
scroll to position [4944, 0]
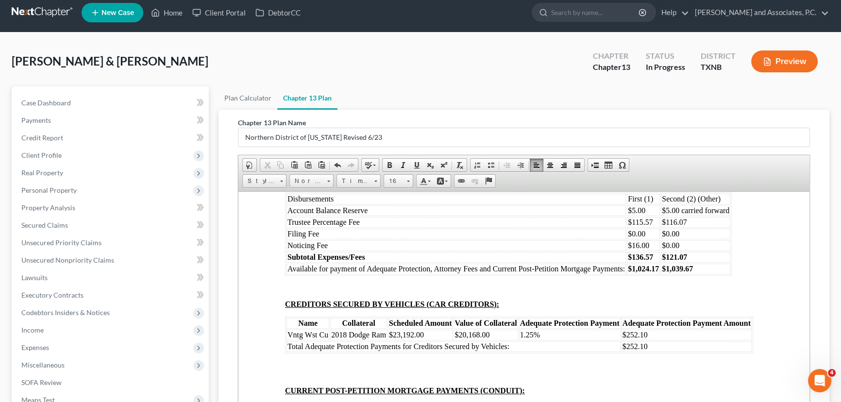
drag, startPoint x: 518, startPoint y: 277, endPoint x: 487, endPoint y: 278, distance: 31.1
click at [487, 82] on span "IN THE UNITED STATES BANKRUPTCY COURT FOR THE NORTHERN DISTRICT OF TEXAS ______…" at bounding box center [524, 69] width 168 height 26
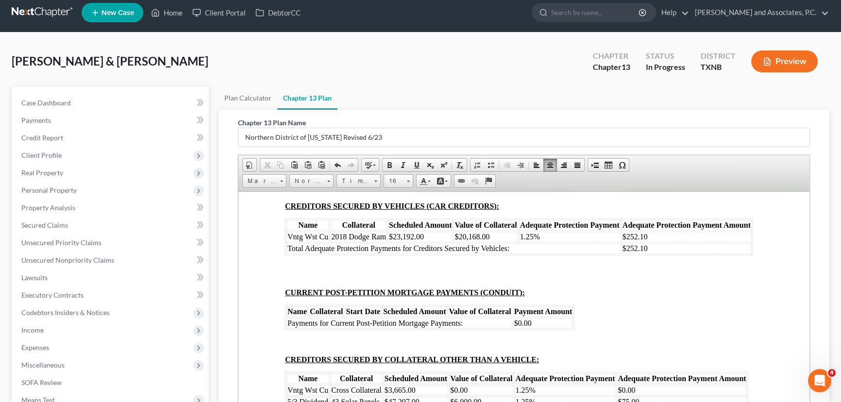
scroll to position [5077, 0]
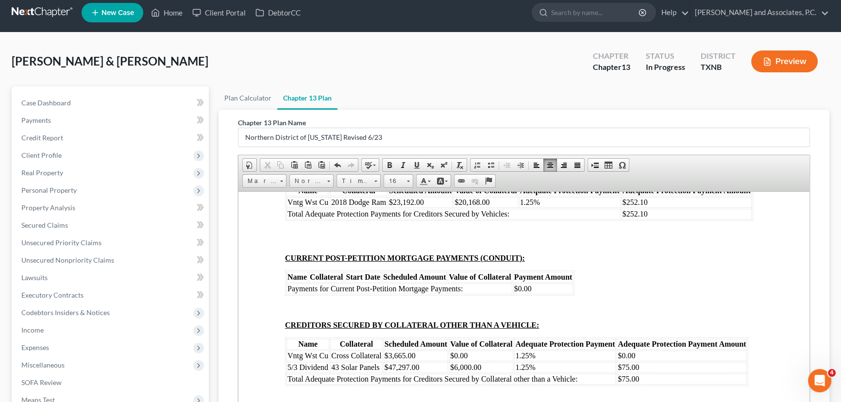
drag, startPoint x: 701, startPoint y: 250, endPoint x: 668, endPoint y: 253, distance: 33.3
click at [668, 60] on td "$1,160.75" at bounding box center [695, 54] width 69 height 11
click at [706, 60] on td "$1,160.75" at bounding box center [695, 54] width 69 height 11
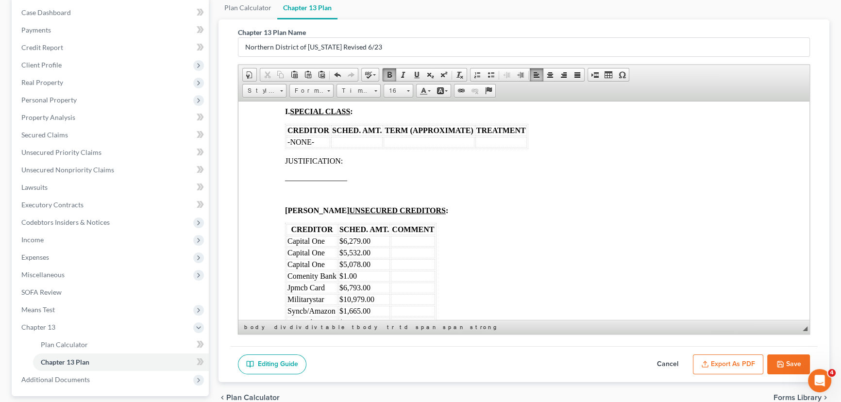
scroll to position [183, 0]
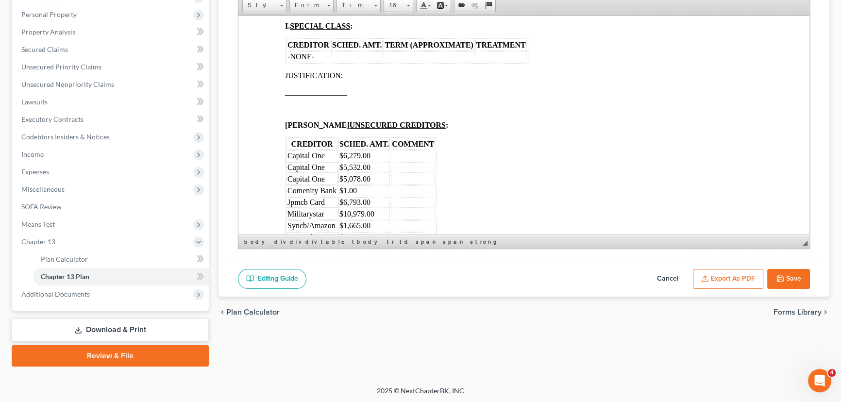
click at [790, 277] on button "Save" at bounding box center [788, 279] width 43 height 20
select select "5"
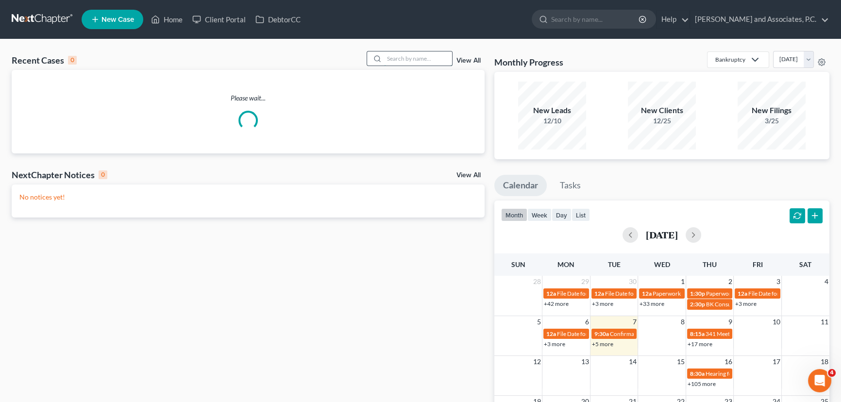
click at [415, 52] on input "search" at bounding box center [418, 58] width 68 height 14
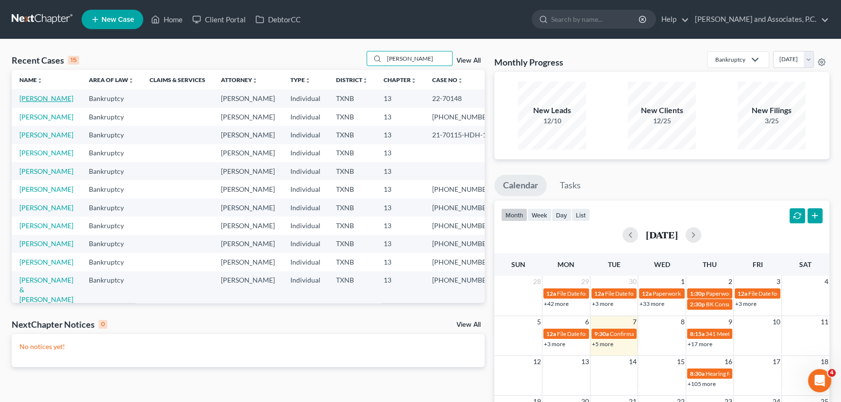
type input "[PERSON_NAME]"
click at [40, 100] on link "[PERSON_NAME]" at bounding box center [46, 98] width 54 height 8
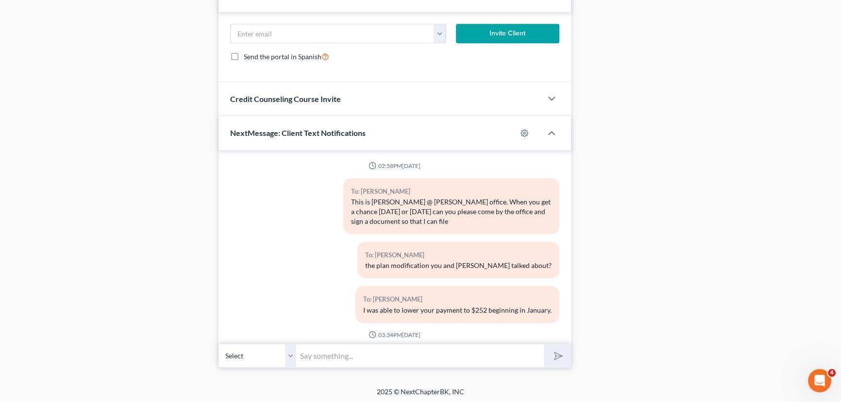
scroll to position [5364, 0]
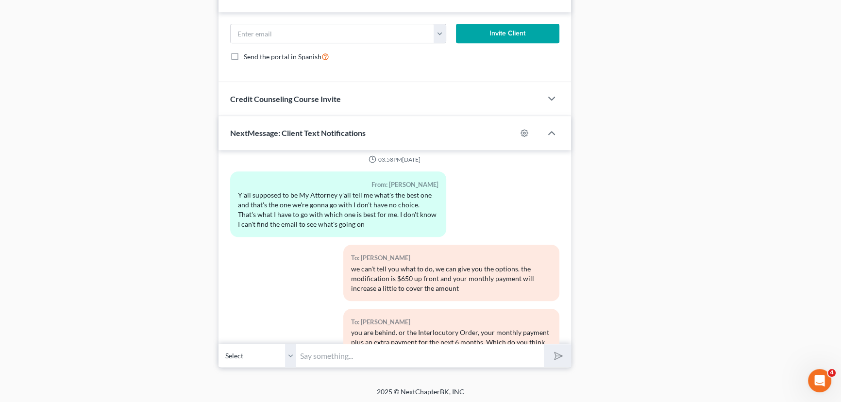
click at [372, 351] on input "text" at bounding box center [420, 356] width 248 height 24
type input "[PERSON_NAME], we have given you your options several times over the passed few…"
click at [544, 344] on button "submit" at bounding box center [557, 355] width 27 height 23
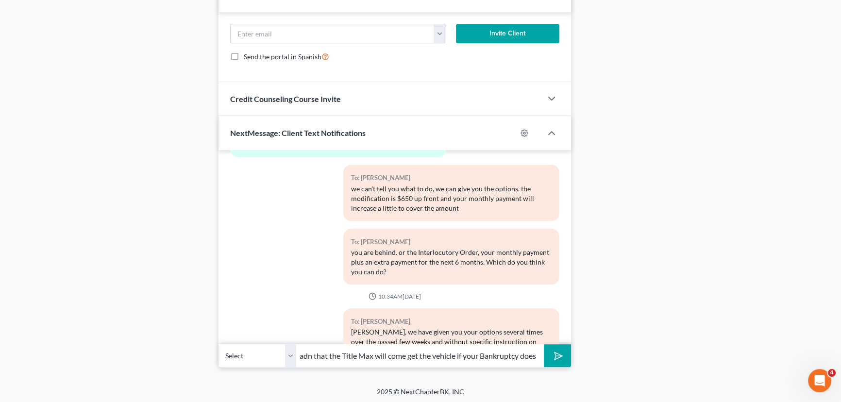
scroll to position [0, 301]
type input "file a response [DATE] and your case will be dismissed. We are concerned about …"
click at [544, 344] on button "submit" at bounding box center [557, 355] width 27 height 23
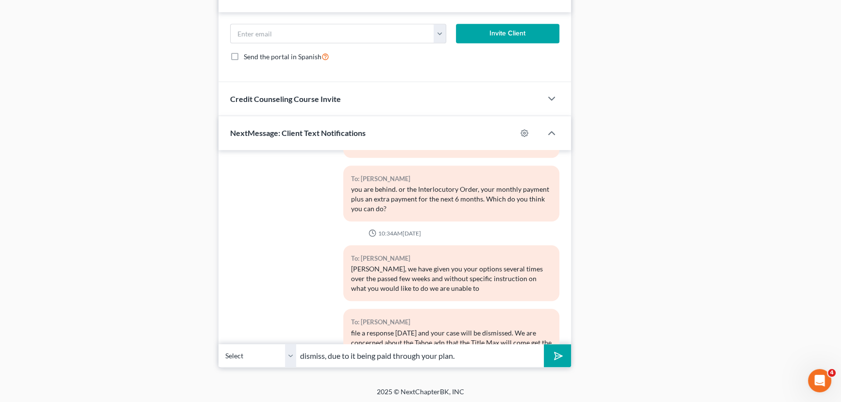
type input "dismiss, due to it being paid through your plan."
click at [544, 344] on button "submit" at bounding box center [557, 355] width 27 height 23
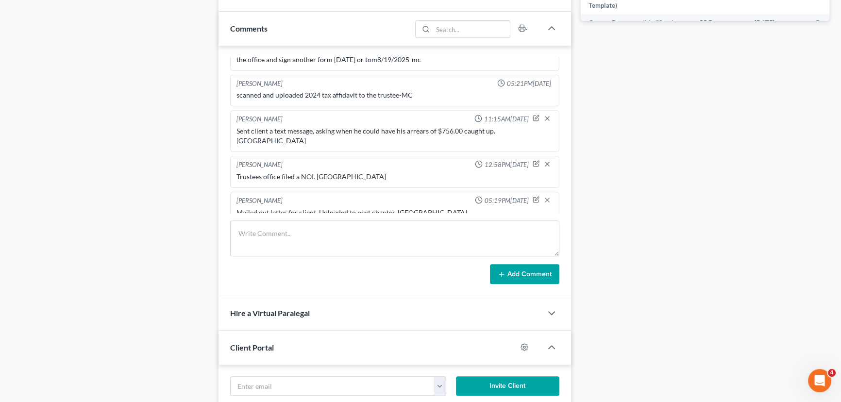
scroll to position [552, 0]
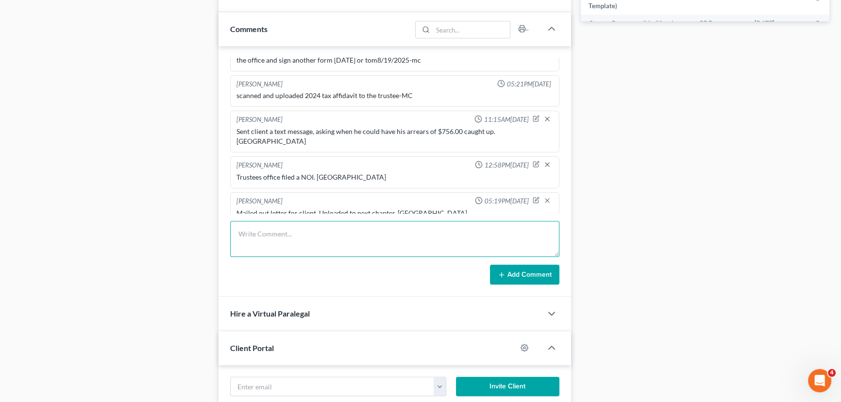
click at [285, 236] on textarea at bounding box center [394, 239] width 329 height 36
type textarea "W"
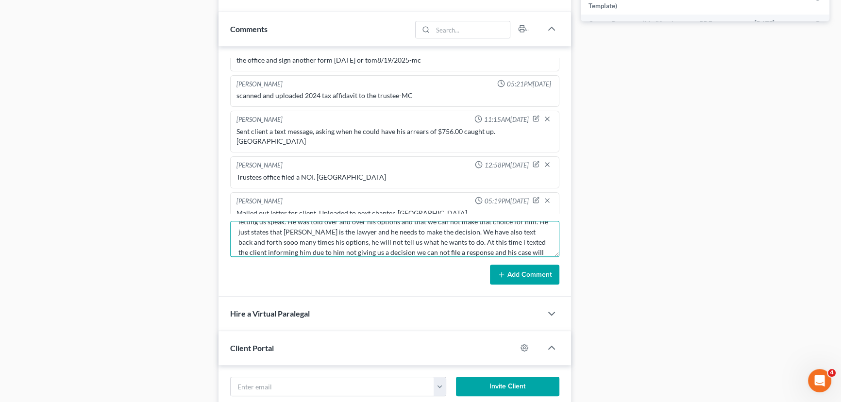
scroll to position [43, 0]
type textarea "[PERSON_NAME] and I tried to call the client and give him the options over the …"
click at [510, 277] on button "Add Comment" at bounding box center [524, 275] width 69 height 20
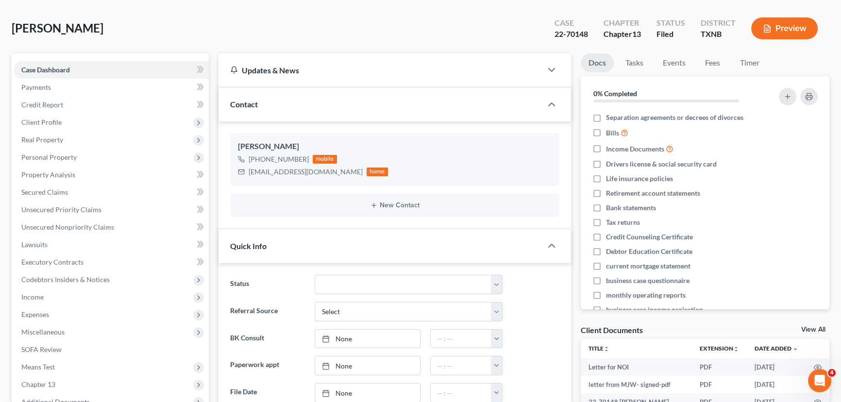
scroll to position [0, 0]
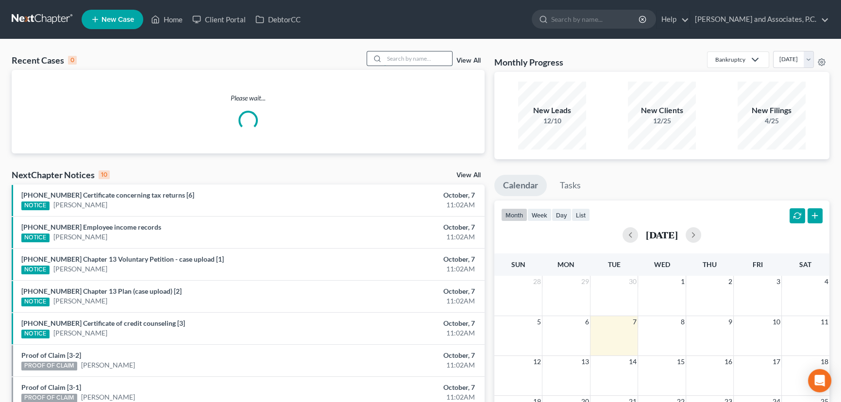
click at [400, 56] on input "search" at bounding box center [418, 58] width 68 height 14
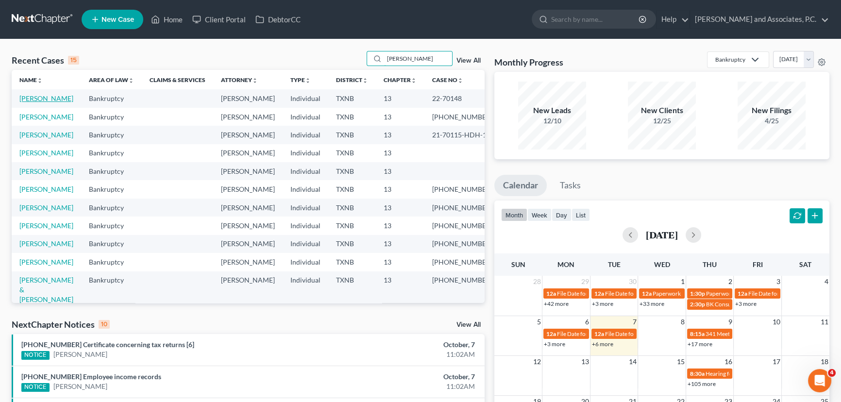
type input "[PERSON_NAME]"
click at [40, 98] on link "[PERSON_NAME]" at bounding box center [46, 98] width 54 height 8
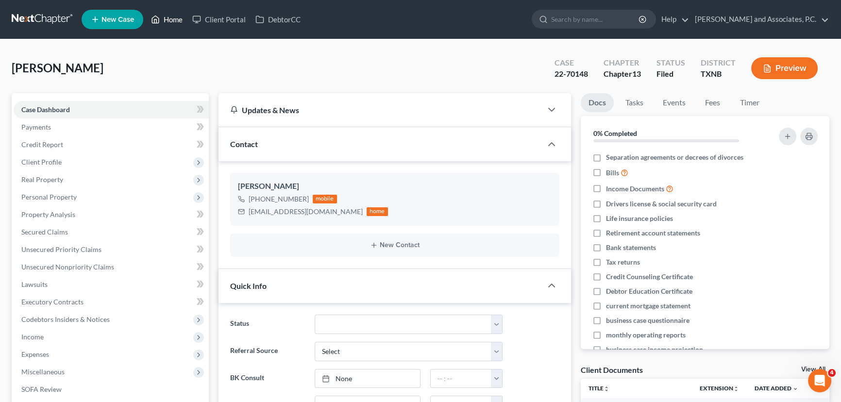
click at [162, 19] on link "Home" at bounding box center [166, 19] width 41 height 17
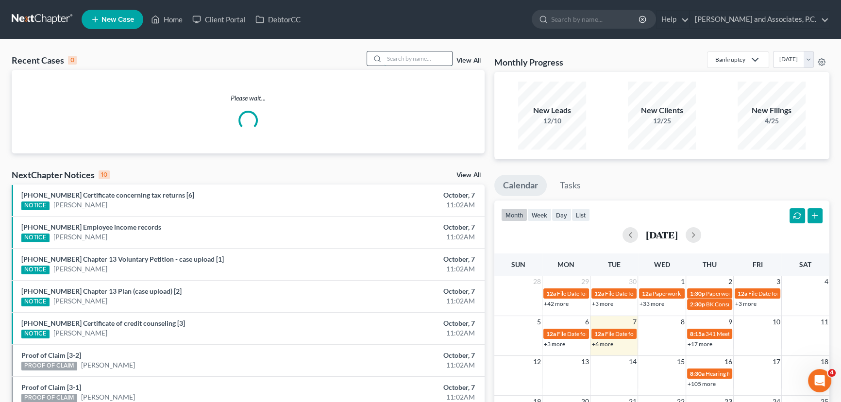
click at [432, 60] on input "search" at bounding box center [418, 58] width 68 height 14
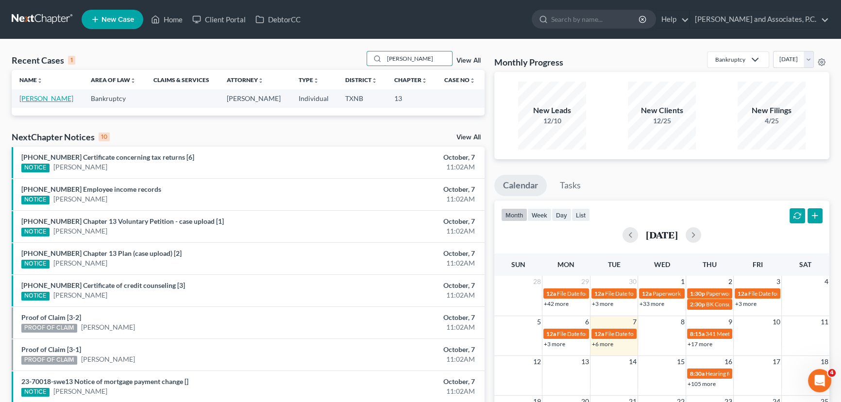
type input "[PERSON_NAME]"
click at [47, 98] on link "[PERSON_NAME]" at bounding box center [46, 98] width 54 height 8
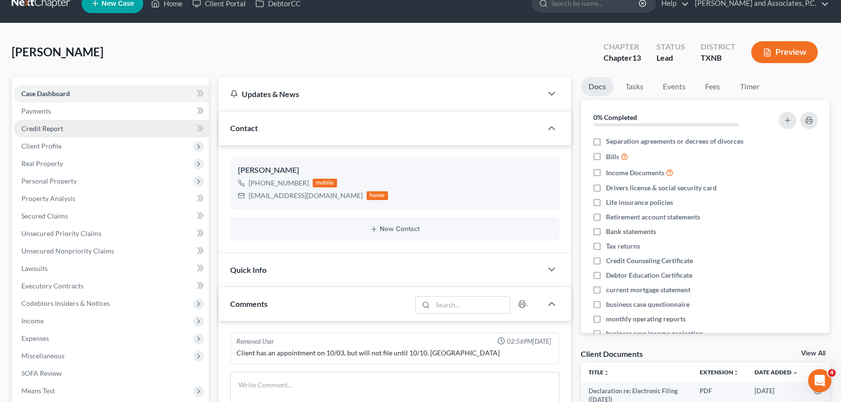
scroll to position [132, 0]
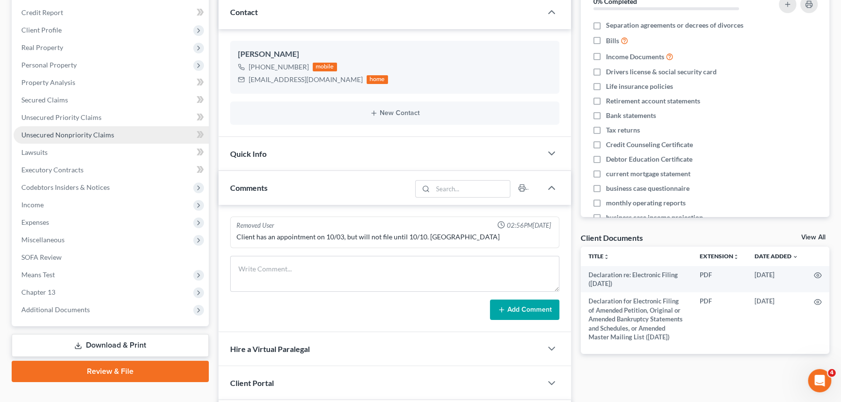
click at [66, 129] on link "Unsecured Nonpriority Claims" at bounding box center [111, 134] width 195 height 17
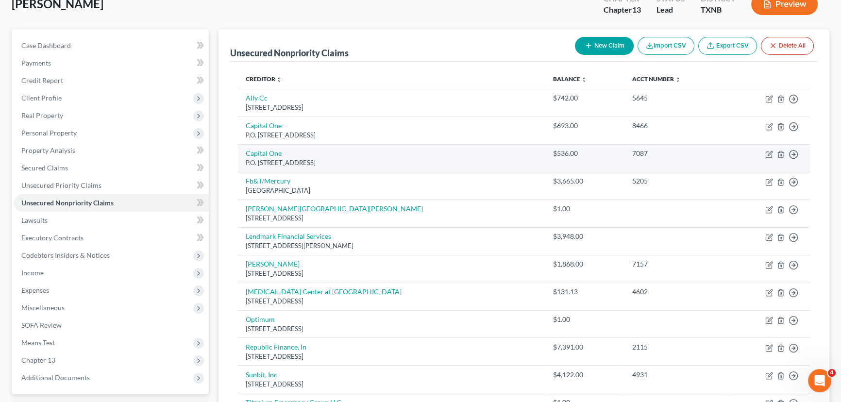
scroll to position [44, 0]
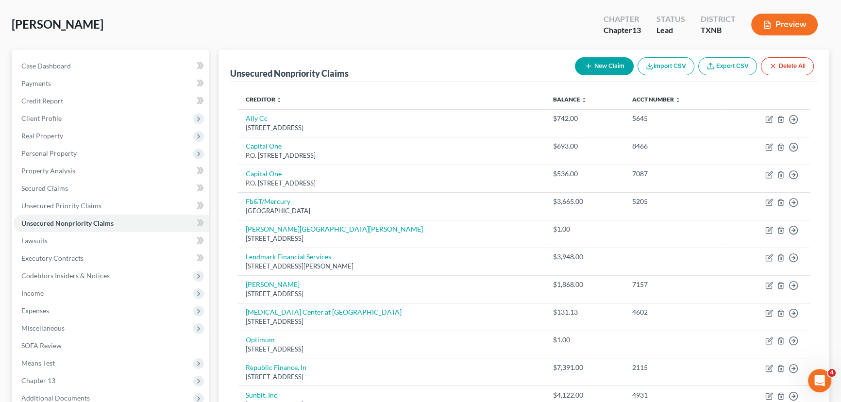
click at [245, 33] on div "Buce, Larry Upgraded Chapter Chapter 13 Status Lead District TXNB Preview" at bounding box center [421, 28] width 818 height 42
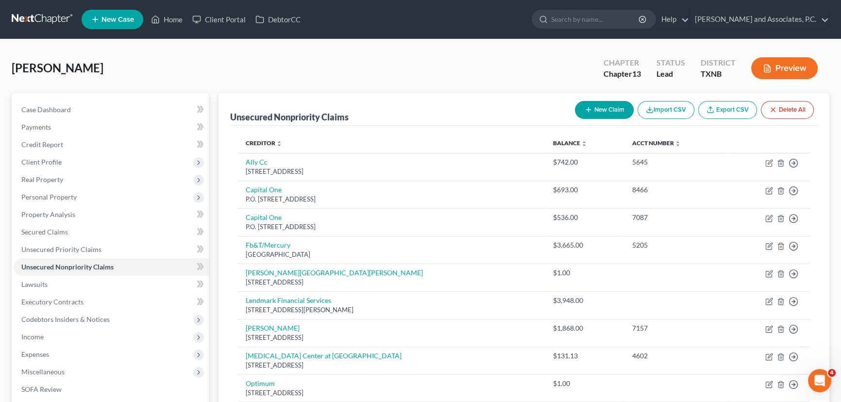
click at [257, 76] on div "Buce, Larry Upgraded Chapter Chapter 13 Status Lead District TXNB Preview" at bounding box center [421, 72] width 818 height 42
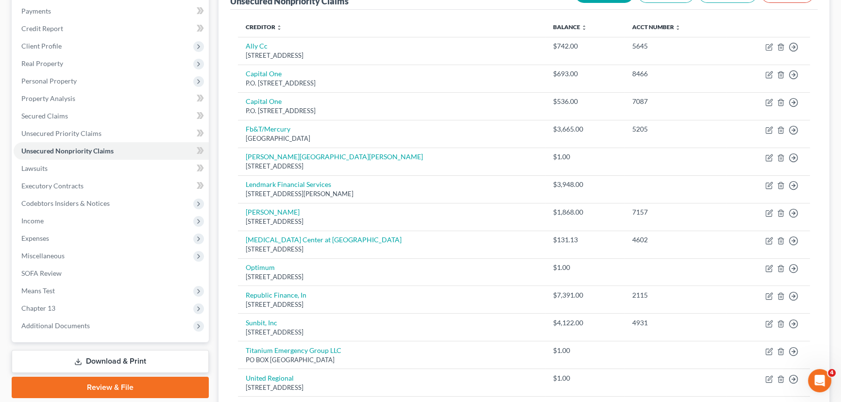
scroll to position [220, 0]
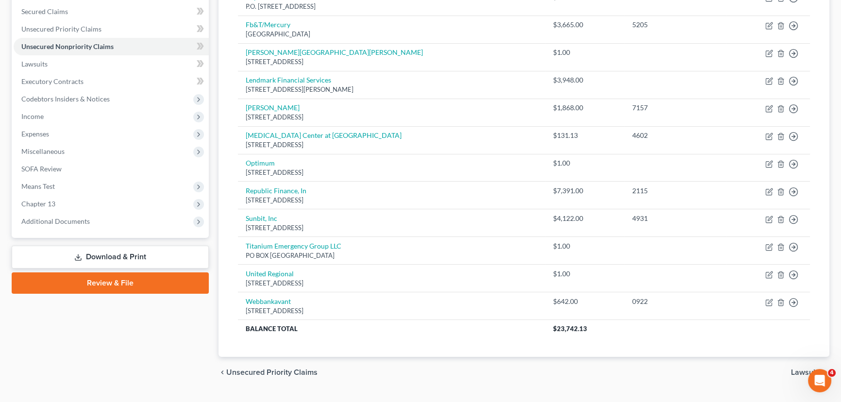
click at [224, 143] on div "Unsecured Nonpriority Claims New Claim Import CSV Export CSV Delete All Credito…" at bounding box center [524, 115] width 611 height 485
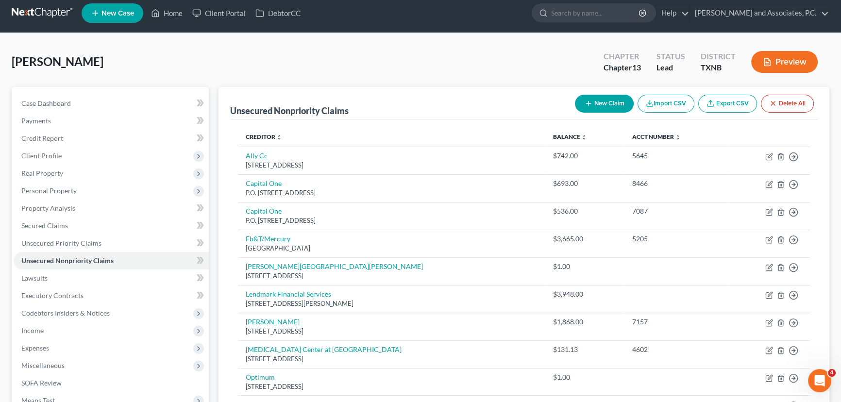
scroll to position [0, 0]
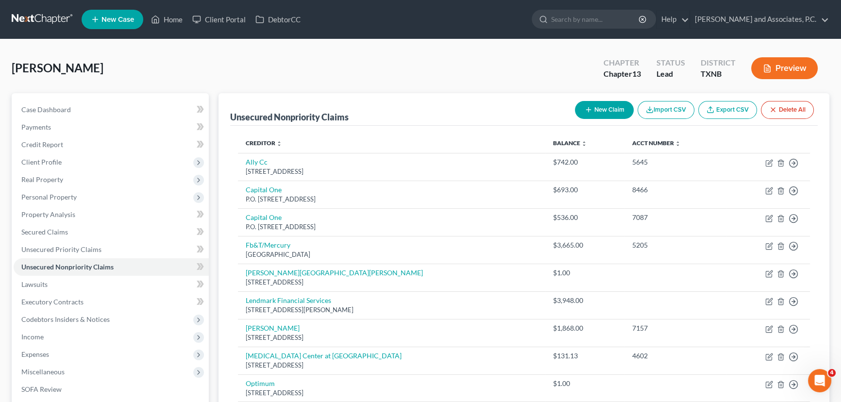
click at [223, 56] on div "Buce, Larry Upgraded Chapter Chapter 13 Status Lead District TXNB Preview" at bounding box center [421, 72] width 818 height 42
click at [225, 70] on div "Buce, Larry Upgraded Chapter Chapter 13 Status Lead District TXNB Preview" at bounding box center [421, 72] width 818 height 42
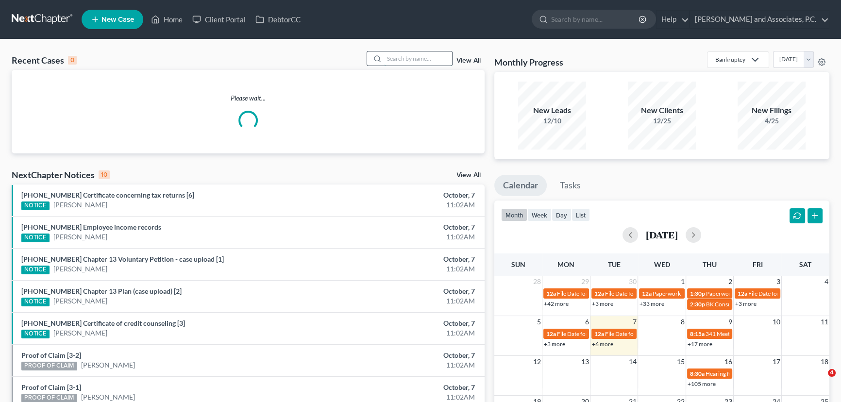
click at [399, 60] on input "search" at bounding box center [418, 58] width 68 height 14
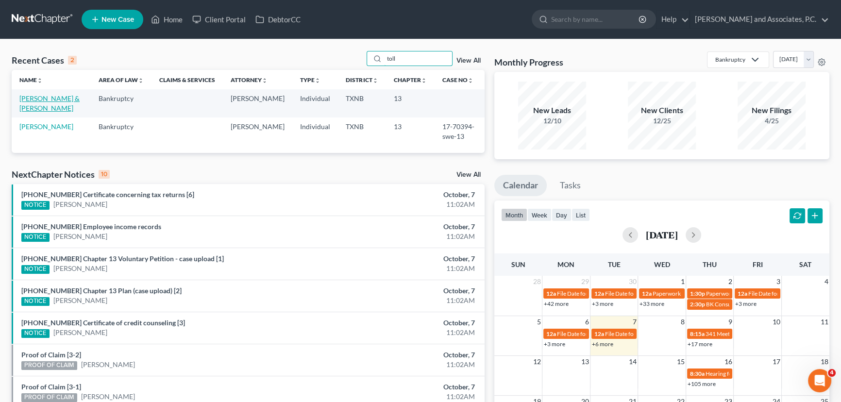
type input "toll"
click at [50, 97] on link "[PERSON_NAME] & [PERSON_NAME]" at bounding box center [49, 103] width 60 height 18
select select "6"
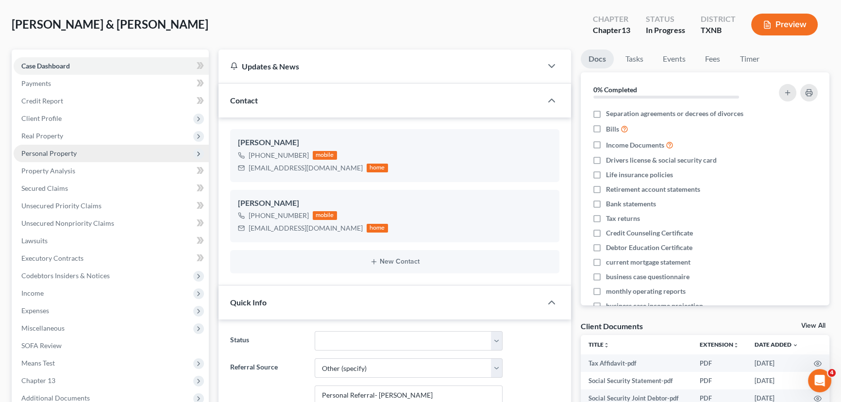
scroll to position [547, 0]
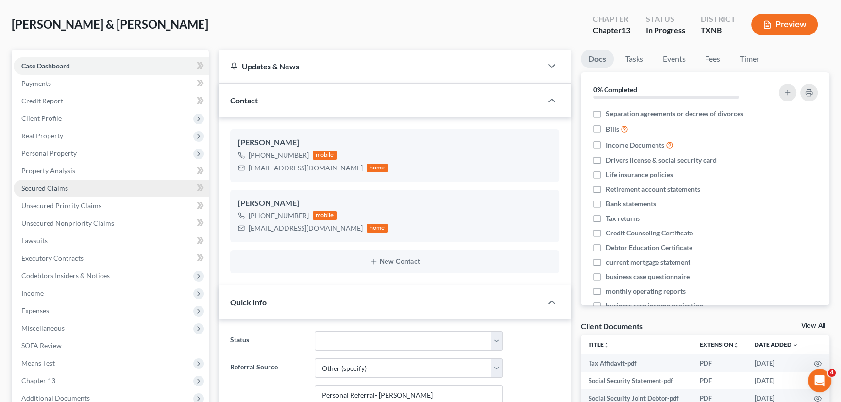
click at [67, 185] on link "Secured Claims" at bounding box center [111, 188] width 195 height 17
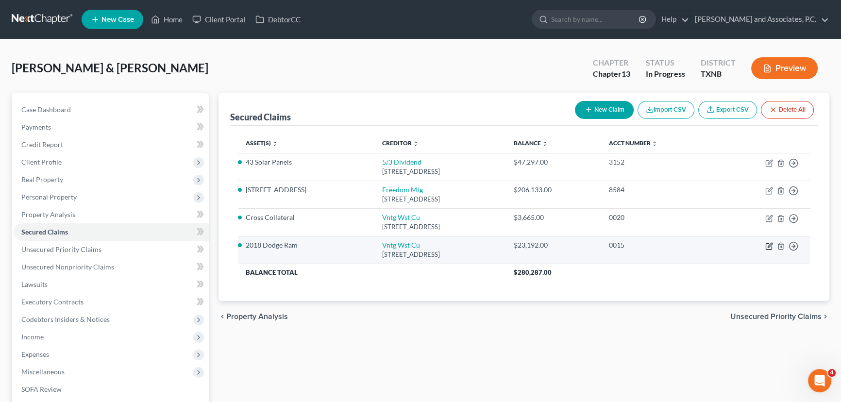
click at [769, 246] on icon "button" at bounding box center [770, 245] width 4 height 4
select select "3"
select select "0"
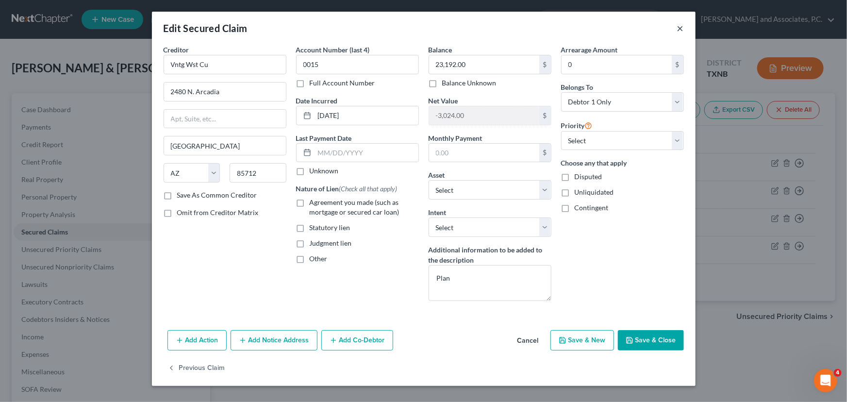
click at [678, 29] on button "×" at bounding box center [680, 28] width 7 height 12
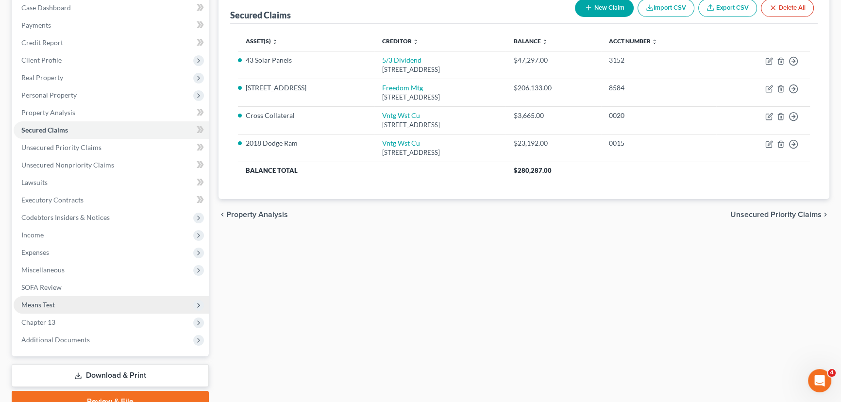
scroll to position [148, 0]
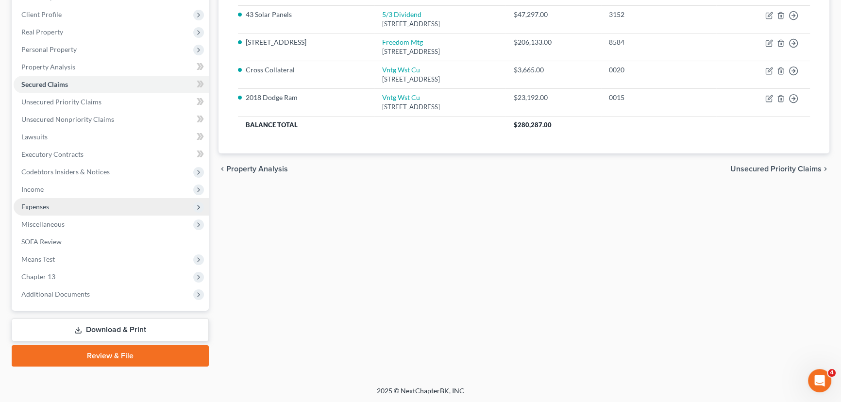
click at [50, 208] on span "Expenses" at bounding box center [111, 206] width 195 height 17
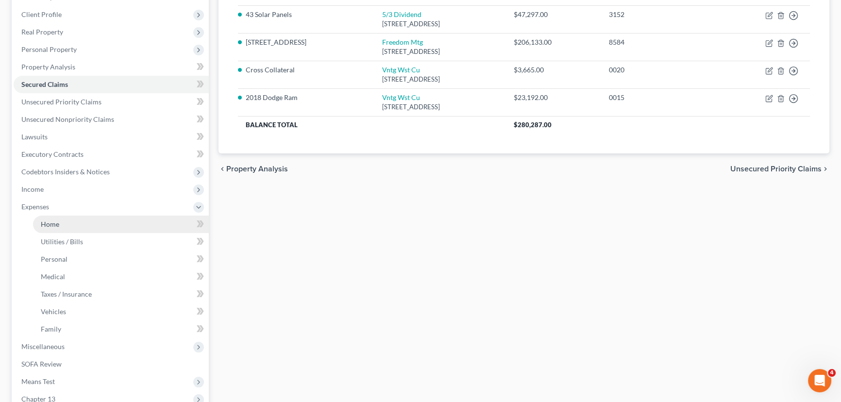
click at [51, 225] on span "Home" at bounding box center [50, 224] width 18 height 8
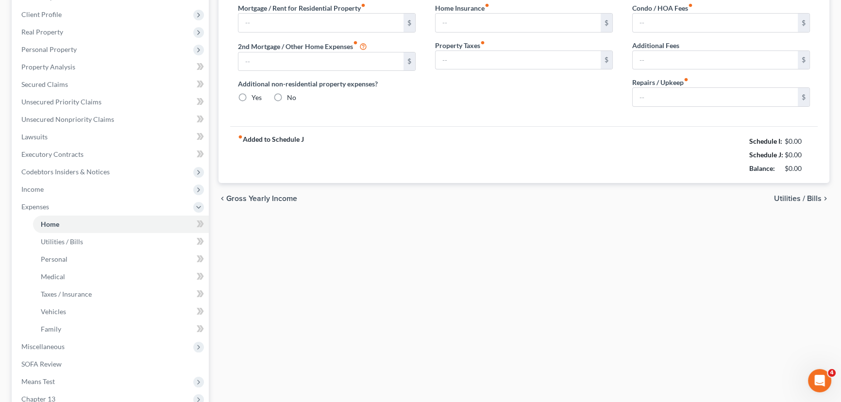
scroll to position [39, 0]
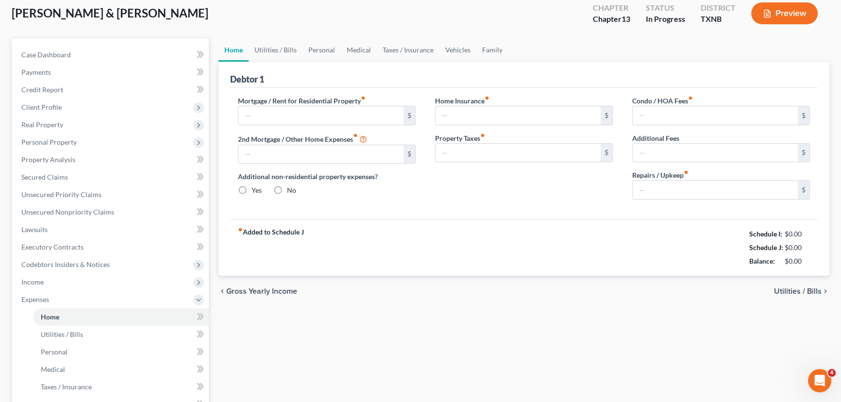
type input "1,789.00"
type input "0.00"
radio input "true"
type input "0.00"
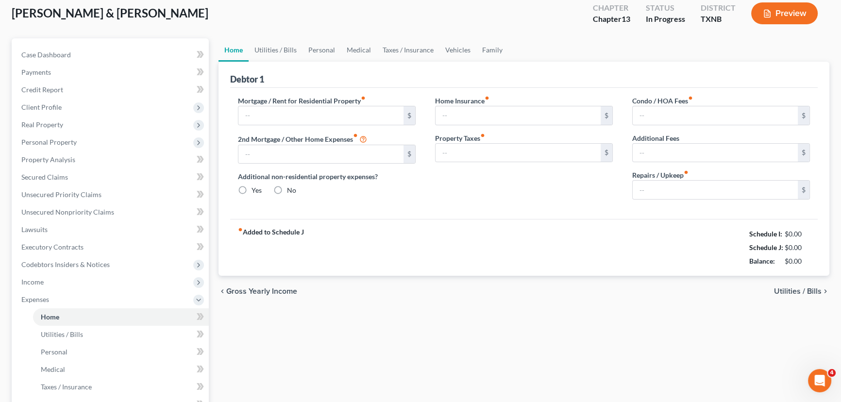
type input "0.00"
type input "100.00"
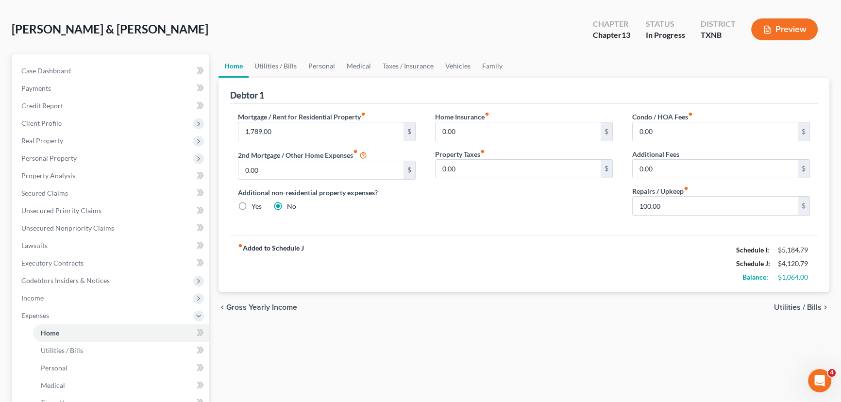
scroll to position [0, 0]
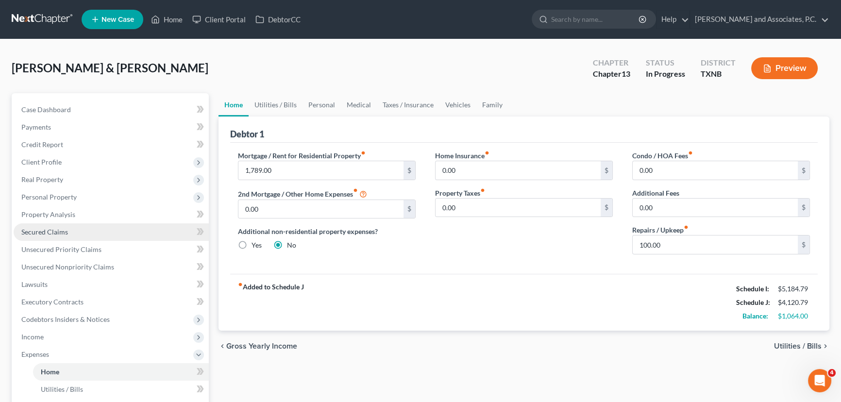
click at [56, 236] on link "Secured Claims" at bounding box center [111, 231] width 195 height 17
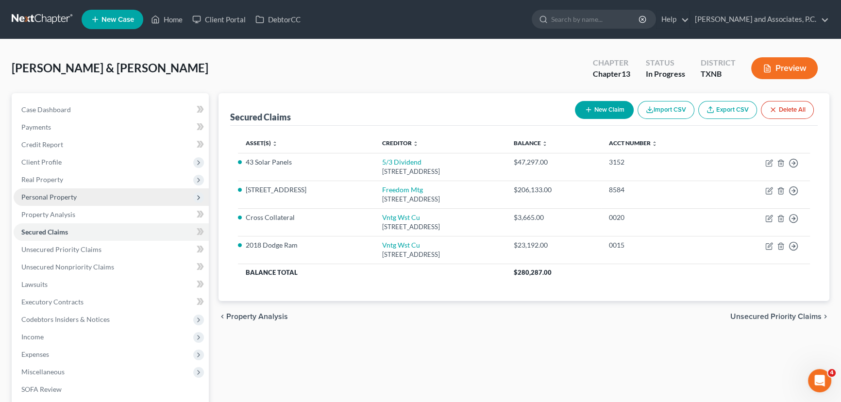
click at [68, 194] on span "Personal Property" at bounding box center [48, 197] width 55 height 8
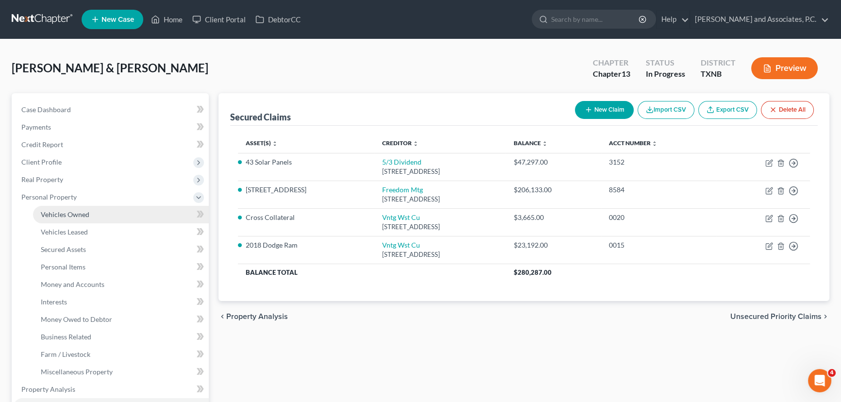
click at [71, 209] on link "Vehicles Owned" at bounding box center [121, 214] width 176 height 17
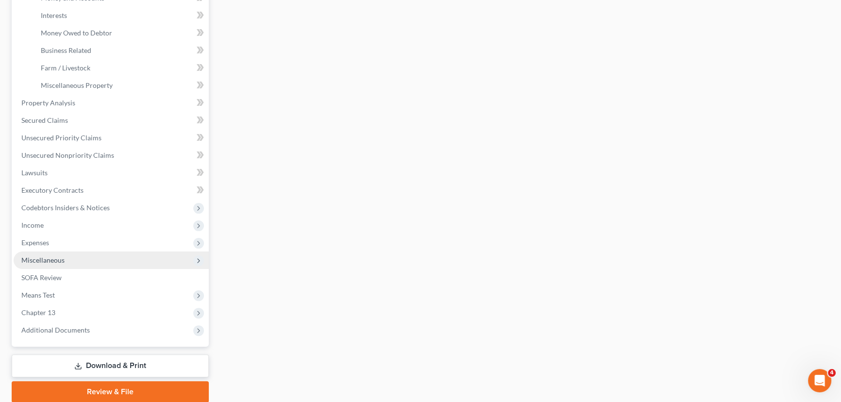
scroll to position [322, 0]
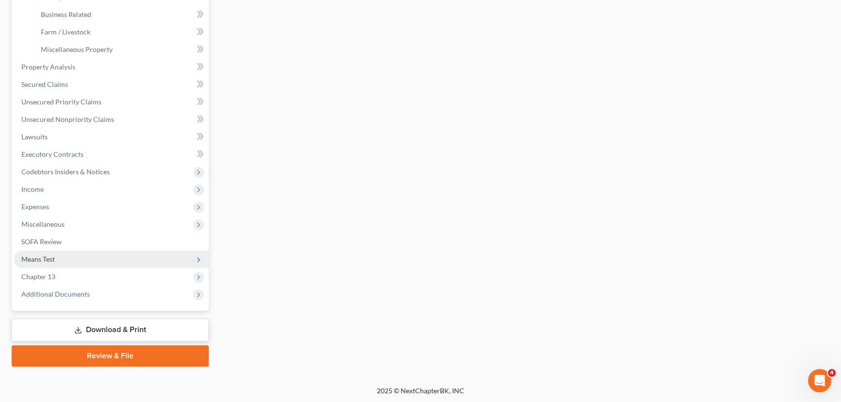
click at [68, 257] on span "Means Test" at bounding box center [111, 259] width 195 height 17
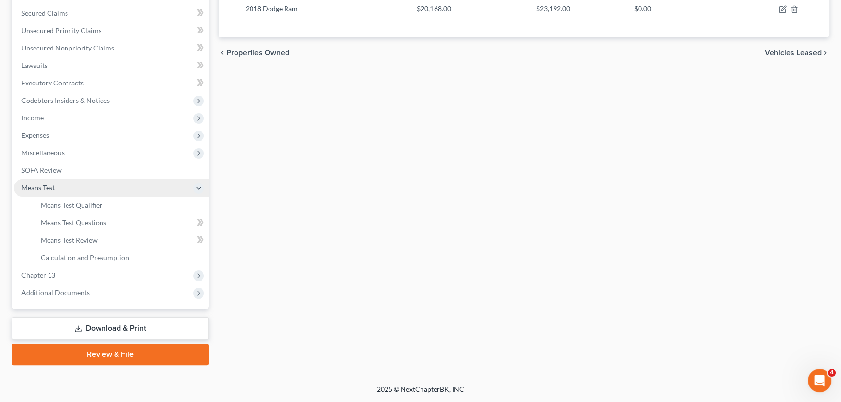
scroll to position [218, 0]
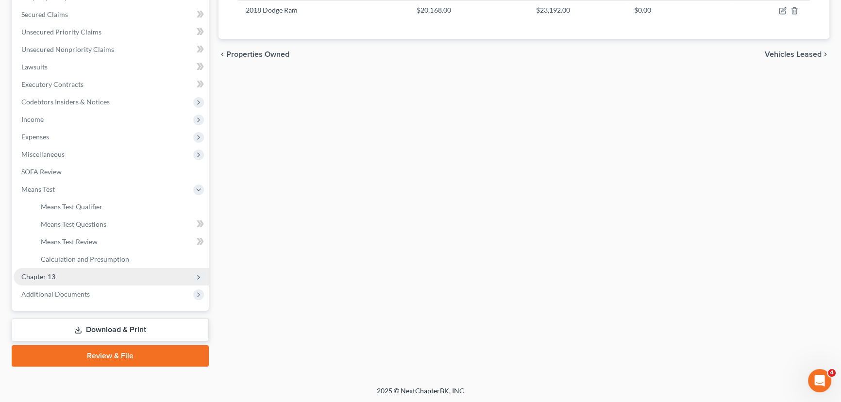
click at [61, 271] on span "Chapter 13" at bounding box center [111, 276] width 195 height 17
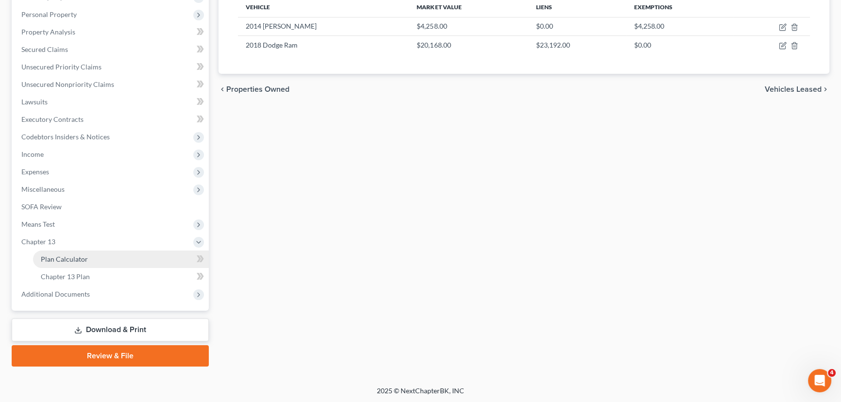
click at [75, 259] on span "Plan Calculator" at bounding box center [64, 259] width 47 height 8
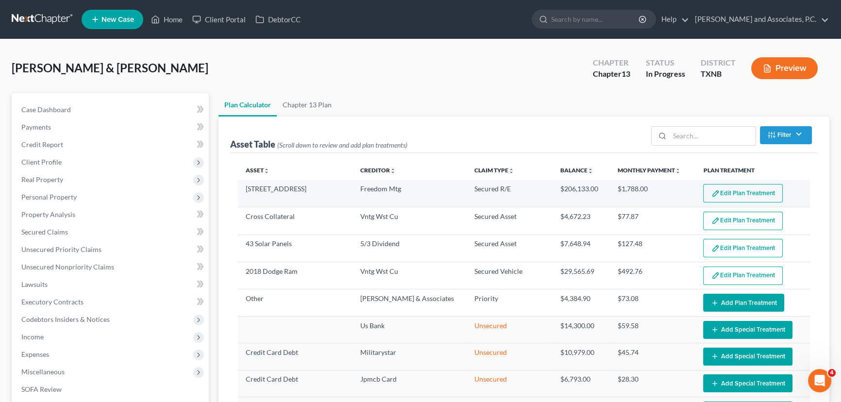
select select "59"
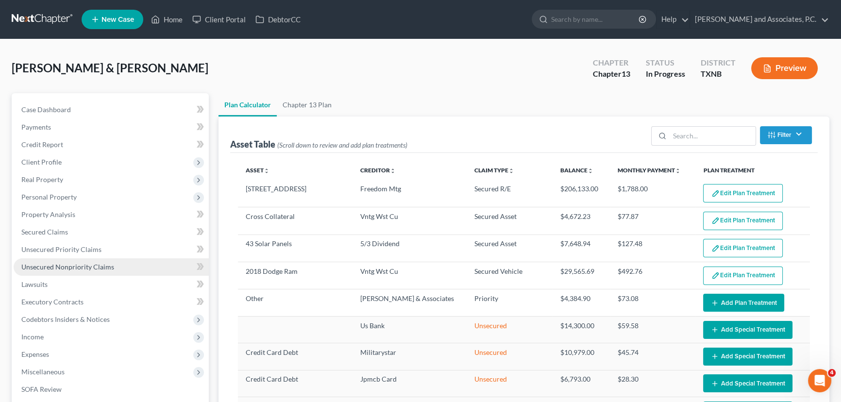
click at [92, 267] on span "Unsecured Nonpriority Claims" at bounding box center [67, 267] width 93 height 8
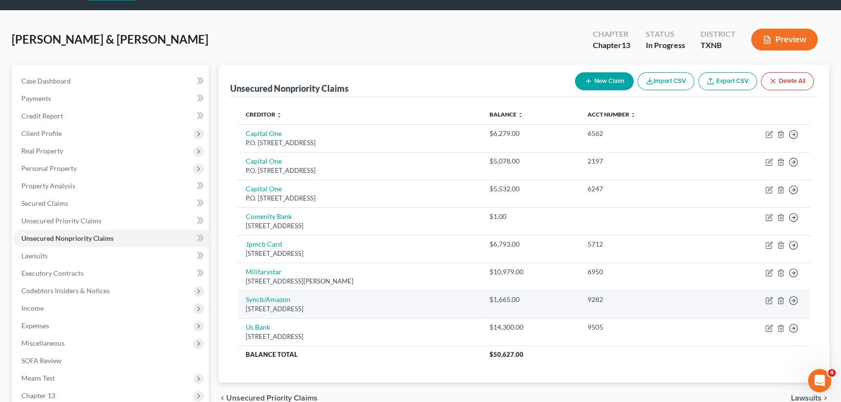
scroll to position [44, 0]
